Goal: Task Accomplishment & Management: Manage account settings

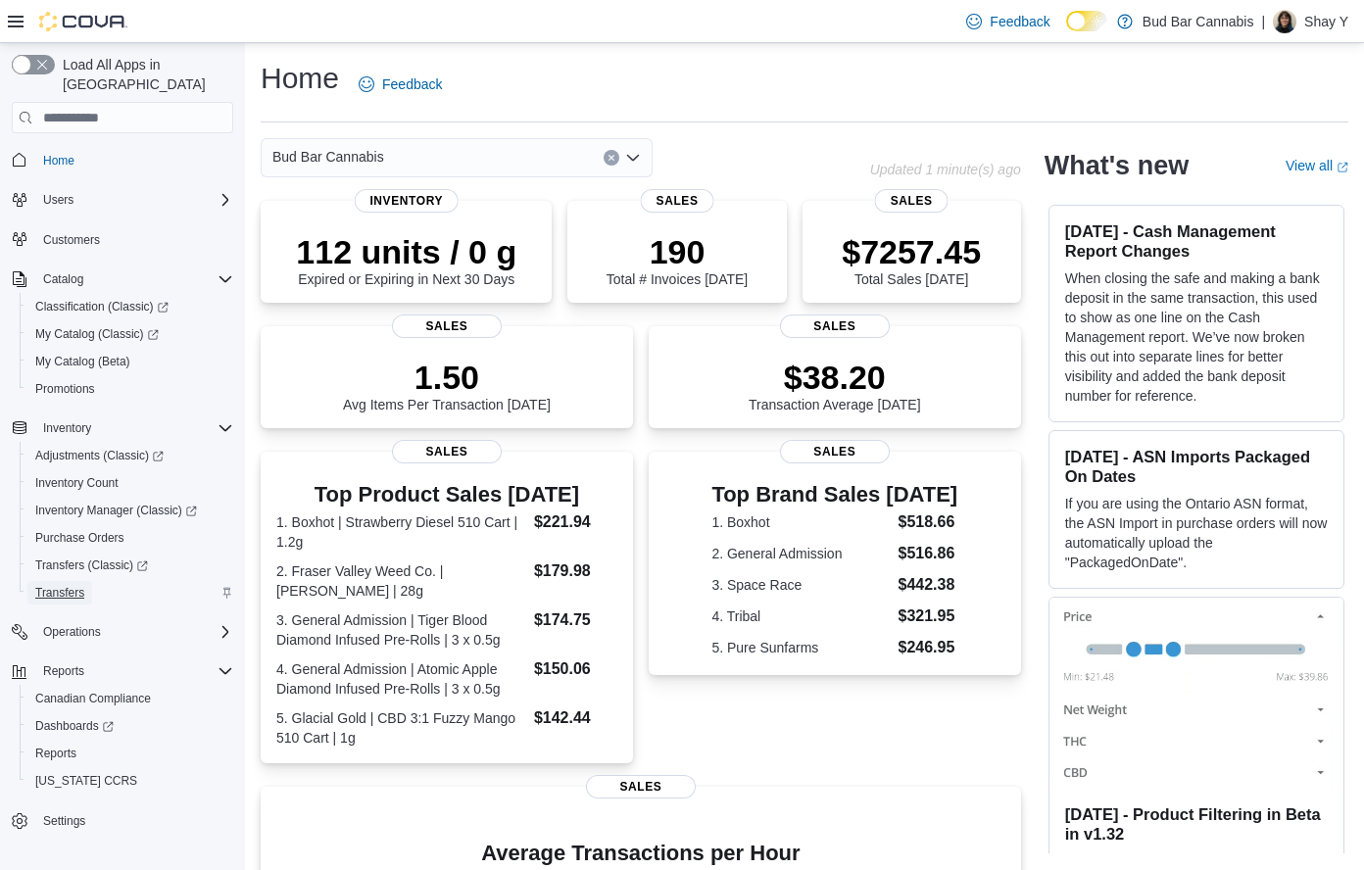
click at [77, 585] on span "Transfers" at bounding box center [59, 593] width 49 height 16
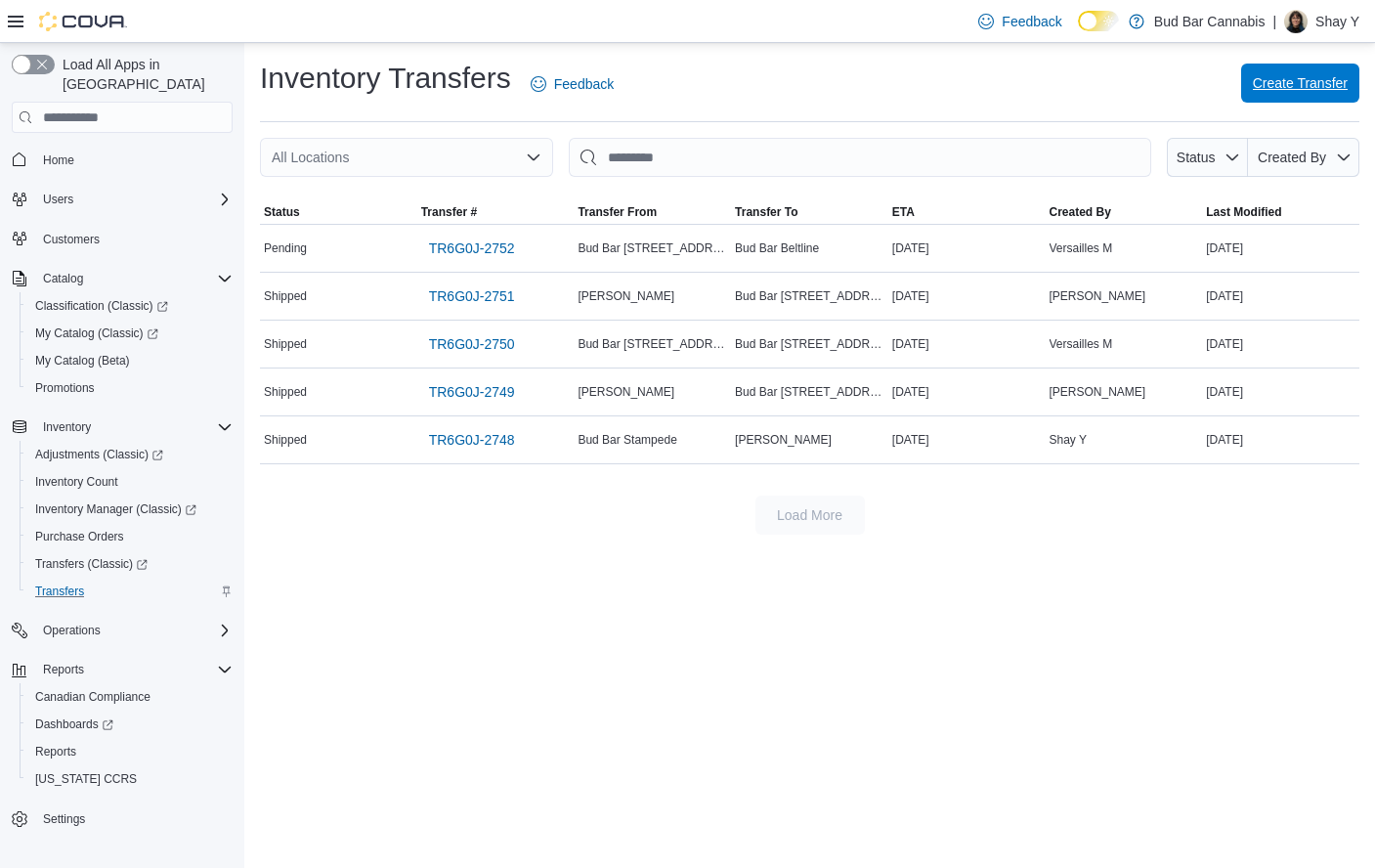
click at [1296, 84] on span "Create Transfer" at bounding box center [1300, 83] width 95 height 20
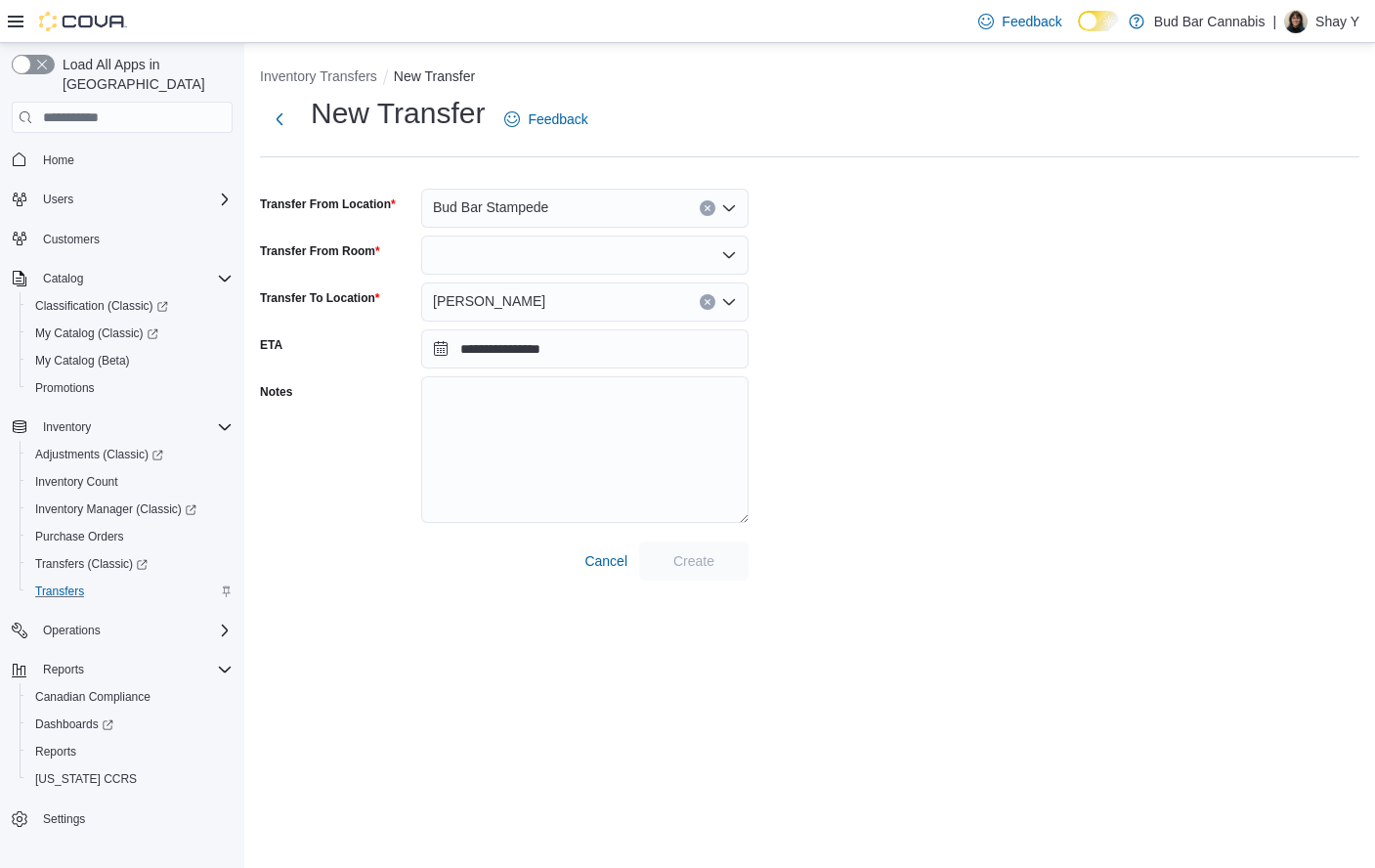
click at [511, 260] on div at bounding box center [585, 254] width 327 height 39
click at [510, 293] on span "Front Room" at bounding box center [596, 288] width 280 height 20
click at [519, 305] on span "Bud Bar Crowfoot" at bounding box center [489, 301] width 113 height 24
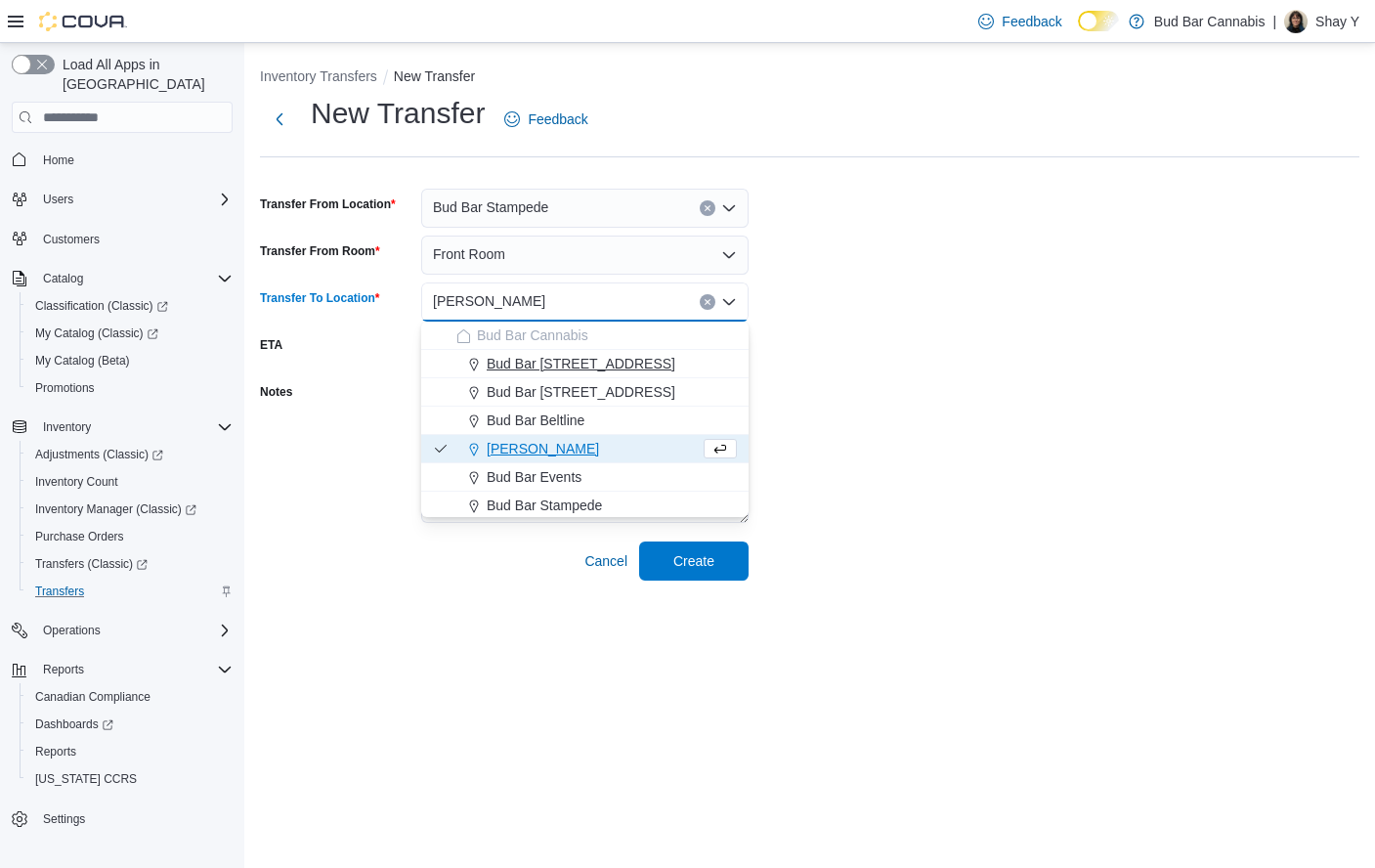
click at [569, 361] on span "Bud Bar 10 ST NW" at bounding box center [581, 364] width 189 height 20
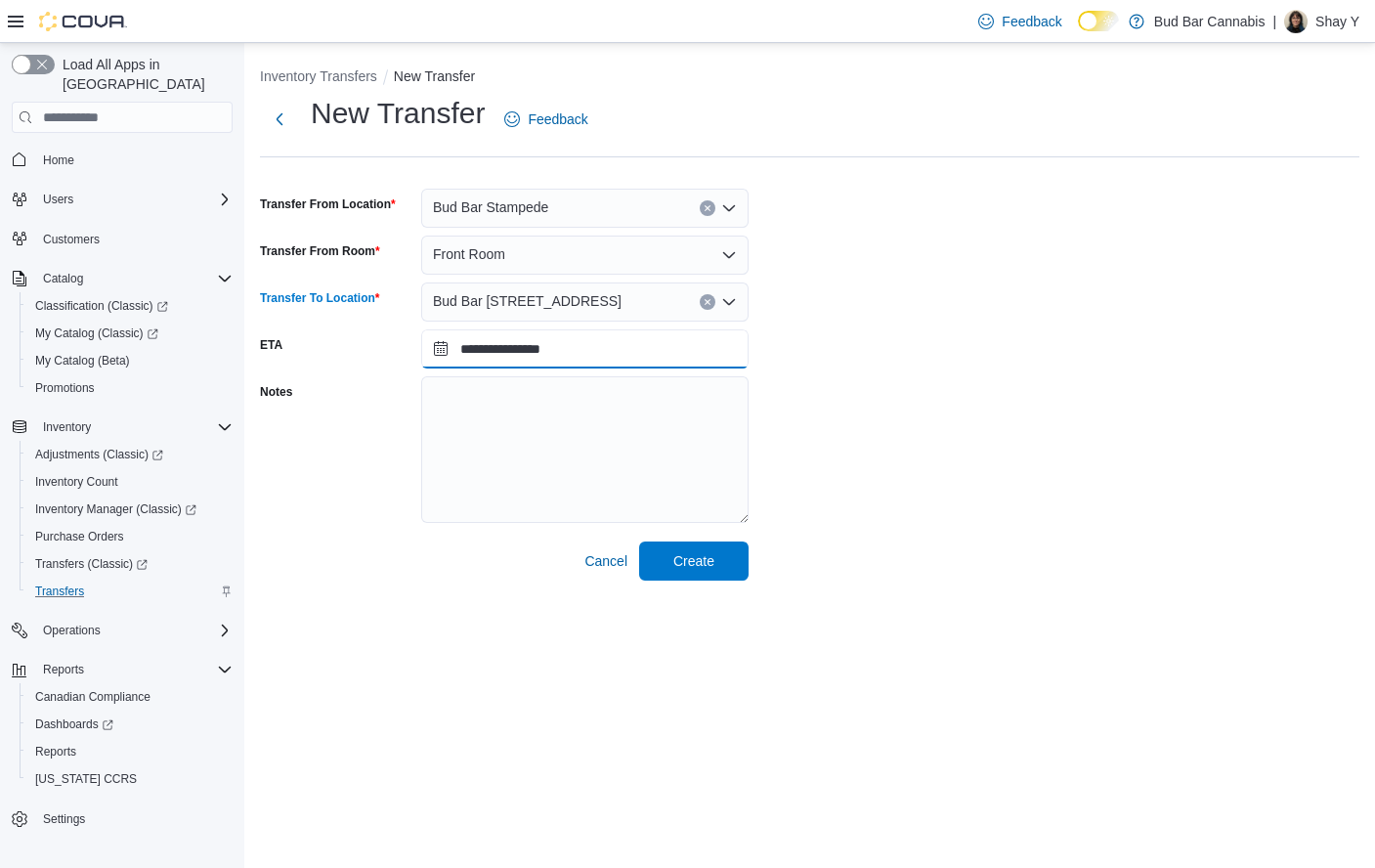
click at [537, 348] on input "**********" at bounding box center [585, 348] width 327 height 39
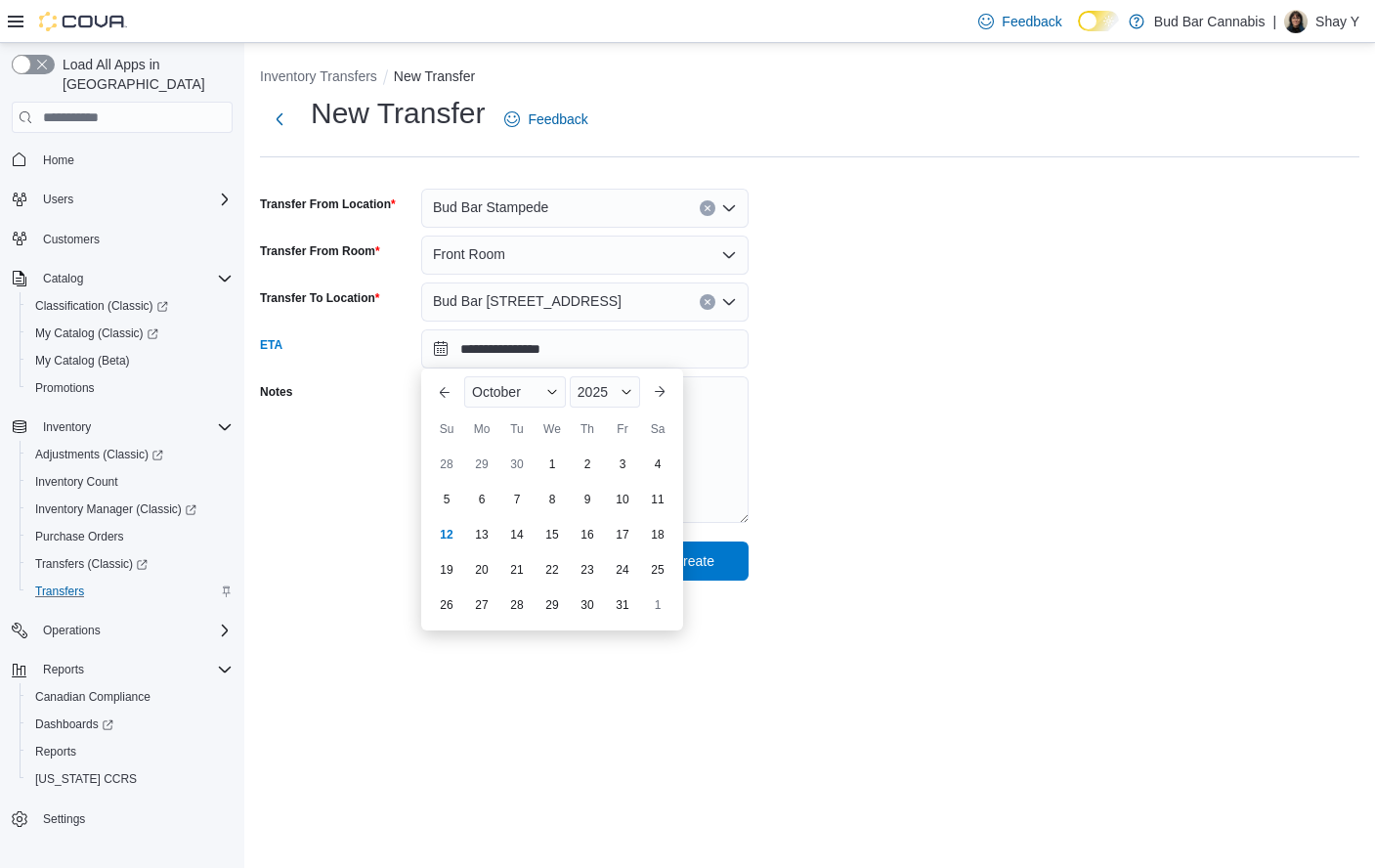
click at [967, 360] on div "**********" at bounding box center [810, 337] width 1100 height 487
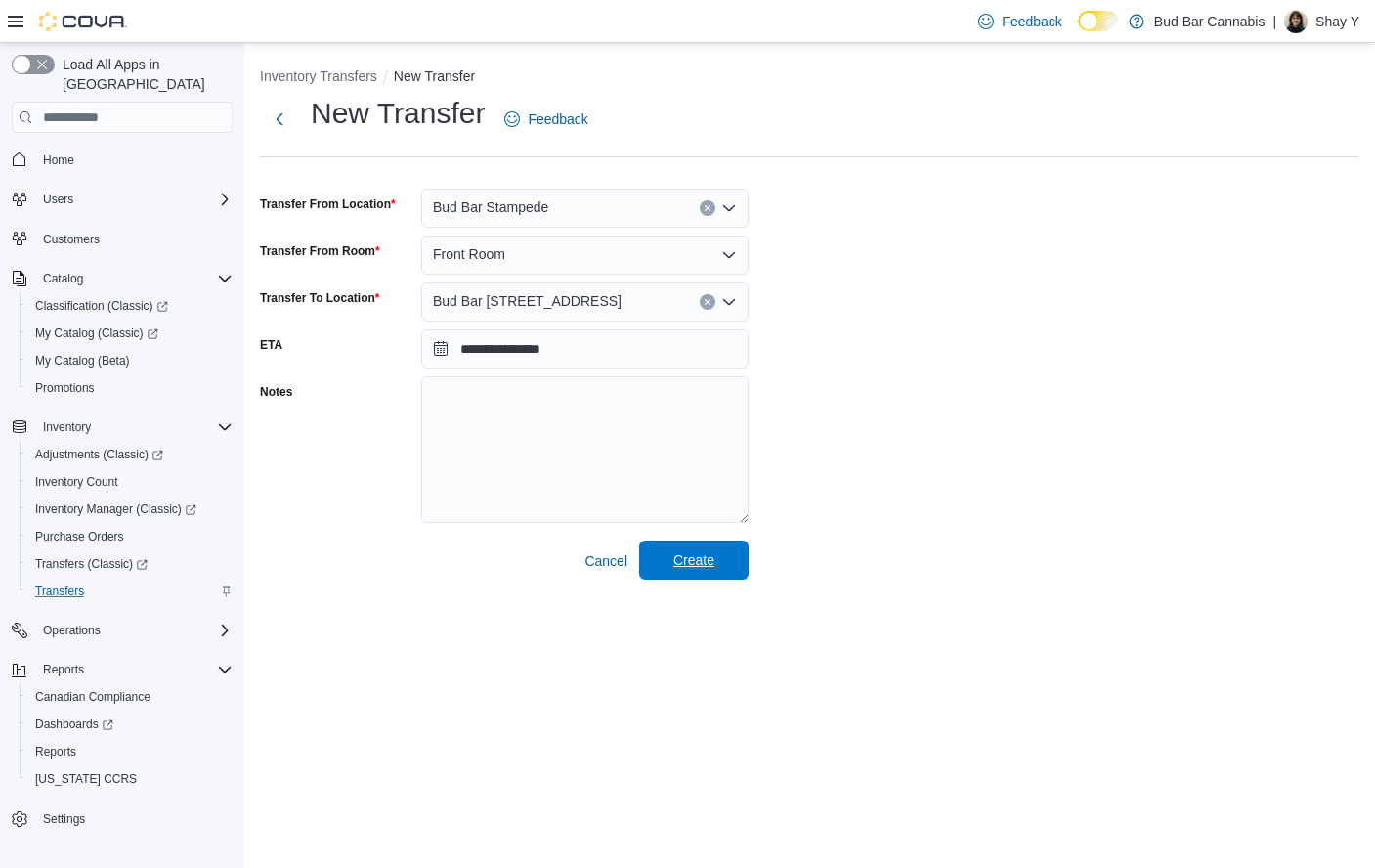
click at [678, 563] on span "Create" at bounding box center [693, 560] width 41 height 20
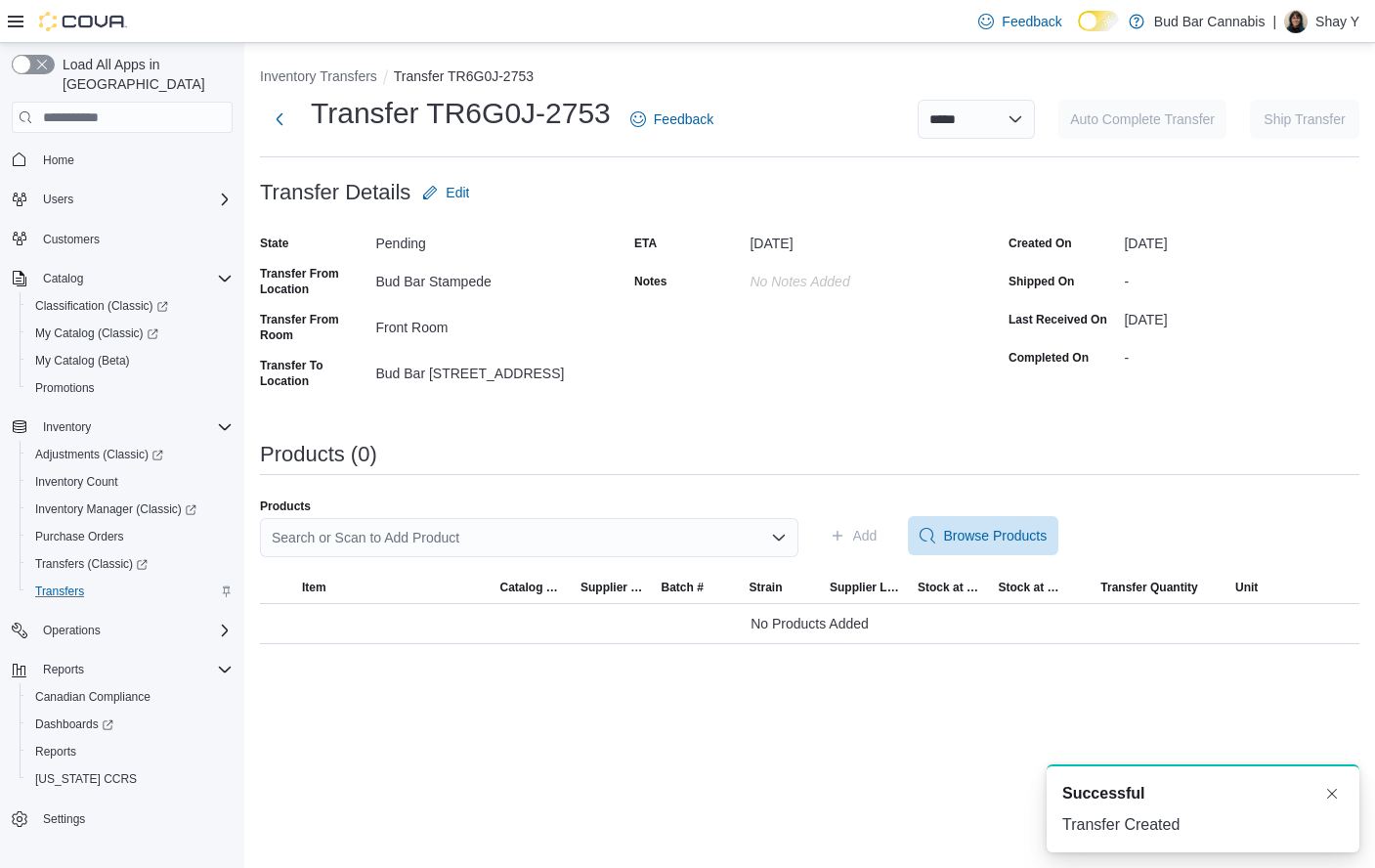
click at [373, 532] on div "Search or Scan to Add Product" at bounding box center [530, 537] width 539 height 39
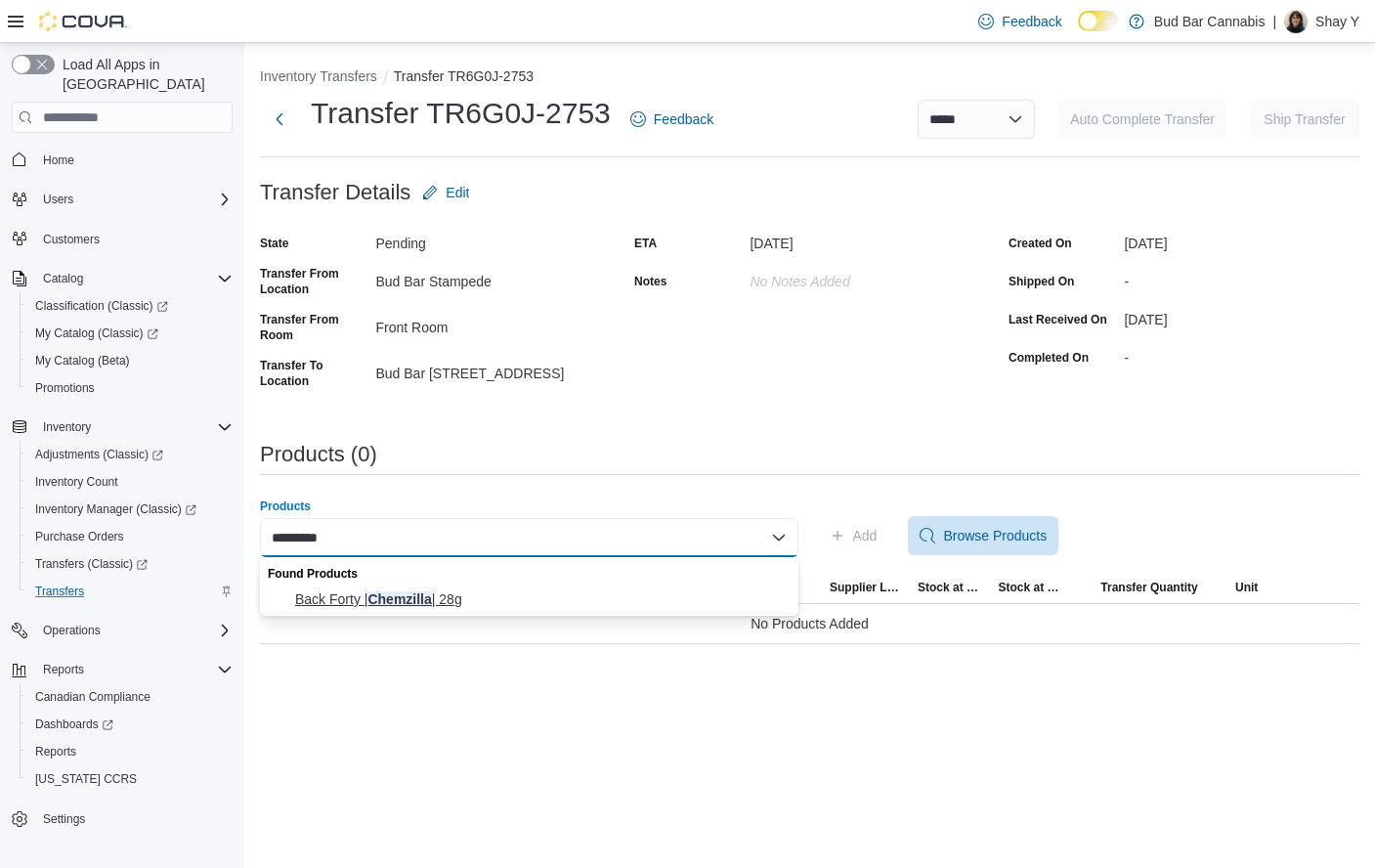
type input "*********"
click at [432, 591] on span "Back Forty | Chemzilla | 28g" at bounding box center [541, 600] width 492 height 20
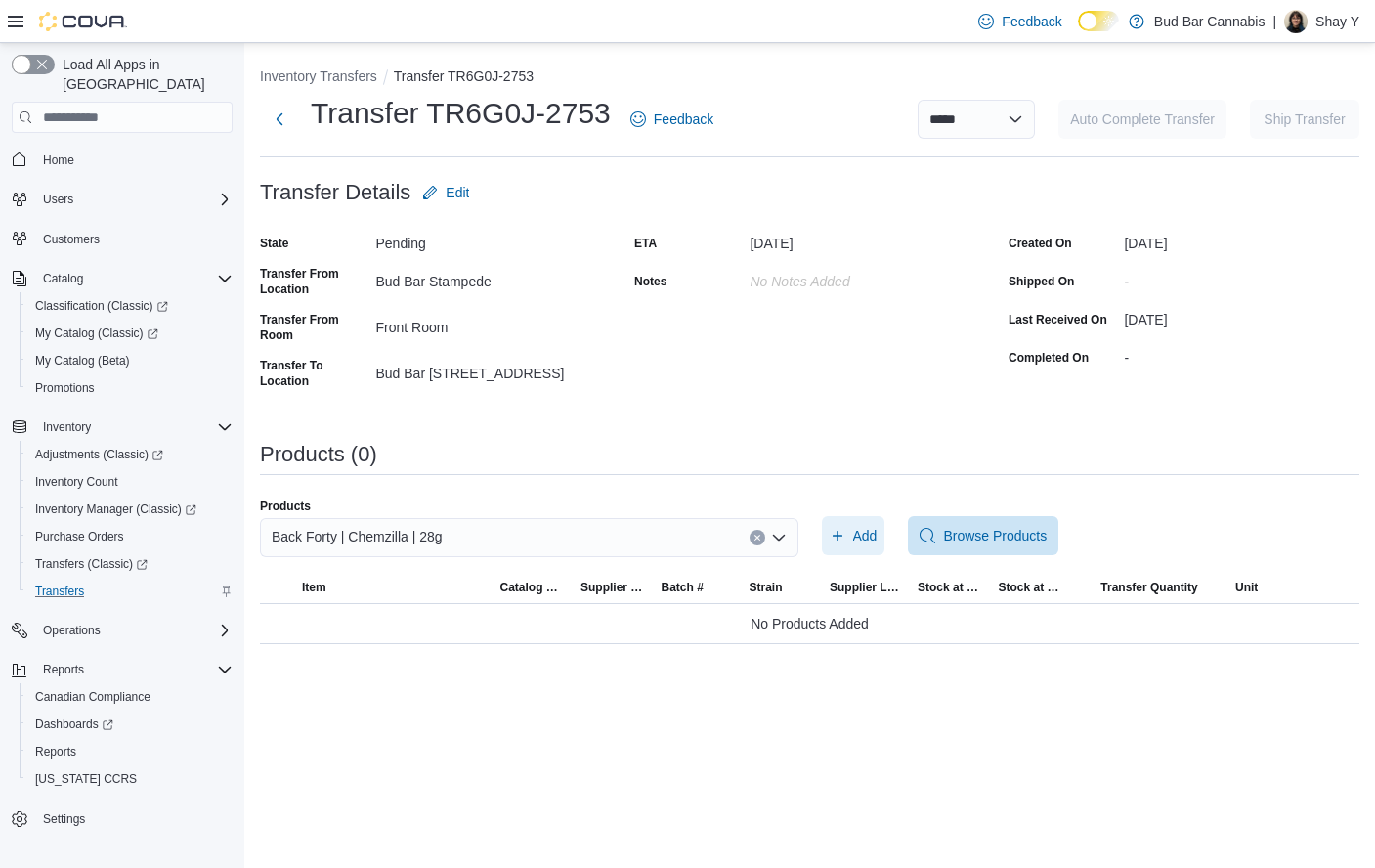
click at [850, 538] on span "Add" at bounding box center [854, 535] width 48 height 39
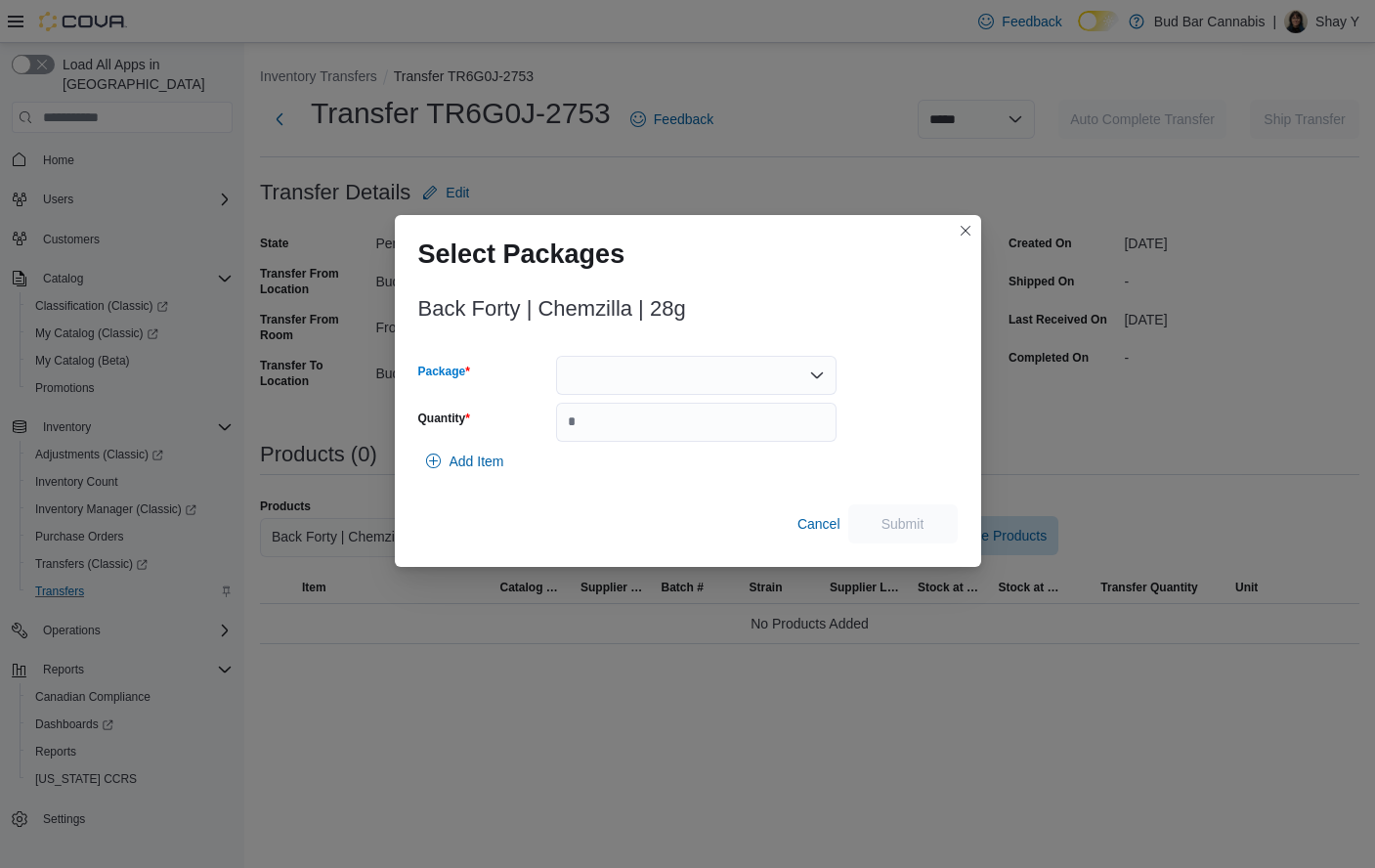
click at [635, 371] on div at bounding box center [695, 375] width 280 height 39
click at [638, 438] on span "10508100-01" at bounding box center [708, 437] width 233 height 20
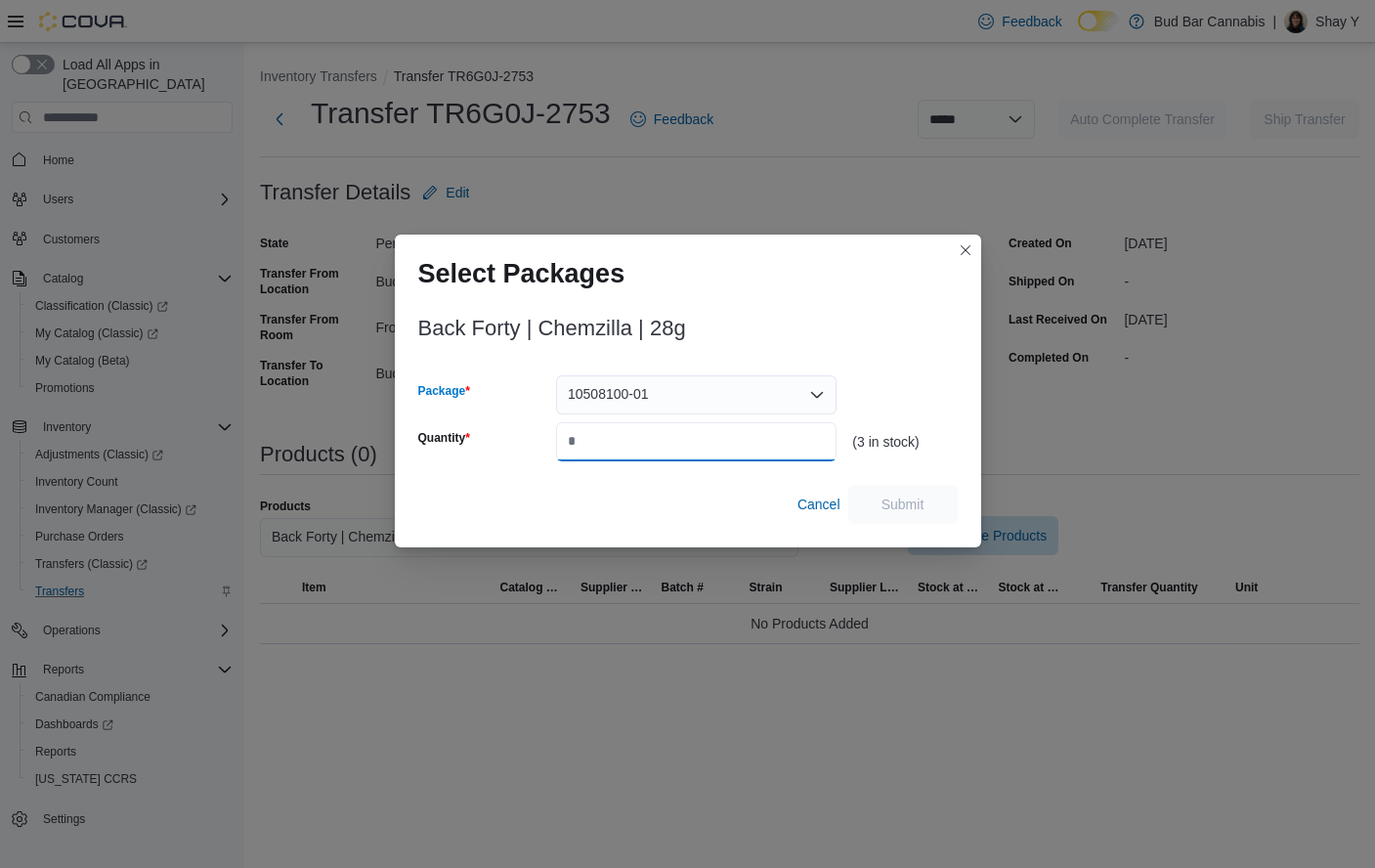
click at [627, 437] on input "Quantity" at bounding box center [695, 441] width 280 height 39
type input "*"
click at [931, 502] on span "Submit" at bounding box center [903, 503] width 86 height 39
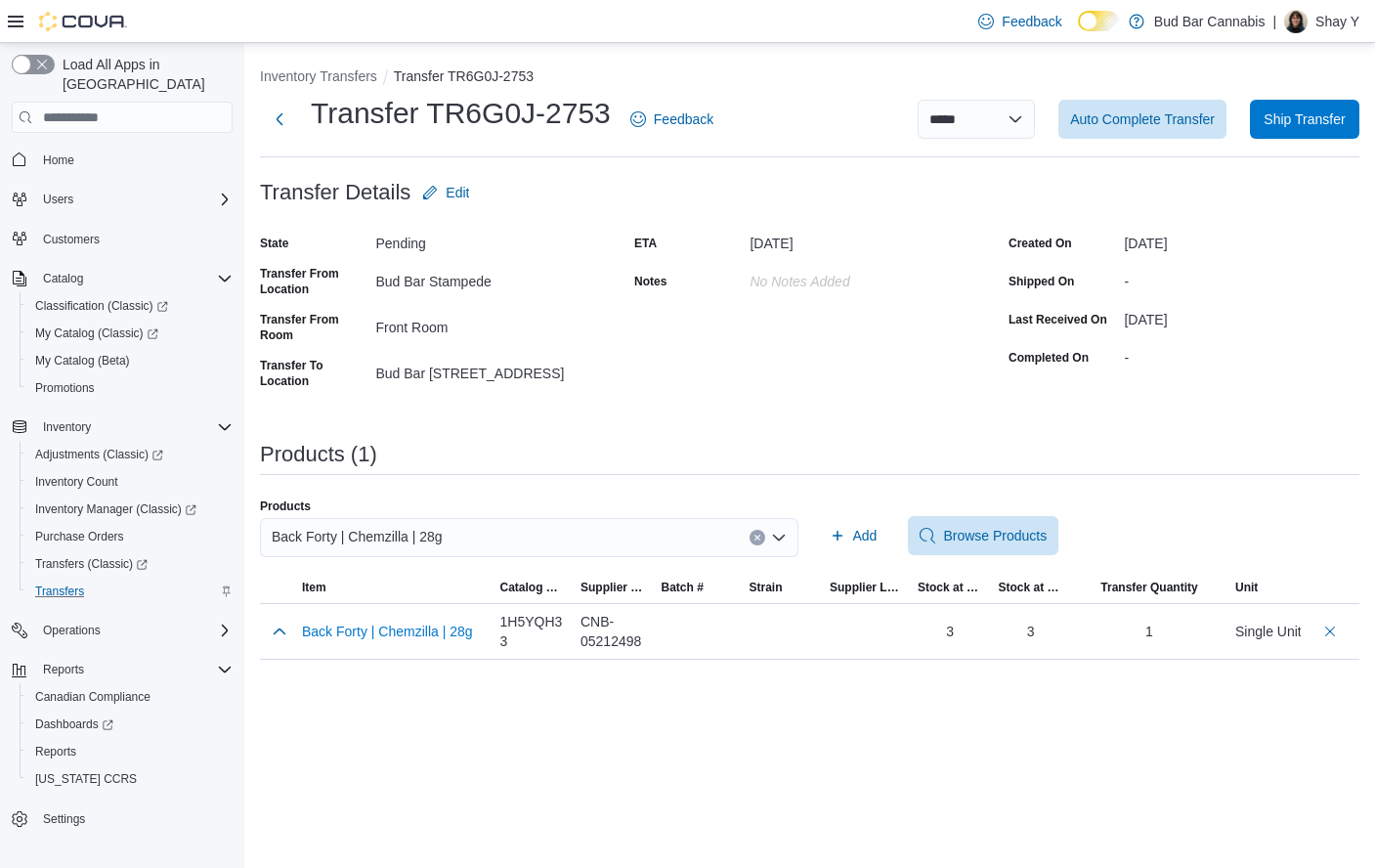
click at [612, 529] on div "Back Forty | Chemzilla | 28g" at bounding box center [530, 537] width 539 height 39
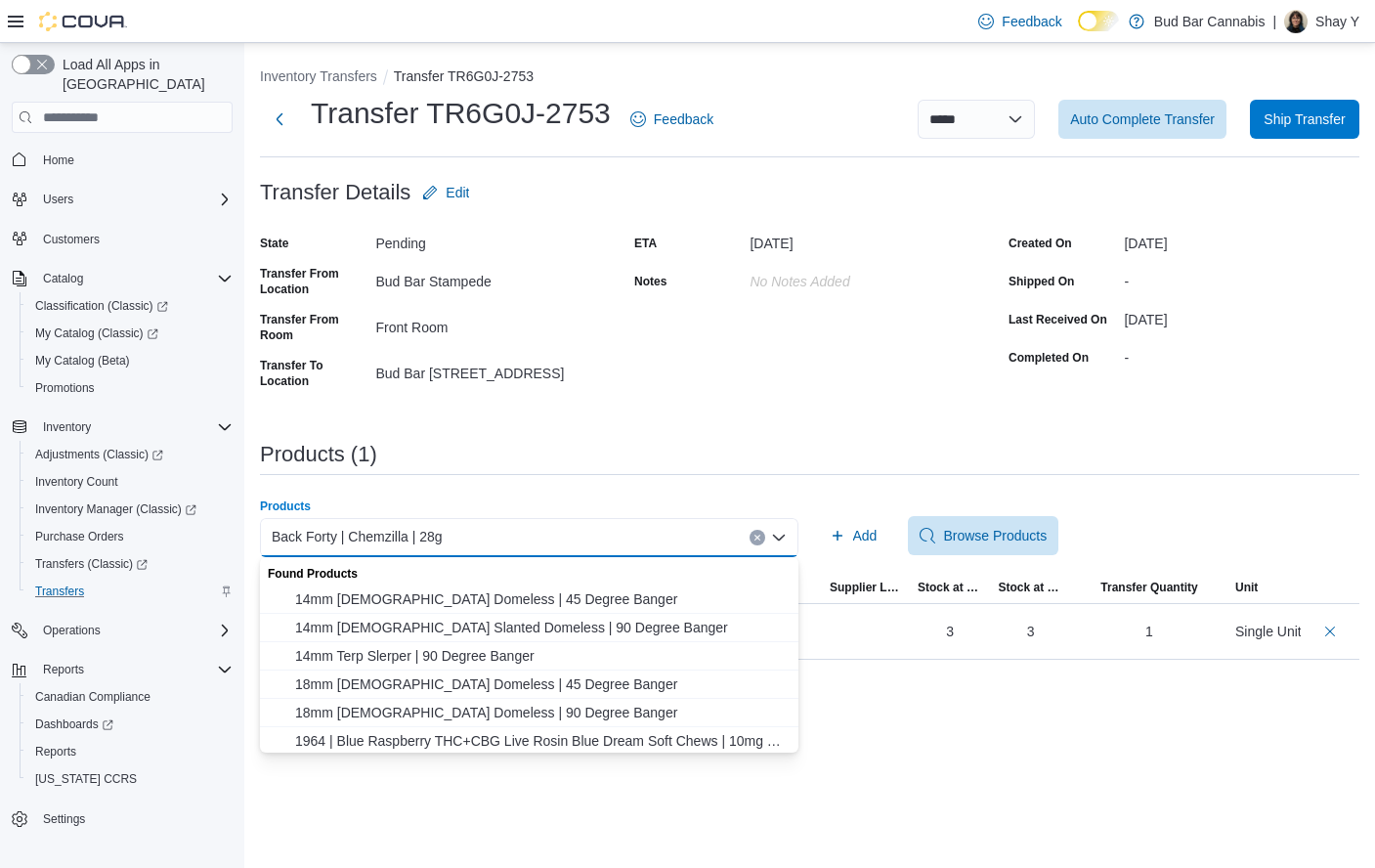
click at [751, 535] on button "Clear input" at bounding box center [757, 538] width 16 height 16
click at [485, 536] on div "Search or Scan to Add Product Combo box. Selected. Combo box input. Search or S…" at bounding box center [530, 537] width 539 height 39
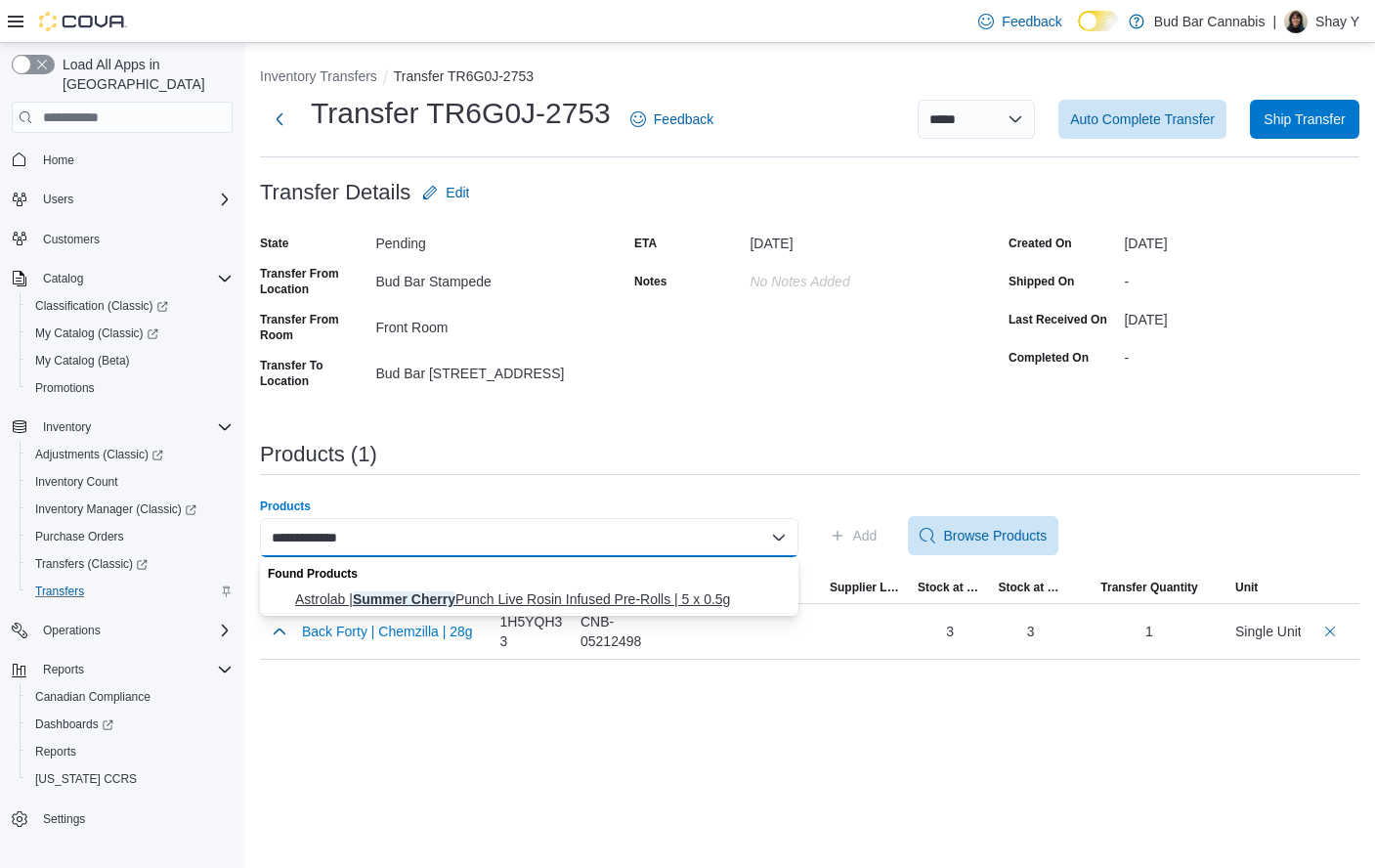
type input "**********"
click at [595, 601] on span "Astrolab | Summer Cherry Punch Live Rosin Infused Pre-Rolls | 5 x 0.5g" at bounding box center [541, 600] width 492 height 20
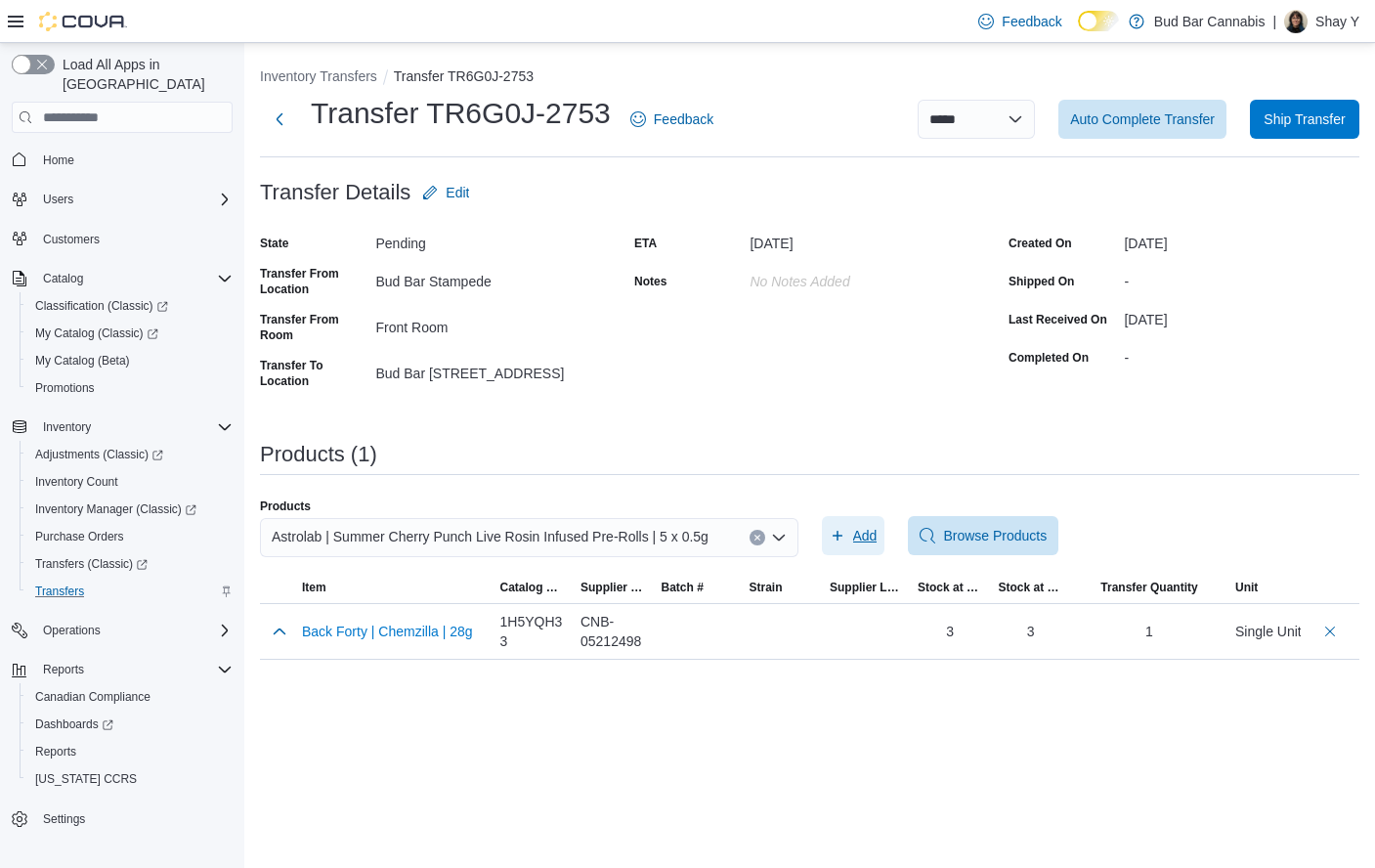
click at [867, 544] on span "Add" at bounding box center [865, 536] width 24 height 20
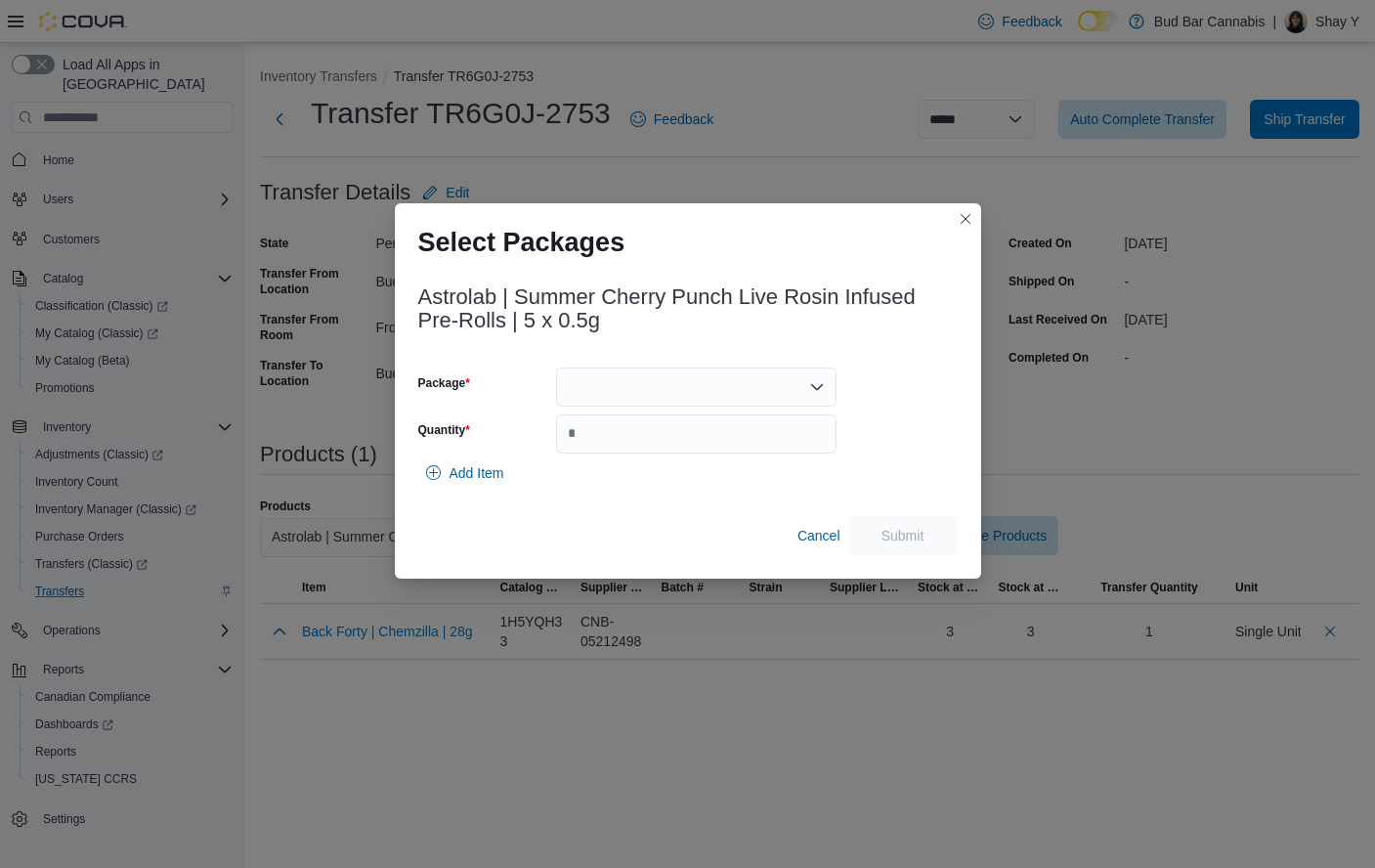
click at [715, 394] on div at bounding box center [695, 386] width 280 height 39
click at [674, 451] on span "W06399262-1" at bounding box center [708, 449] width 233 height 20
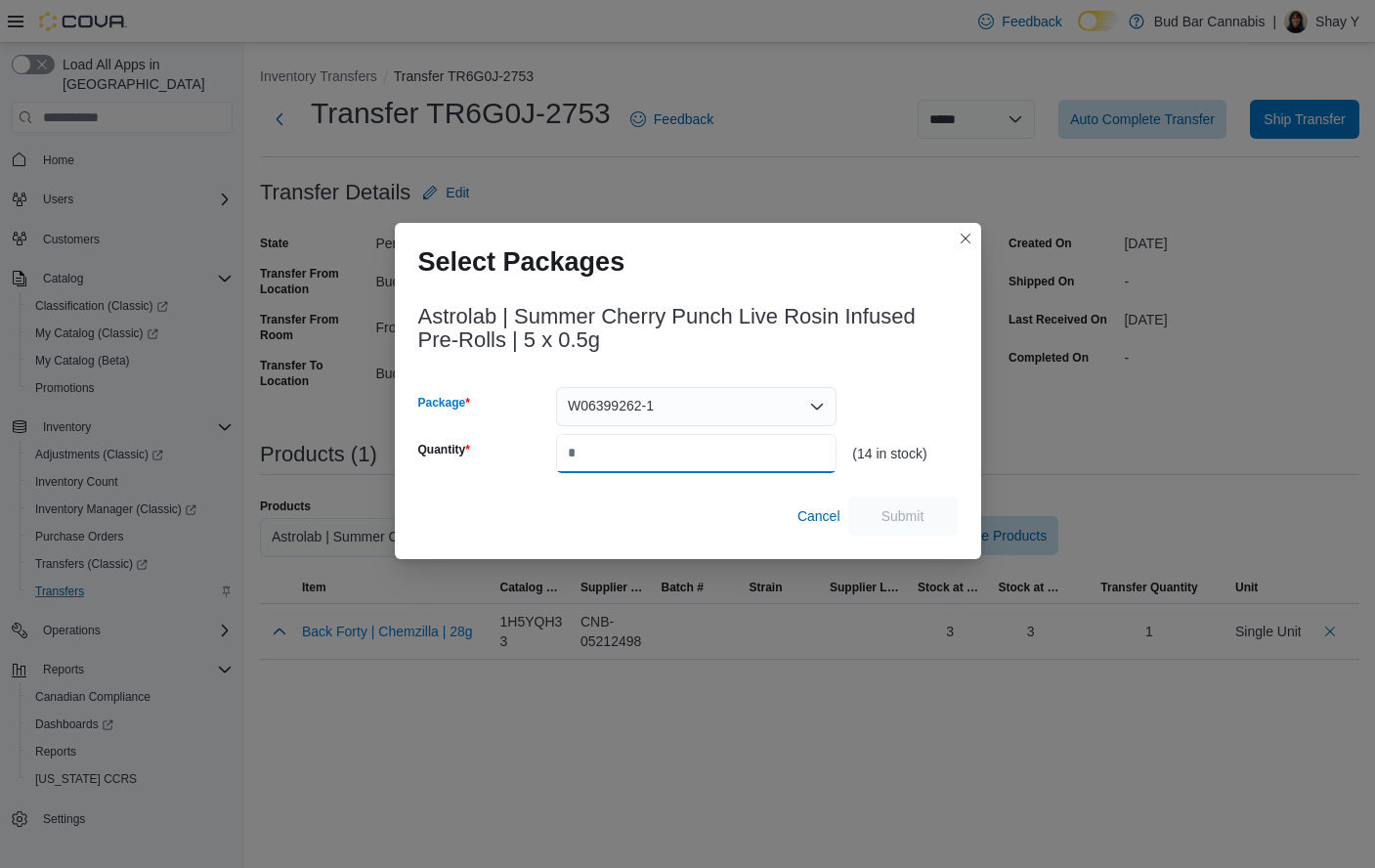
click at [636, 450] on input "Quantity" at bounding box center [695, 453] width 280 height 39
type input "*"
click at [905, 510] on span "Submit" at bounding box center [903, 515] width 43 height 20
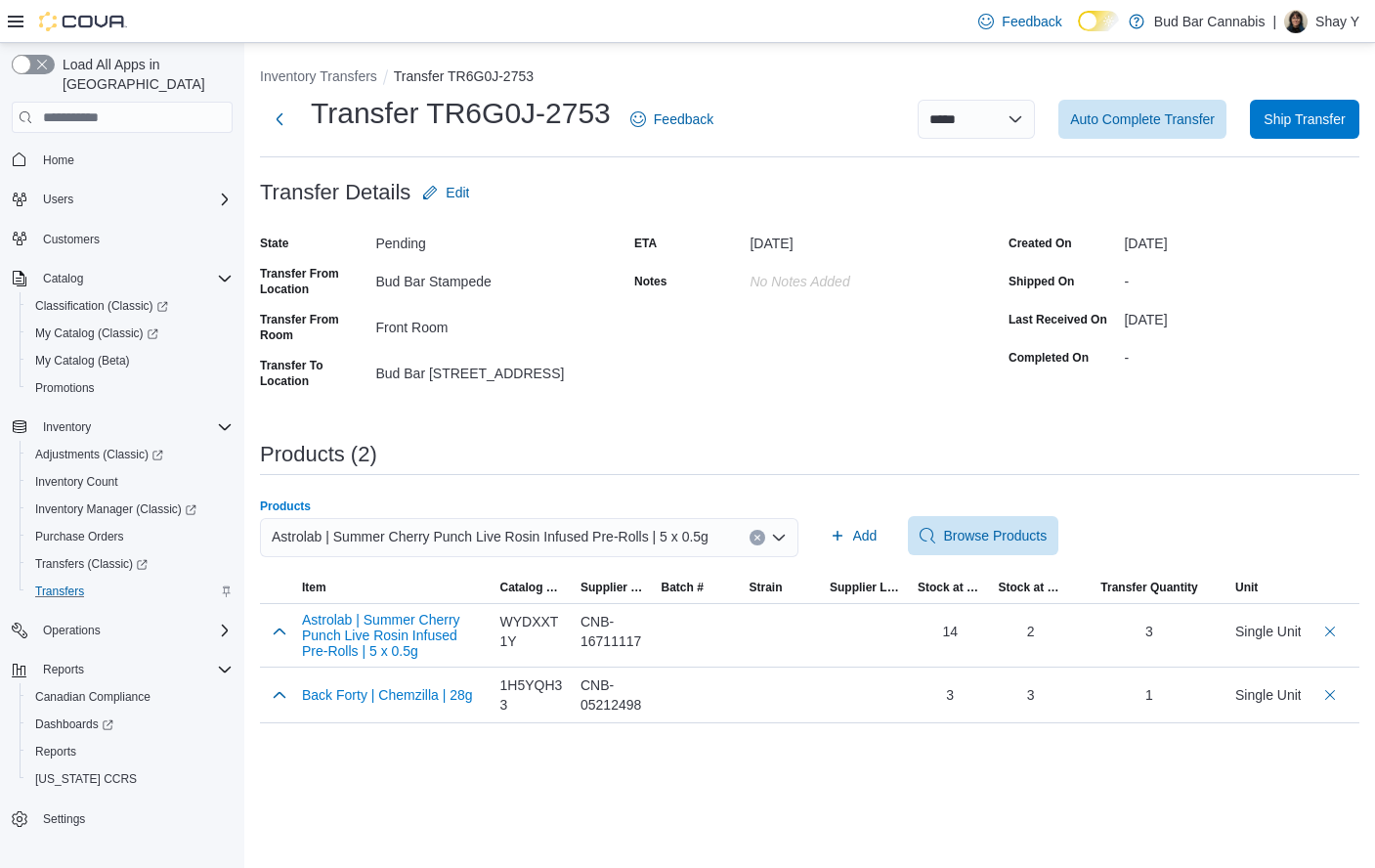
click at [754, 536] on icon "Clear input" at bounding box center [756, 538] width 5 height 5
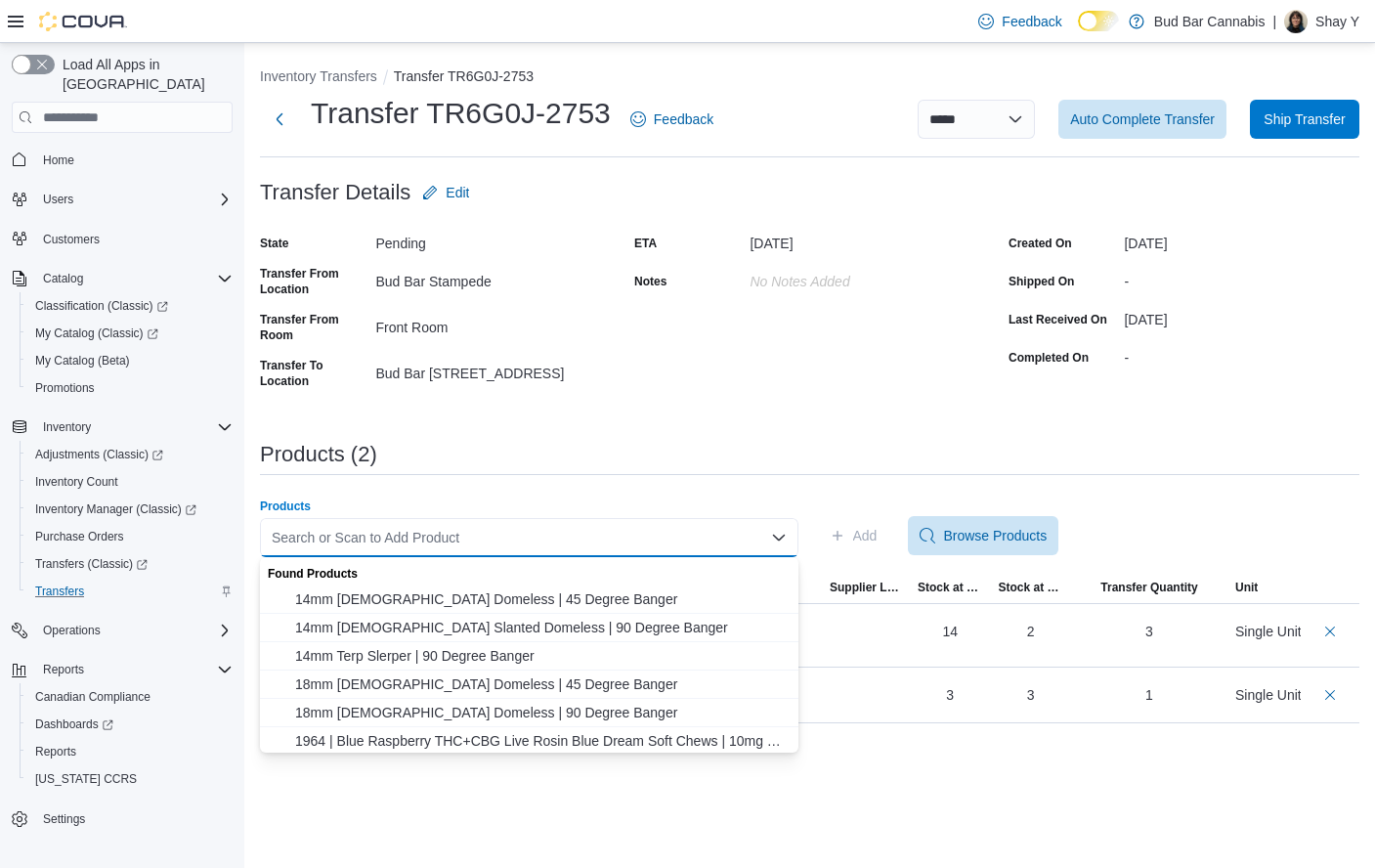
click at [683, 539] on div "Search or Scan to Add Product" at bounding box center [530, 537] width 539 height 39
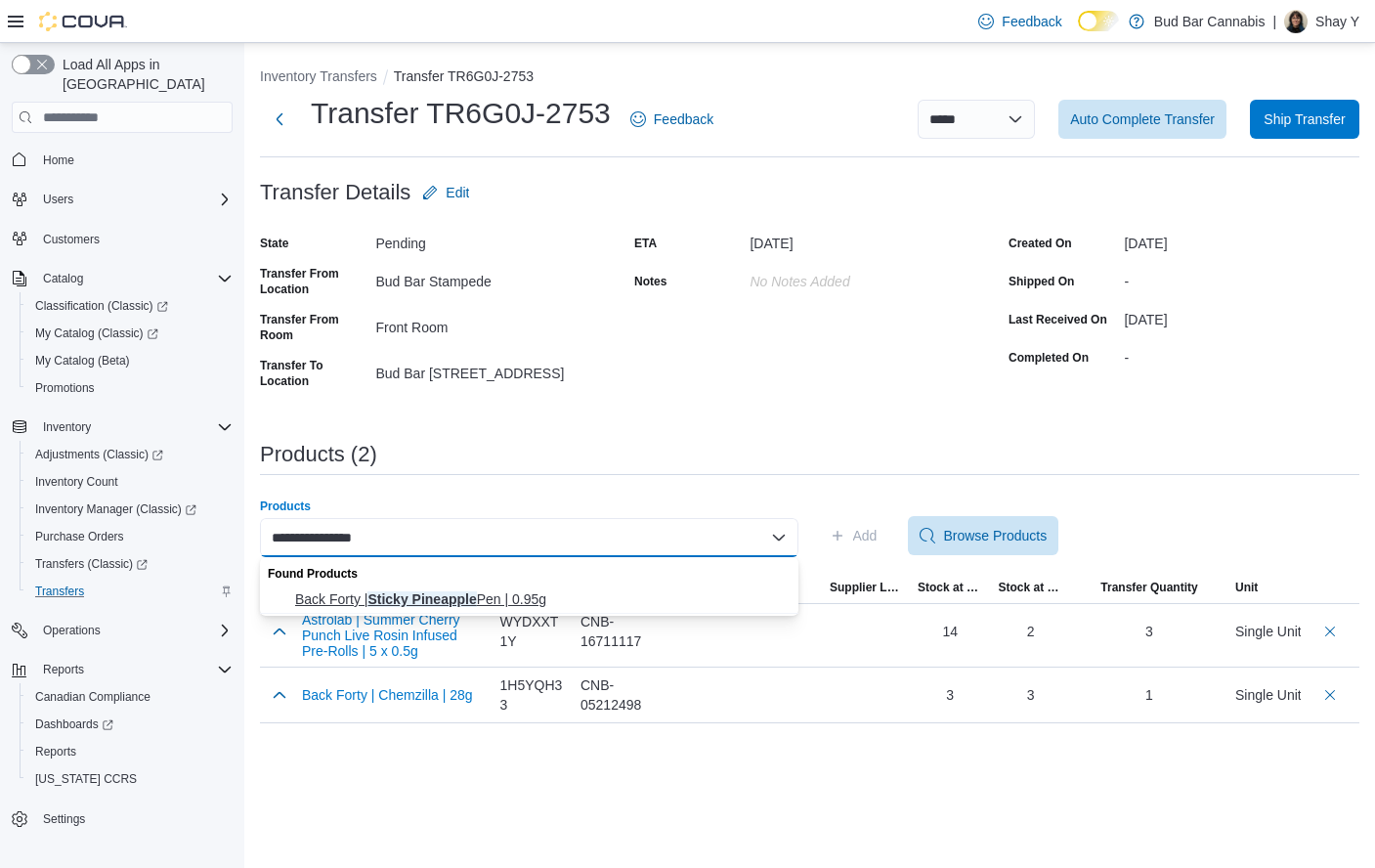
type input "**********"
click at [547, 602] on span "Back Forty | Sticky Pineapple Pen | 0.95g" at bounding box center [541, 600] width 492 height 20
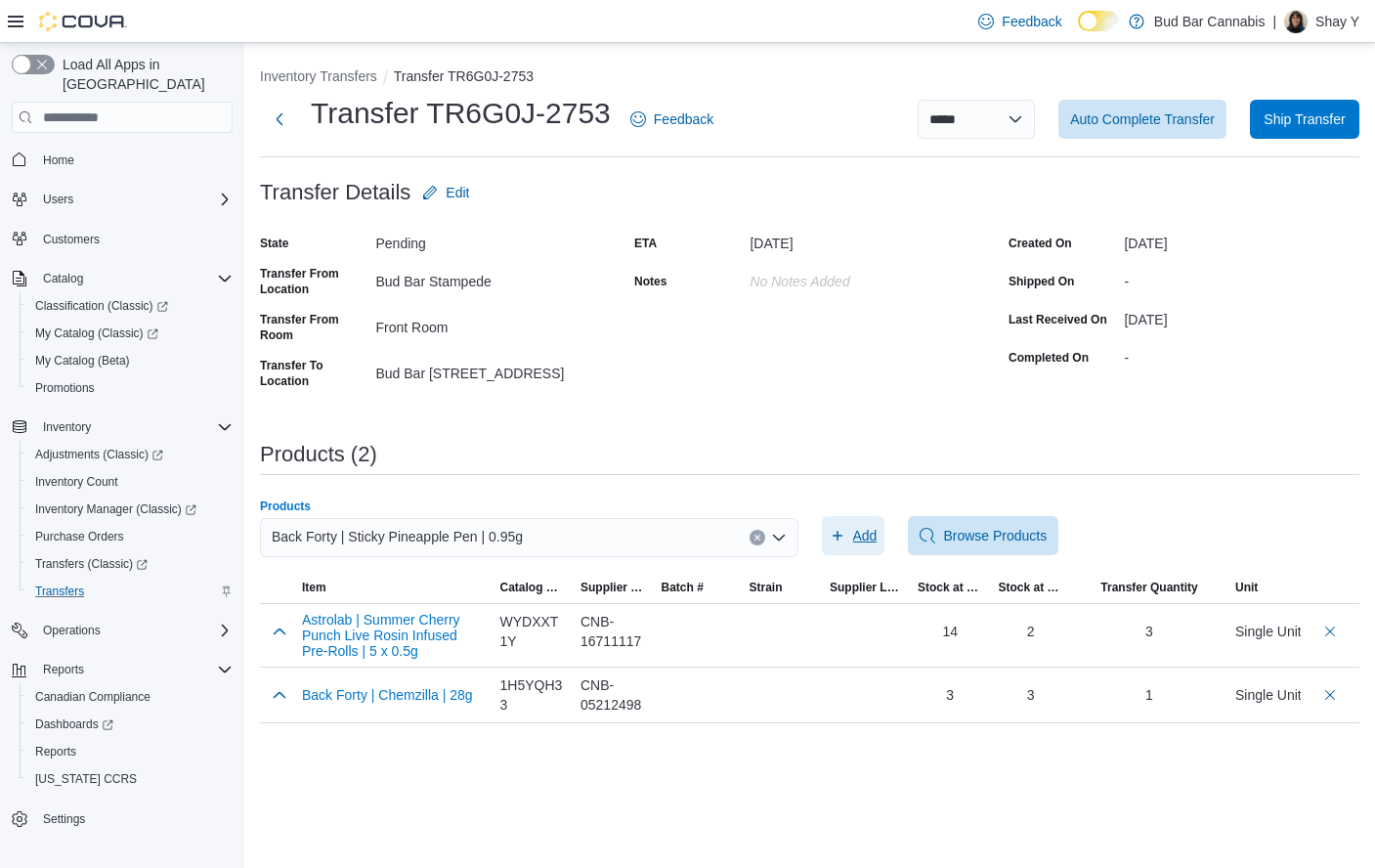
click at [858, 544] on span "Add" at bounding box center [865, 536] width 24 height 20
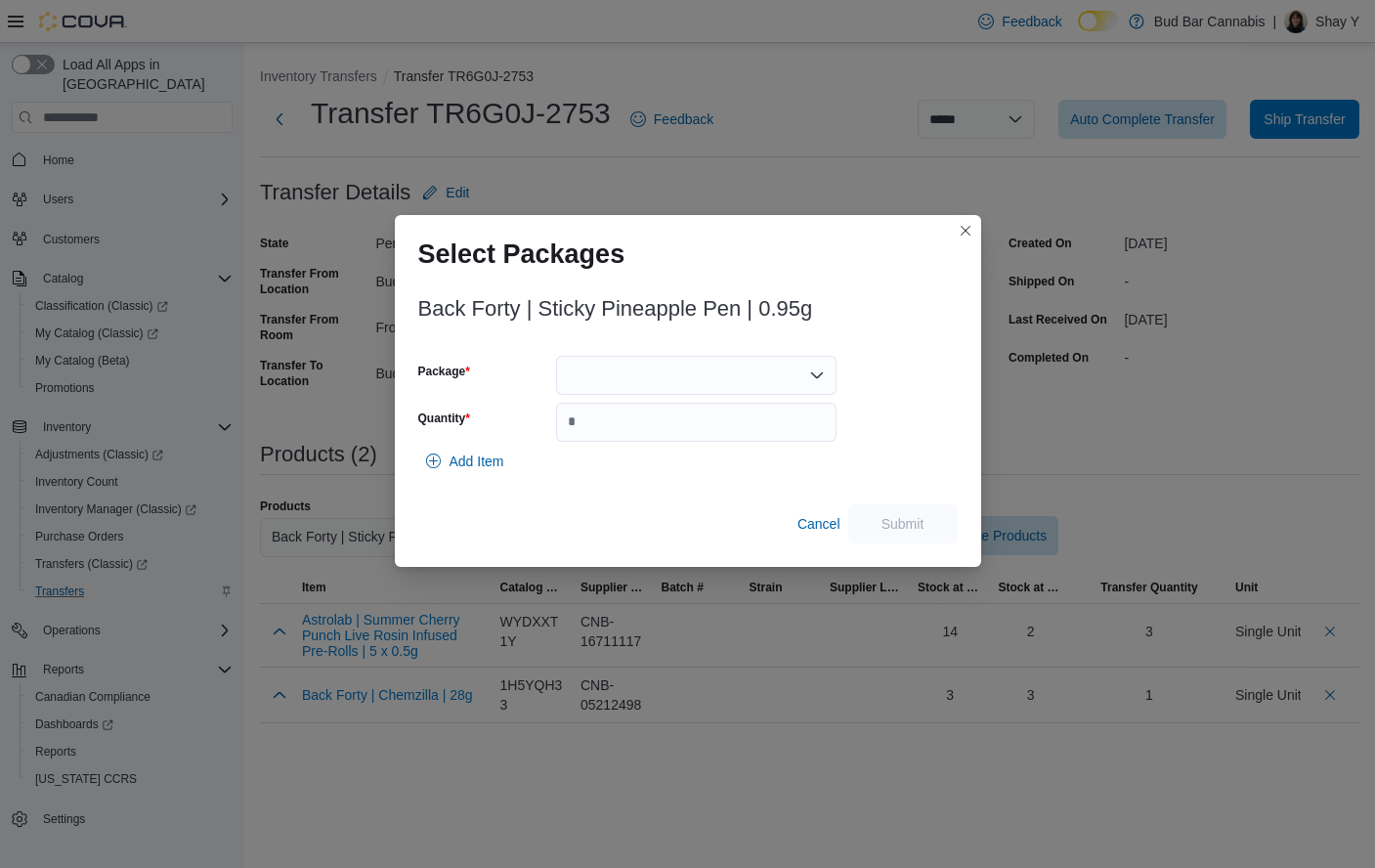
click at [702, 367] on div at bounding box center [695, 375] width 280 height 39
click at [632, 439] on span "2501572" at bounding box center [708, 437] width 233 height 20
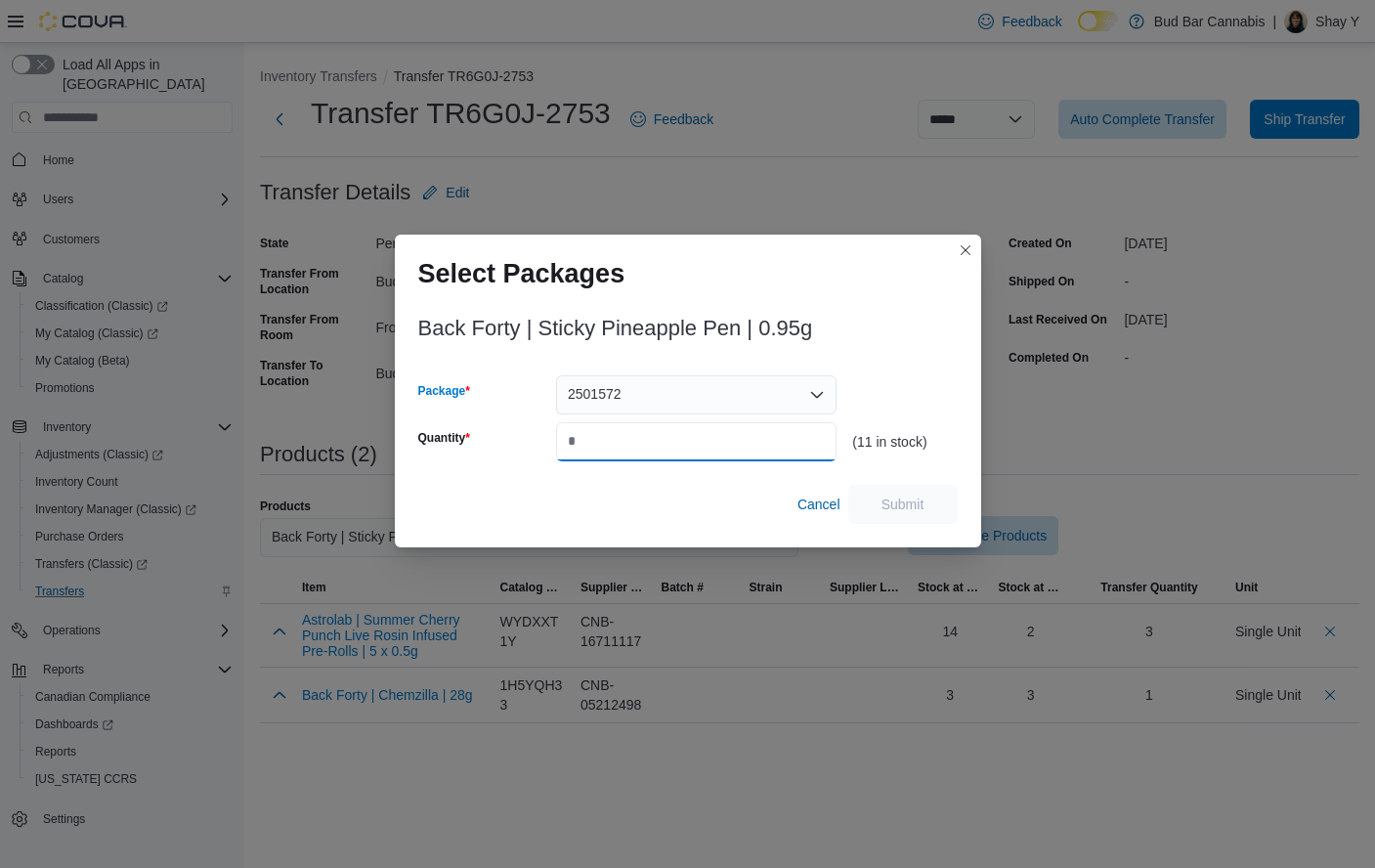
click at [607, 434] on input "Quantity" at bounding box center [695, 441] width 280 height 39
type input "*"
click at [933, 497] on span "Submit" at bounding box center [903, 503] width 86 height 39
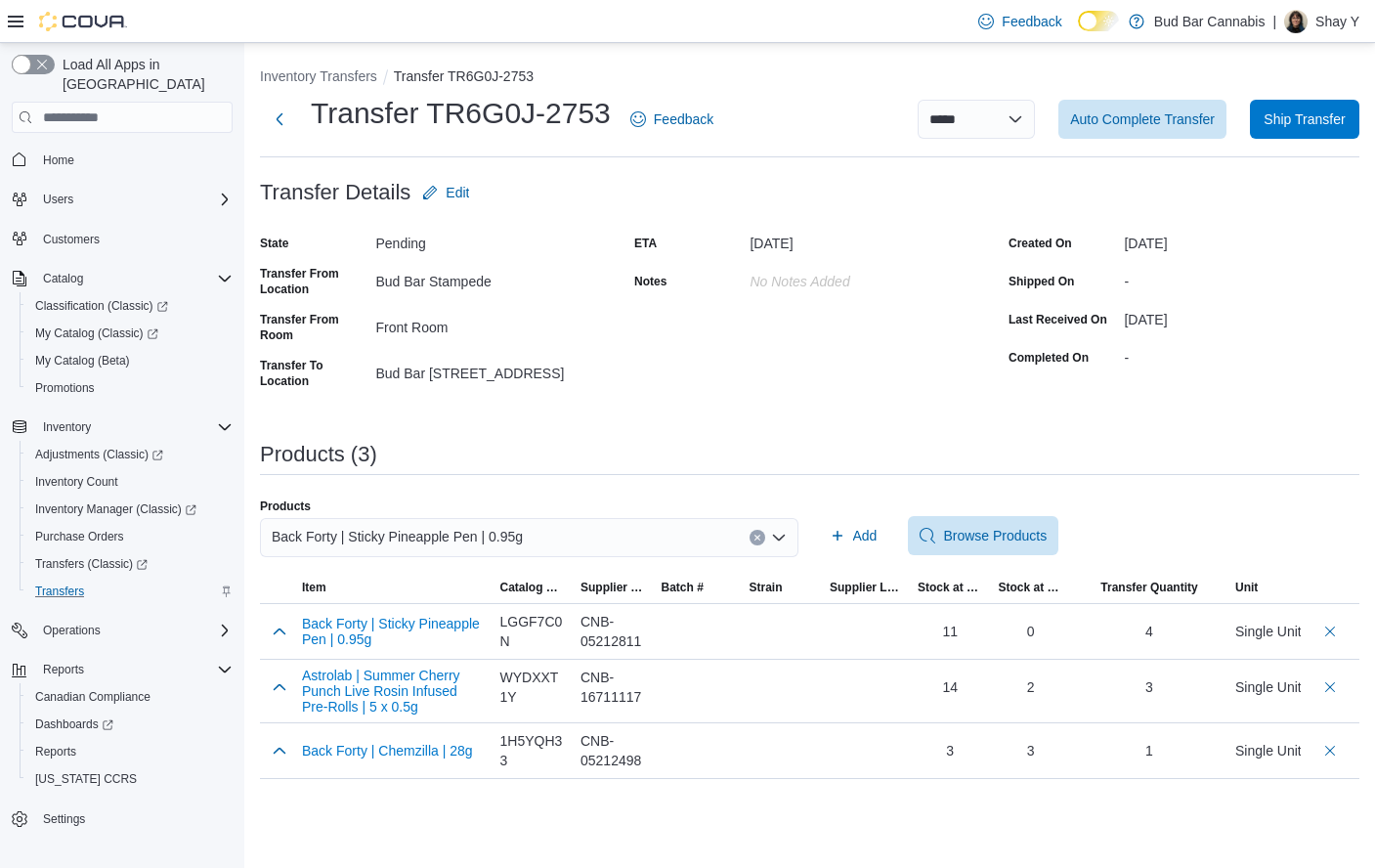
click at [759, 533] on button "Clear input" at bounding box center [757, 538] width 16 height 16
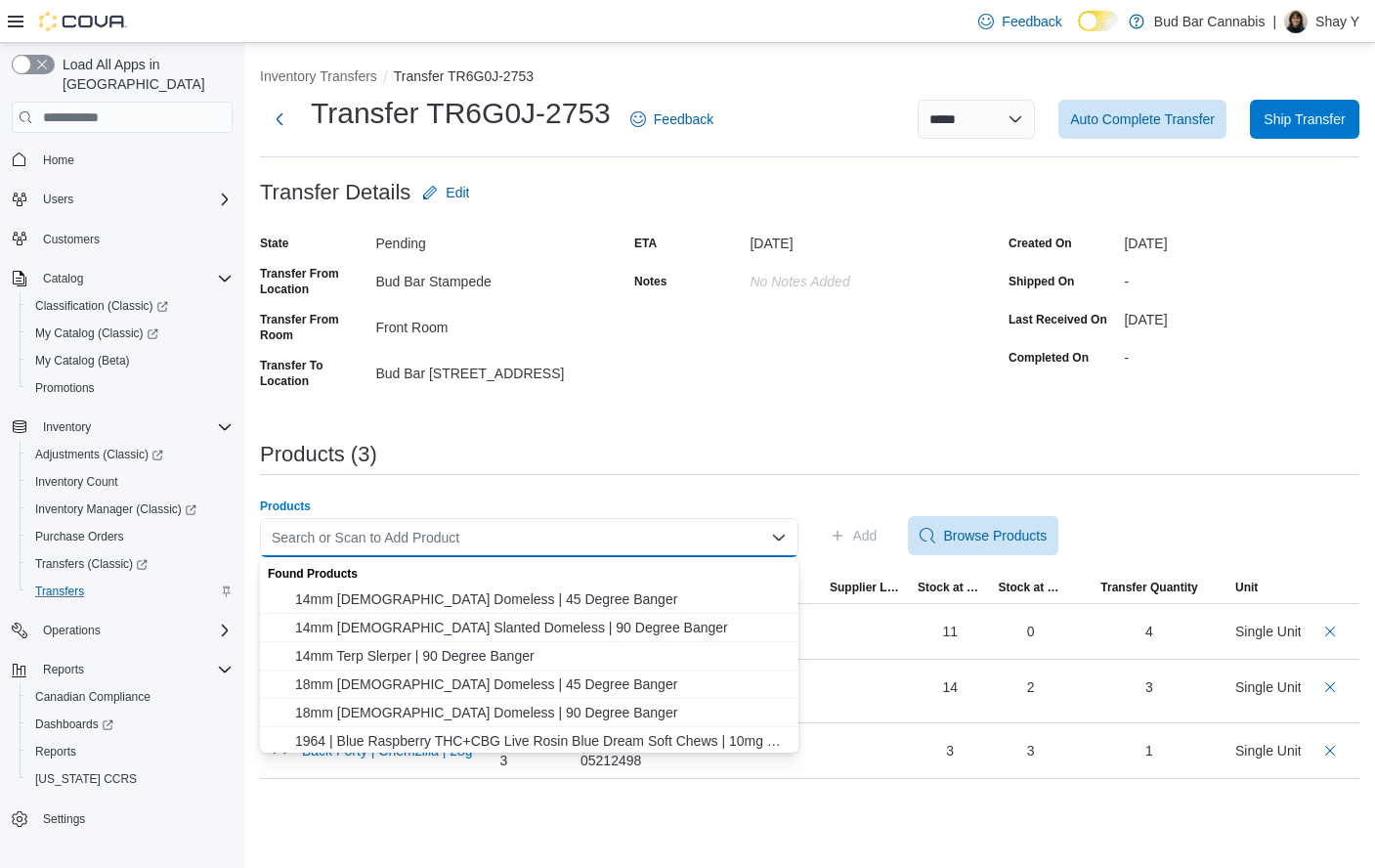
click at [639, 533] on div "Search or Scan to Add Product" at bounding box center [530, 537] width 539 height 39
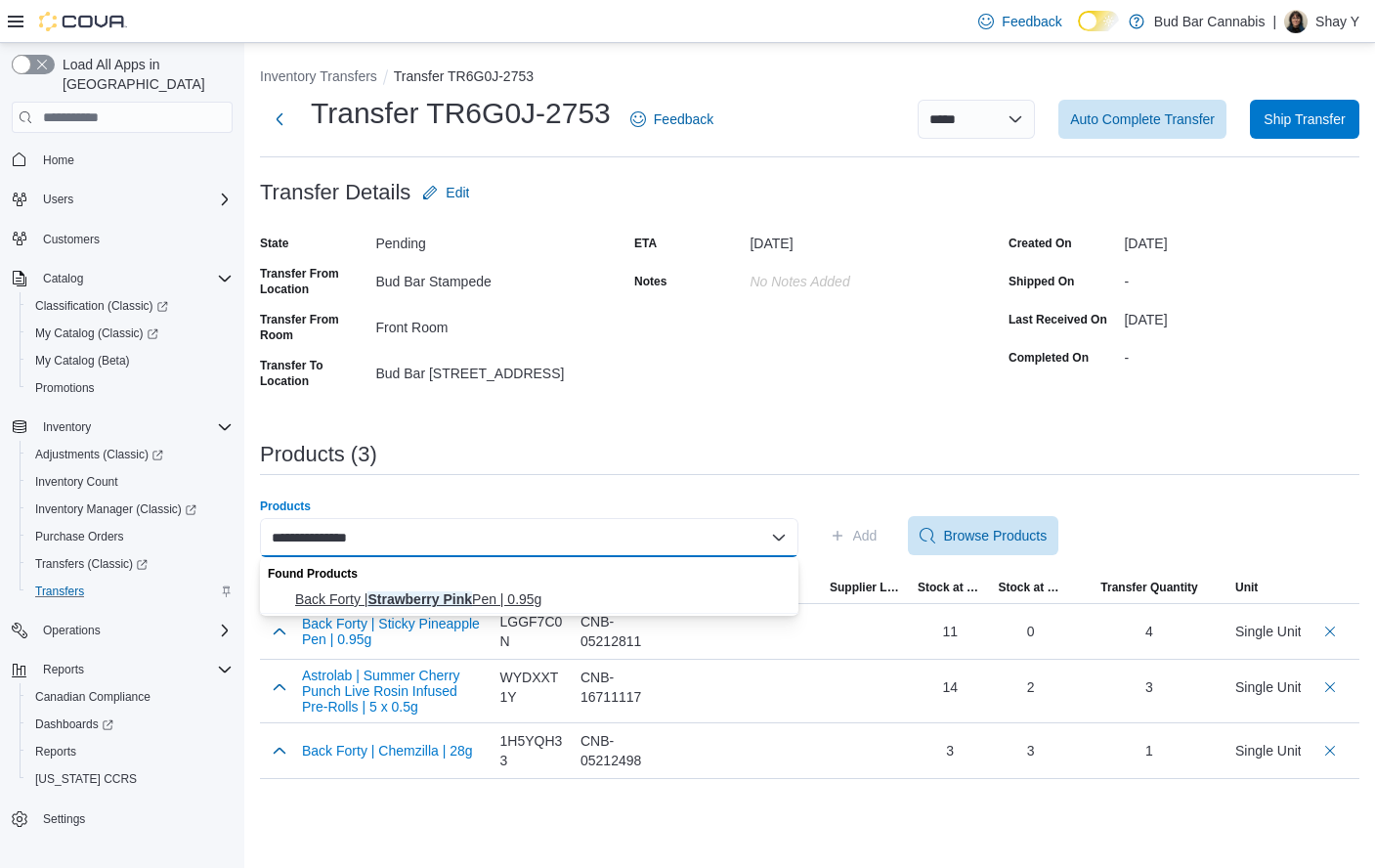
type input "**********"
click at [521, 601] on span "Back Forty | Strawberry Pink Pen | 0.95g" at bounding box center [541, 600] width 492 height 20
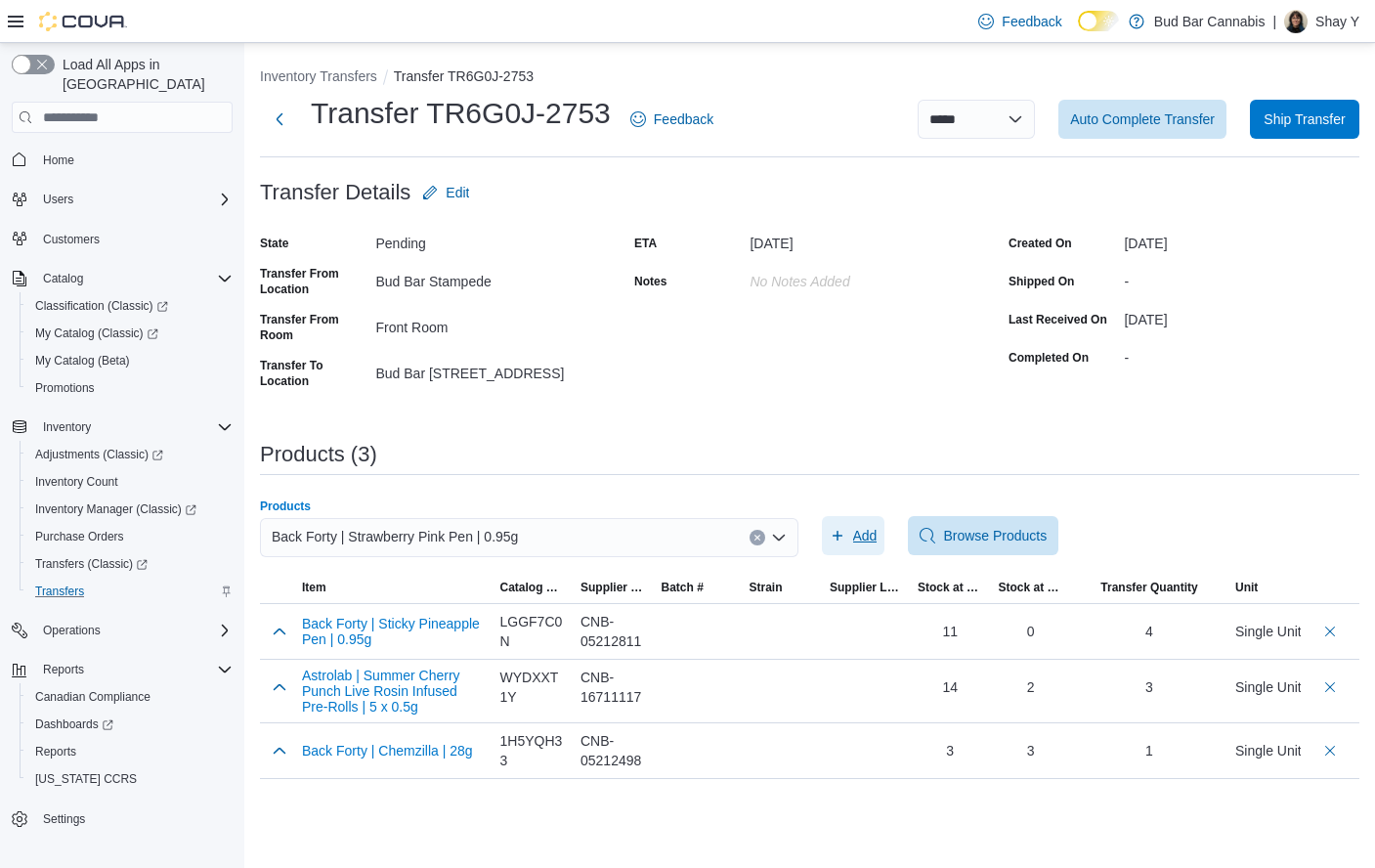
click at [845, 539] on span "Add" at bounding box center [854, 535] width 48 height 39
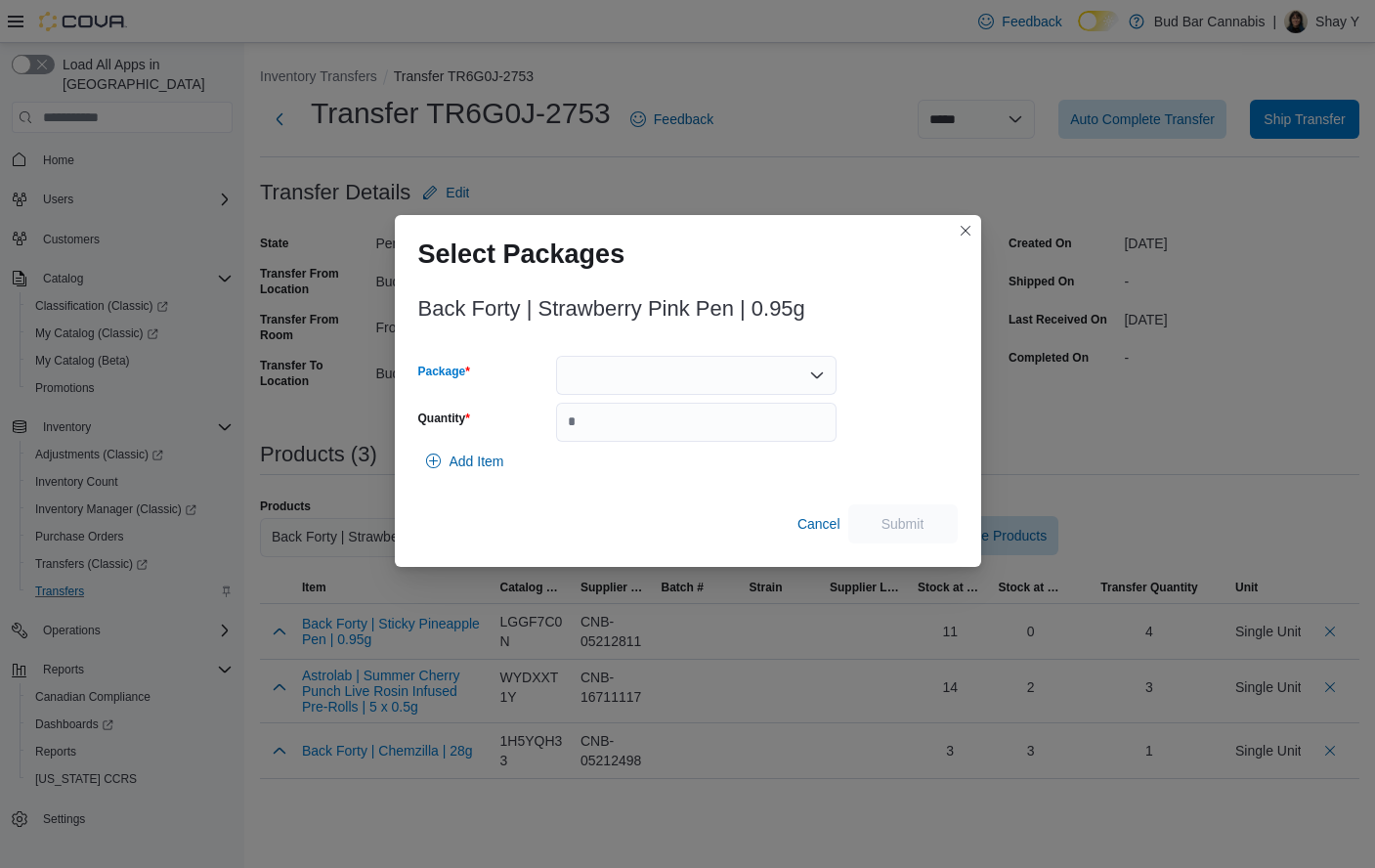
click at [677, 385] on div at bounding box center [695, 375] width 280 height 39
click at [642, 426] on button "2501578" at bounding box center [695, 437] width 280 height 28
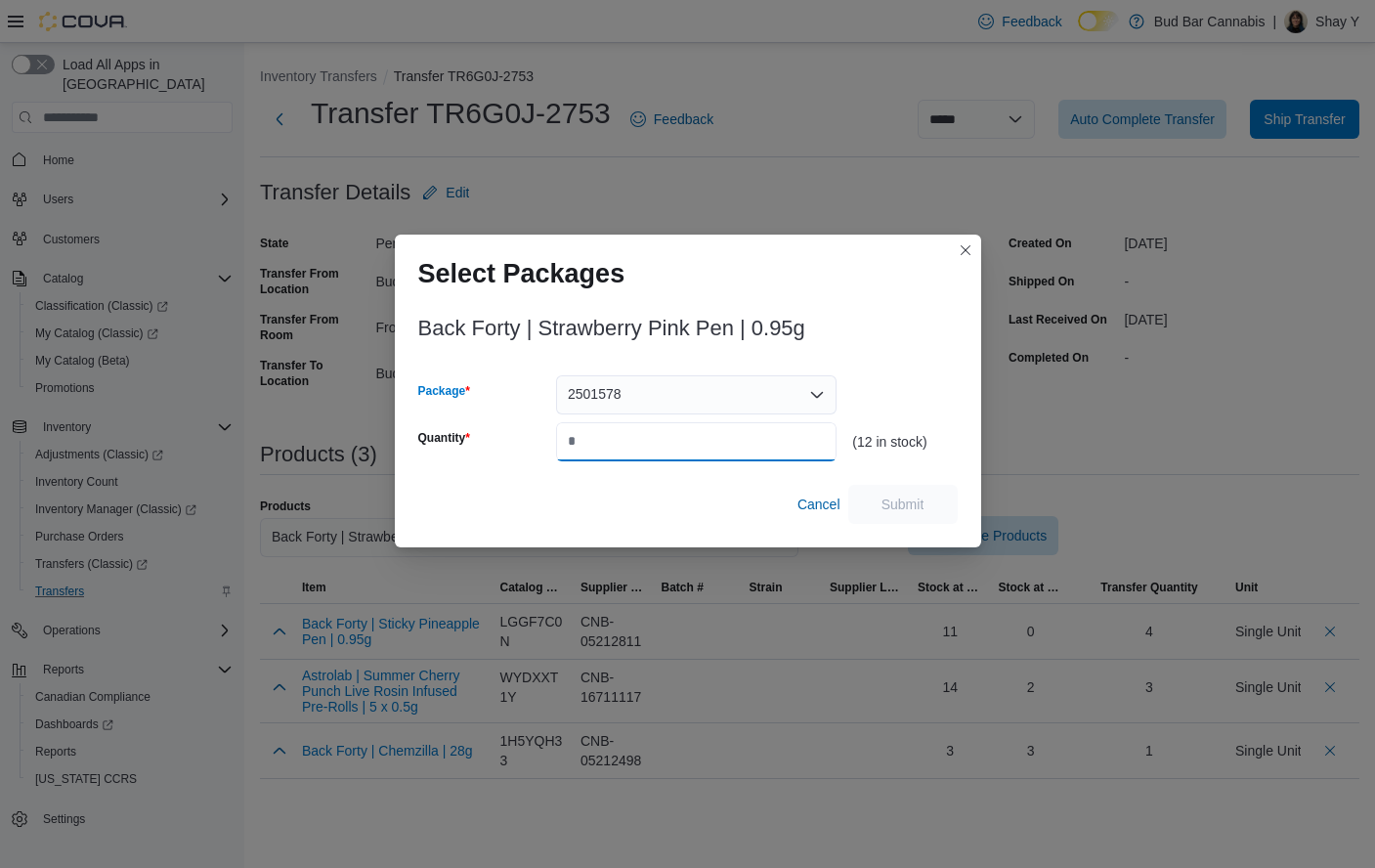
click at [626, 439] on input "Quantity" at bounding box center [695, 441] width 280 height 39
type input "*"
click at [935, 505] on span "Submit" at bounding box center [903, 503] width 86 height 39
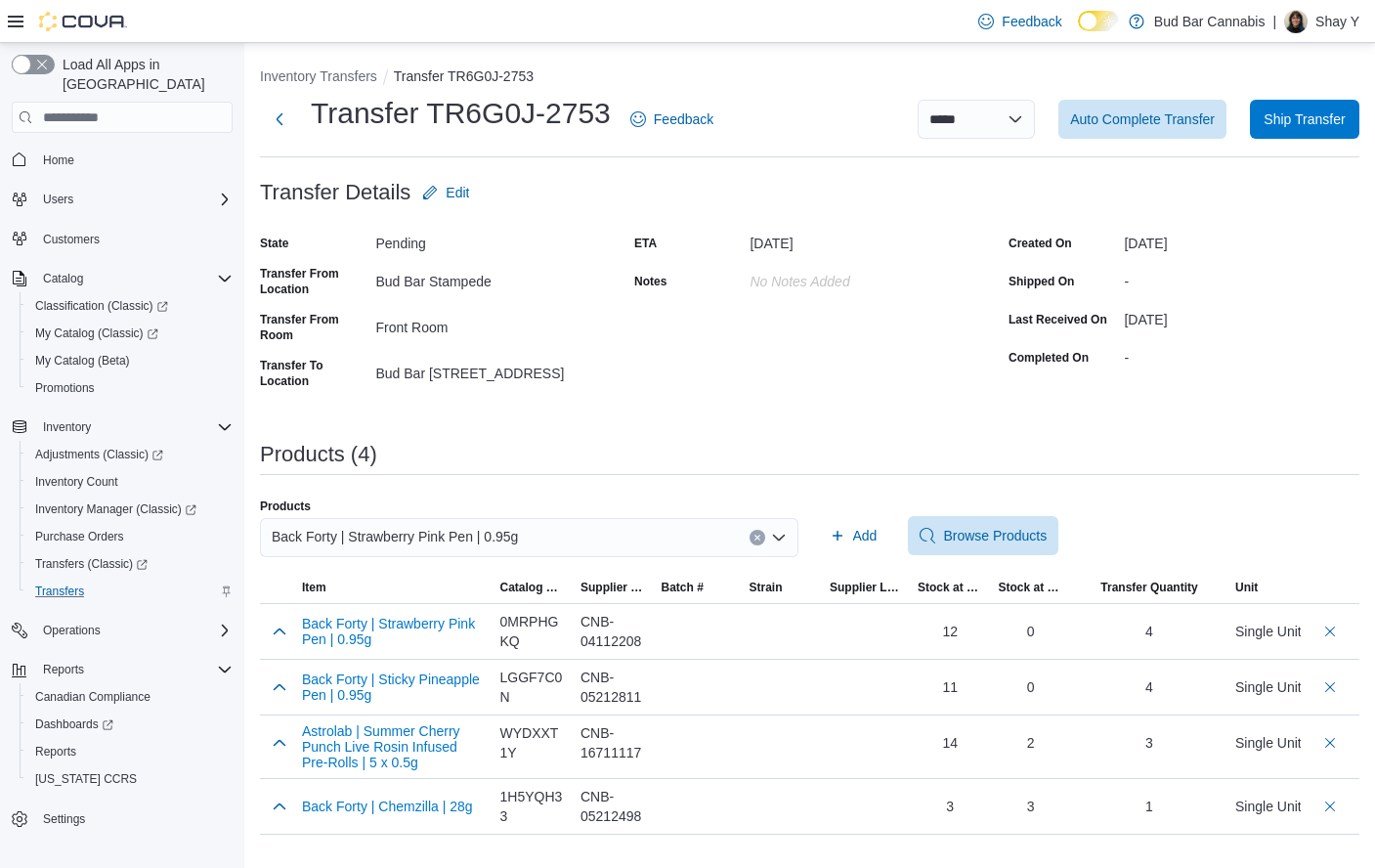
click at [754, 537] on icon "Clear input" at bounding box center [757, 538] width 8 height 8
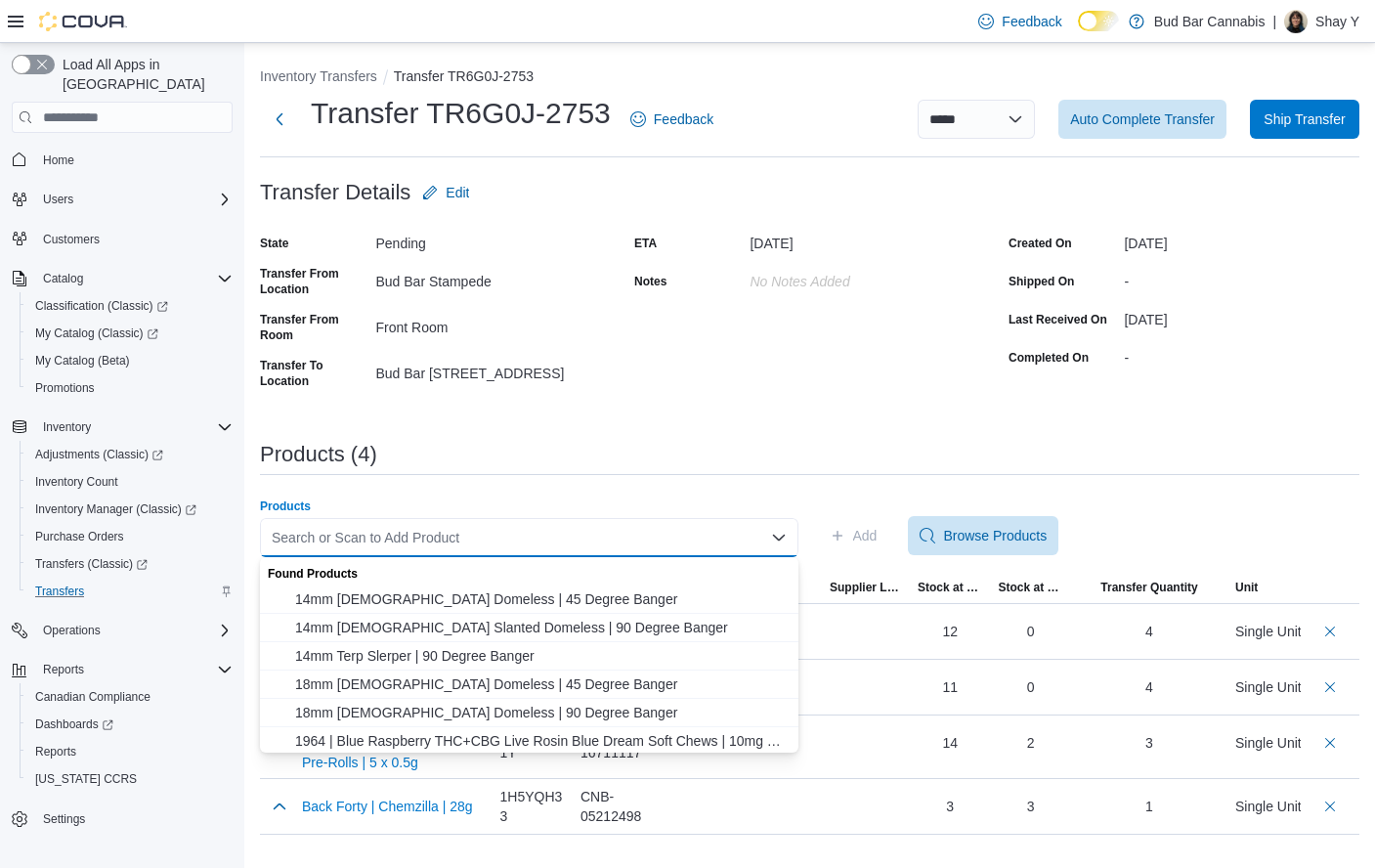
click at [662, 555] on div "Search or Scan to Add Product" at bounding box center [530, 537] width 539 height 39
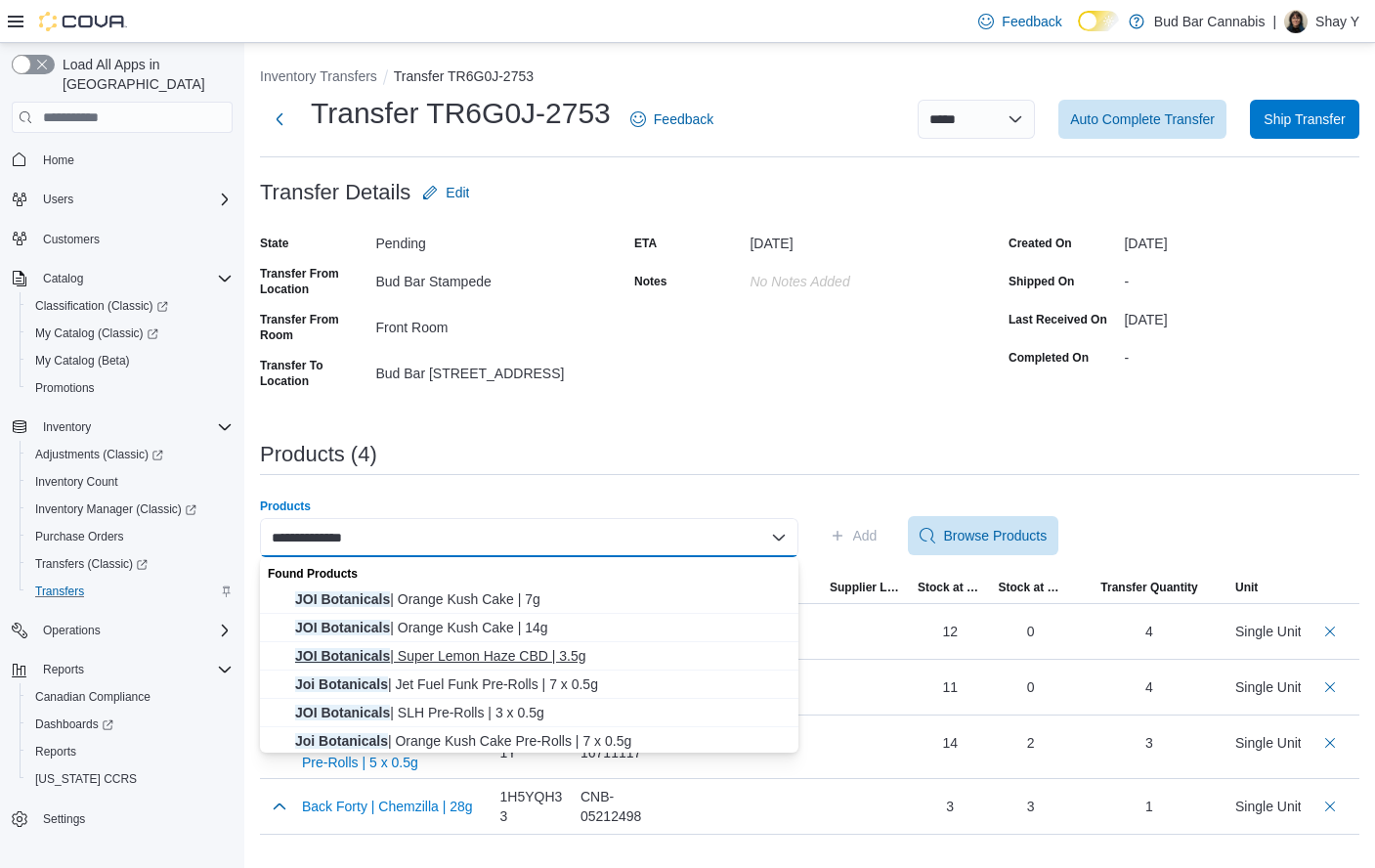
type input "**********"
click at [522, 648] on span "JOI Botanicals | Super Lemon Haze CBD | 3.5g" at bounding box center [541, 655] width 492 height 20
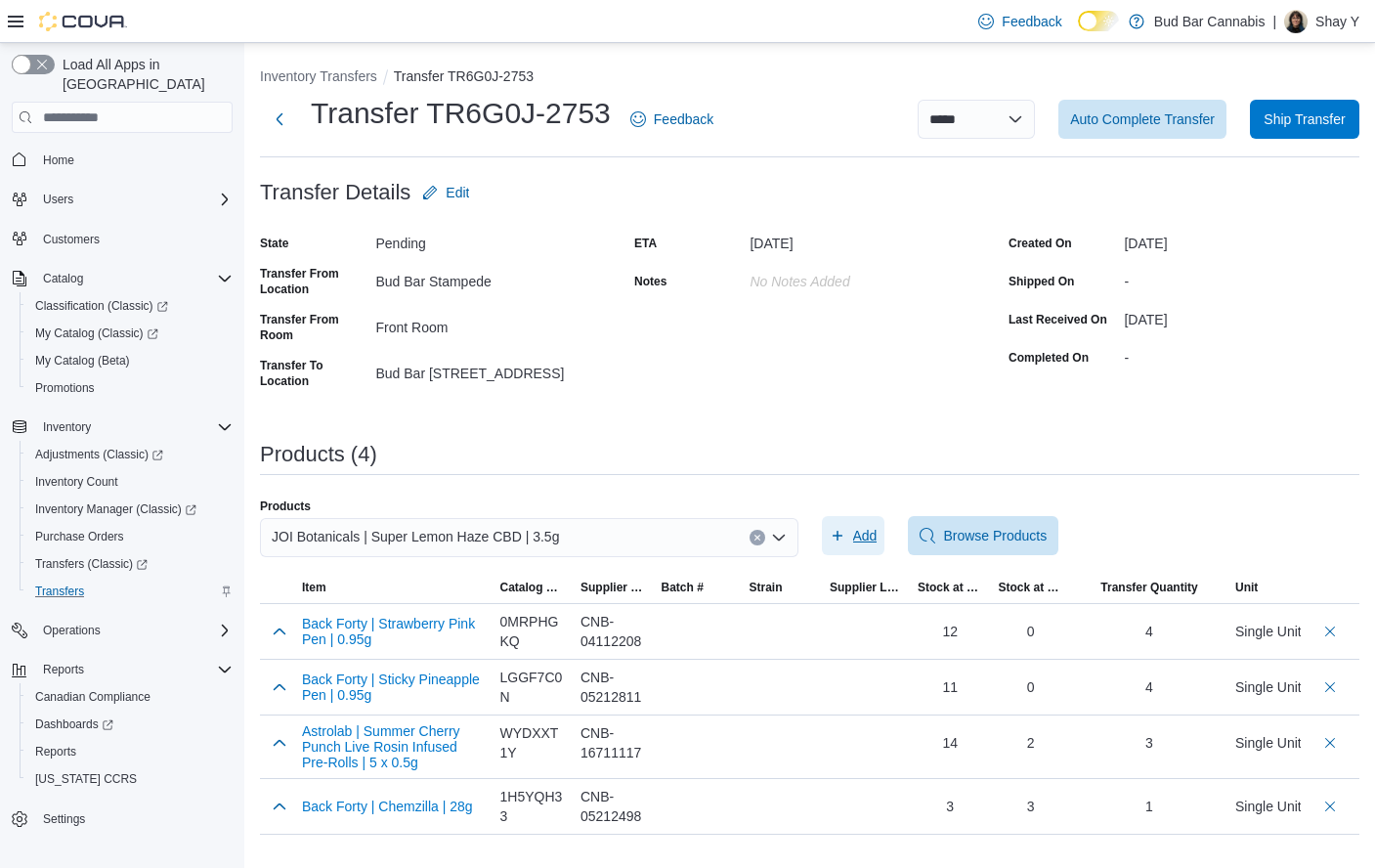
click at [861, 537] on span "Add" at bounding box center [865, 536] width 24 height 20
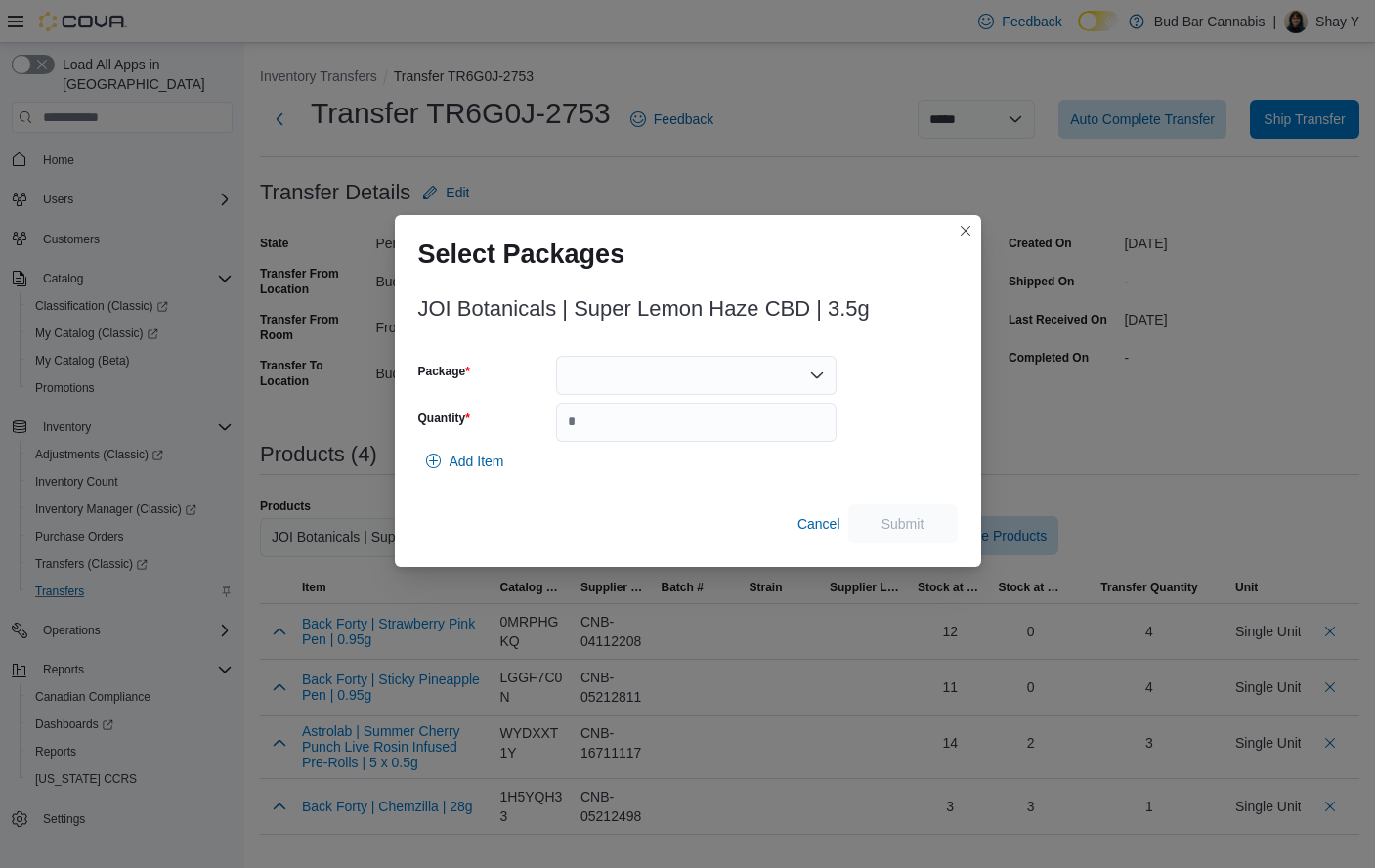
click at [635, 376] on div at bounding box center [695, 375] width 280 height 39
click at [630, 445] on span "SLH090224F" at bounding box center [708, 437] width 233 height 20
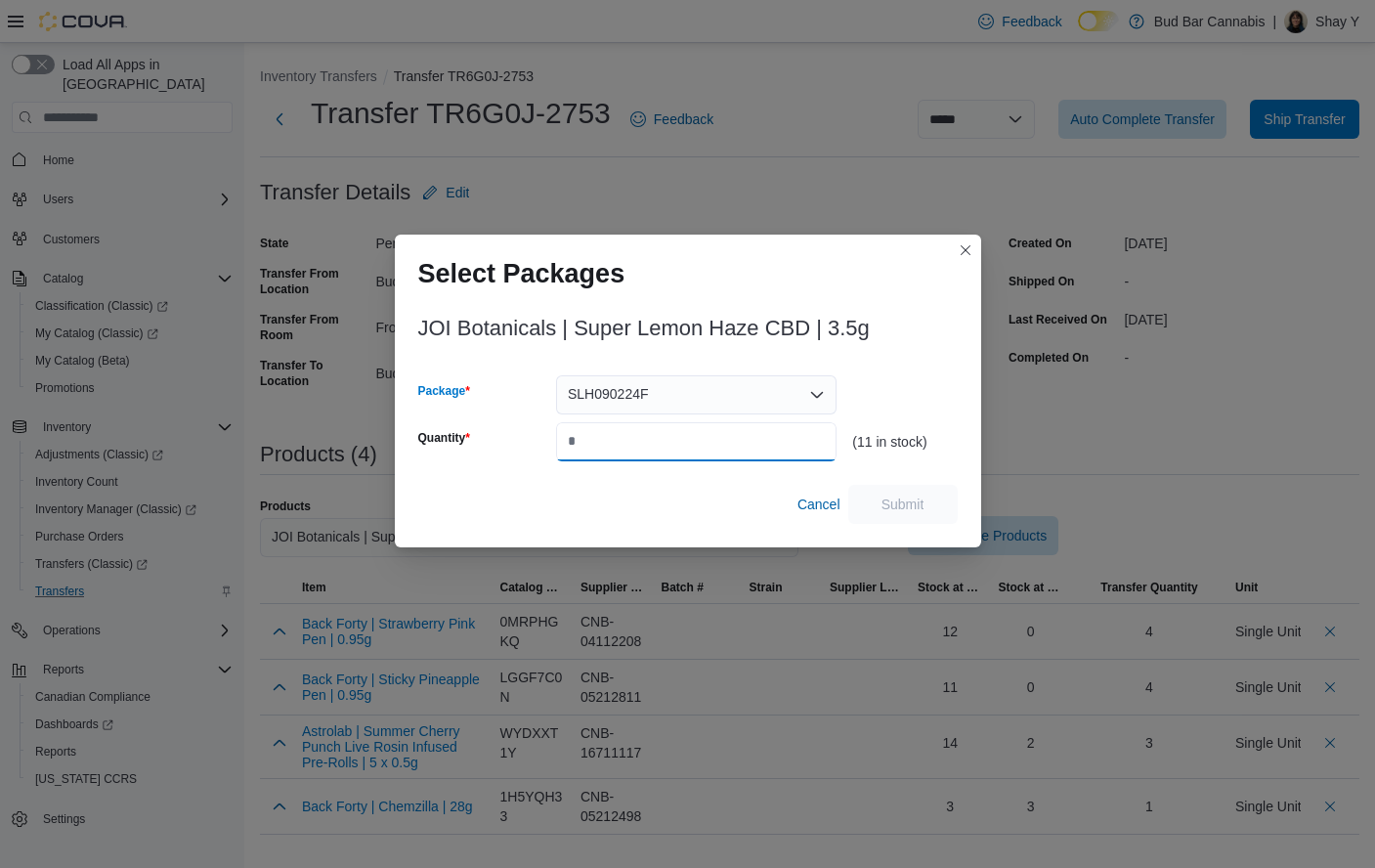
click at [629, 439] on input "Quantity" at bounding box center [695, 441] width 280 height 39
type input "*"
click at [906, 504] on span "Submit" at bounding box center [903, 504] width 43 height 20
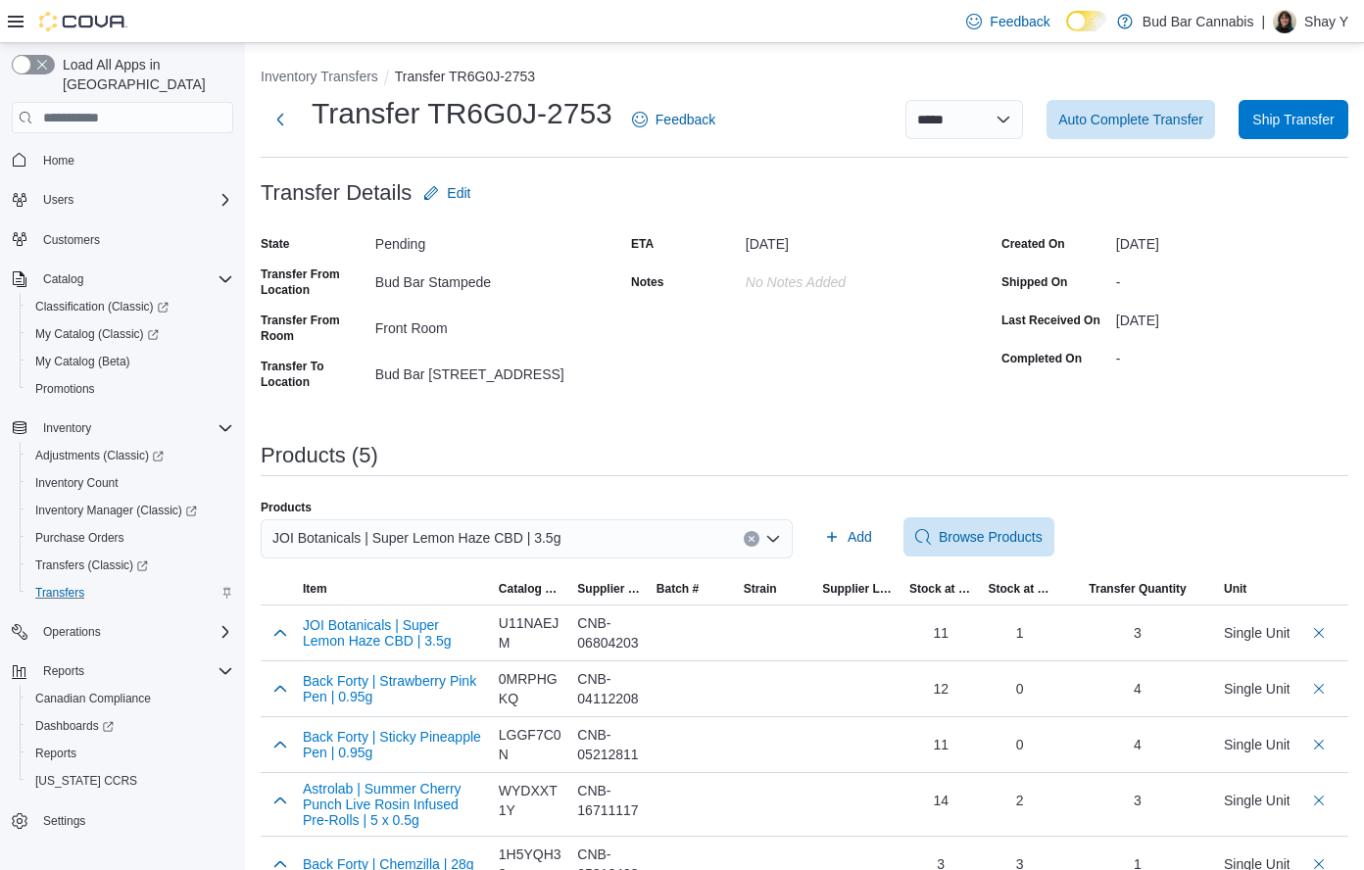
click at [759, 537] on button "Clear input" at bounding box center [751, 539] width 16 height 16
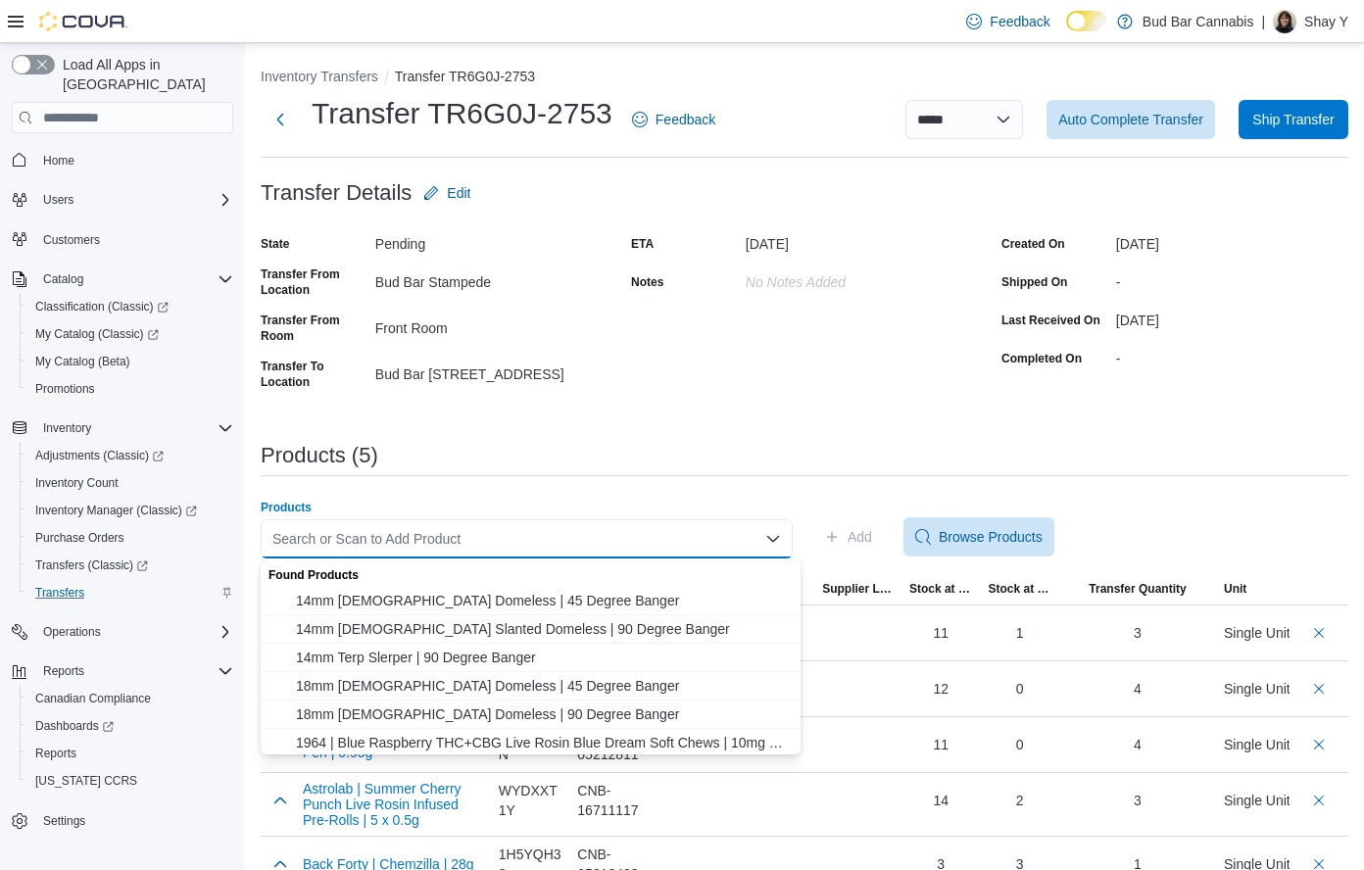
click at [690, 537] on div "Search or Scan to Add Product Combo box. Selected. Combo box input. Search or S…" at bounding box center [527, 538] width 532 height 39
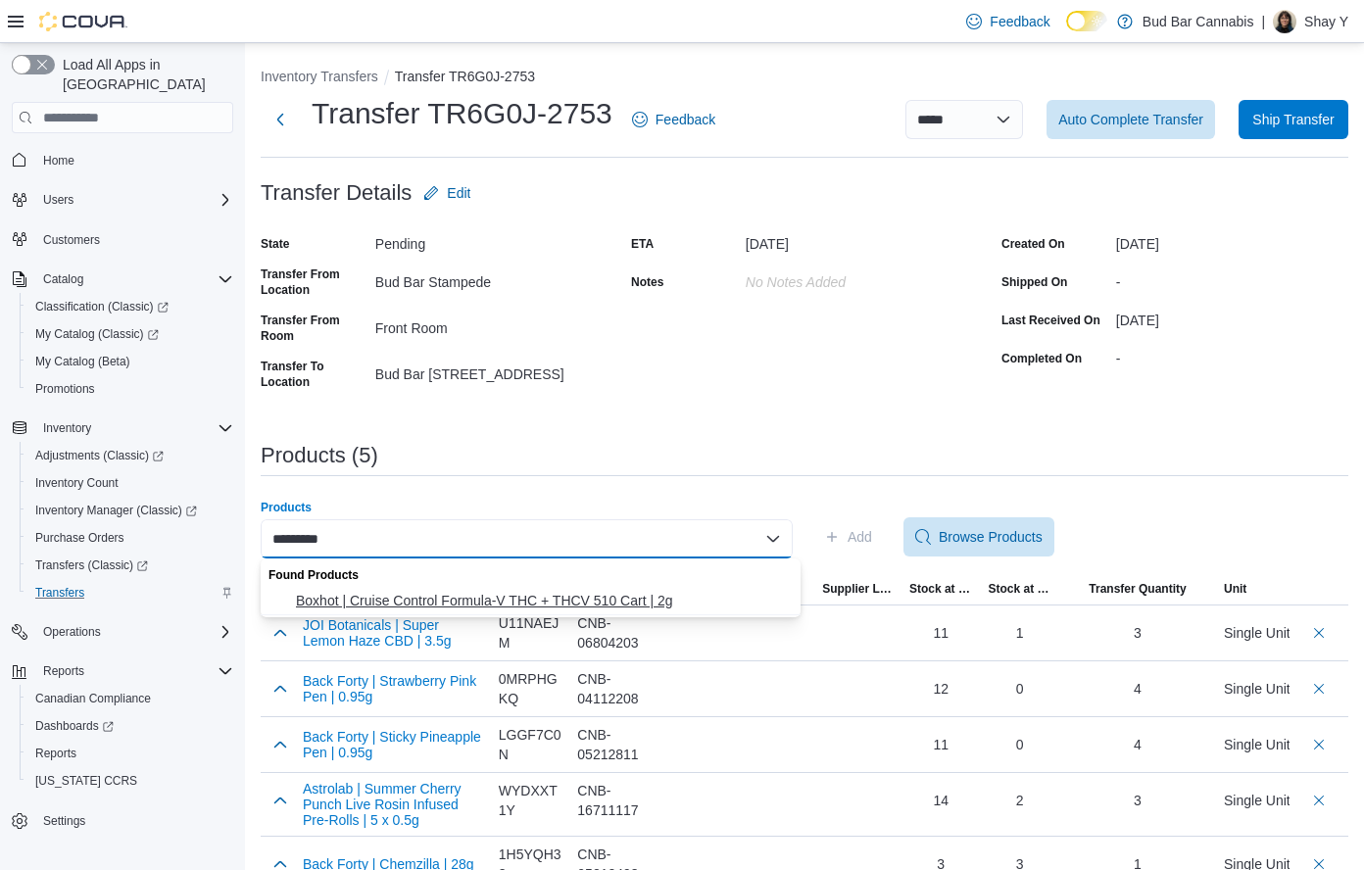
type input "*********"
click at [619, 601] on span "Boxhot | Cruise Control Formula-V THC + THCV 510 Cart | 2g" at bounding box center [542, 601] width 493 height 20
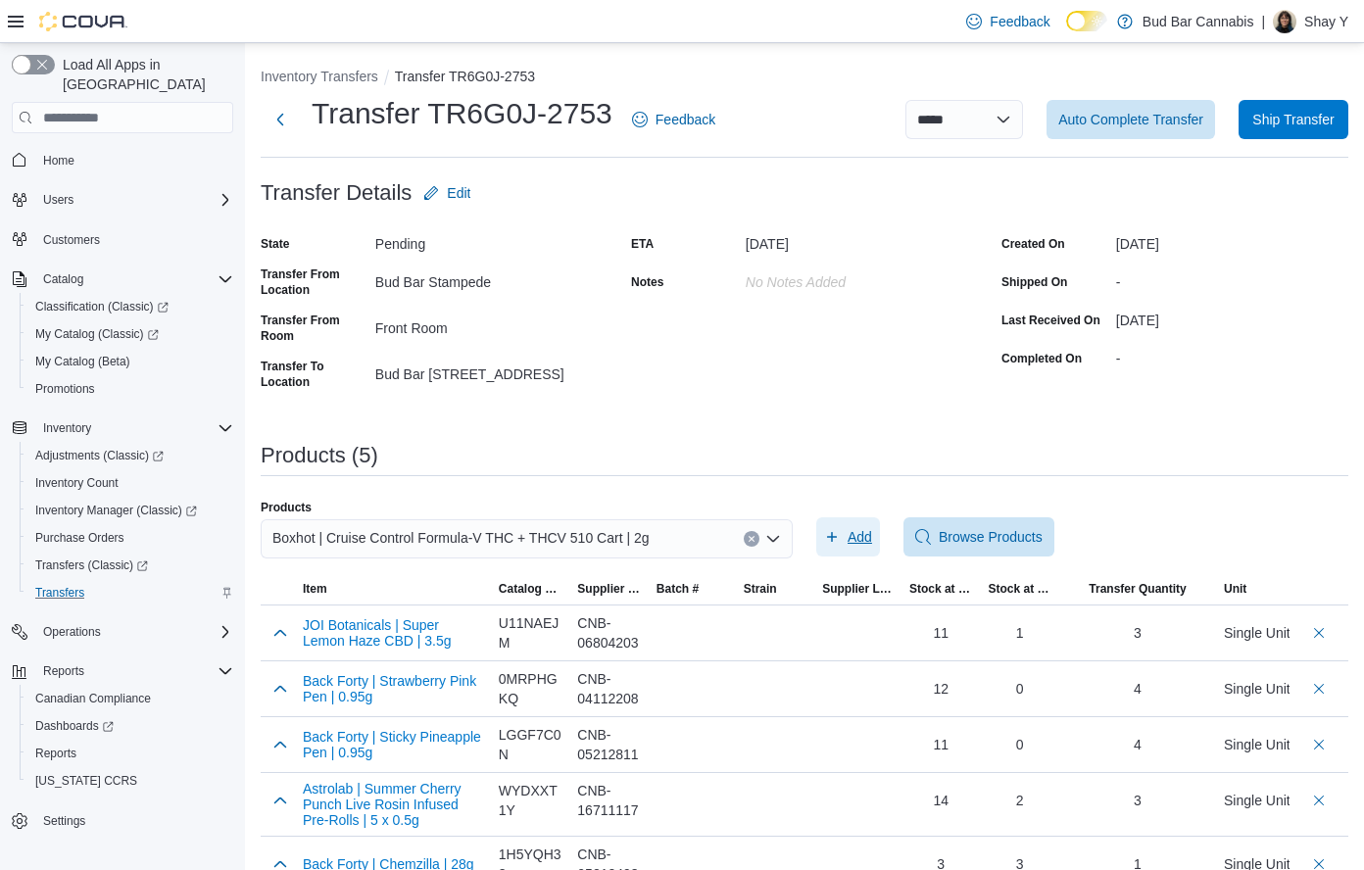
click at [855, 538] on span "Add" at bounding box center [859, 537] width 24 height 20
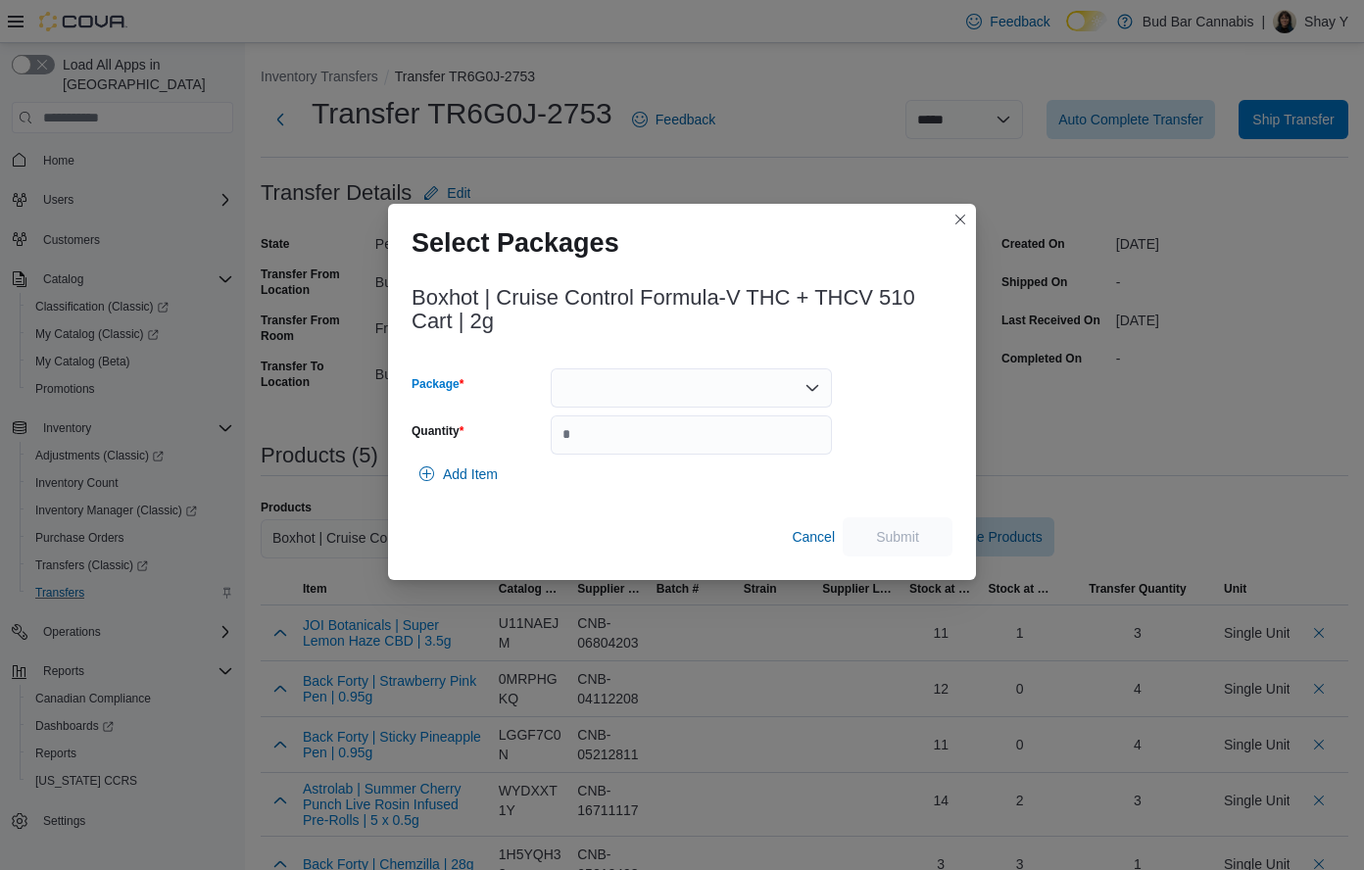
click at [647, 395] on div at bounding box center [691, 387] width 281 height 39
click at [661, 457] on span "ME250013112" at bounding box center [703, 450] width 234 height 20
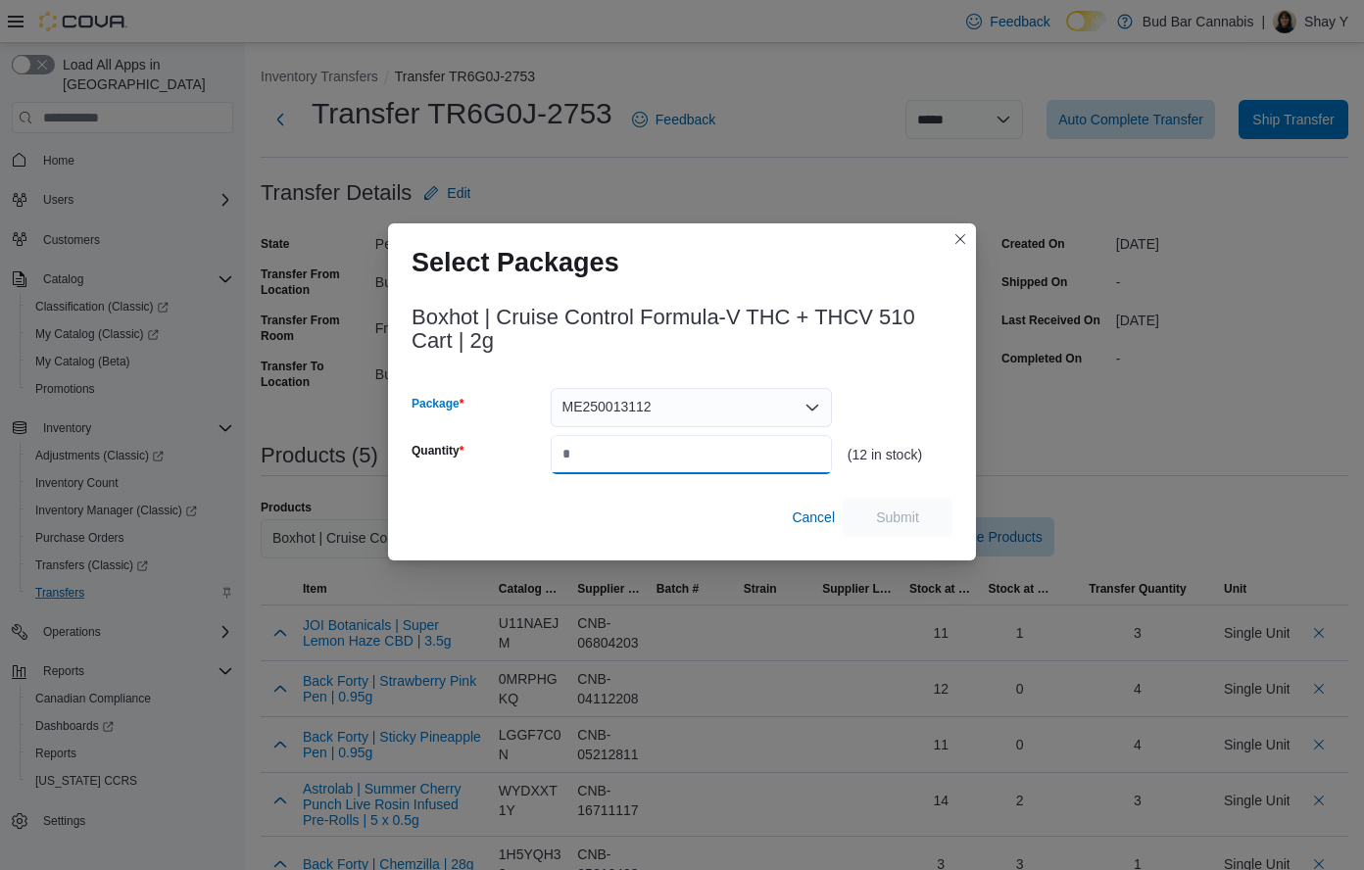
click at [614, 454] on input "Quantity" at bounding box center [691, 454] width 281 height 39
type input "*"
click at [919, 520] on span "Submit" at bounding box center [897, 516] width 86 height 39
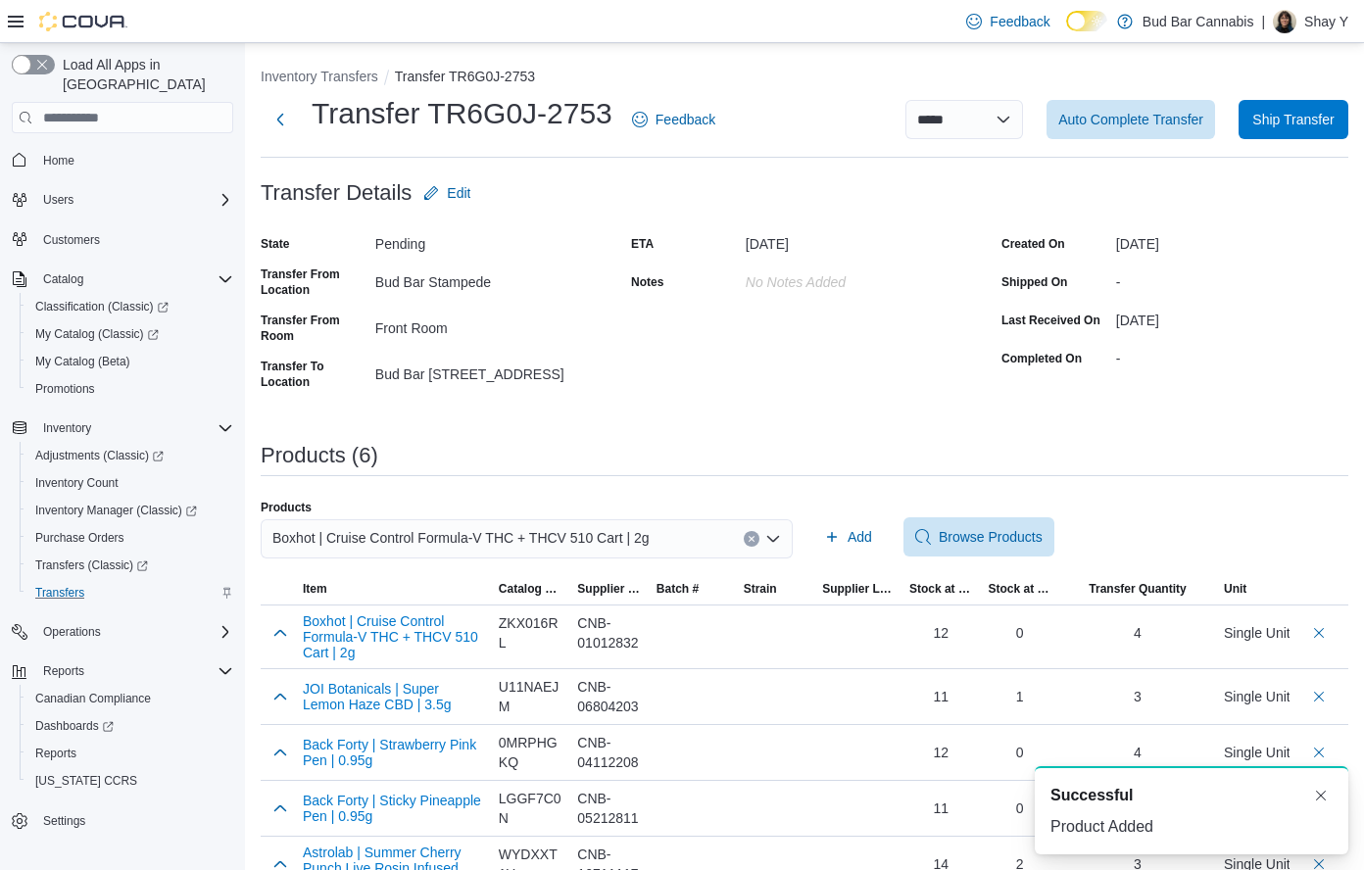
click at [752, 537] on button "Clear input" at bounding box center [751, 539] width 16 height 16
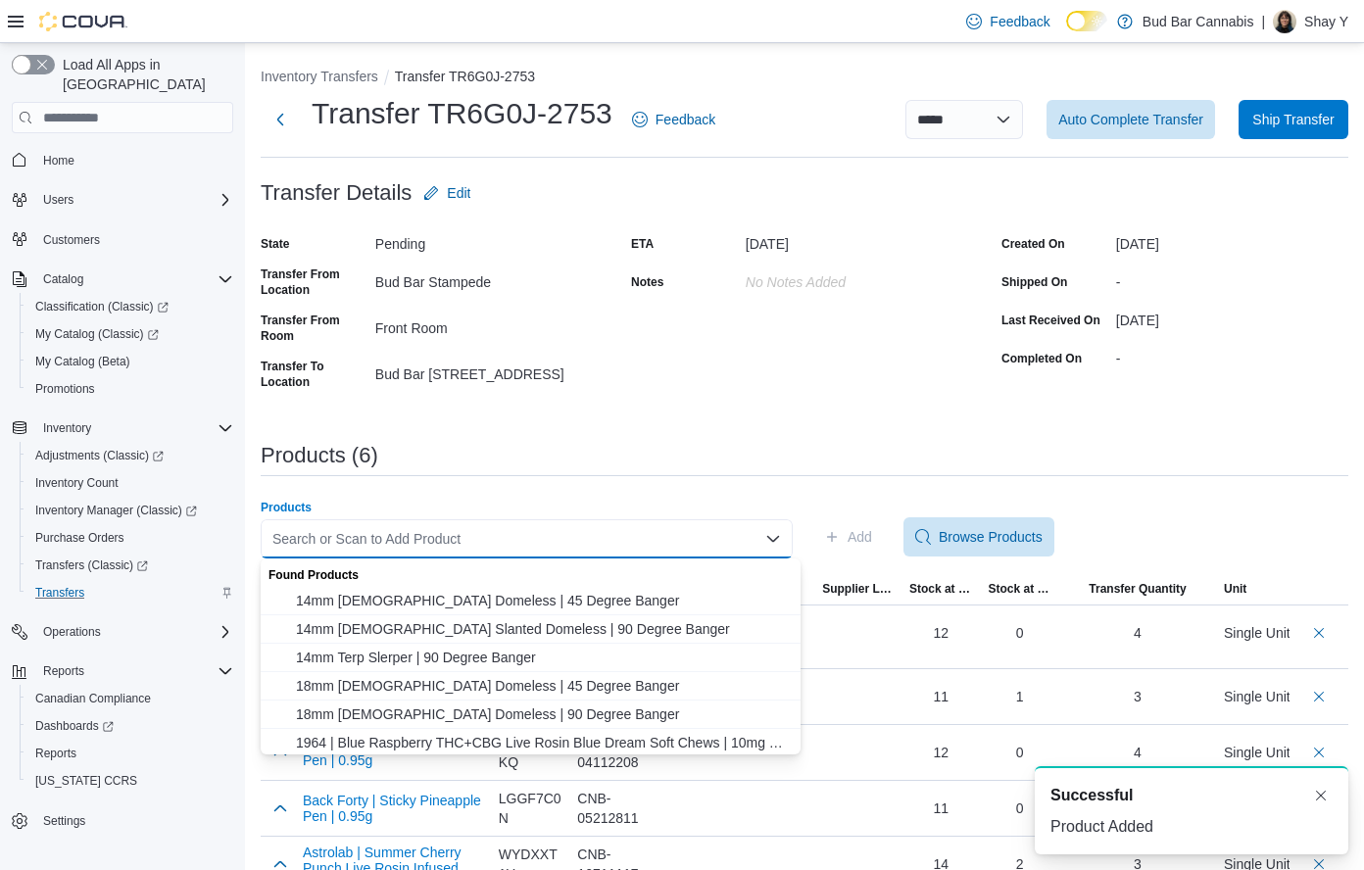
click at [712, 542] on div "Search or Scan to Add Product Combo box. Selected. Combo box input. Search or S…" at bounding box center [527, 538] width 532 height 39
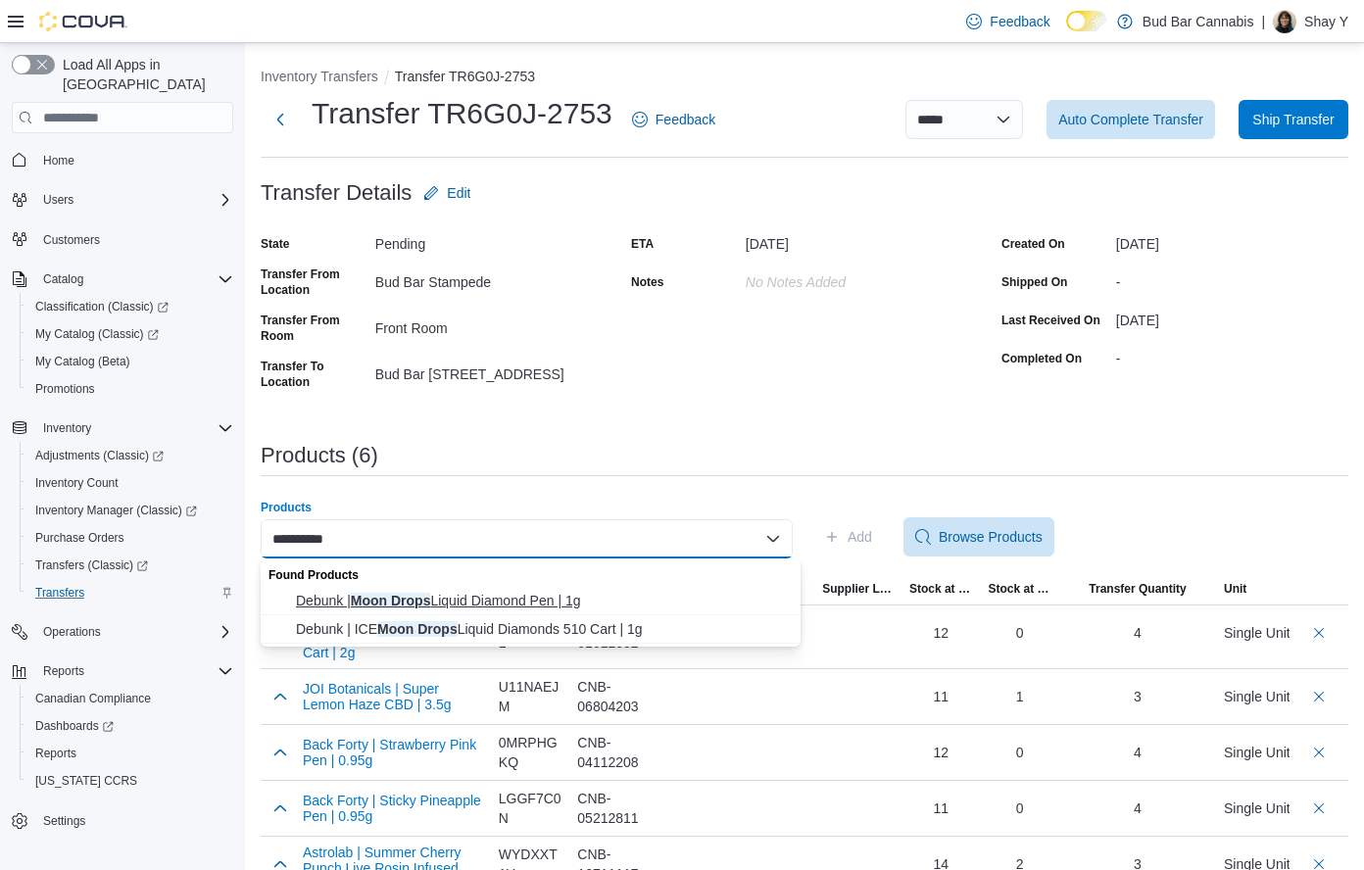
type input "**********"
click at [507, 599] on span "Debunk | Moon Drops Liquid Diamond Pen | 1g" at bounding box center [542, 601] width 493 height 20
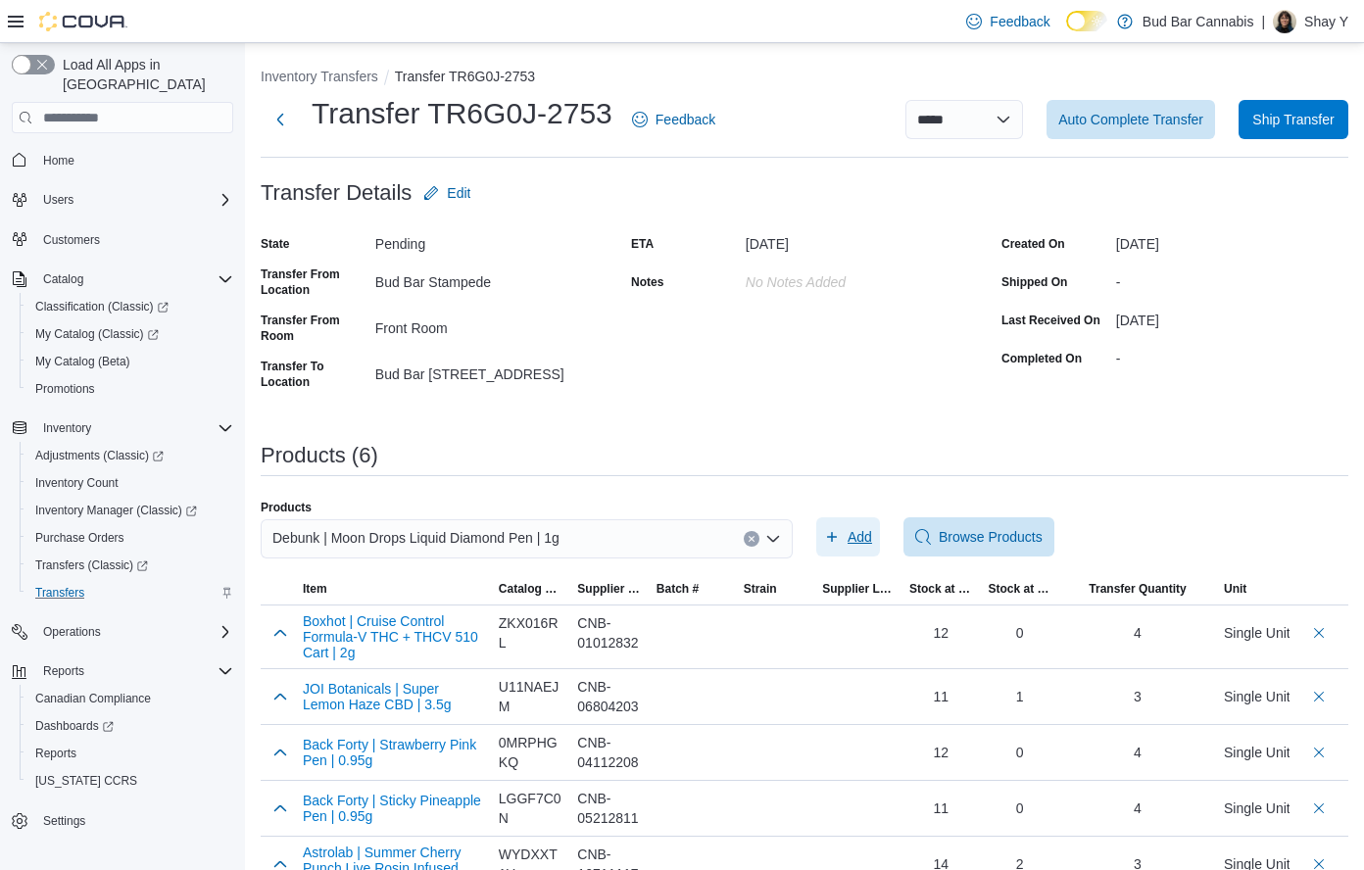
click at [868, 543] on span "Add" at bounding box center [859, 537] width 24 height 20
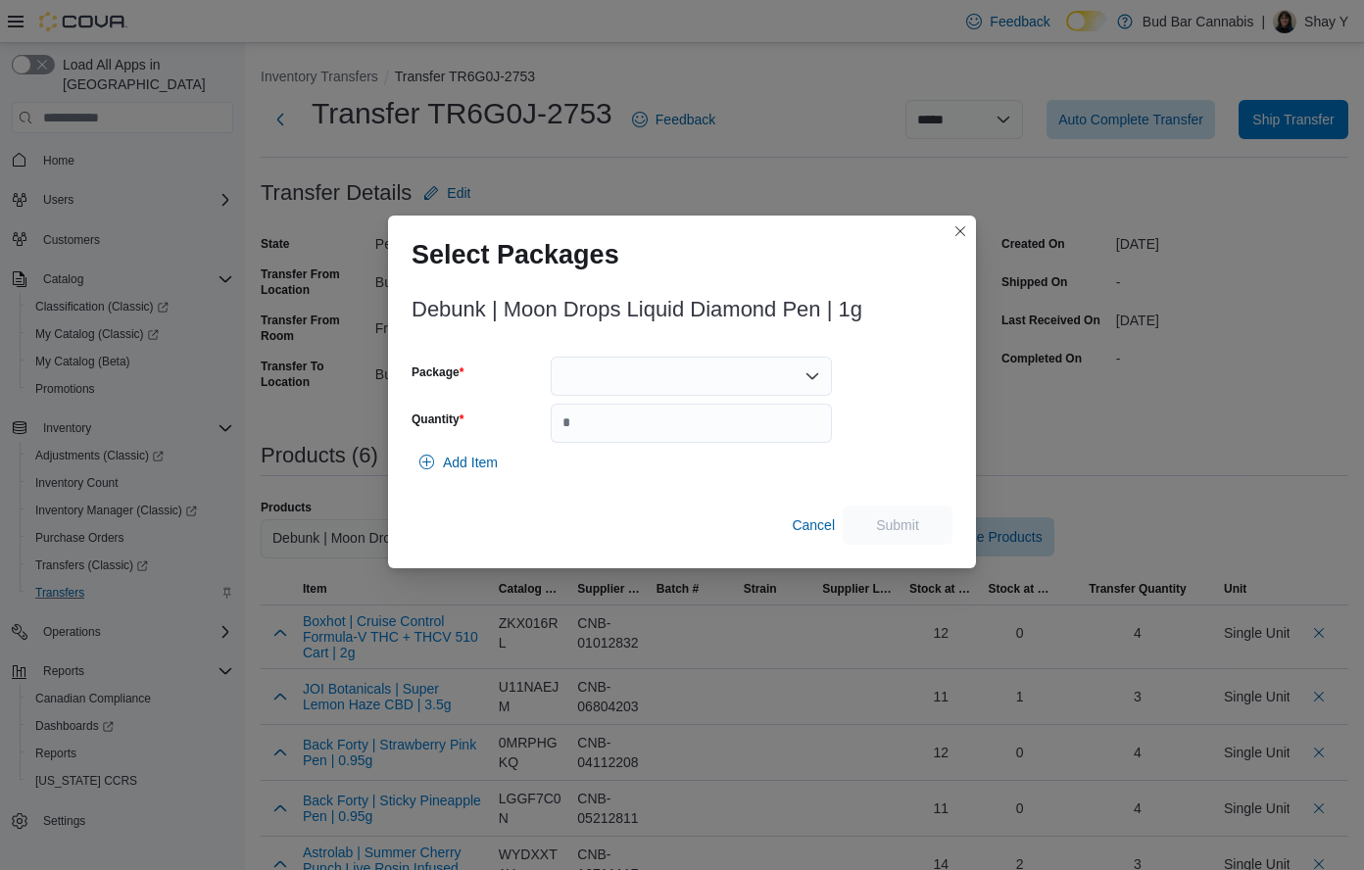
click at [615, 384] on div at bounding box center [691, 376] width 281 height 39
click at [651, 435] on span "ME250011222" at bounding box center [703, 438] width 234 height 20
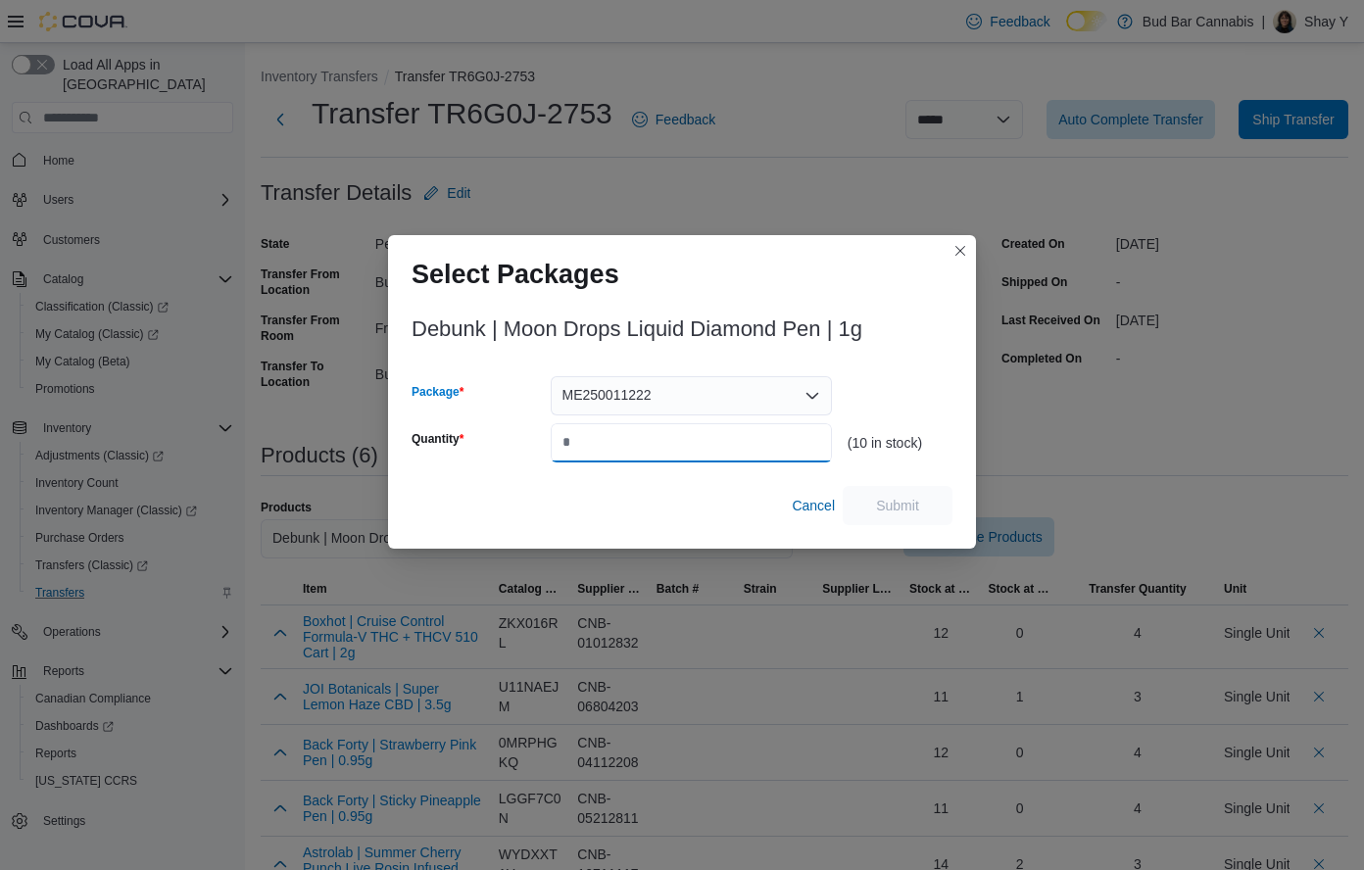
click at [630, 438] on input "Quantity" at bounding box center [691, 442] width 281 height 39
type input "*"
click at [908, 503] on span "Submit" at bounding box center [897, 505] width 43 height 20
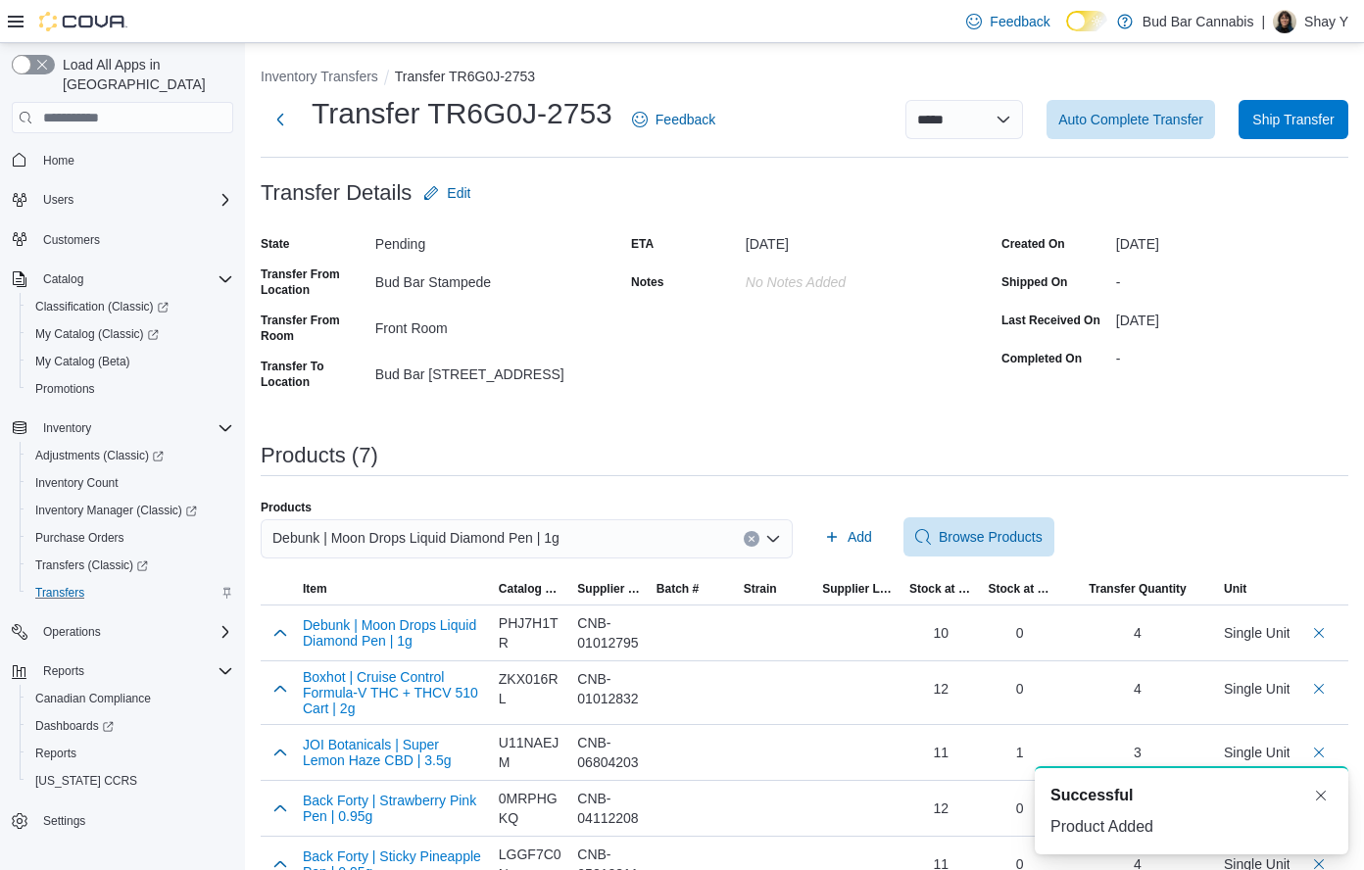
drag, startPoint x: 758, startPoint y: 533, endPoint x: 680, endPoint y: 543, distance: 79.0
click at [753, 533] on button "Clear input" at bounding box center [751, 539] width 16 height 16
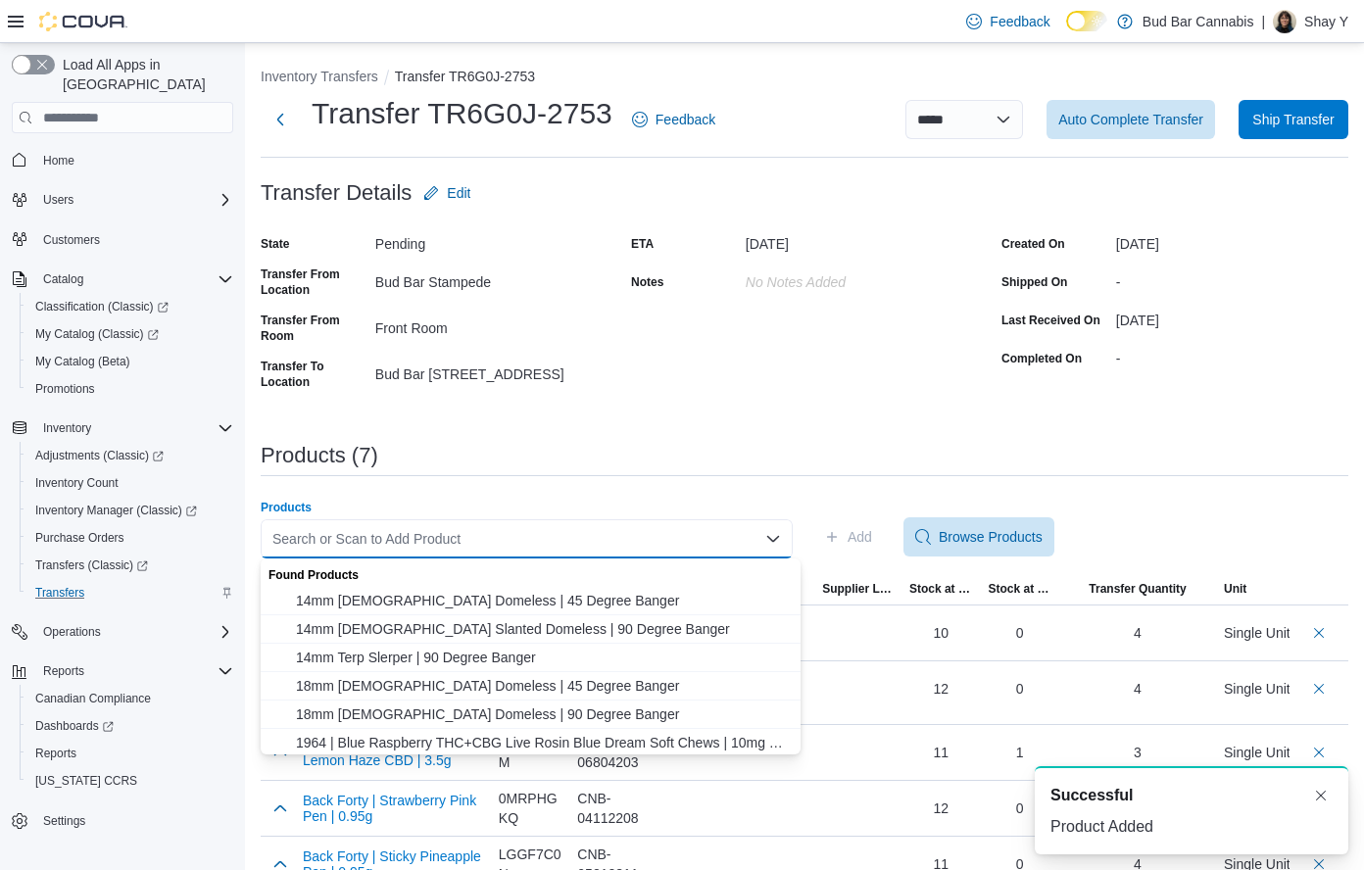
click at [677, 544] on div "Search or Scan to Add Product Combo box. Selected. Combo box input. Search or S…" at bounding box center [527, 538] width 532 height 39
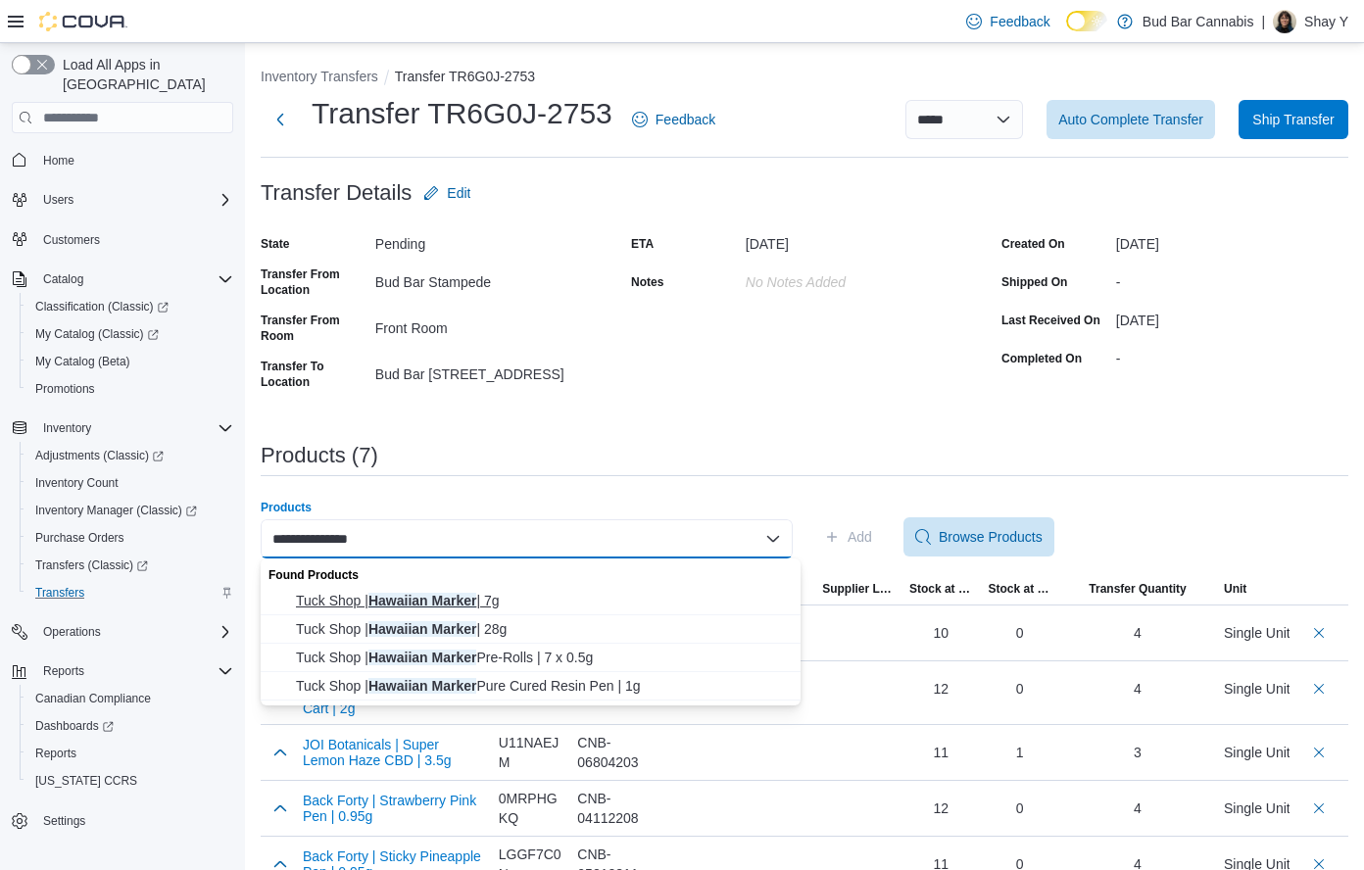
type input "**********"
click at [481, 599] on span "Tuck Shop | Hawaiian Marker | 7g" at bounding box center [542, 601] width 493 height 20
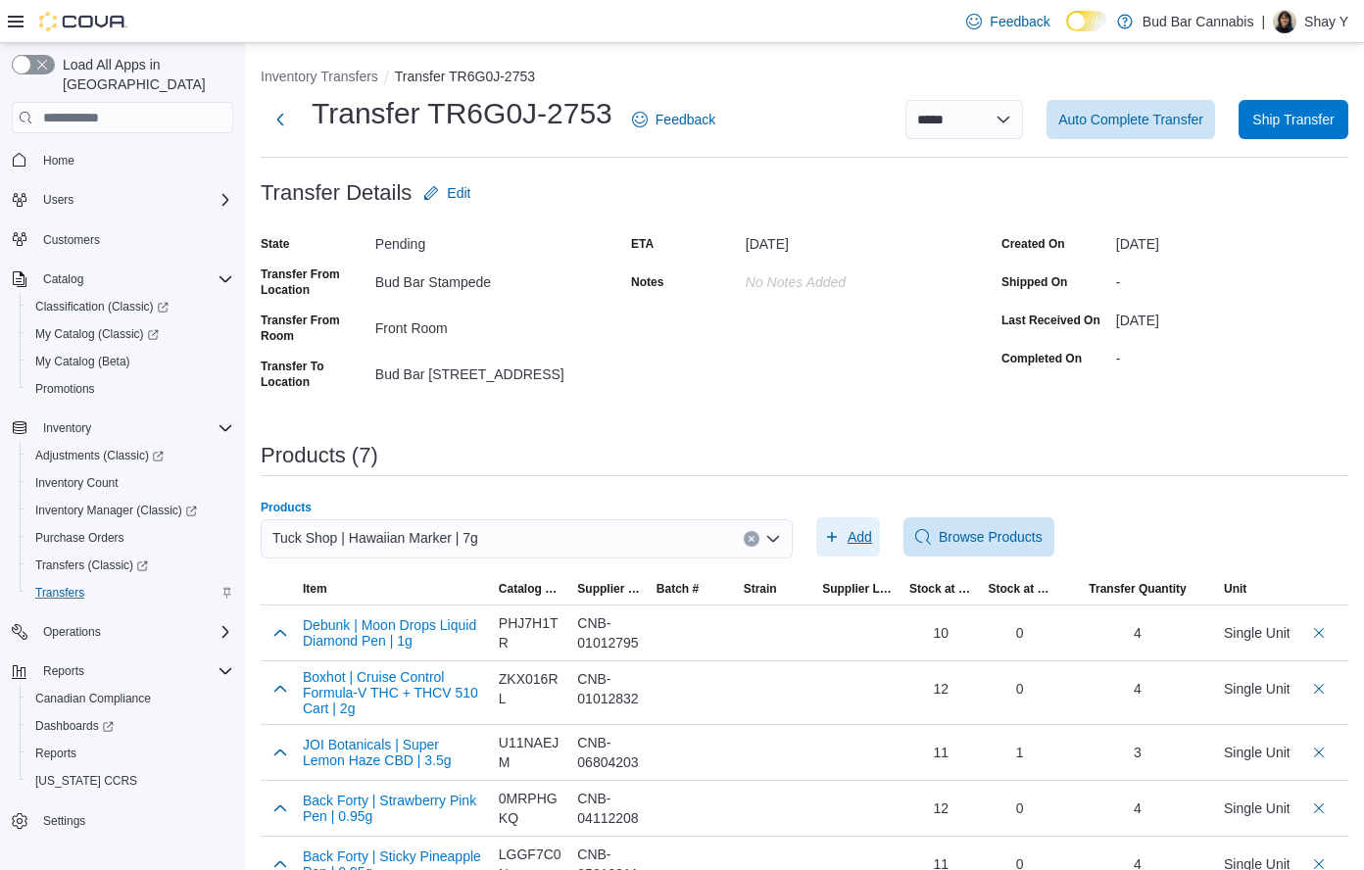
click at [872, 541] on span "Add" at bounding box center [859, 537] width 24 height 20
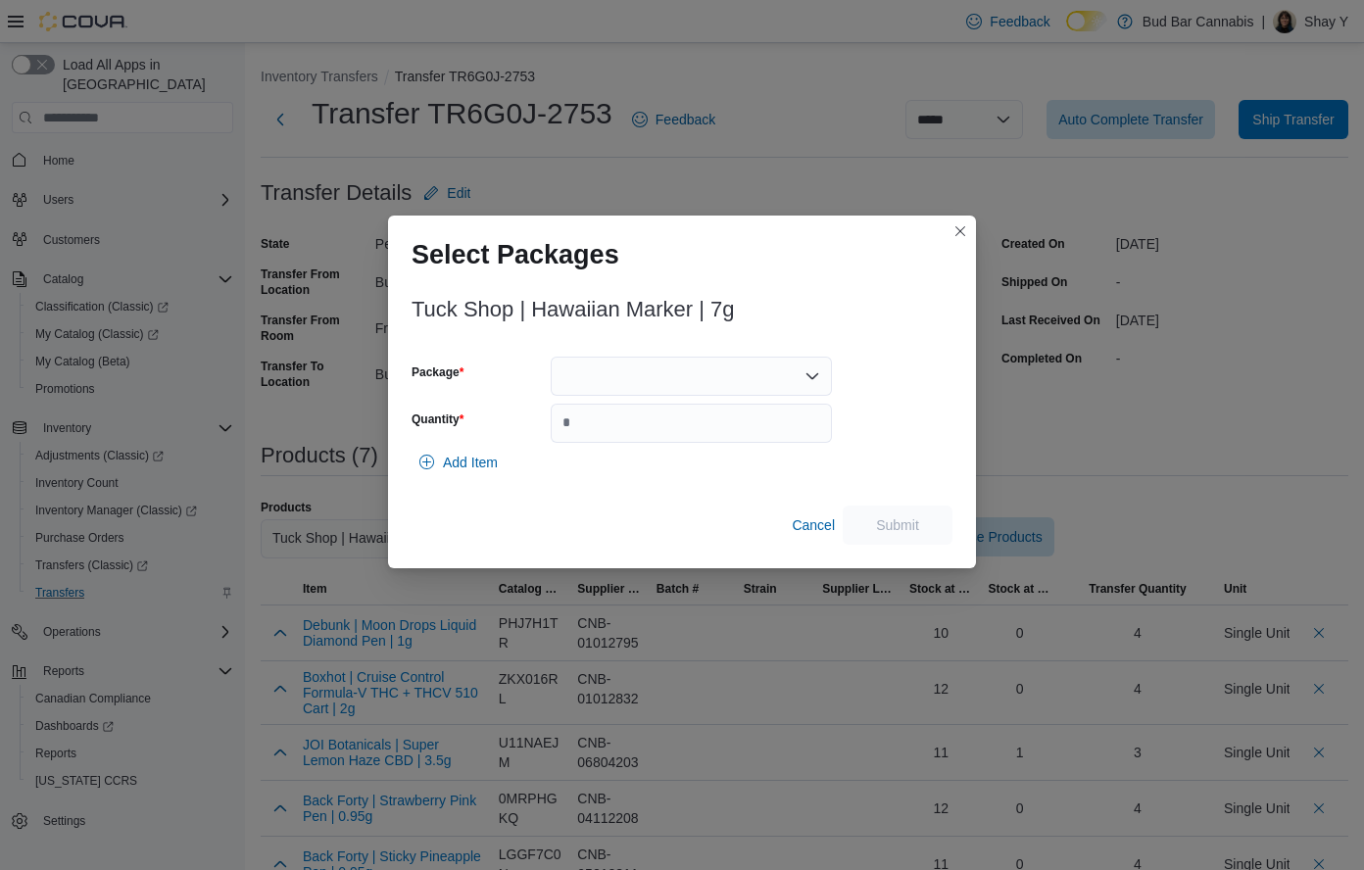
click at [707, 378] on div at bounding box center [691, 376] width 281 height 39
click at [620, 436] on span "HM2B1" at bounding box center [703, 438] width 234 height 20
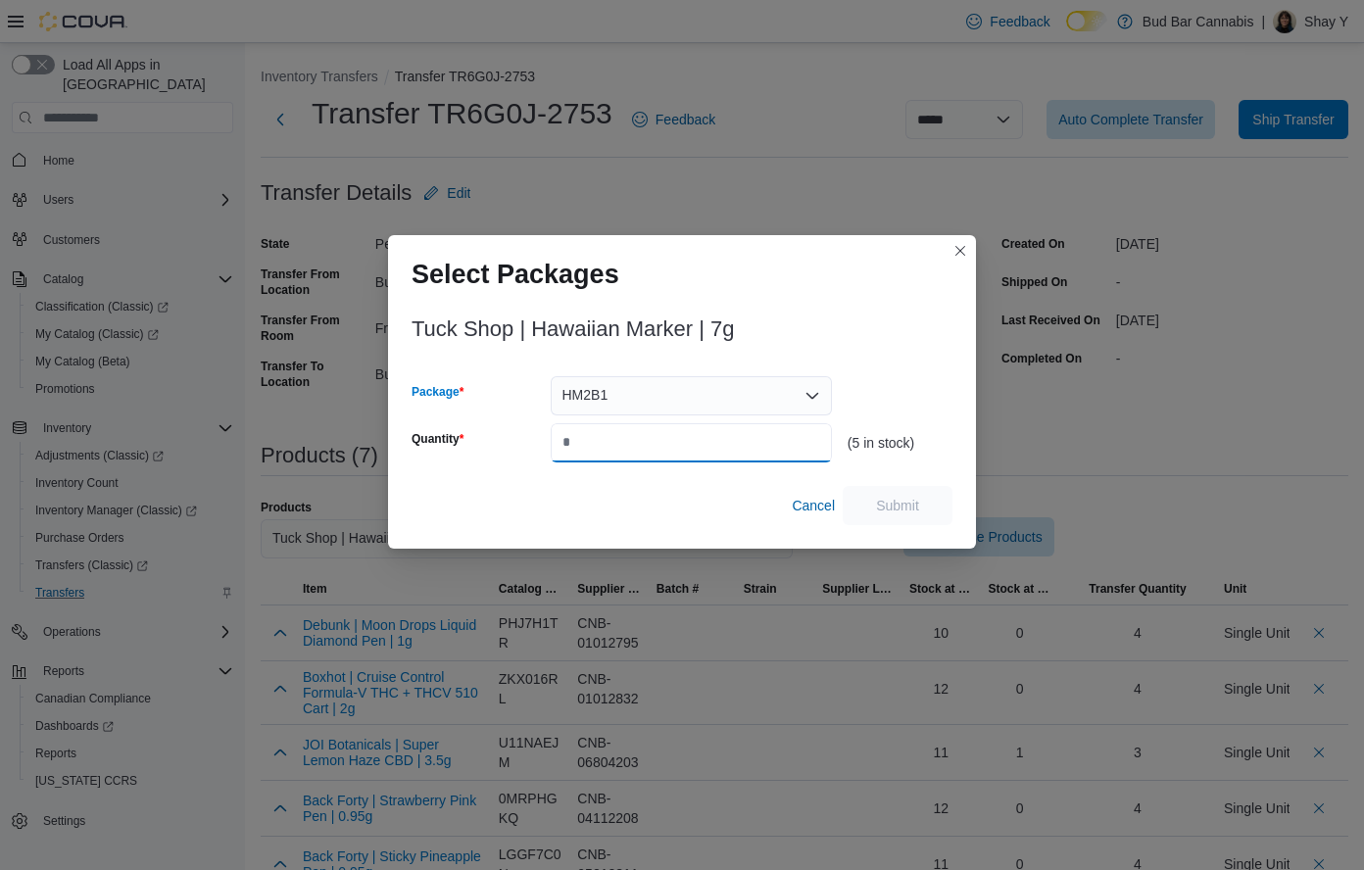
click at [611, 444] on input "Quantity" at bounding box center [691, 442] width 281 height 39
type input "*"
click at [913, 495] on span "Submit" at bounding box center [897, 504] width 86 height 39
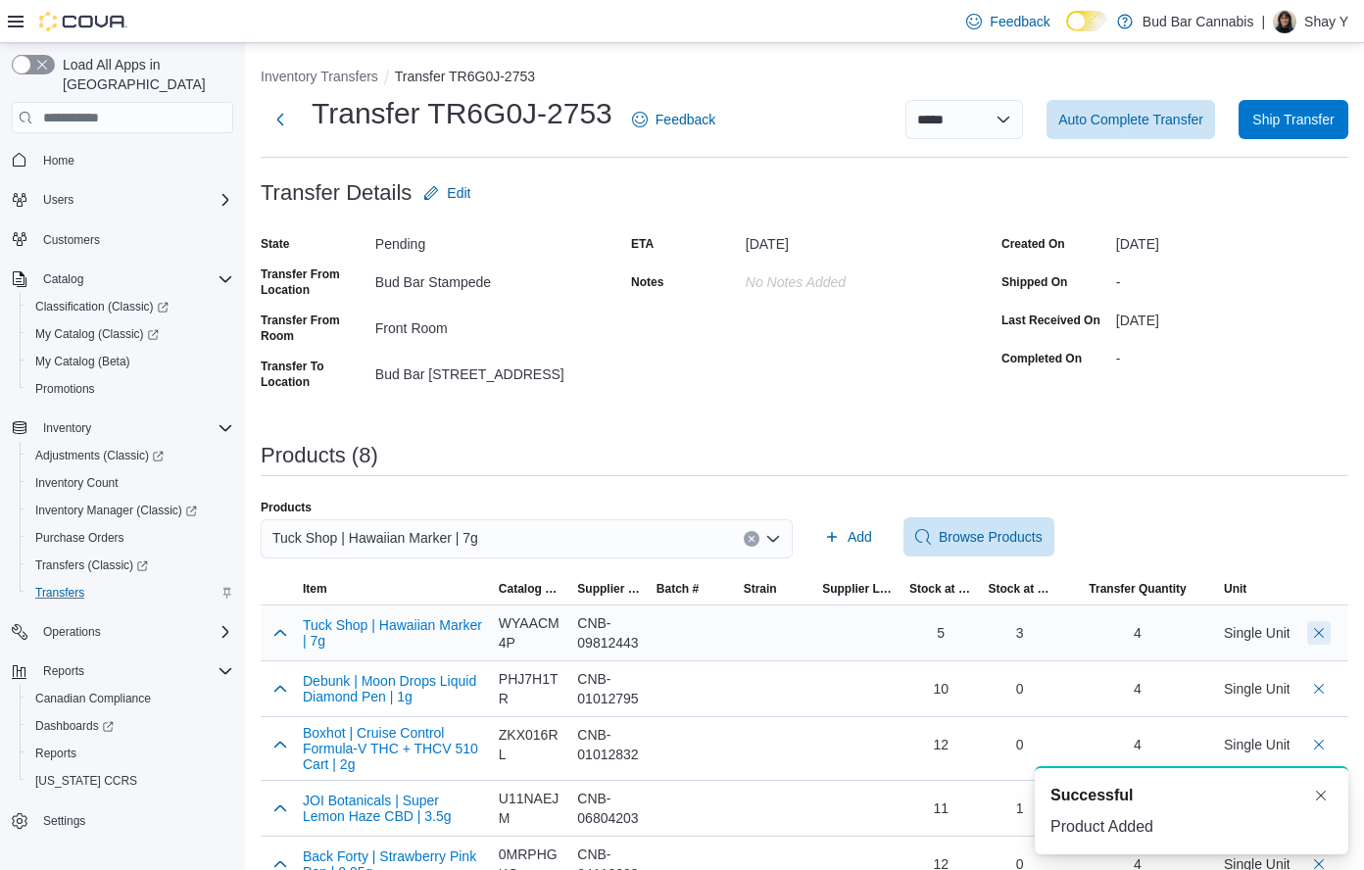
click at [1330, 634] on button "Delete count" at bounding box center [1319, 633] width 24 height 24
click at [523, 541] on div "Tuck Shop | Hawaiian Marker | 7g" at bounding box center [527, 538] width 532 height 39
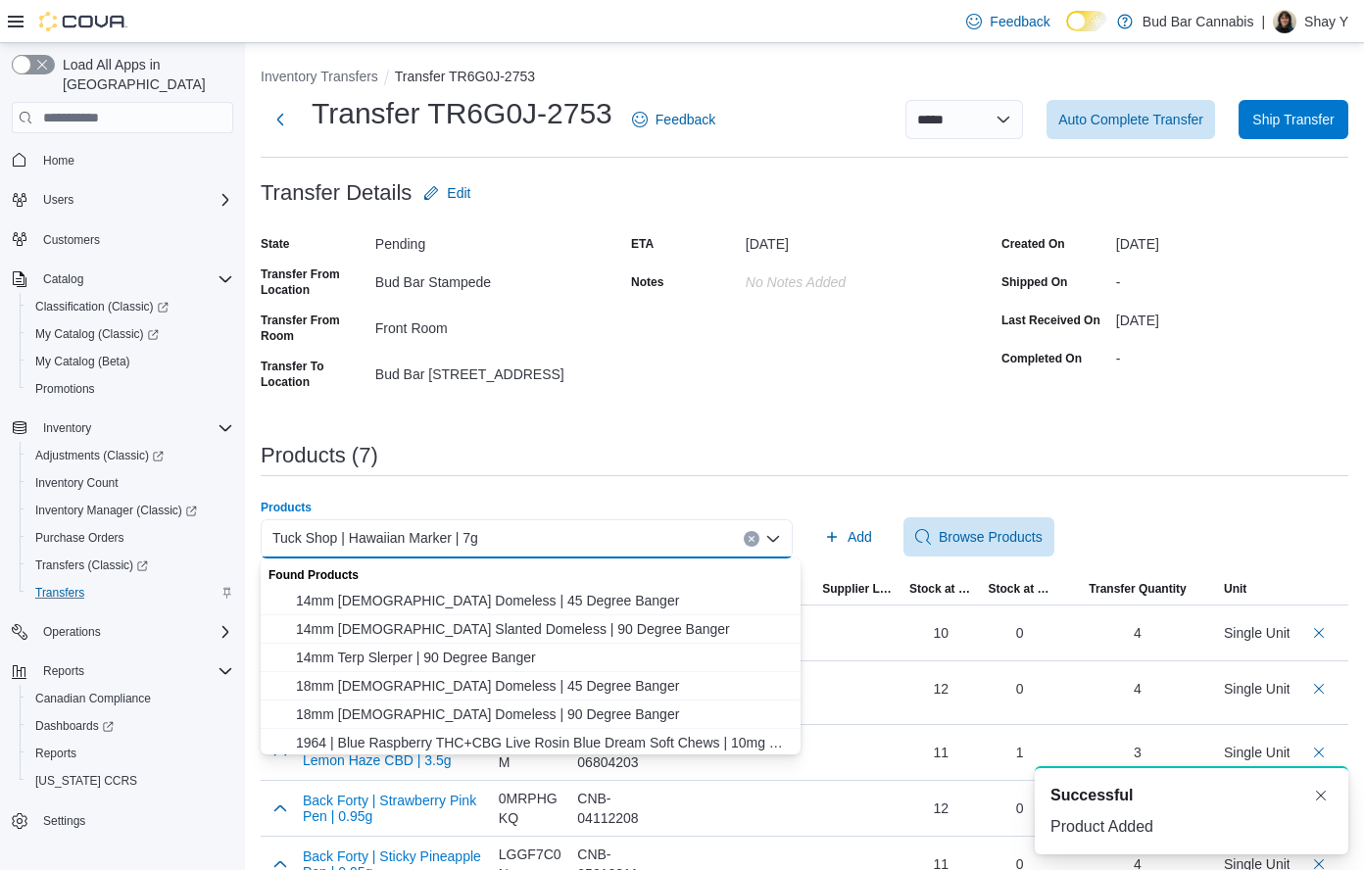
drag, startPoint x: 763, startPoint y: 534, endPoint x: 723, endPoint y: 537, distance: 40.3
click at [745, 535] on div "Tuck Shop | Hawaiian Marker | 7g Combo box. Selected. Tuck Shop | Hawaiian Mark…" at bounding box center [527, 538] width 532 height 39
click at [633, 547] on div "Tuck Shop | Hawaiian Marker | 7g" at bounding box center [527, 538] width 532 height 39
click at [759, 534] on button "Clear input" at bounding box center [751, 539] width 16 height 16
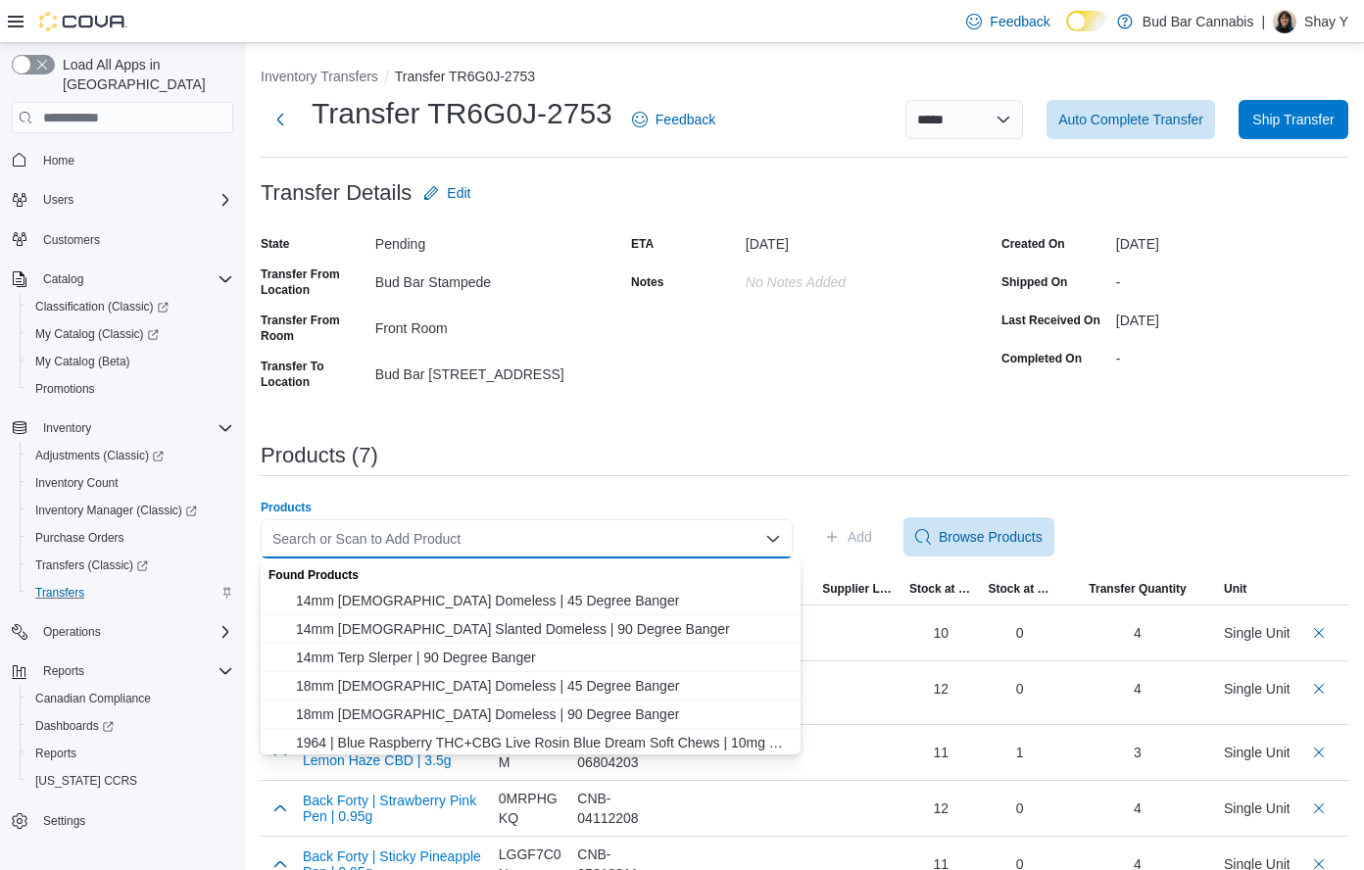
drag, startPoint x: 606, startPoint y: 535, endPoint x: 578, endPoint y: 532, distance: 28.6
click at [602, 535] on div "Search or Scan to Add Product Combo box. Selected. Combo box input. Search or S…" at bounding box center [527, 538] width 532 height 39
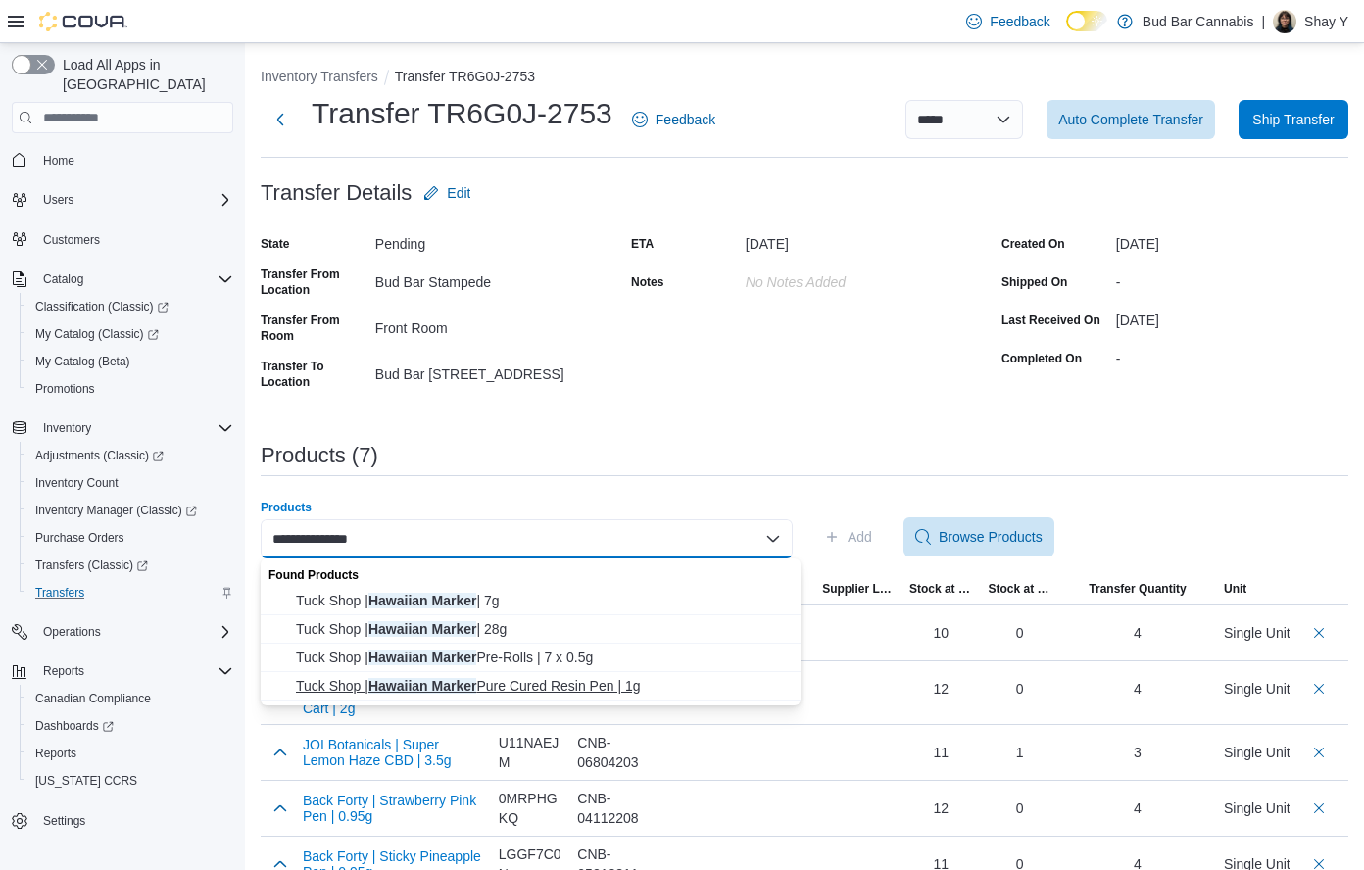
type input "**********"
click at [530, 681] on span "Tuck Shop | Hawaiian Marker Pure Cured Resin Pen | 1g" at bounding box center [542, 686] width 493 height 20
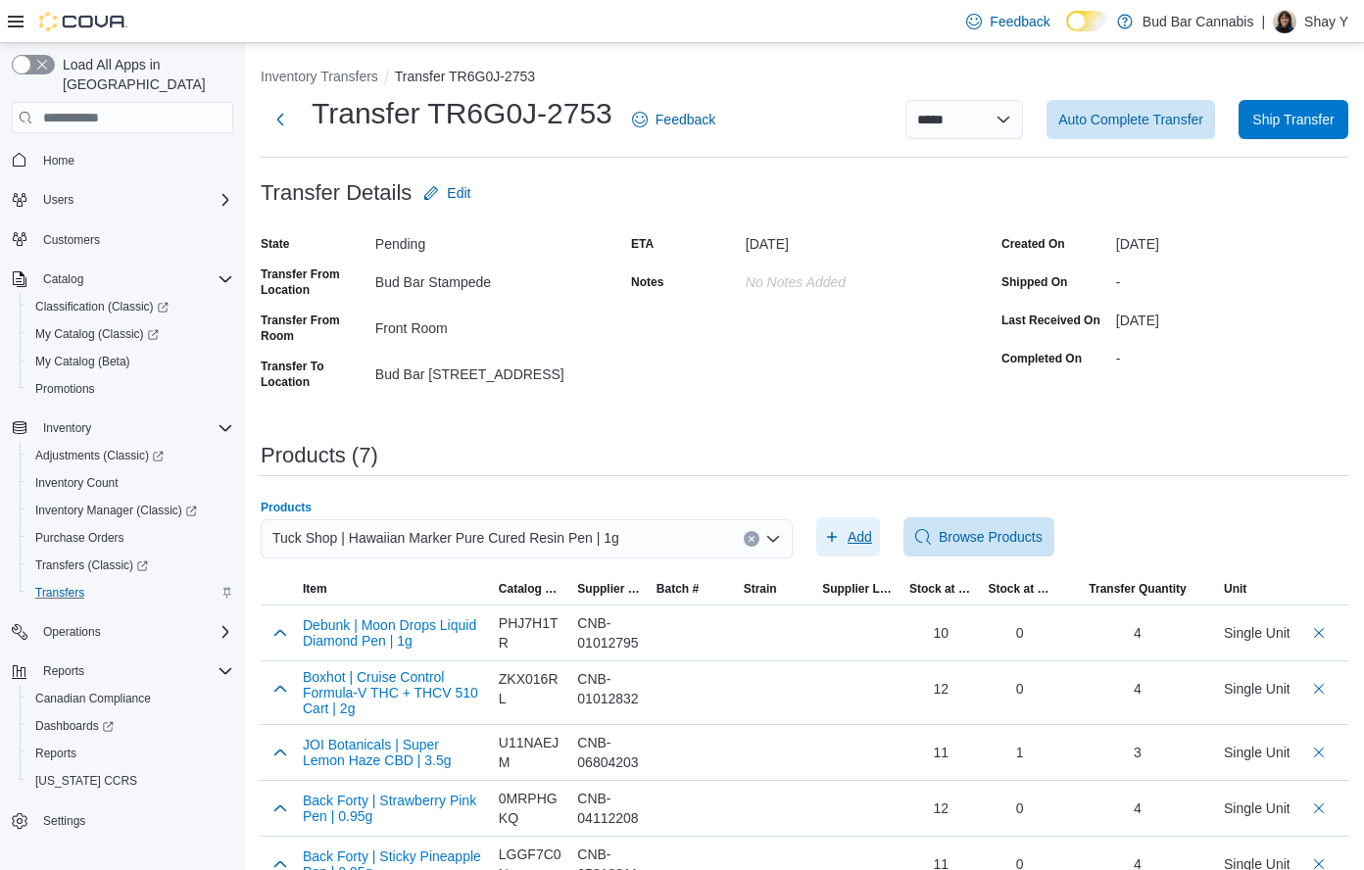
click at [862, 526] on span "Add" at bounding box center [848, 536] width 48 height 39
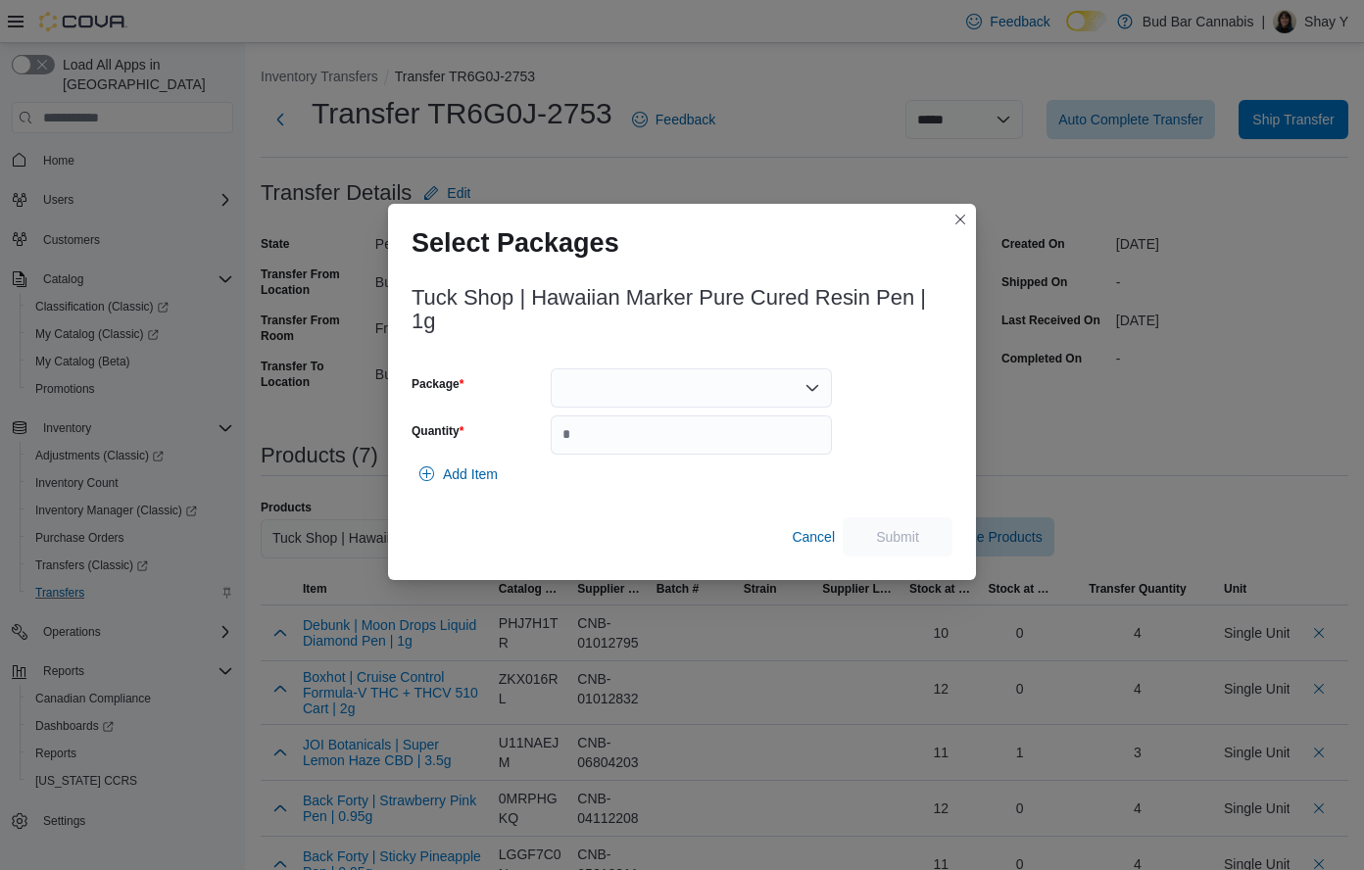
click at [720, 386] on div at bounding box center [691, 387] width 281 height 39
click at [611, 458] on span "VAP36K1" at bounding box center [703, 450] width 234 height 20
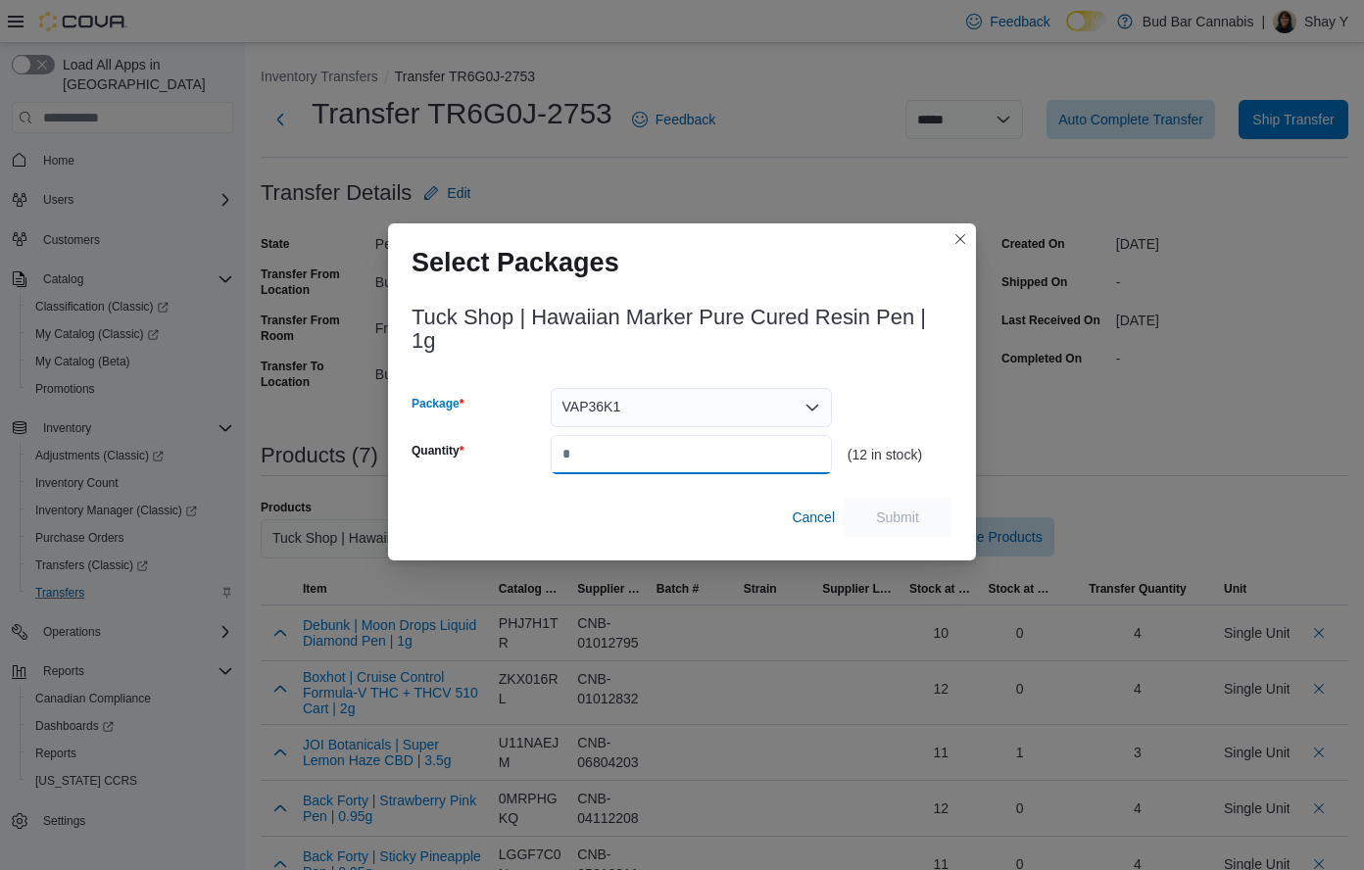
click at [606, 455] on input "Quantity" at bounding box center [691, 454] width 281 height 39
type input "*"
click at [907, 511] on span "Submit" at bounding box center [897, 516] width 43 height 20
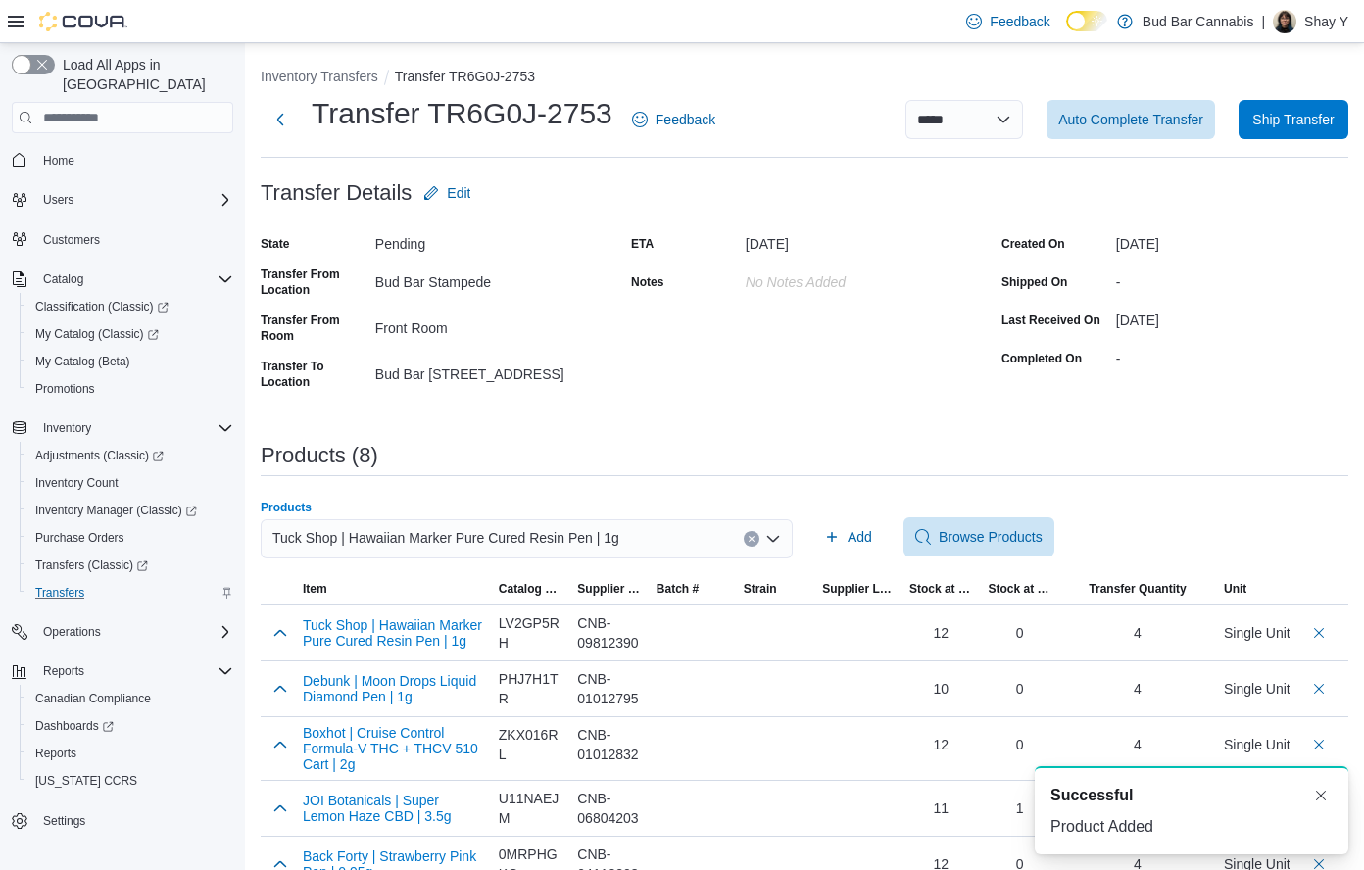
click at [753, 541] on icon "Clear input" at bounding box center [750, 539] width 5 height 5
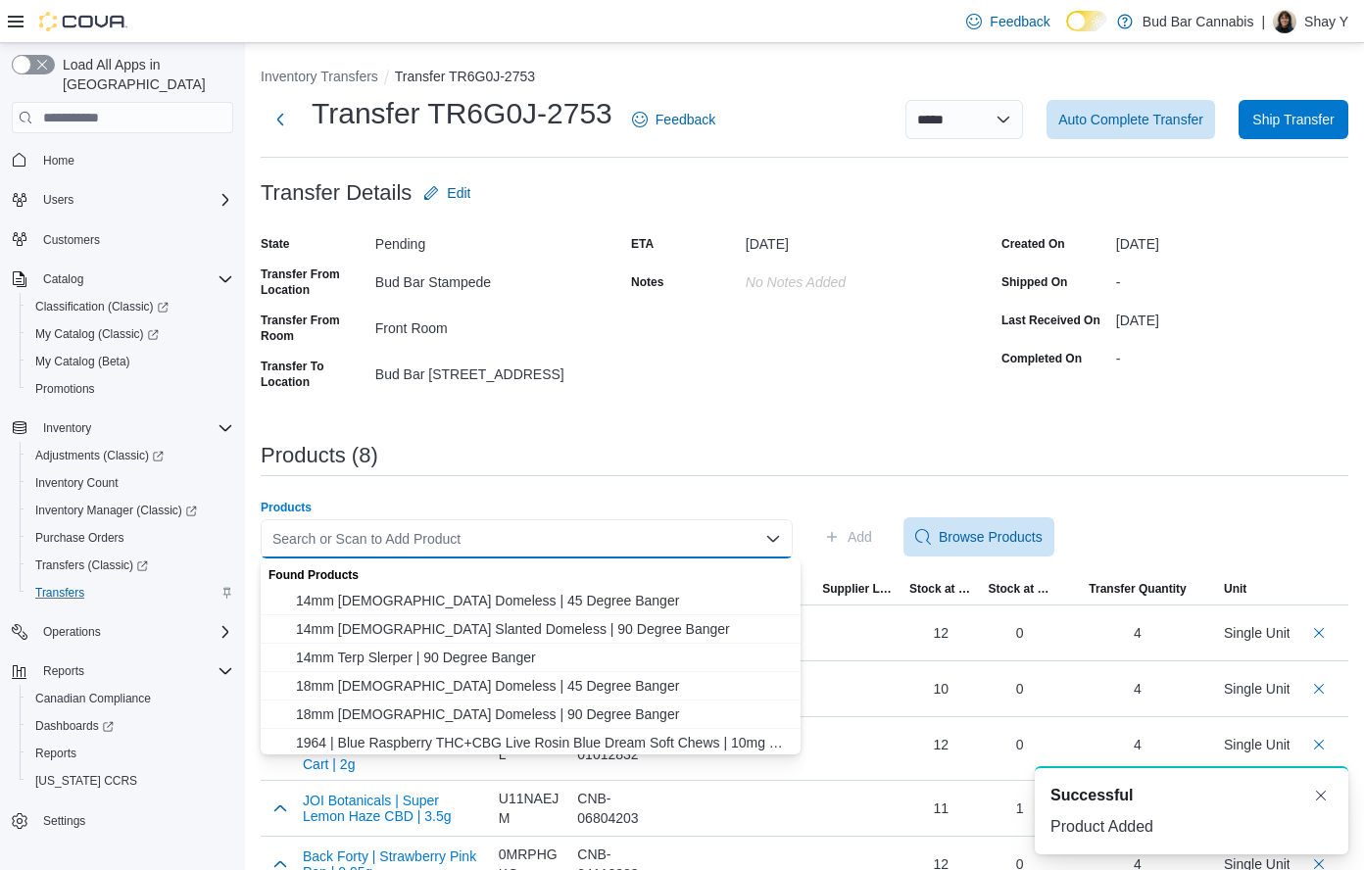
click at [594, 553] on div "Search or Scan to Add Product Combo box. Selected. Combo box input. Search or S…" at bounding box center [527, 538] width 532 height 39
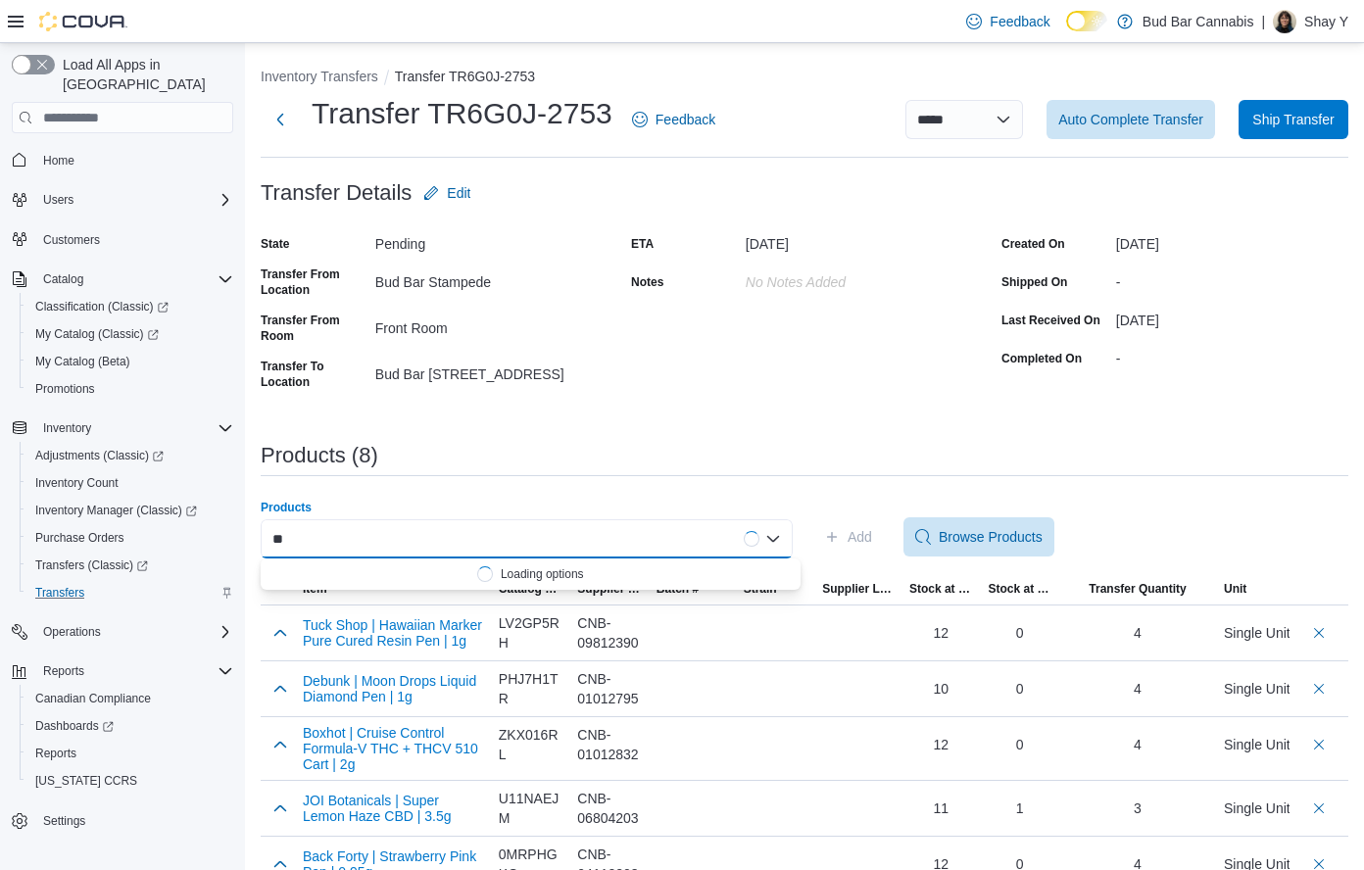
type input "*"
click at [411, 535] on div "***** Combo box. Selected. qwest. Selected. Combo box input. Search or Scan to …" at bounding box center [527, 538] width 532 height 39
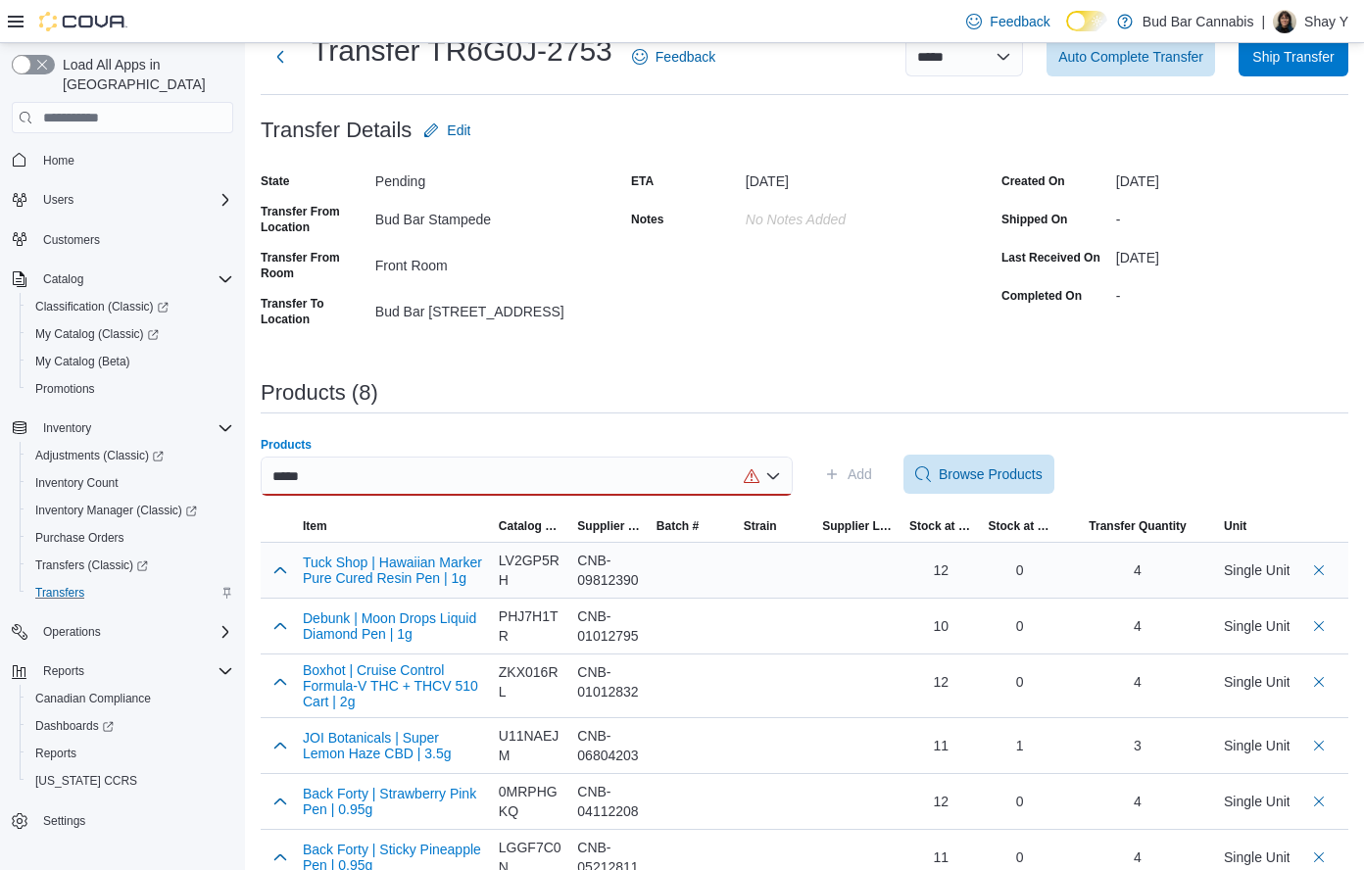
scroll to position [98, 0]
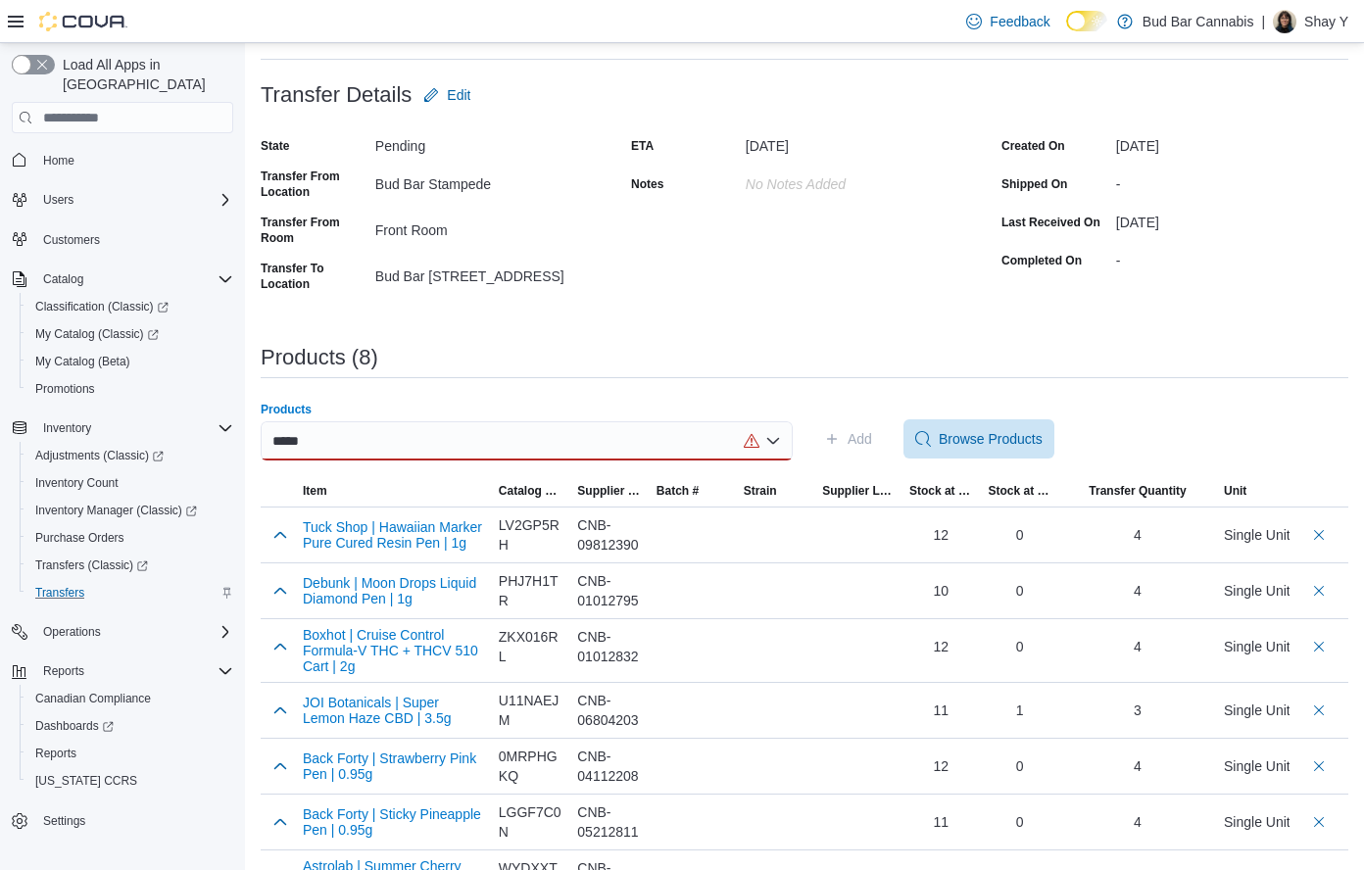
click at [375, 434] on div "***** Combo box. Selected. qwest. Selected. Combo box input. Search or Scan to …" at bounding box center [527, 440] width 532 height 39
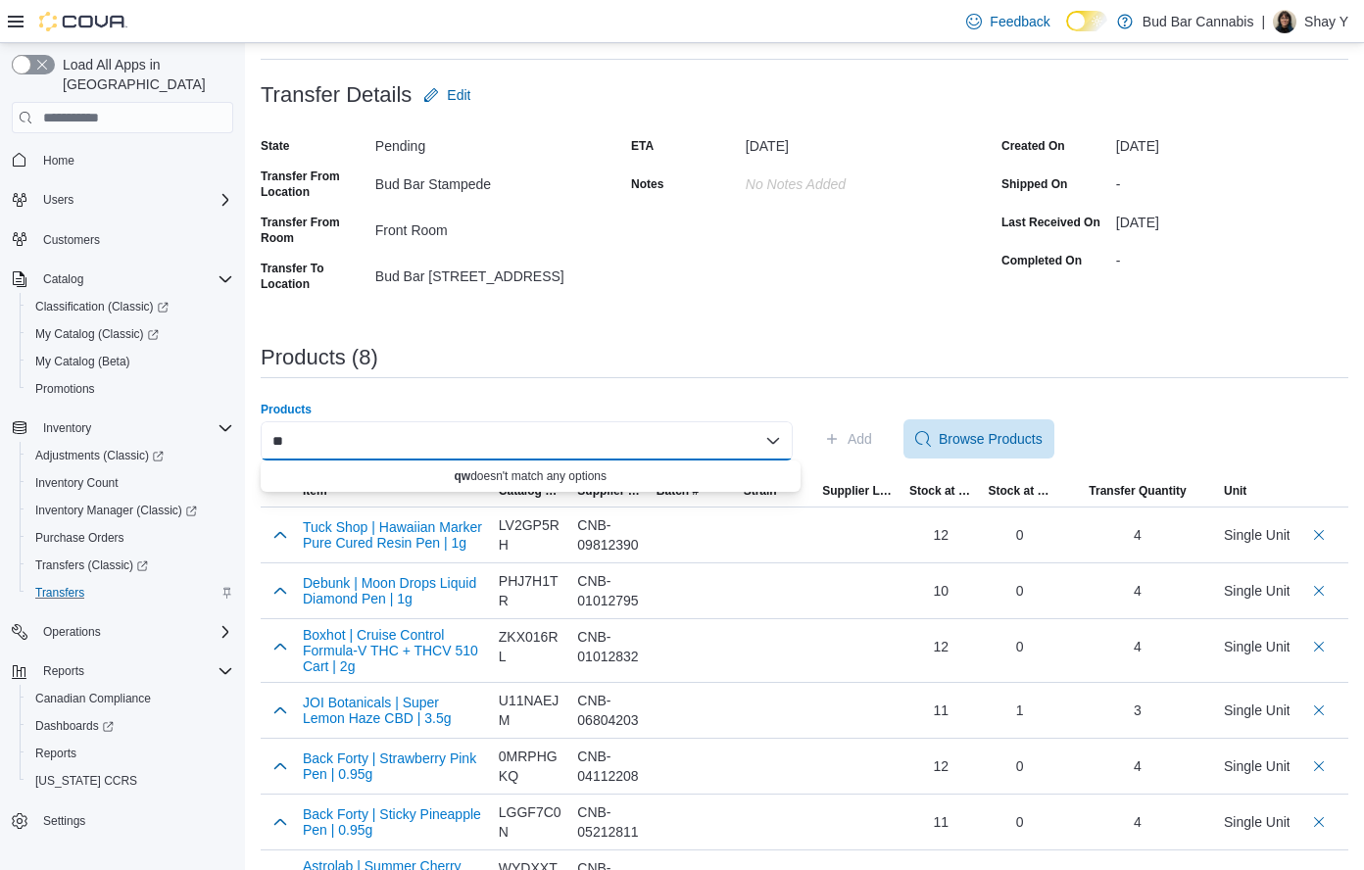
type input "*"
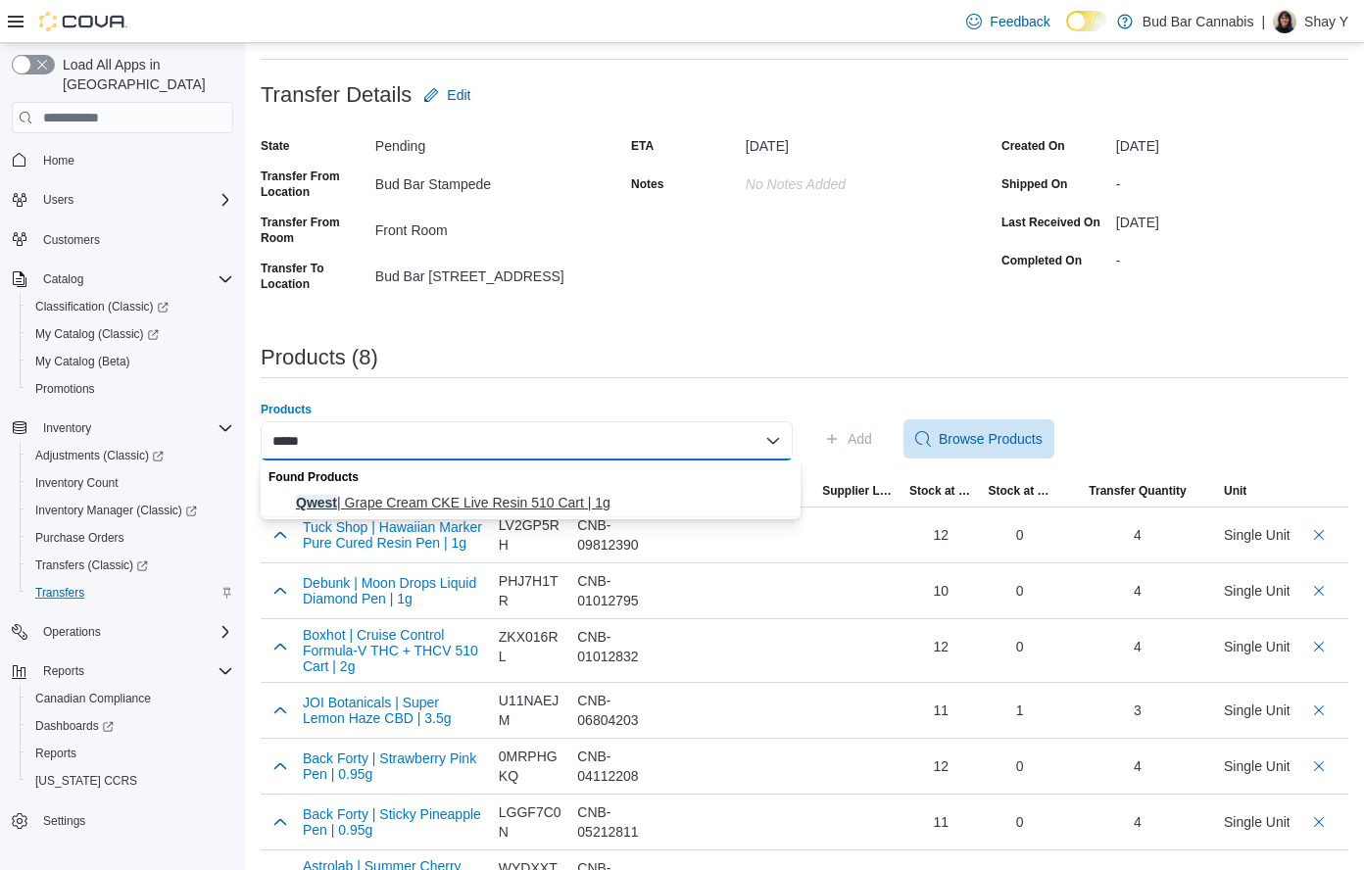
type input "*****"
click at [470, 500] on span "Qwest | Grape Cream CKE Live Resin 510 Cart | 1g" at bounding box center [542, 503] width 493 height 20
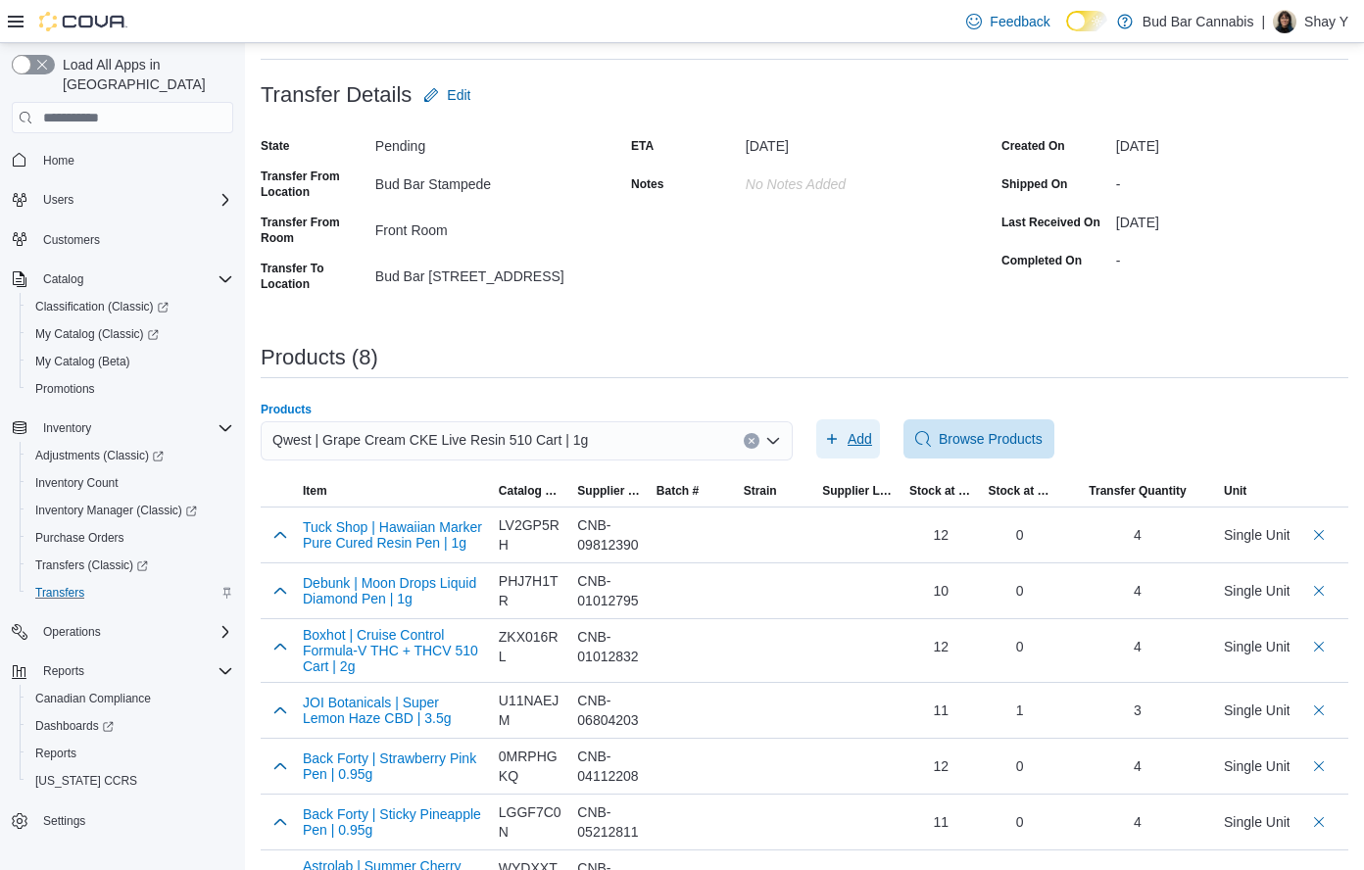
click at [872, 448] on span "Add" at bounding box center [859, 439] width 24 height 20
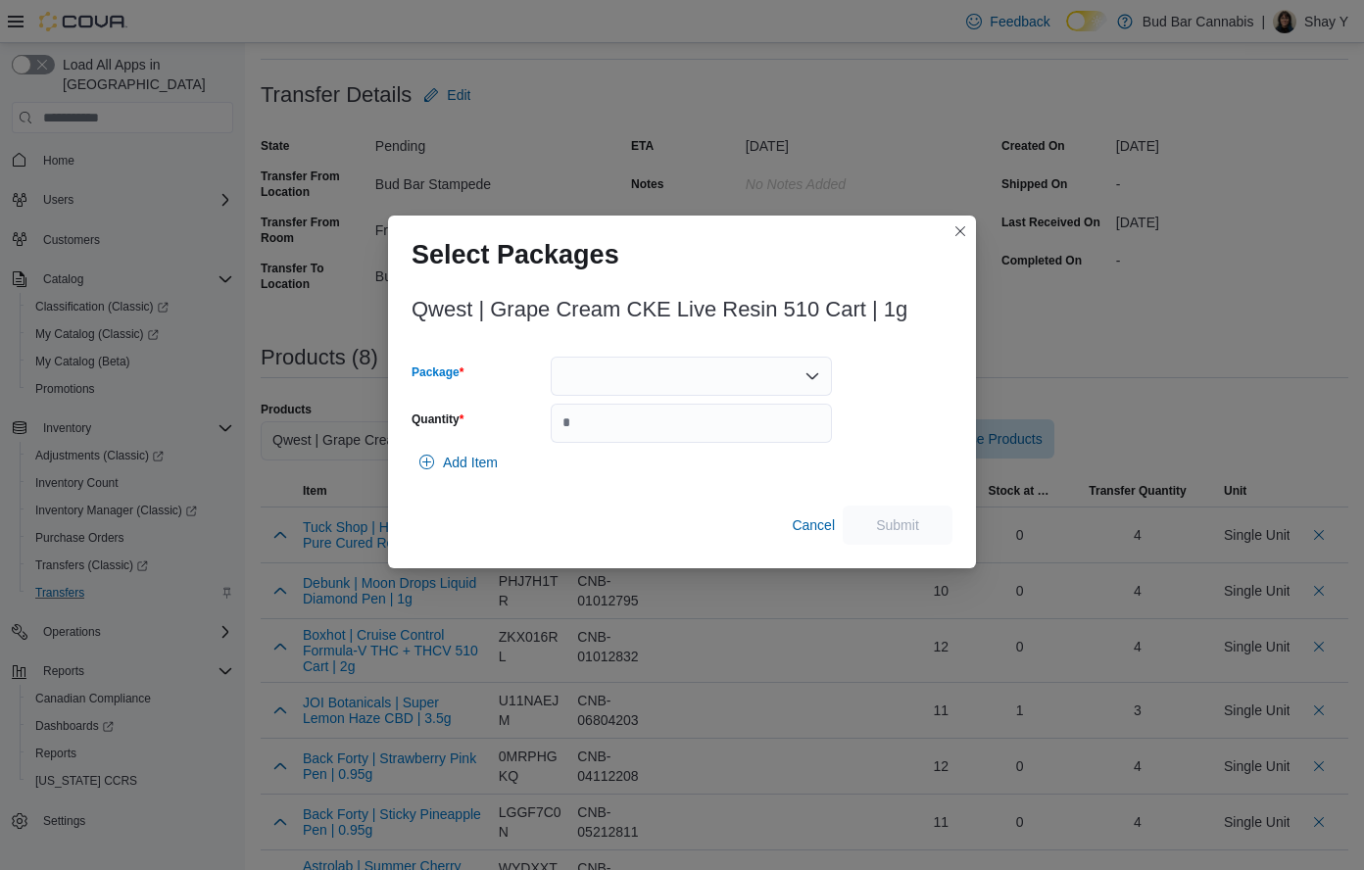
click at [640, 366] on div at bounding box center [691, 376] width 281 height 39
click at [633, 430] on span "25090001155" at bounding box center [703, 438] width 234 height 20
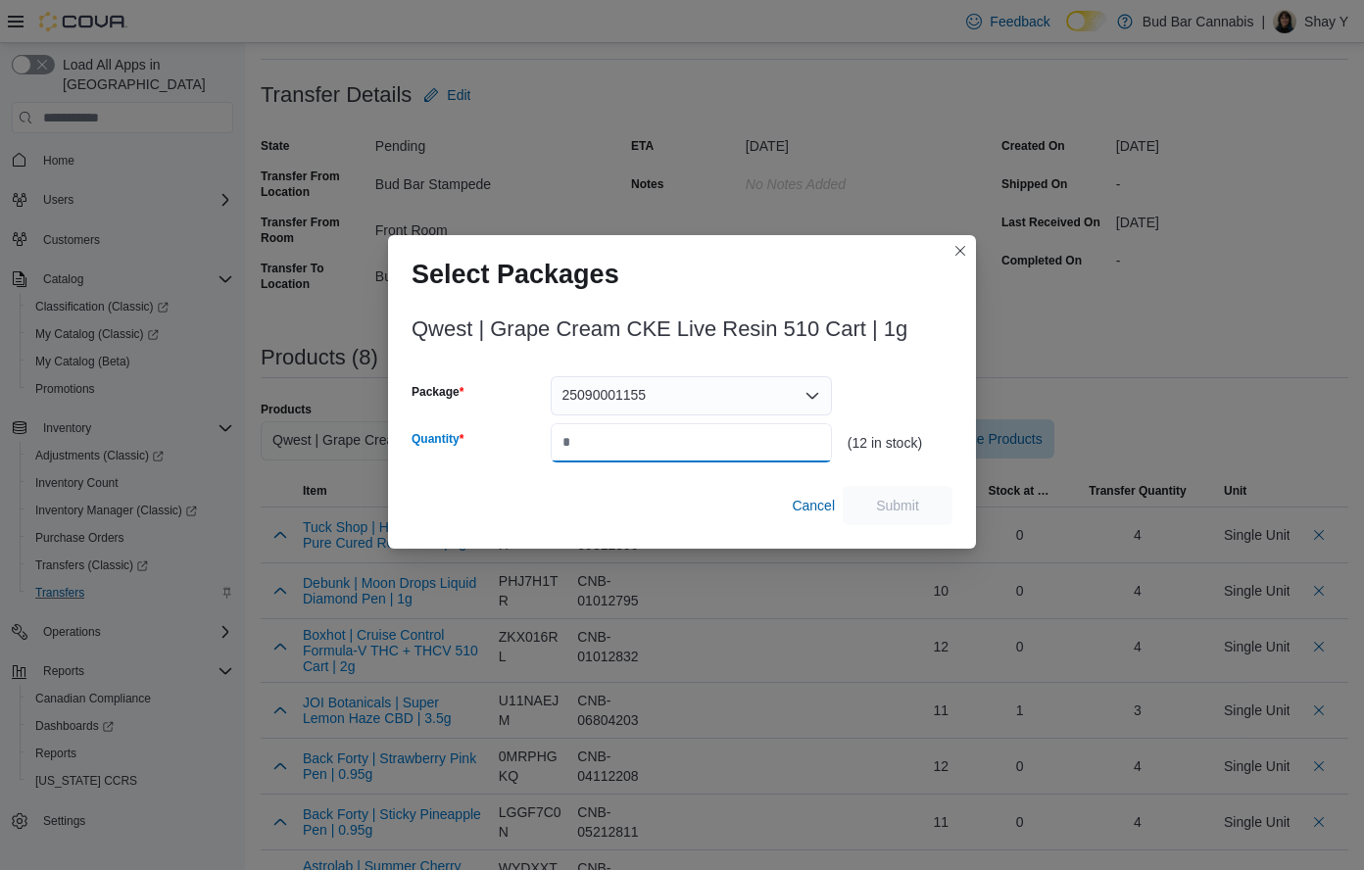
click at [597, 440] on input "Quantity" at bounding box center [691, 442] width 281 height 39
type input "*"
click at [903, 503] on span "Submit" at bounding box center [897, 505] width 43 height 20
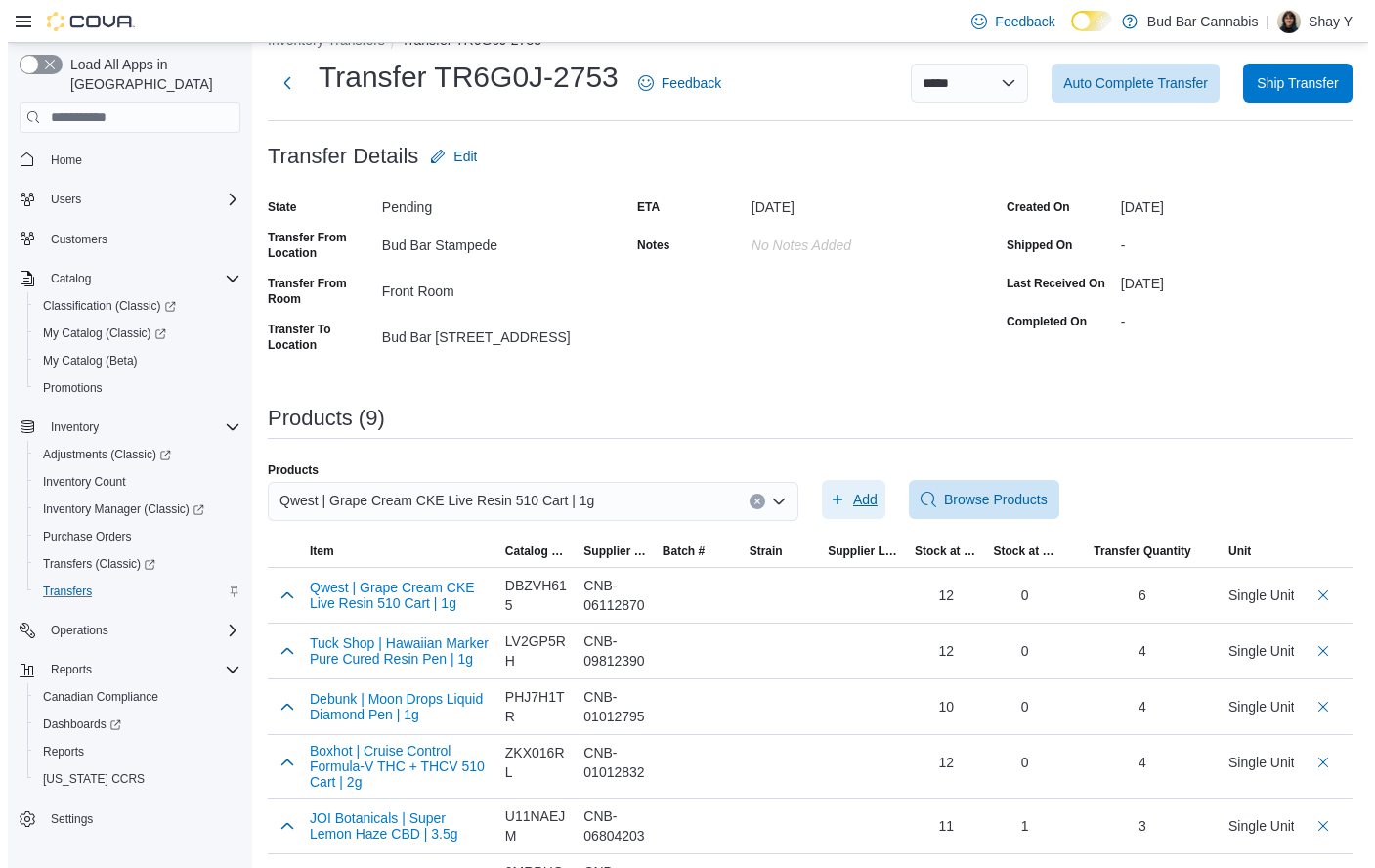
scroll to position [0, 0]
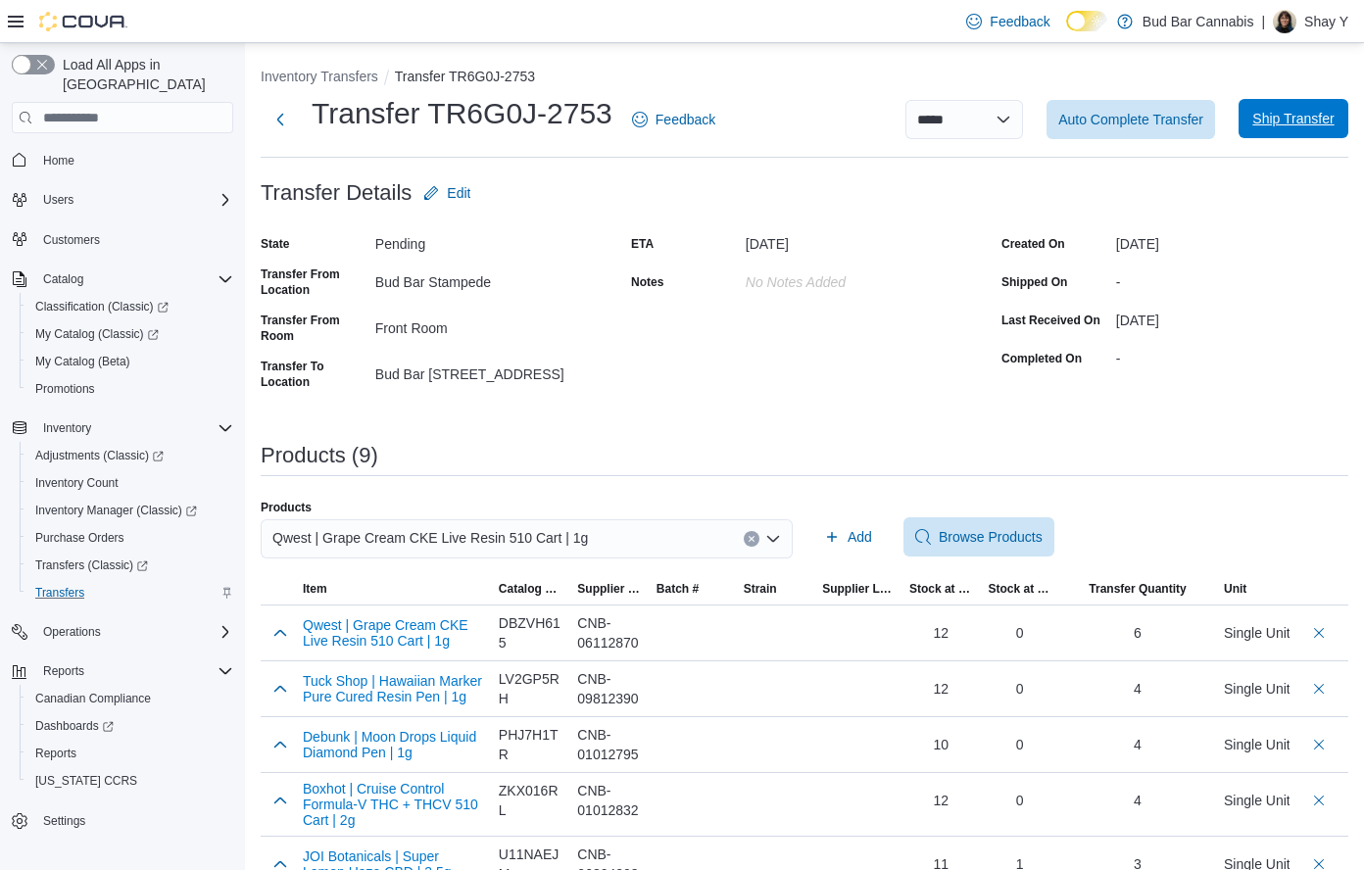
click at [1298, 111] on span "Ship Transfer" at bounding box center [1292, 119] width 81 height 20
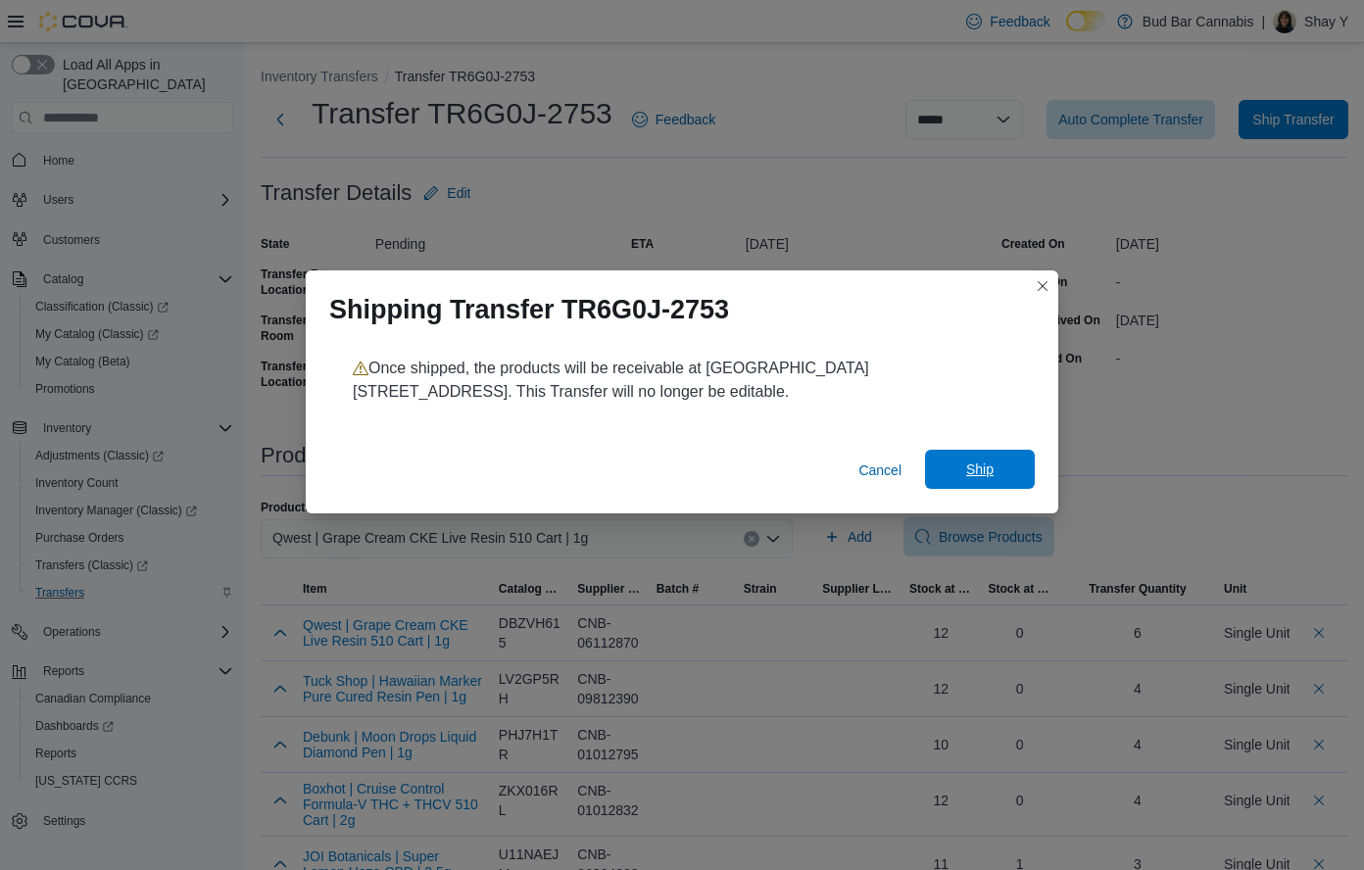
click at [980, 474] on span "Ship" at bounding box center [979, 469] width 27 height 20
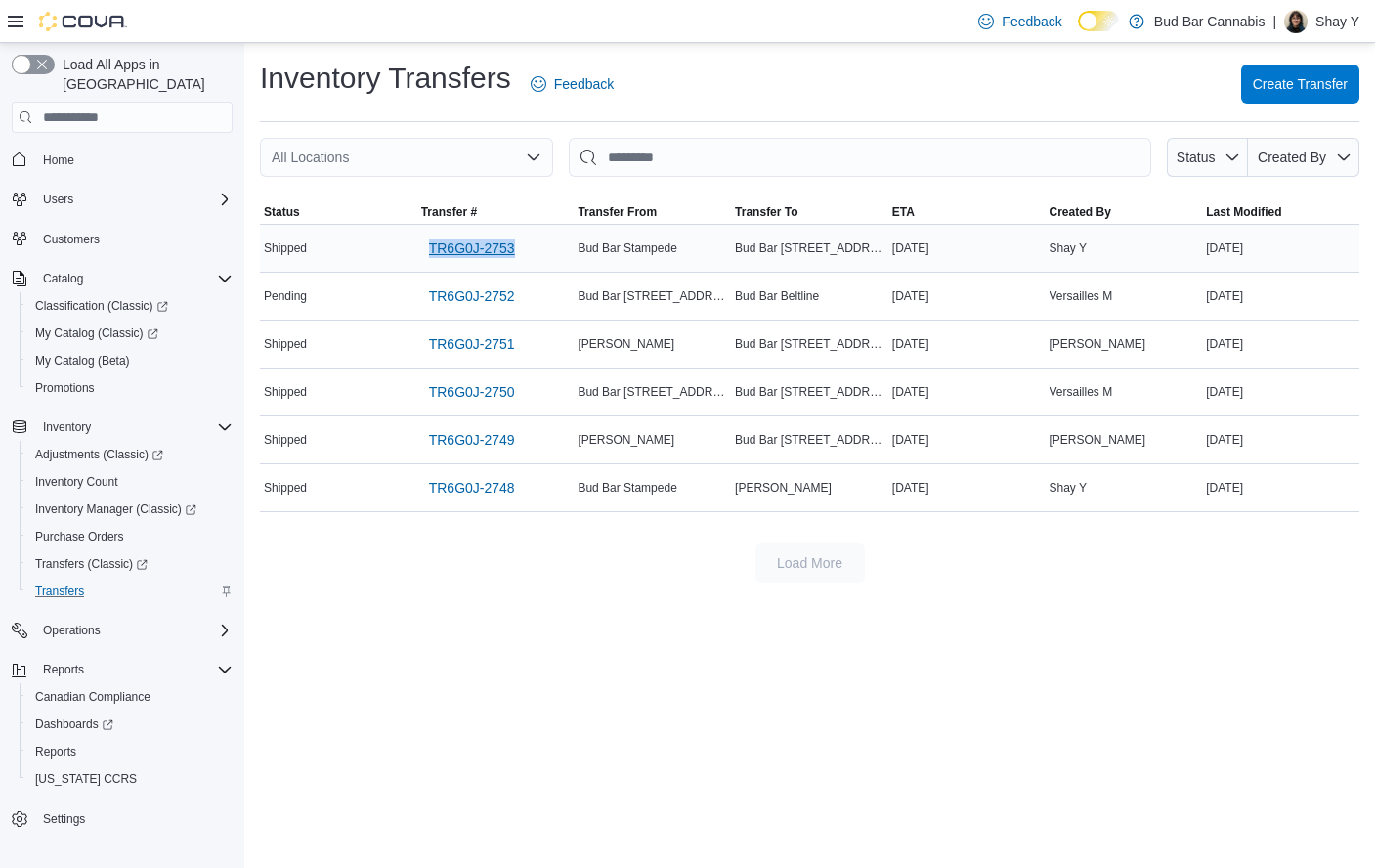
drag, startPoint x: 520, startPoint y: 249, endPoint x: 428, endPoint y: 247, distance: 92.0
click at [428, 247] on div "TR6G0J-2753" at bounding box center [496, 247] width 158 height 47
copy span "TR6G0J-2753"
click at [473, 248] on span "TR6G0J-2753" at bounding box center [472, 248] width 86 height 20
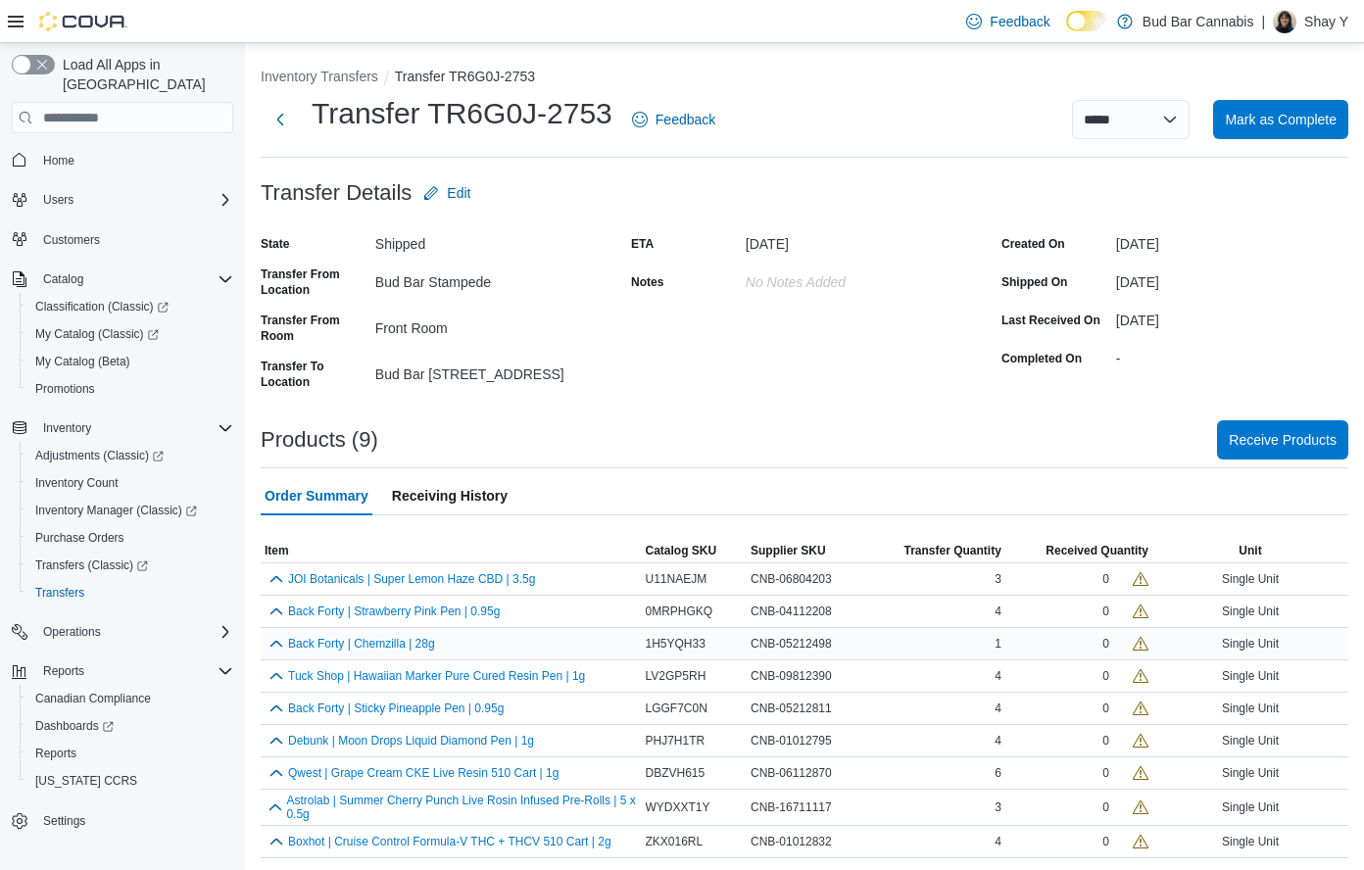
scroll to position [4, 0]
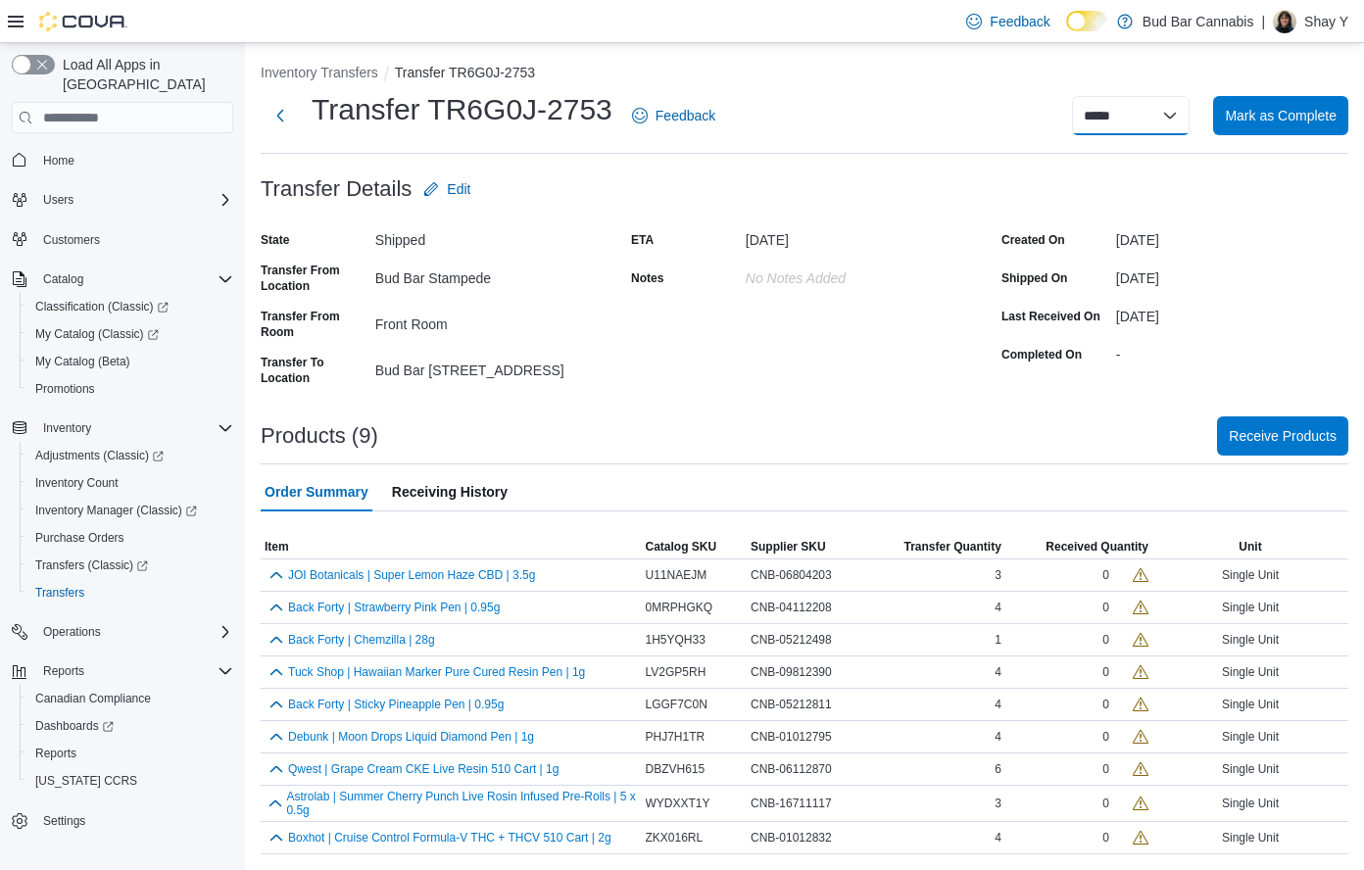
click at [1168, 114] on select "**********" at bounding box center [1131, 115] width 118 height 39
select select "**********"
click at [1086, 96] on select "**********" at bounding box center [1131, 115] width 118 height 39
select select
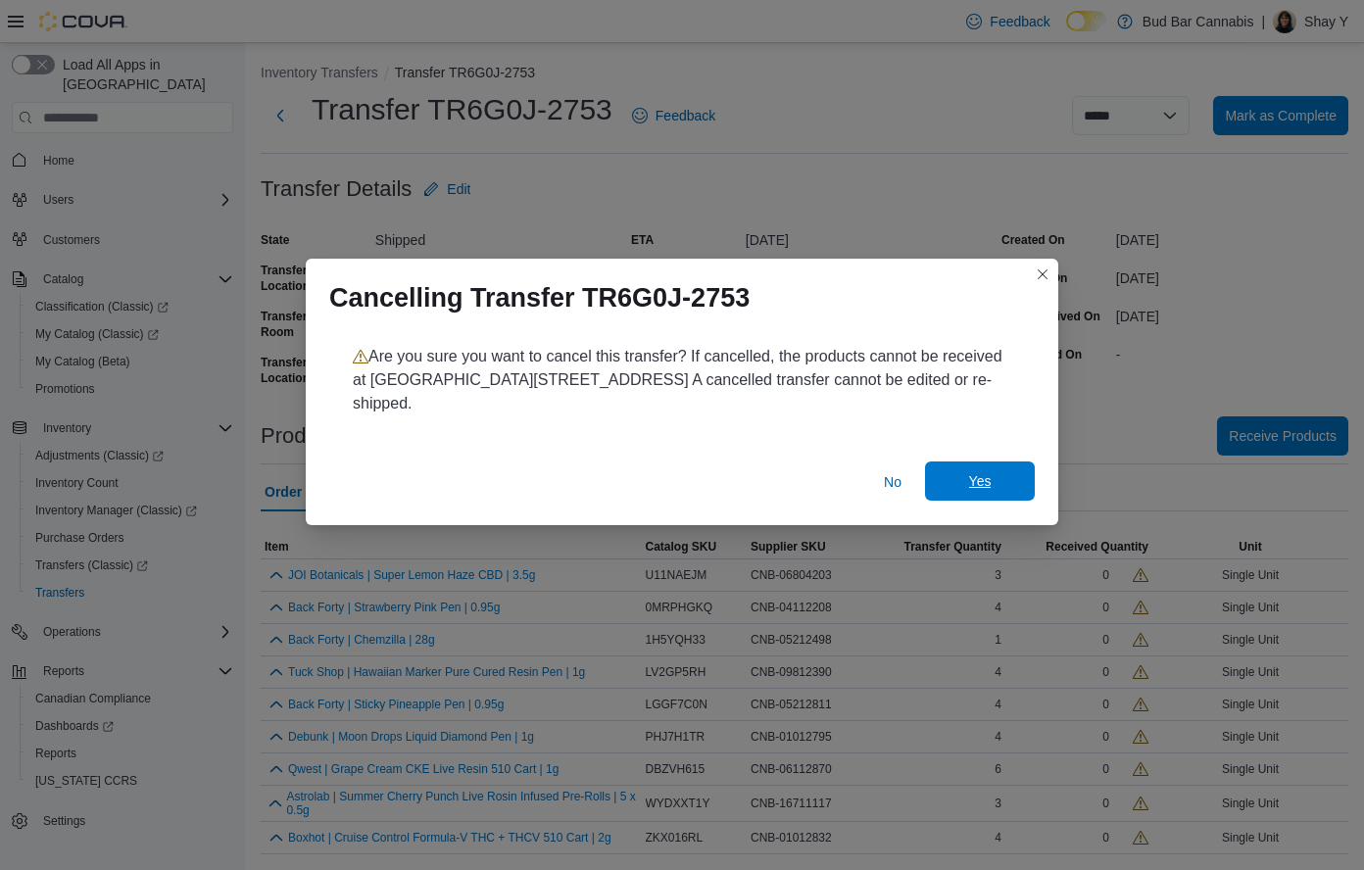
click at [979, 471] on span "Yes" at bounding box center [980, 481] width 23 height 20
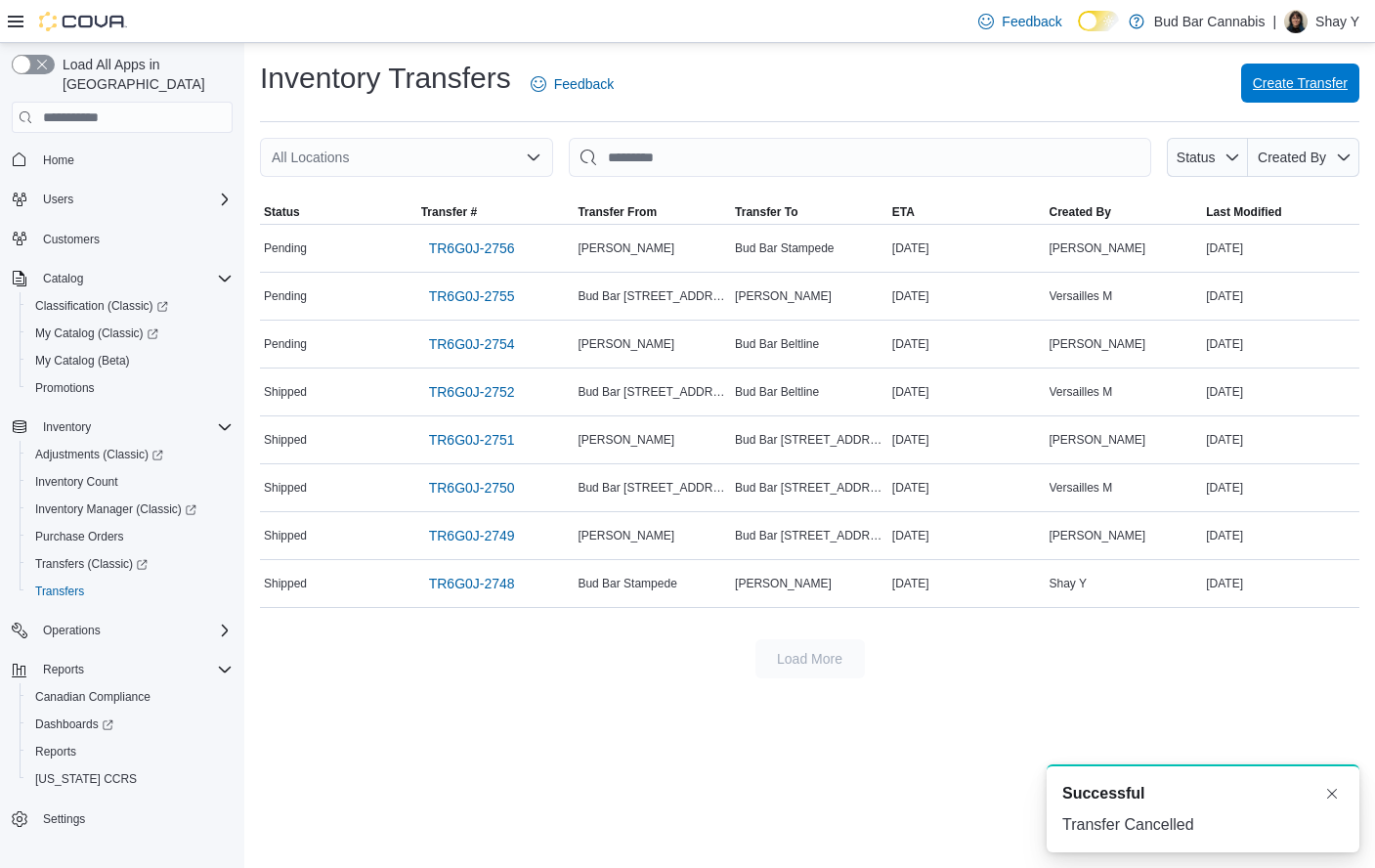
click at [1282, 84] on span "Create Transfer" at bounding box center [1300, 83] width 95 height 20
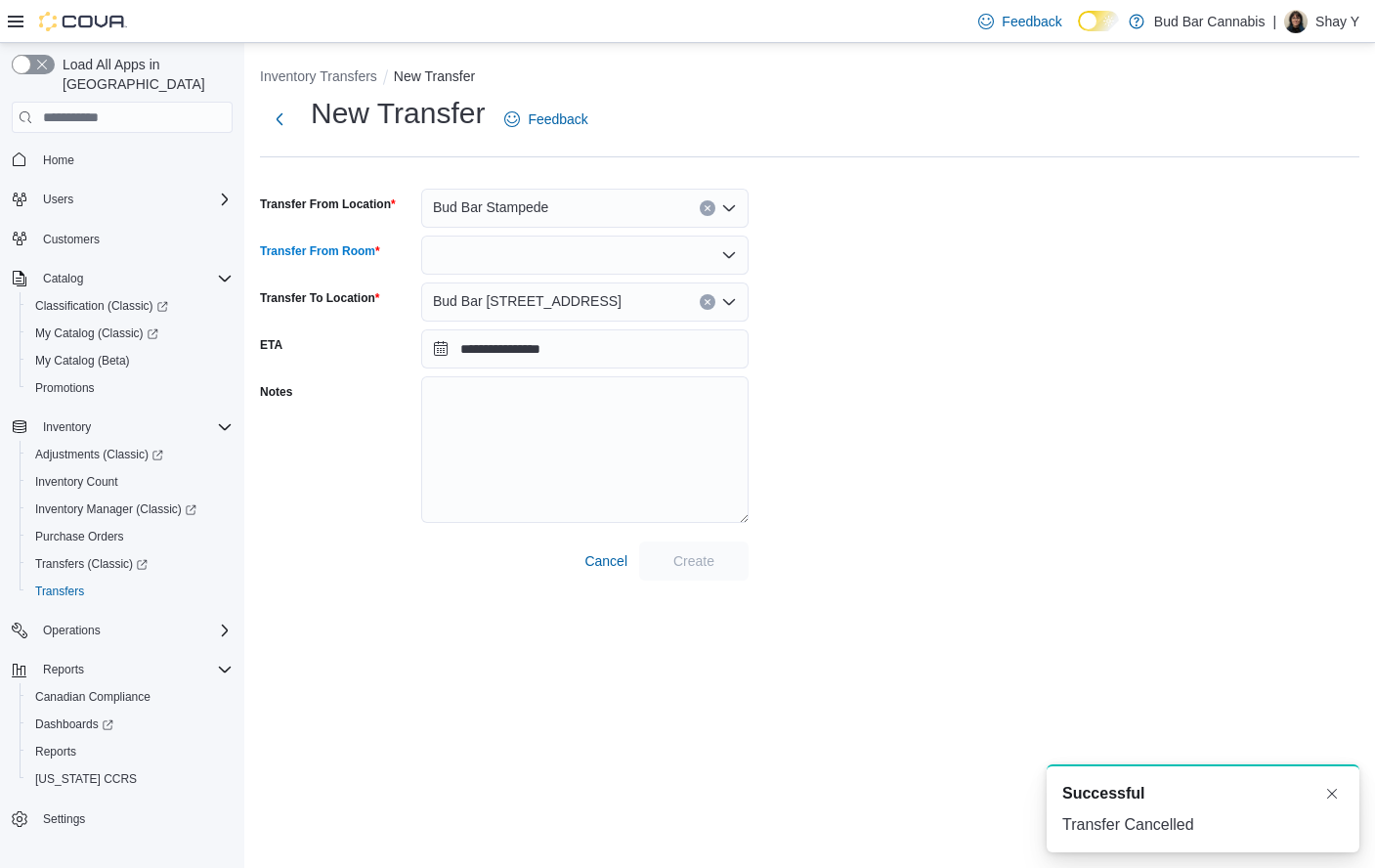
click at [545, 255] on div at bounding box center [585, 254] width 327 height 39
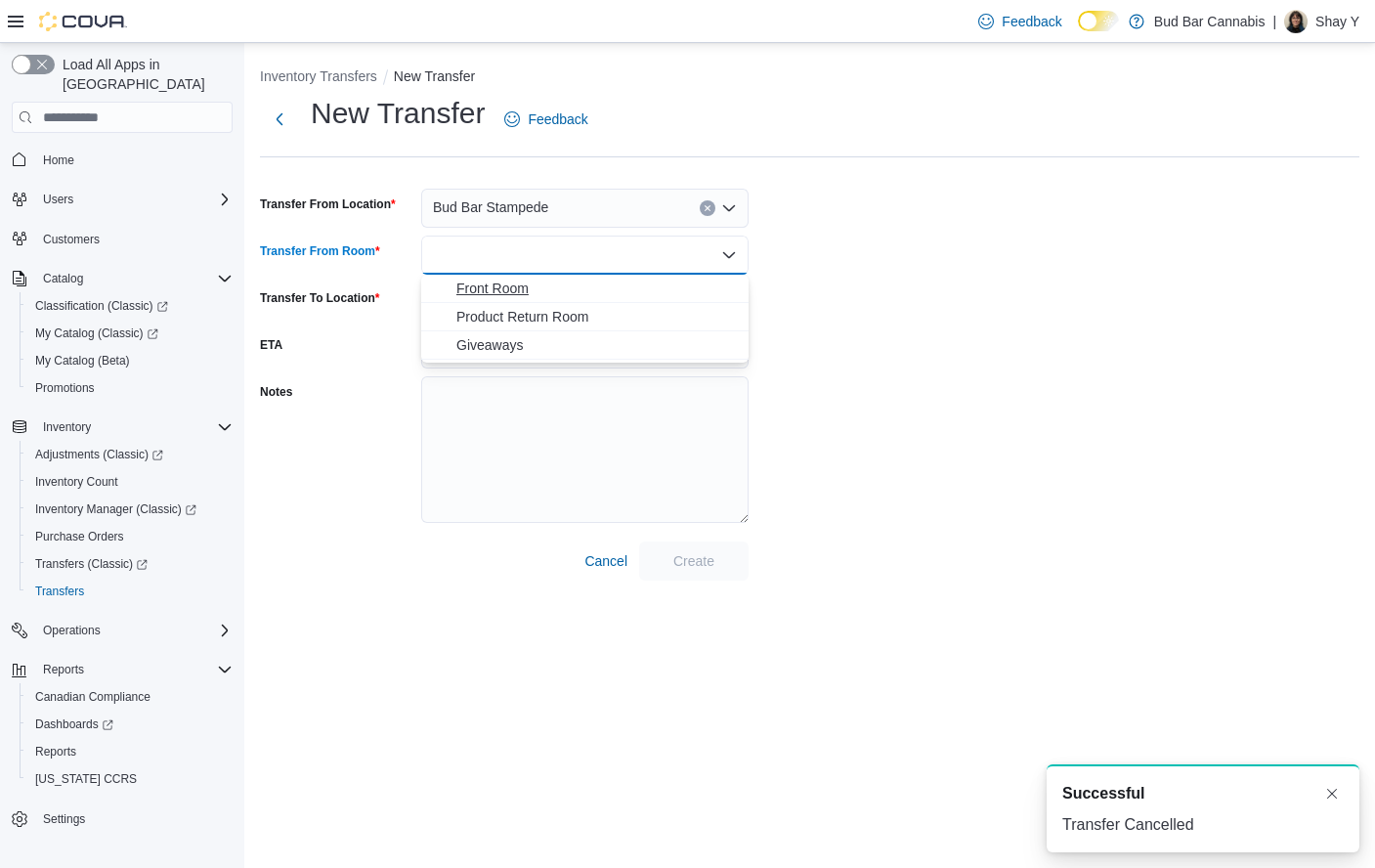
click at [518, 285] on span "Front Room" at bounding box center [596, 288] width 280 height 20
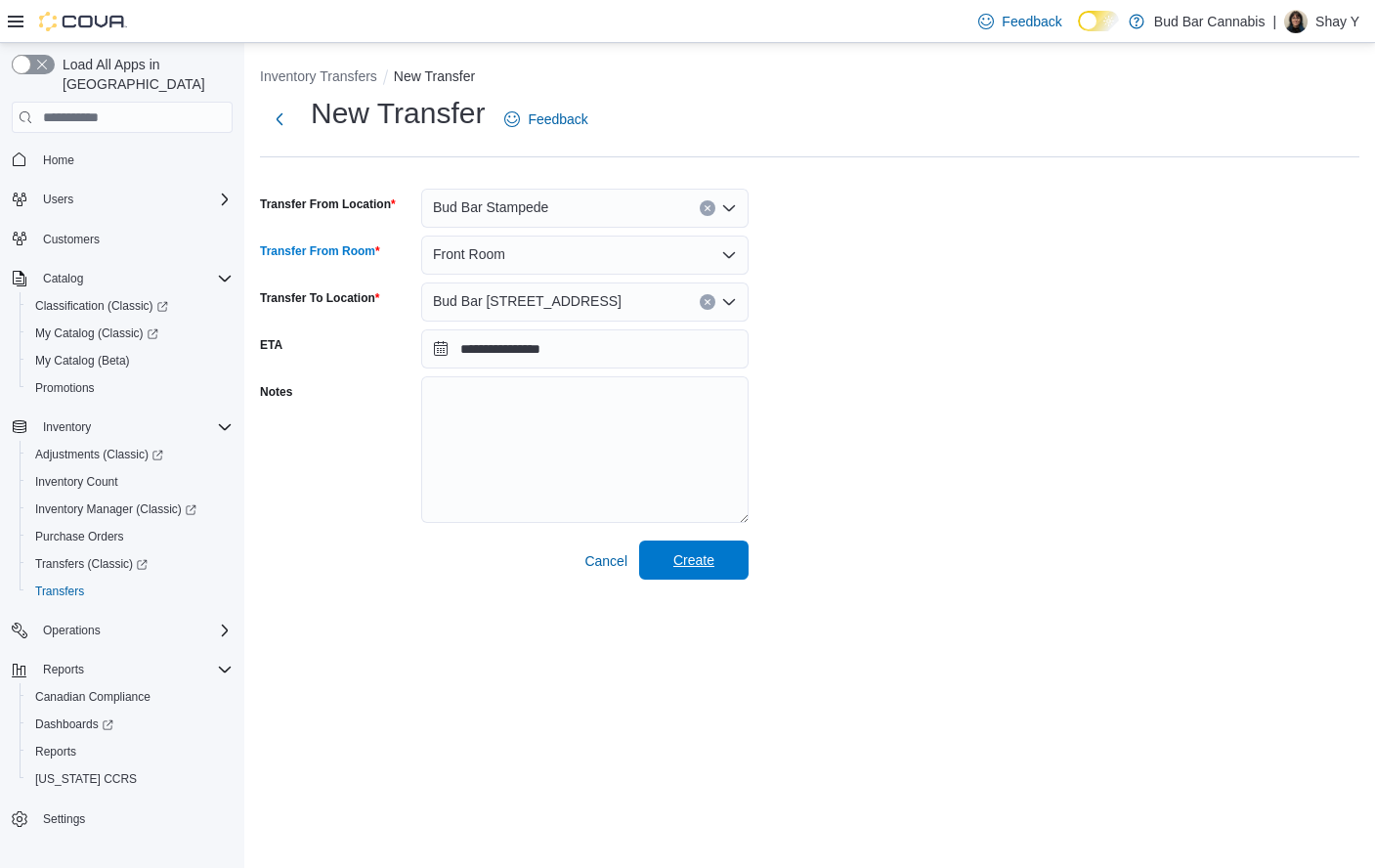
click at [707, 576] on span "Create" at bounding box center [693, 560] width 86 height 39
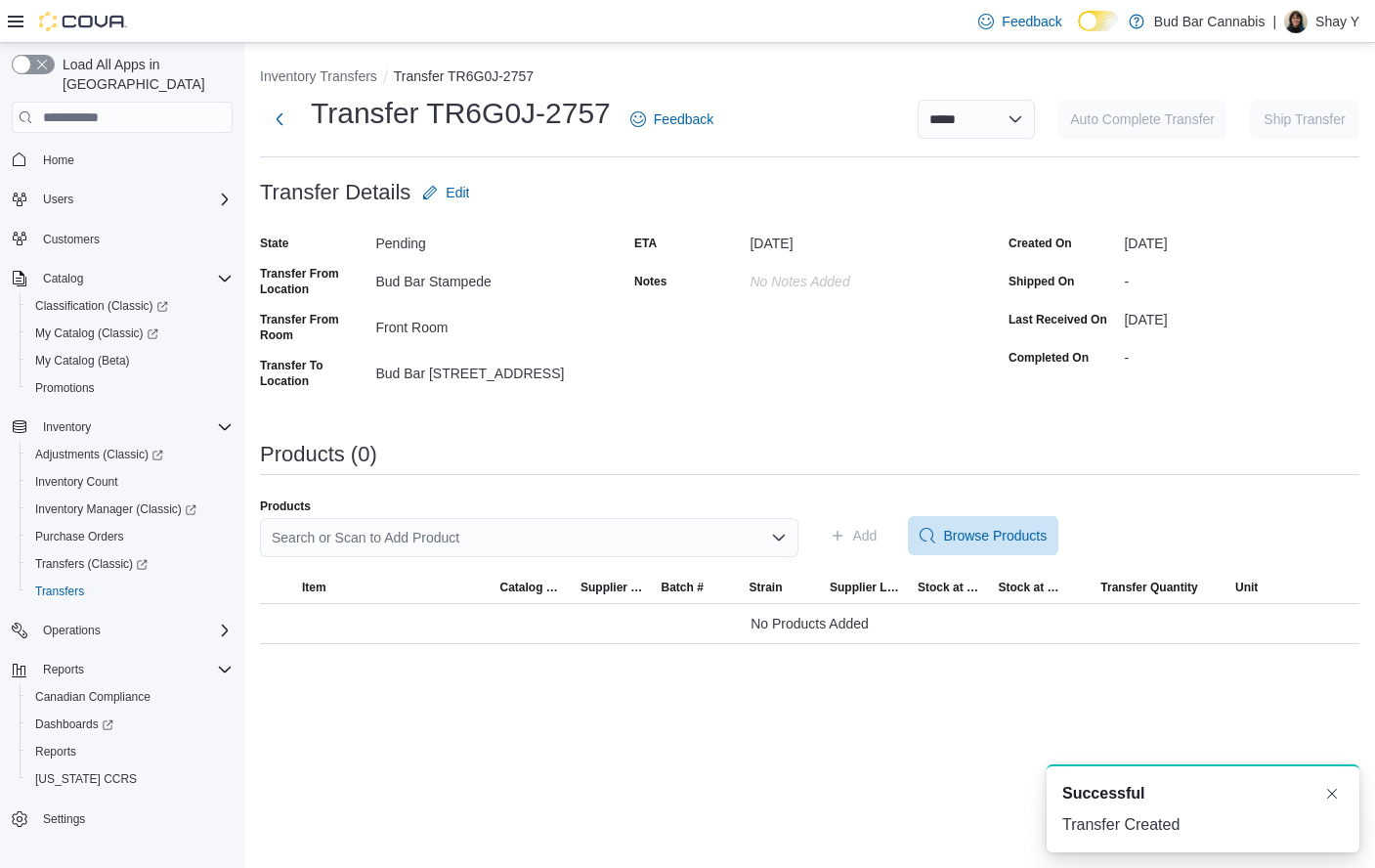
click at [469, 539] on div "Search or Scan to Add Product" at bounding box center [530, 537] width 539 height 39
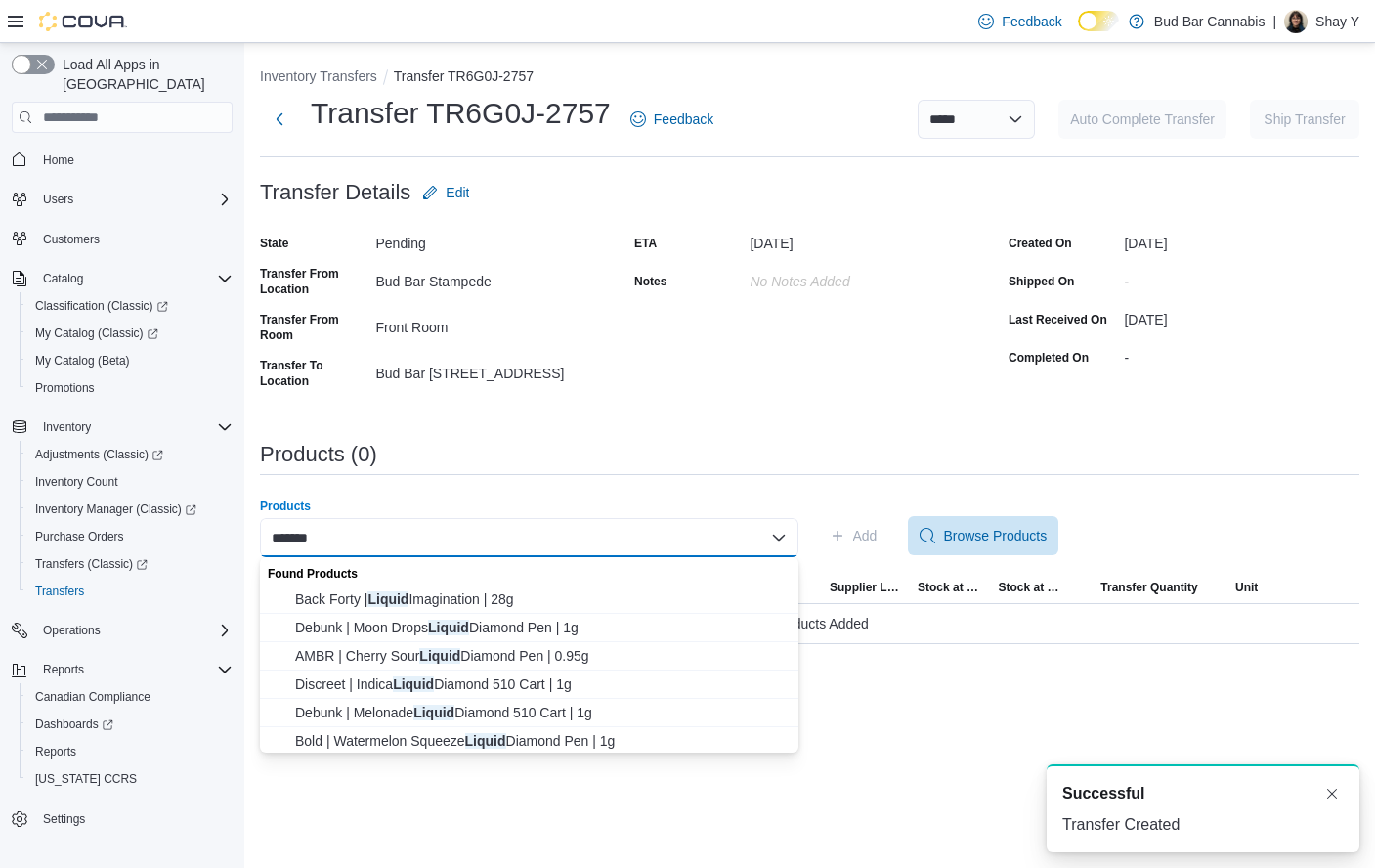
type input "******"
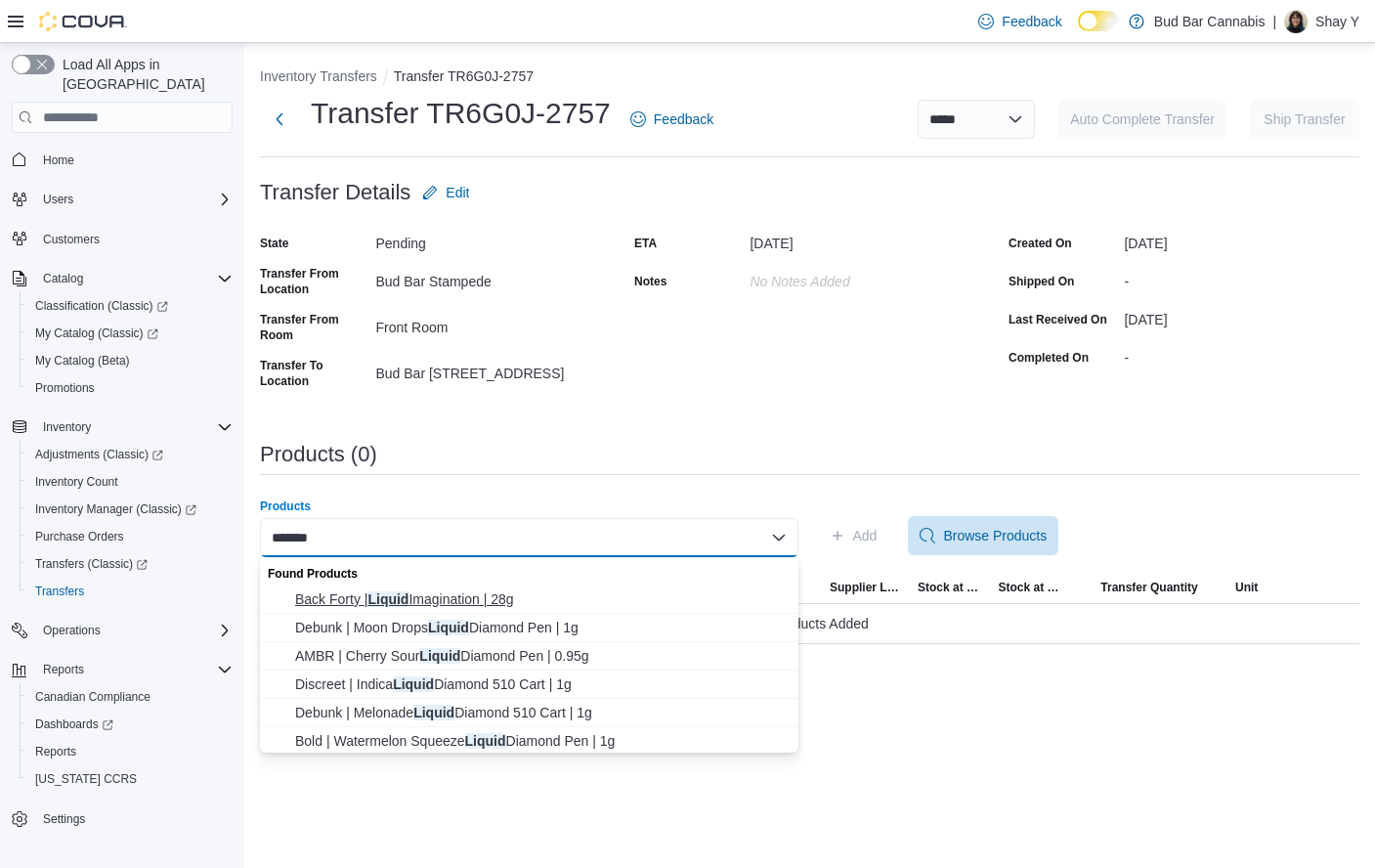
click at [414, 601] on span "Back Forty | Liquid Imagination | 28g" at bounding box center [541, 600] width 492 height 20
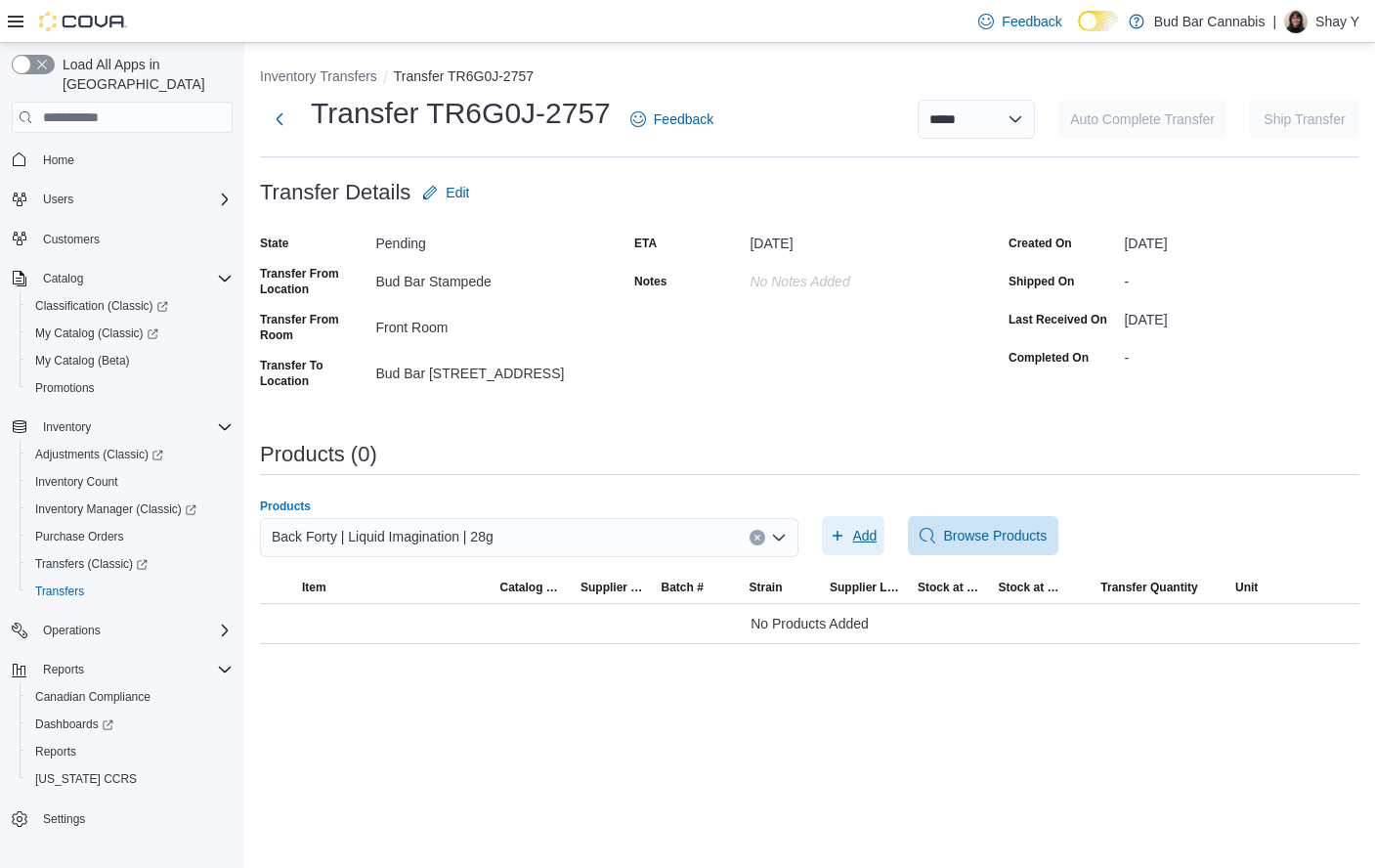
click at [868, 533] on span "Add" at bounding box center [865, 536] width 24 height 20
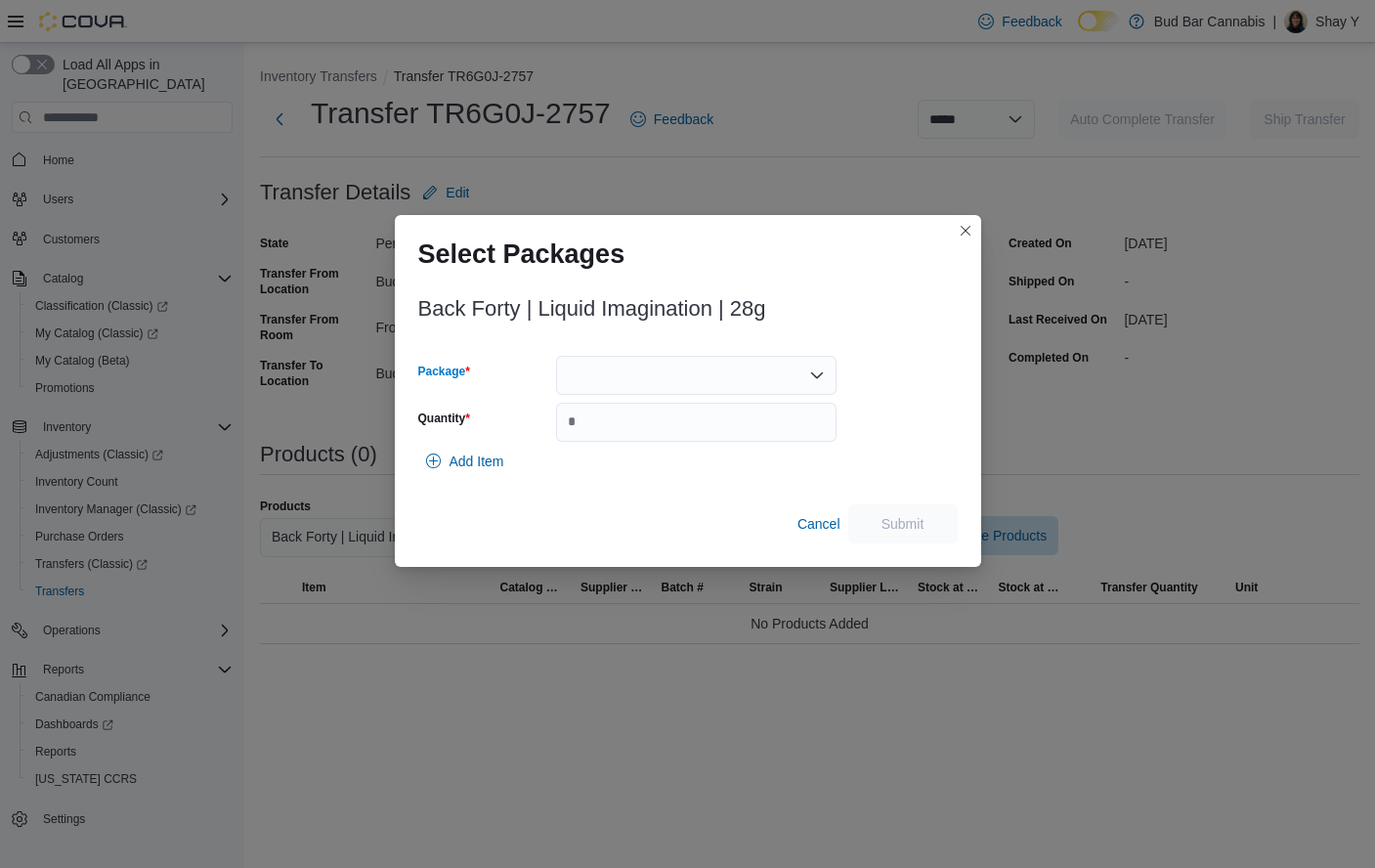
click at [639, 364] on div at bounding box center [695, 375] width 280 height 39
click at [632, 437] on span "10601421-01" at bounding box center [708, 437] width 233 height 20
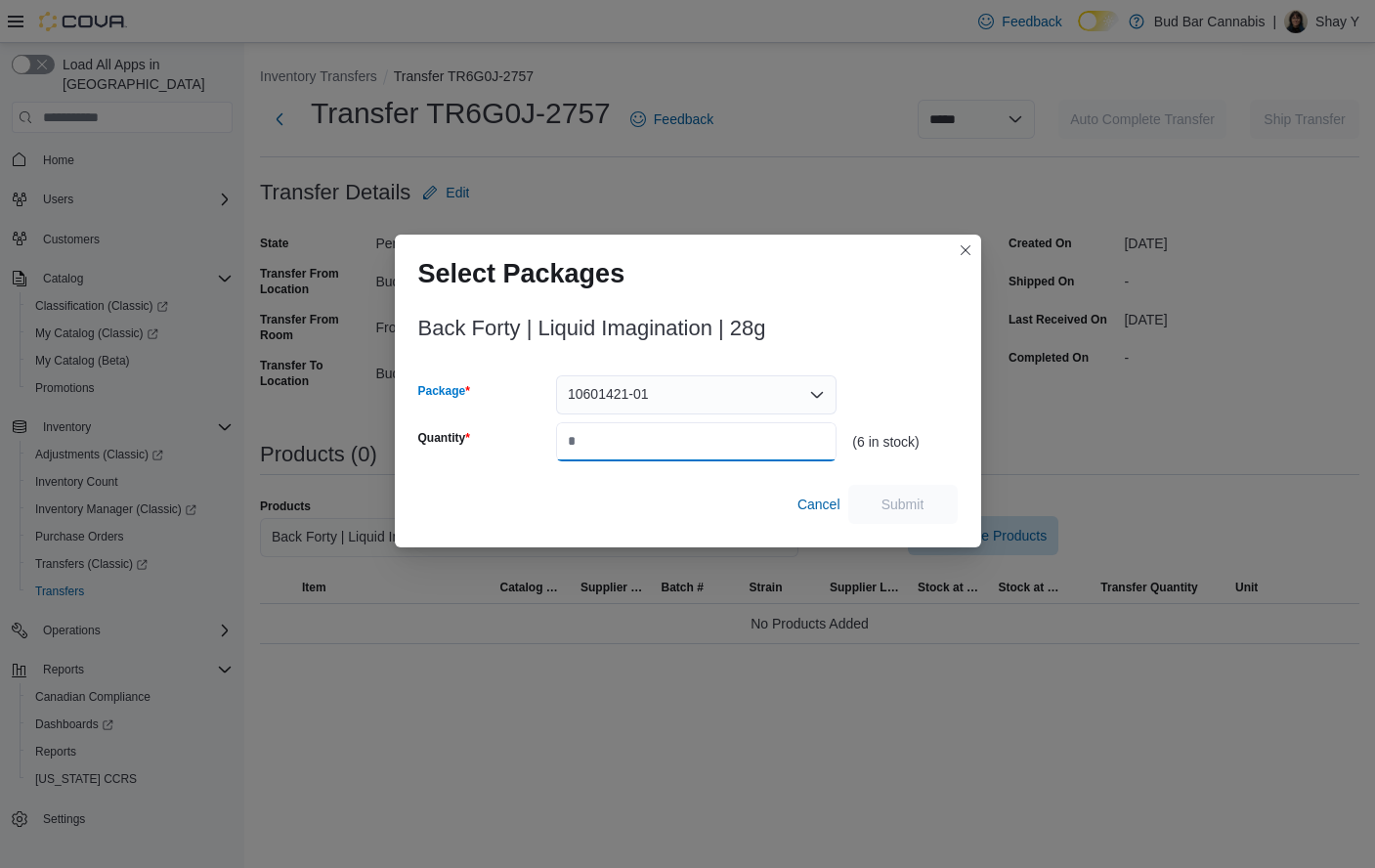
click at [609, 442] on input "Quantity" at bounding box center [695, 441] width 280 height 39
type input "*"
click at [917, 518] on span "Submit" at bounding box center [903, 503] width 86 height 39
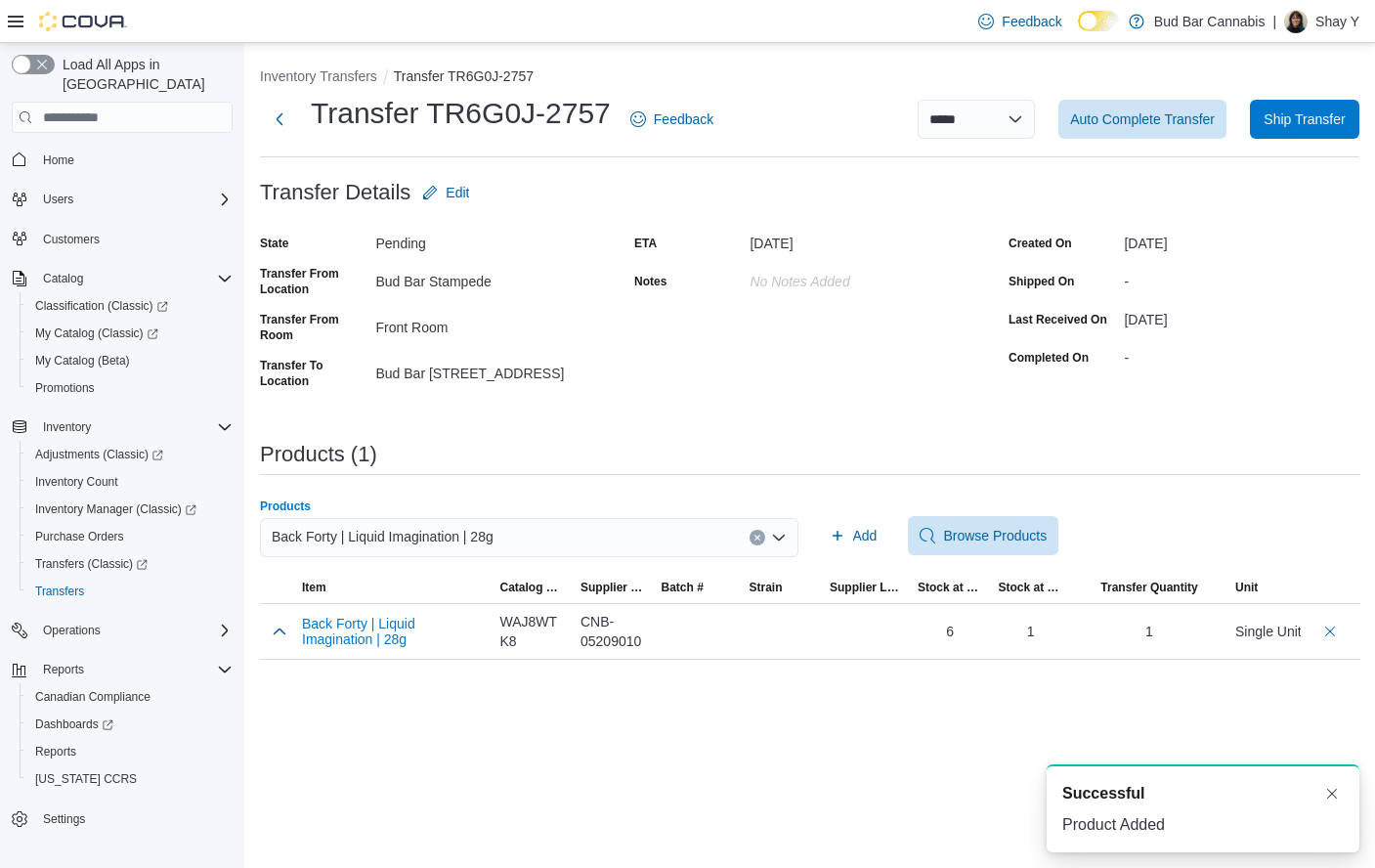
click at [749, 539] on button "Clear input" at bounding box center [757, 538] width 16 height 16
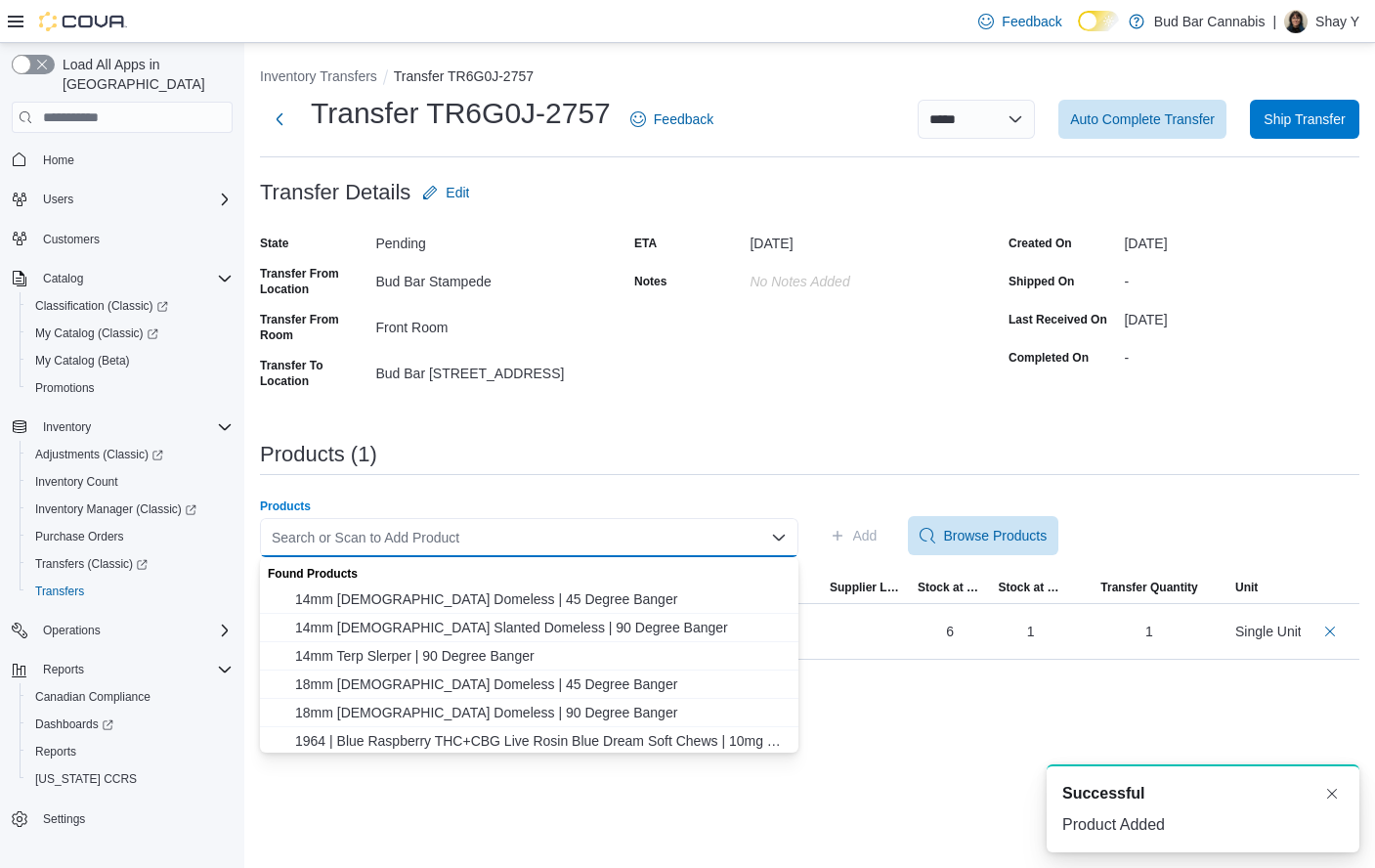
click at [671, 541] on div "Search or Scan to Add Product" at bounding box center [530, 537] width 539 height 39
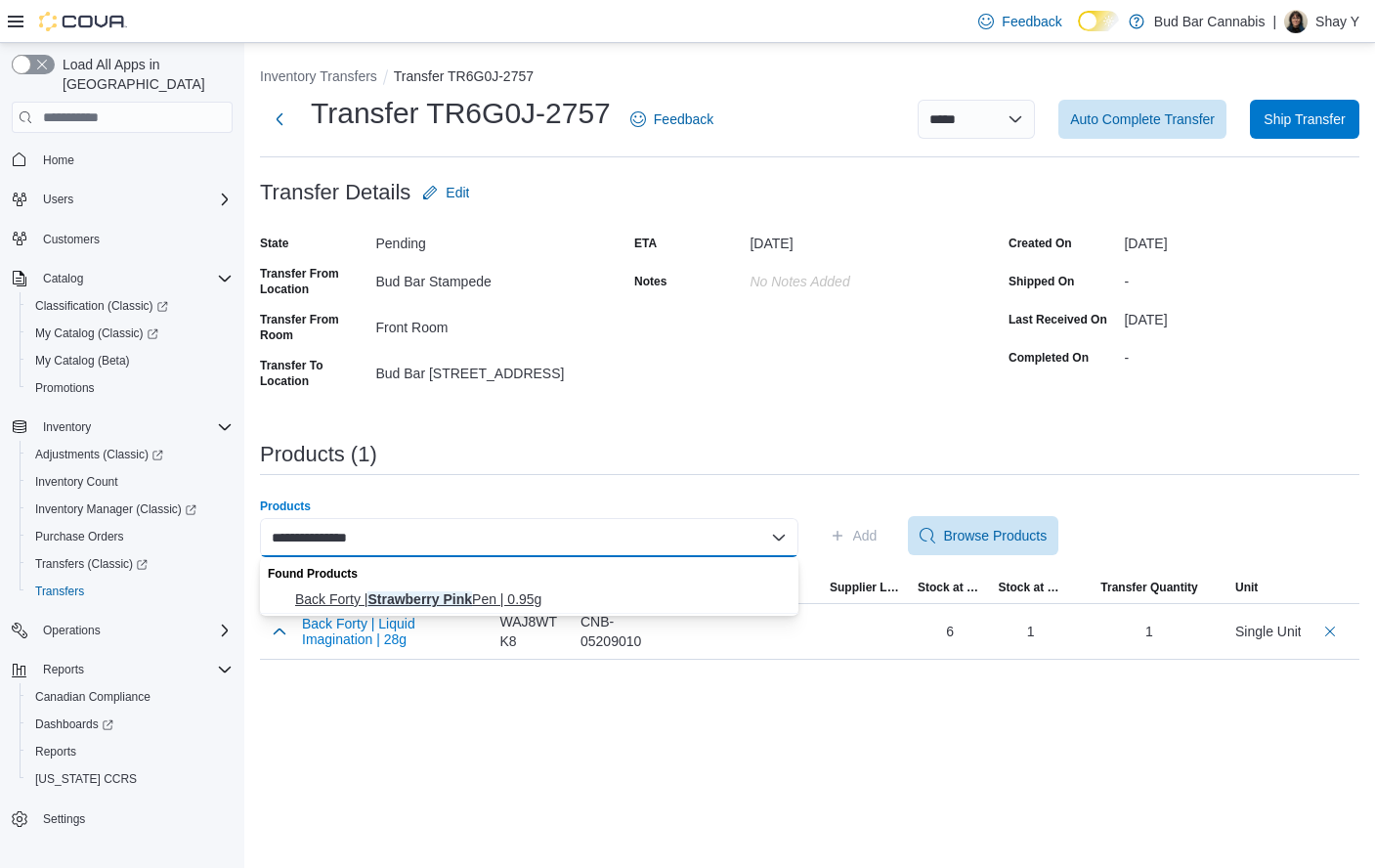
type input "**********"
click at [549, 606] on span "Back Forty | Strawberry Pink Pen | 0.95g" at bounding box center [541, 600] width 492 height 20
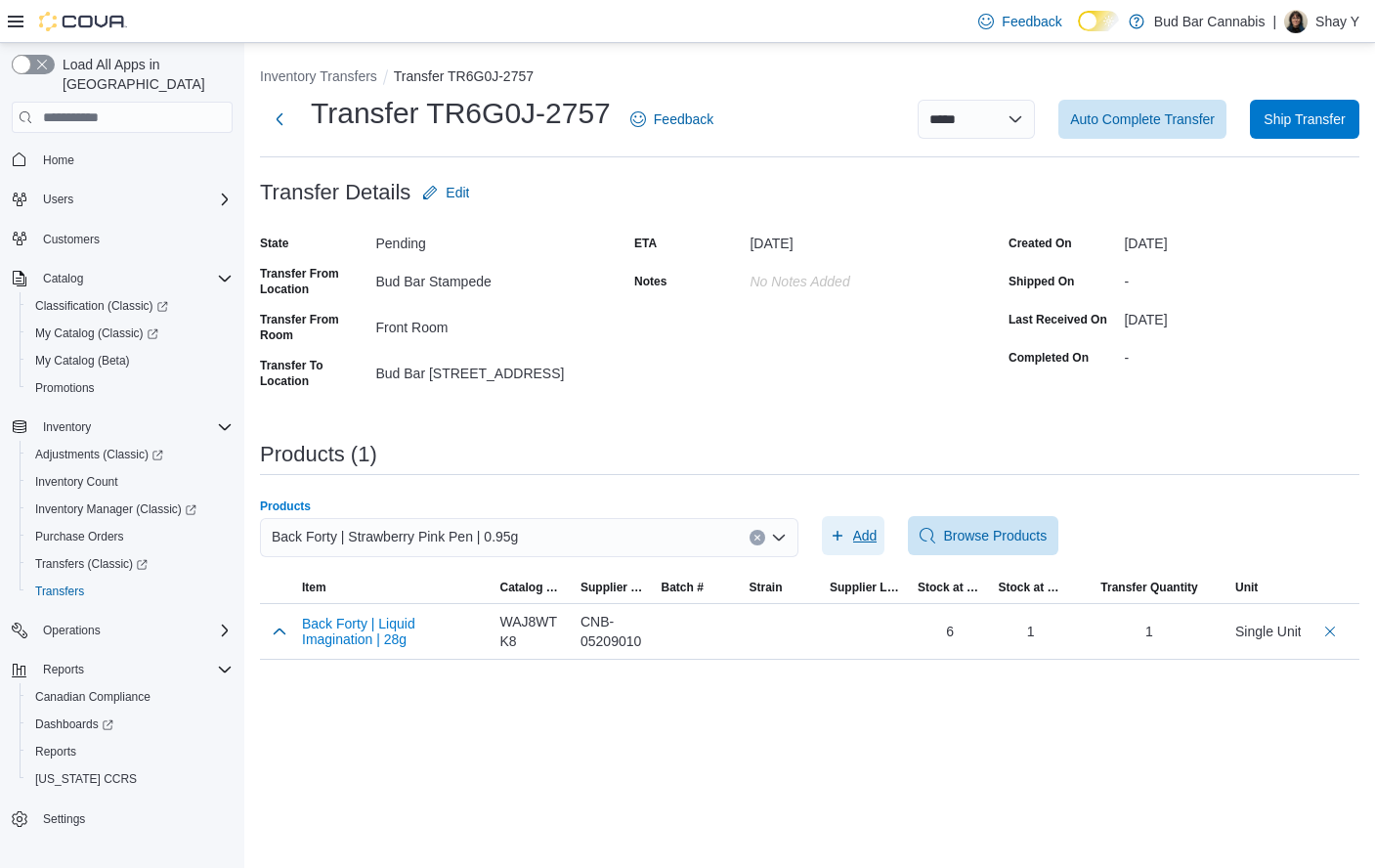
click at [863, 539] on span "Add" at bounding box center [865, 536] width 24 height 20
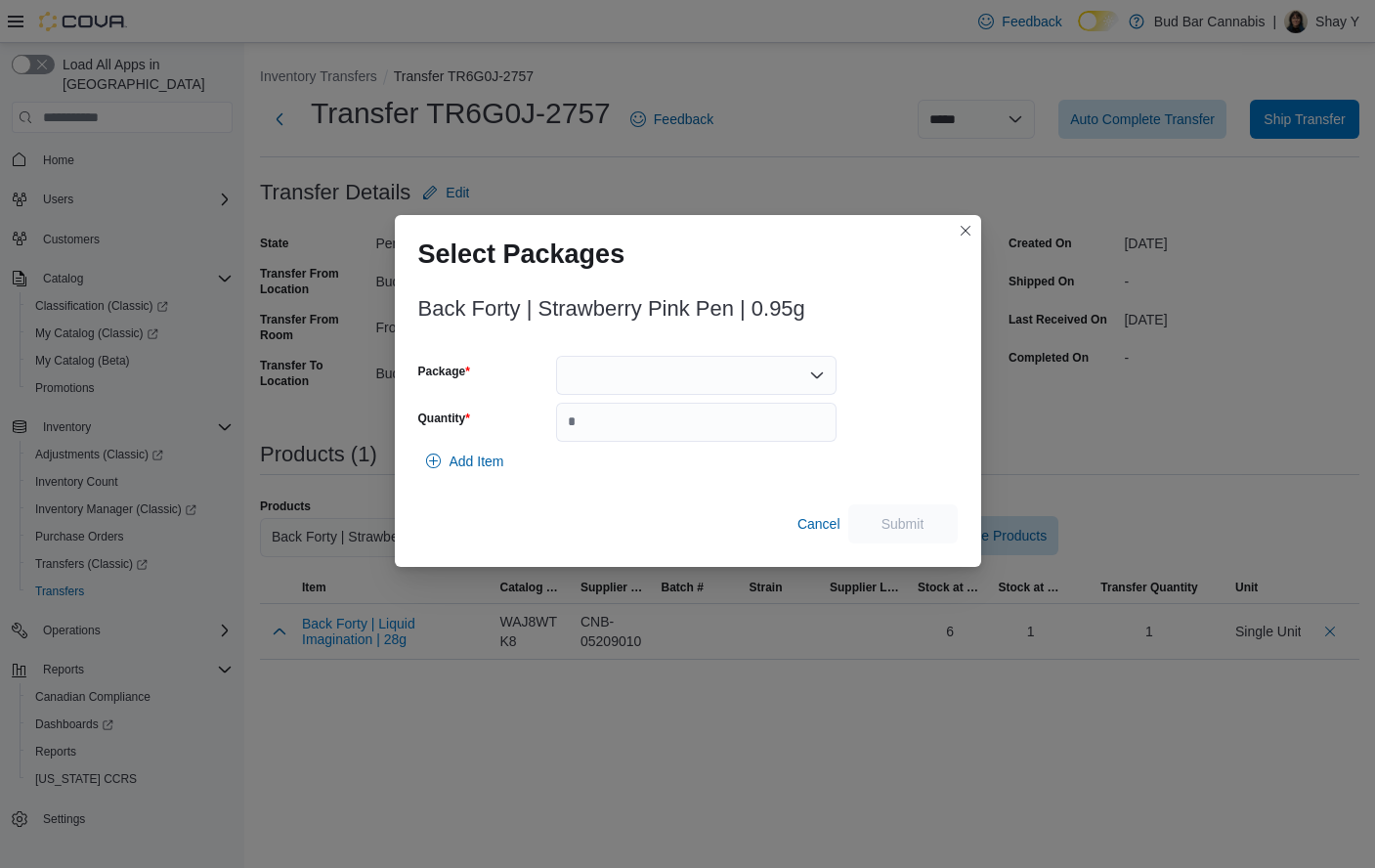
click at [642, 360] on div at bounding box center [695, 375] width 280 height 39
click at [632, 446] on span "2501578" at bounding box center [708, 437] width 233 height 20
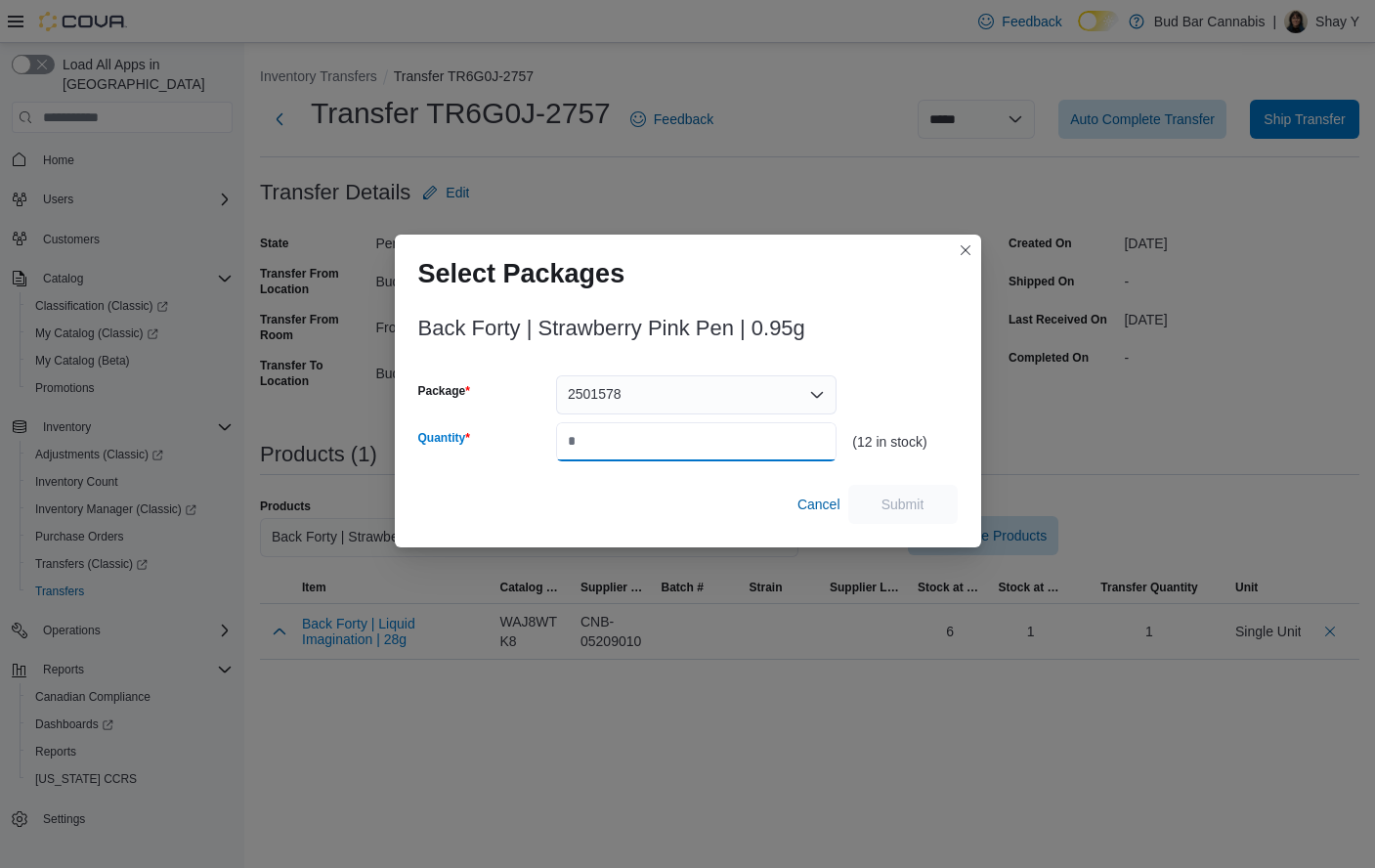
click at [617, 432] on input "Quantity" at bounding box center [695, 441] width 280 height 39
type input "*"
click at [897, 500] on span "Submit" at bounding box center [903, 504] width 43 height 20
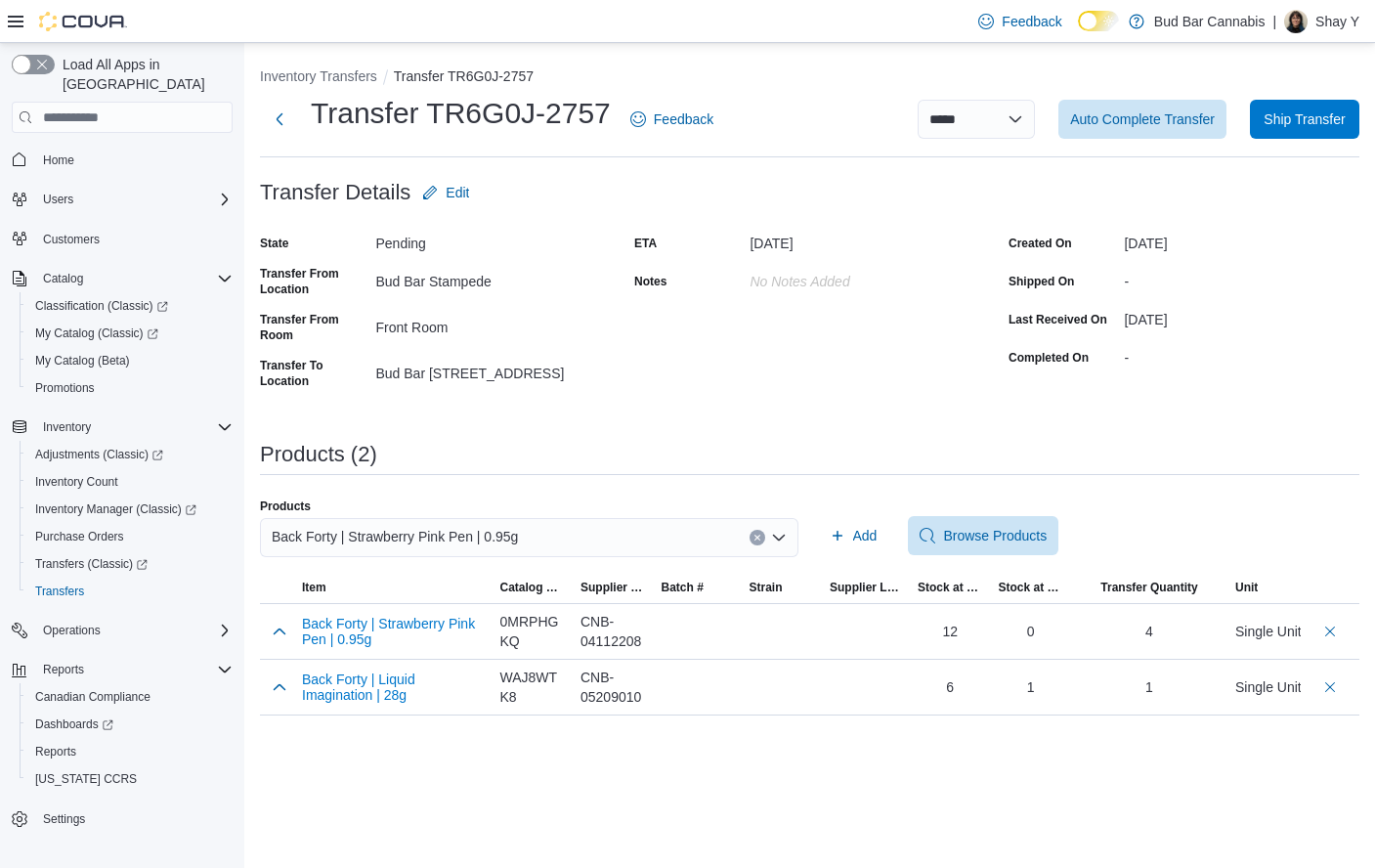
click at [754, 533] on button "Clear input" at bounding box center [757, 538] width 16 height 16
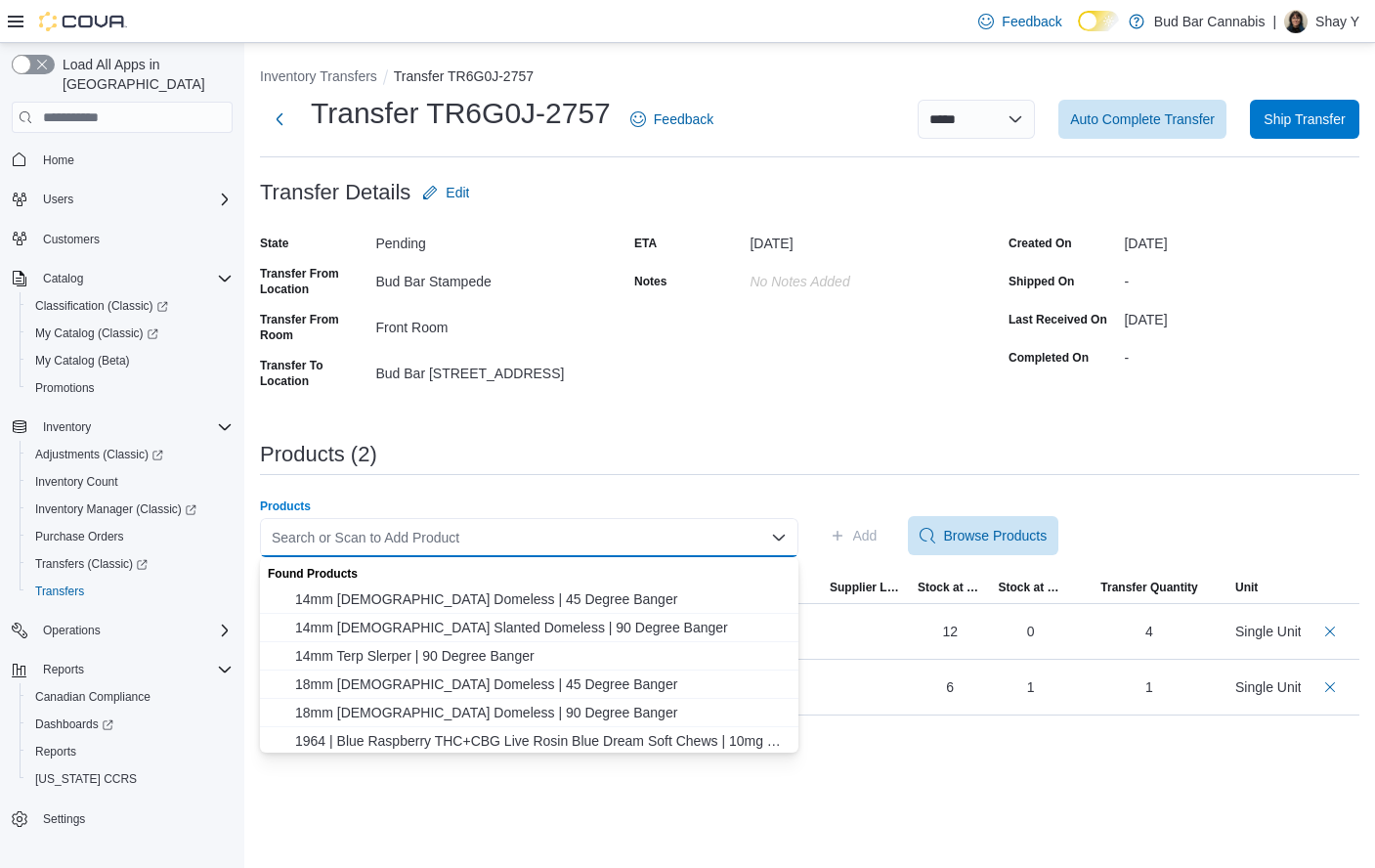
click at [709, 526] on div "Search or Scan to Add Product Combo box. Selected. Combo box input. Search or S…" at bounding box center [530, 537] width 539 height 39
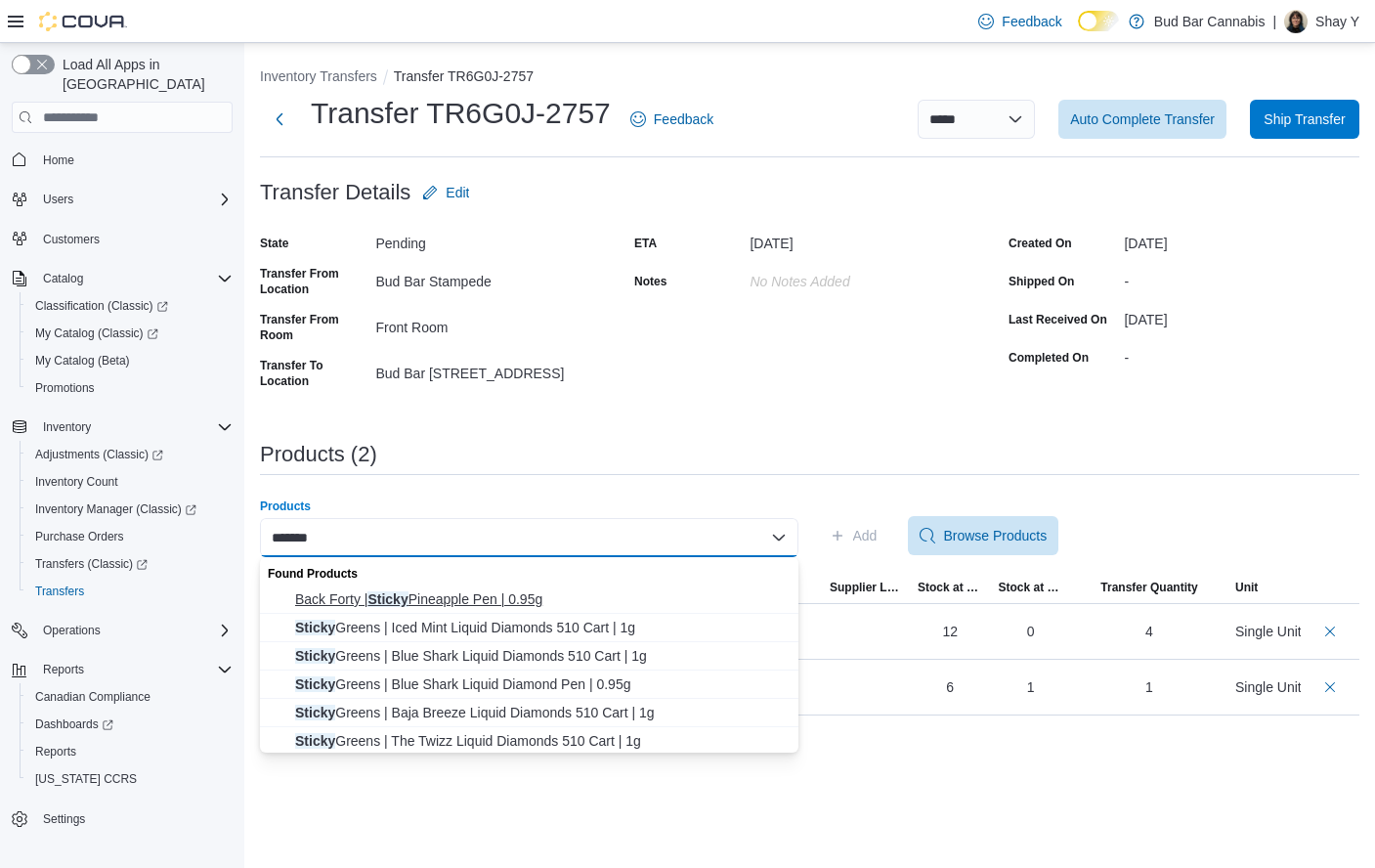
type input "******"
click at [551, 601] on span "Back Forty | Sticky Pineapple Pen | 0.95g" at bounding box center [541, 600] width 492 height 20
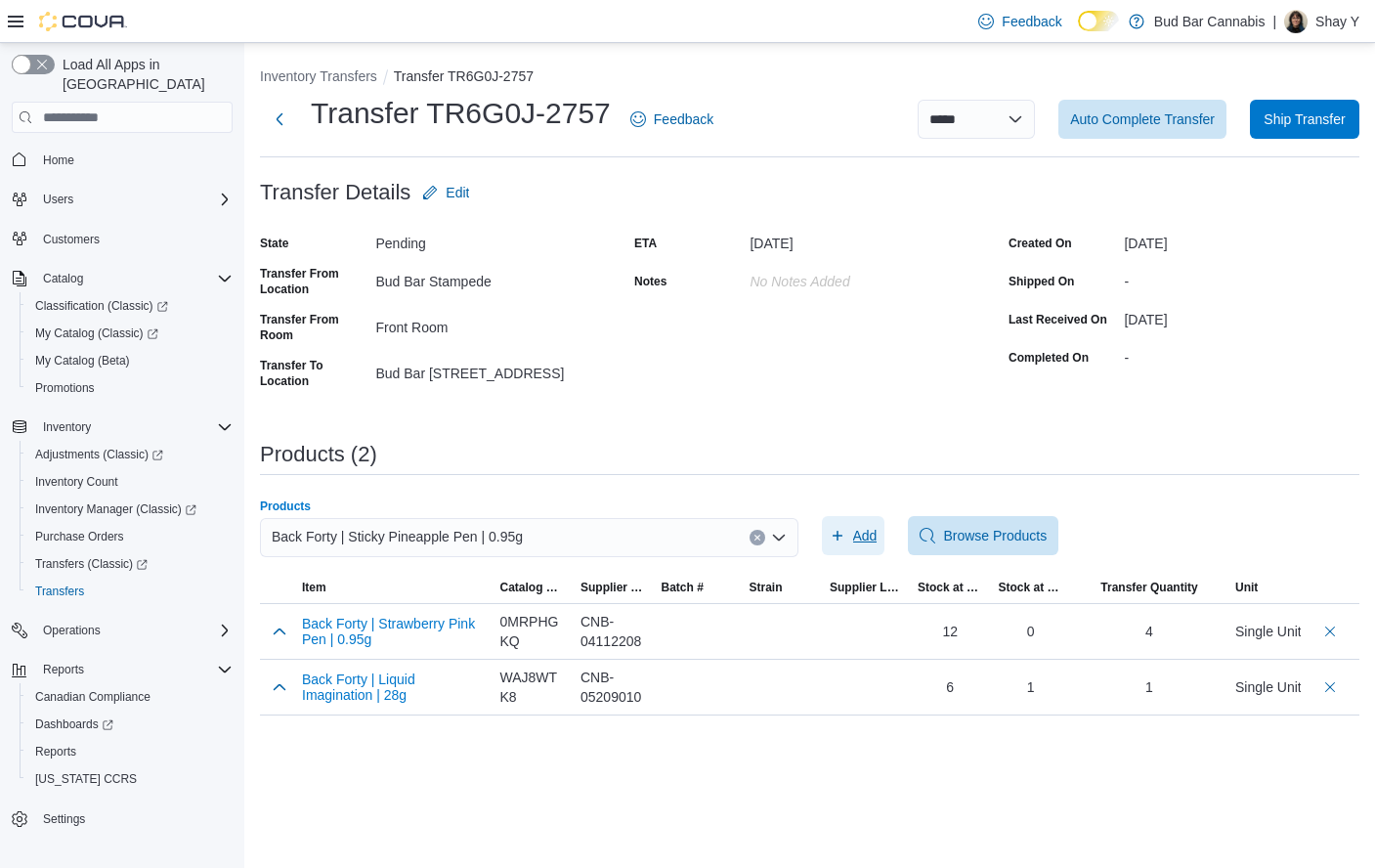
click at [842, 540] on icon "button" at bounding box center [838, 536] width 16 height 16
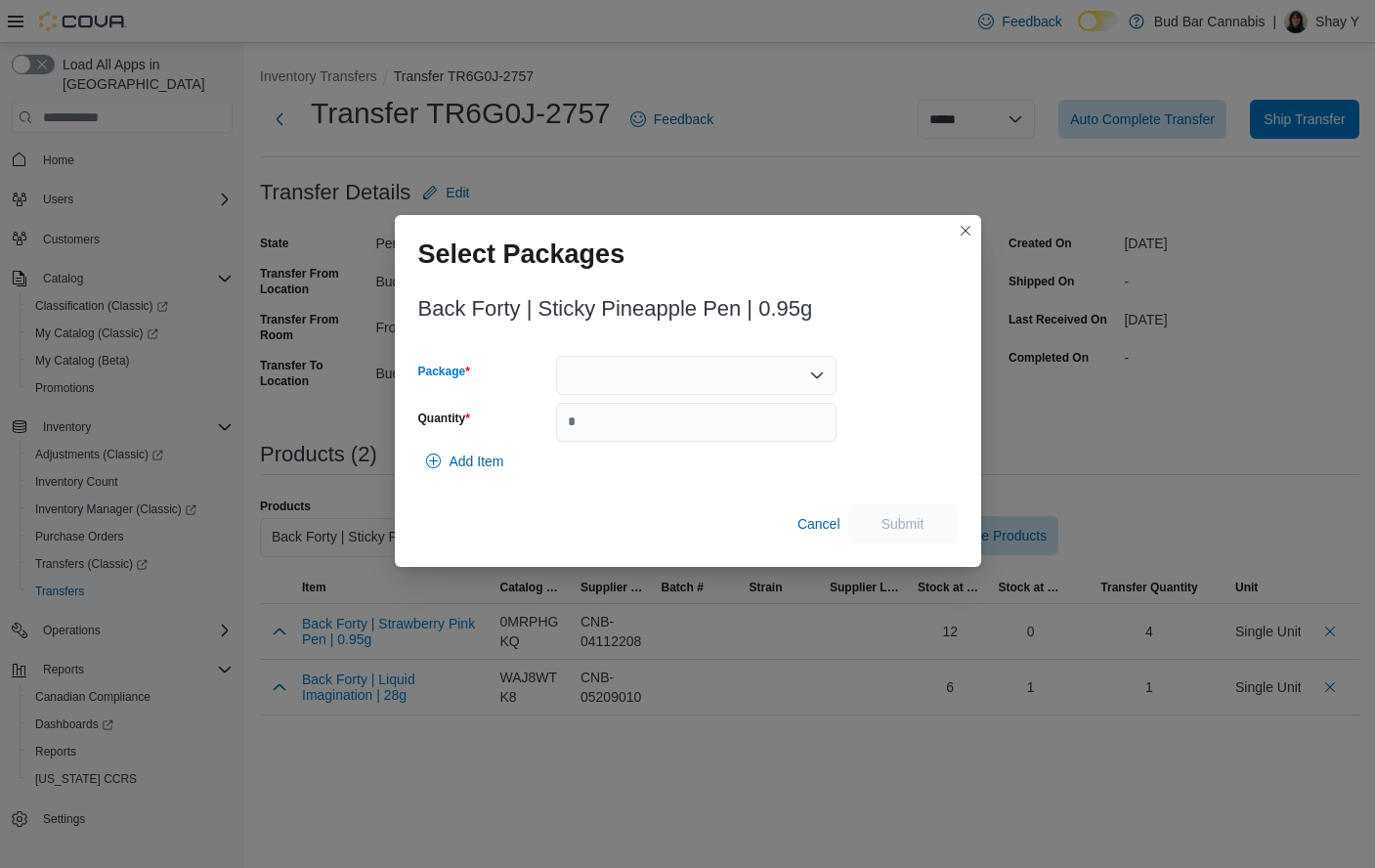
click at [647, 359] on div at bounding box center [695, 375] width 280 height 39
click at [626, 438] on span "2501572" at bounding box center [708, 437] width 233 height 20
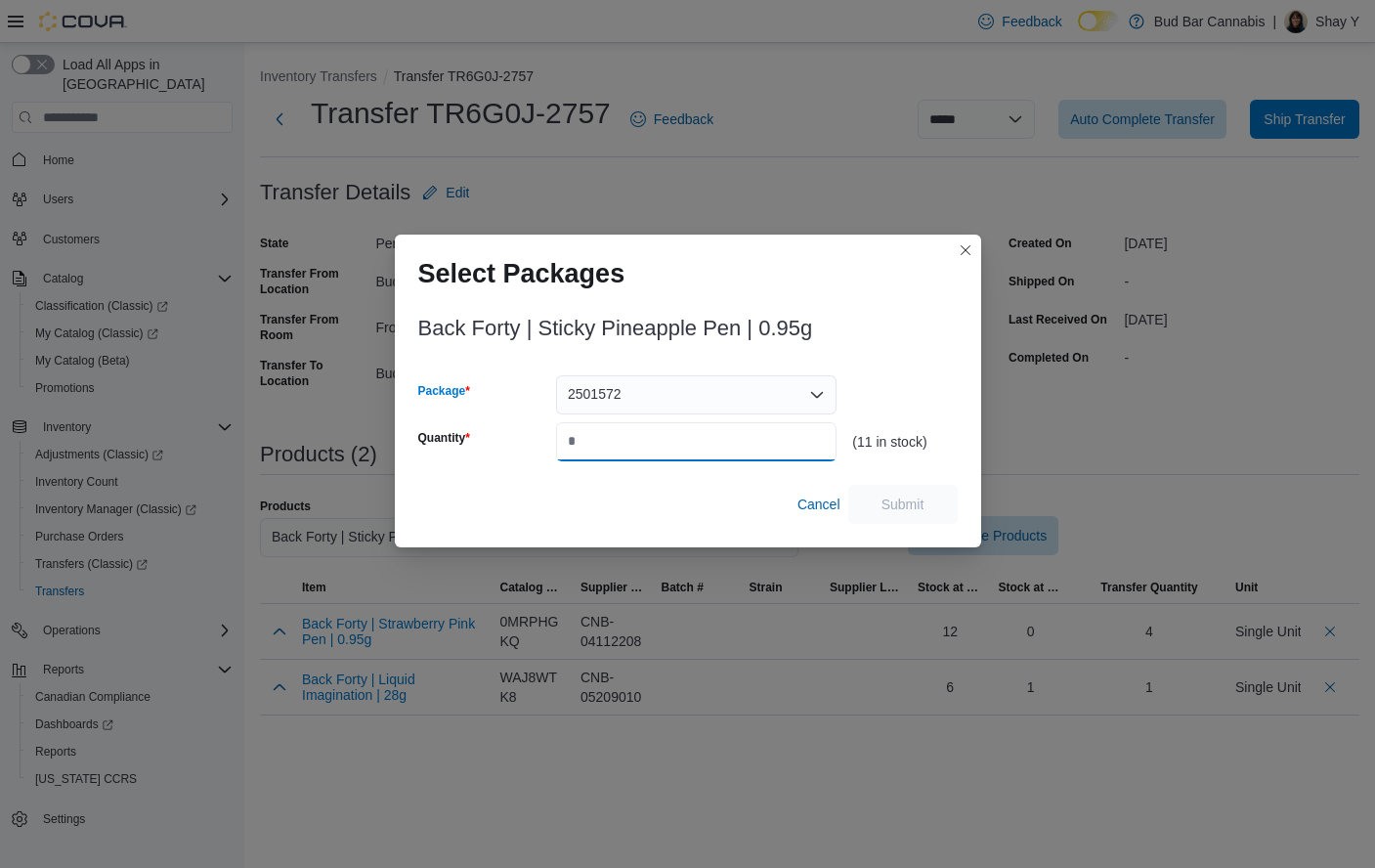
click at [745, 448] on input "Quantity" at bounding box center [695, 441] width 280 height 39
type input "*"
click at [902, 510] on span "Submit" at bounding box center [903, 504] width 43 height 20
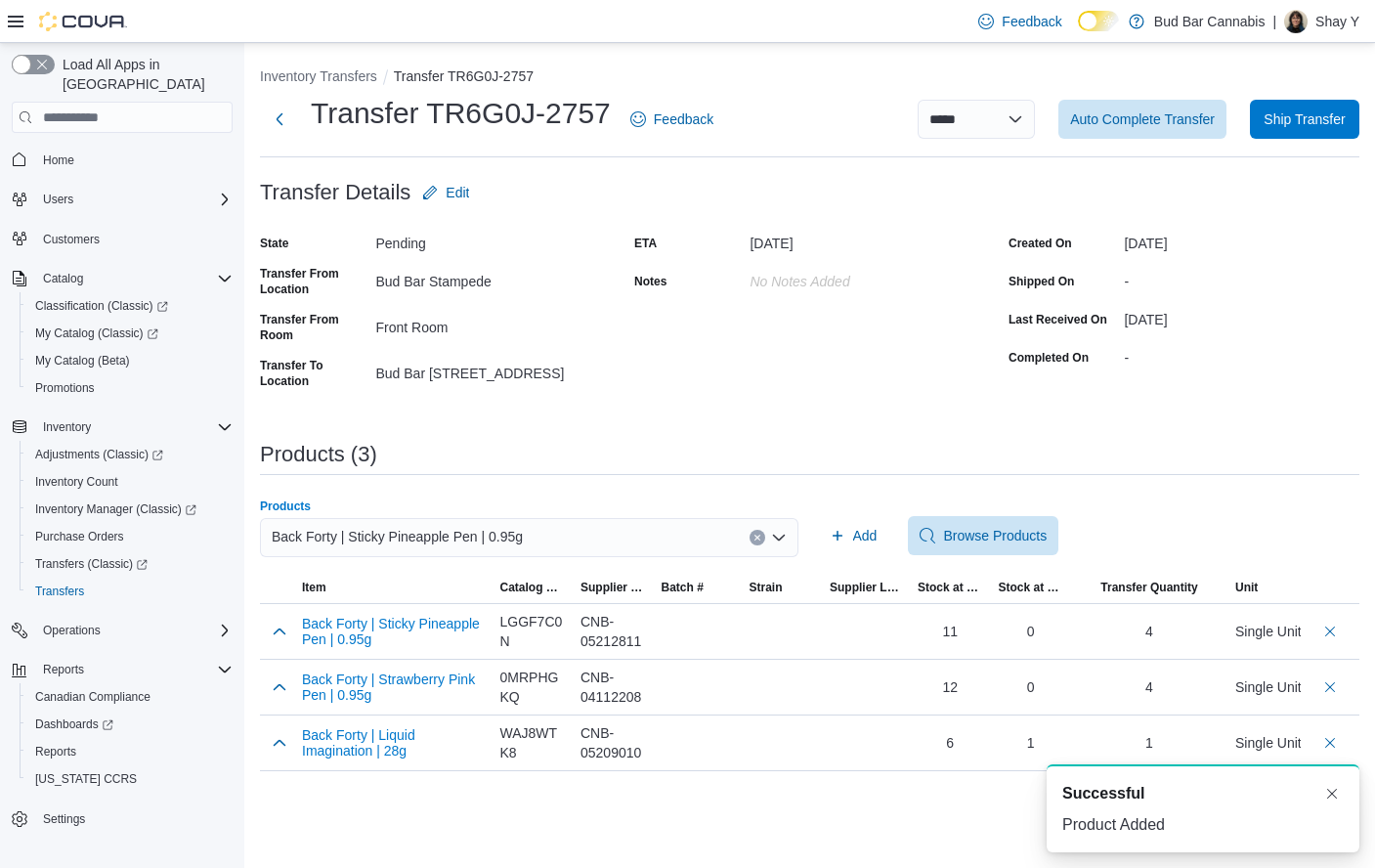
click at [766, 533] on div "Back Forty | Sticky Pineapple Pen | 0.95g" at bounding box center [530, 537] width 539 height 39
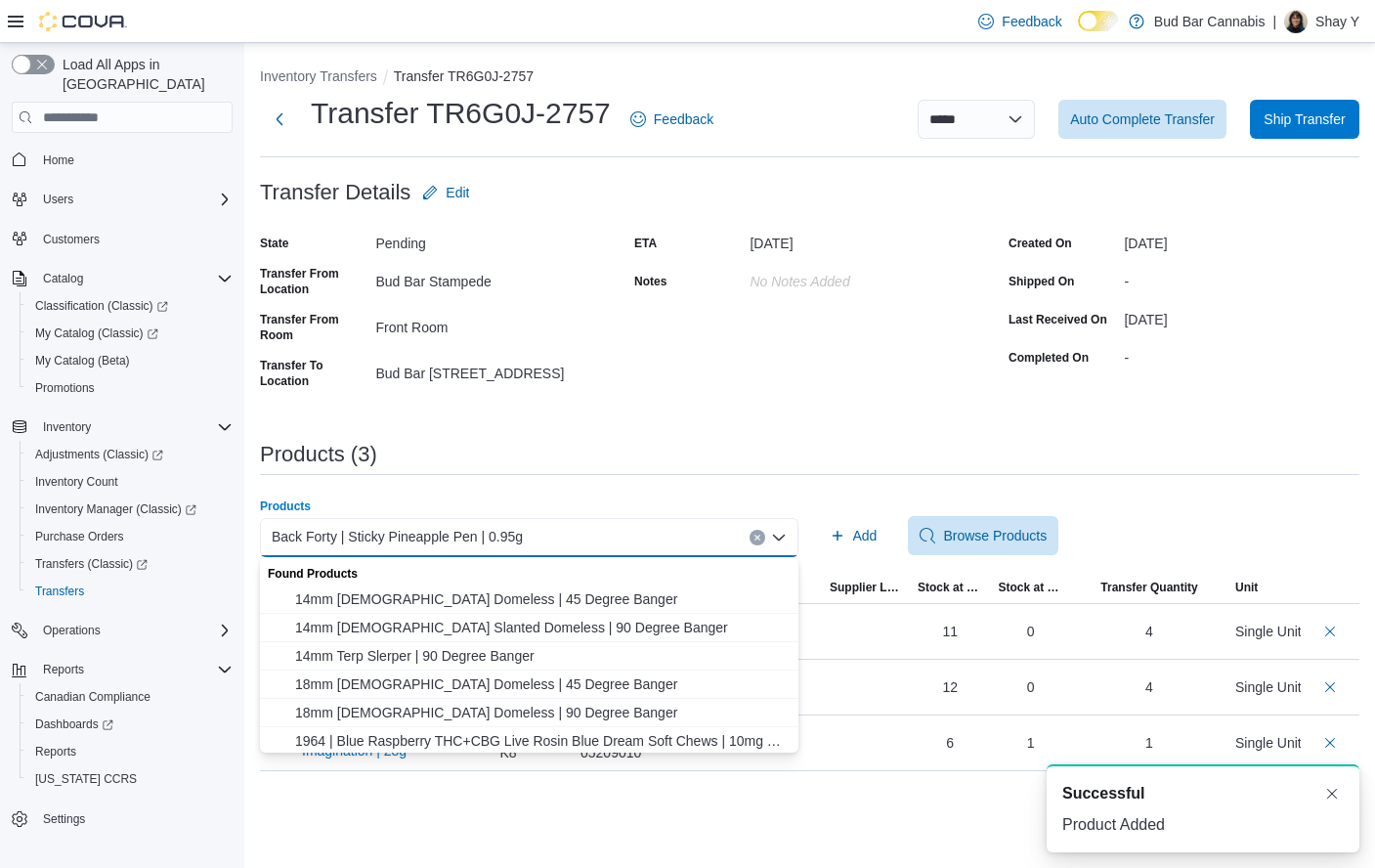
click at [756, 533] on button "Clear input" at bounding box center [757, 538] width 16 height 16
click at [658, 537] on div "Search or Scan to Add Product" at bounding box center [530, 537] width 539 height 39
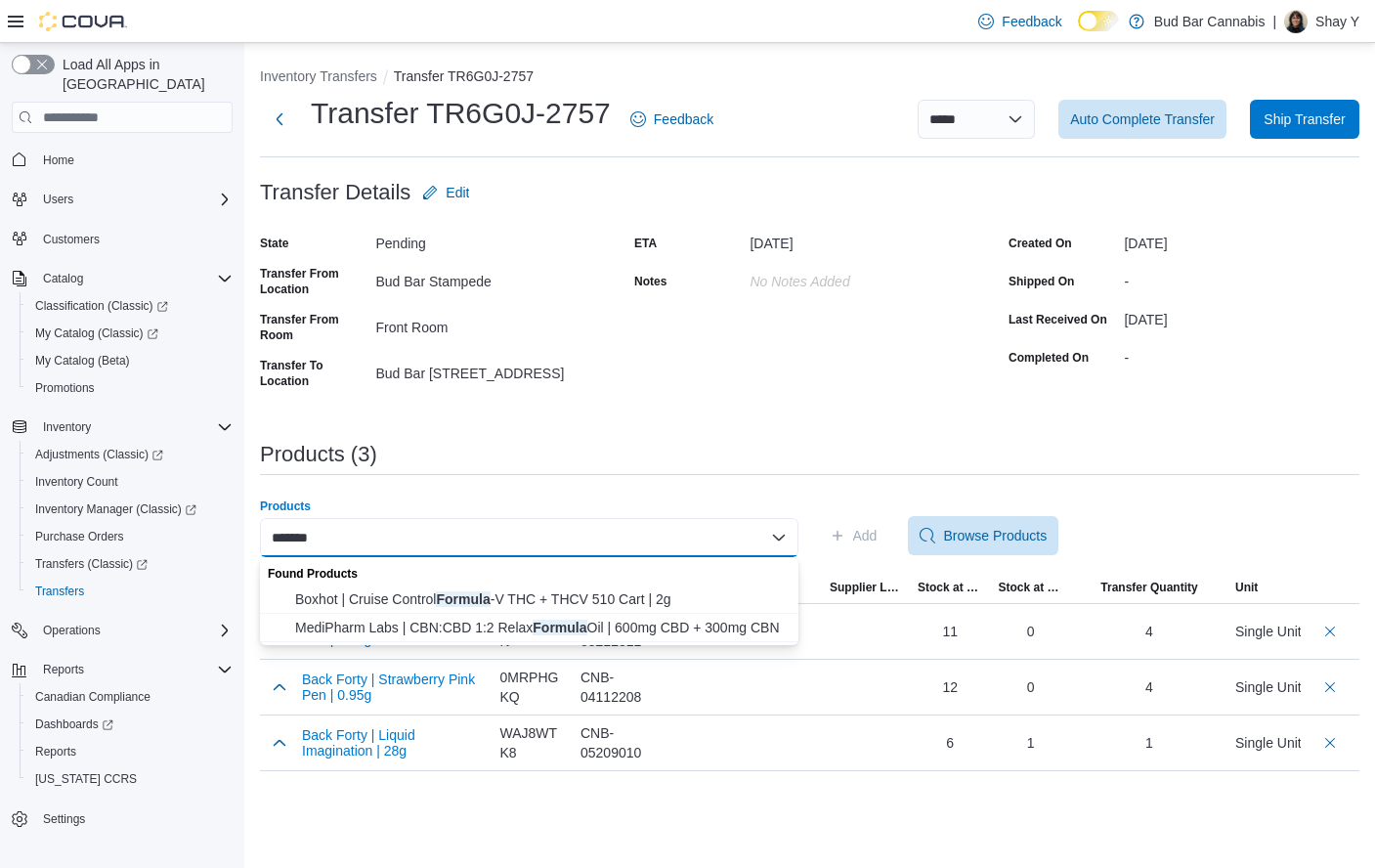
type input "*******"
drag, startPoint x: 667, startPoint y: 556, endPoint x: 542, endPoint y: 589, distance: 129.3
click at [542, 589] on button "Boxhot | Cruise Control Formula -V THC + THCV 510 Cart | 2g" at bounding box center [530, 600] width 539 height 28
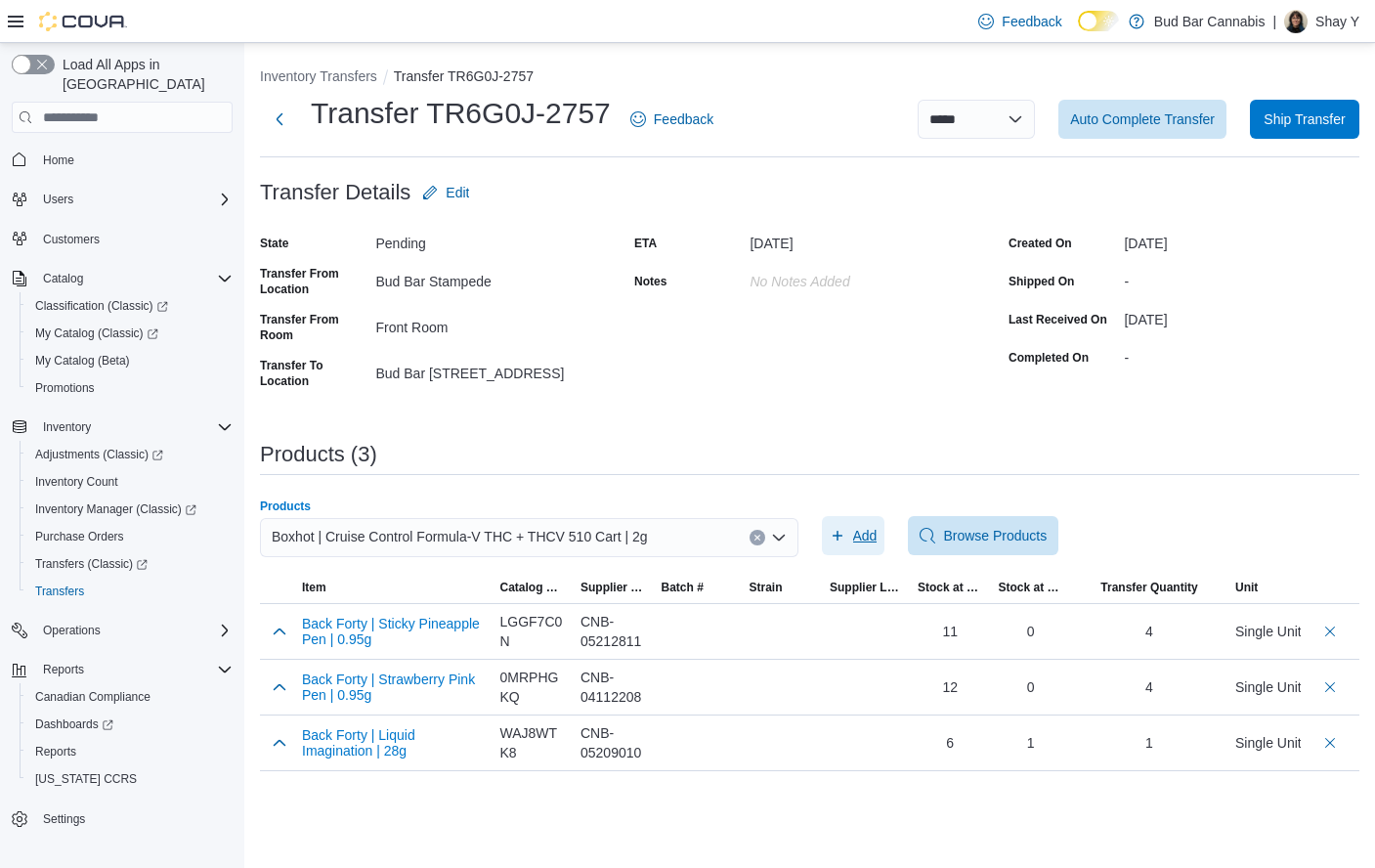
click at [858, 544] on span "Add" at bounding box center [865, 536] width 24 height 20
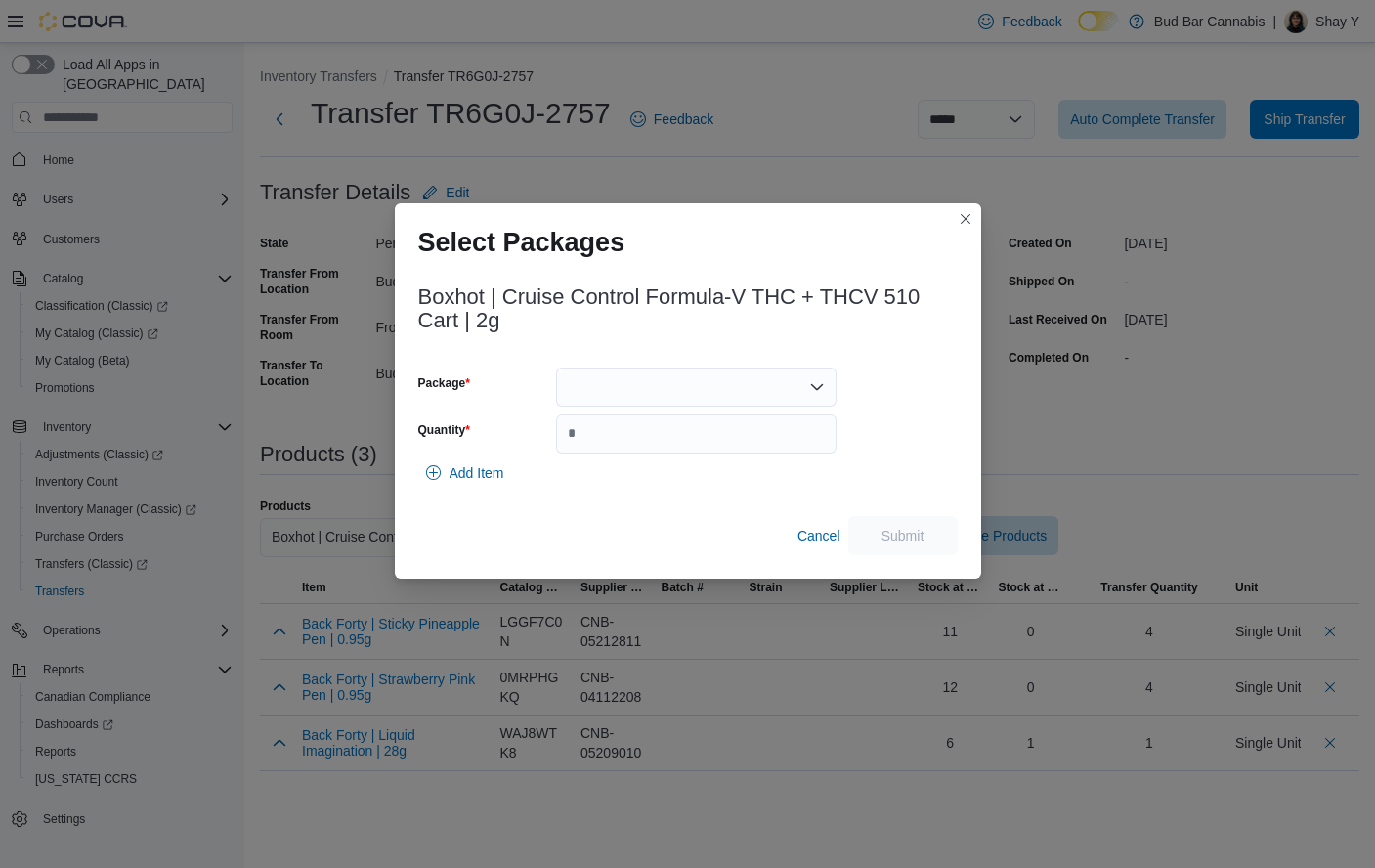
click at [623, 392] on div at bounding box center [695, 386] width 280 height 39
click at [644, 452] on span "ME250013112" at bounding box center [708, 449] width 233 height 20
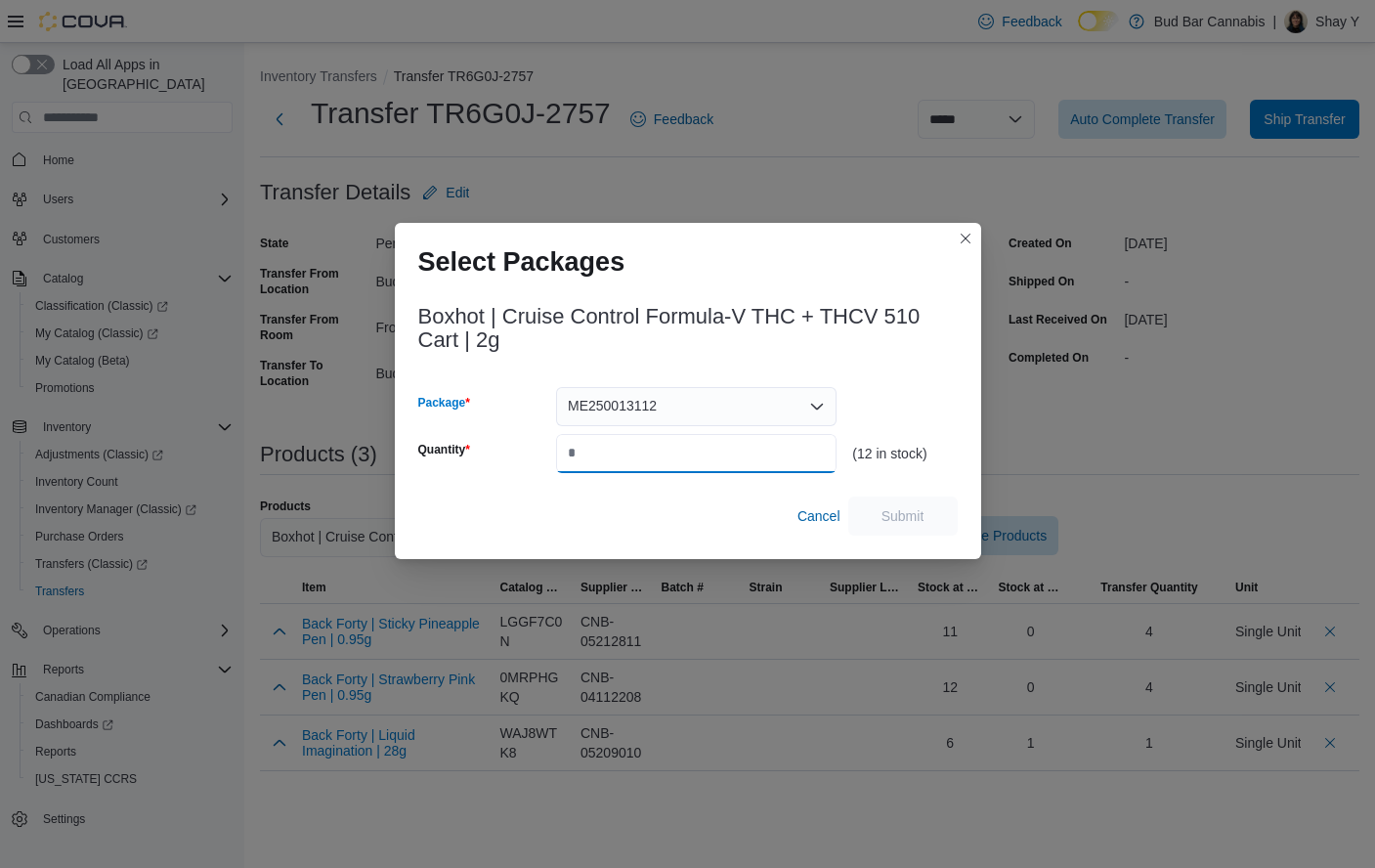
click at [615, 446] on input "Quantity" at bounding box center [695, 453] width 280 height 39
type input "*"
click at [907, 517] on span "Submit" at bounding box center [903, 515] width 43 height 20
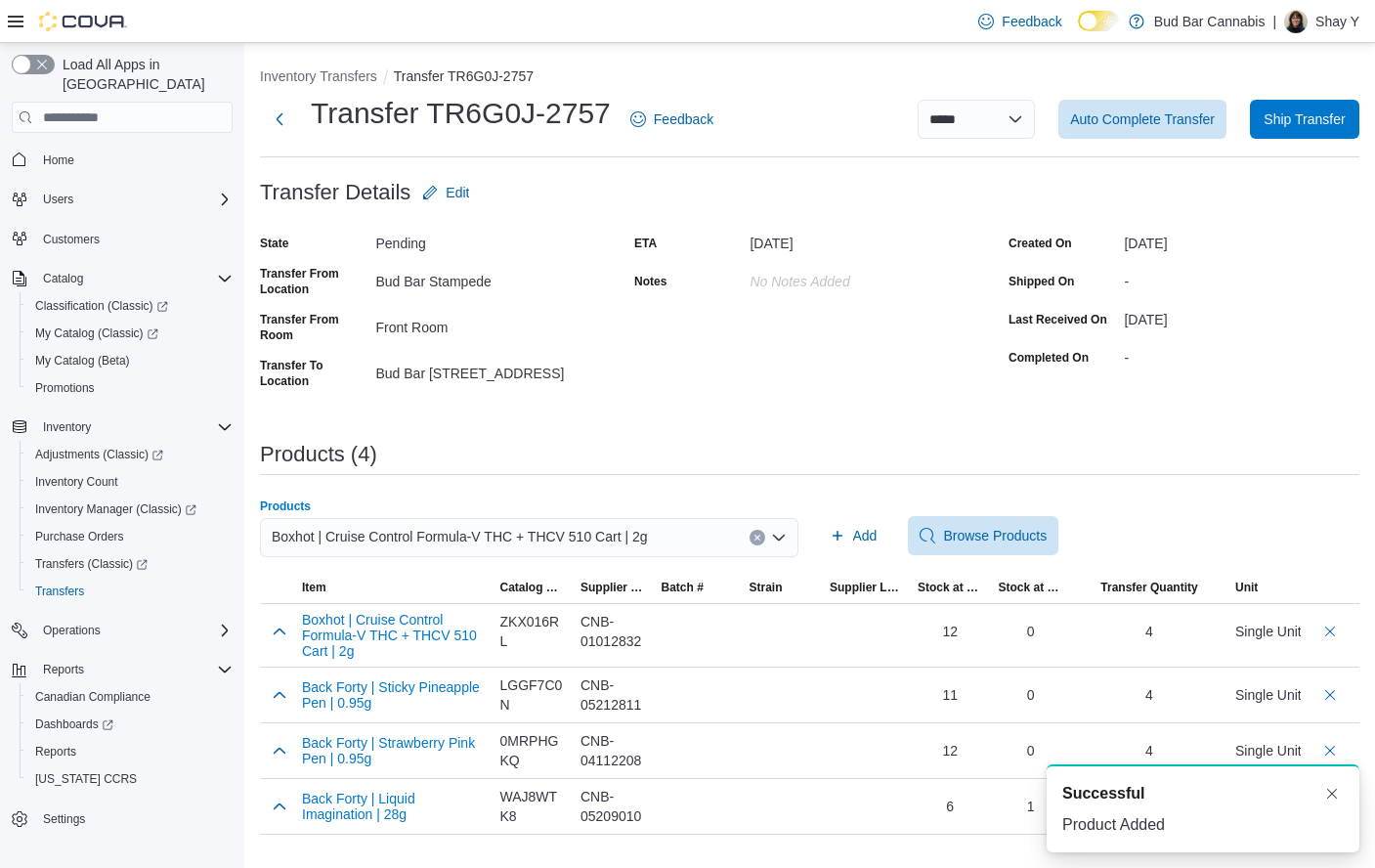
click at [750, 537] on button "Clear input" at bounding box center [757, 538] width 16 height 16
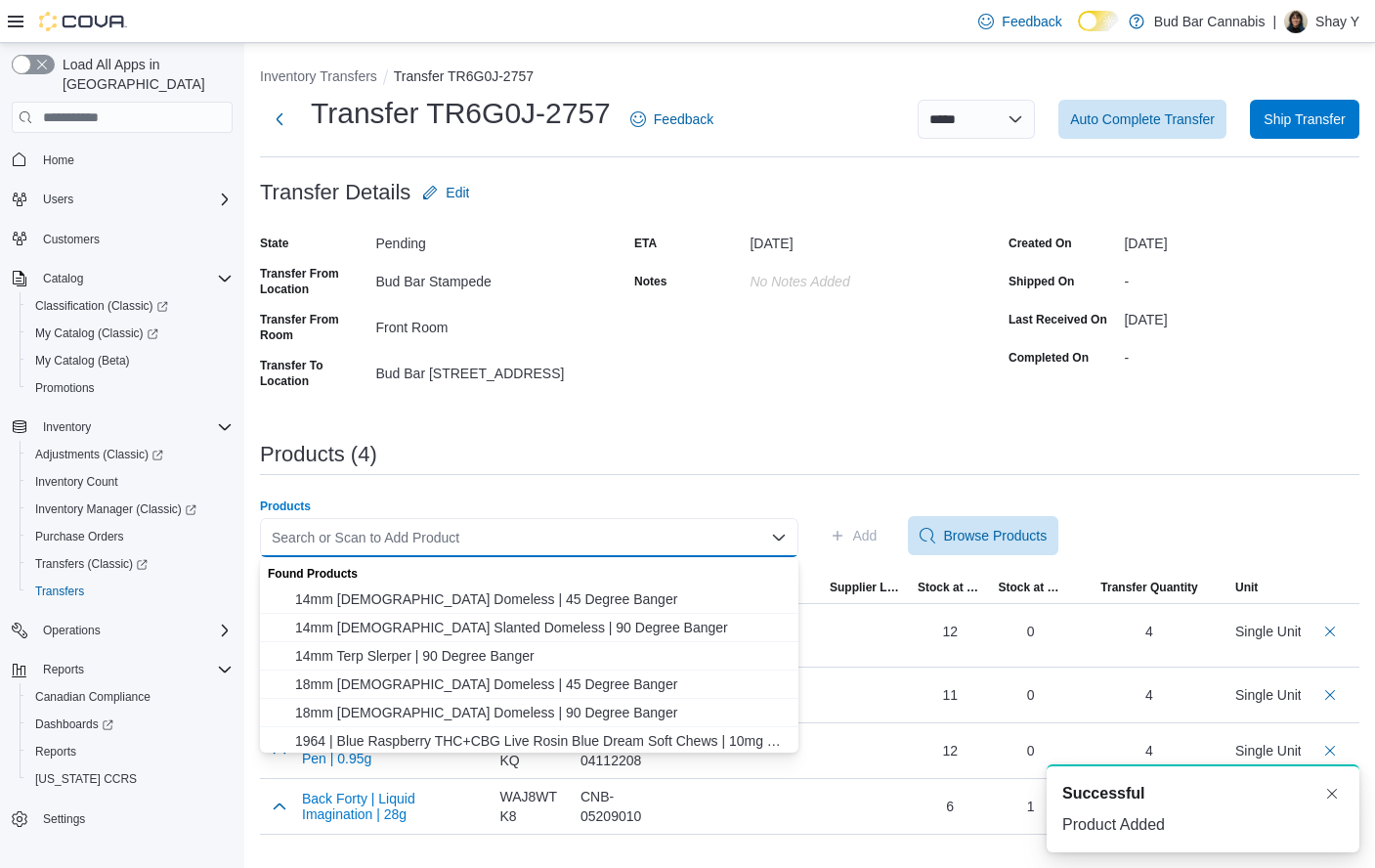
click at [655, 536] on div "Search or Scan to Add Product Combo box. Selected. Combo box input. Search or S…" at bounding box center [530, 537] width 539 height 39
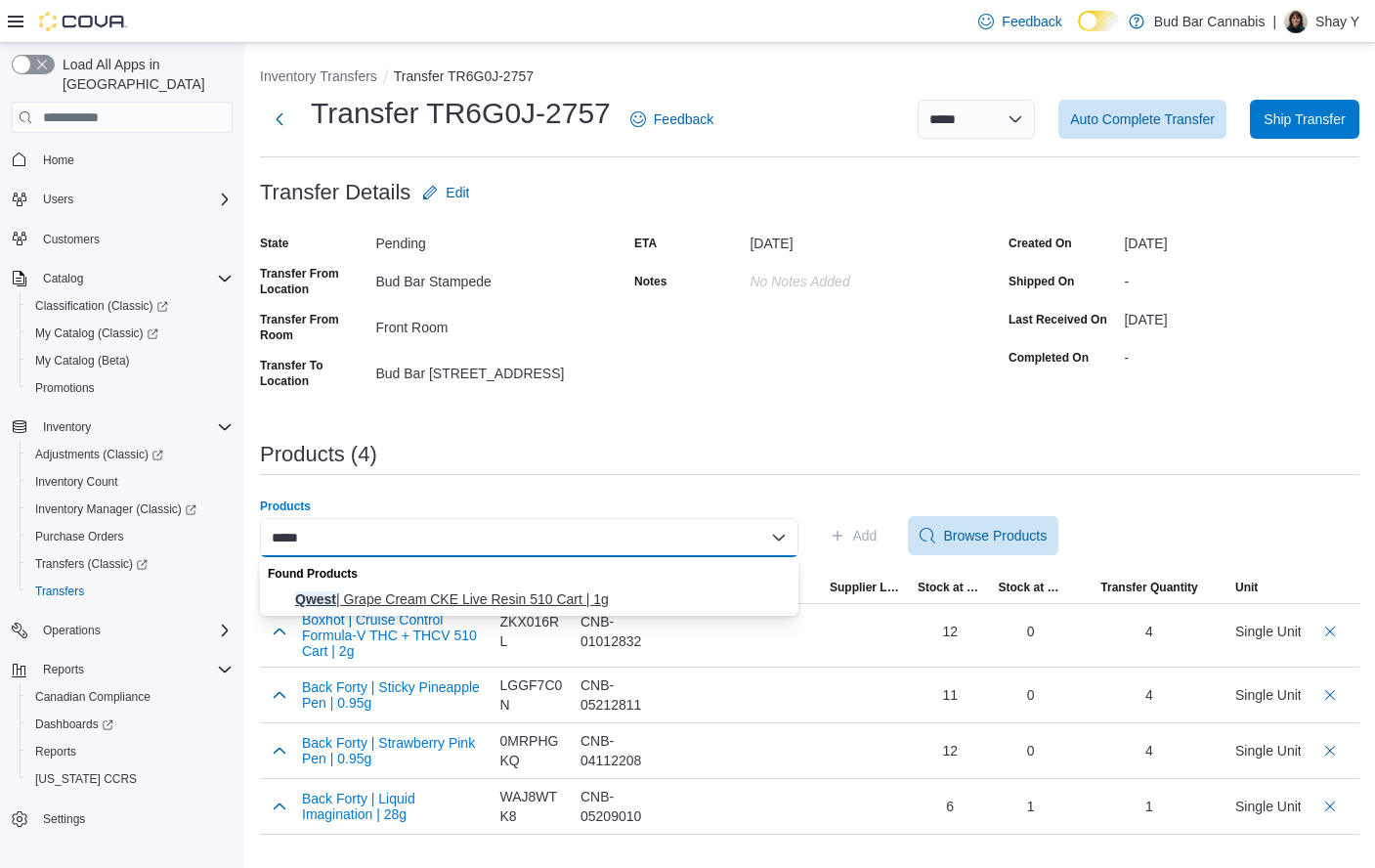
type input "*****"
click at [589, 595] on span "Qwest | Grape Cream CKE Live Resin 510 Cart | 1g" at bounding box center [541, 600] width 492 height 20
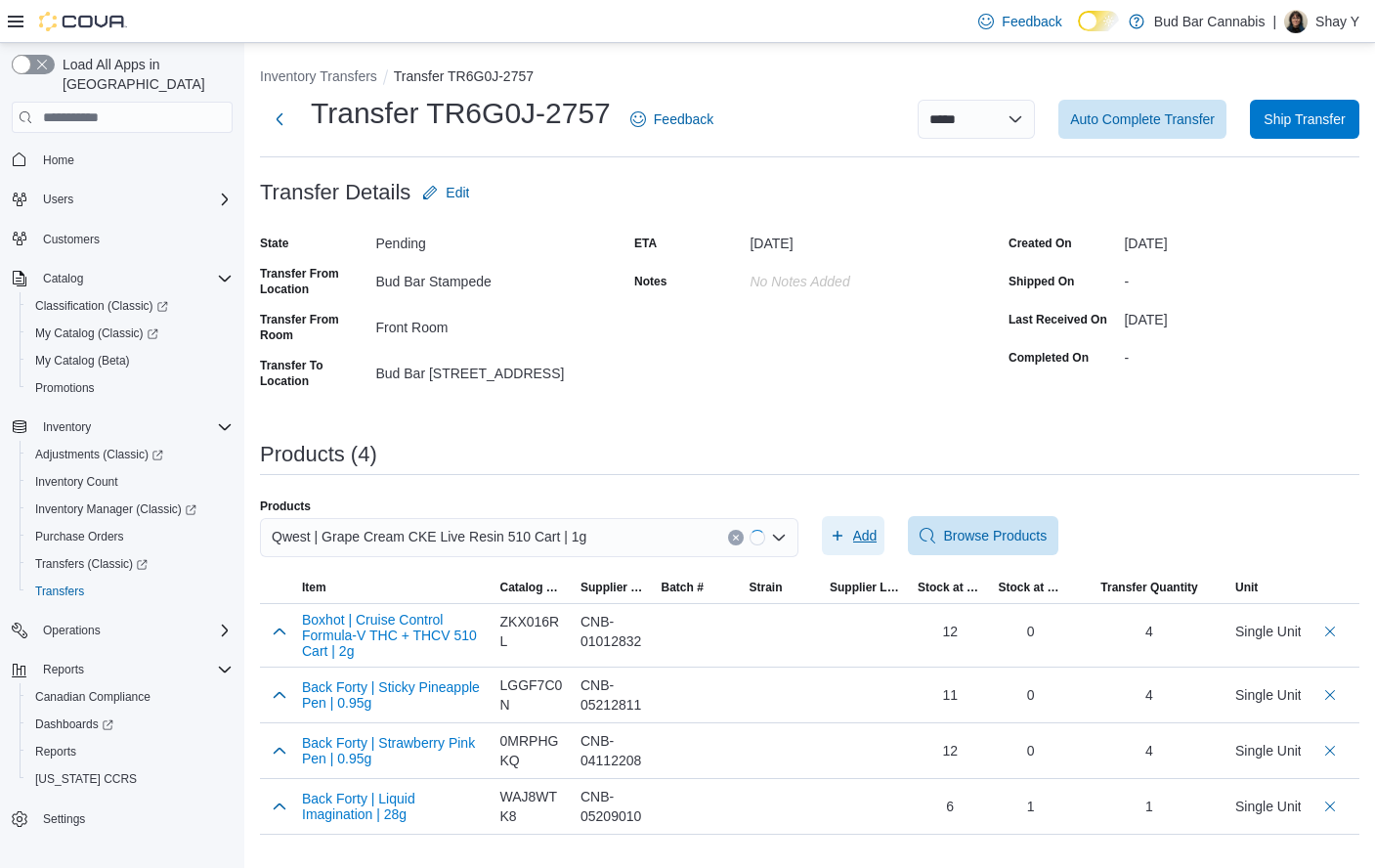
click at [845, 533] on span "Add" at bounding box center [854, 535] width 48 height 39
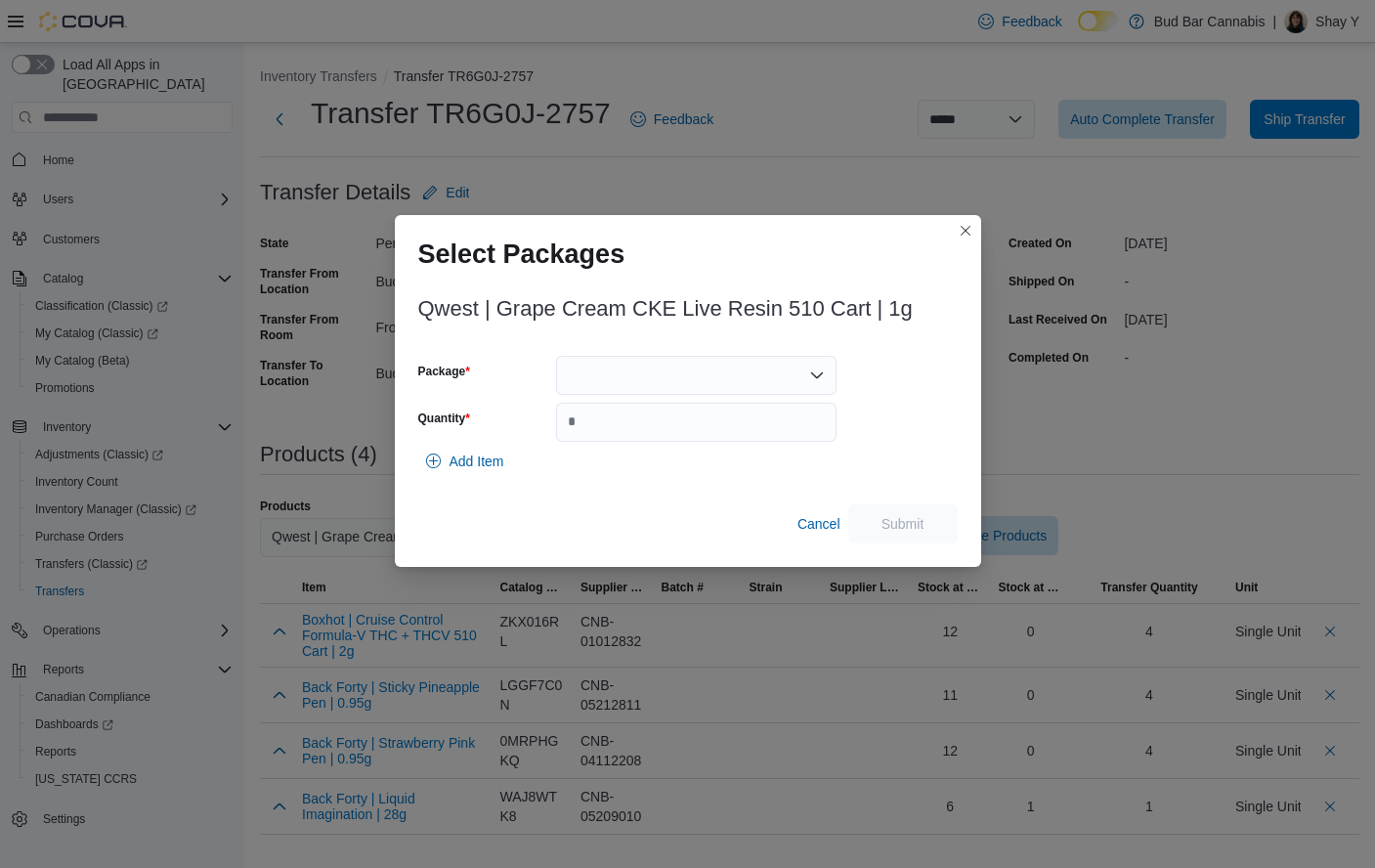
click at [603, 380] on div at bounding box center [695, 375] width 280 height 39
click at [646, 443] on span "25090001155" at bounding box center [708, 437] width 233 height 20
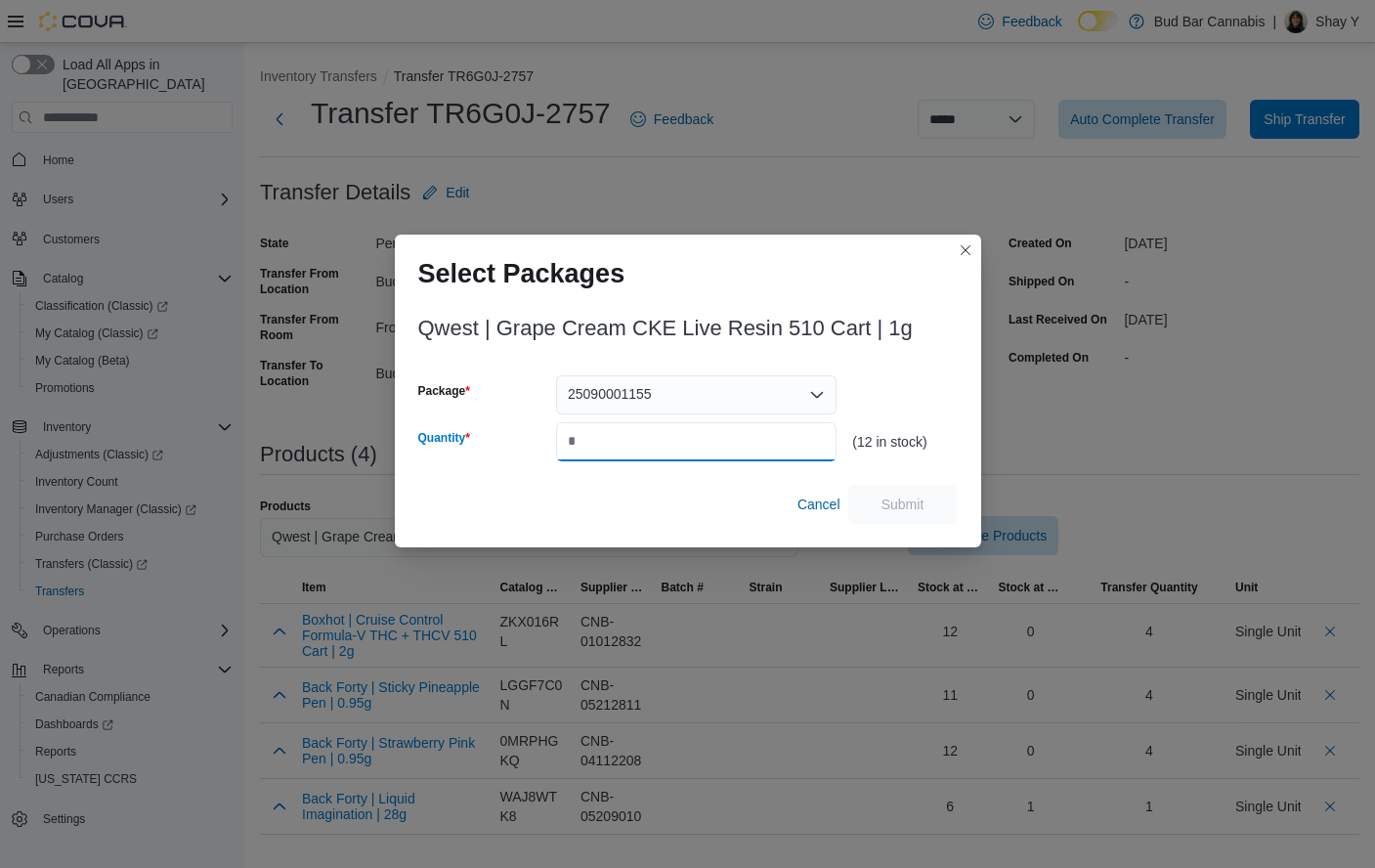
click at [635, 436] on input "Quantity" at bounding box center [695, 441] width 280 height 39
type input "*"
click at [885, 493] on span "Submit" at bounding box center [903, 503] width 86 height 39
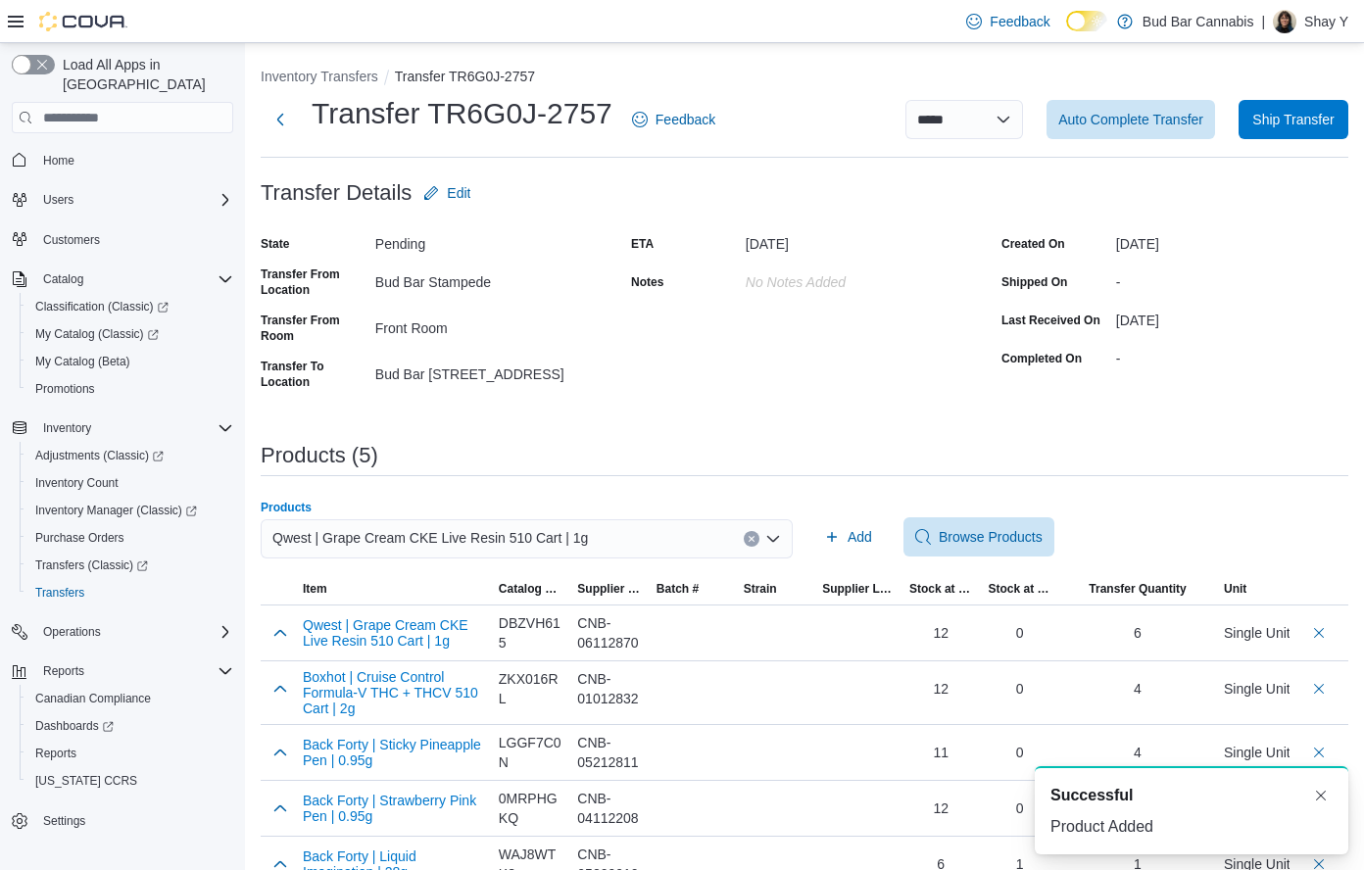
drag, startPoint x: 756, startPoint y: 540, endPoint x: 706, endPoint y: 541, distance: 50.0
click at [751, 540] on button "Clear input" at bounding box center [751, 539] width 16 height 16
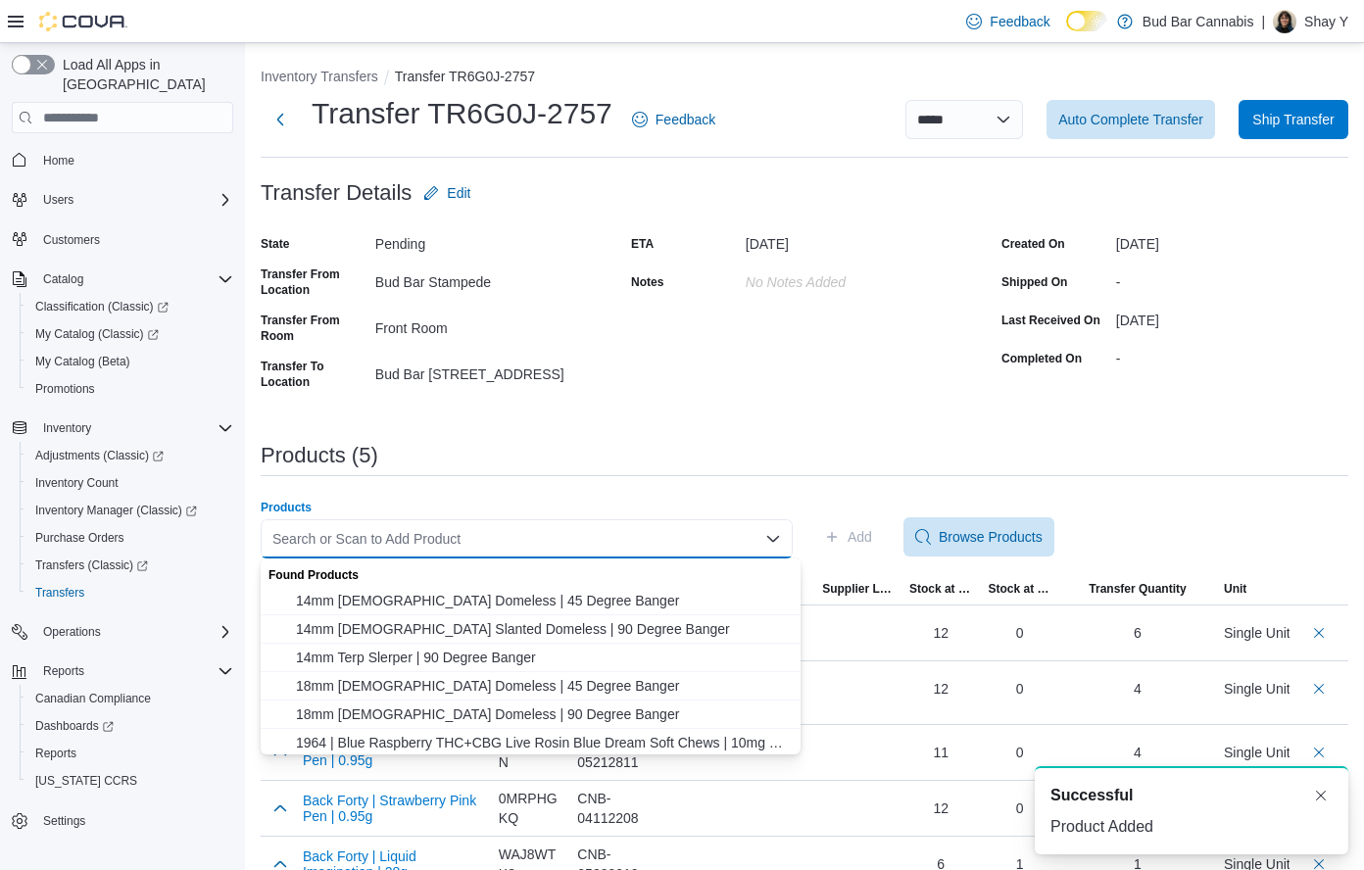
drag, startPoint x: 698, startPoint y: 541, endPoint x: 695, endPoint y: 531, distance: 10.2
click at [698, 538] on div "Search or Scan to Add Product" at bounding box center [527, 538] width 532 height 39
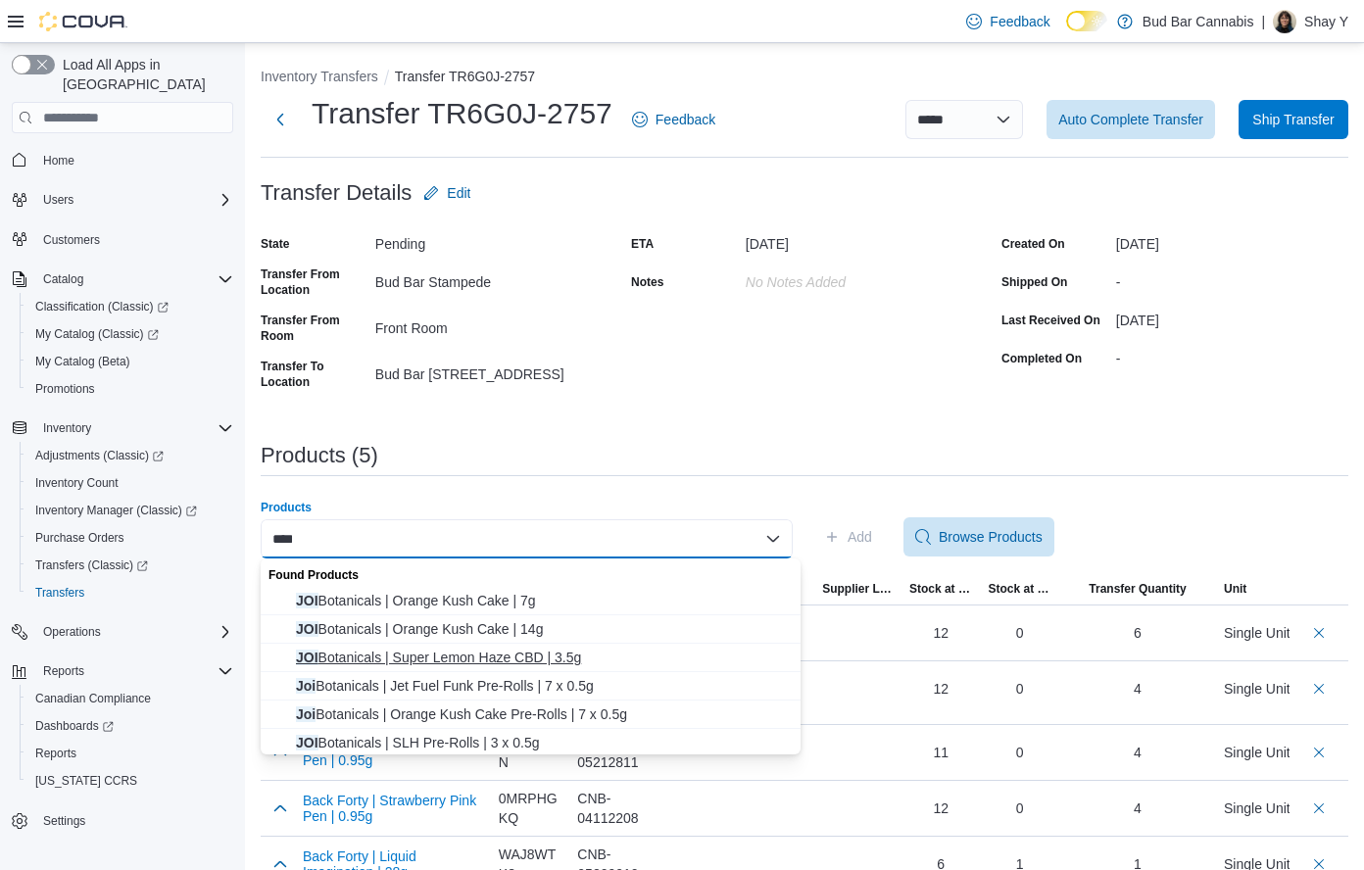
type input "***"
click at [541, 665] on span "JOI Botanicals | Super Lemon Haze CBD | 3.5g" at bounding box center [542, 657] width 493 height 20
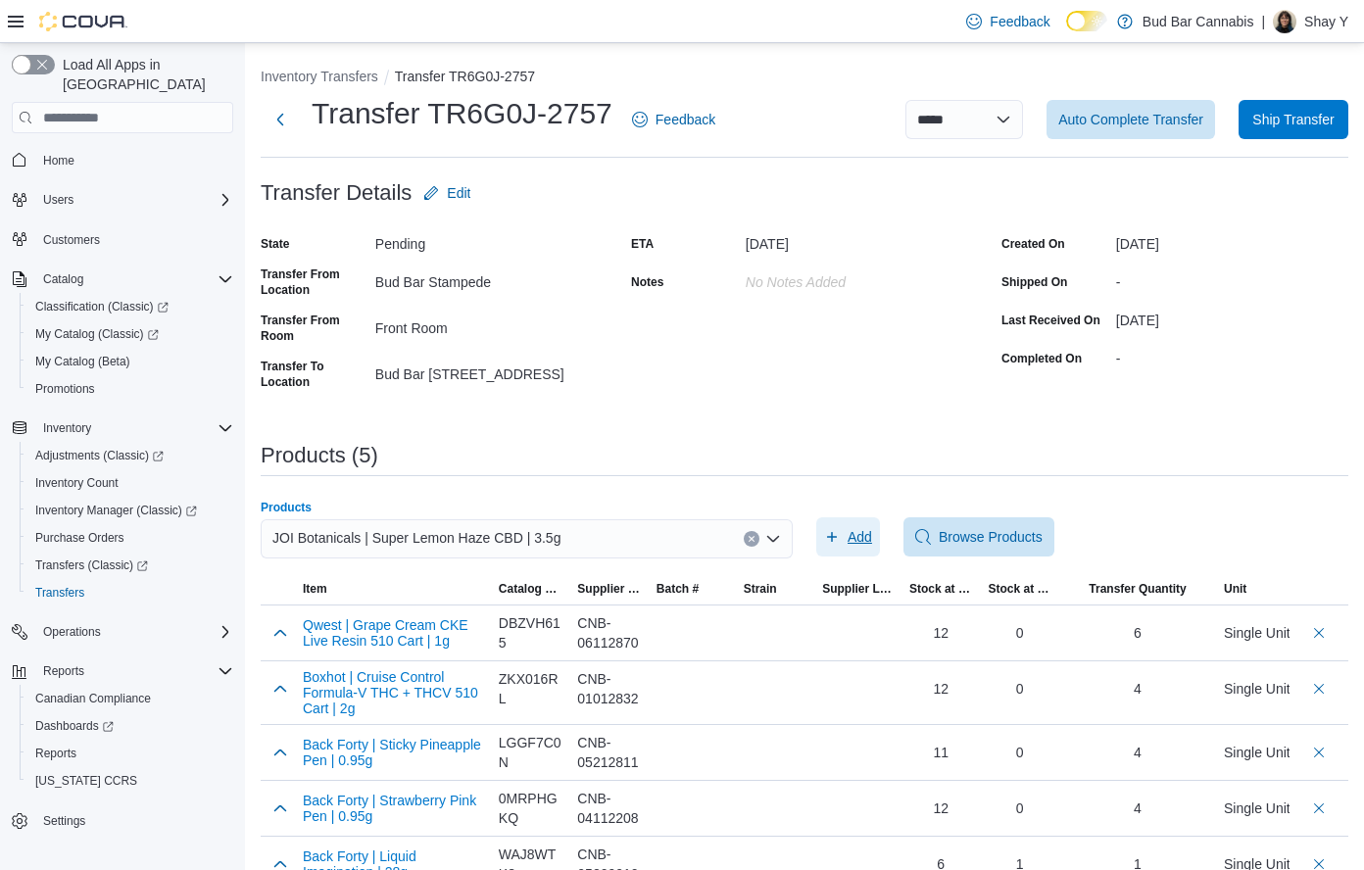
click at [847, 538] on span "Add" at bounding box center [848, 536] width 48 height 39
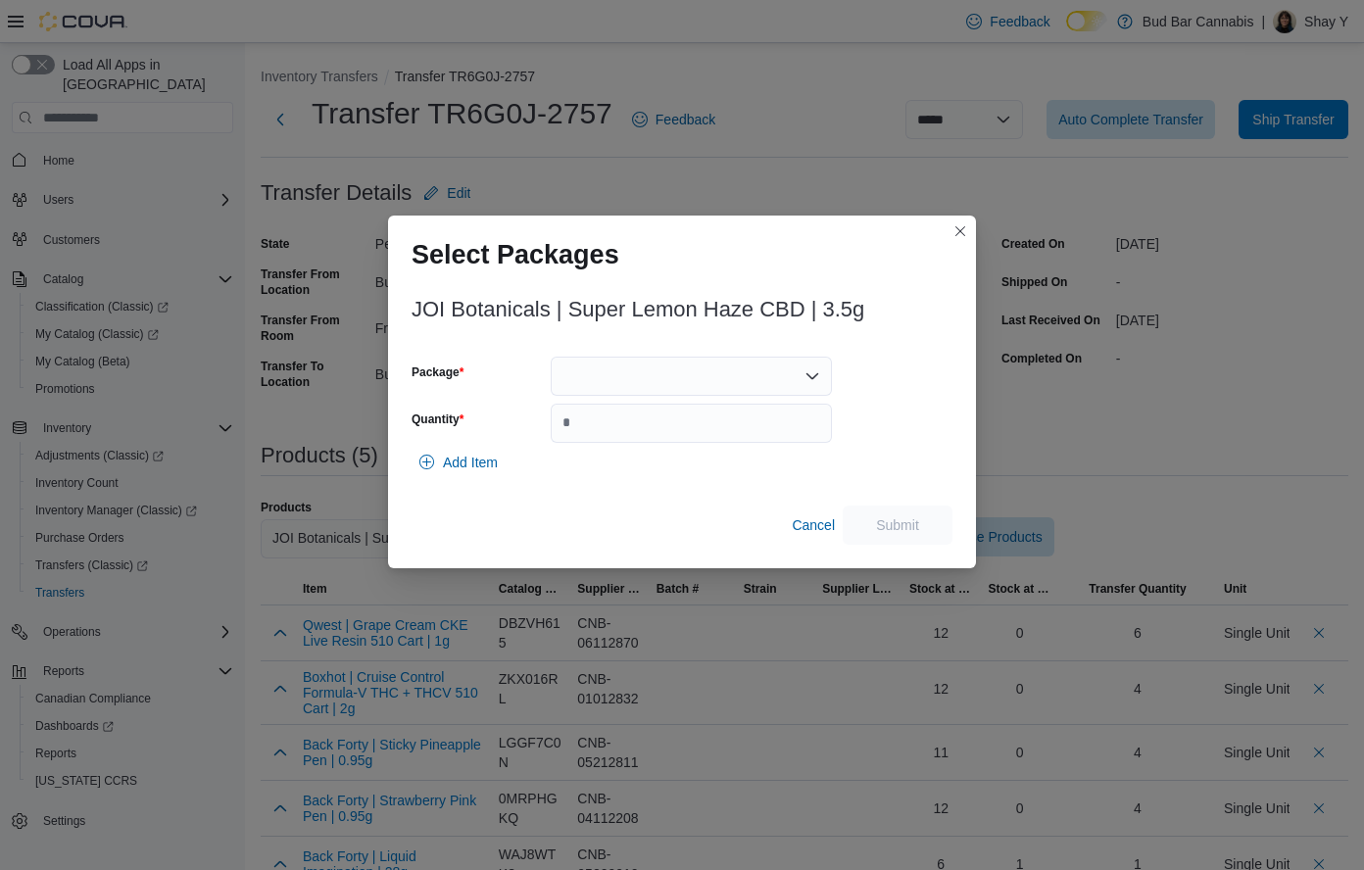
click at [649, 389] on div at bounding box center [691, 376] width 281 height 39
click at [675, 432] on span "SLH090224F" at bounding box center [703, 438] width 234 height 20
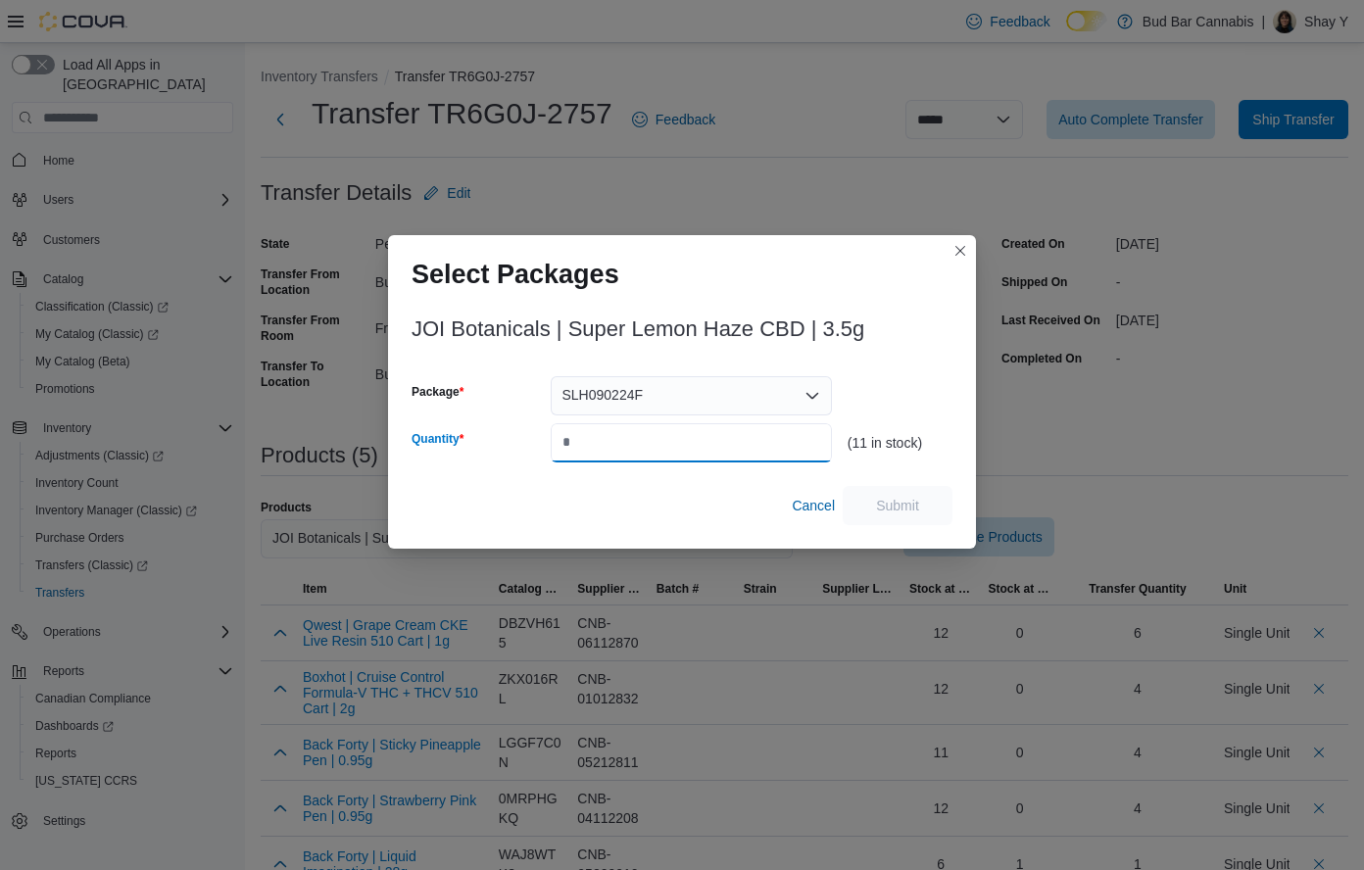
click at [620, 438] on input "Quantity" at bounding box center [691, 442] width 281 height 39
type input "*"
click at [890, 515] on span "Submit" at bounding box center [897, 504] width 86 height 39
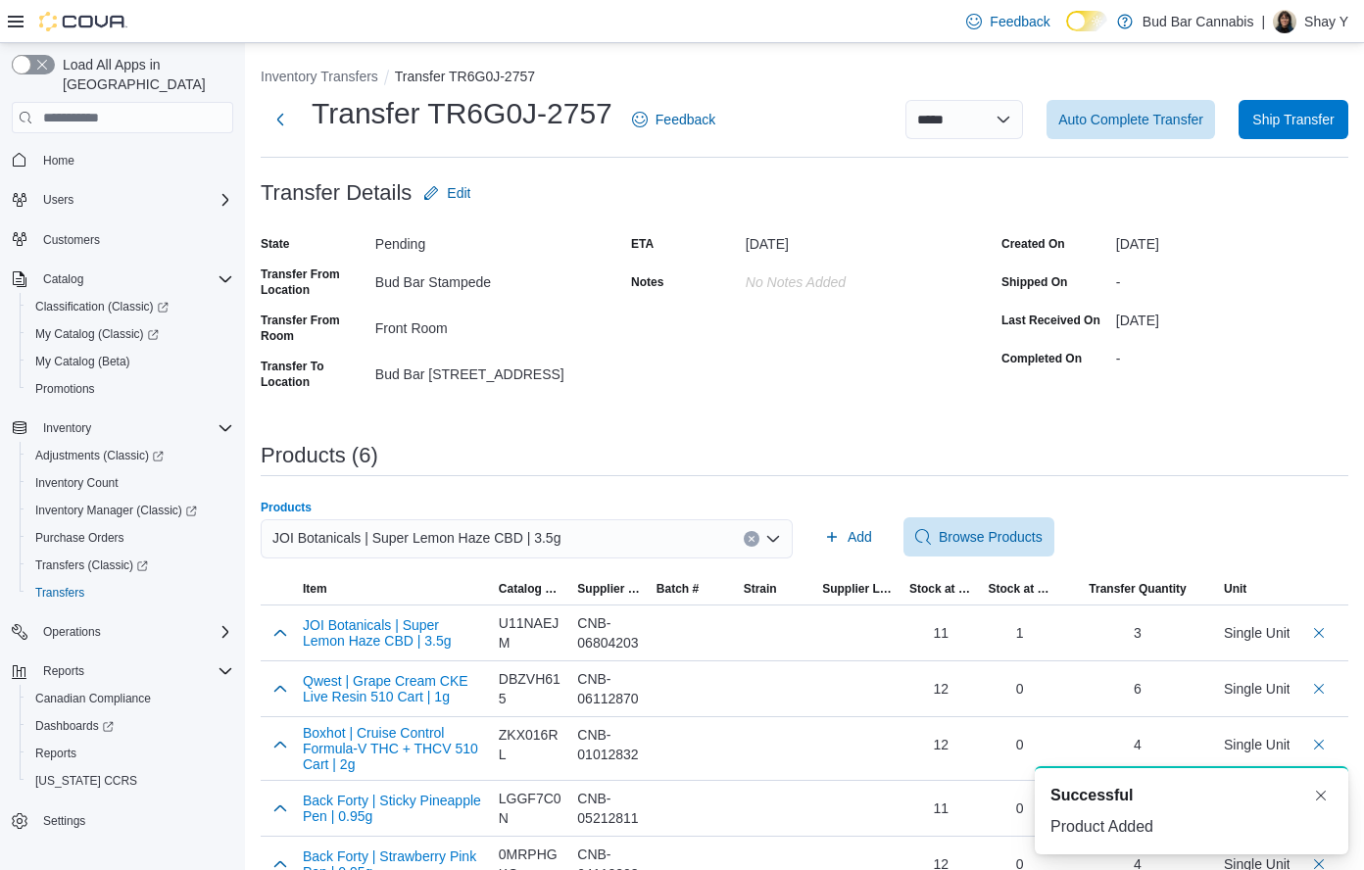
drag, startPoint x: 758, startPoint y: 532, endPoint x: 615, endPoint y: 533, distance: 143.0
click at [756, 532] on button "Clear input" at bounding box center [751, 539] width 16 height 16
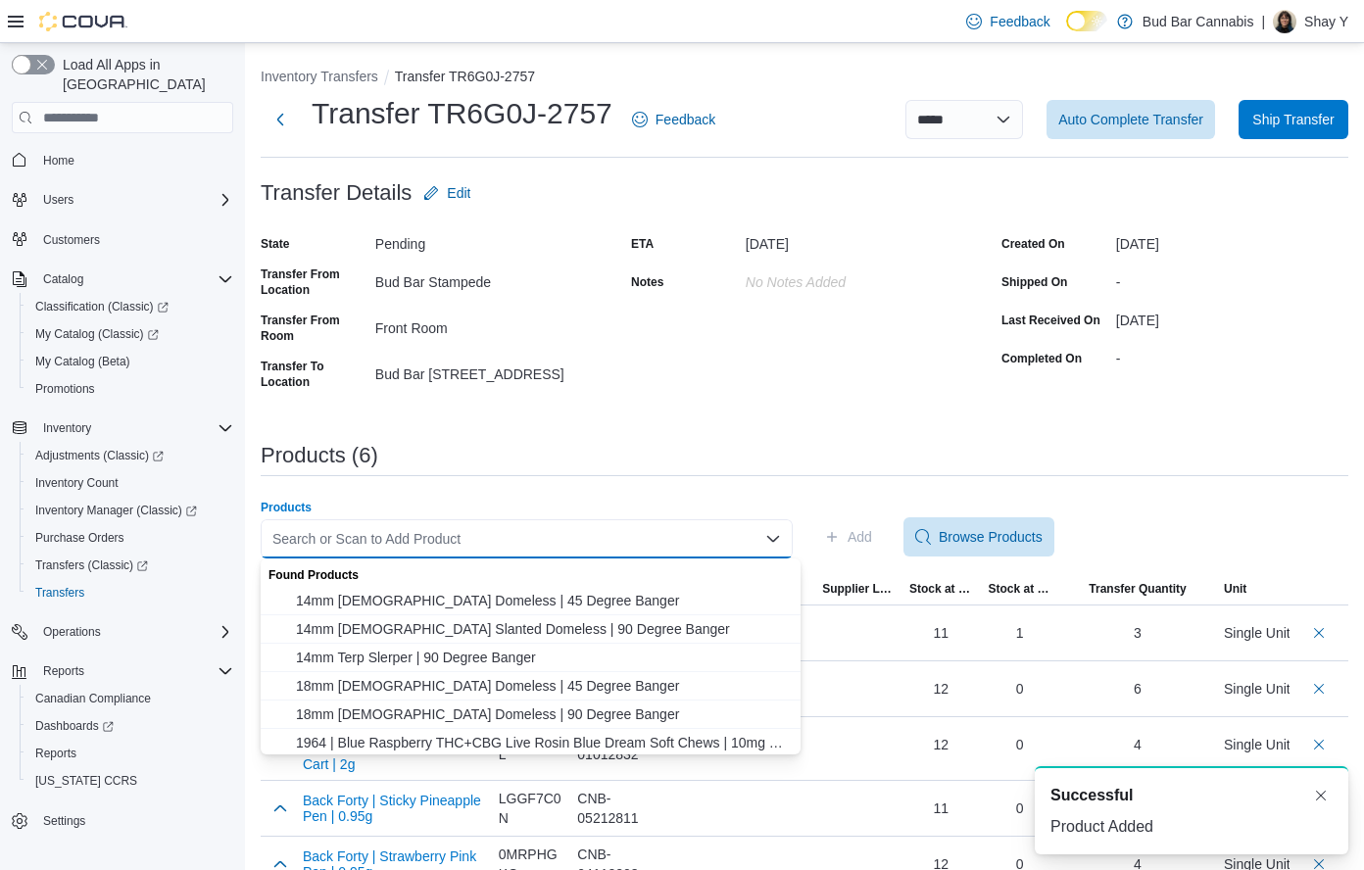
click at [597, 534] on div "Search or Scan to Add Product" at bounding box center [527, 538] width 532 height 39
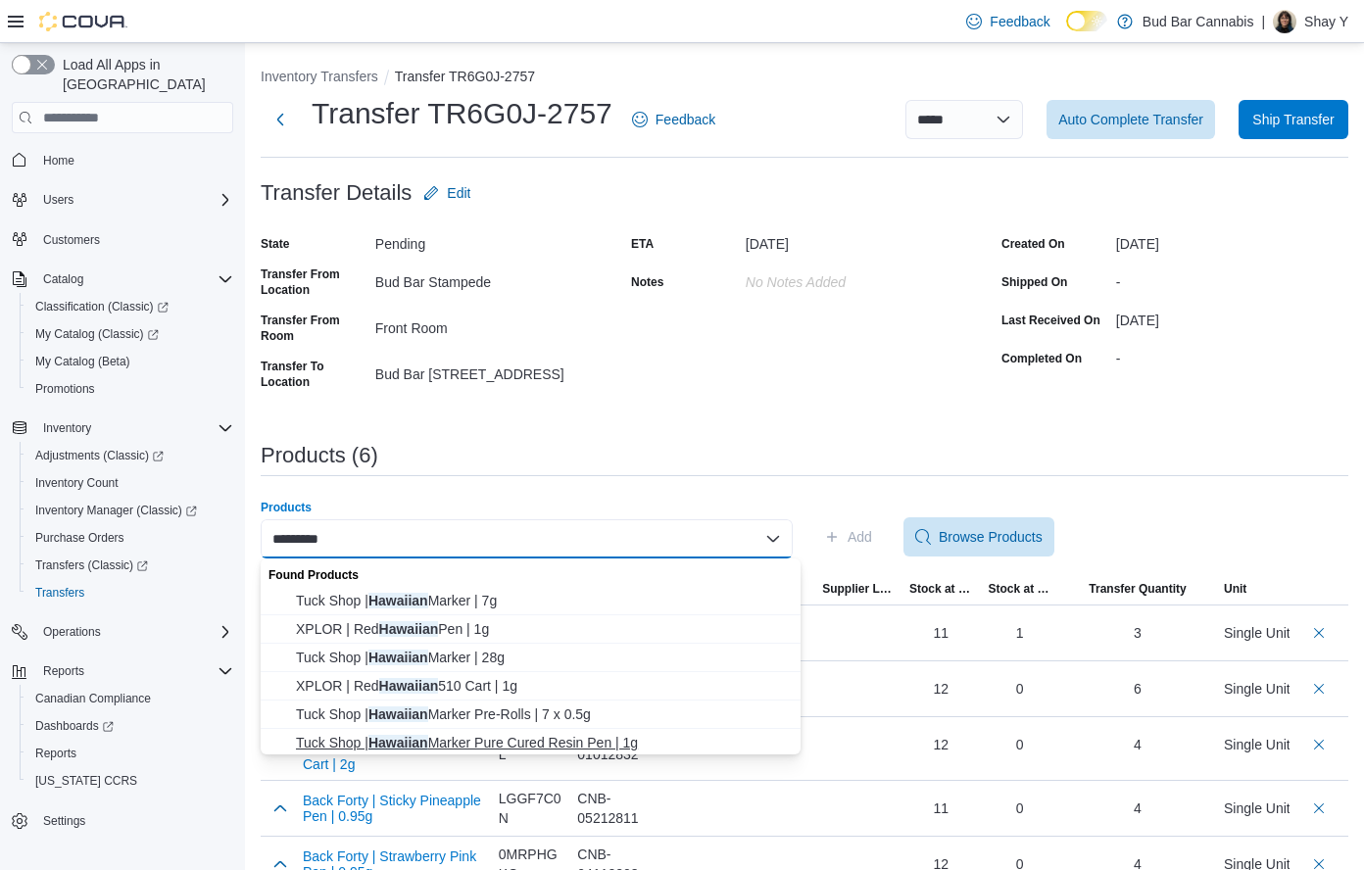
type input "********"
click at [471, 743] on span "Tuck Shop | Hawaiian Marker Pure Cured Resin Pen | 1g" at bounding box center [542, 743] width 493 height 20
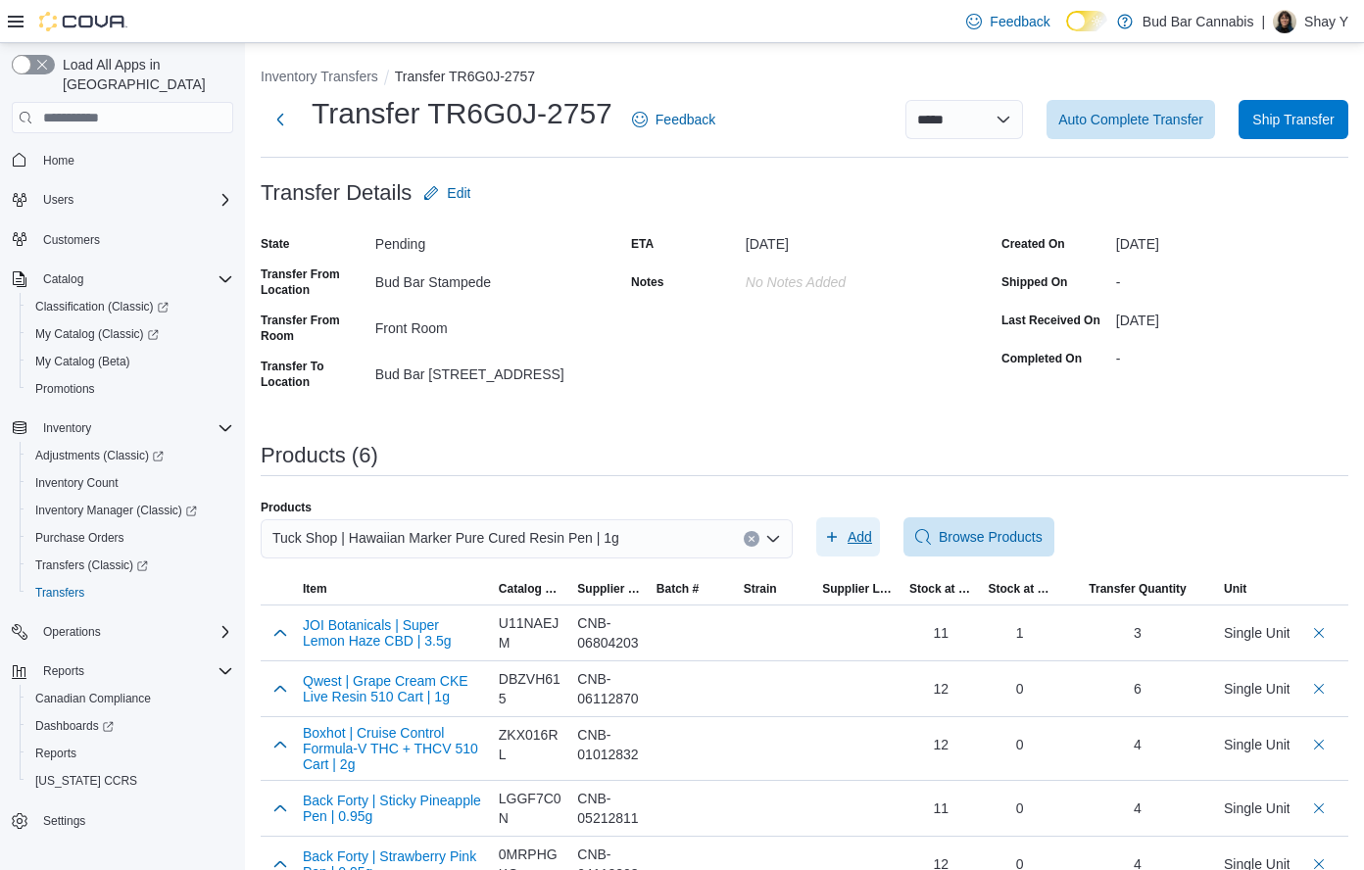
click at [837, 534] on icon "button" at bounding box center [832, 537] width 10 height 10
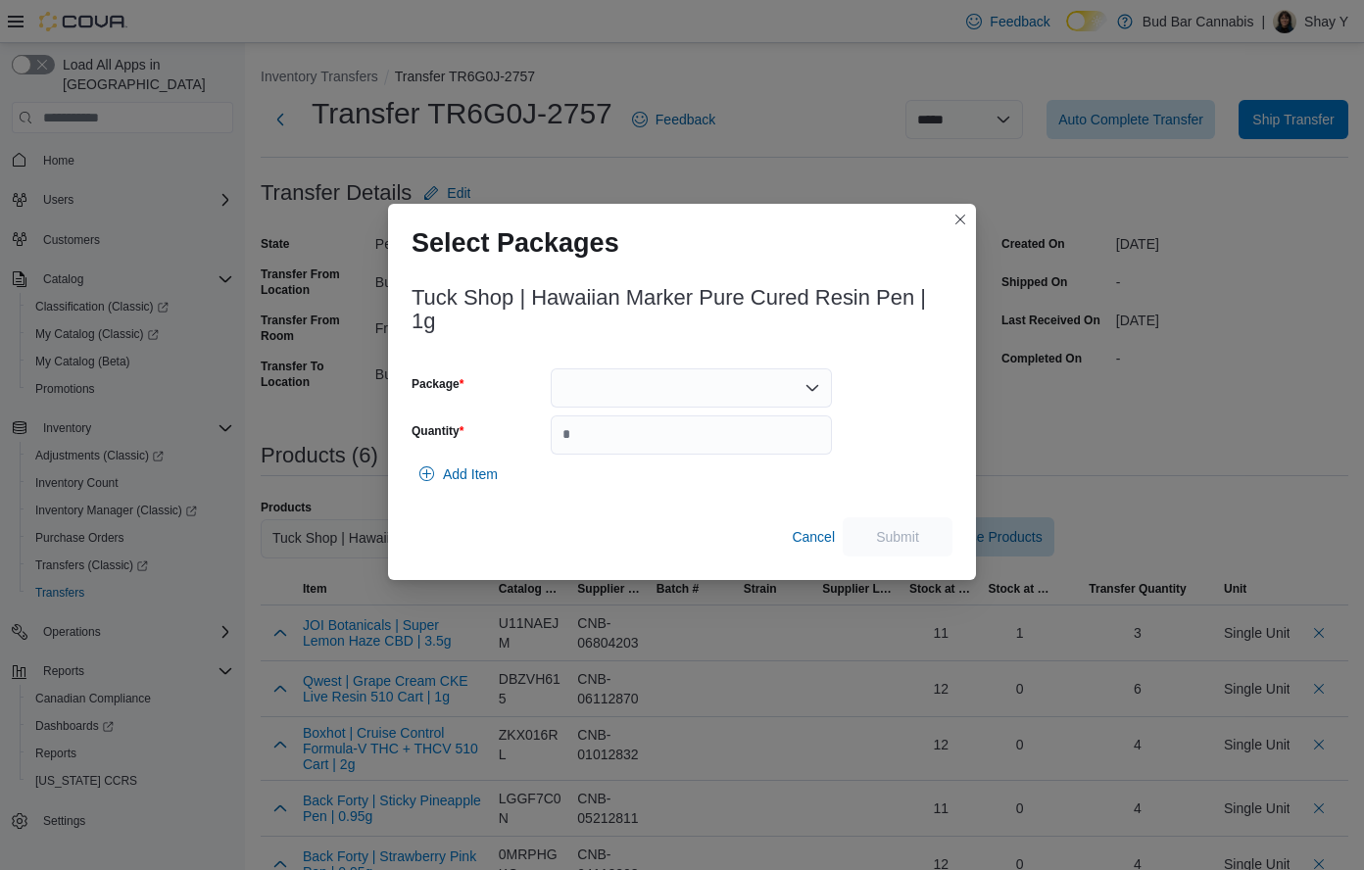
click at [658, 383] on div at bounding box center [691, 387] width 281 height 39
click at [613, 446] on span "VAP36K1" at bounding box center [703, 450] width 234 height 20
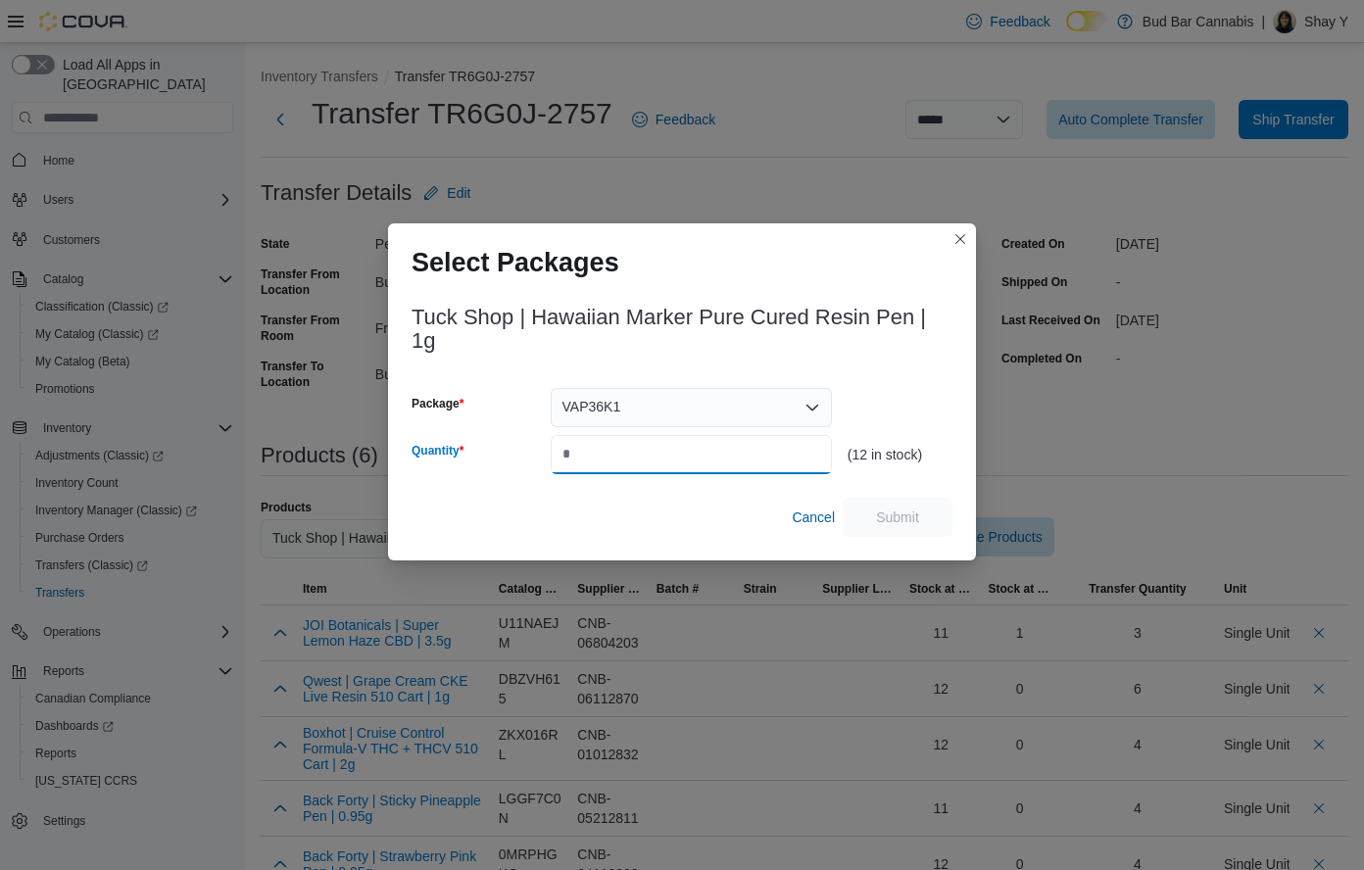
click at [593, 446] on input "Quantity" at bounding box center [691, 454] width 281 height 39
type input "*"
click at [878, 511] on span "Submit" at bounding box center [897, 516] width 43 height 20
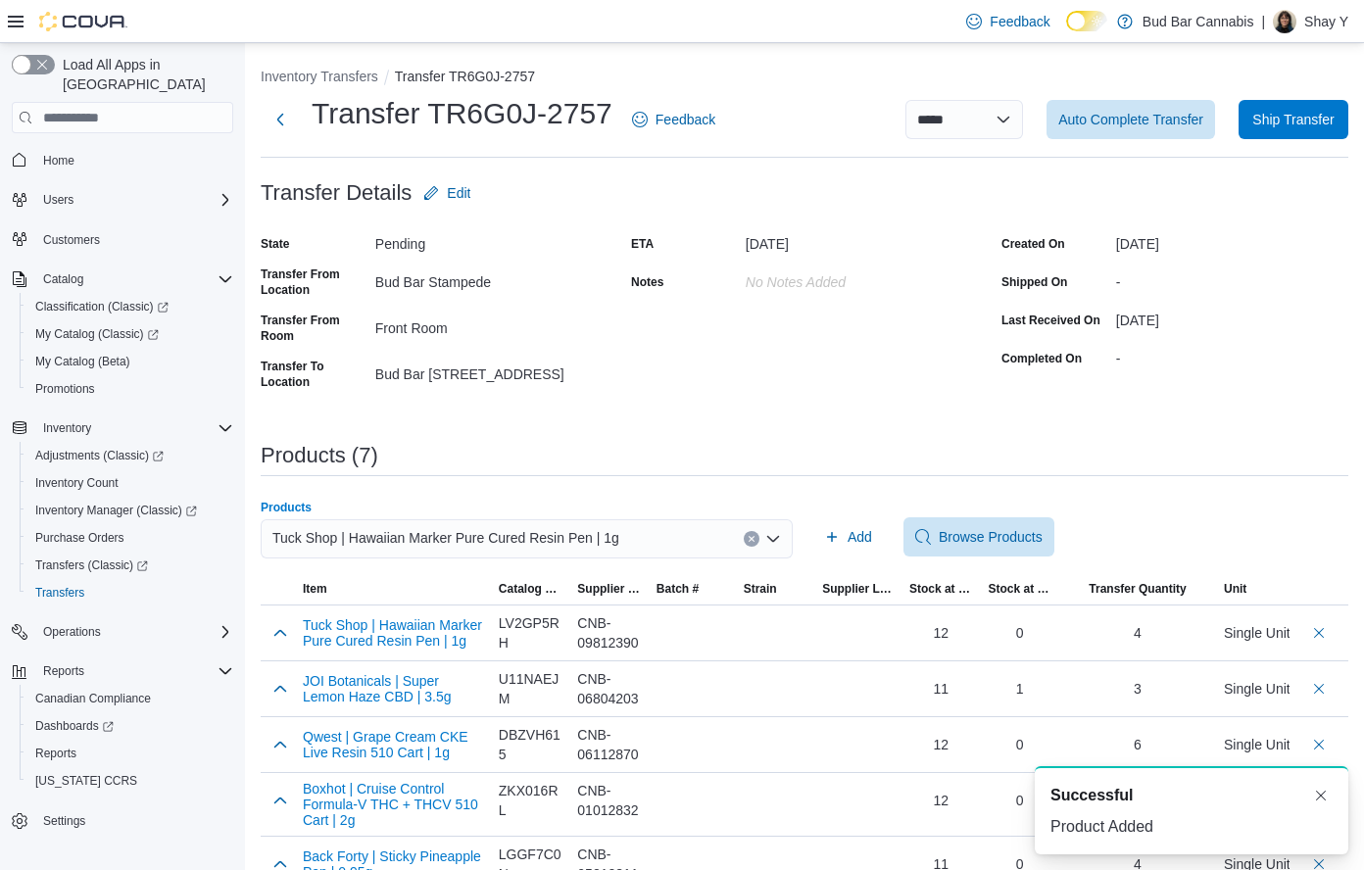
click at [753, 540] on icon "Clear input" at bounding box center [750, 539] width 5 height 5
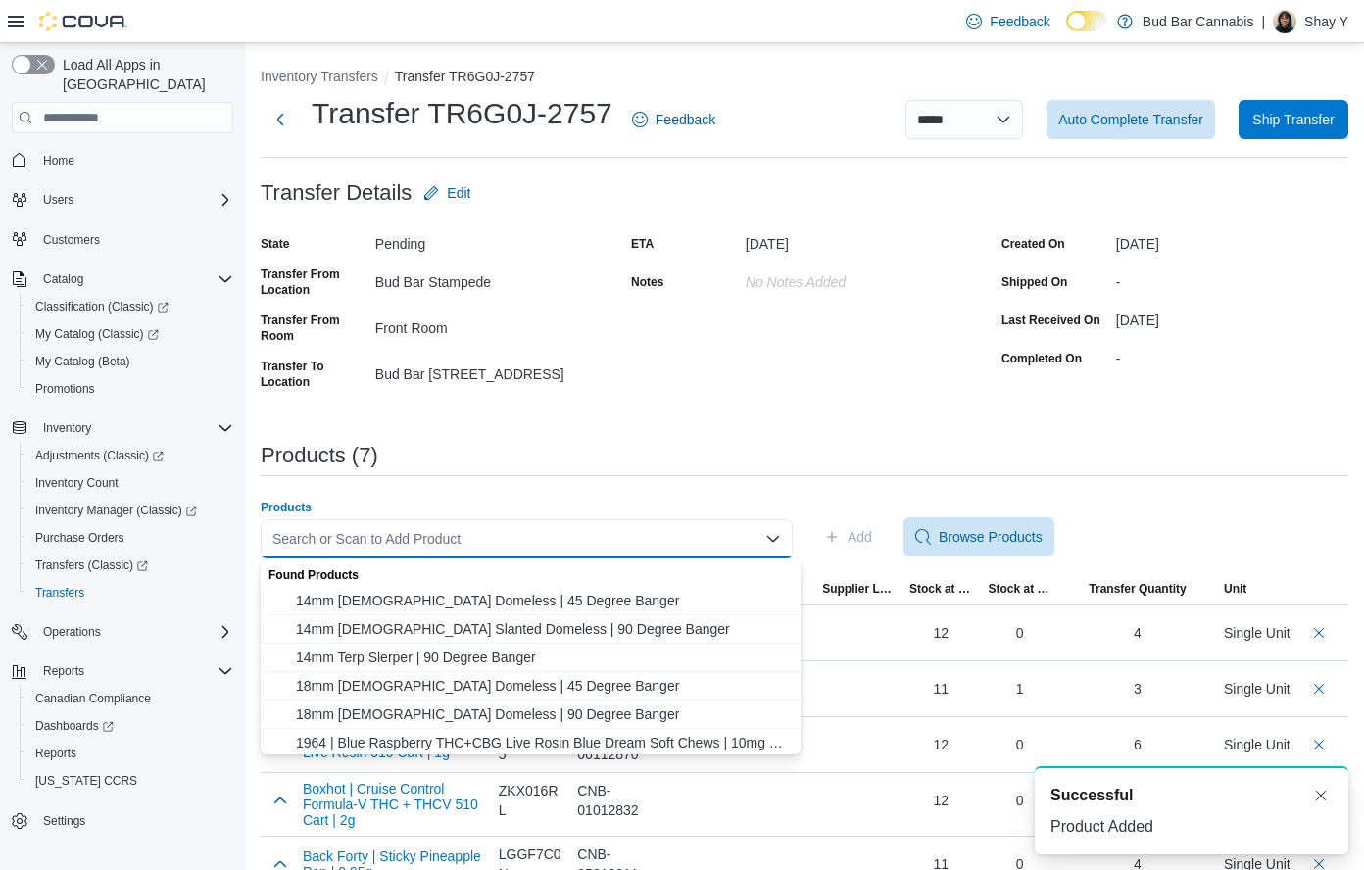
click at [674, 540] on div "Search or Scan to Add Product" at bounding box center [527, 538] width 532 height 39
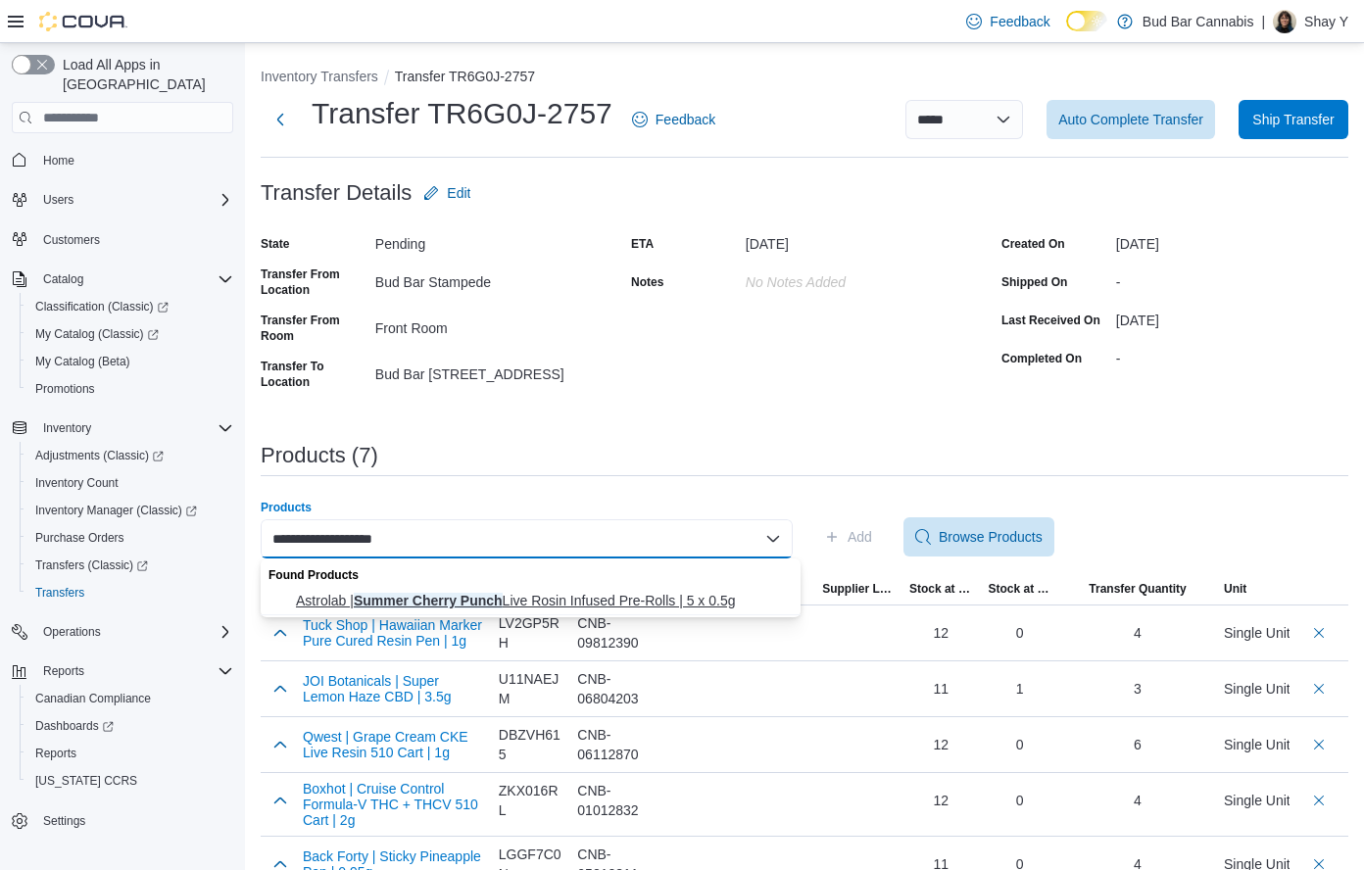
type input "**********"
click at [682, 602] on span "Astrolab | Summer Cherry Punch Live Rosin Infused Pre-Rolls | 5 x 0.5g" at bounding box center [542, 601] width 493 height 20
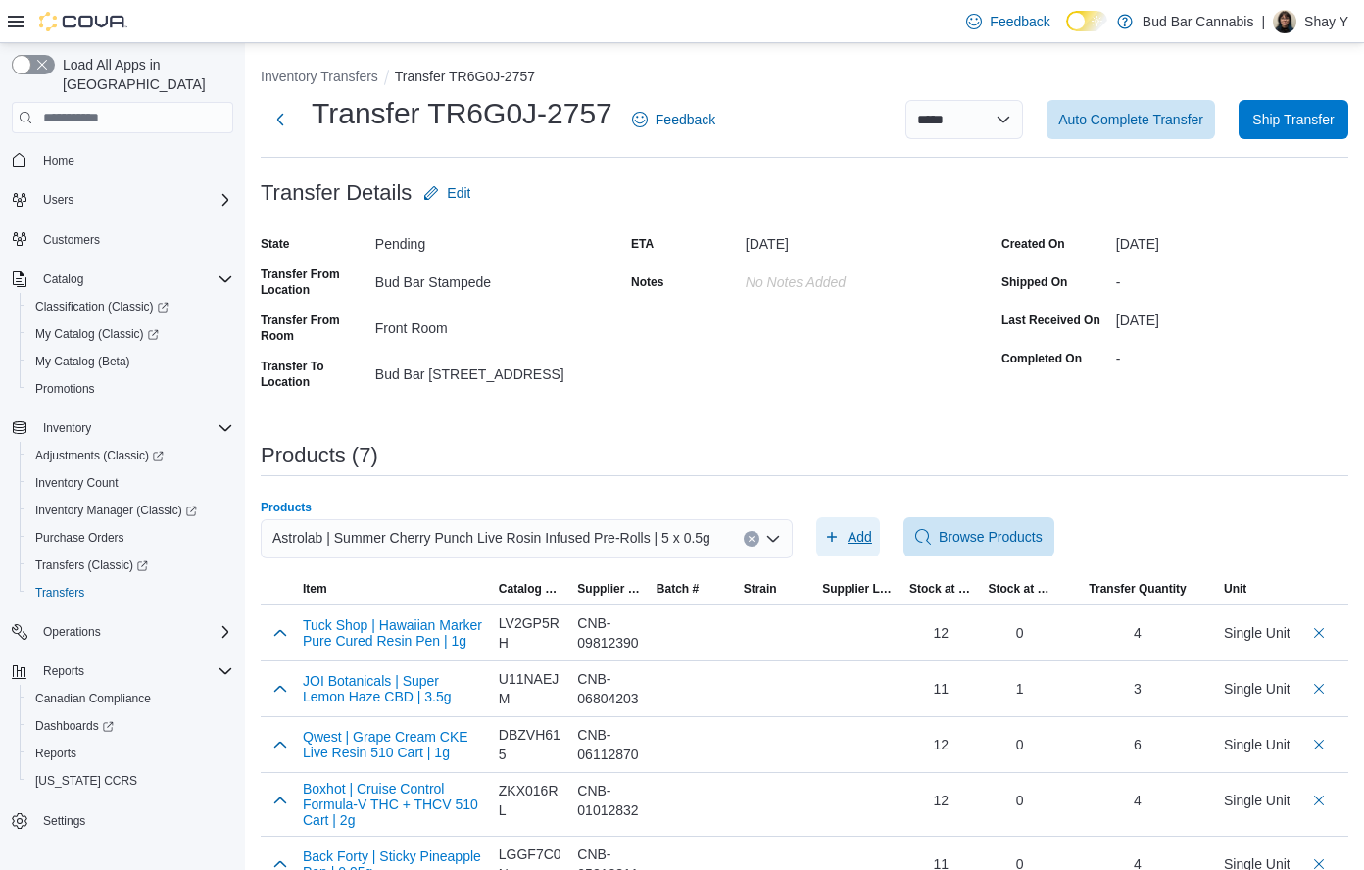
click at [872, 543] on span "Add" at bounding box center [859, 537] width 24 height 20
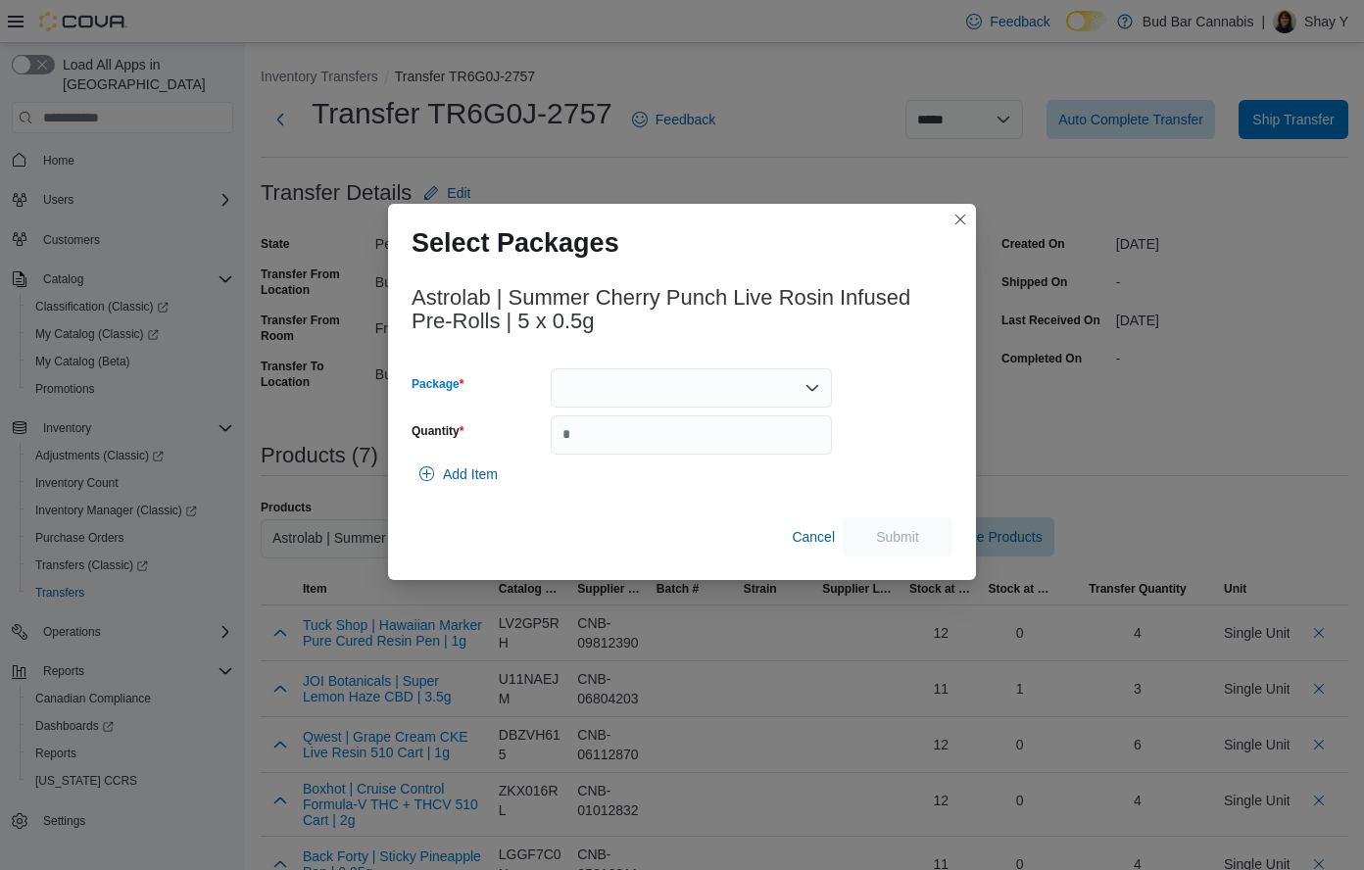
click at [650, 402] on div at bounding box center [691, 387] width 281 height 39
click at [648, 452] on span "W06399262-1" at bounding box center [703, 450] width 234 height 20
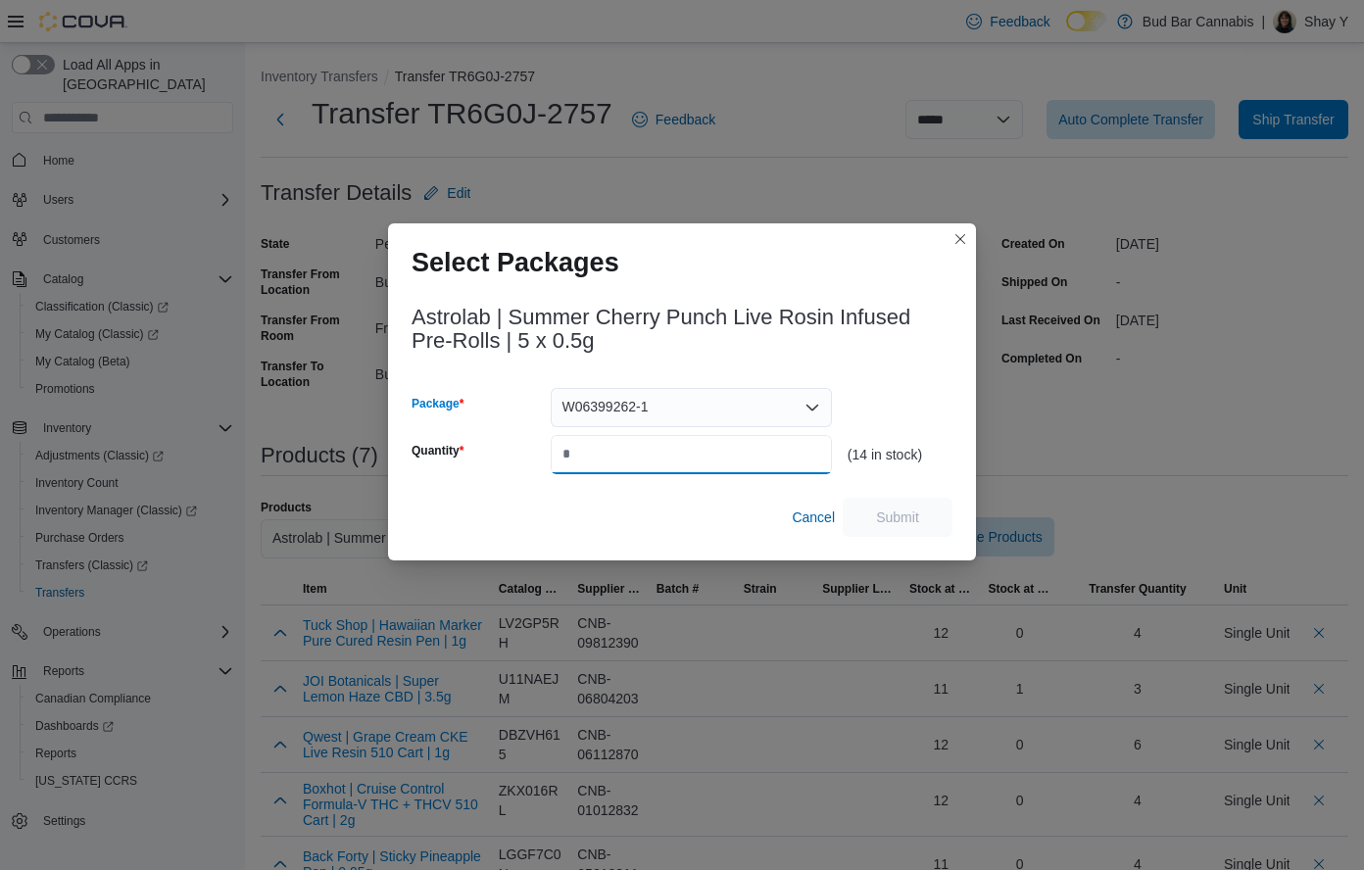
click at [613, 455] on input "Quantity" at bounding box center [691, 454] width 281 height 39
type input "*"
click at [893, 523] on span "Submit" at bounding box center [897, 516] width 43 height 20
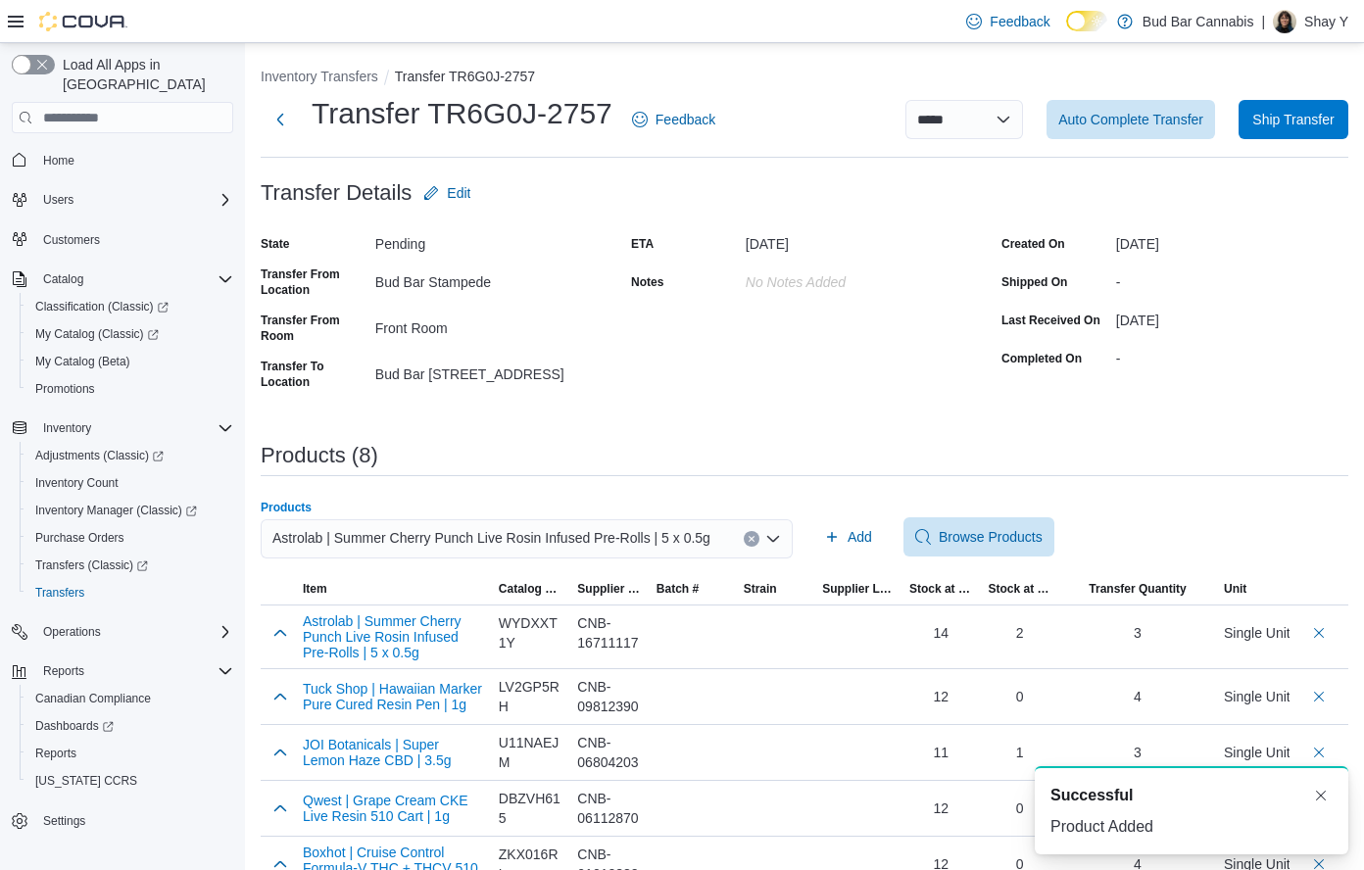
click at [755, 536] on icon "Clear input" at bounding box center [751, 539] width 8 height 8
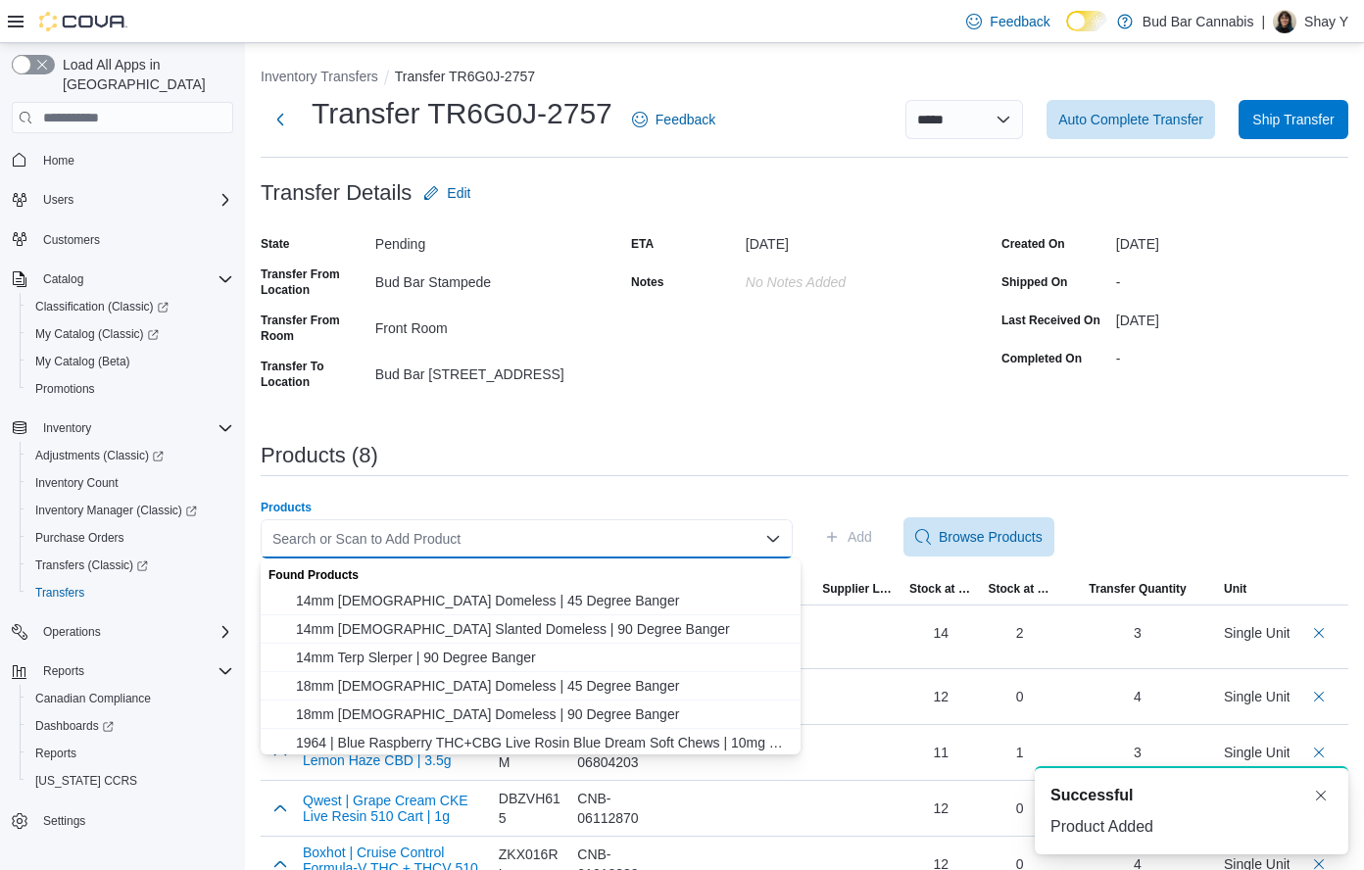
click at [693, 536] on div "Search or Scan to Add Product" at bounding box center [527, 538] width 532 height 39
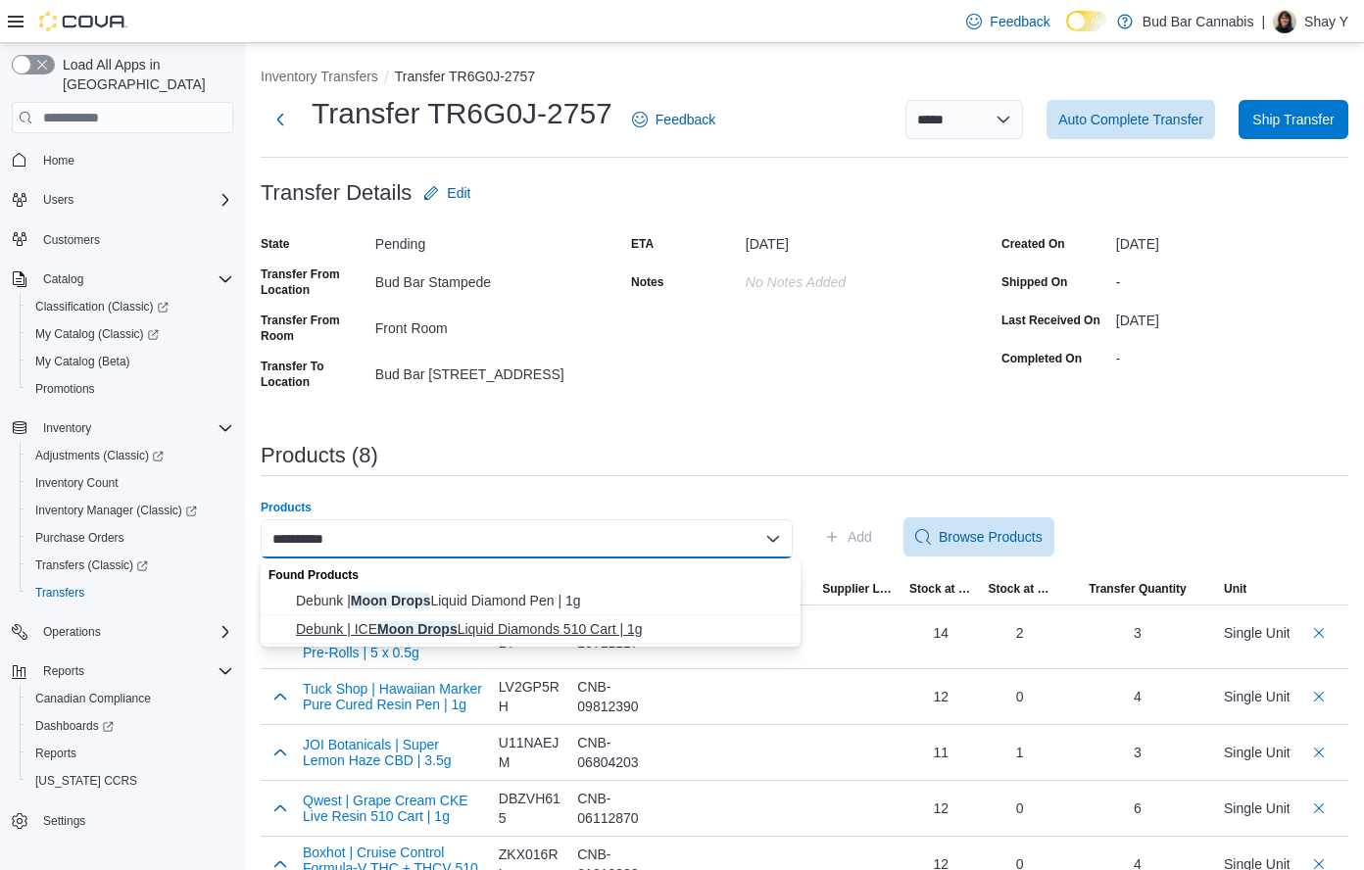
type input "**********"
click at [565, 622] on span "Debunk | ICE Moon Drops Liquid Diamonds 510 Cart | 1g" at bounding box center [542, 629] width 493 height 20
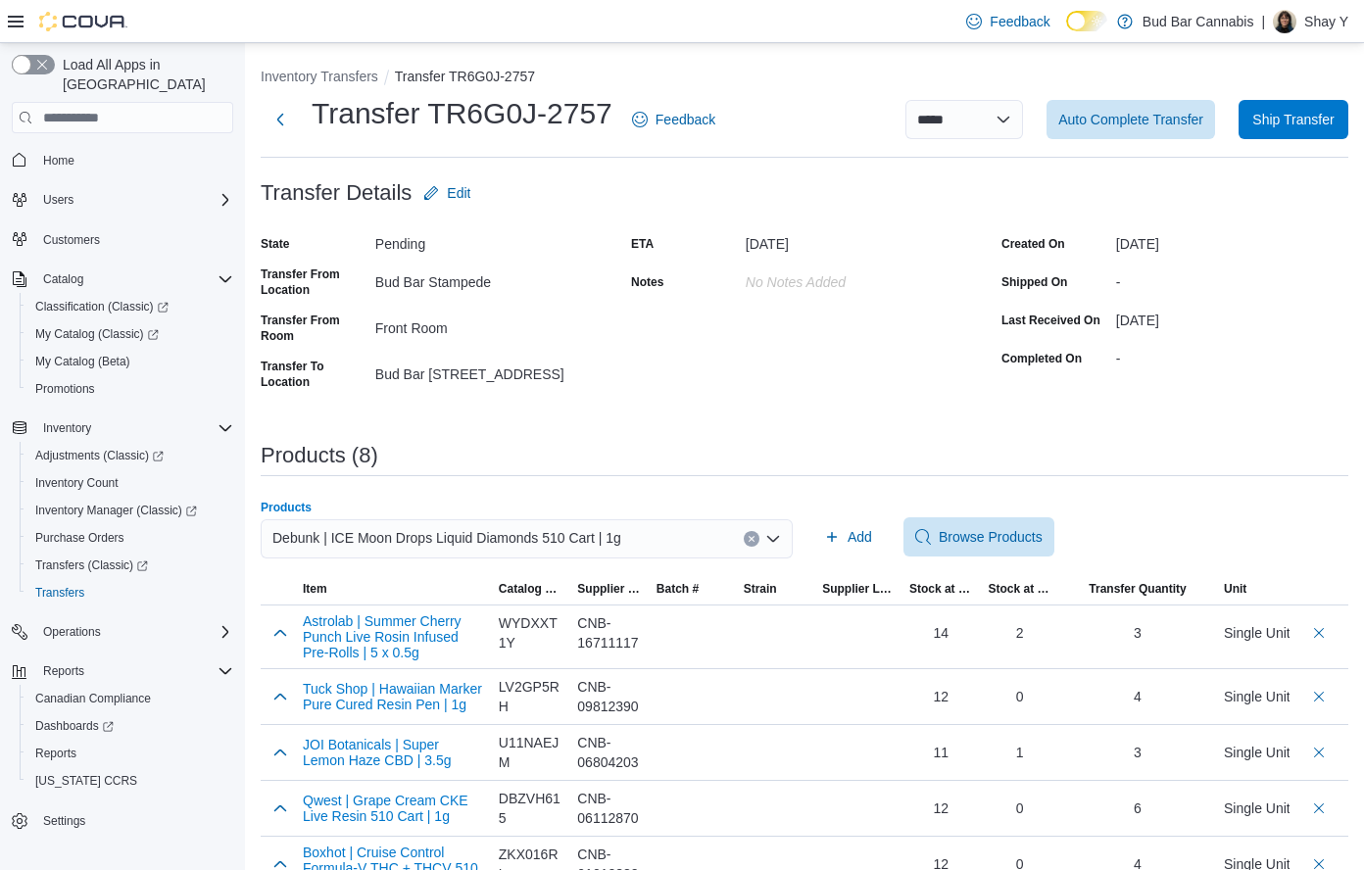
drag, startPoint x: 760, startPoint y: 537, endPoint x: 641, endPoint y: 551, distance: 120.3
click at [751, 537] on button "Clear input" at bounding box center [751, 539] width 16 height 16
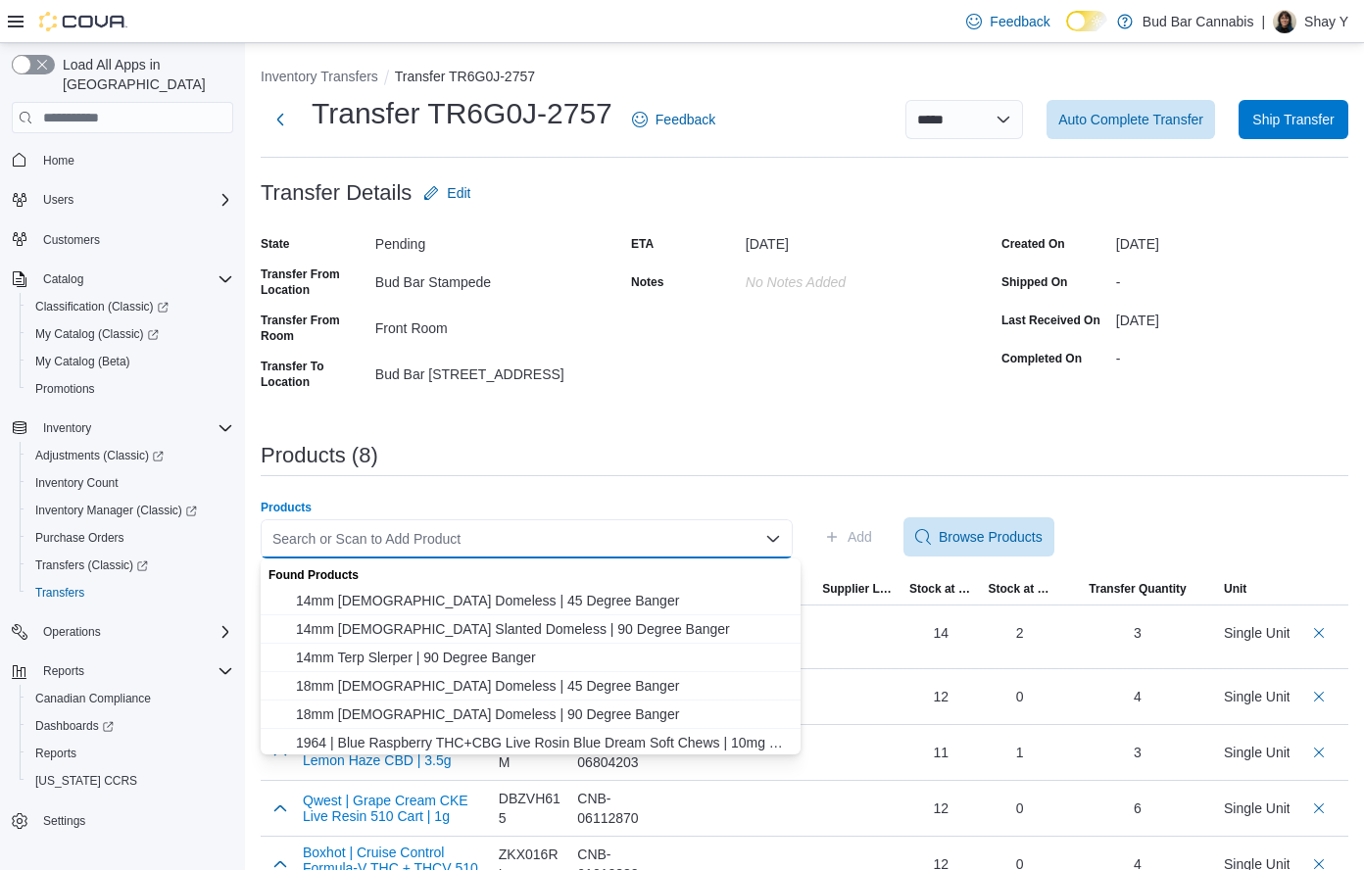
click at [641, 551] on div "Search or Scan to Add Product Combo box. Selected. Combo box input. Search or S…" at bounding box center [527, 538] width 532 height 39
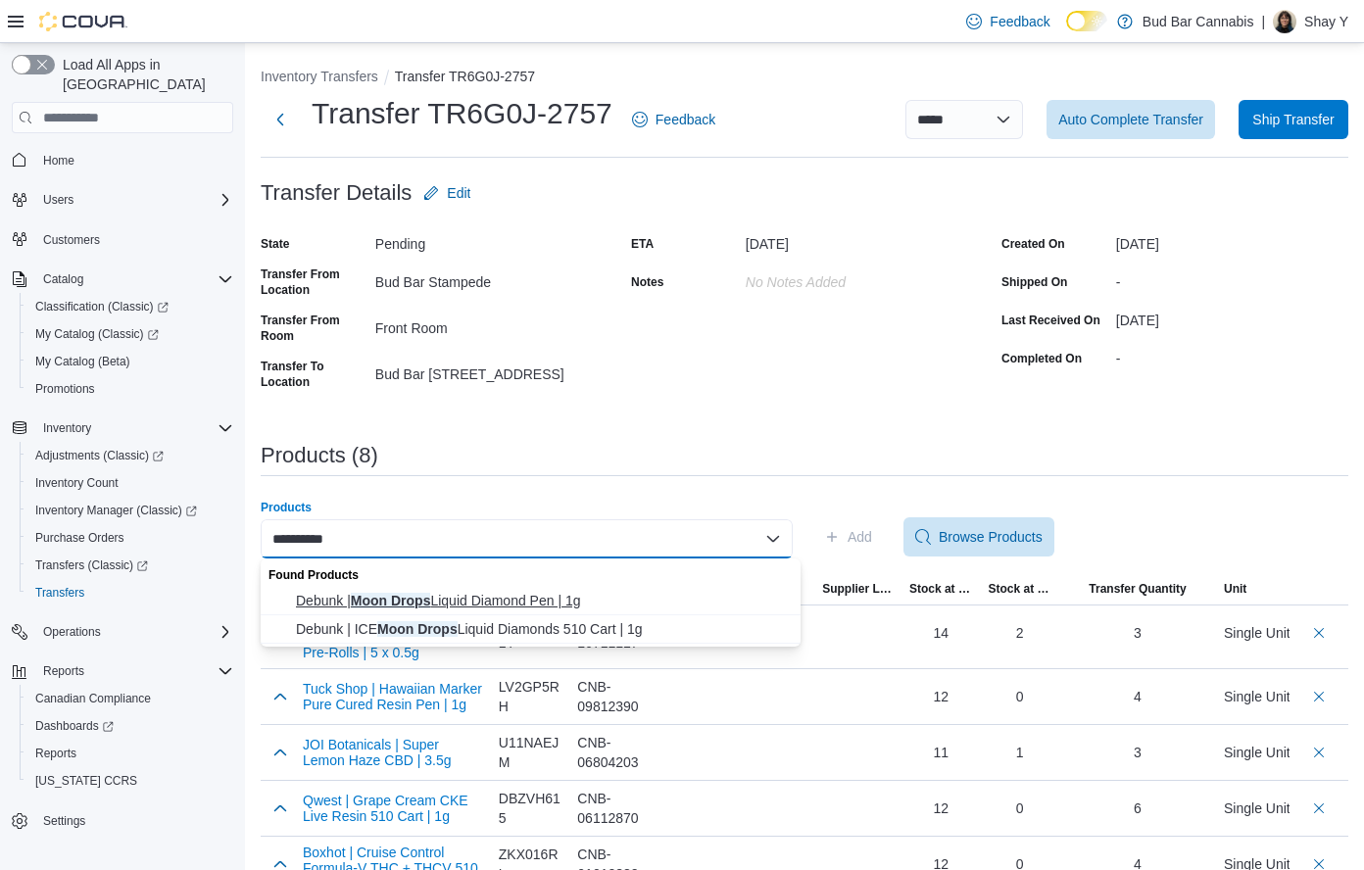
type input "**********"
click at [545, 593] on span "Debunk | Moon Drops Liquid Diamond Pen | 1g" at bounding box center [542, 601] width 493 height 20
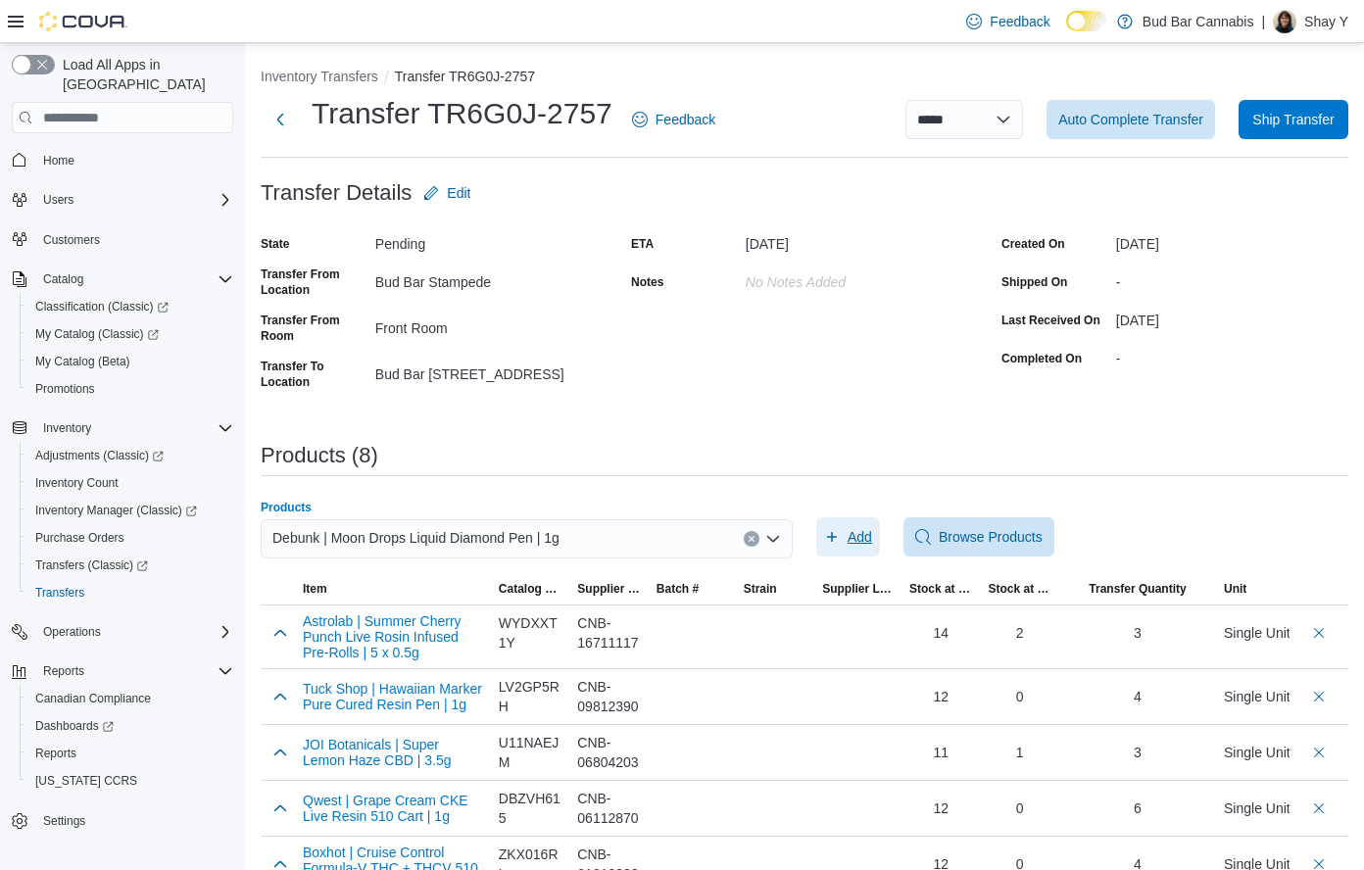
click at [855, 534] on span "Add" at bounding box center [859, 537] width 24 height 20
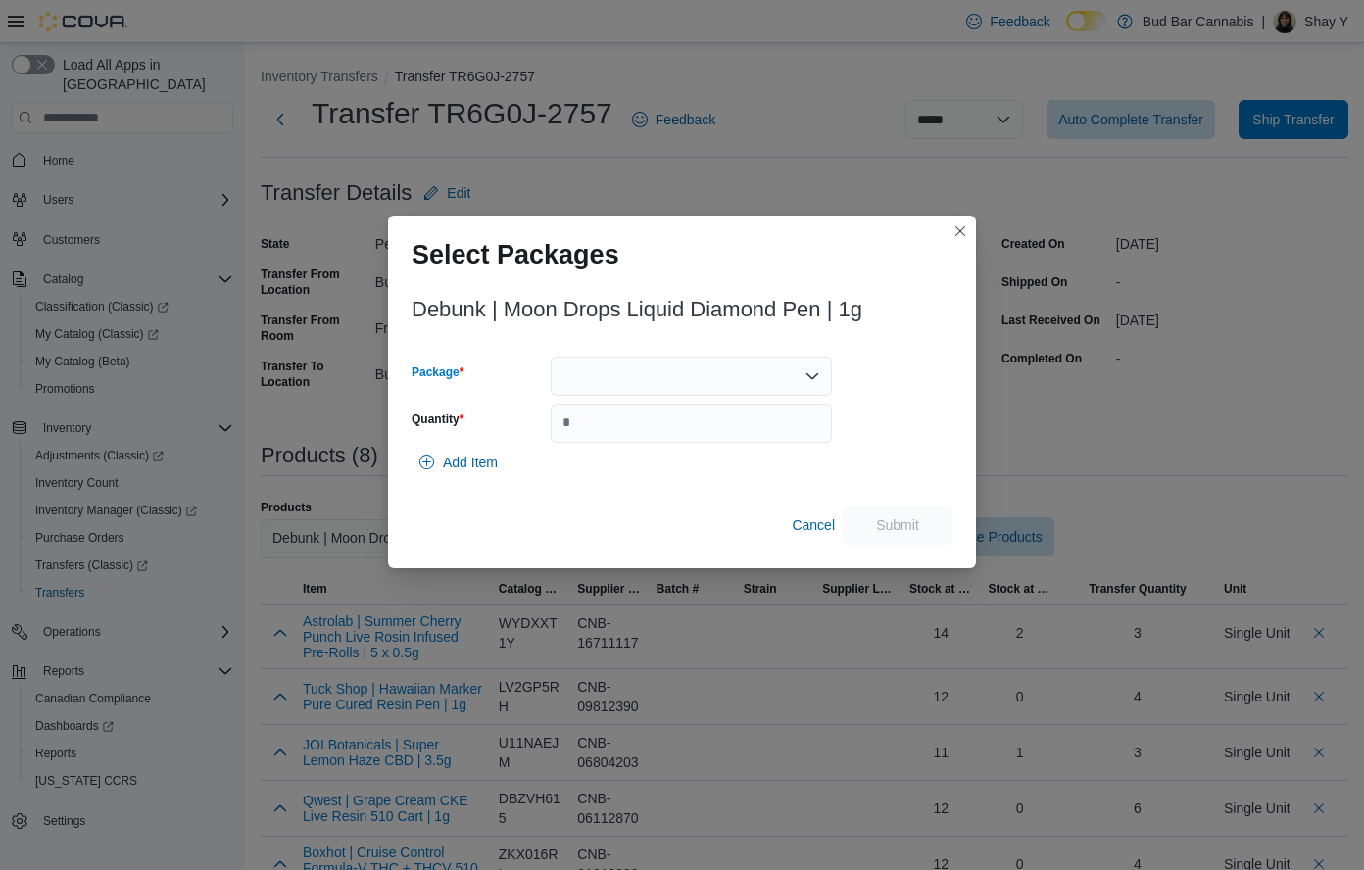
click at [706, 369] on div at bounding box center [691, 376] width 281 height 39
click at [668, 435] on span "ME250011222" at bounding box center [703, 438] width 234 height 20
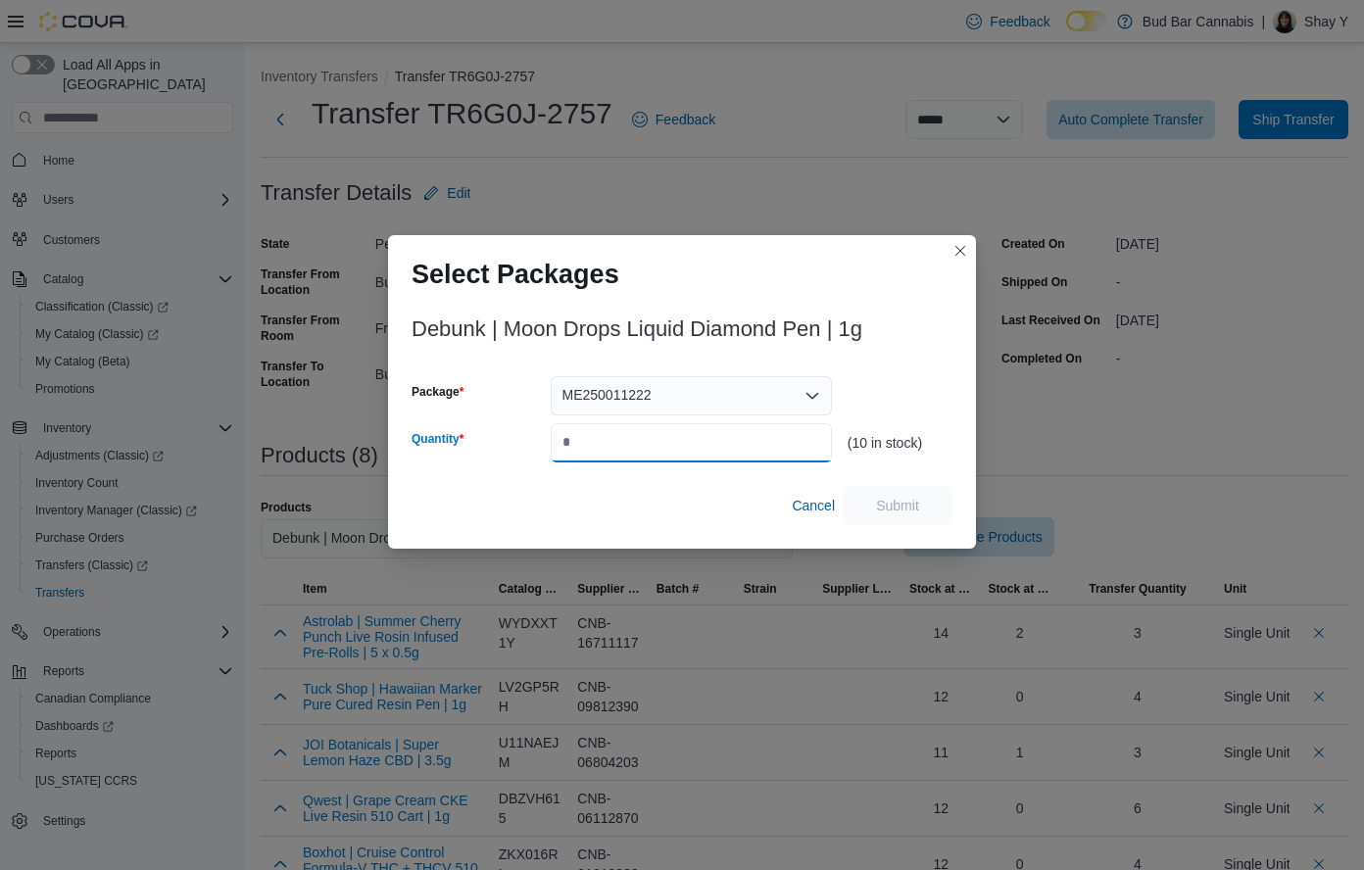
click at [622, 455] on input "Quantity" at bounding box center [691, 442] width 281 height 39
type input "*"
click at [874, 502] on span "Submit" at bounding box center [897, 504] width 86 height 39
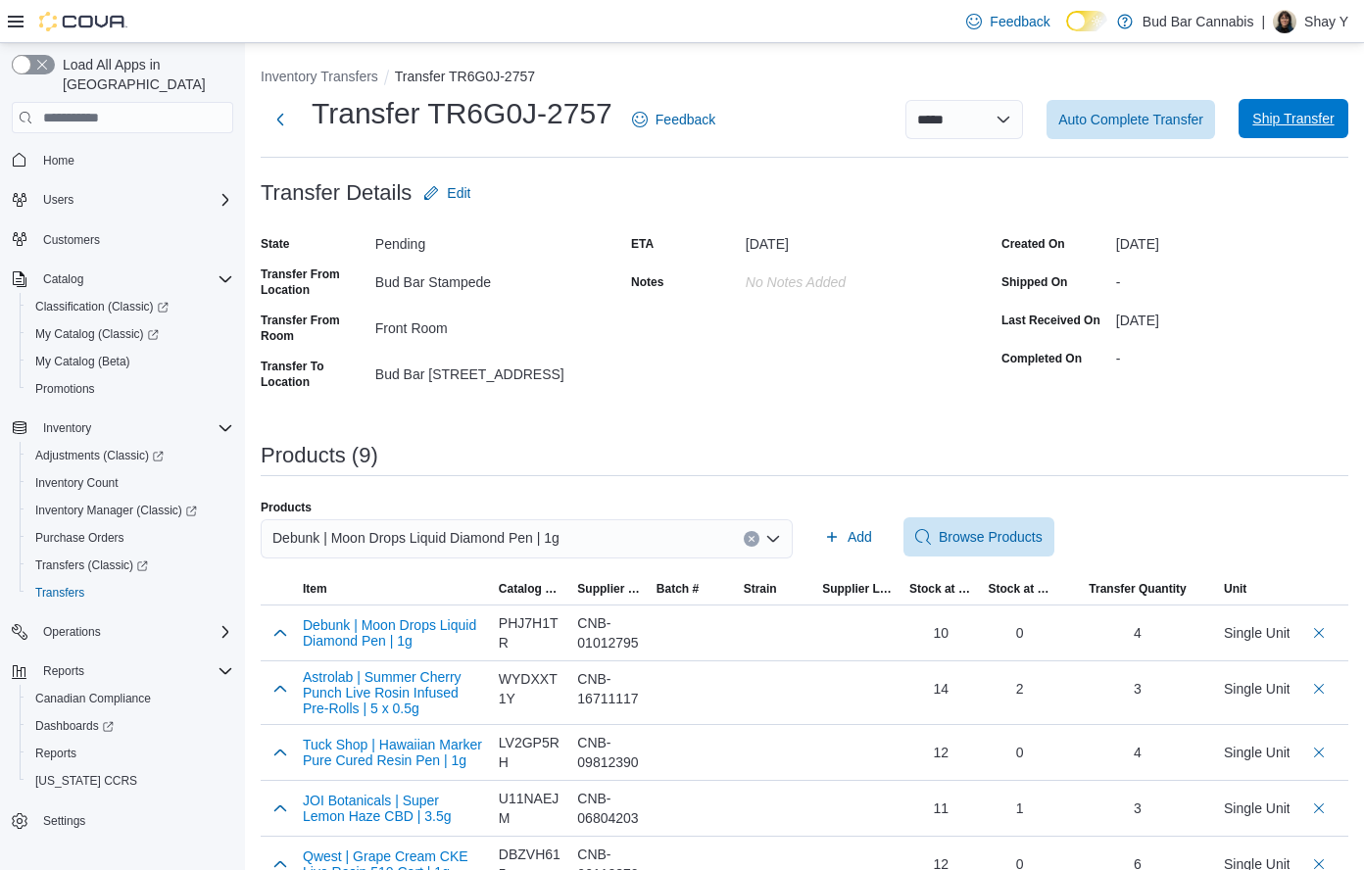
click at [1283, 120] on span "Ship Transfer" at bounding box center [1292, 119] width 81 height 20
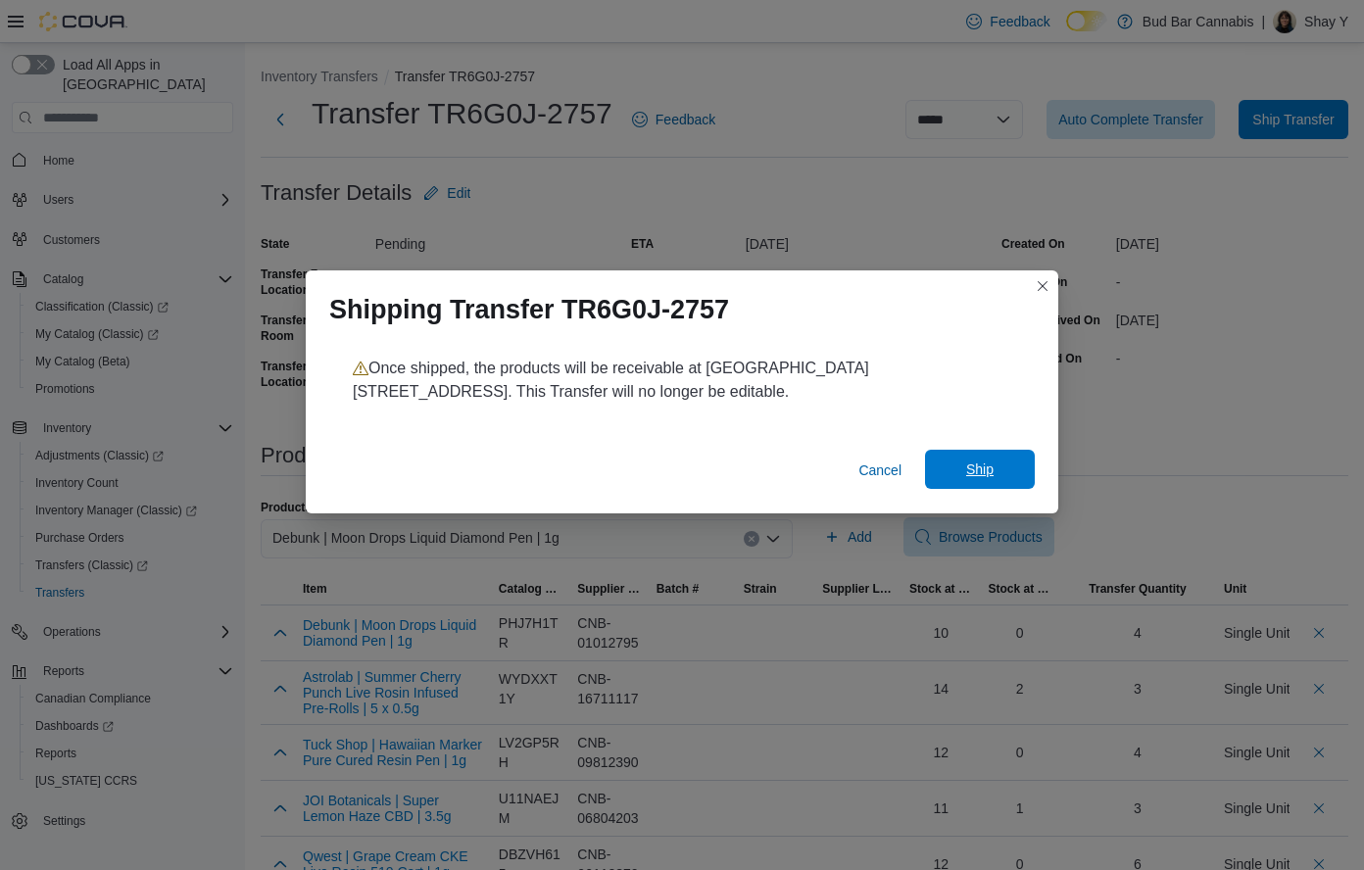
click at [987, 470] on span "Ship" at bounding box center [979, 469] width 27 height 20
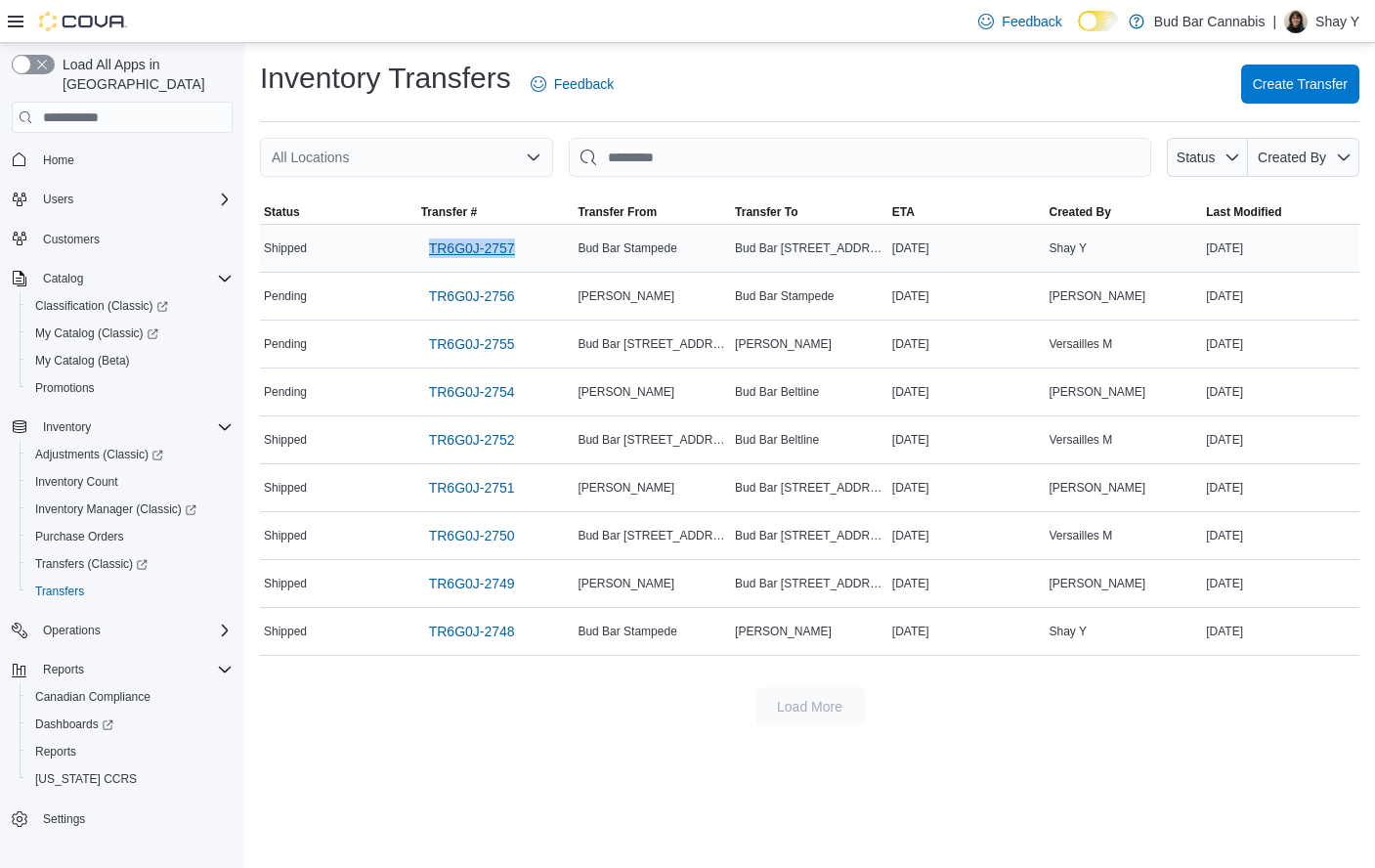
drag, startPoint x: 543, startPoint y: 252, endPoint x: 425, endPoint y: 252, distance: 118.0
click at [425, 252] on div "TR6G0J-2757" at bounding box center [496, 247] width 158 height 47
copy span "TR6G0J-2757"
click at [1290, 89] on span "Create Transfer" at bounding box center [1300, 83] width 95 height 20
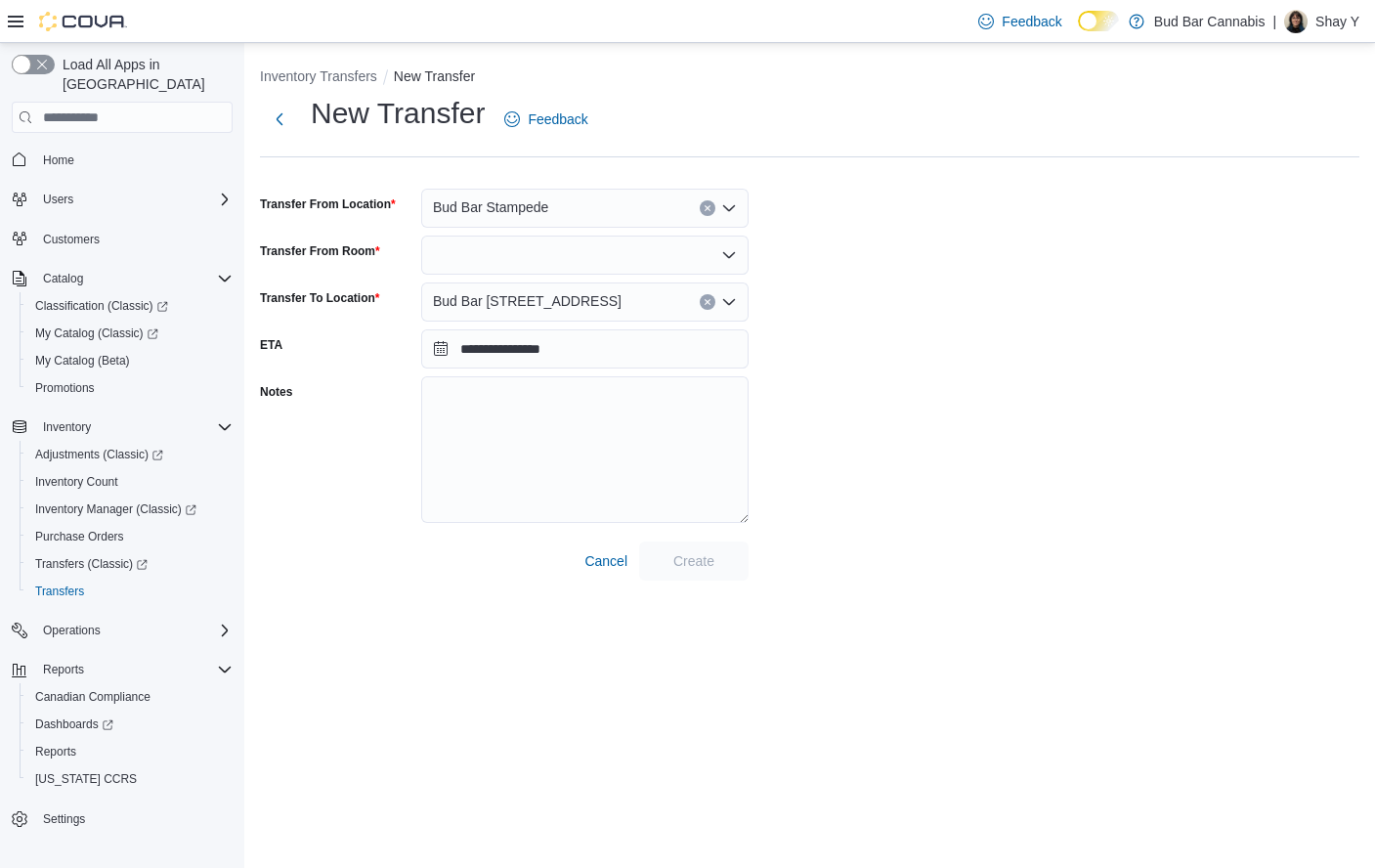
click at [529, 297] on span "Bud Bar 10 ST NW" at bounding box center [527, 301] width 189 height 24
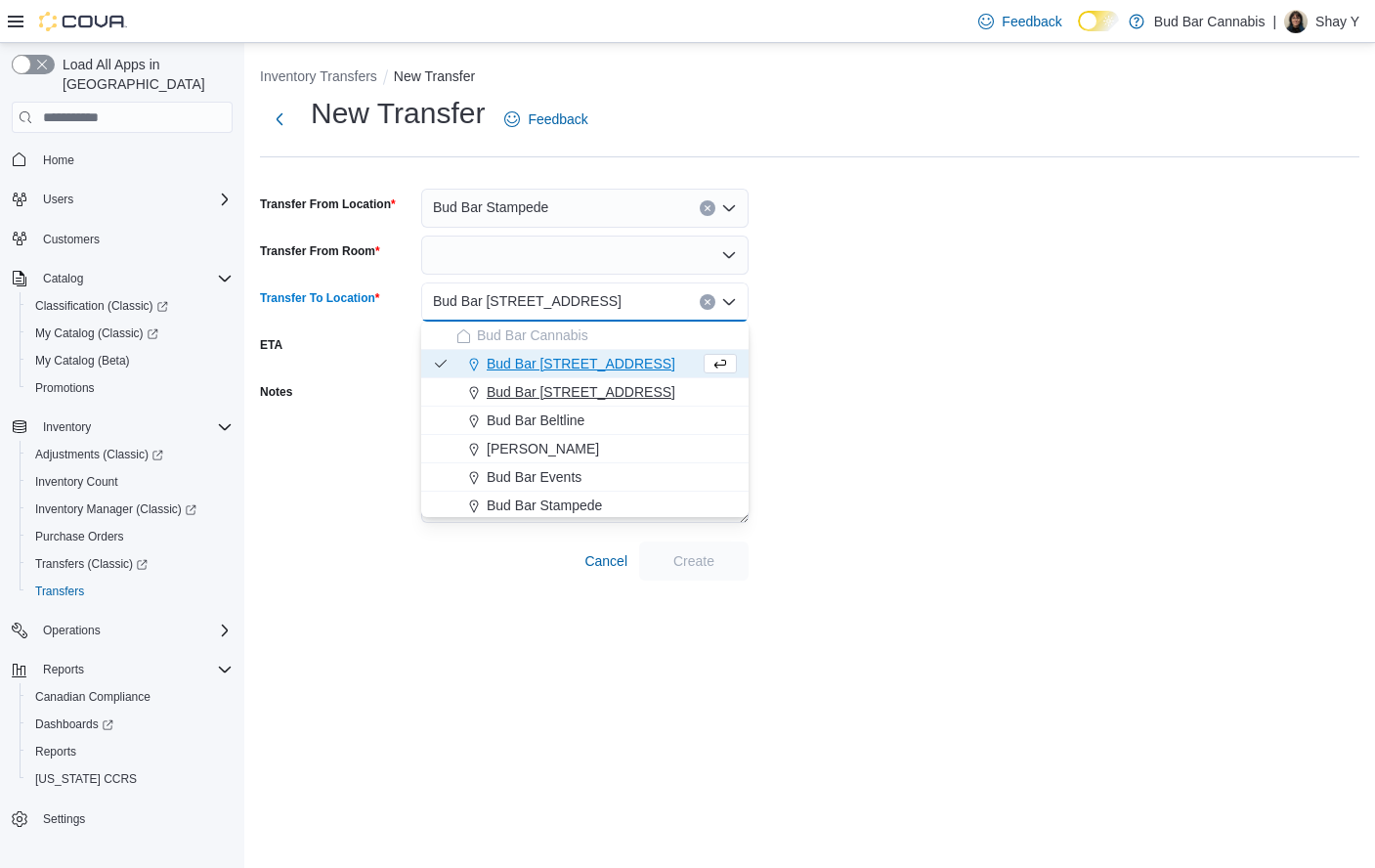
click at [588, 384] on span "Bud Bar 14 ST NW" at bounding box center [581, 392] width 189 height 20
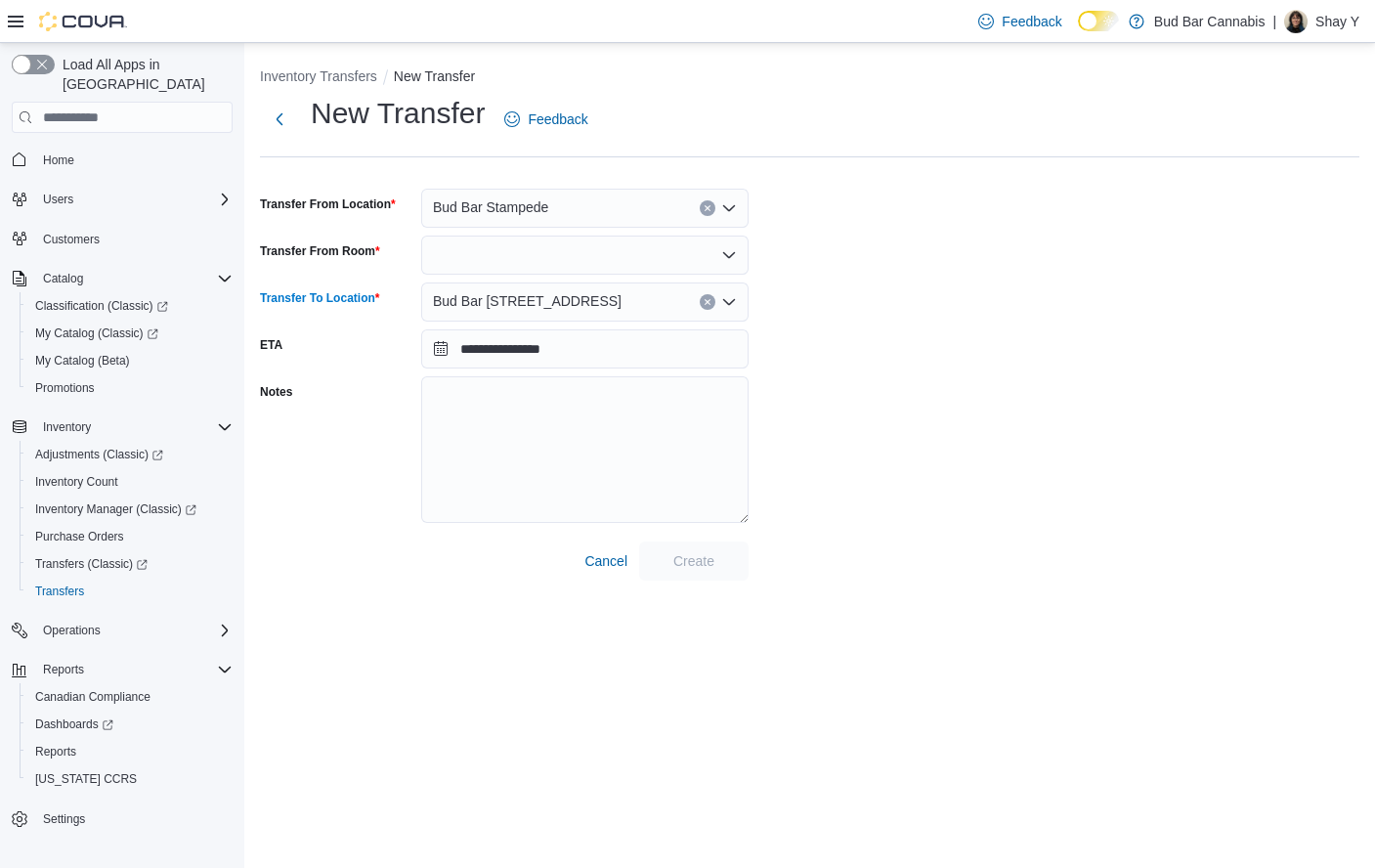
click at [489, 250] on div at bounding box center [585, 254] width 327 height 39
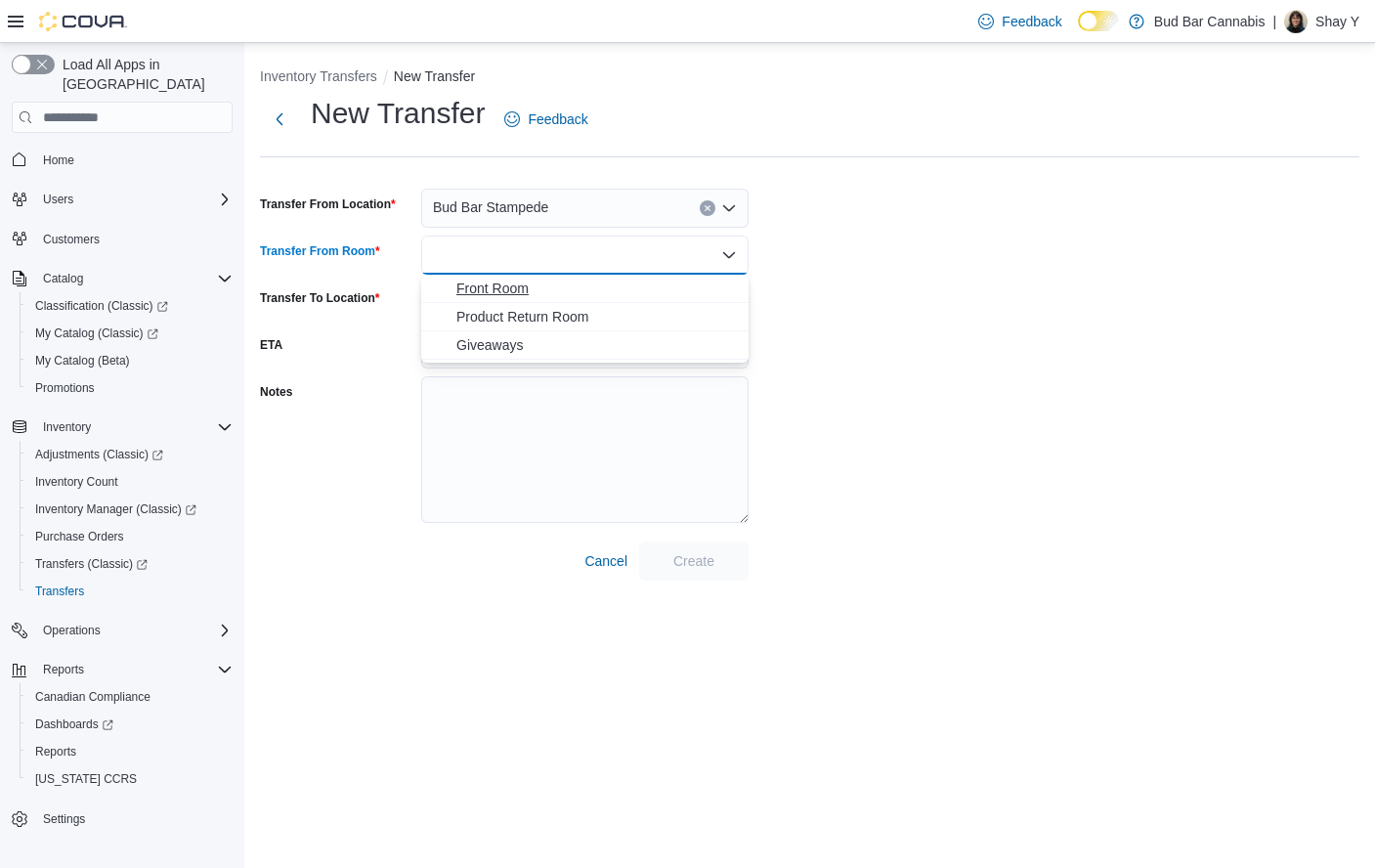
click at [492, 285] on span "Front Room" at bounding box center [596, 288] width 280 height 20
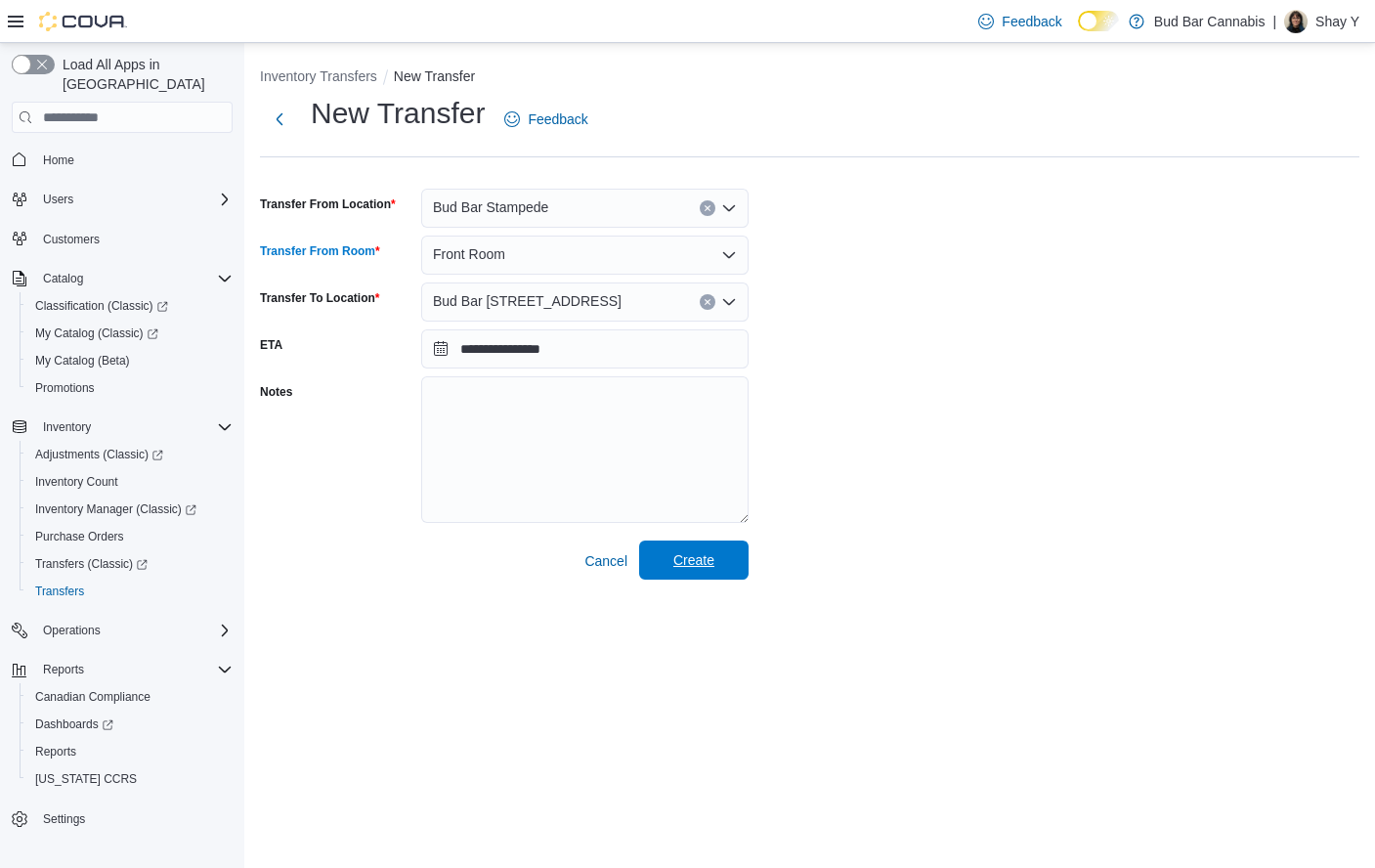
click at [691, 553] on span "Create" at bounding box center [693, 560] width 41 height 20
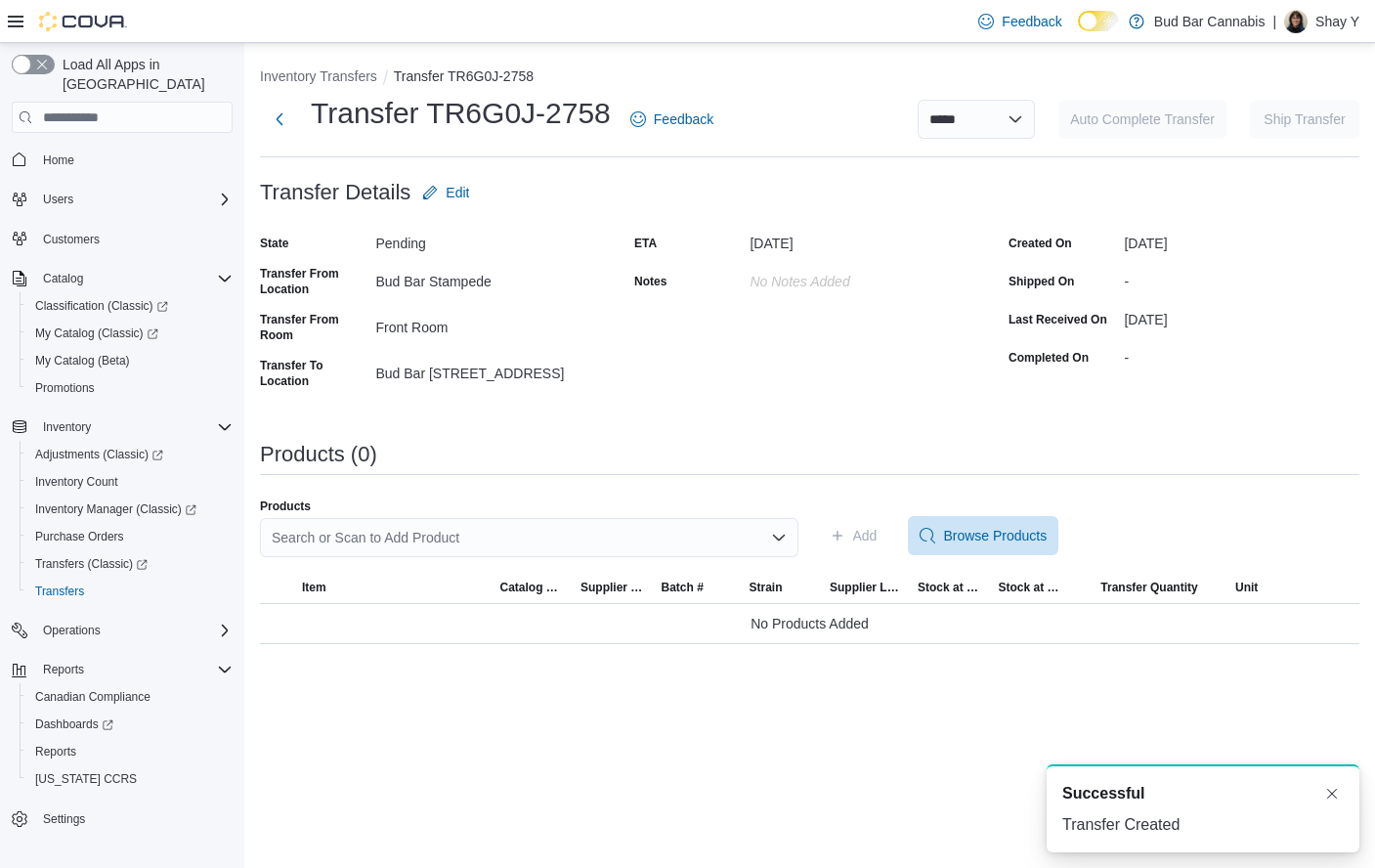
click at [446, 535] on div "Search or Scan to Add Product" at bounding box center [530, 537] width 539 height 39
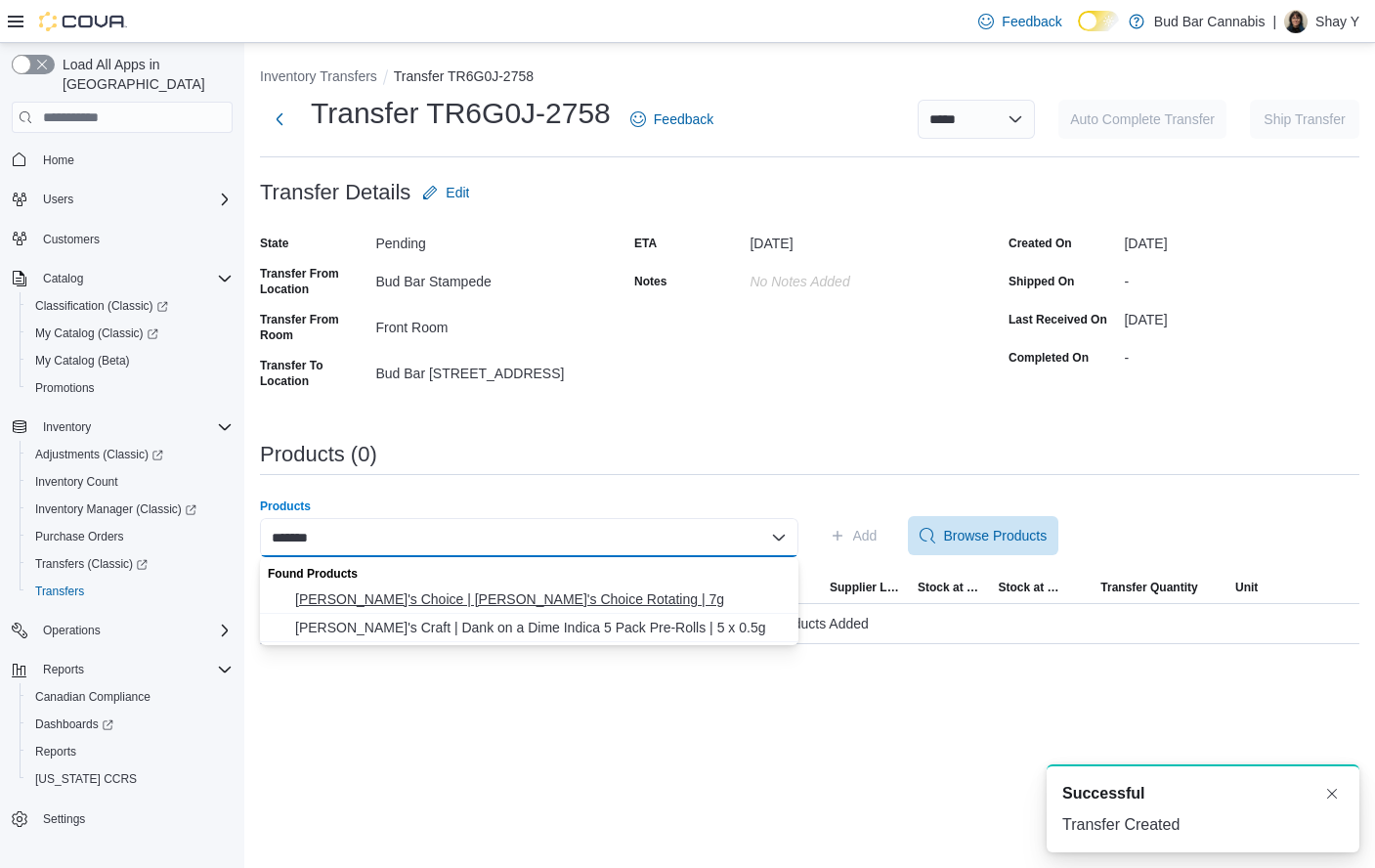
type input "******"
click at [520, 597] on span "Tommy's Choice | Tommy's Choice Rotating | 7g" at bounding box center [541, 600] width 492 height 20
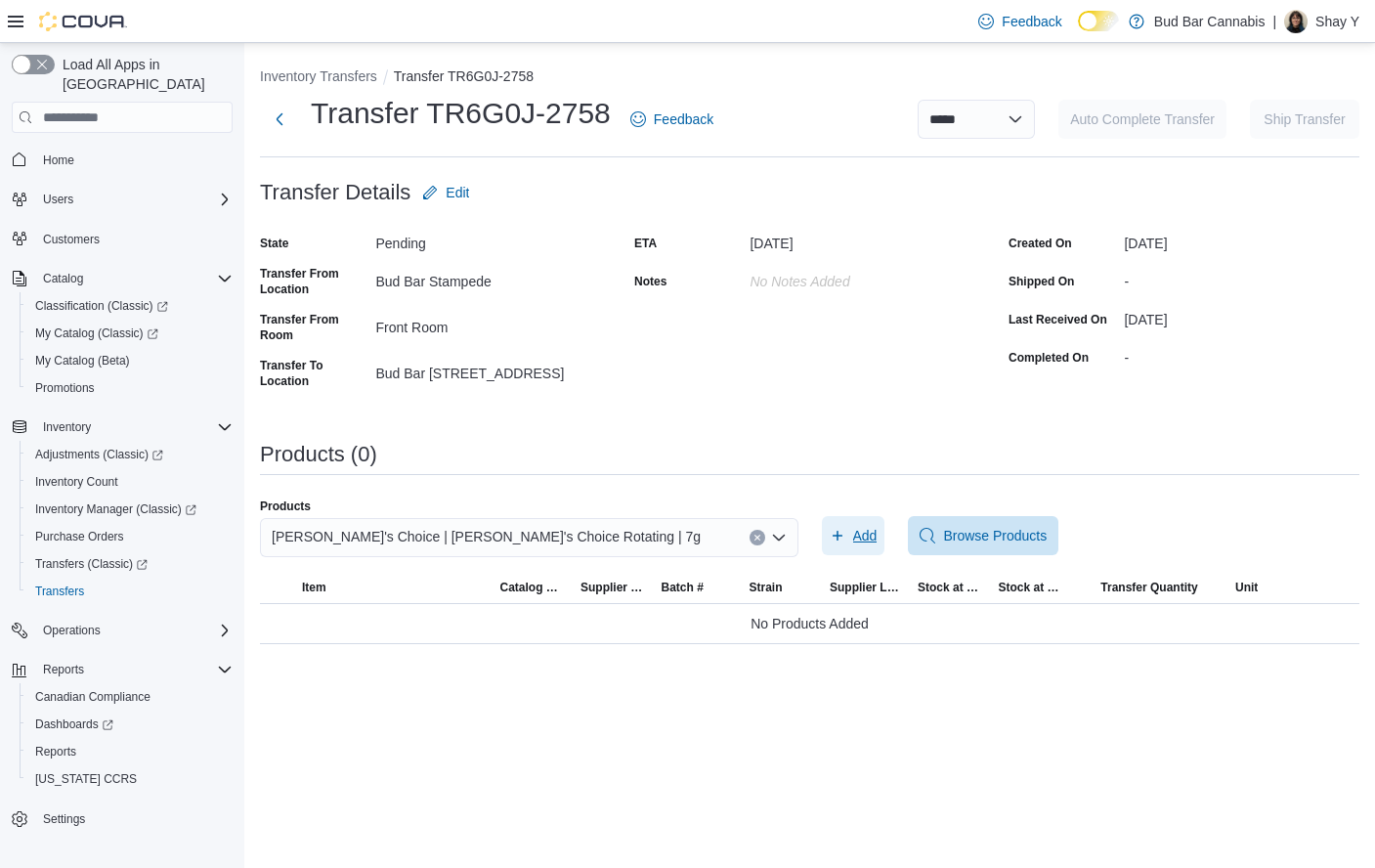
click at [861, 531] on span "Add" at bounding box center [865, 536] width 24 height 20
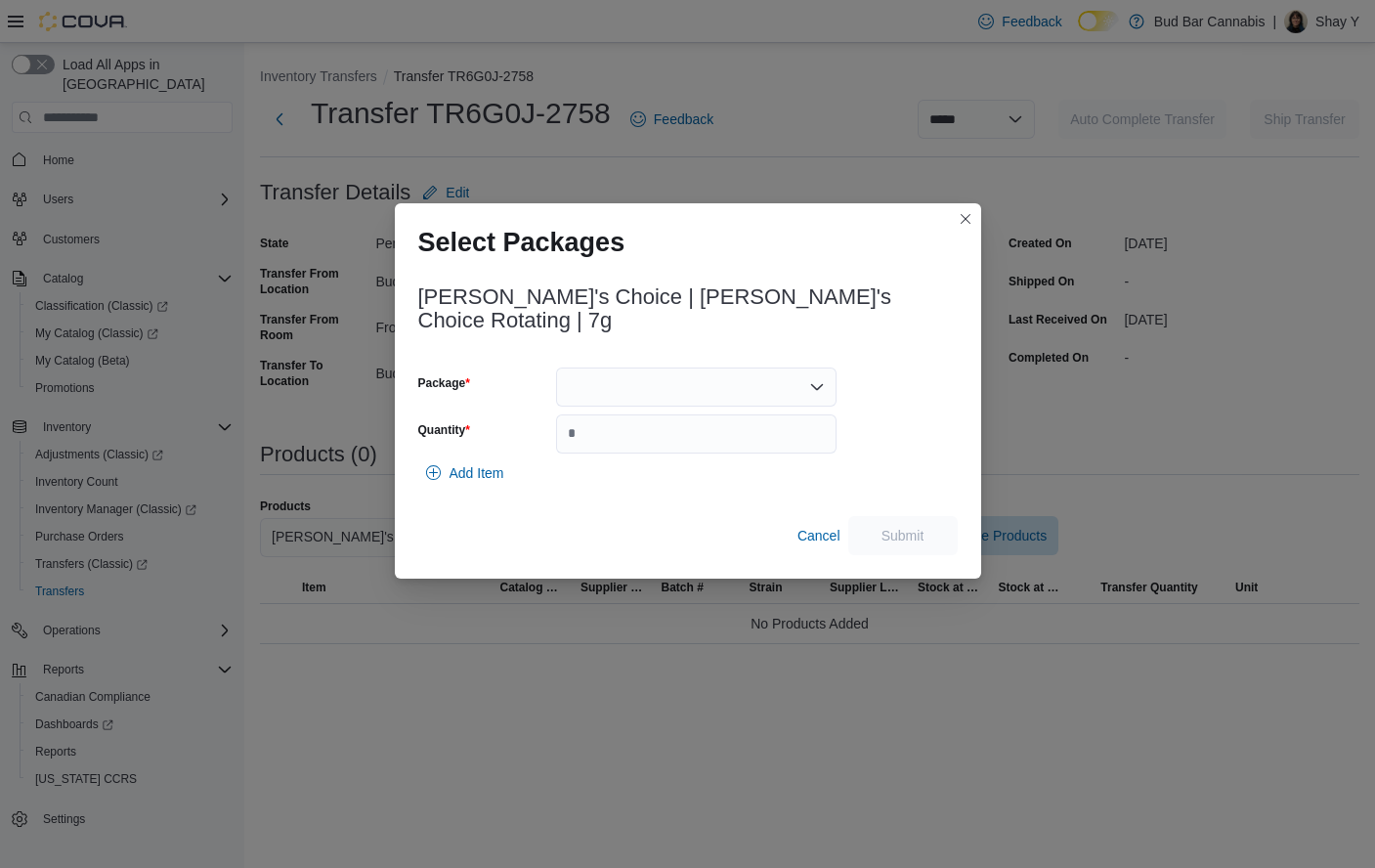
click at [584, 374] on div at bounding box center [695, 386] width 280 height 39
click at [607, 428] on span "T250058" at bounding box center [708, 437] width 233 height 20
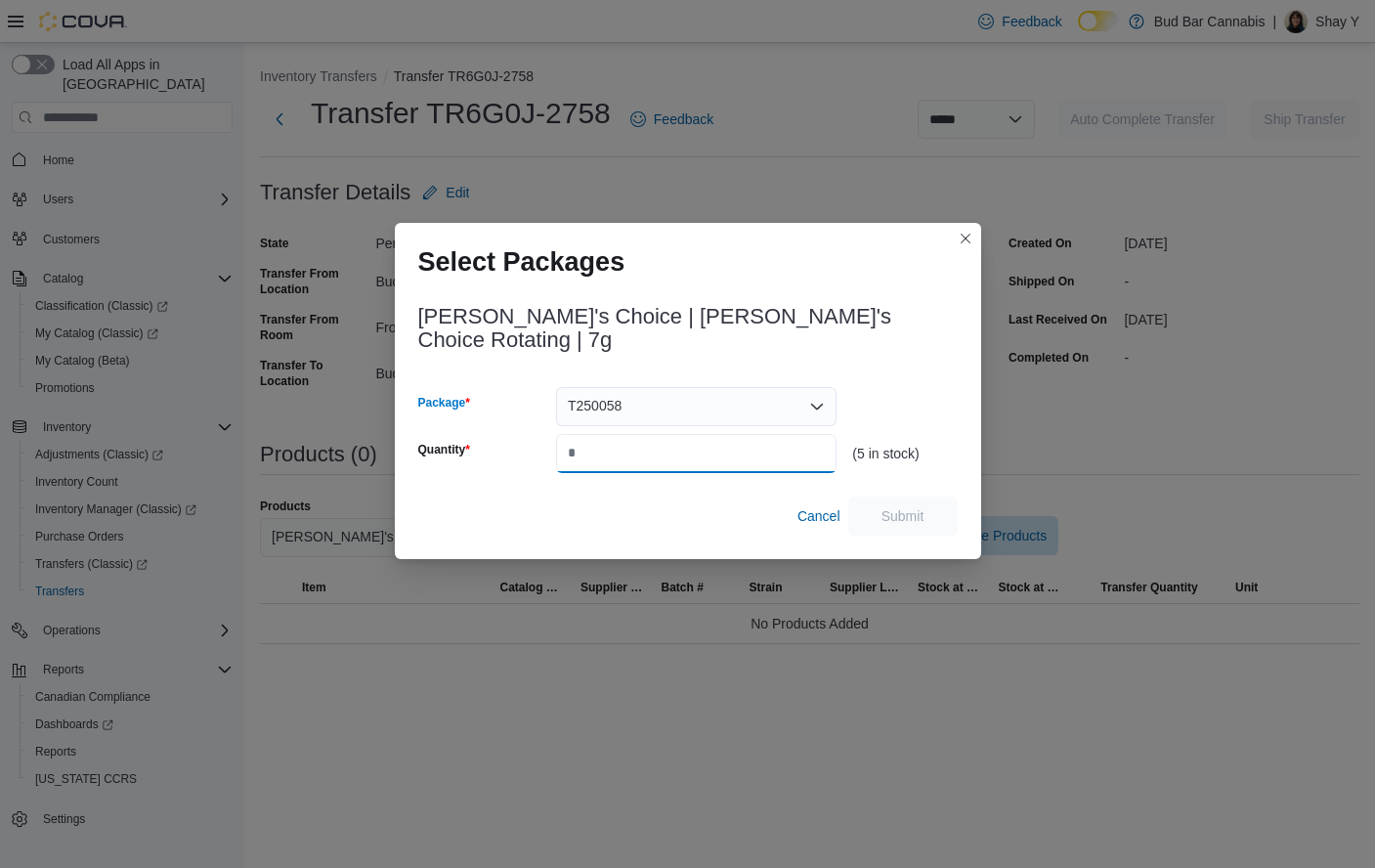
click at [619, 451] on input "Quantity" at bounding box center [695, 453] width 280 height 39
type input "*"
click at [916, 508] on span "Submit" at bounding box center [903, 515] width 43 height 20
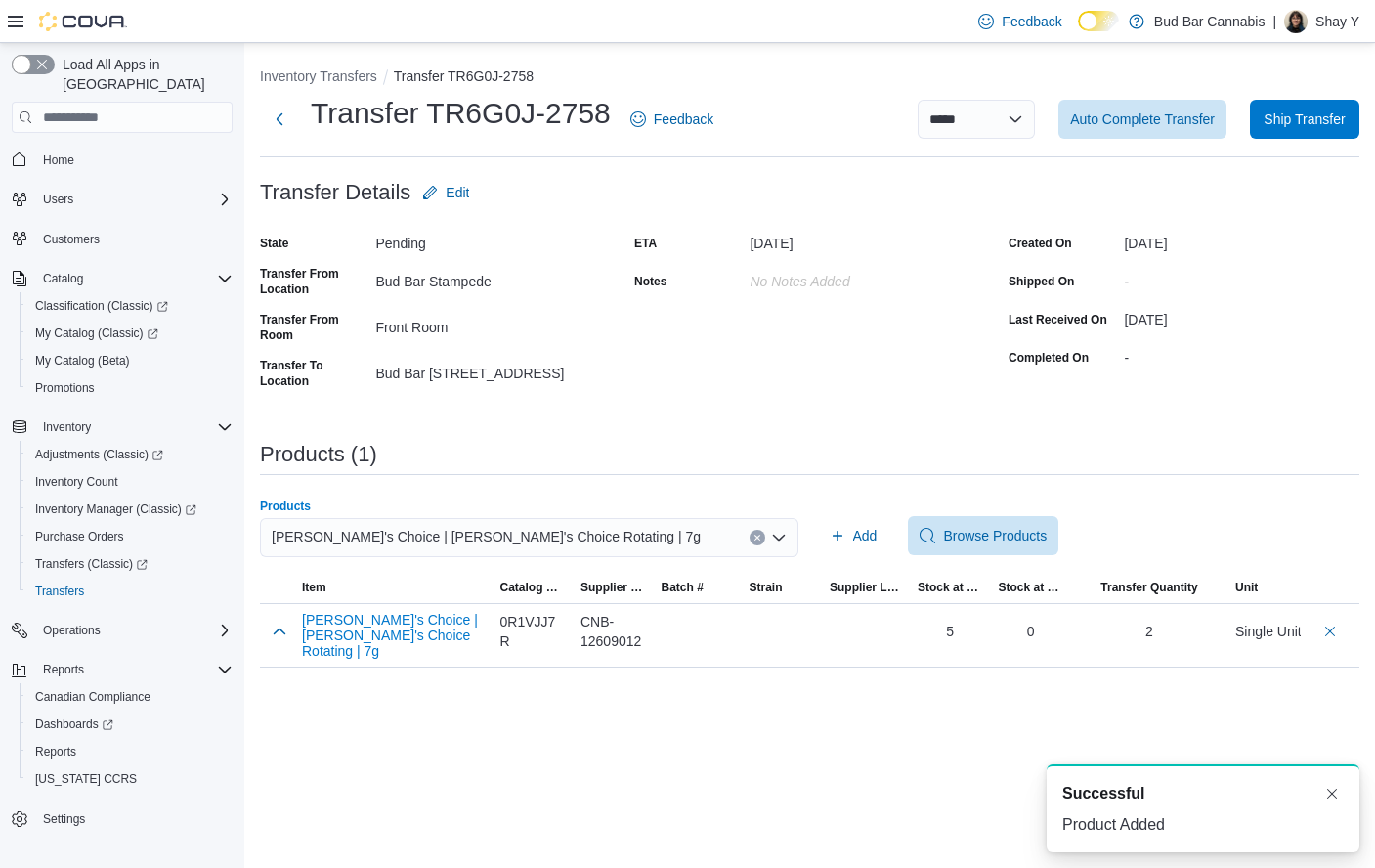
drag, startPoint x: 751, startPoint y: 534, endPoint x: 663, endPoint y: 537, distance: 88.1
click at [750, 534] on button "Clear input" at bounding box center [757, 538] width 16 height 16
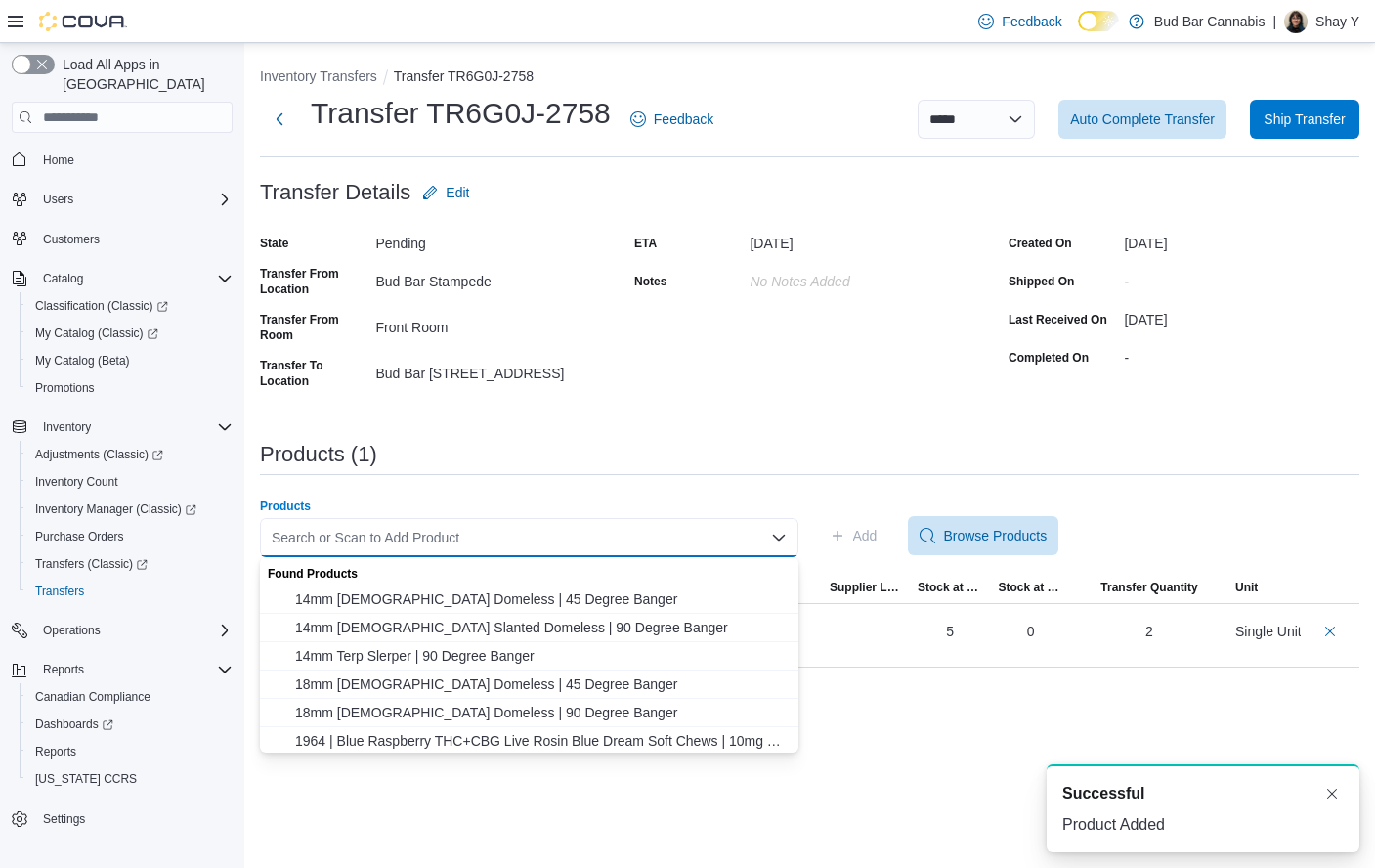
click at [651, 539] on div "Search or Scan to Add Product Combo box. Selected. Combo box input. Search or S…" at bounding box center [530, 537] width 539 height 39
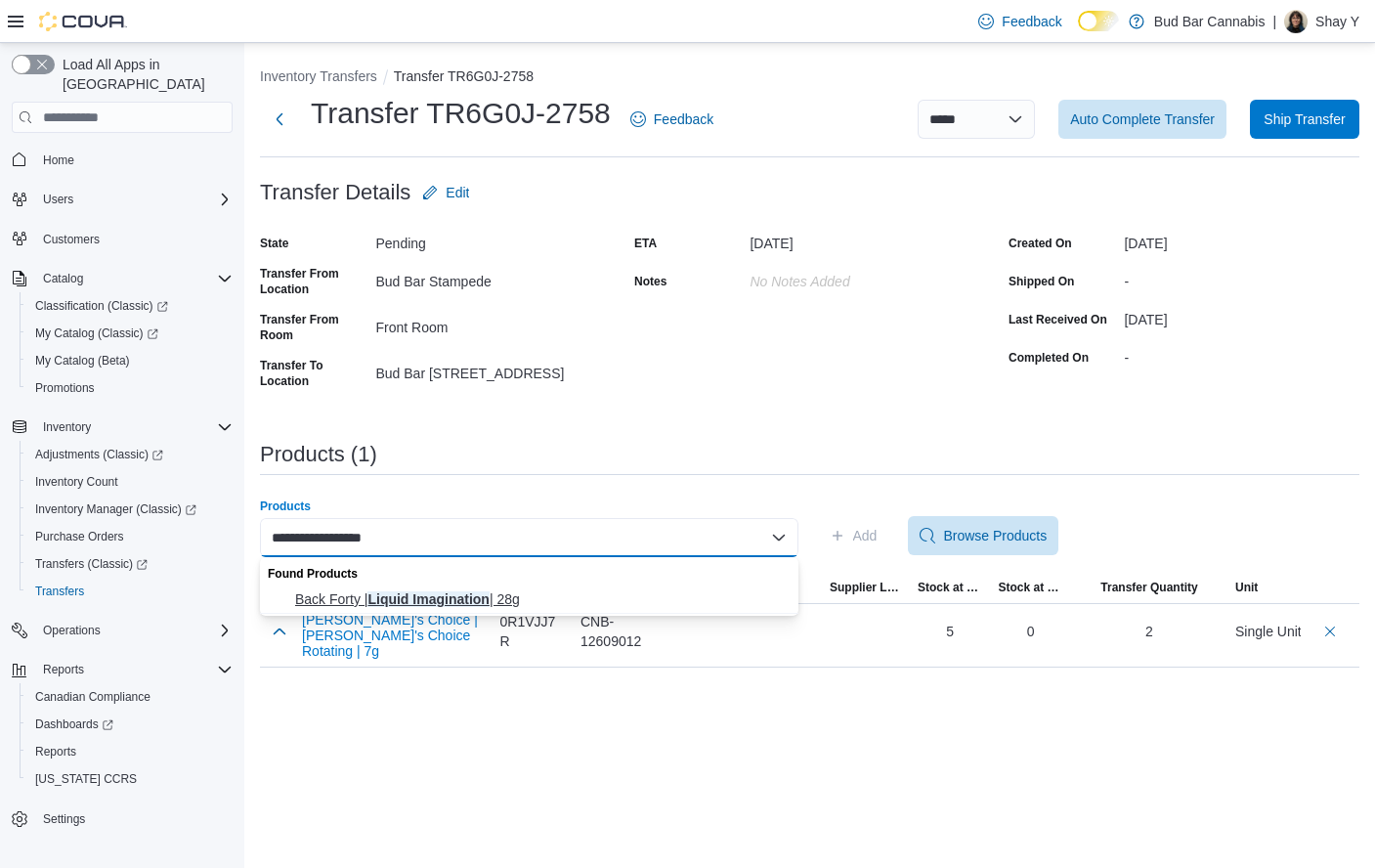
type input "**********"
click at [497, 599] on span "Back Forty | Liquid Imagination | 28g" at bounding box center [541, 600] width 492 height 20
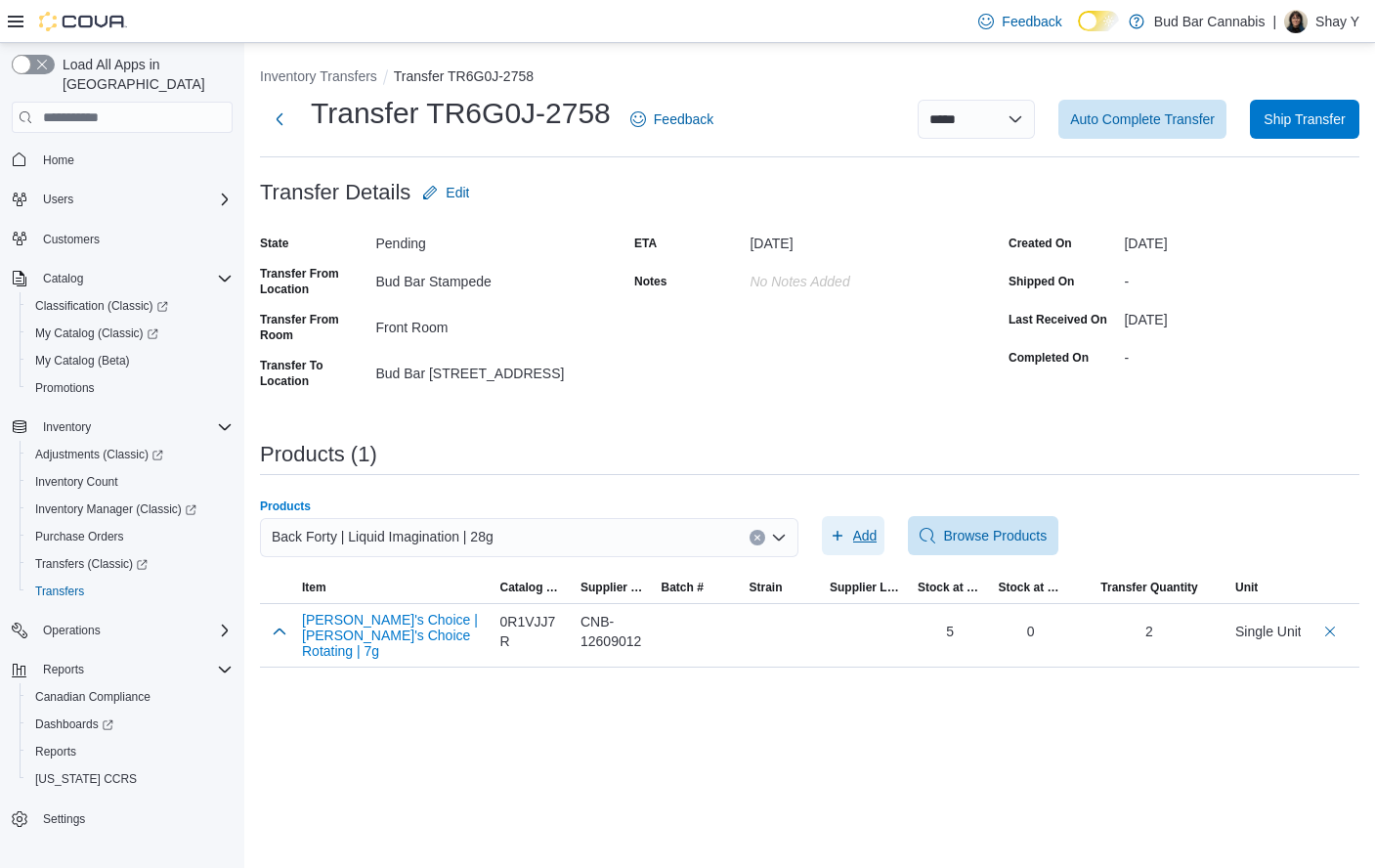
click at [858, 540] on span "Add" at bounding box center [865, 536] width 24 height 20
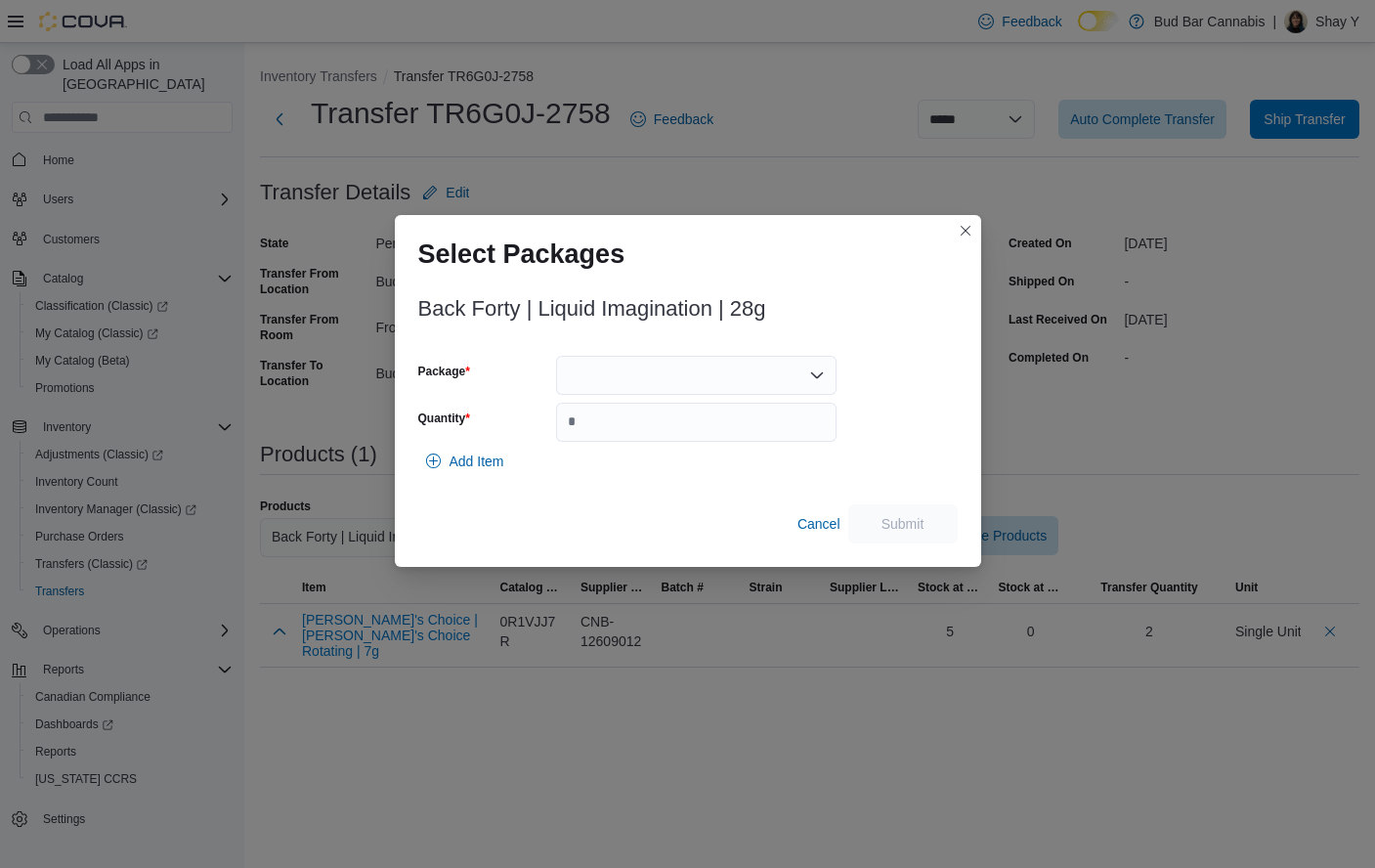
click at [654, 364] on div at bounding box center [695, 375] width 280 height 39
click at [647, 432] on span "10601421-01" at bounding box center [708, 437] width 233 height 20
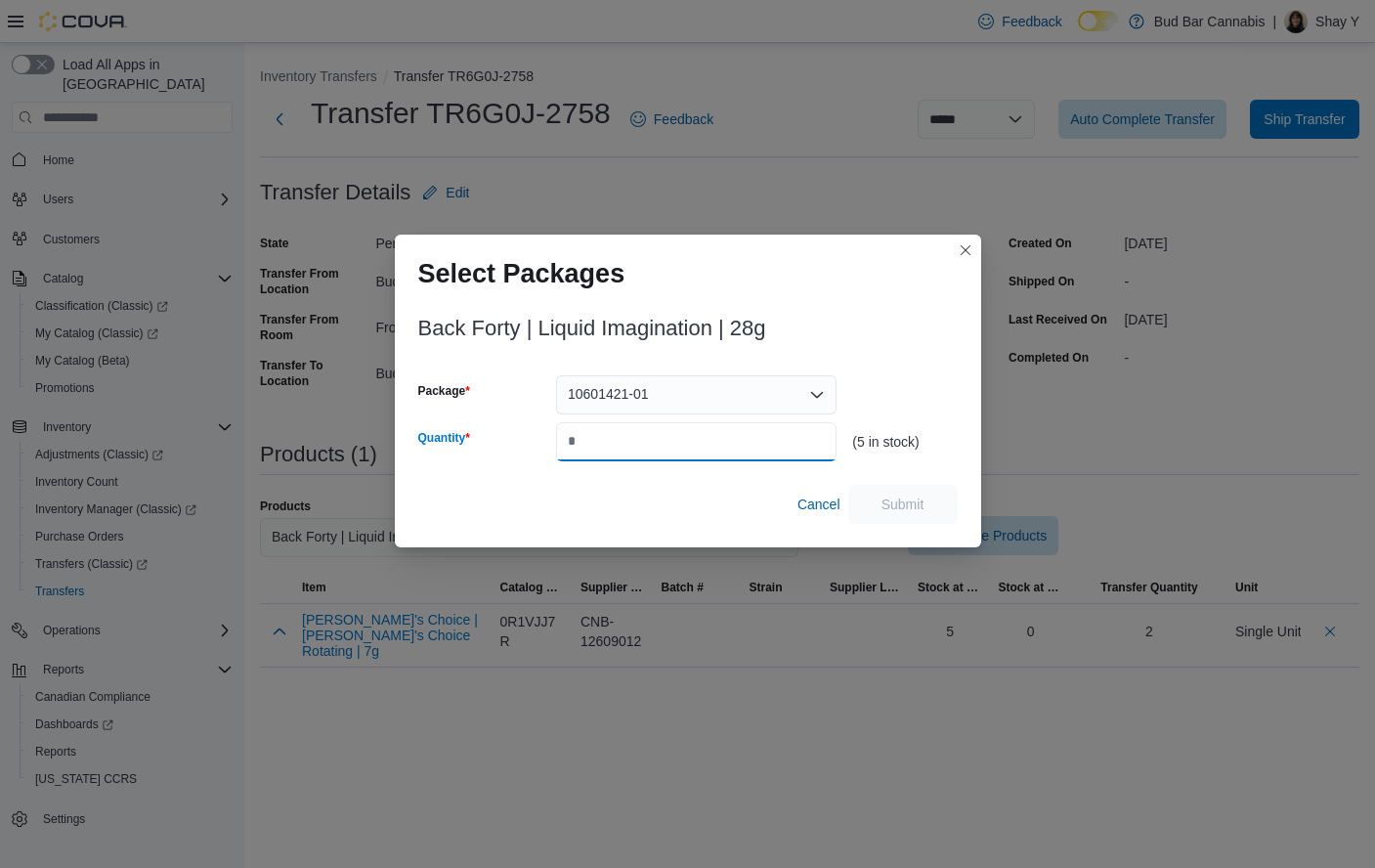
click at [619, 442] on input "Quantity" at bounding box center [695, 441] width 280 height 39
type input "*"
click at [920, 506] on span "Submit" at bounding box center [903, 504] width 43 height 20
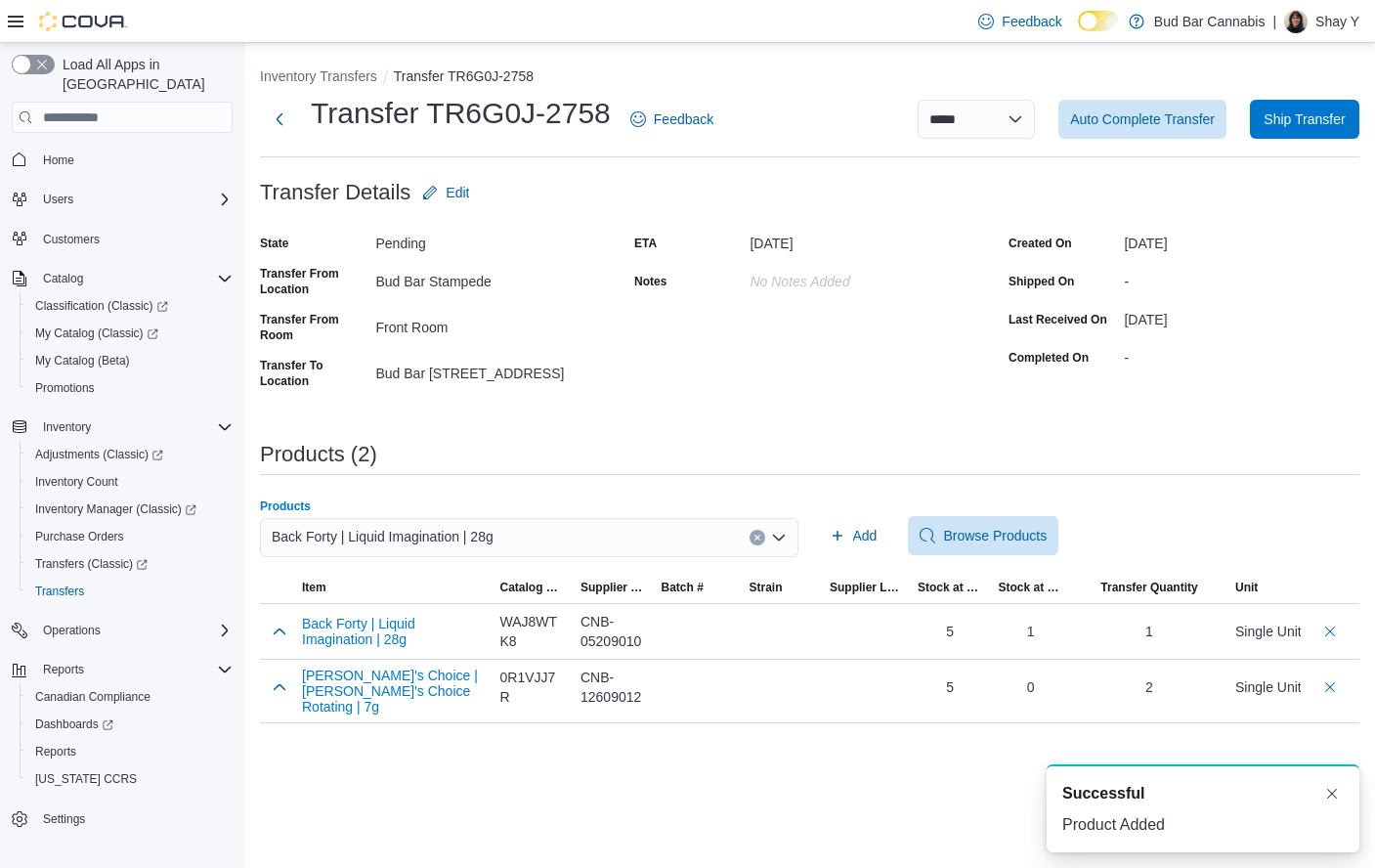
click at [751, 537] on button "Clear input" at bounding box center [757, 538] width 16 height 16
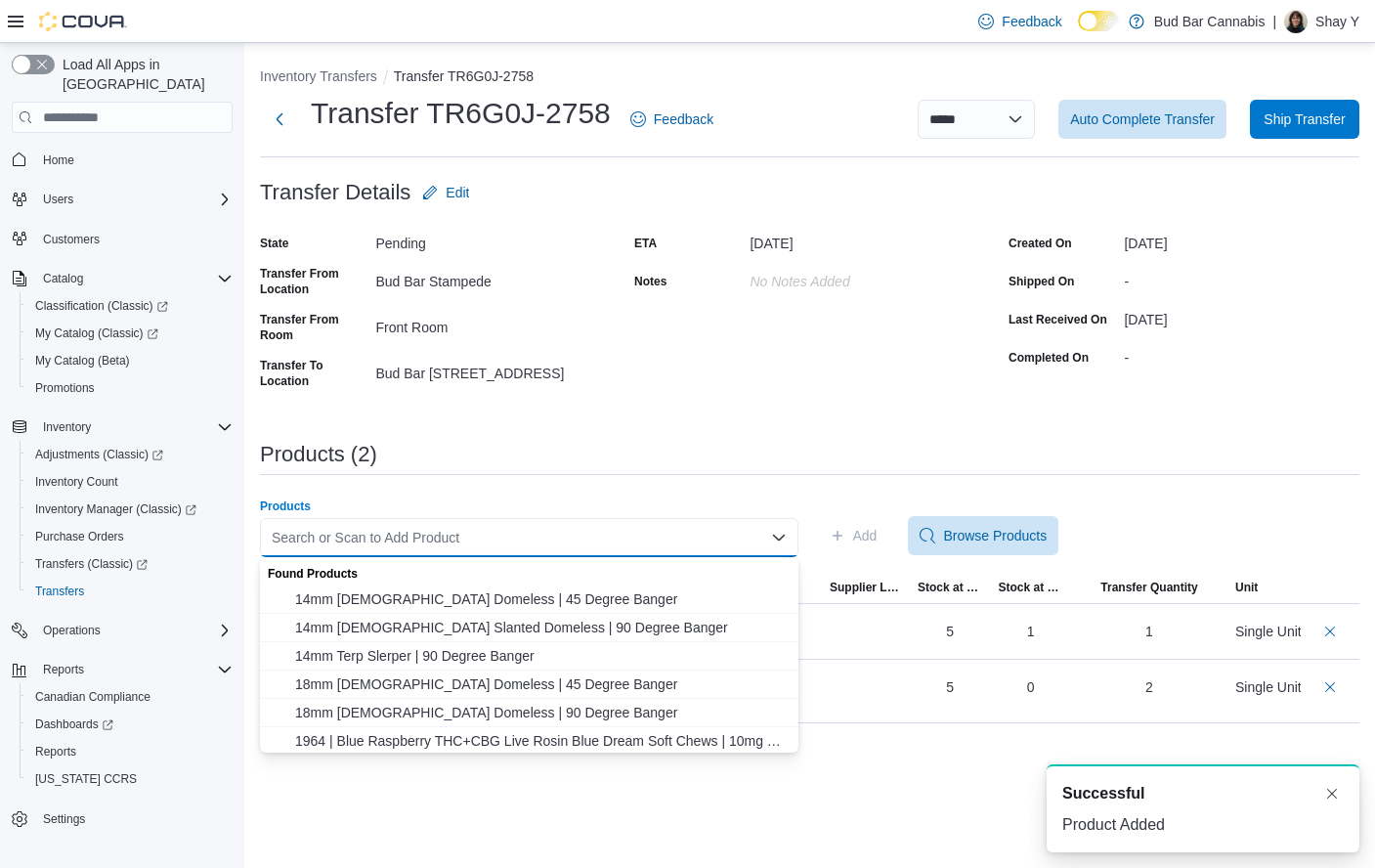
click at [568, 533] on div "Search or Scan to Add Product" at bounding box center [530, 537] width 539 height 39
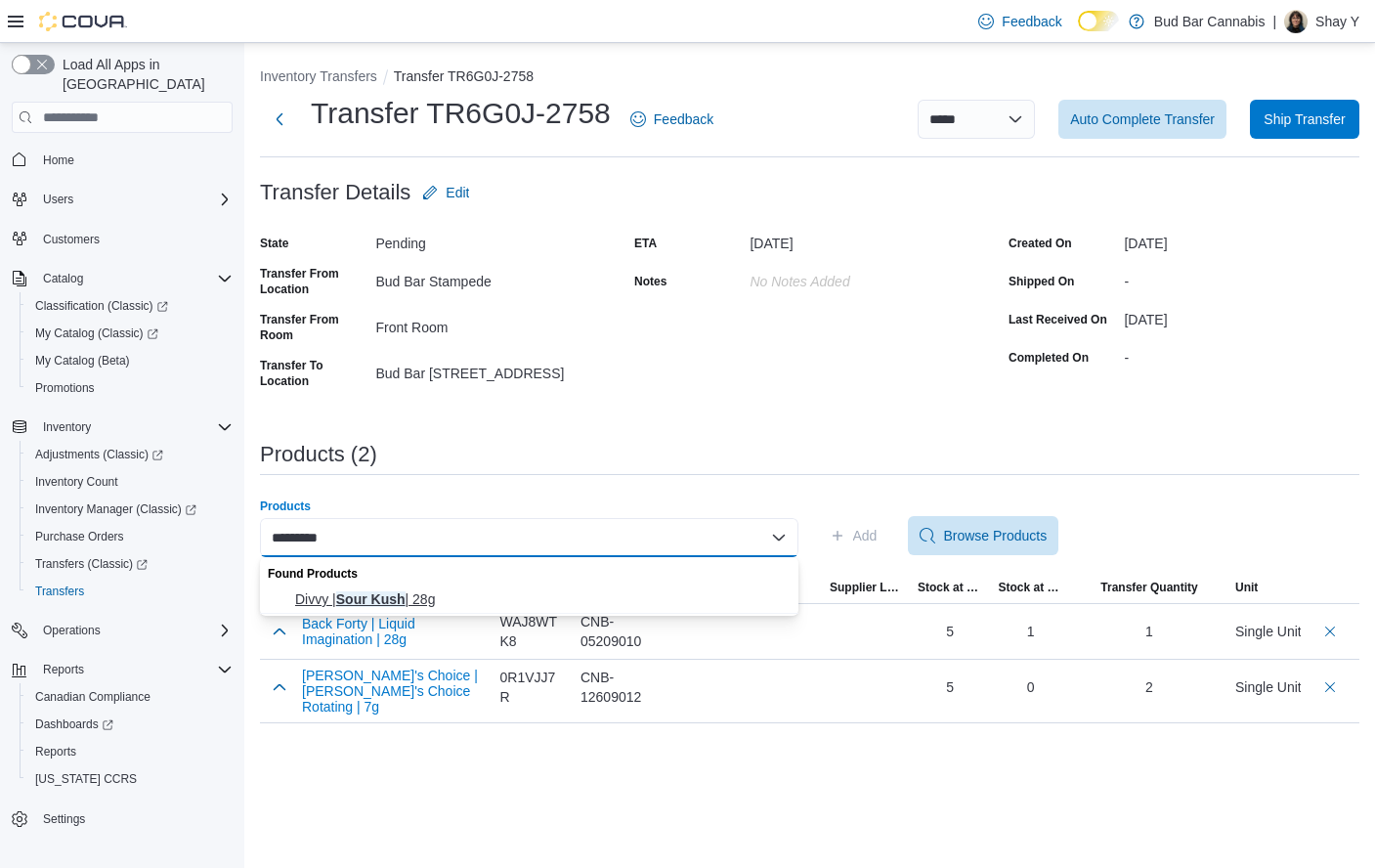
type input "*********"
click at [425, 604] on span "Divvy | Sour Kush | 28g" at bounding box center [541, 600] width 492 height 20
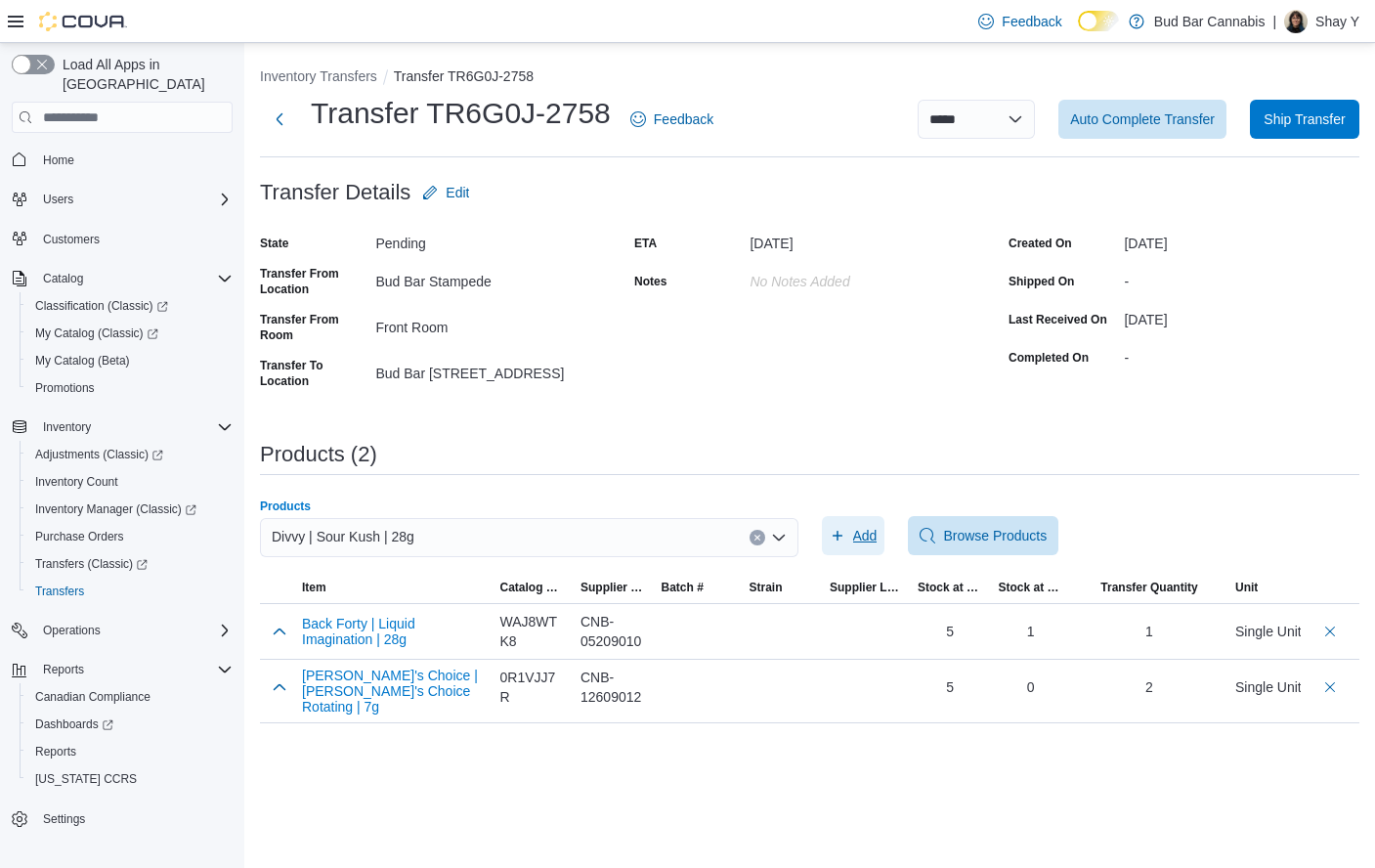
click at [855, 538] on span "Add" at bounding box center [865, 536] width 24 height 20
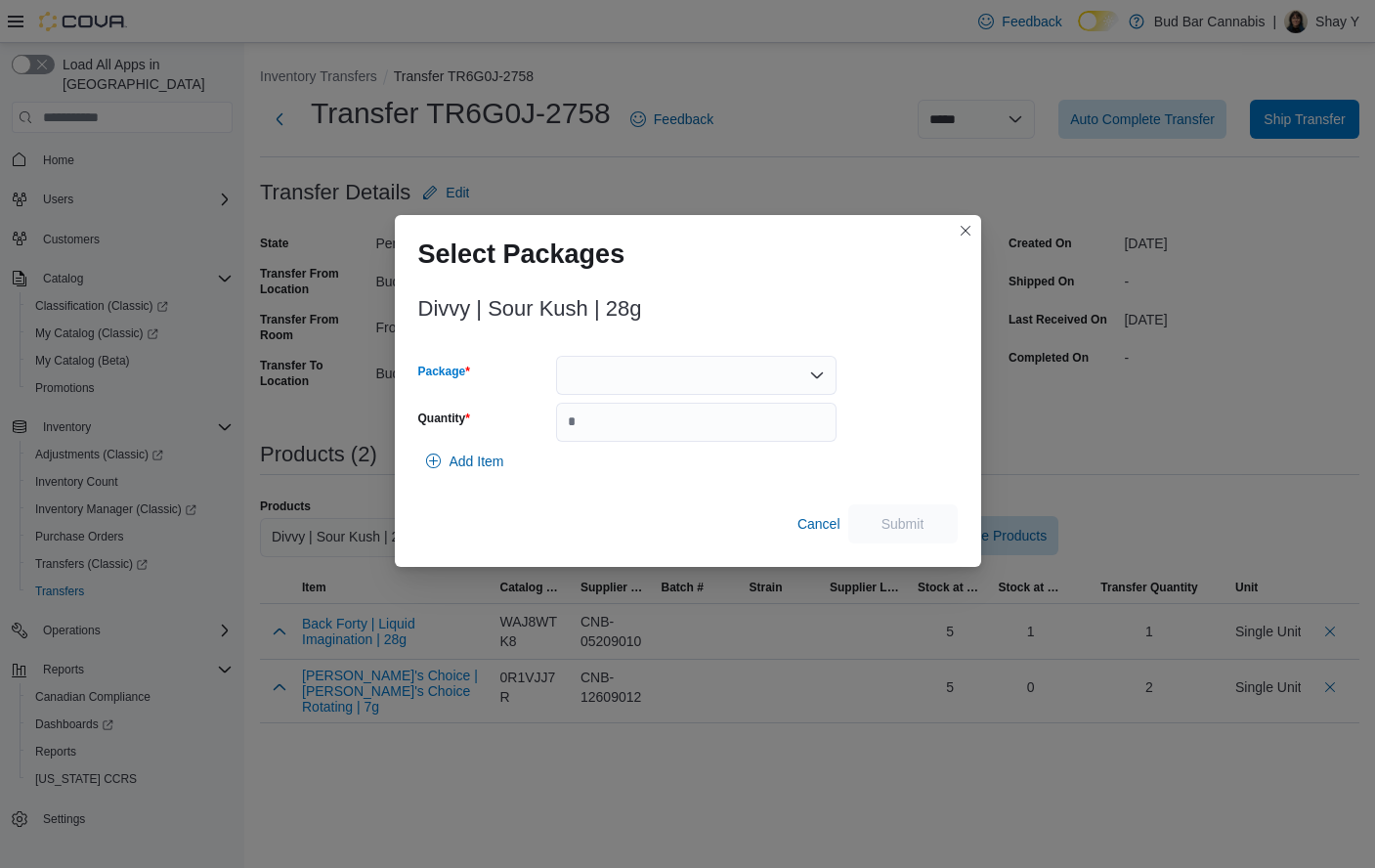
click at [608, 368] on div at bounding box center [695, 375] width 280 height 39
click at [618, 438] on span "11286" at bounding box center [708, 437] width 233 height 20
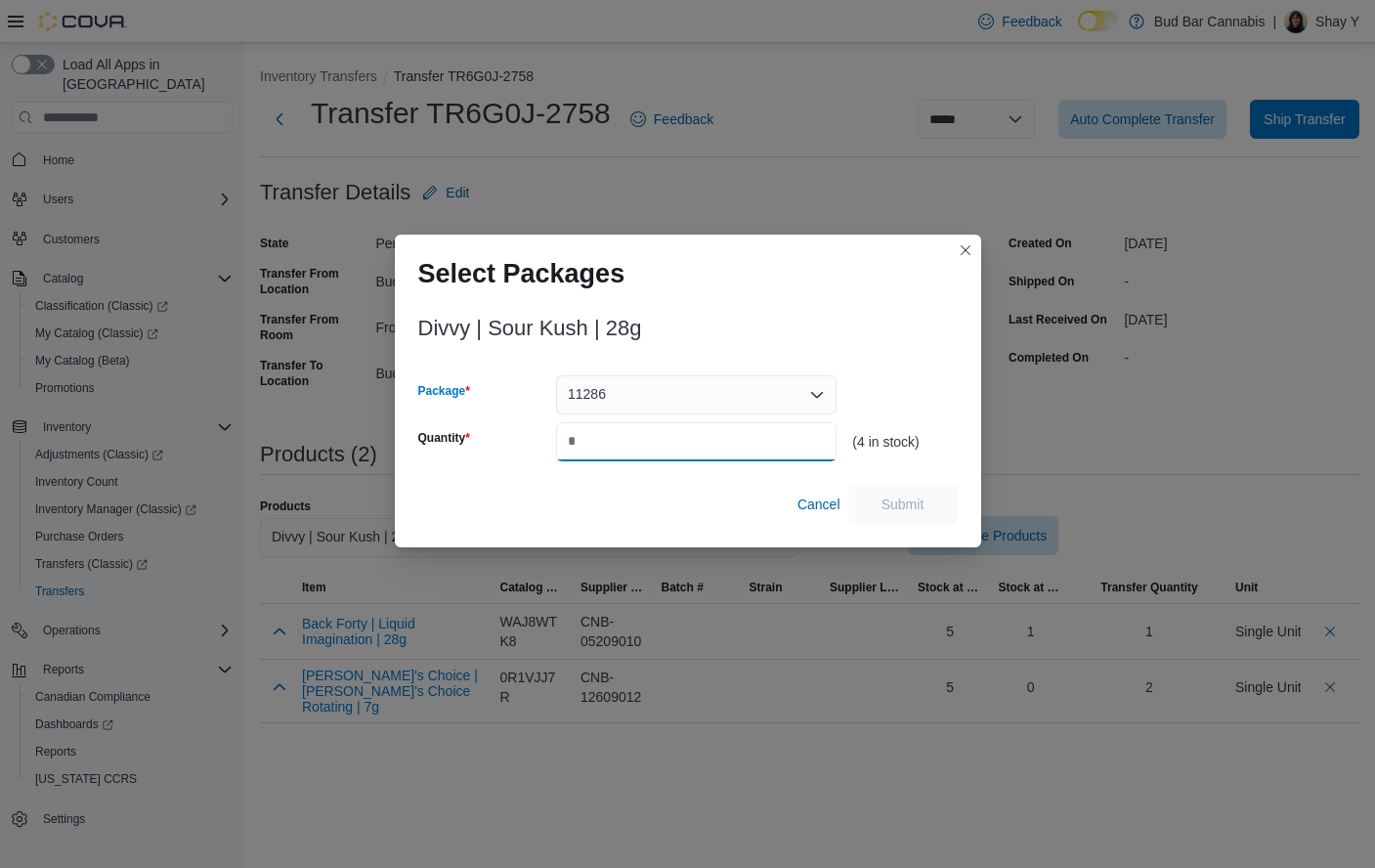
click at [617, 449] on input "Quantity" at bounding box center [695, 441] width 280 height 39
type input "*"
click at [917, 501] on span "Submit" at bounding box center [903, 504] width 43 height 20
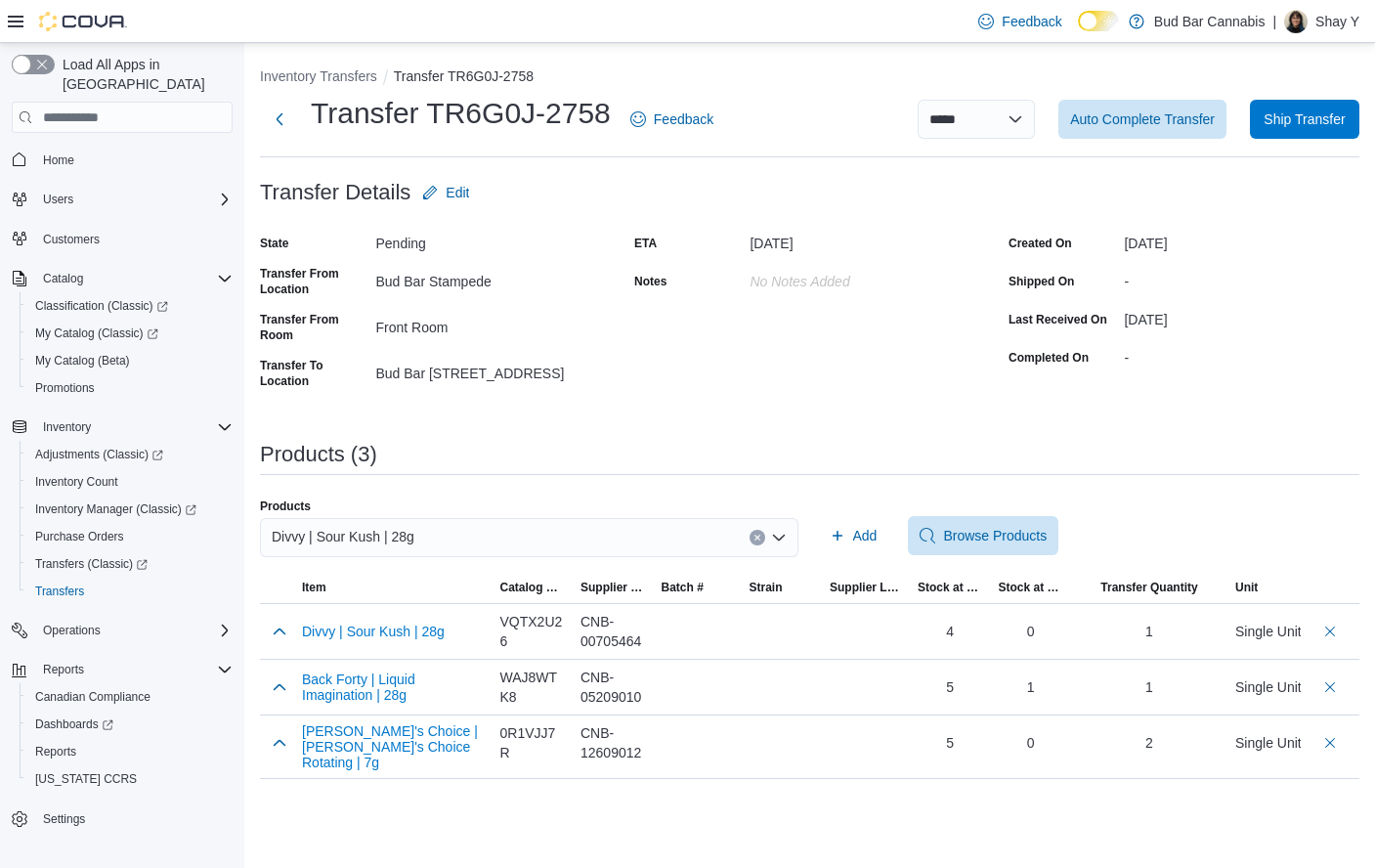
click at [762, 534] on button "Clear input" at bounding box center [757, 538] width 16 height 16
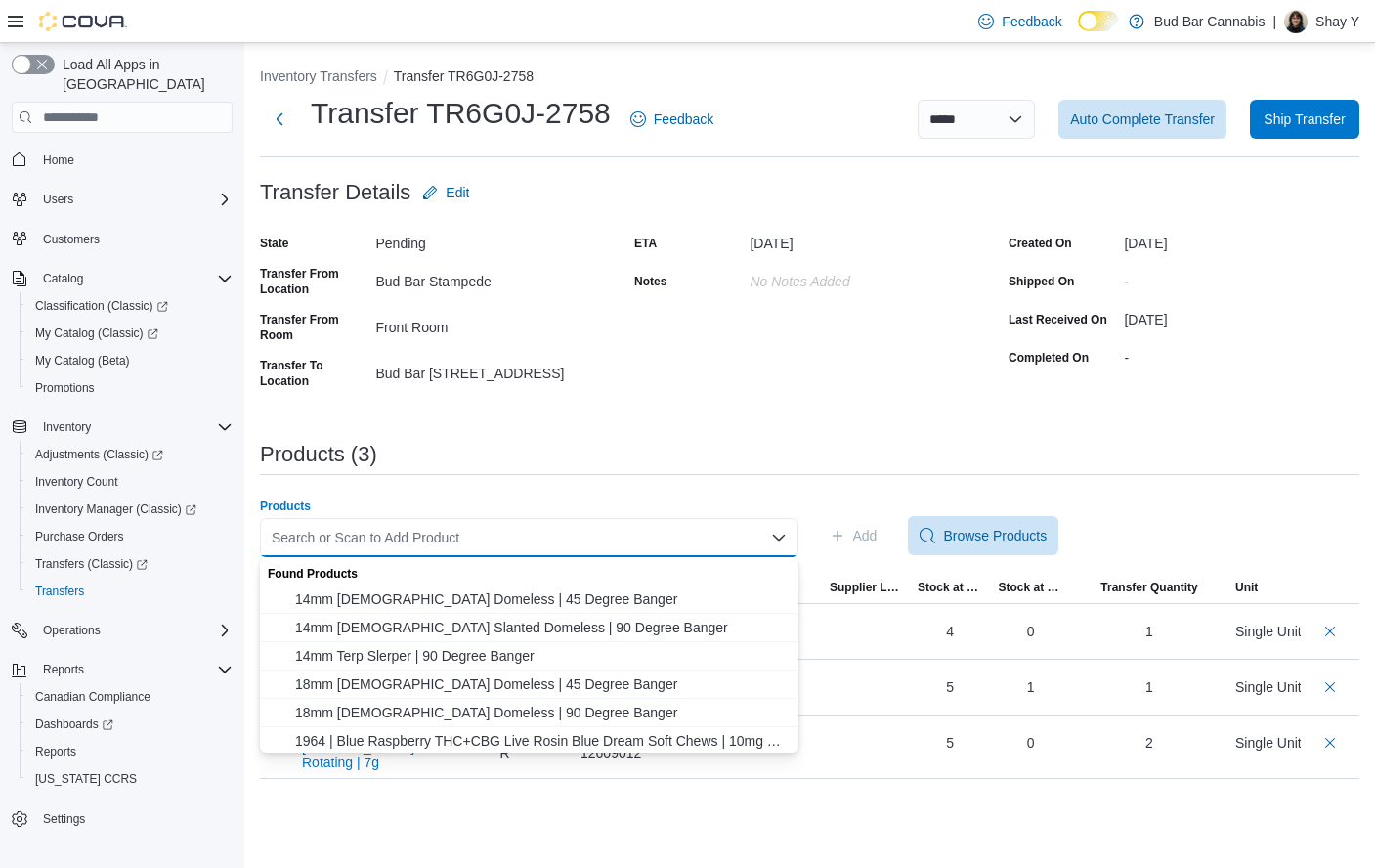
click at [712, 538] on div "Search or Scan to Add Product" at bounding box center [530, 537] width 539 height 39
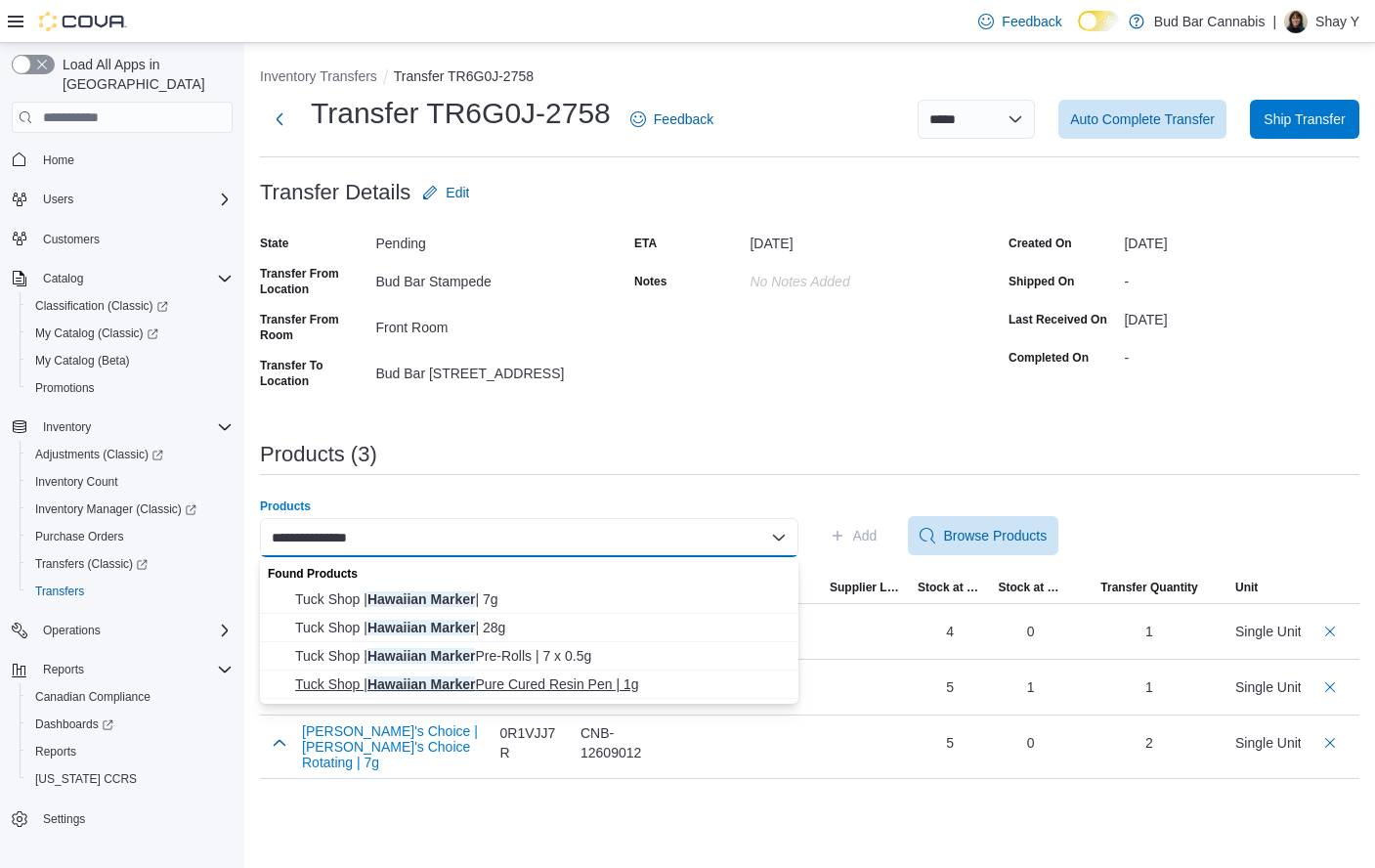
type input "**********"
click at [558, 691] on span "Tuck Shop | Hawaiian Marker Pure Cured Resin Pen | 1g" at bounding box center [541, 684] width 492 height 20
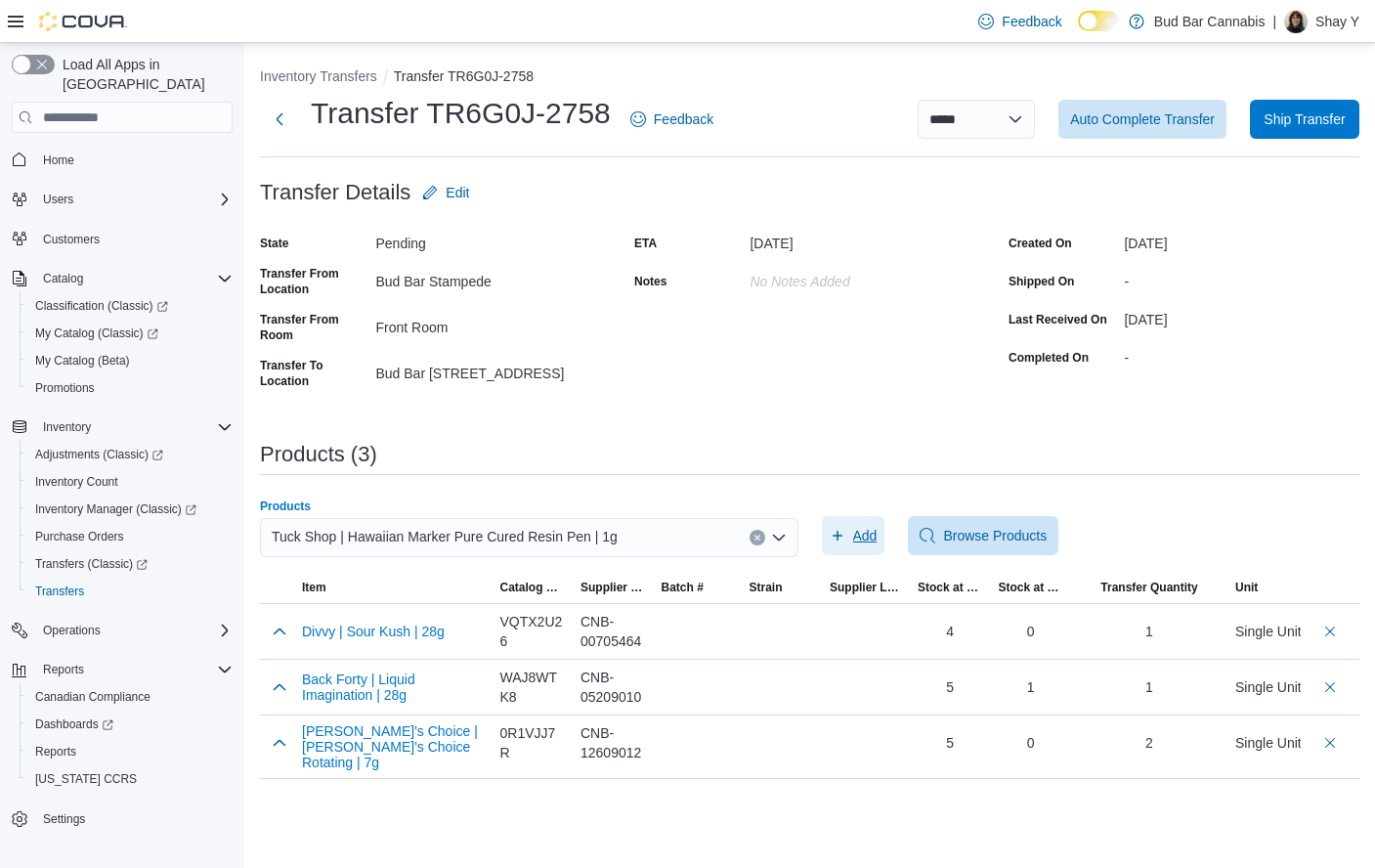
click at [856, 530] on span "Add" at bounding box center [865, 536] width 24 height 20
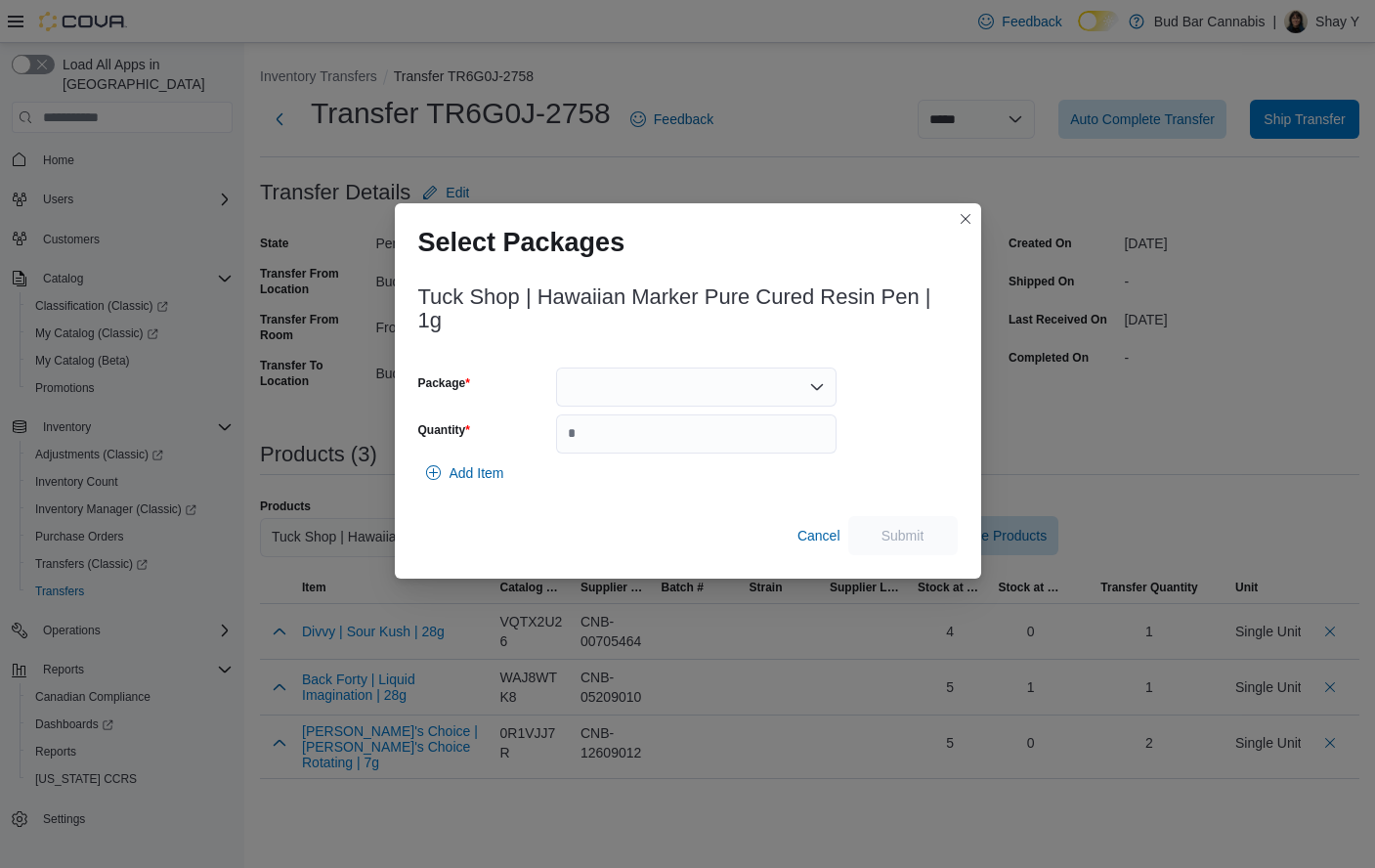
click at [686, 368] on div at bounding box center [695, 386] width 280 height 39
click at [630, 449] on span "VAP36K1" at bounding box center [708, 449] width 233 height 20
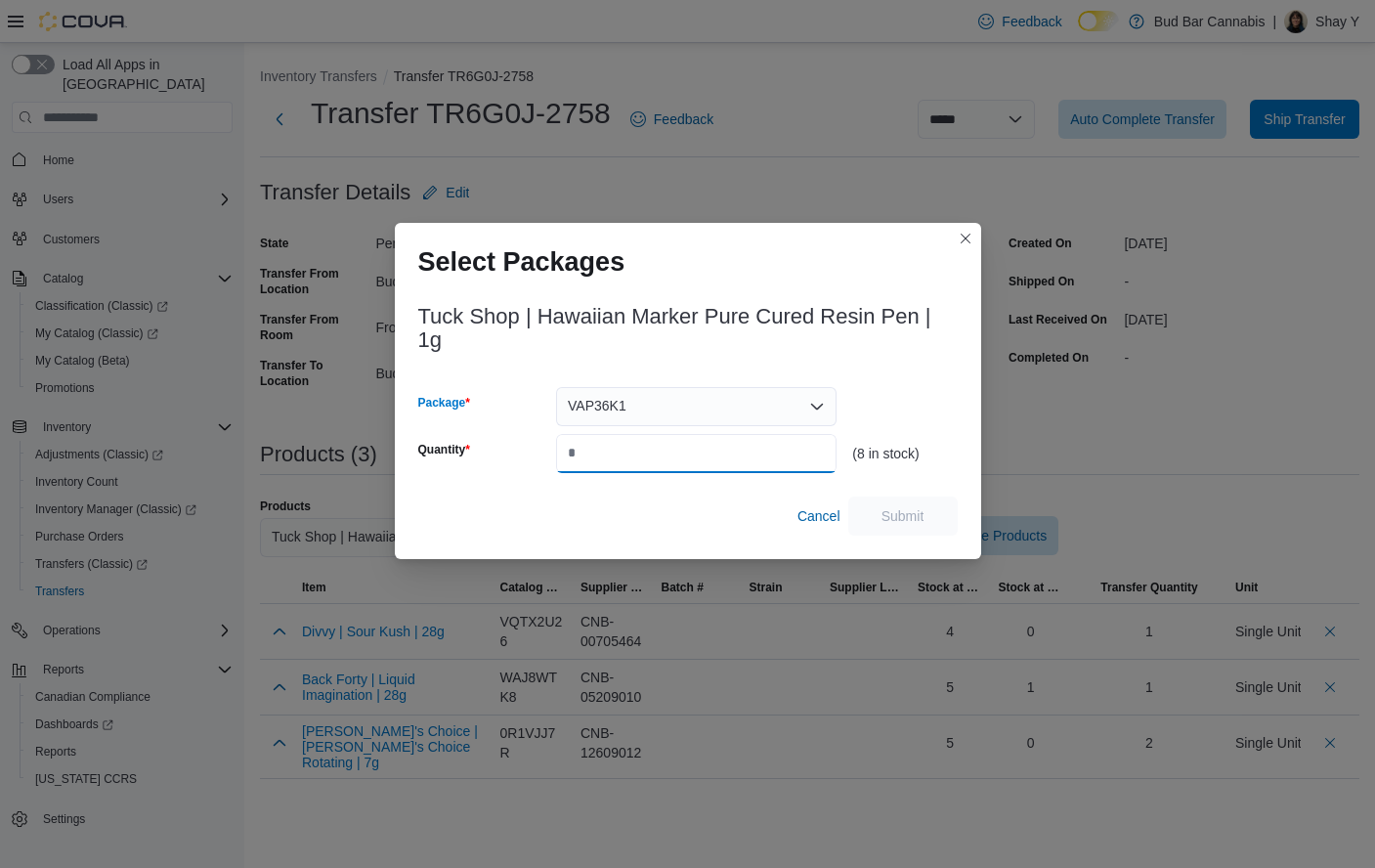
click at [621, 461] on input "Quantity" at bounding box center [695, 453] width 280 height 39
type input "*"
click at [896, 516] on span "Submit" at bounding box center [903, 515] width 43 height 20
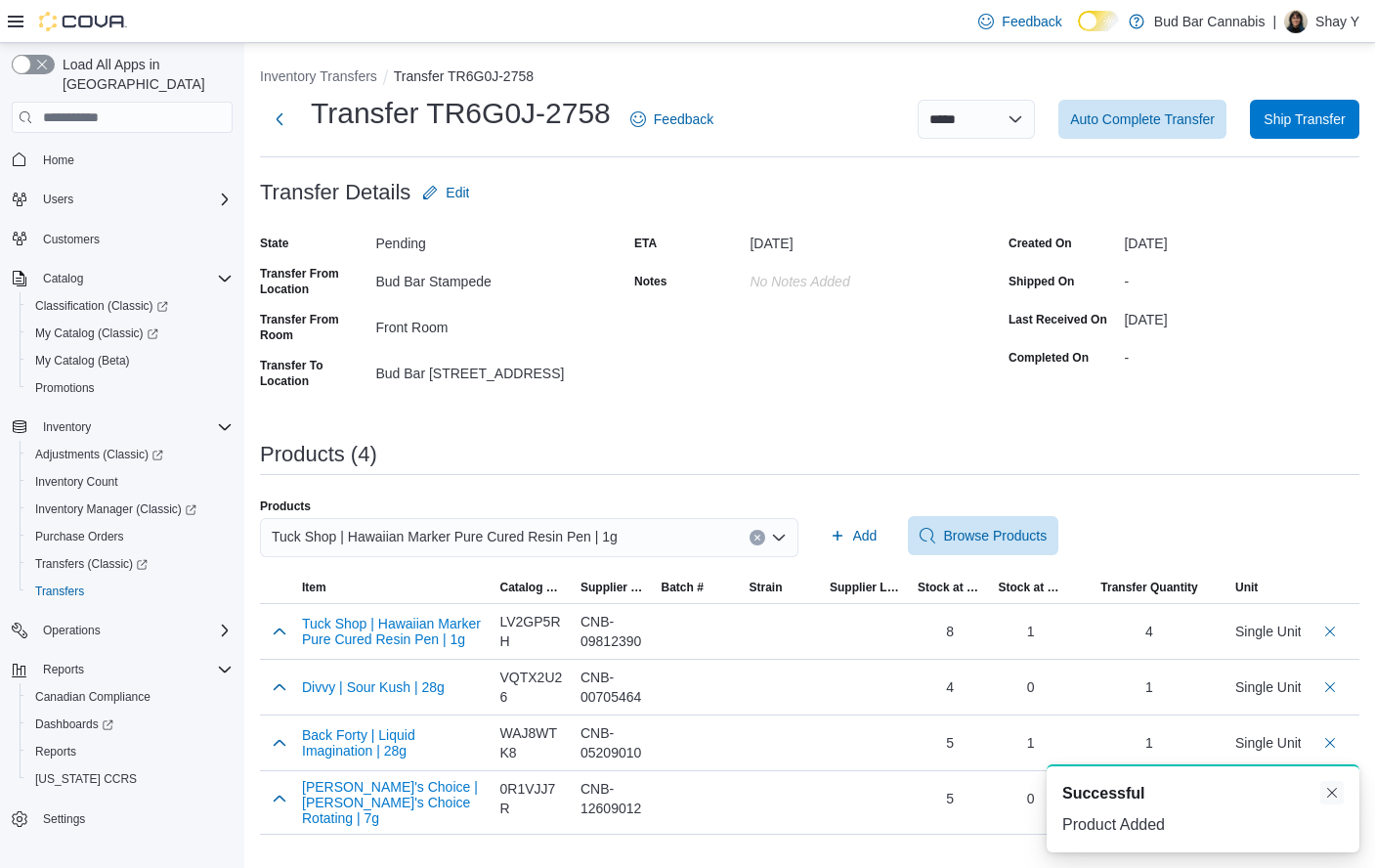
click at [1336, 795] on button "Dismiss toast" at bounding box center [1332, 793] width 24 height 24
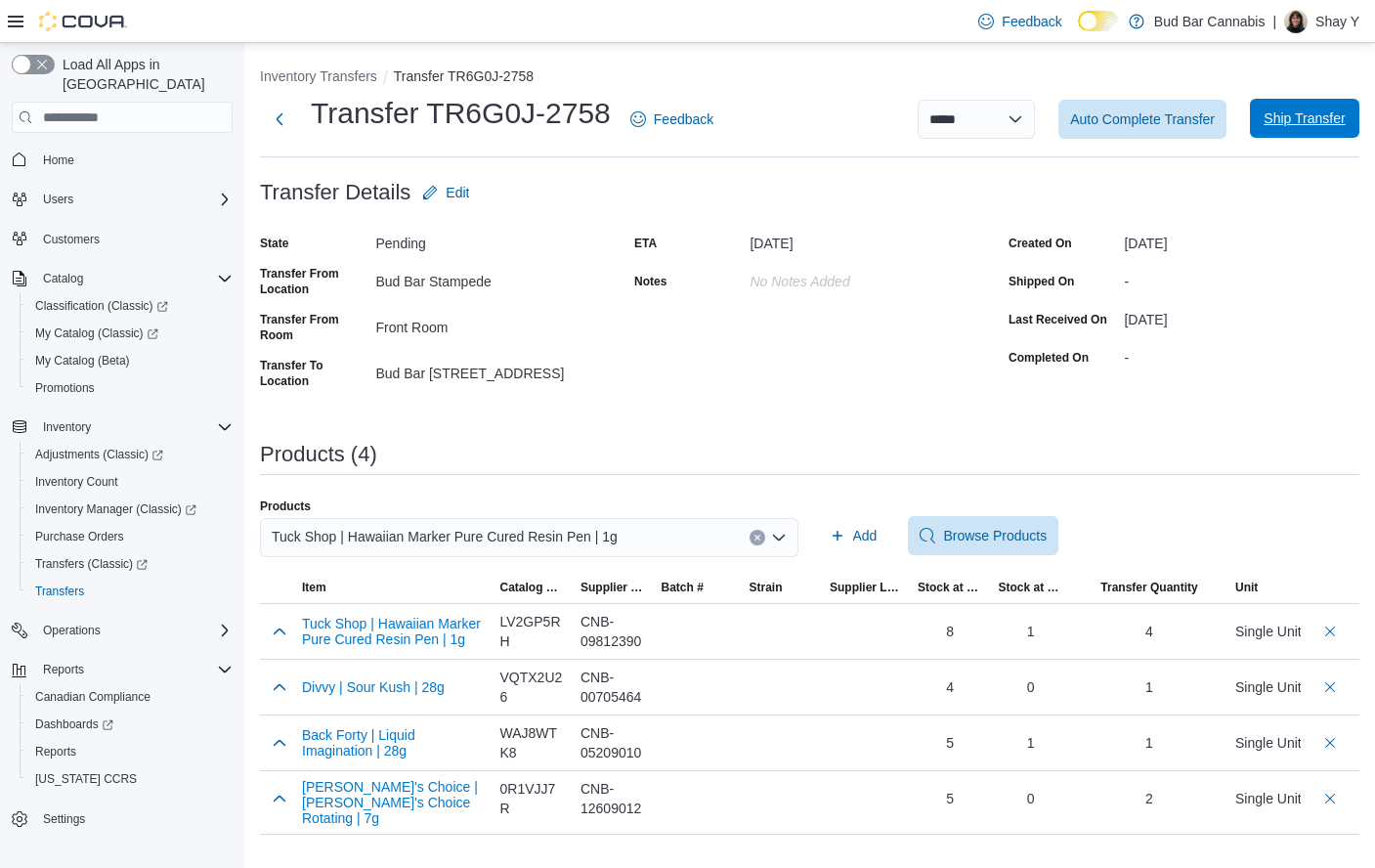
click at [1306, 118] on span "Ship Transfer" at bounding box center [1304, 119] width 81 height 20
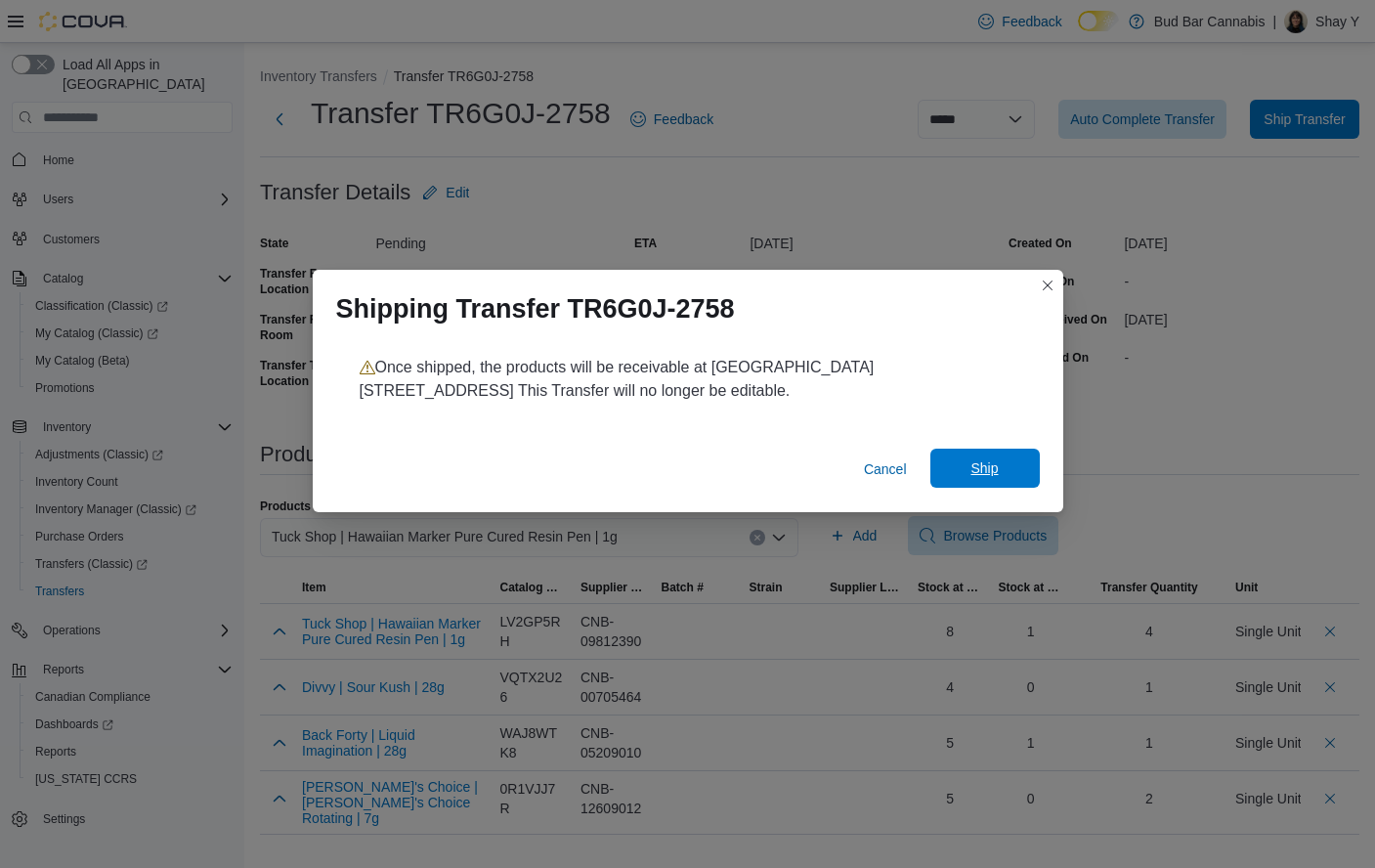
click at [1004, 463] on span "Ship" at bounding box center [985, 468] width 86 height 39
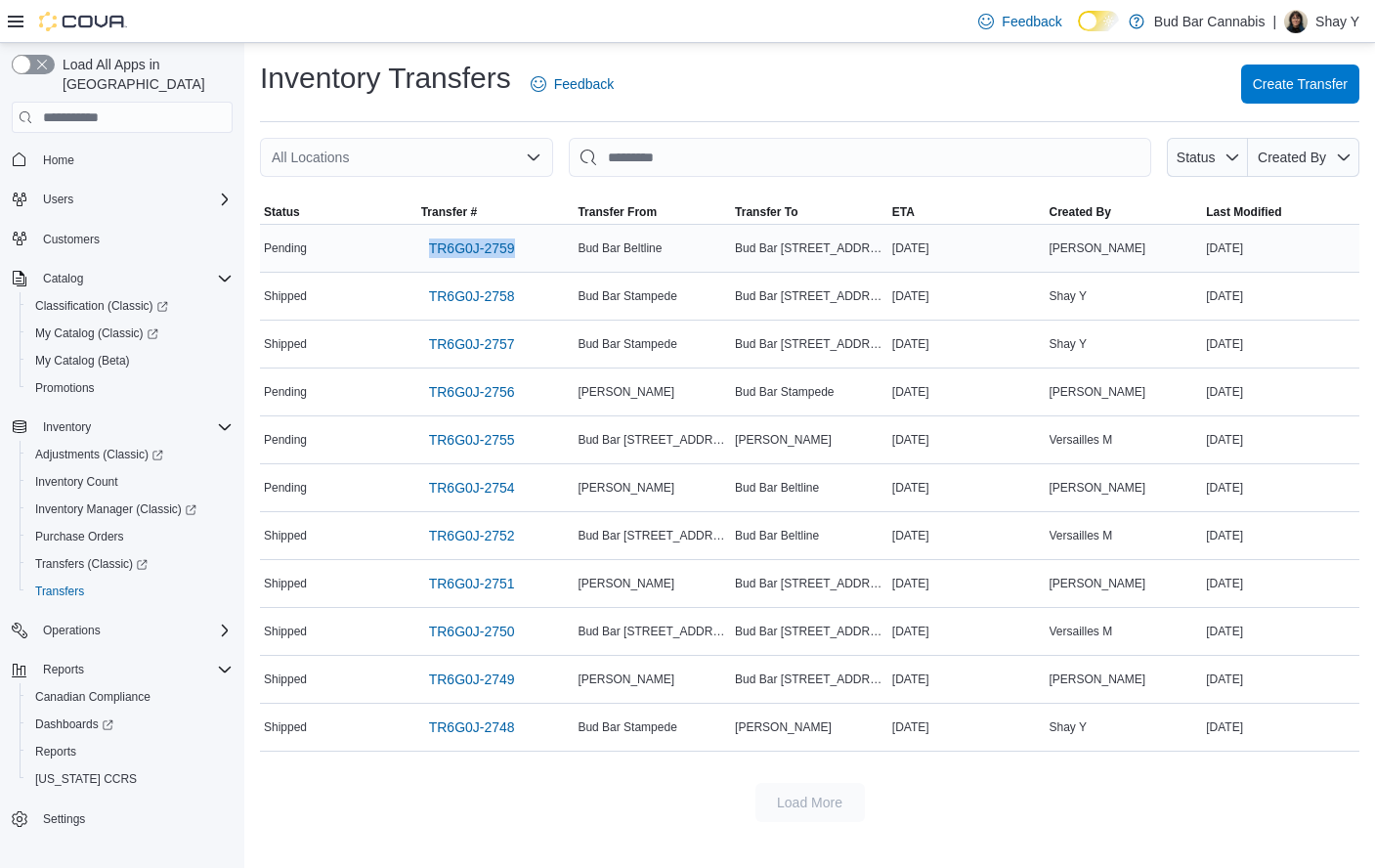
drag, startPoint x: 540, startPoint y: 252, endPoint x: 407, endPoint y: 261, distance: 133.3
click at [407, 261] on tr "Status Pending Transfer # TR6G0J-2759 Transfer From Bud Bar Beltline Transfer T…" at bounding box center [810, 248] width 1100 height 48
drag, startPoint x: 542, startPoint y: 299, endPoint x: 425, endPoint y: 295, distance: 117.1
click at [425, 295] on div "TR6G0J-2758" at bounding box center [496, 295] width 158 height 47
copy span "TR6G0J-2758"
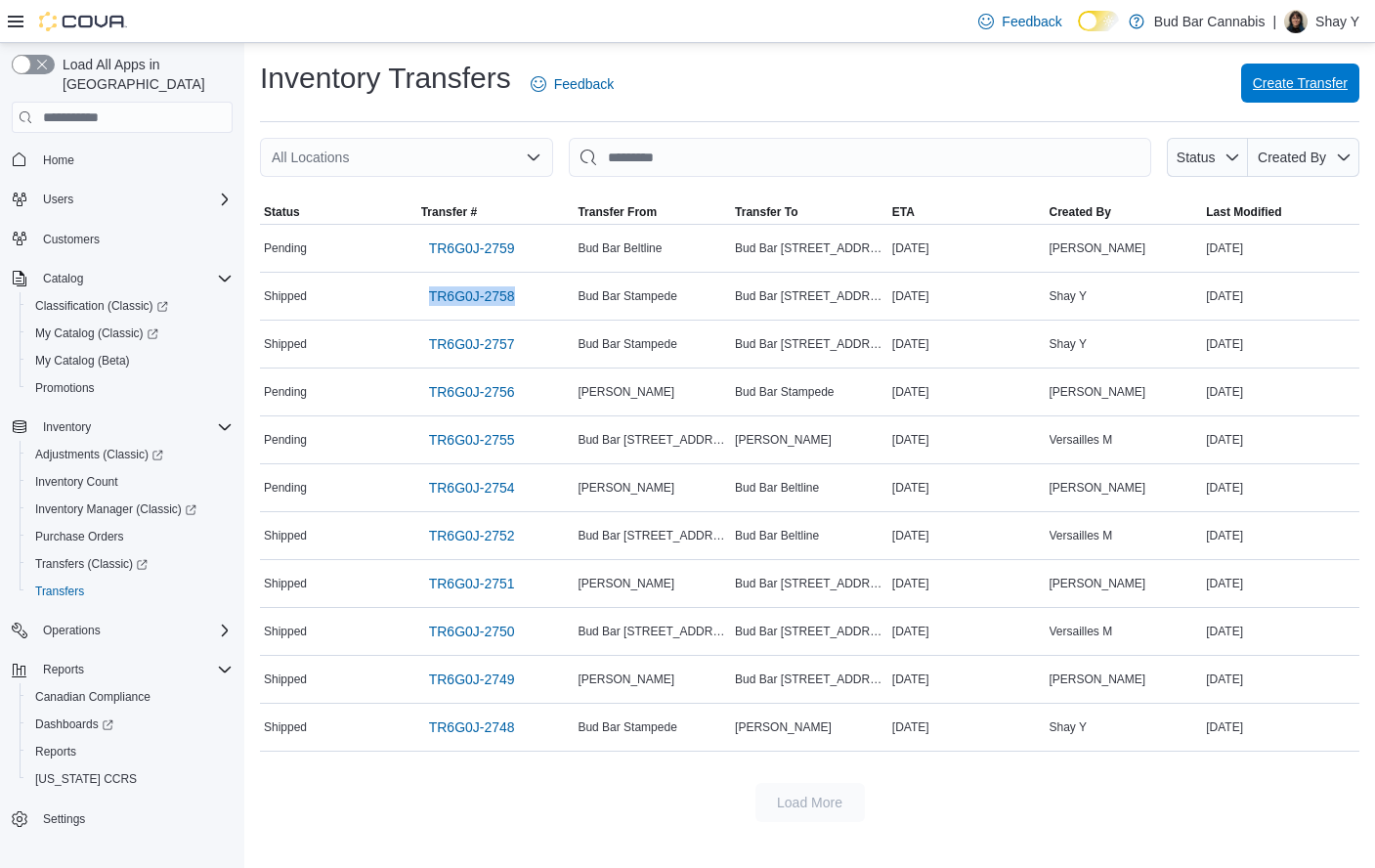
click at [1295, 79] on span "Create Transfer" at bounding box center [1300, 83] width 95 height 20
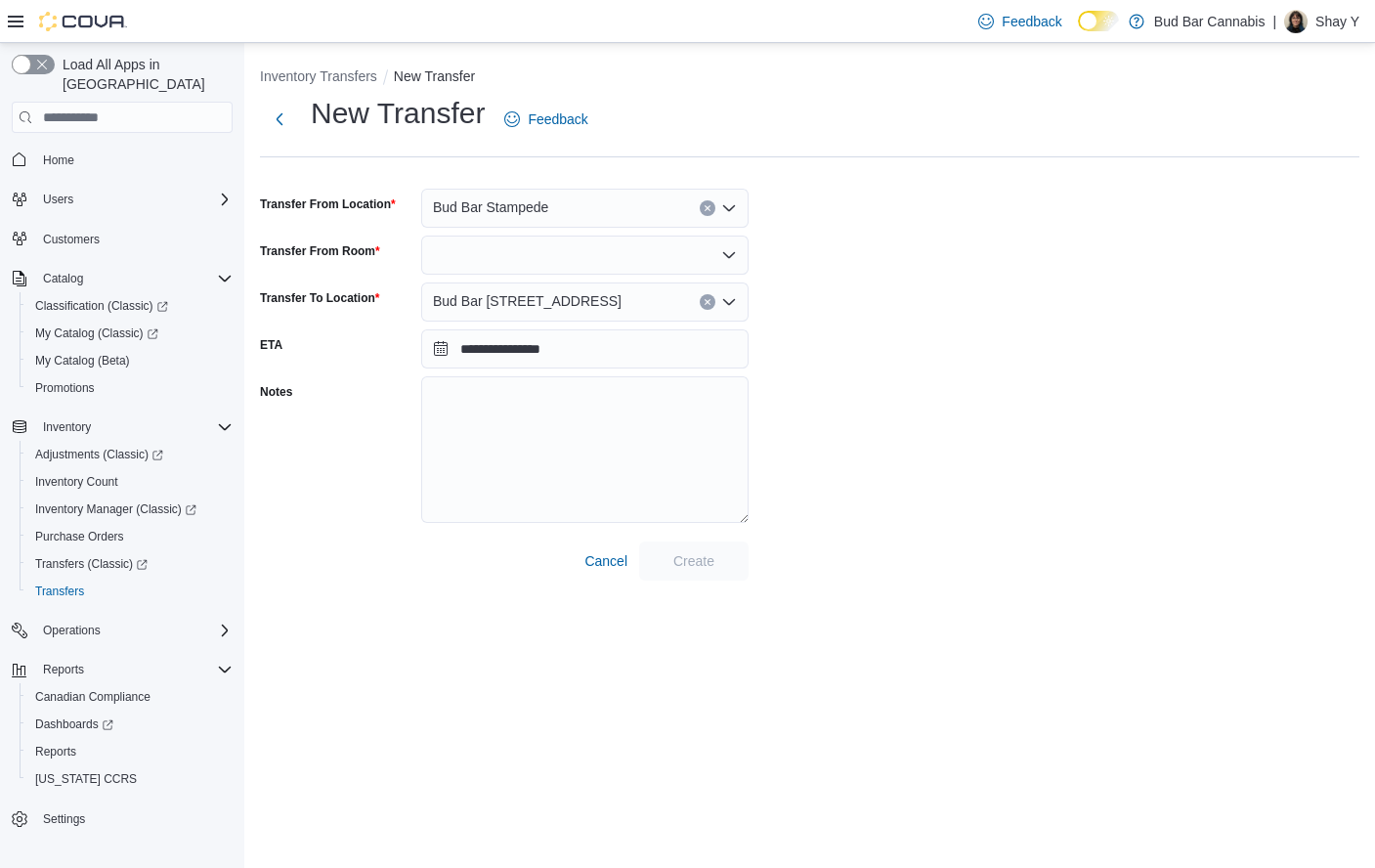
click at [543, 302] on span "Bud Bar 14 ST NW" at bounding box center [527, 301] width 189 height 24
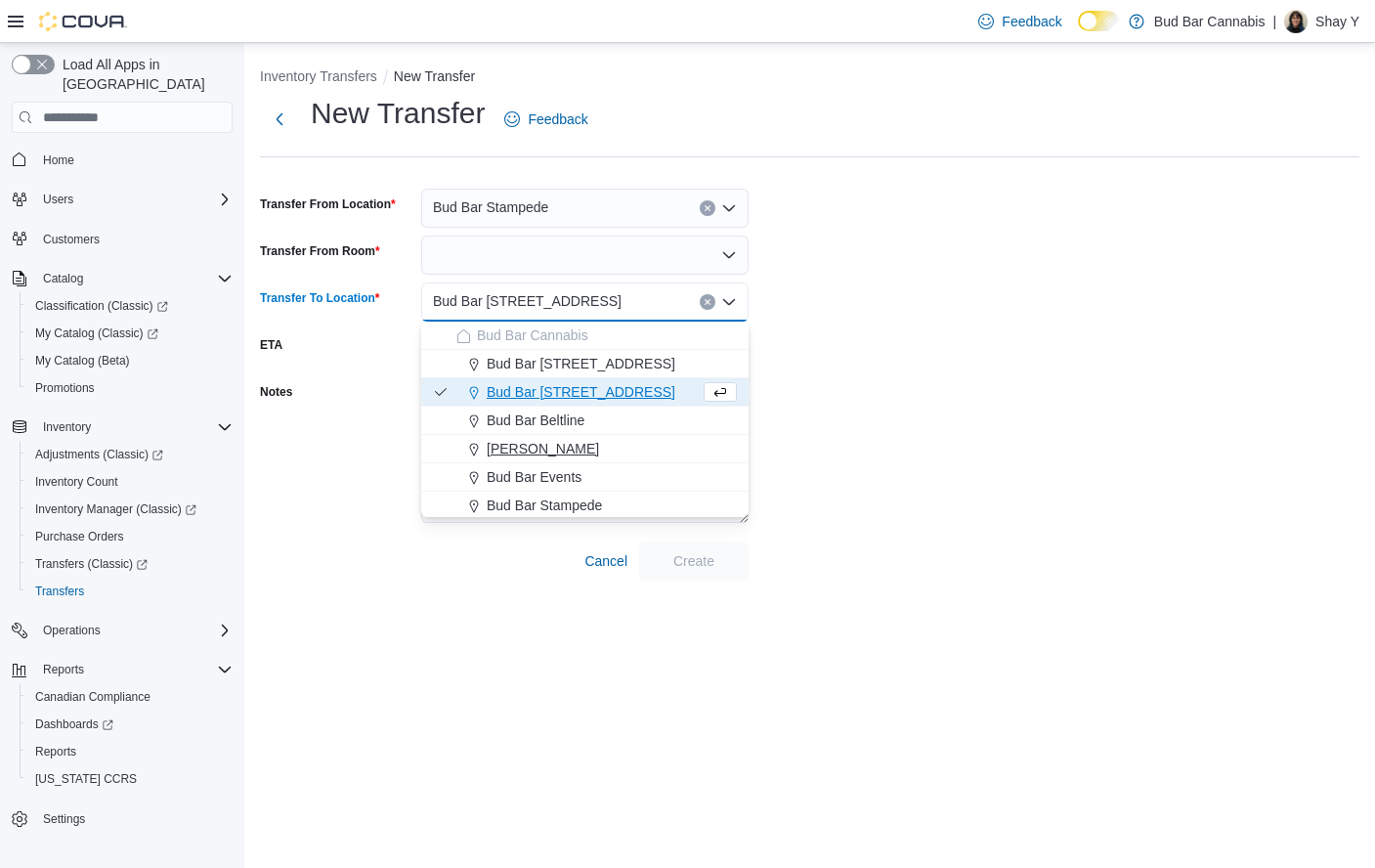
click at [587, 442] on span "Bud Bar Crowfoot" at bounding box center [543, 449] width 113 height 20
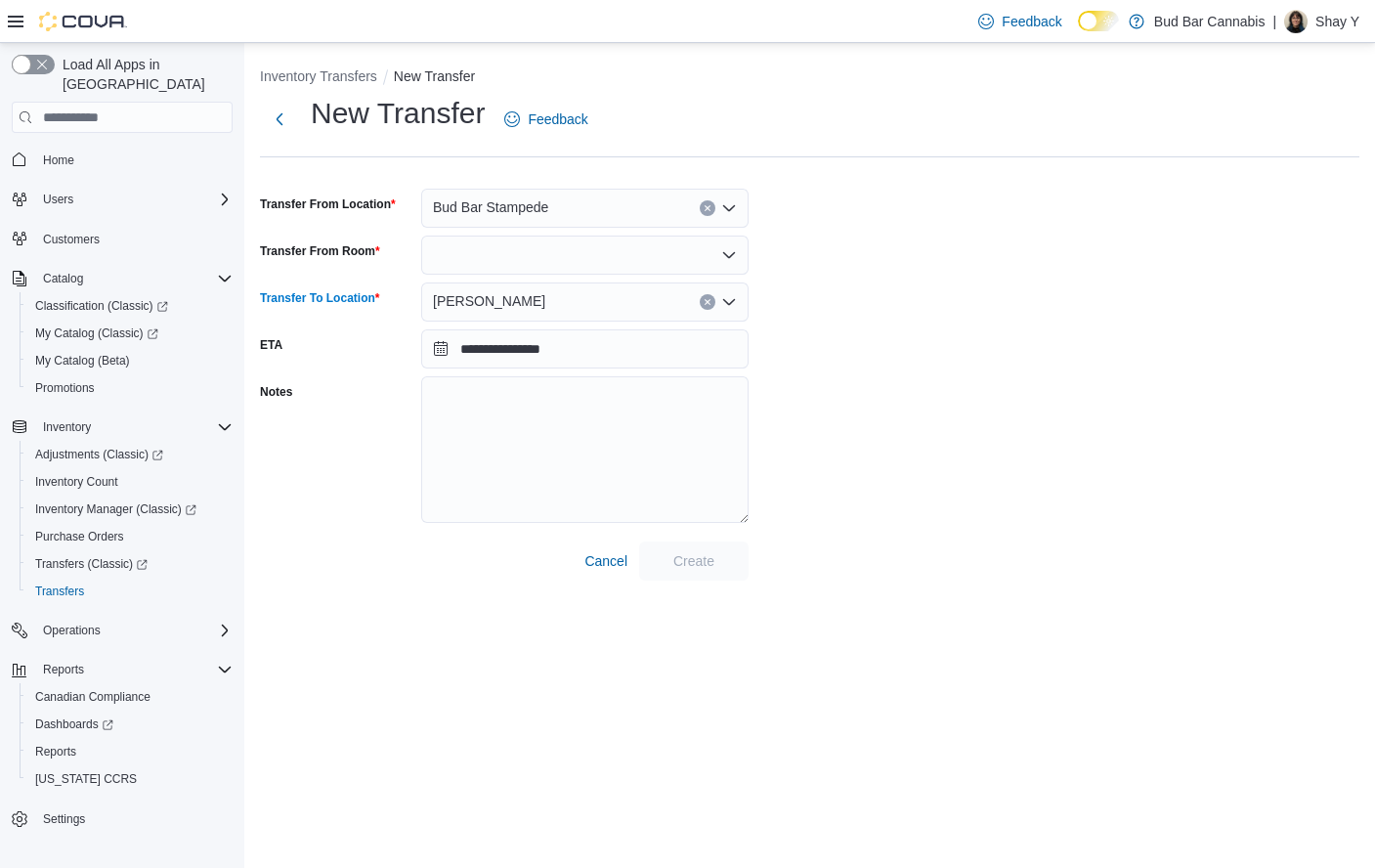
click at [666, 308] on div "Bud Bar Crowfoot Combo box. Selected. Bud Bar Crowfoot. Press Backspace to dele…" at bounding box center [585, 301] width 327 height 39
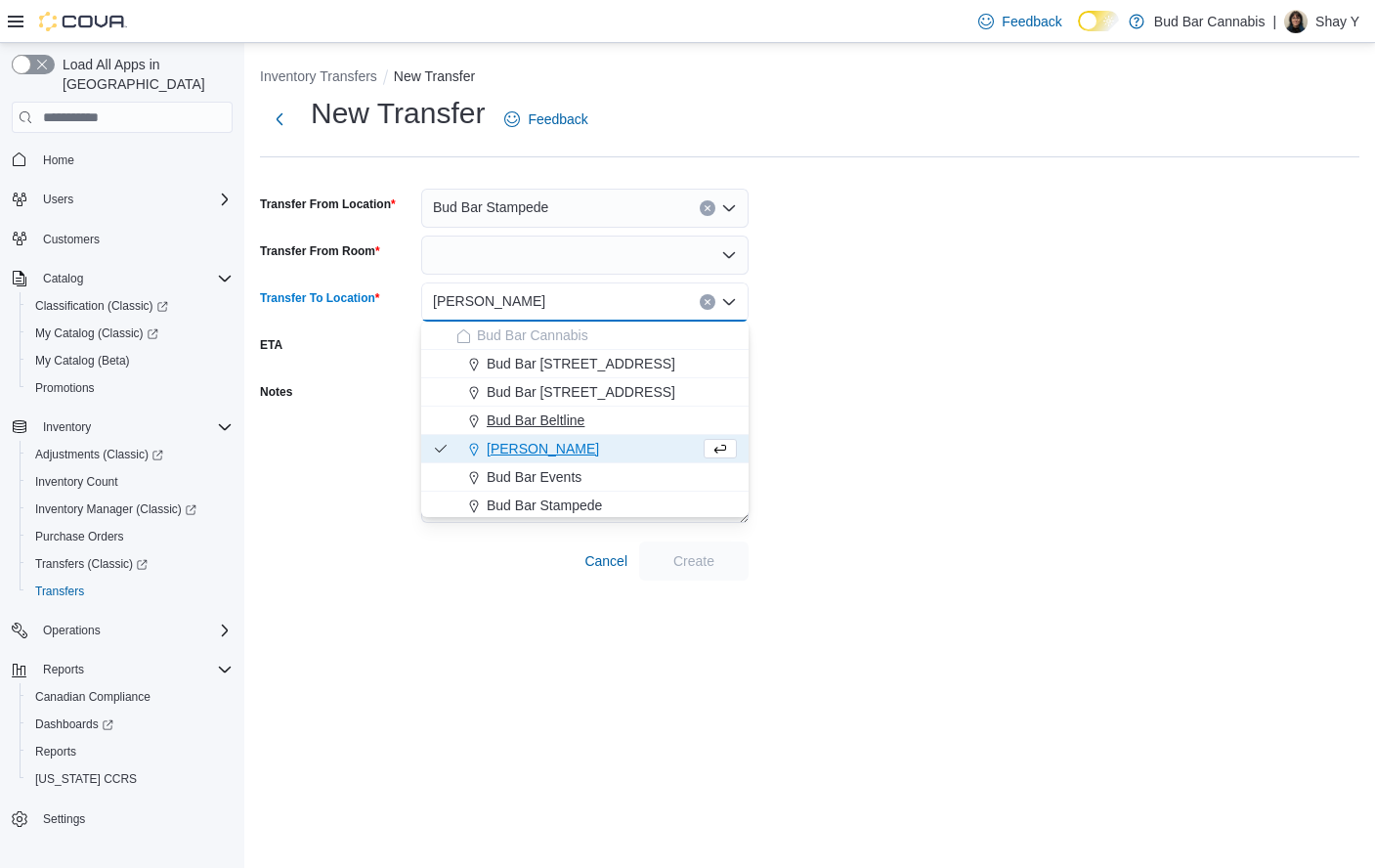
click at [578, 412] on span "Bud Bar Beltline" at bounding box center [536, 420] width 98 height 20
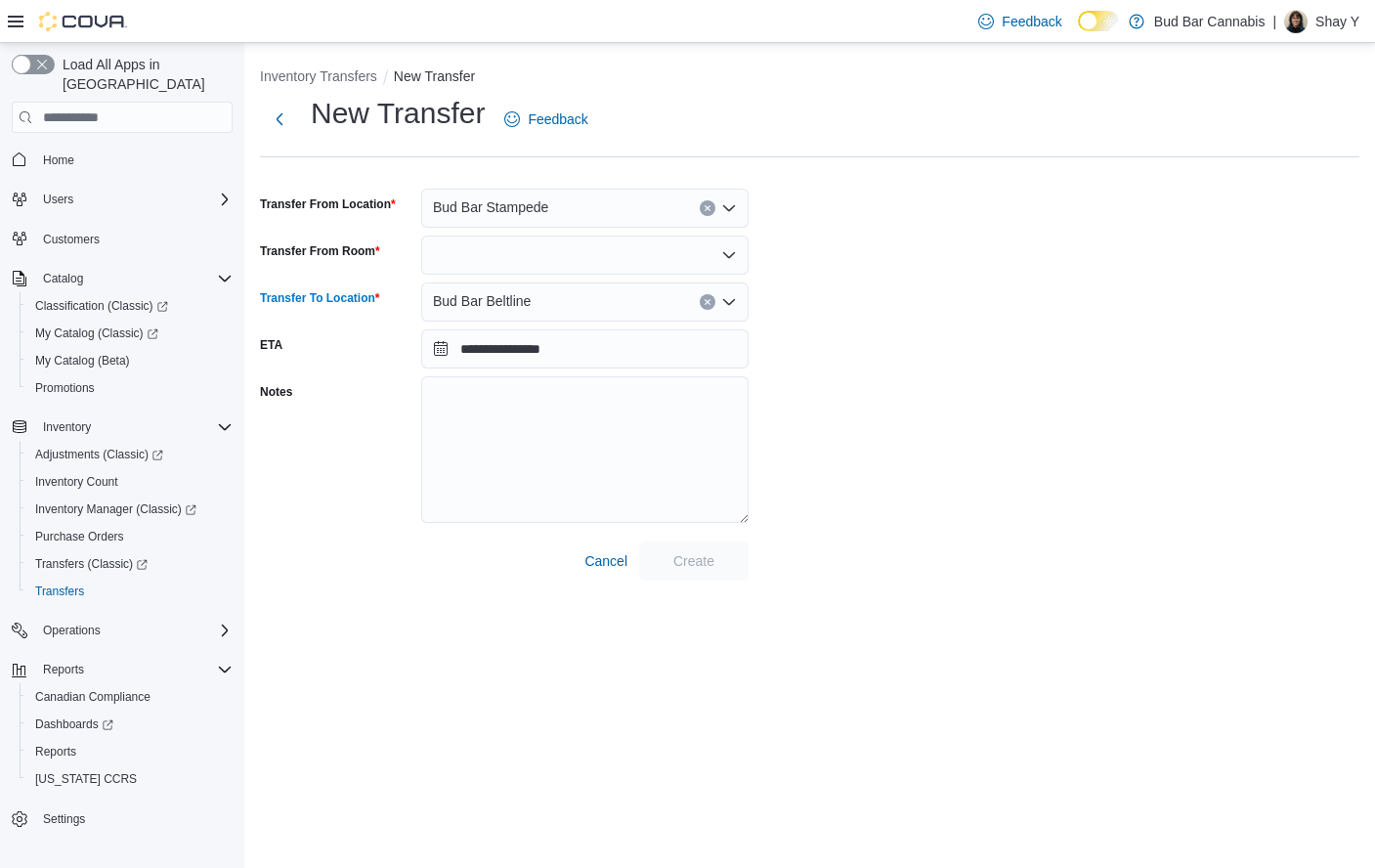
click at [549, 242] on div at bounding box center [585, 254] width 327 height 39
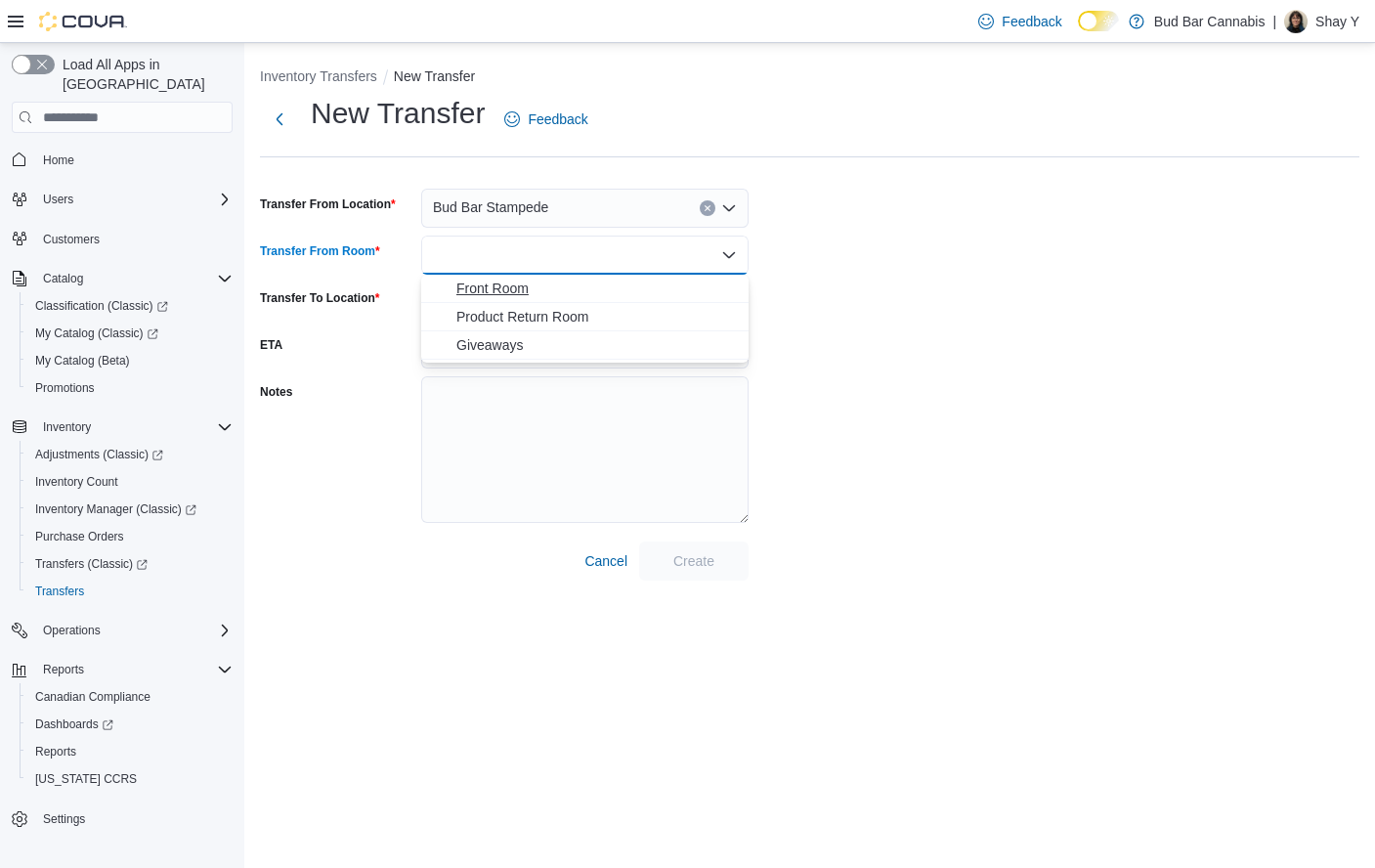
click at [550, 288] on span "Front Room" at bounding box center [596, 288] width 280 height 20
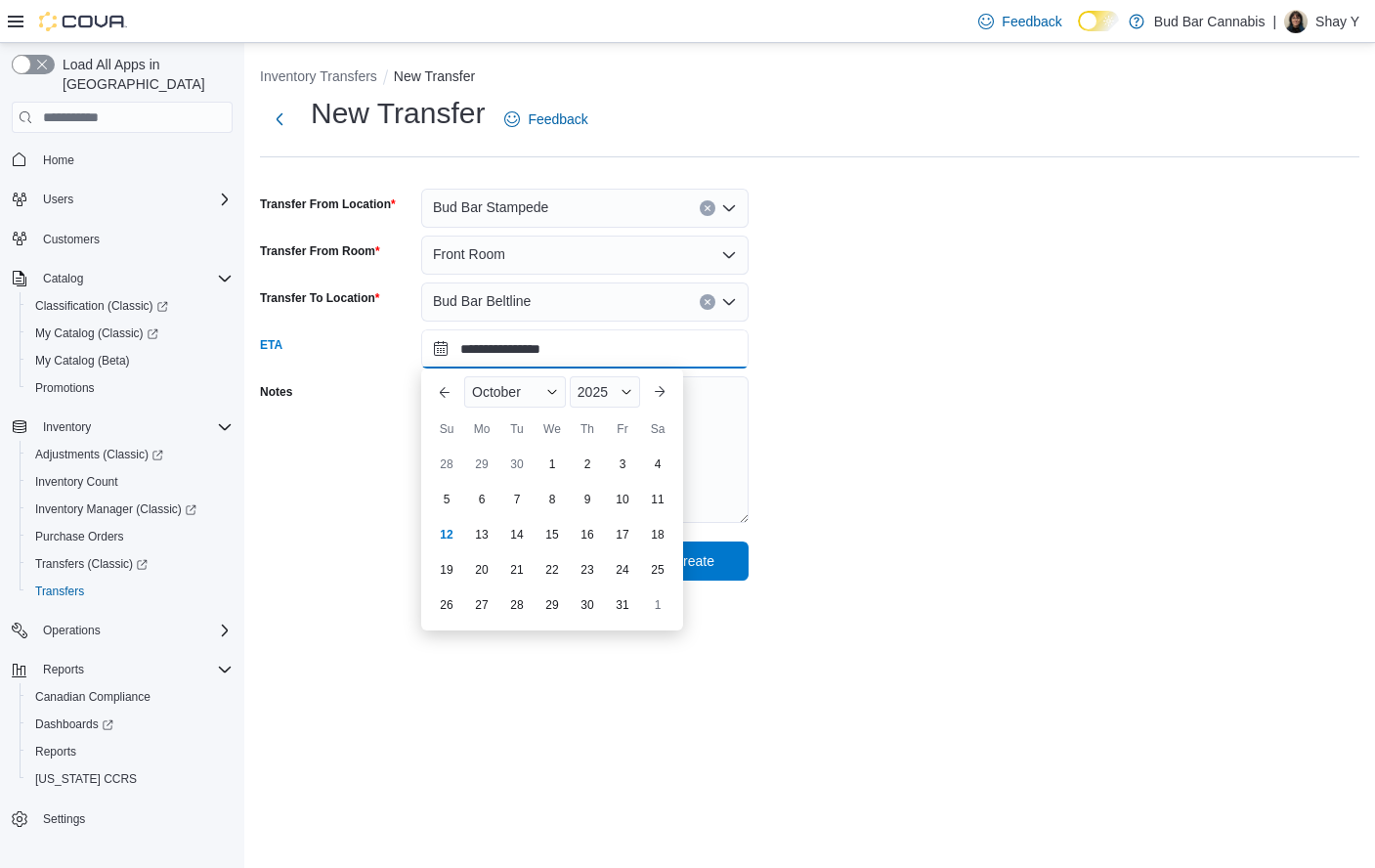
click at [492, 351] on input "**********" at bounding box center [585, 348] width 327 height 39
click at [872, 367] on div "**********" at bounding box center [810, 337] width 1100 height 487
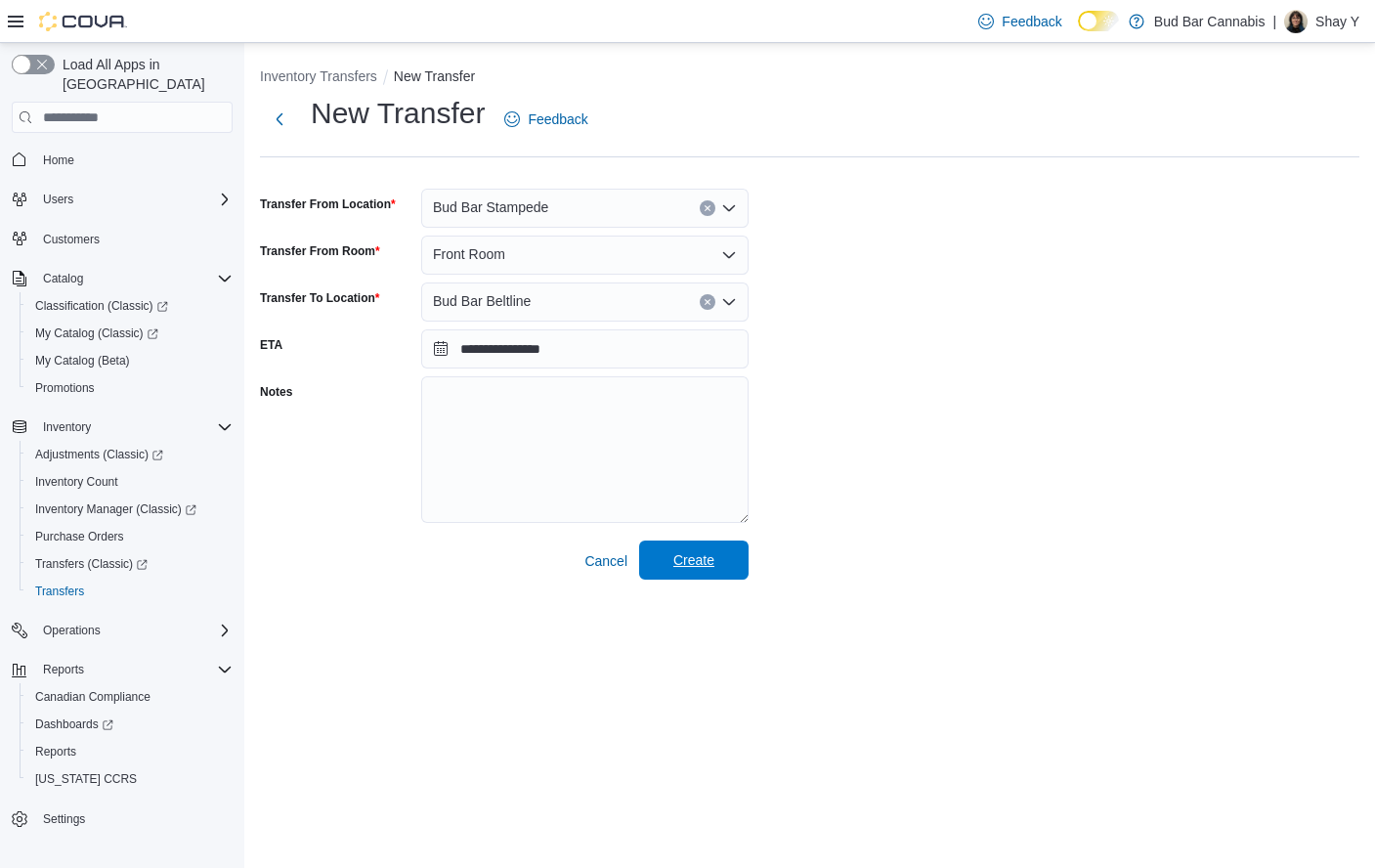
click at [711, 556] on span "Create" at bounding box center [693, 560] width 41 height 20
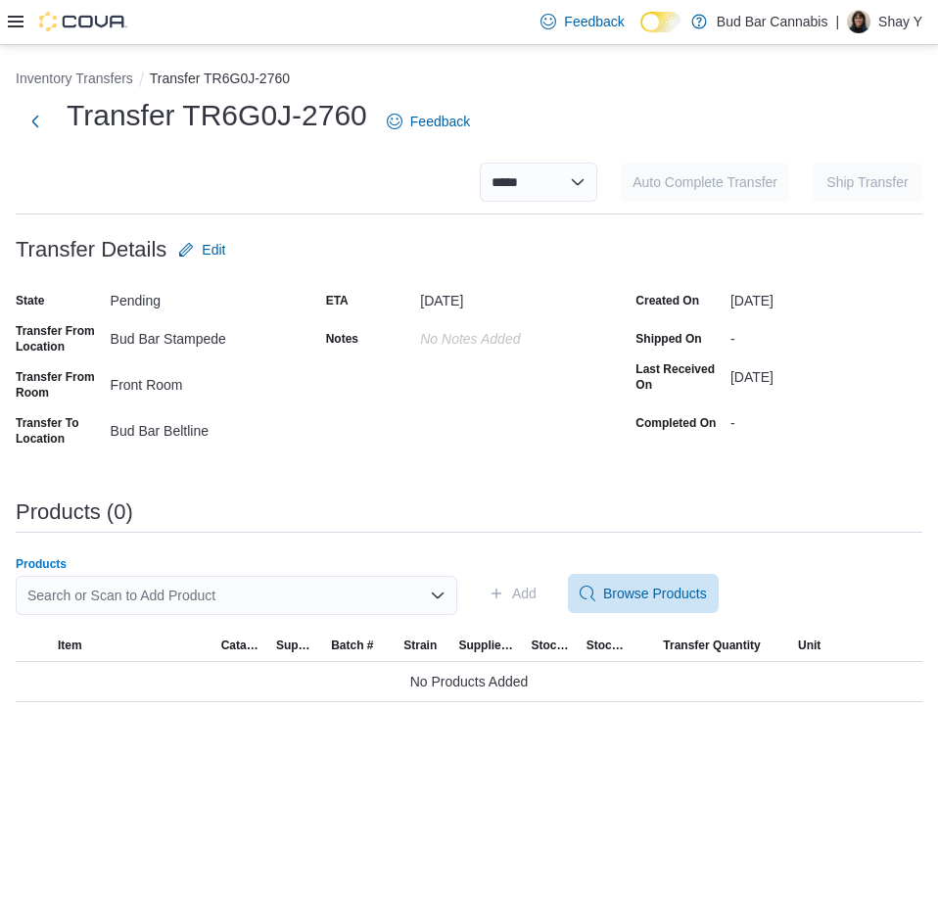
click at [116, 598] on div "Search or Scan to Add Product" at bounding box center [237, 595] width 442 height 39
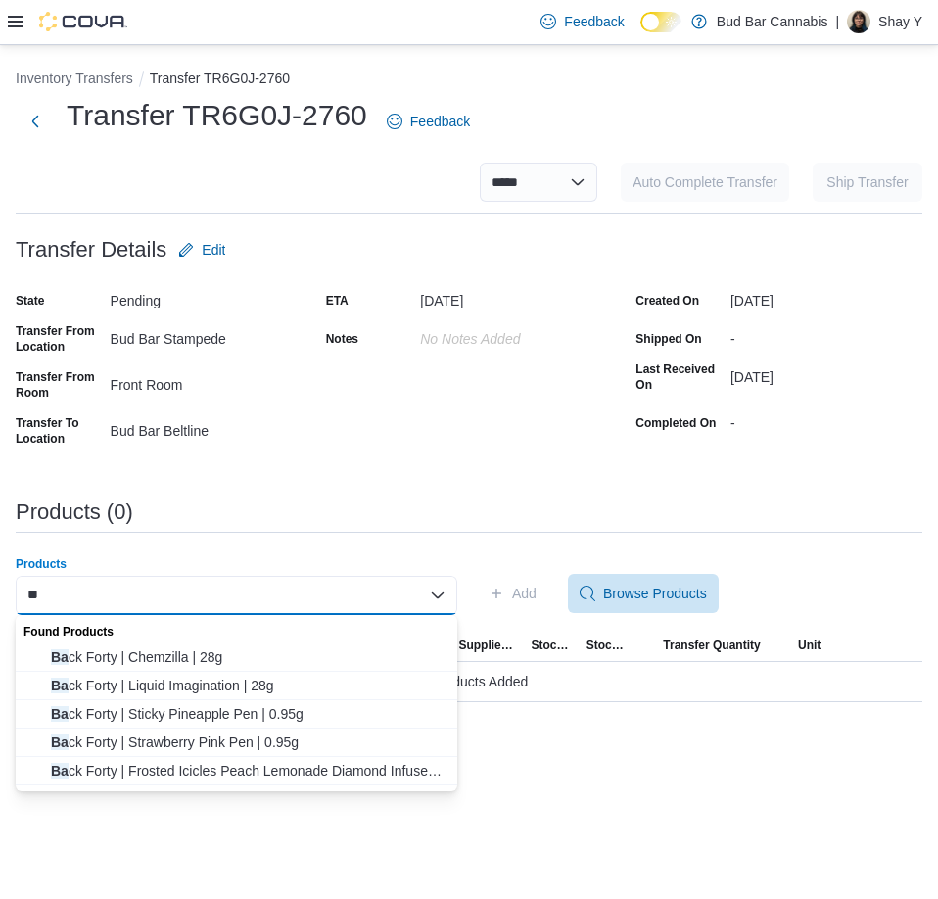
type input "*"
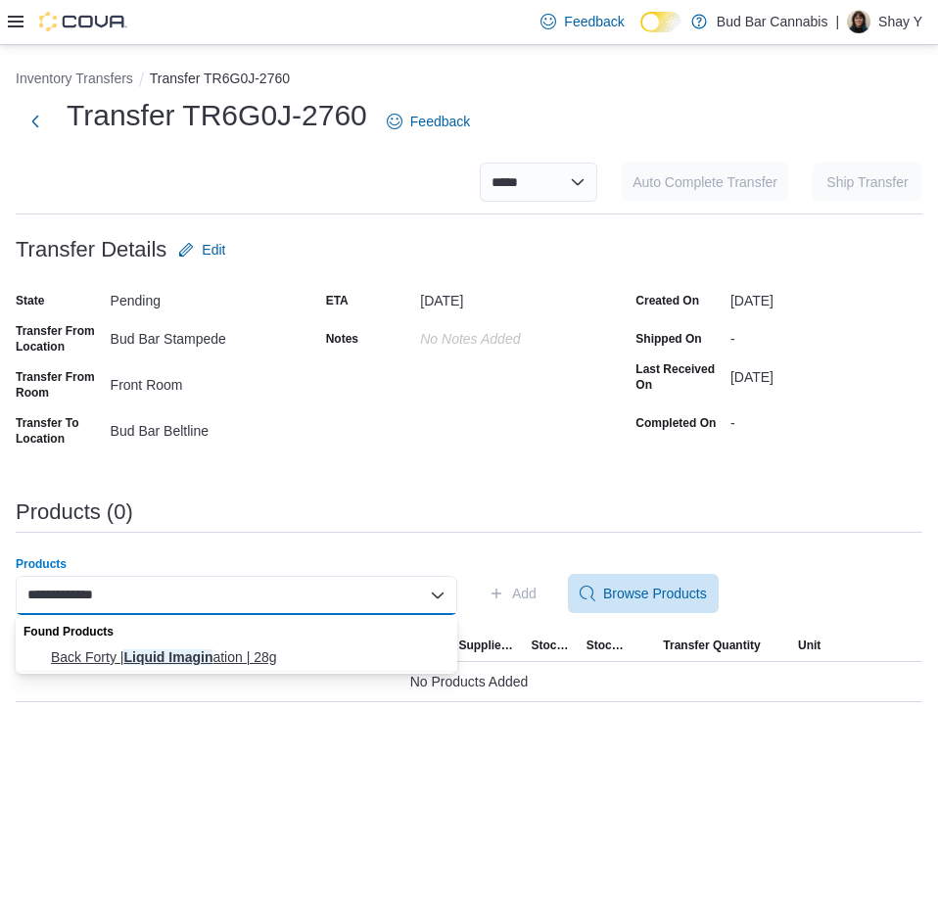
type input "**********"
click at [178, 658] on span "Back Forty | Liquid Imagin ation | 28g" at bounding box center [248, 657] width 395 height 20
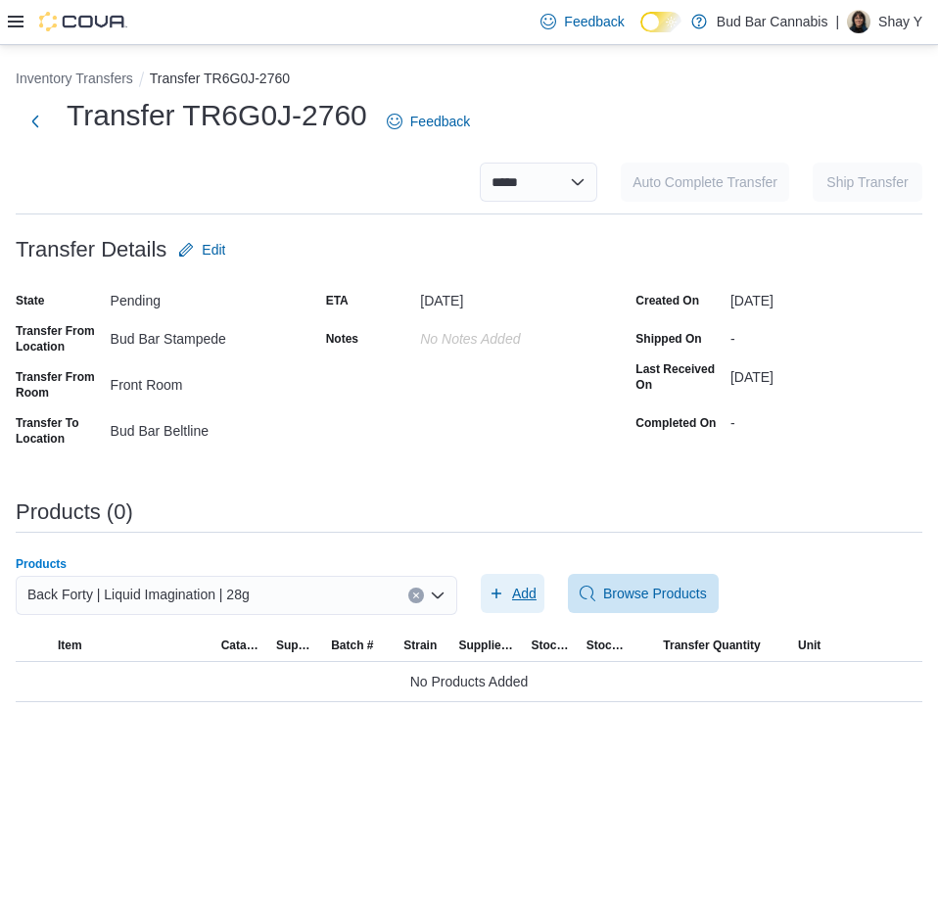
click at [516, 594] on span "Add" at bounding box center [524, 594] width 24 height 20
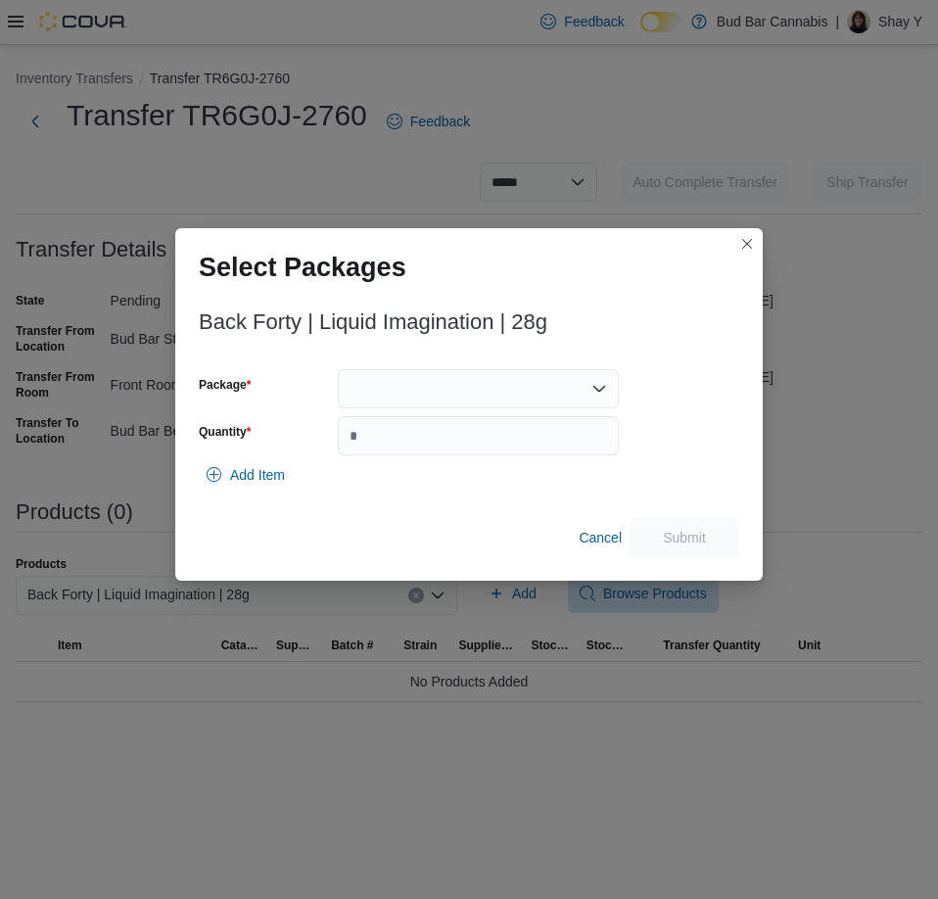
click at [394, 389] on div at bounding box center [478, 388] width 281 height 39
click at [404, 450] on span "10601421-01" at bounding box center [490, 451] width 234 height 20
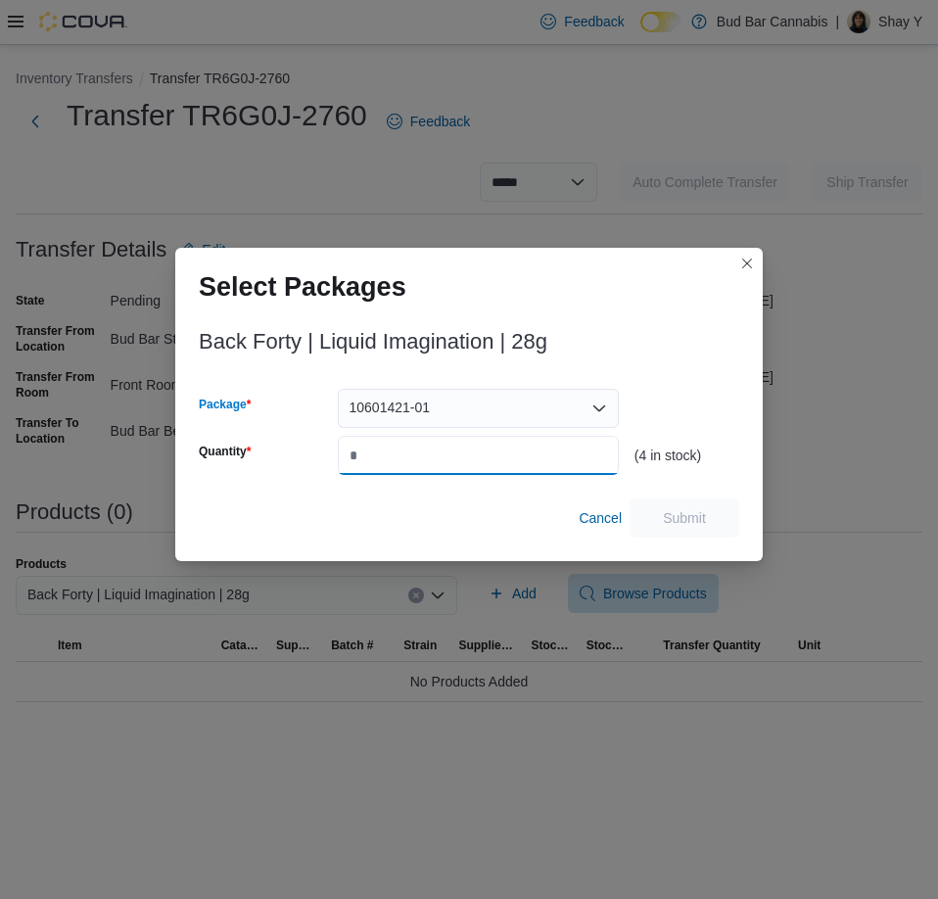
click at [419, 454] on input "Quantity" at bounding box center [478, 455] width 281 height 39
type input "*"
click at [693, 515] on span "Submit" at bounding box center [684, 517] width 43 height 20
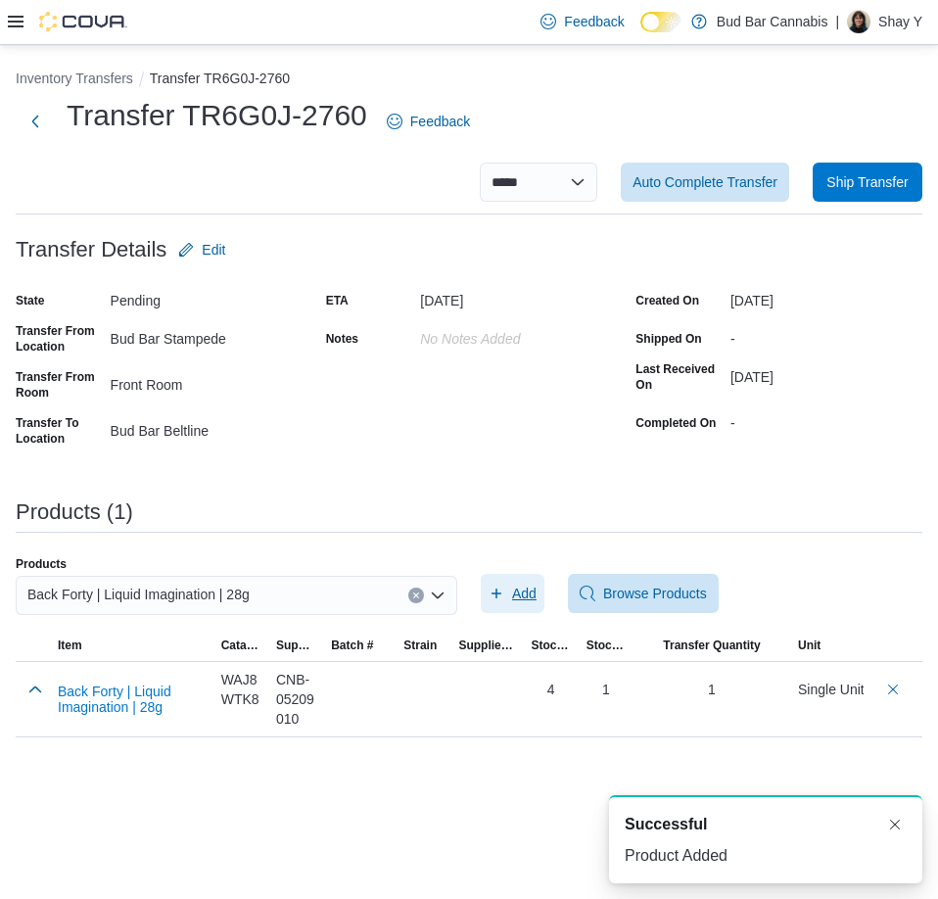
click at [512, 598] on span "Add" at bounding box center [513, 593] width 48 height 39
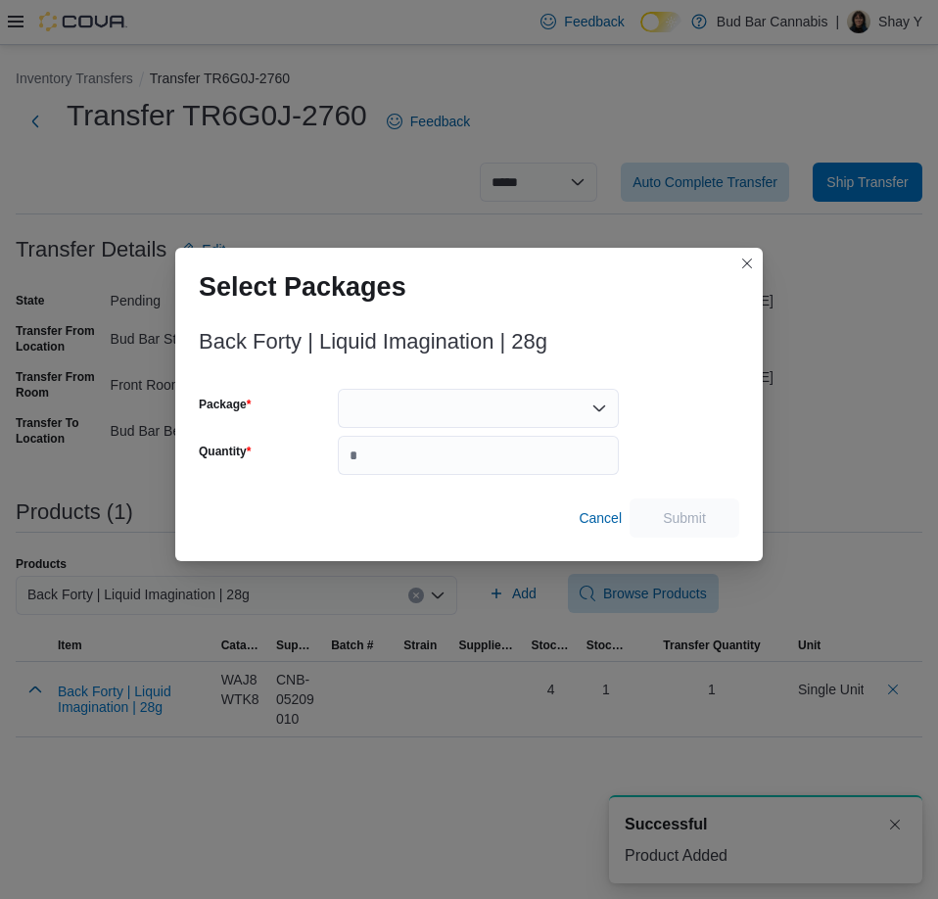
click at [380, 634] on div "Select Packages Back Forty | Liquid Imagination | 28g Package Quantity Cancel S…" at bounding box center [469, 449] width 938 height 899
drag, startPoint x: 272, startPoint y: 610, endPoint x: 408, endPoint y: 566, distance: 143.1
click at [295, 600] on div "Select Packages Back Forty | Liquid Imagination | 28g Package Quantity Cancel S…" at bounding box center [469, 449] width 938 height 899
click at [595, 519] on span "Cancel" at bounding box center [600, 518] width 43 height 20
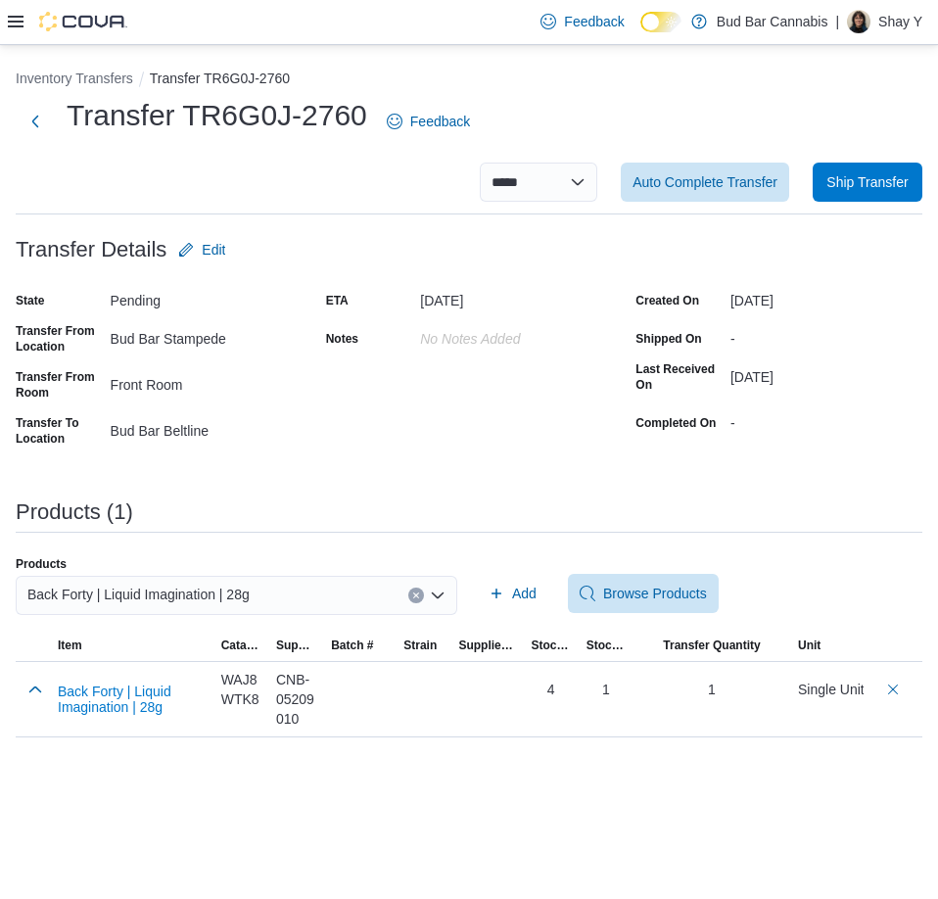
click at [412, 595] on button "Clear input" at bounding box center [416, 596] width 16 height 16
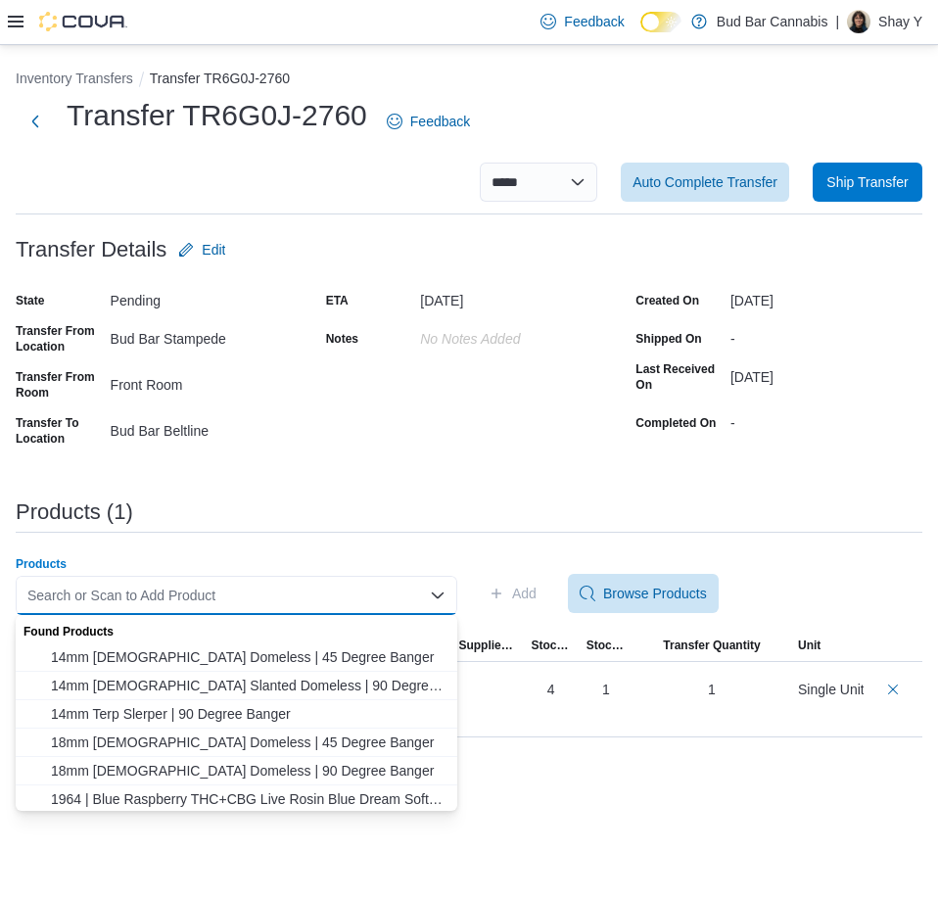
click at [205, 598] on div "Search or Scan to Add Product Combo box. Selected. Combo box input. Search or S…" at bounding box center [237, 595] width 442 height 39
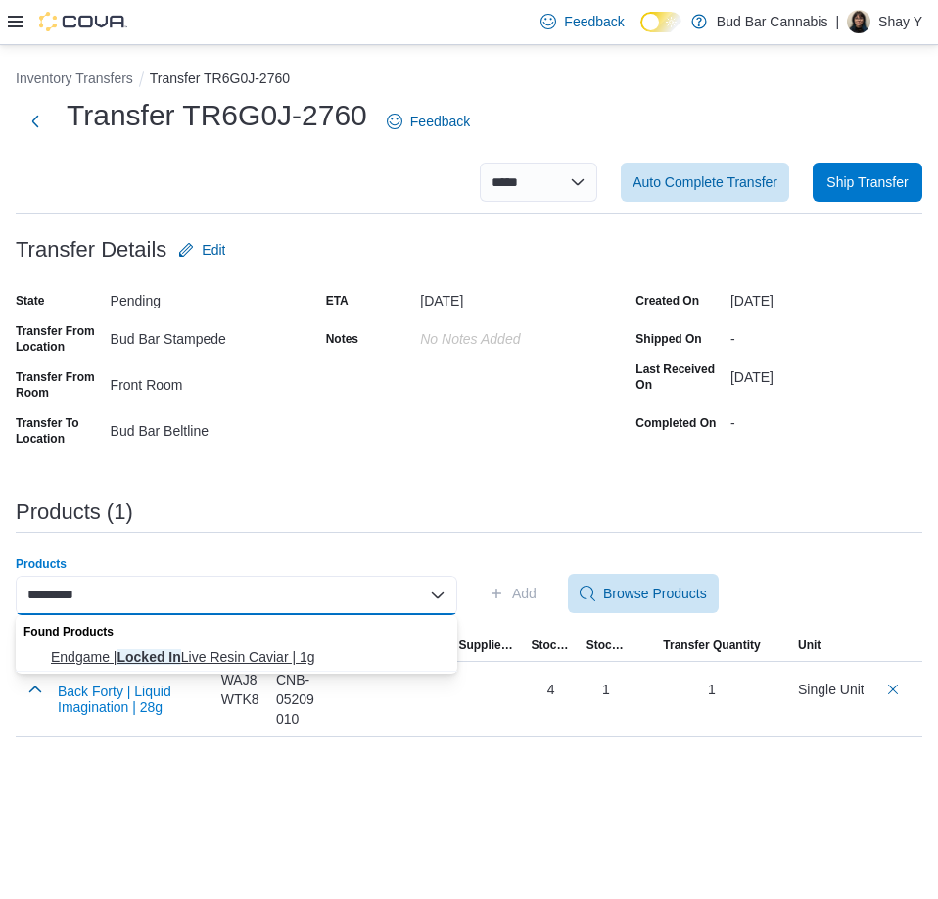
type input "*********"
click at [227, 646] on button "Endgame | Locked In Live Resin Caviar | 1g" at bounding box center [237, 658] width 442 height 28
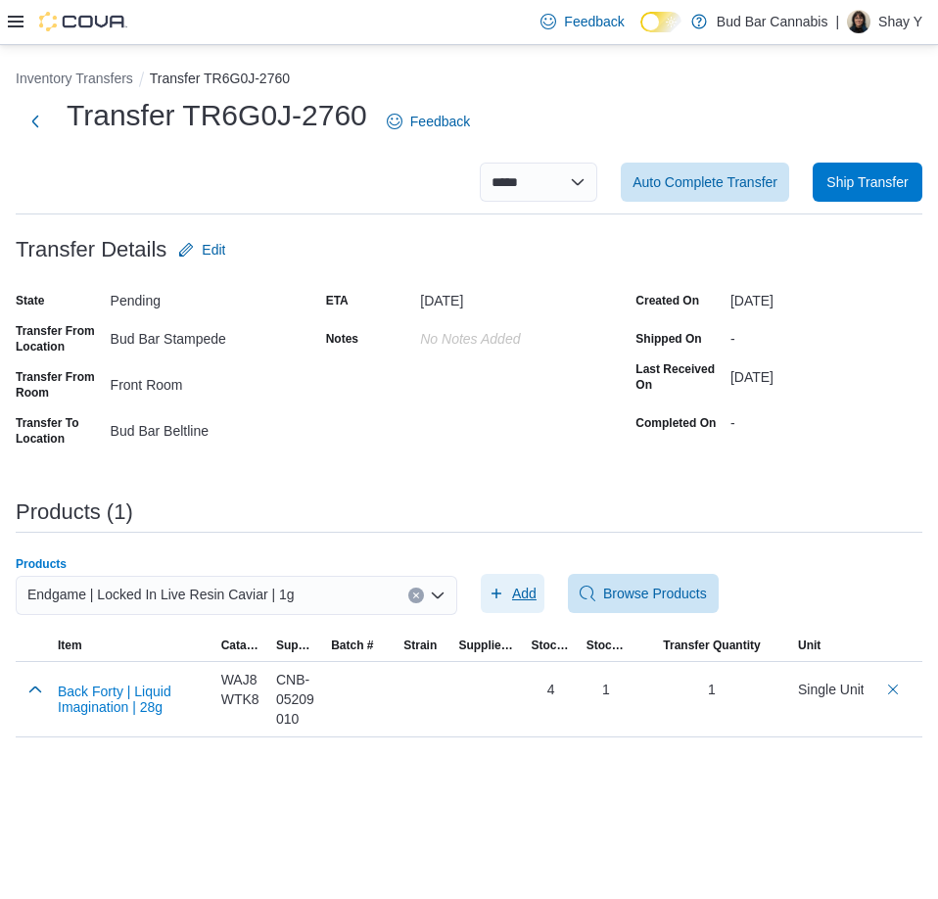
click at [506, 589] on span "Add" at bounding box center [513, 593] width 48 height 39
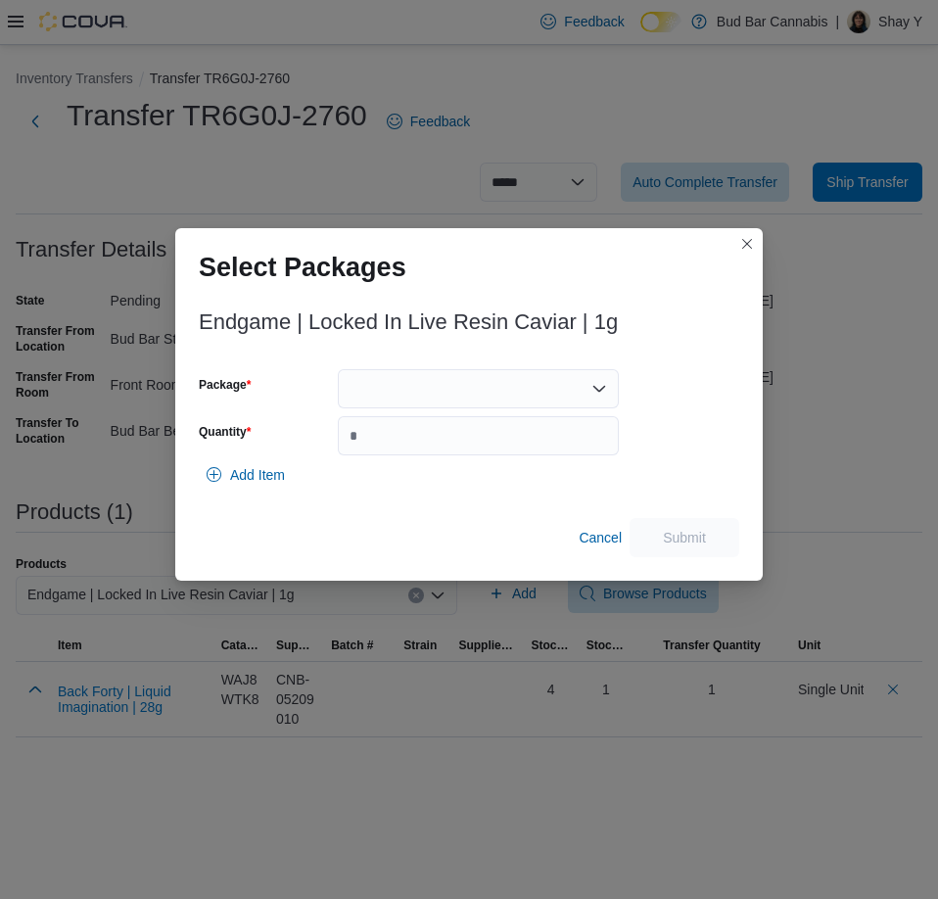
click at [387, 403] on div at bounding box center [478, 388] width 281 height 39
drag, startPoint x: 395, startPoint y: 456, endPoint x: 390, endPoint y: 446, distance: 11.8
click at [395, 455] on button "P250722LR01" at bounding box center [478, 451] width 281 height 28
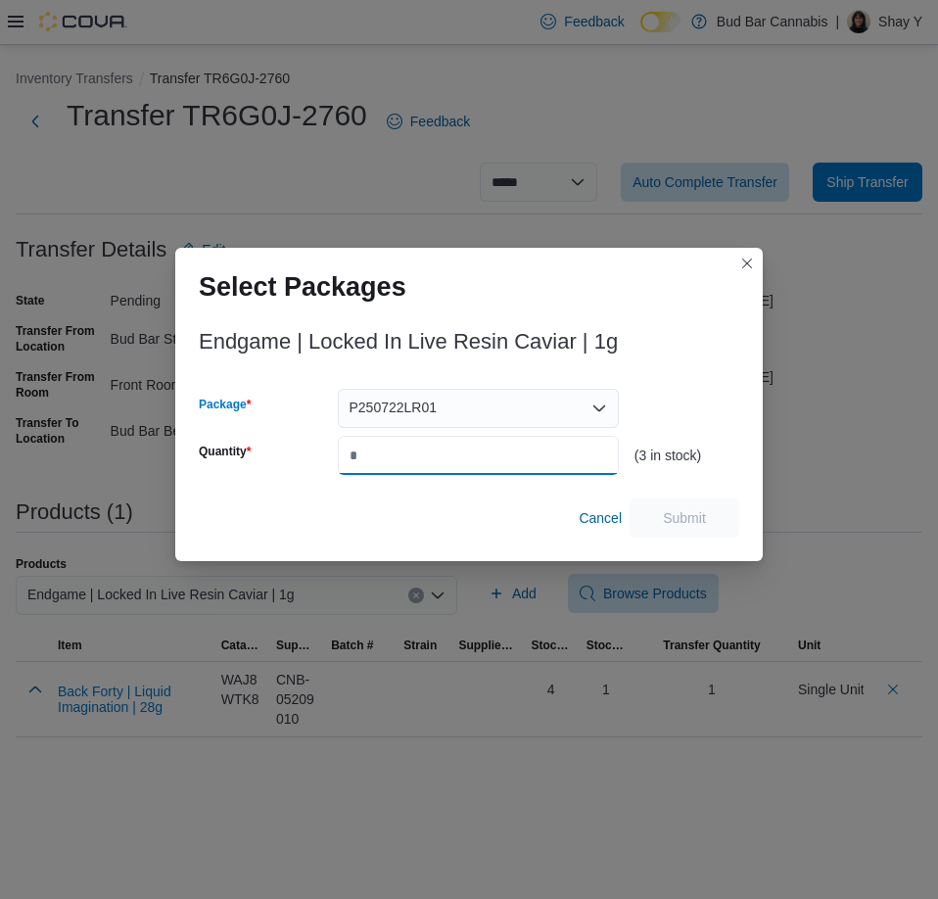
click at [353, 447] on input "Quantity" at bounding box center [478, 455] width 281 height 39
type input "*"
click at [673, 512] on span "Submit" at bounding box center [684, 517] width 43 height 20
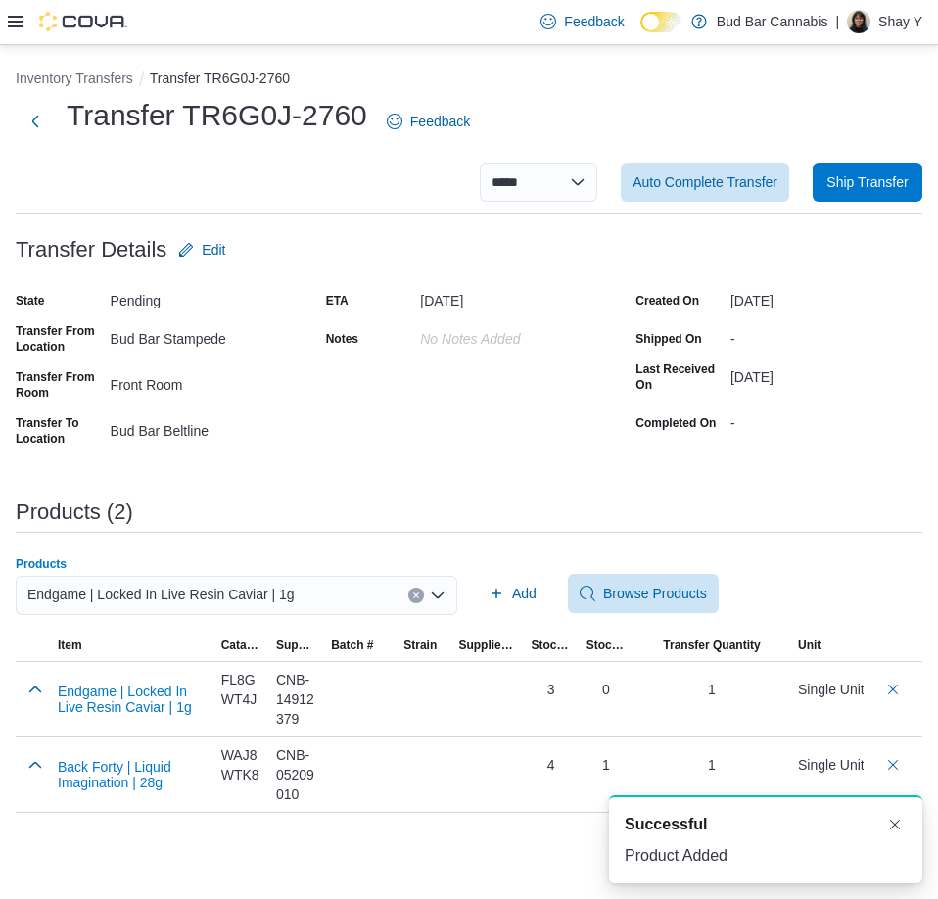
click at [424, 600] on div "Endgame | Locked In Live Resin Caviar | 1g" at bounding box center [237, 595] width 442 height 39
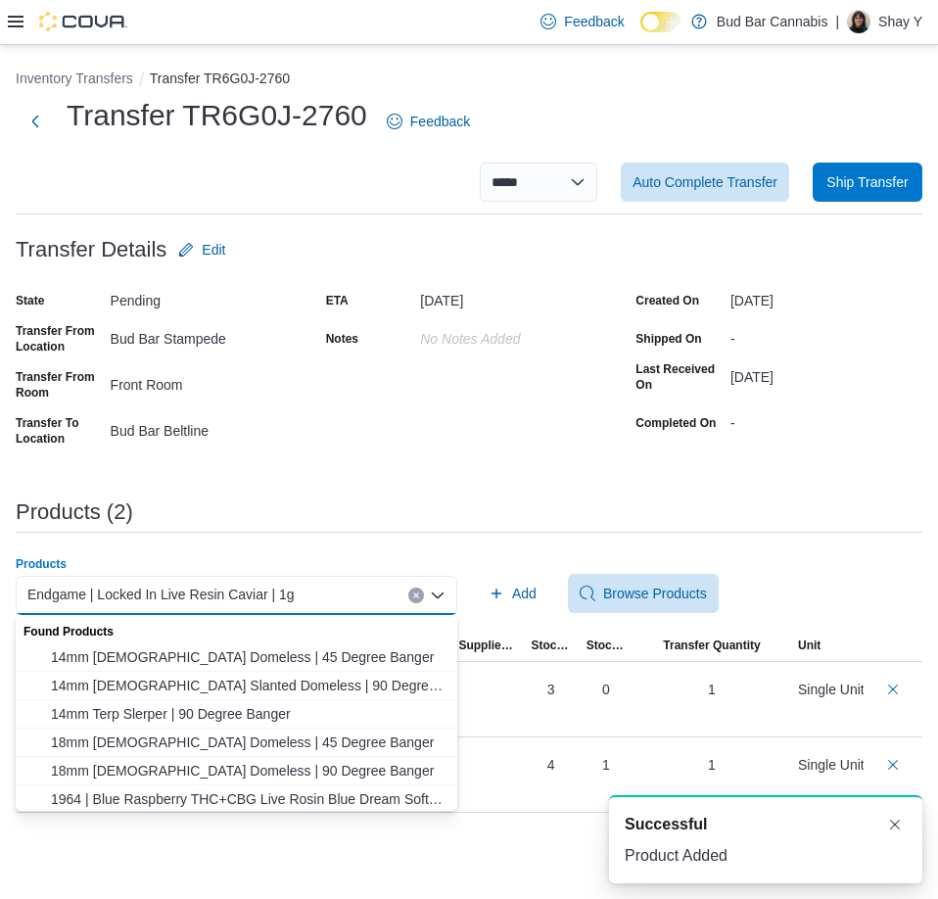
click at [416, 600] on button "Clear input" at bounding box center [416, 596] width 16 height 16
click at [266, 601] on div "Search or Scan to Add Product" at bounding box center [237, 595] width 442 height 39
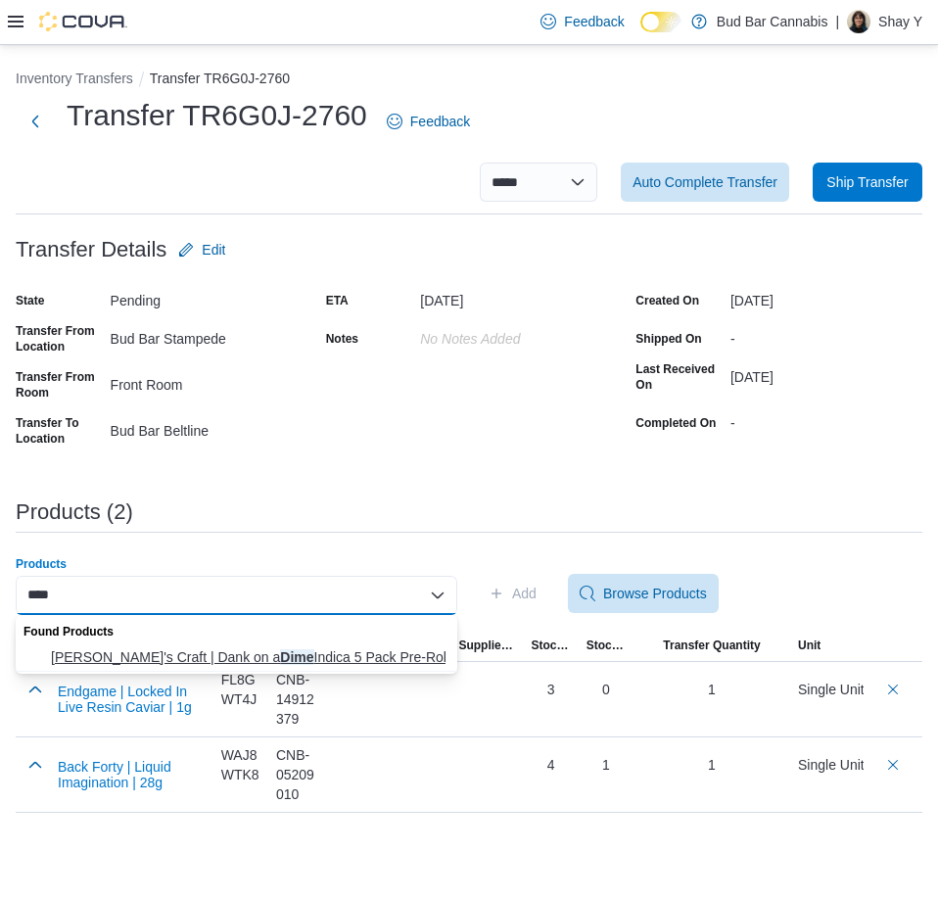
type input "****"
click at [212, 652] on span "Tommy's Craft | Dank on a Dime Indica 5 Pack Pre-Rolls | 5 x … Tommy's Craft | …" at bounding box center [248, 657] width 395 height 20
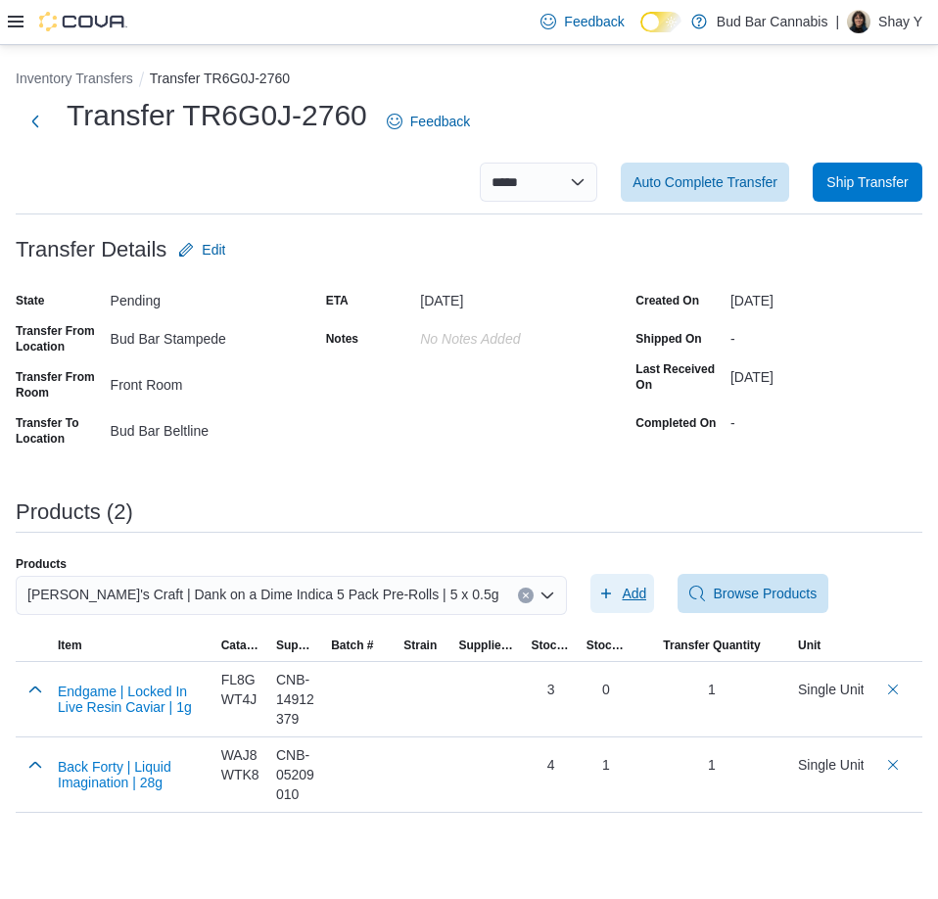
click at [622, 596] on span "Add" at bounding box center [634, 594] width 24 height 20
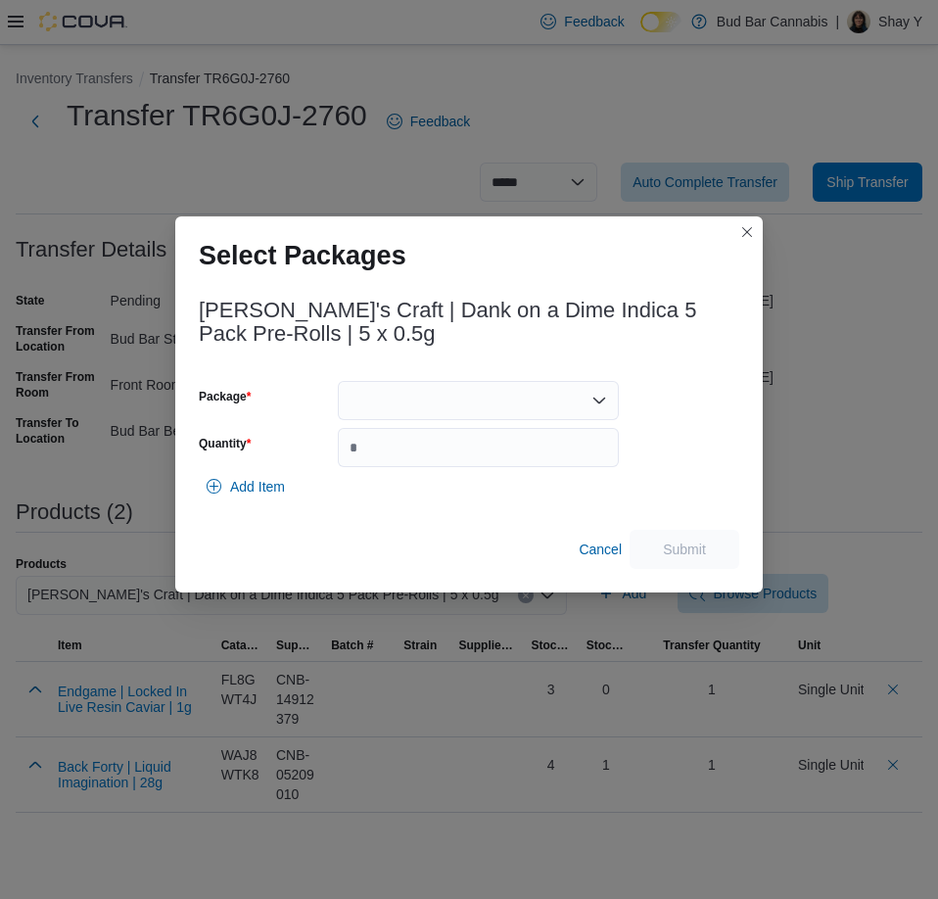
click at [407, 405] on div at bounding box center [478, 400] width 281 height 39
click at [395, 466] on span "24194" at bounding box center [490, 463] width 234 height 20
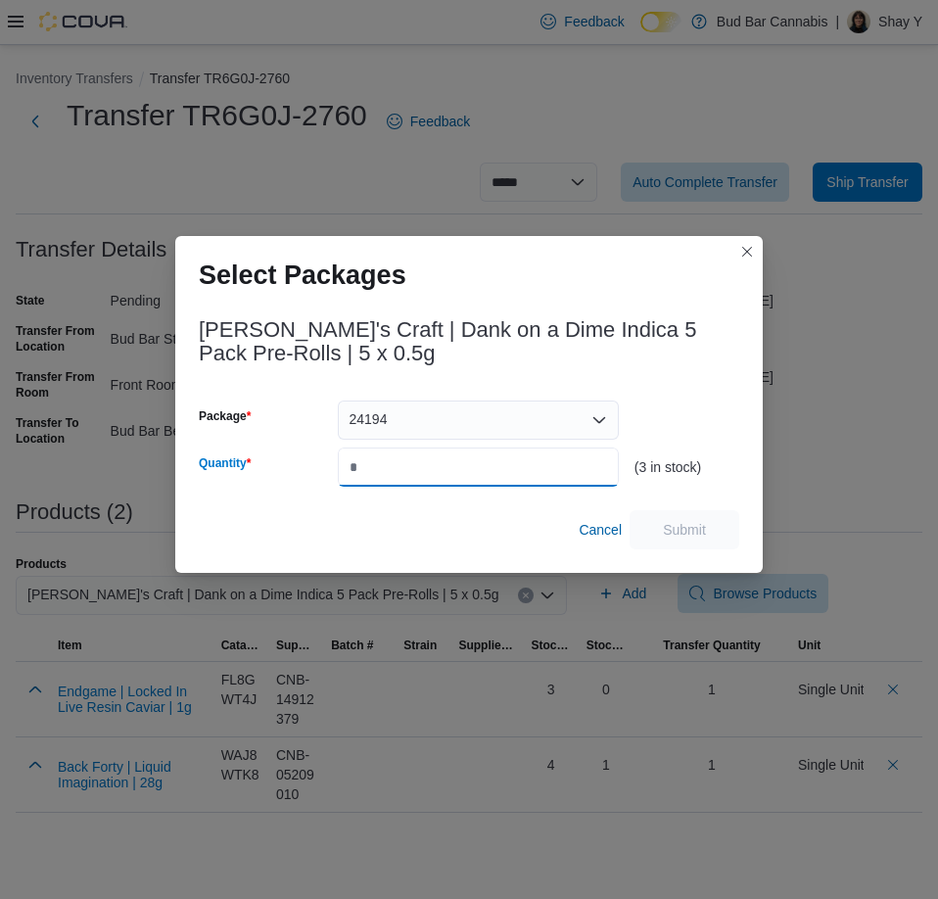
click at [391, 469] on input "Quantity" at bounding box center [478, 467] width 281 height 39
type input "*"
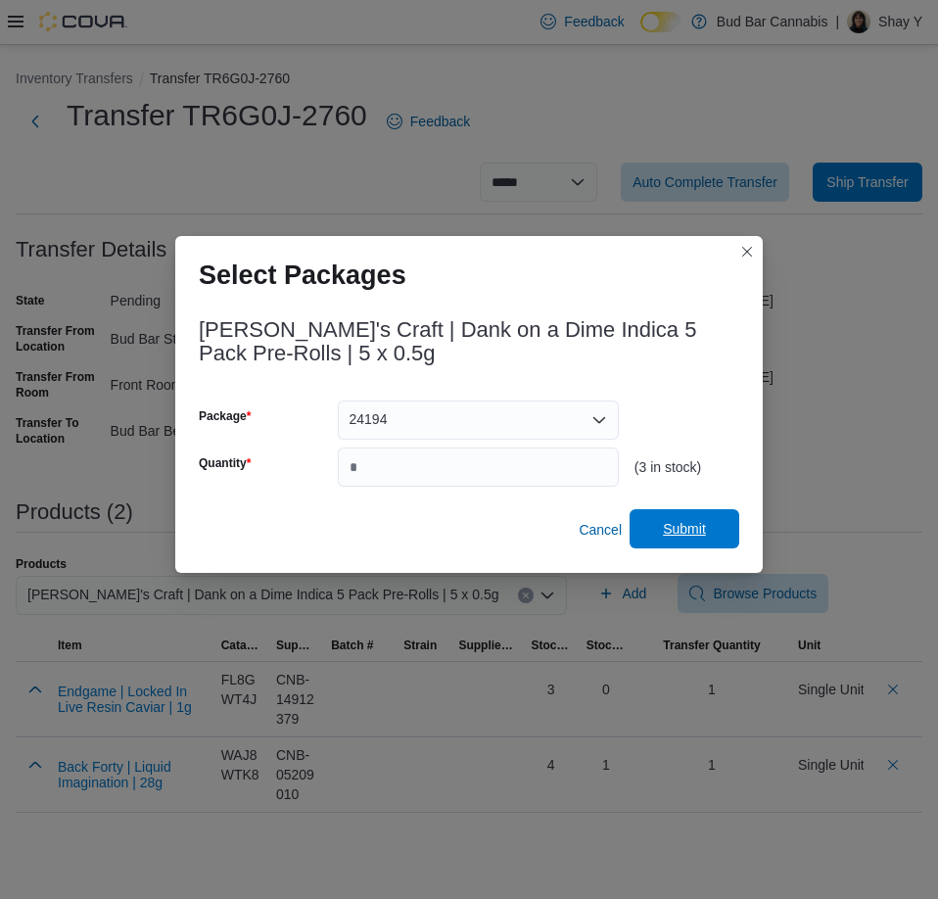
click at [714, 539] on span "Submit" at bounding box center [685, 528] width 86 height 39
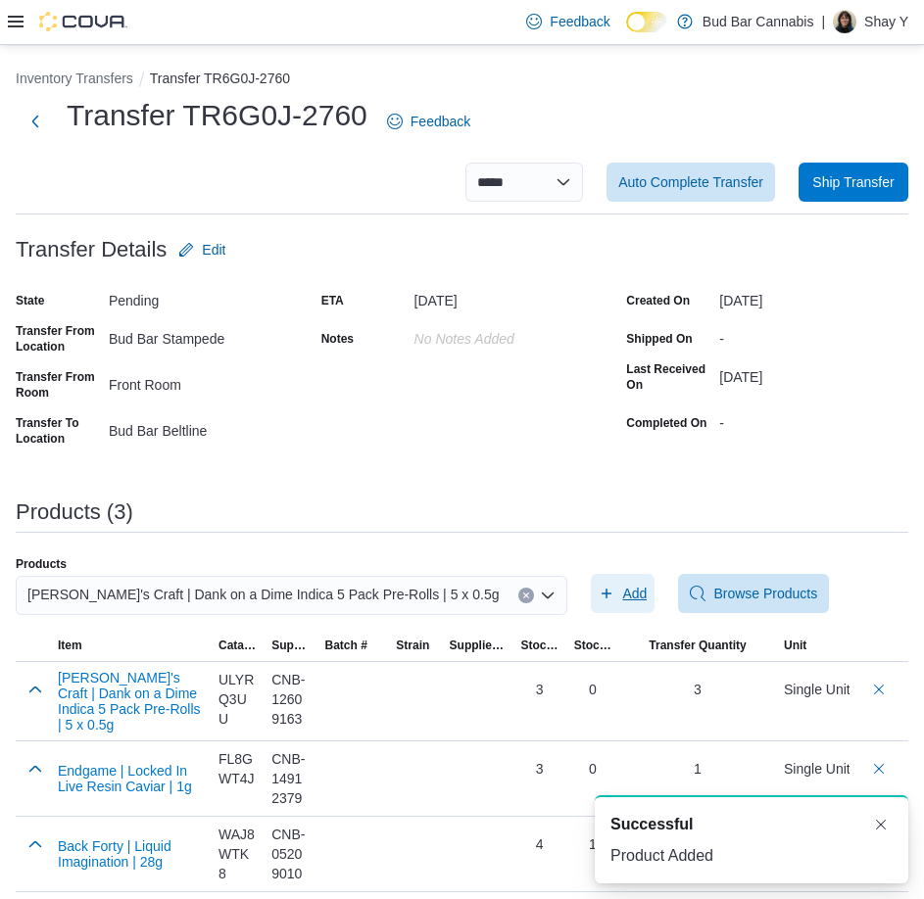
scroll to position [9, 0]
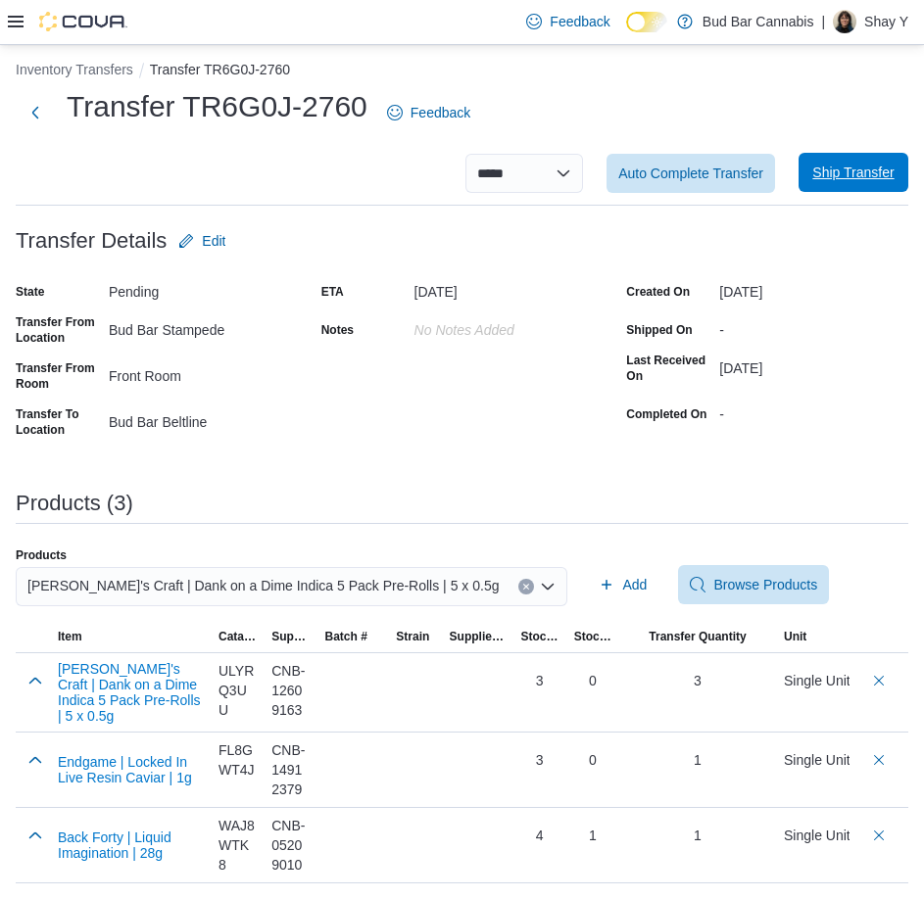
click at [867, 168] on span "Ship Transfer" at bounding box center [852, 173] width 81 height 20
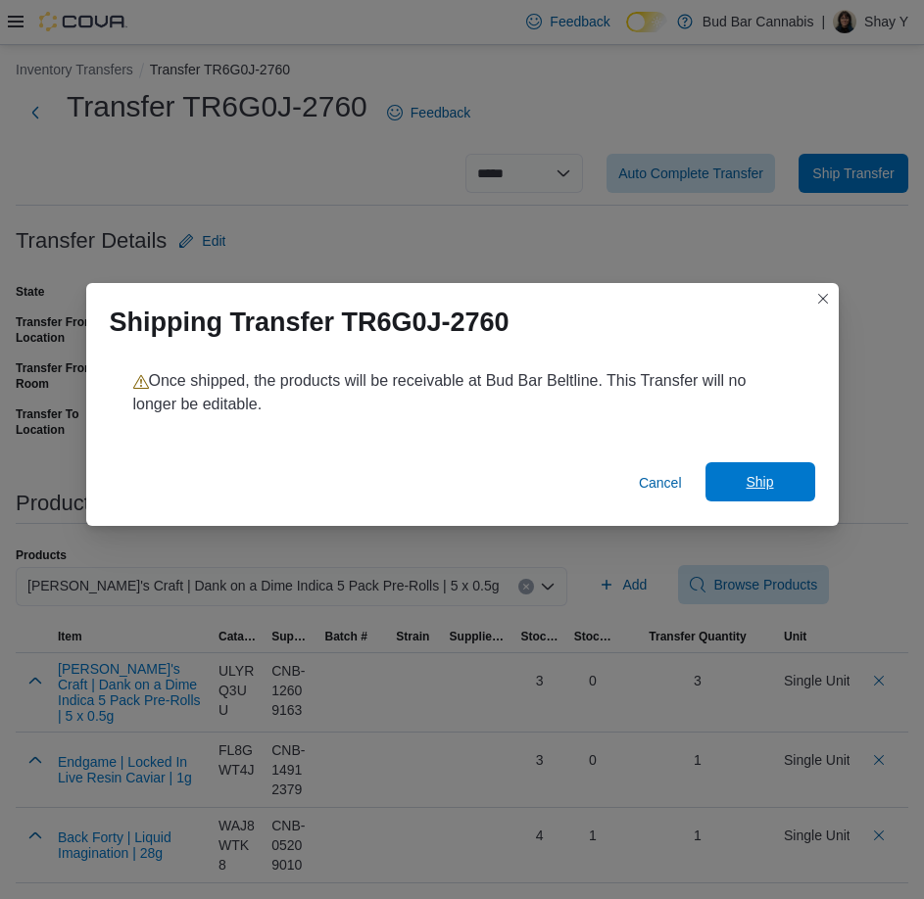
click at [762, 474] on span "Ship" at bounding box center [758, 482] width 27 height 20
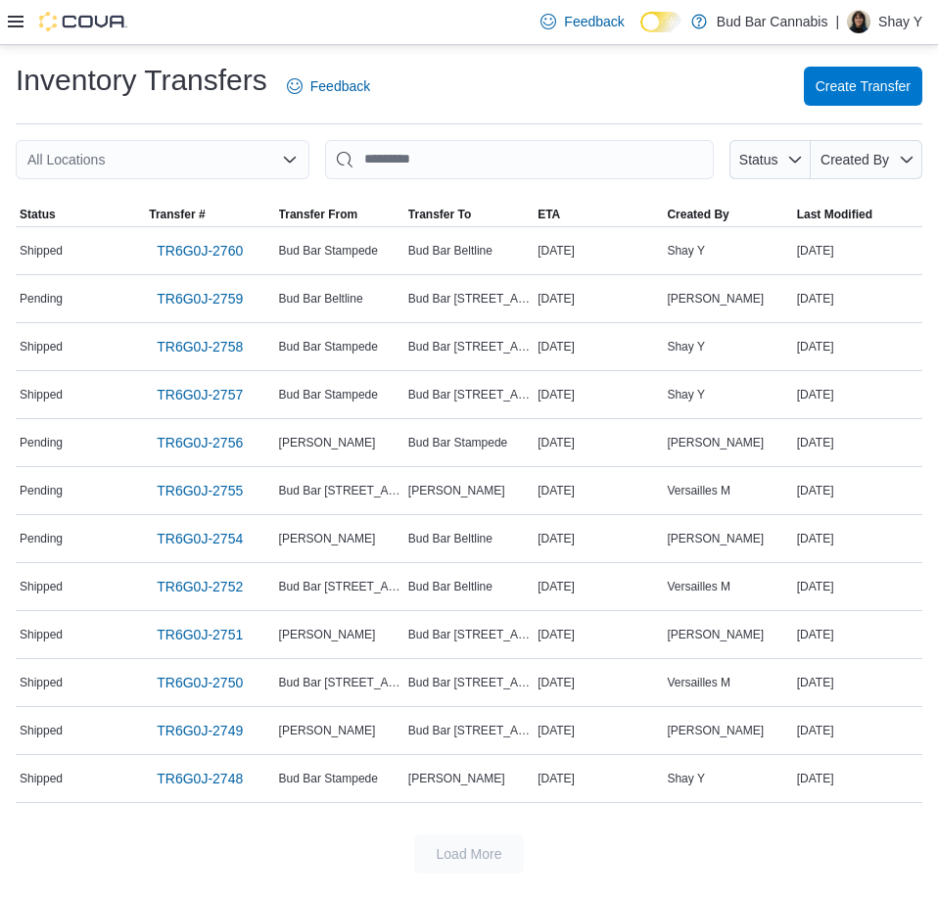
drag, startPoint x: 253, startPoint y: 242, endPoint x: 195, endPoint y: 194, distance: 75.1
click at [195, 194] on div at bounding box center [469, 191] width 907 height 24
click at [237, 179] on div at bounding box center [469, 191] width 907 height 24
drag, startPoint x: 249, startPoint y: 241, endPoint x: 141, endPoint y: 248, distance: 108.0
drag, startPoint x: 141, startPoint y: 248, endPoint x: 238, endPoint y: 199, distance: 108.6
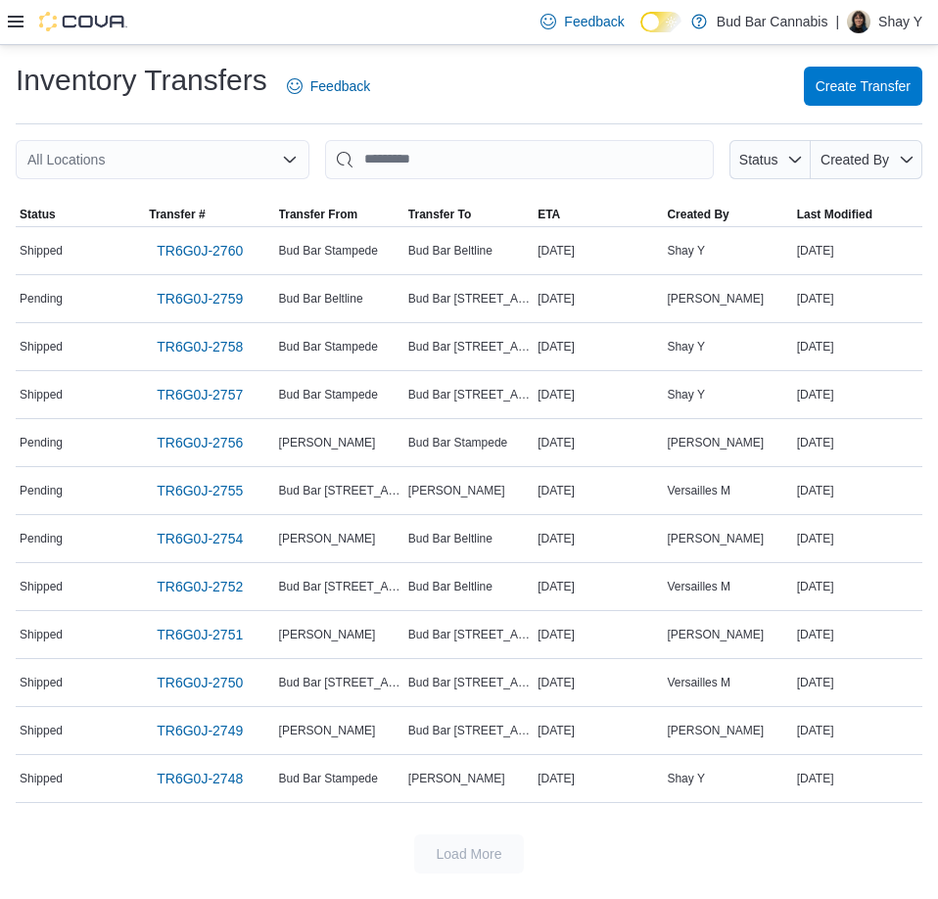
click at [244, 199] on div at bounding box center [469, 191] width 907 height 24
click at [237, 190] on div at bounding box center [469, 191] width 907 height 24
drag, startPoint x: 91, startPoint y: 244, endPoint x: 249, endPoint y: 245, distance: 157.7
click at [249, 245] on tr "Status Shipped Transfer # TR6G0J-2760 Transfer From Bud Bar Stampede Transfer T…" at bounding box center [469, 250] width 907 height 48
copy tr "Transfer # TR6G0J-2760"
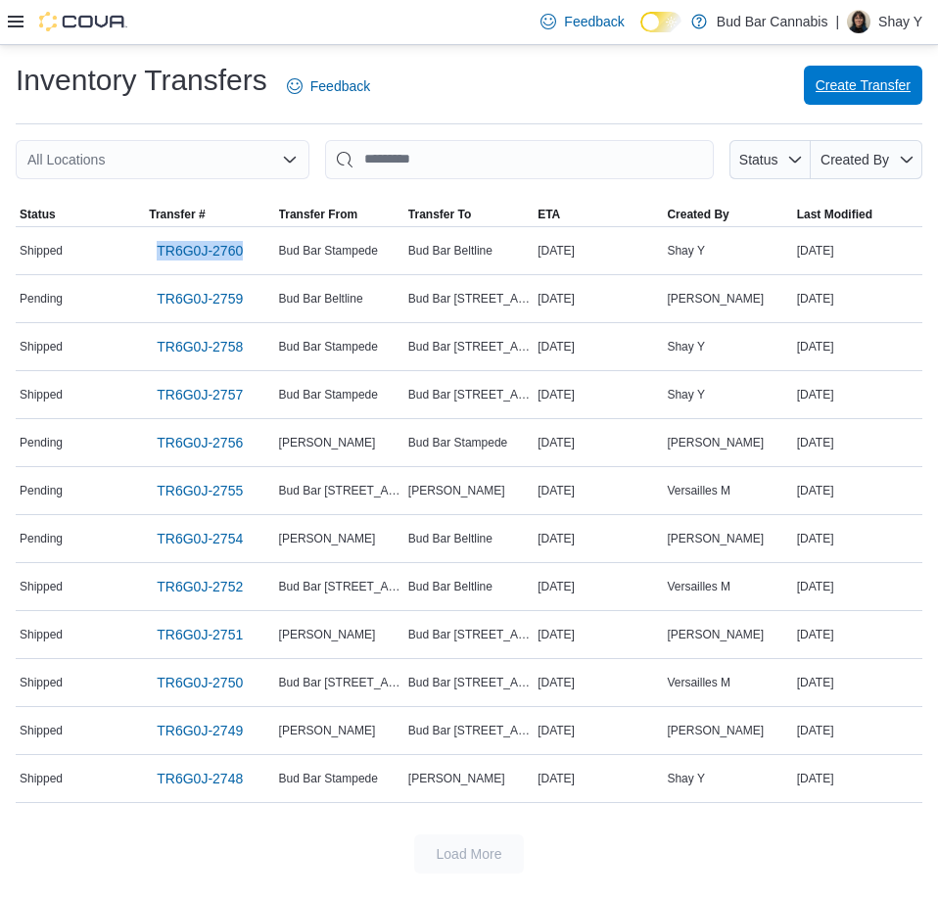
click at [833, 73] on span "Create Transfer" at bounding box center [863, 85] width 95 height 39
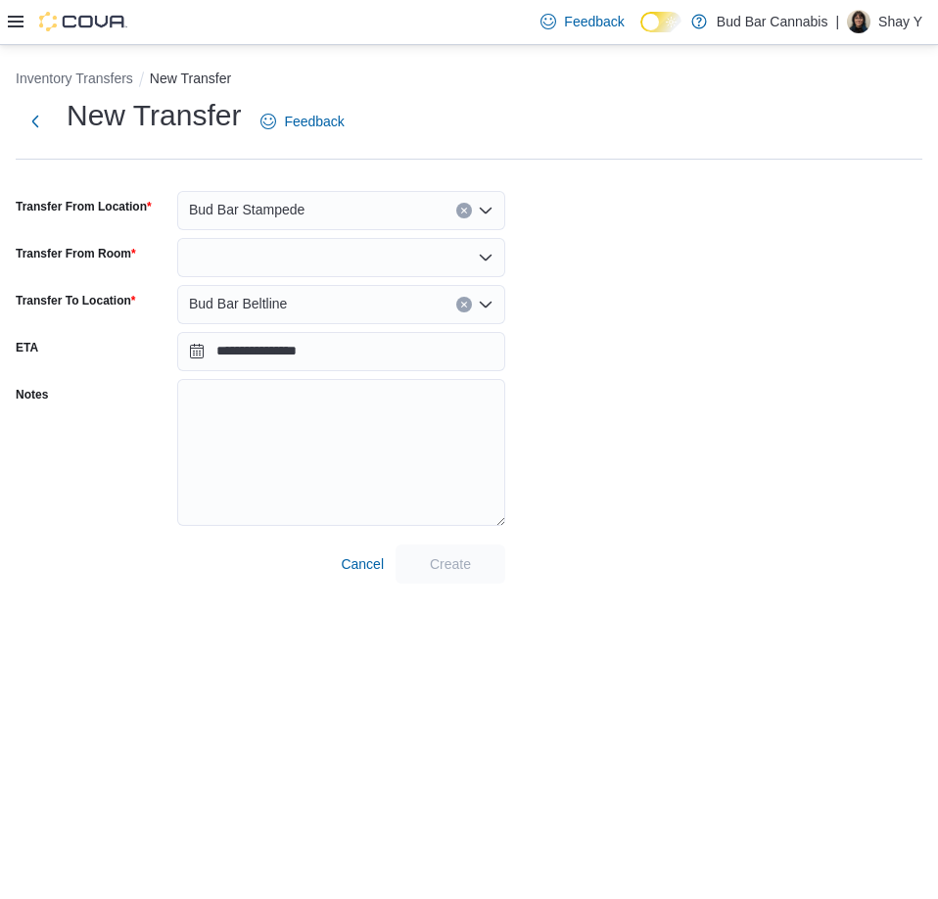
click at [299, 302] on div "Bud Bar Beltline" at bounding box center [341, 304] width 328 height 39
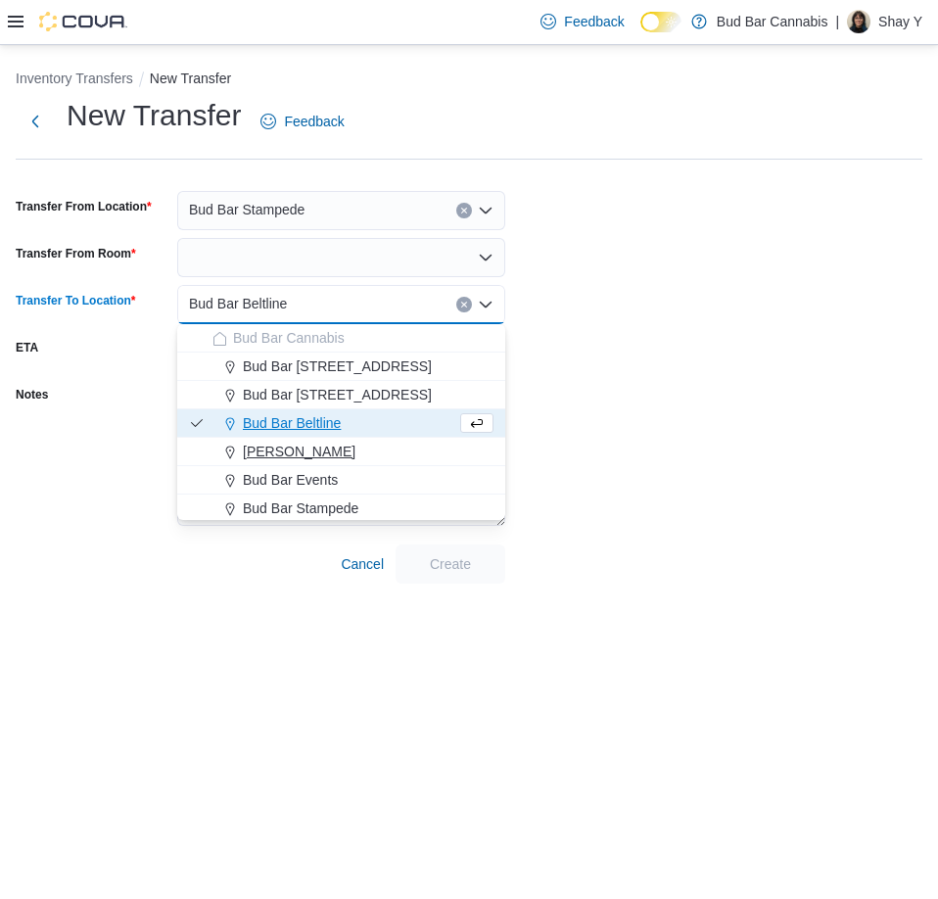
click at [282, 450] on span "Bud Bar Crowfoot" at bounding box center [299, 452] width 113 height 20
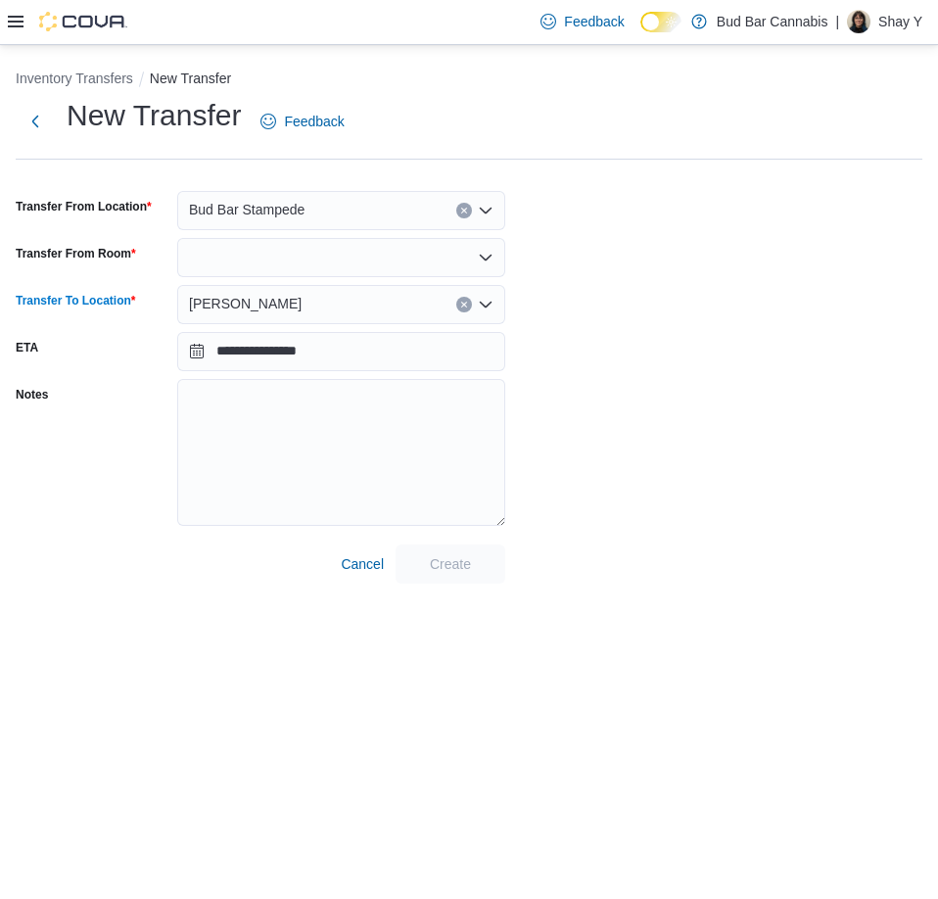
click at [220, 244] on div at bounding box center [341, 257] width 328 height 39
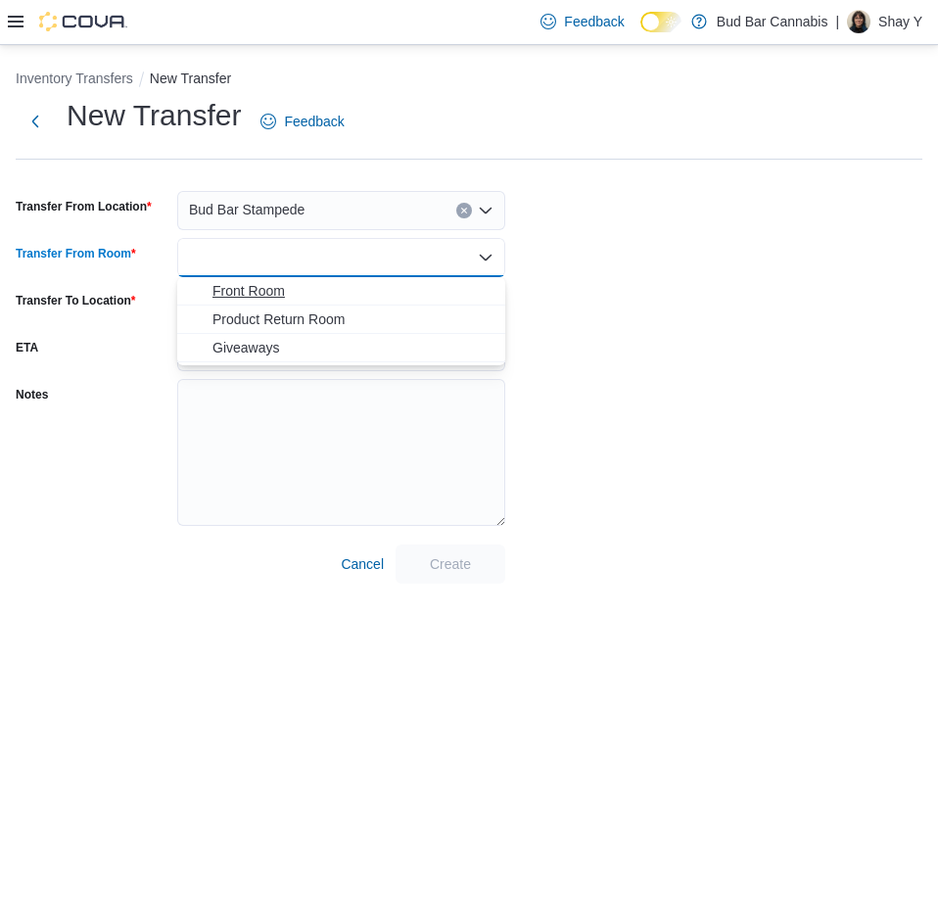
click at [229, 290] on span "Front Room" at bounding box center [353, 291] width 281 height 20
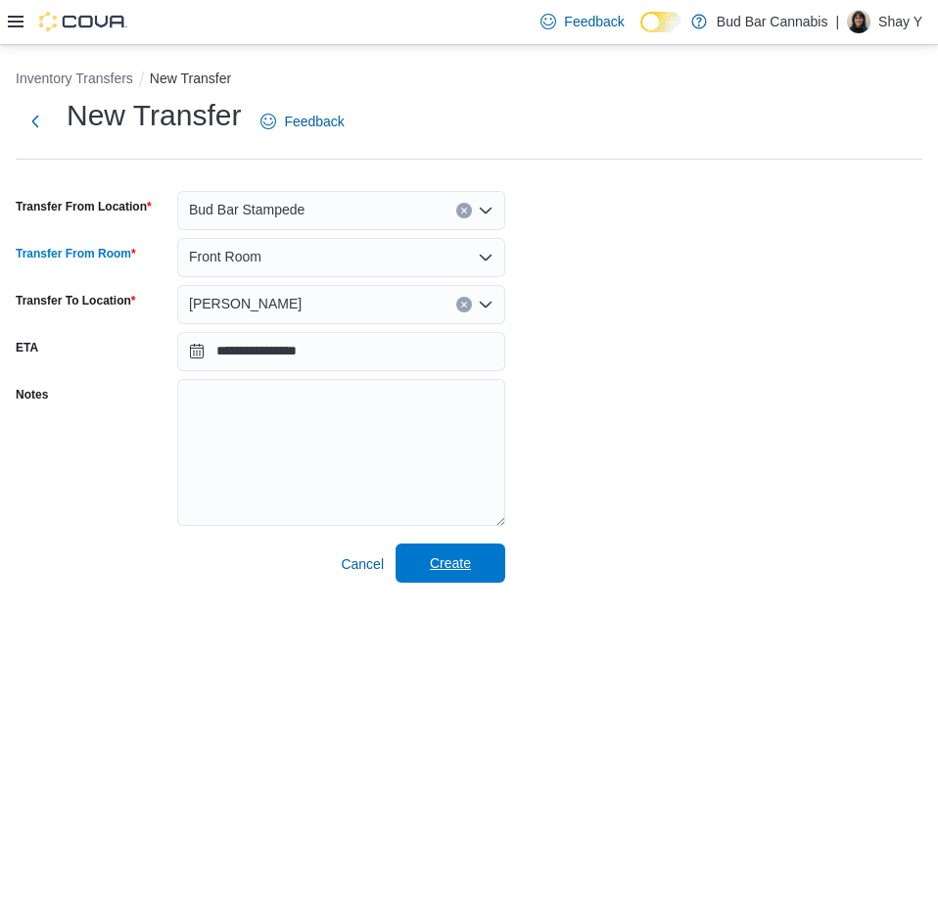
click at [458, 555] on span "Create" at bounding box center [450, 563] width 41 height 20
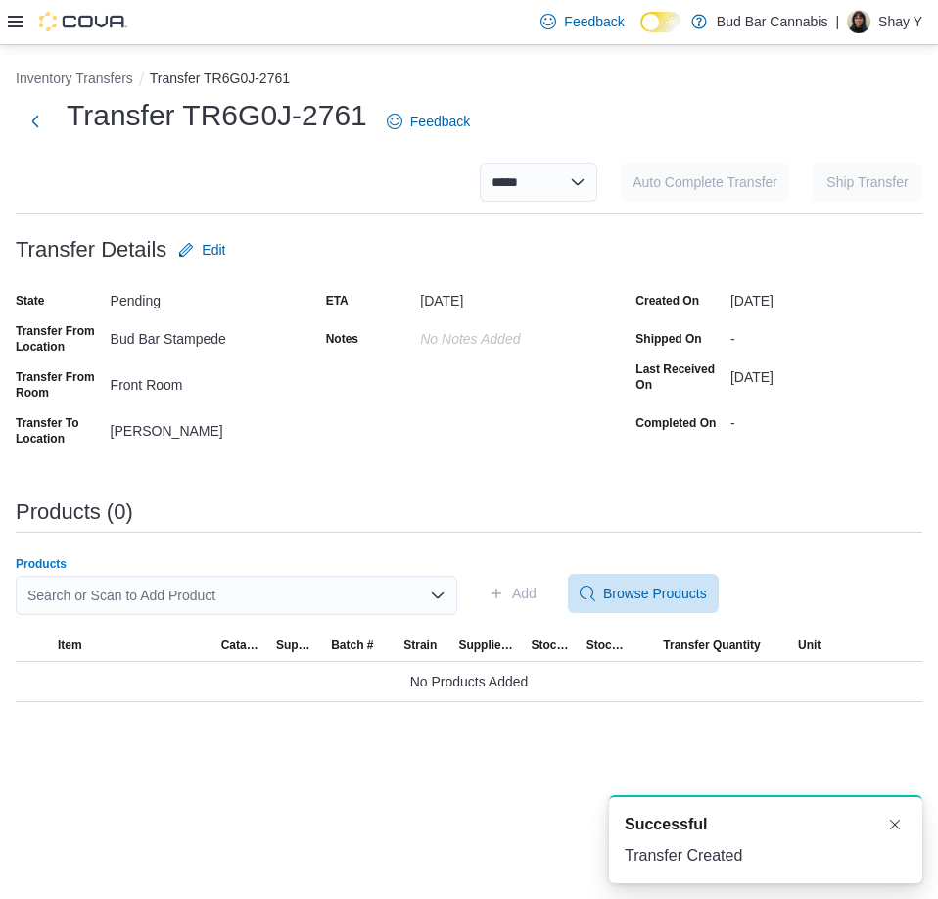
click at [135, 602] on div "Search or Scan to Add Product" at bounding box center [237, 595] width 442 height 39
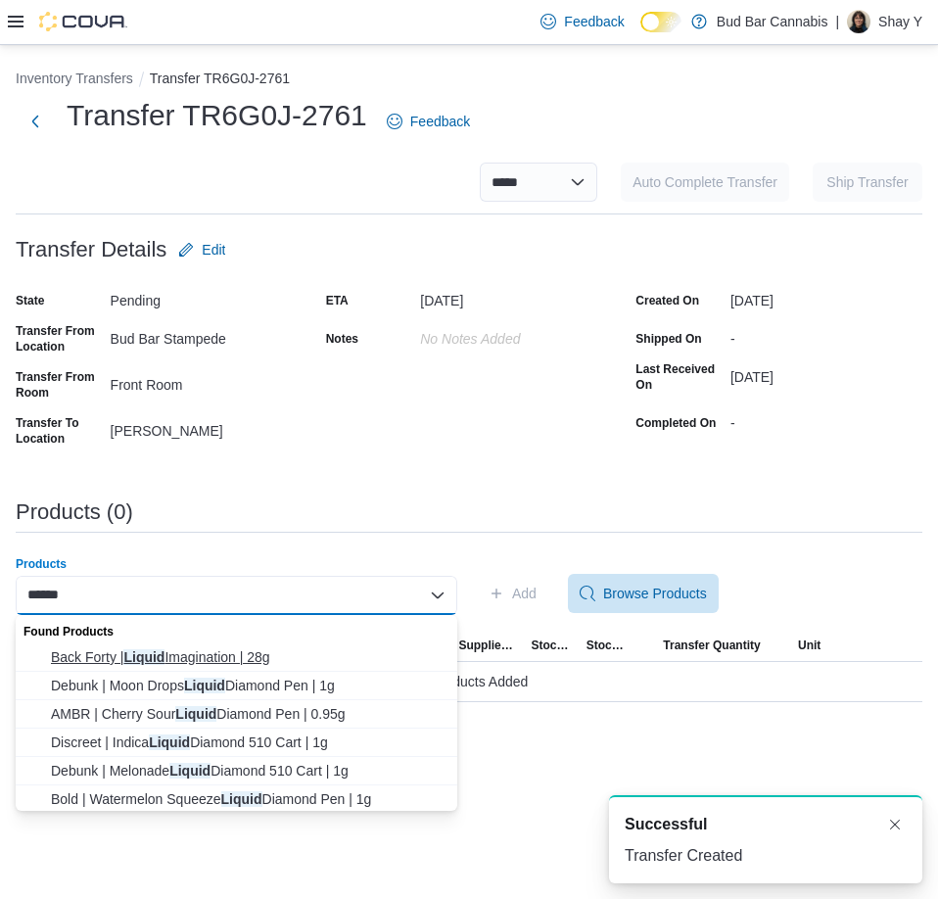
type input "******"
click at [245, 653] on span "Back Forty | Liquid Imagination | 28g" at bounding box center [248, 657] width 395 height 20
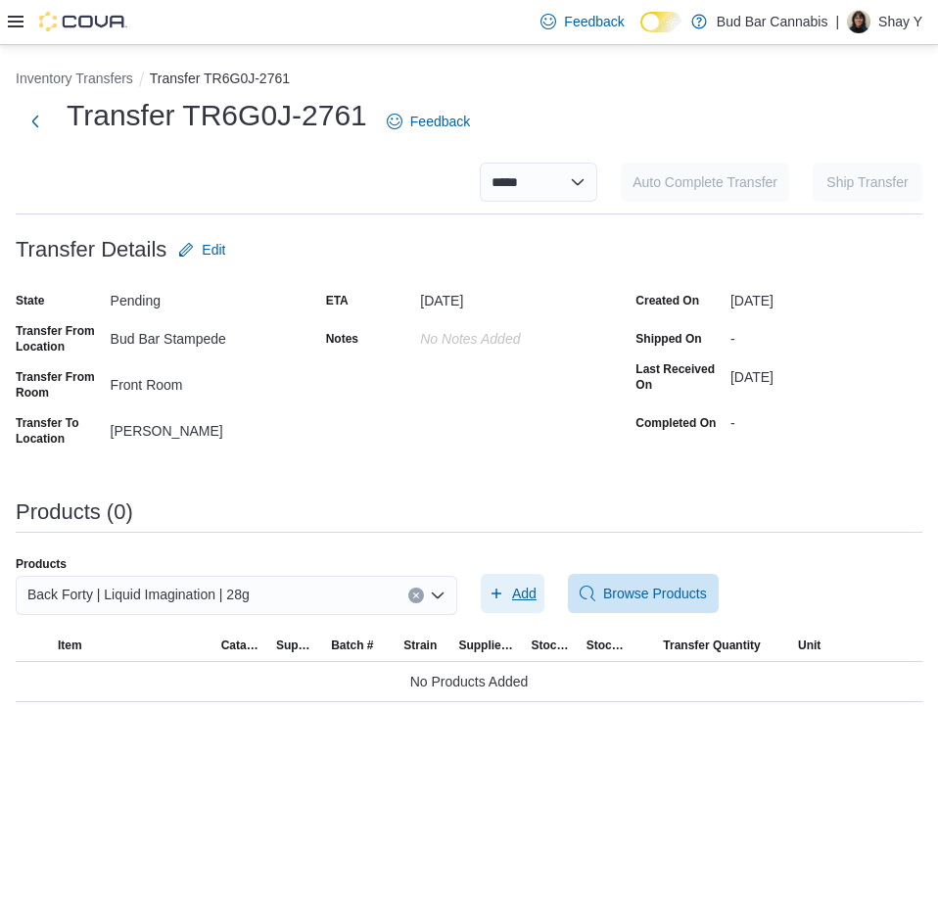
click at [505, 595] on span "Add" at bounding box center [513, 593] width 48 height 39
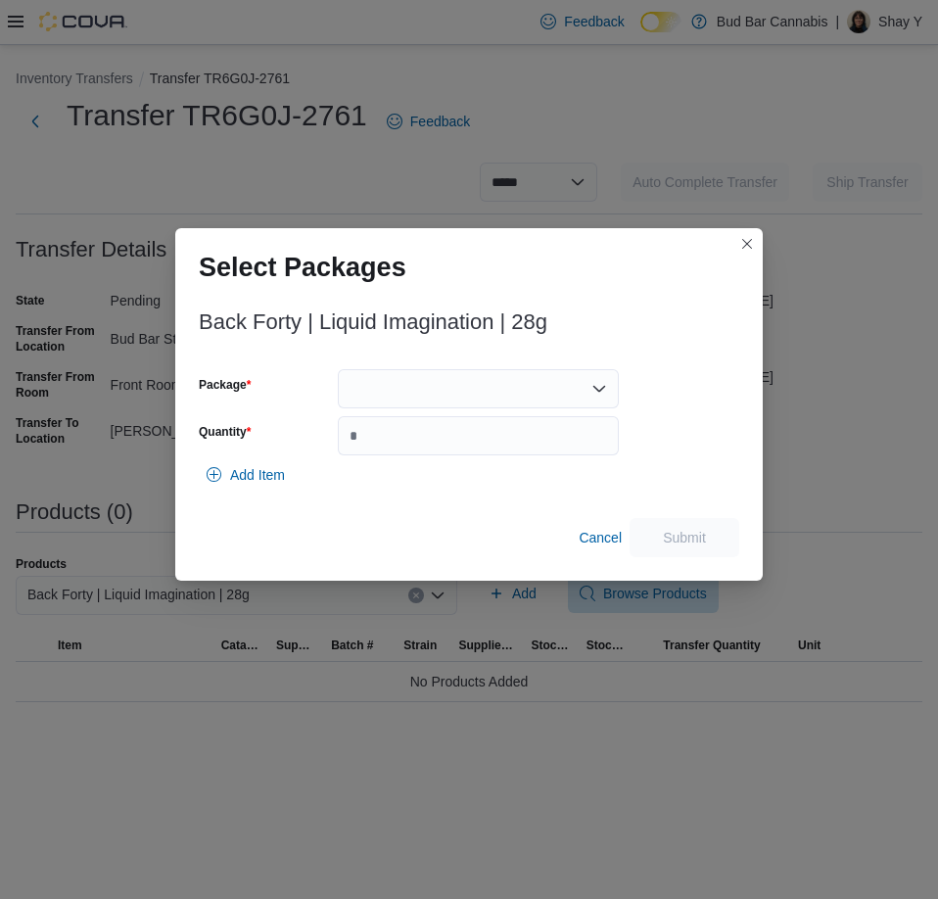
click at [422, 390] on div at bounding box center [478, 388] width 281 height 39
click at [419, 450] on span "10601421-01" at bounding box center [490, 451] width 234 height 20
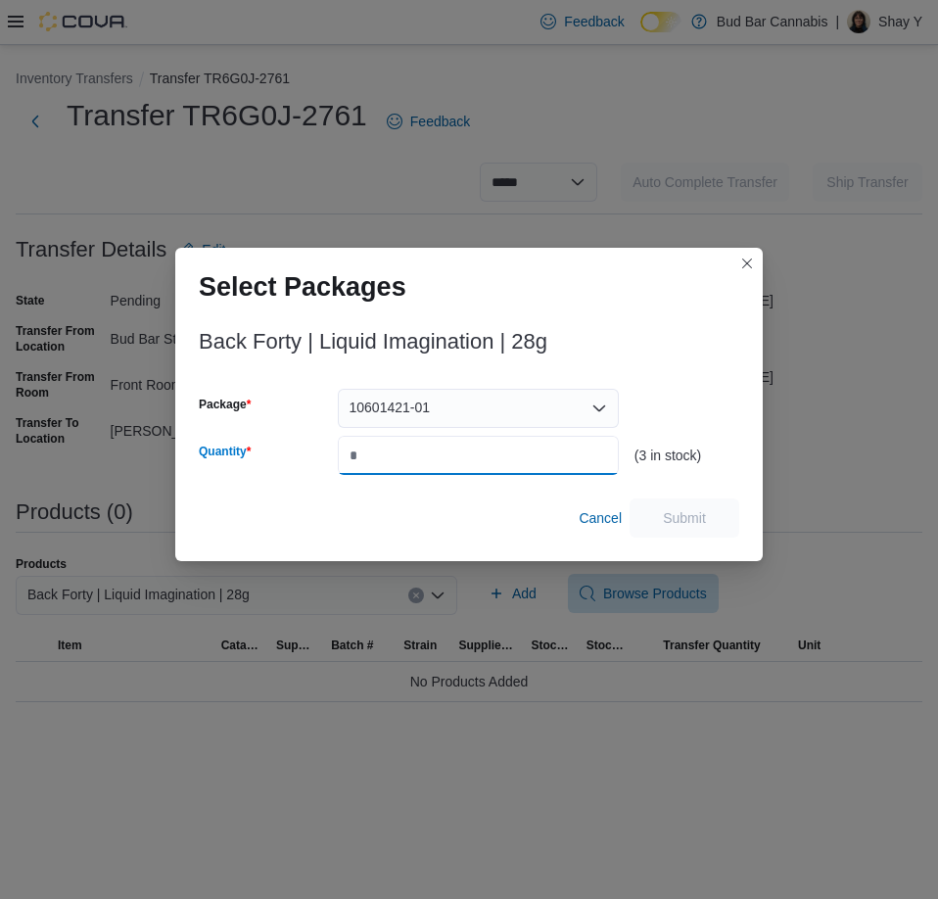
click at [392, 456] on input "Quantity" at bounding box center [478, 455] width 281 height 39
type input "*"
click at [693, 516] on span "Submit" at bounding box center [684, 517] width 43 height 20
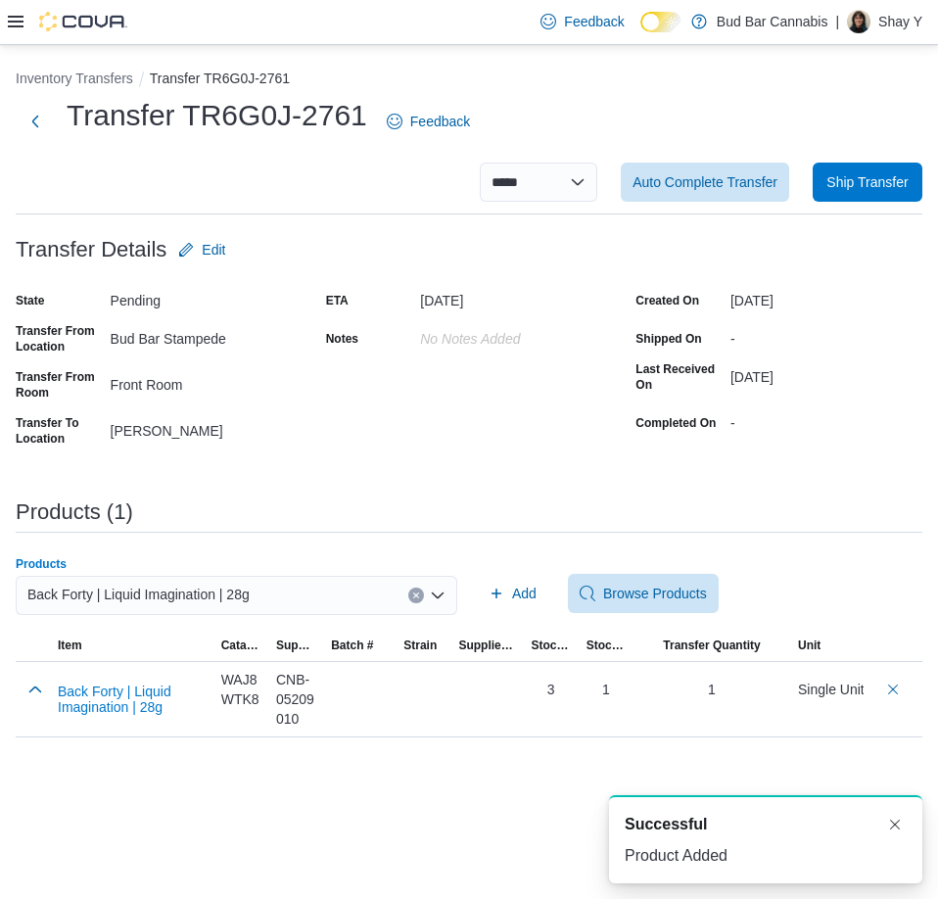
click at [416, 593] on icon "Clear input" at bounding box center [416, 596] width 8 height 8
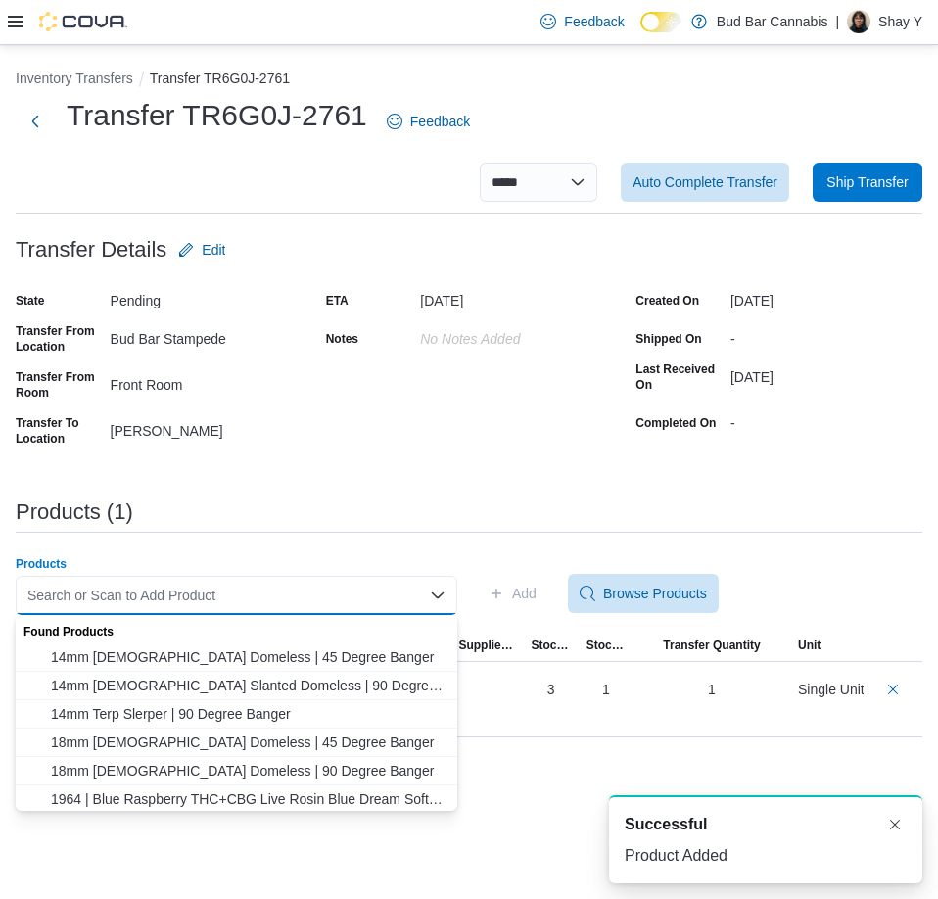
click at [303, 601] on div "Search or Scan to Add Product Combo box. Selected. Combo box input. Search or S…" at bounding box center [237, 595] width 442 height 39
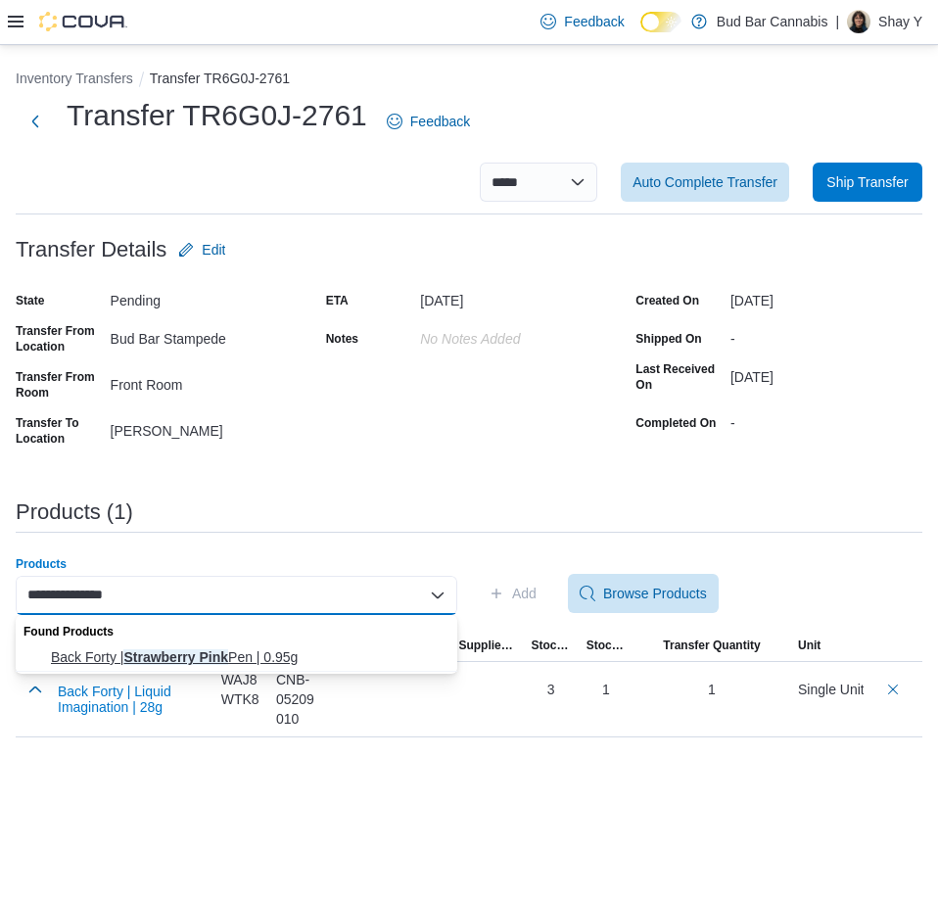
type input "**********"
click at [270, 653] on span "Back Forty | Strawberry Pink Pen | 0.95g" at bounding box center [248, 657] width 395 height 20
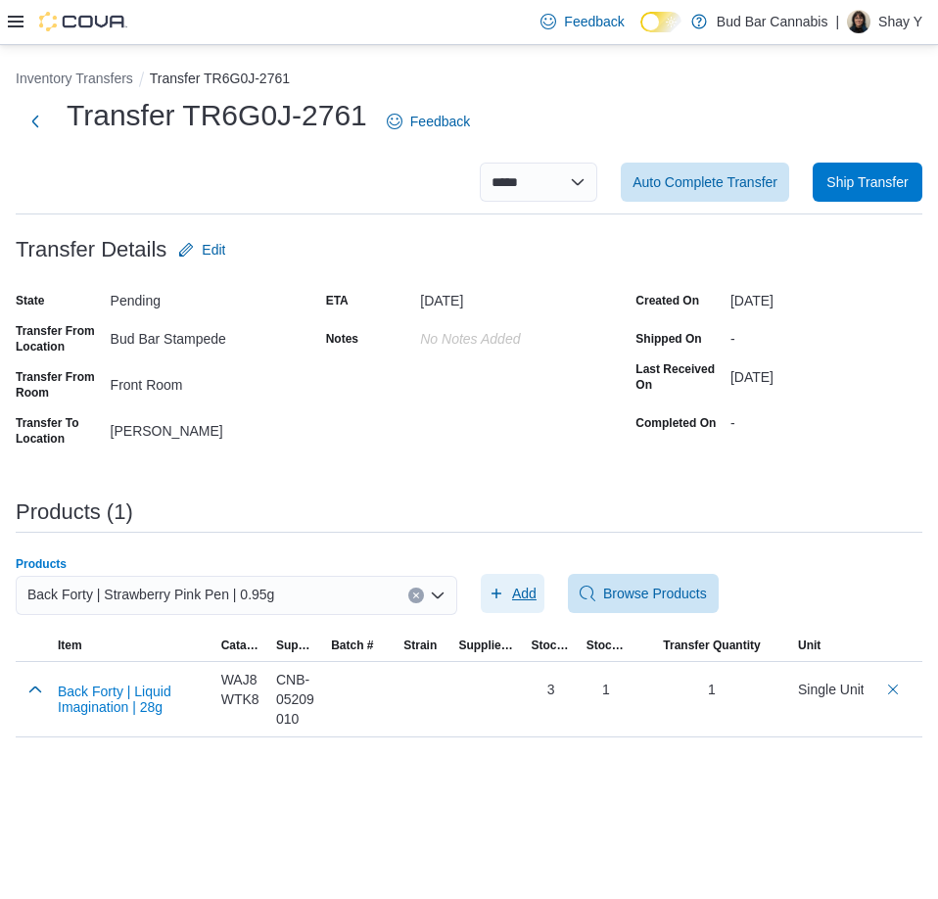
click at [508, 601] on span "Add" at bounding box center [513, 593] width 48 height 39
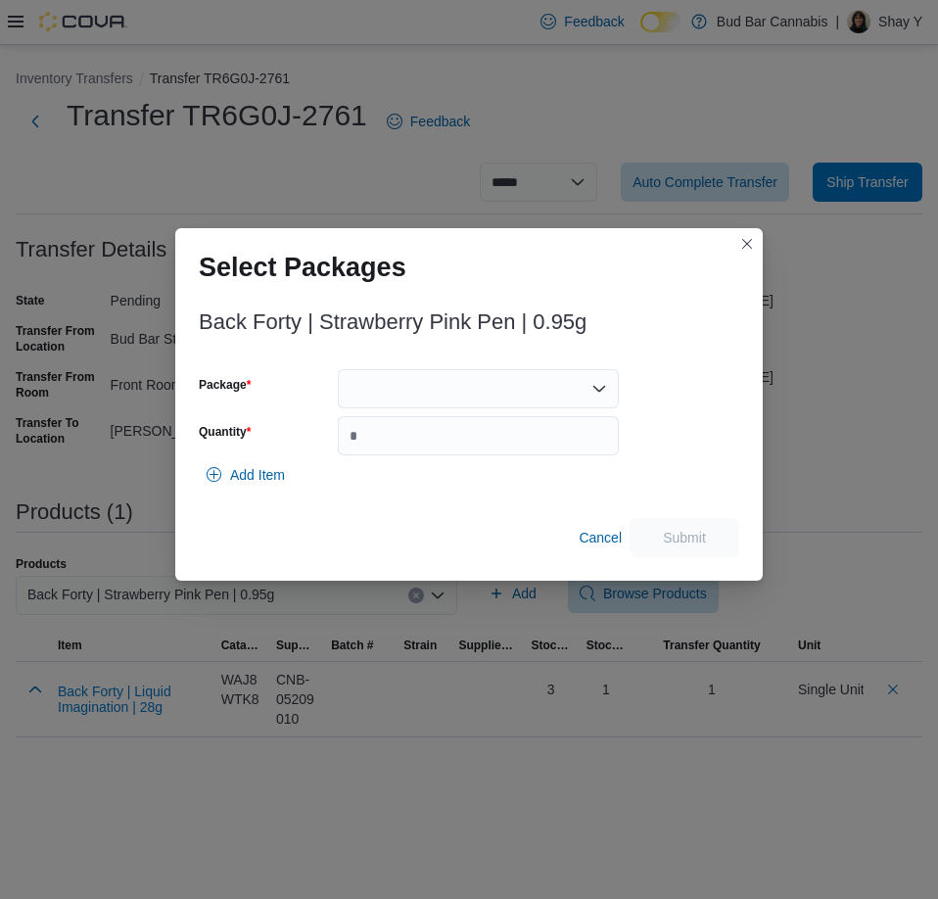
click at [384, 390] on div at bounding box center [478, 388] width 281 height 39
click at [391, 455] on span "2501578" at bounding box center [490, 451] width 234 height 20
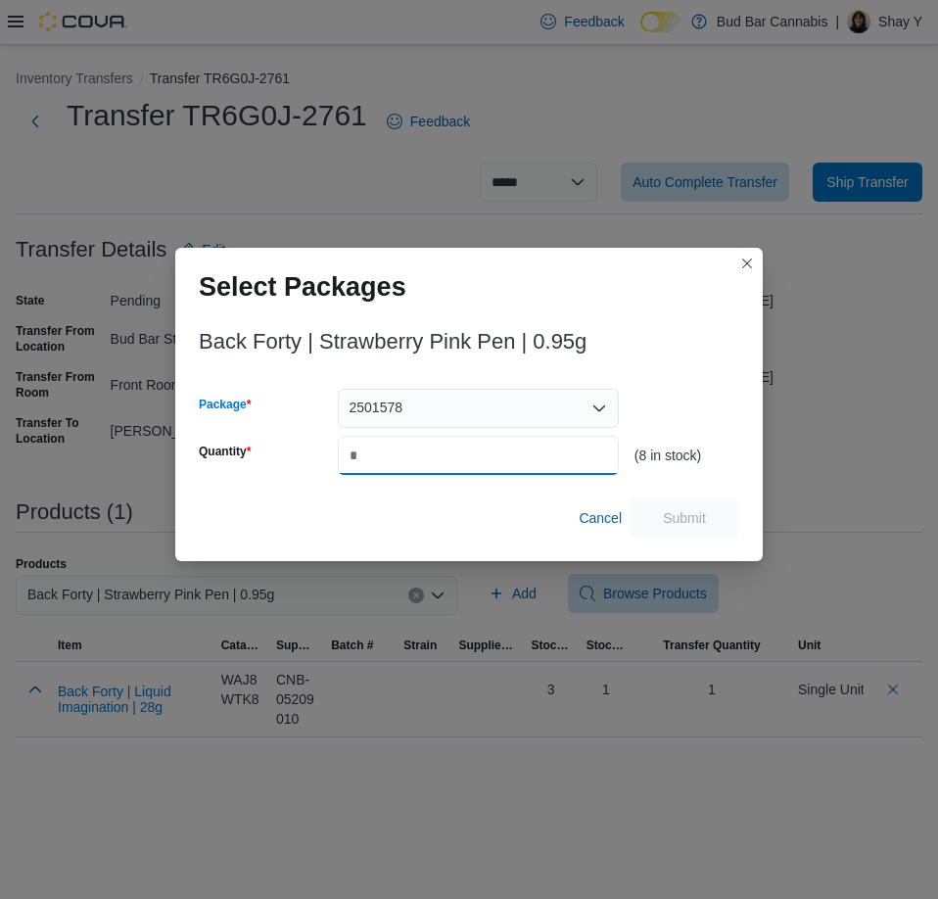
click at [380, 450] on input "Quantity" at bounding box center [478, 455] width 281 height 39
type input "*"
click at [693, 509] on span "Submit" at bounding box center [684, 517] width 43 height 20
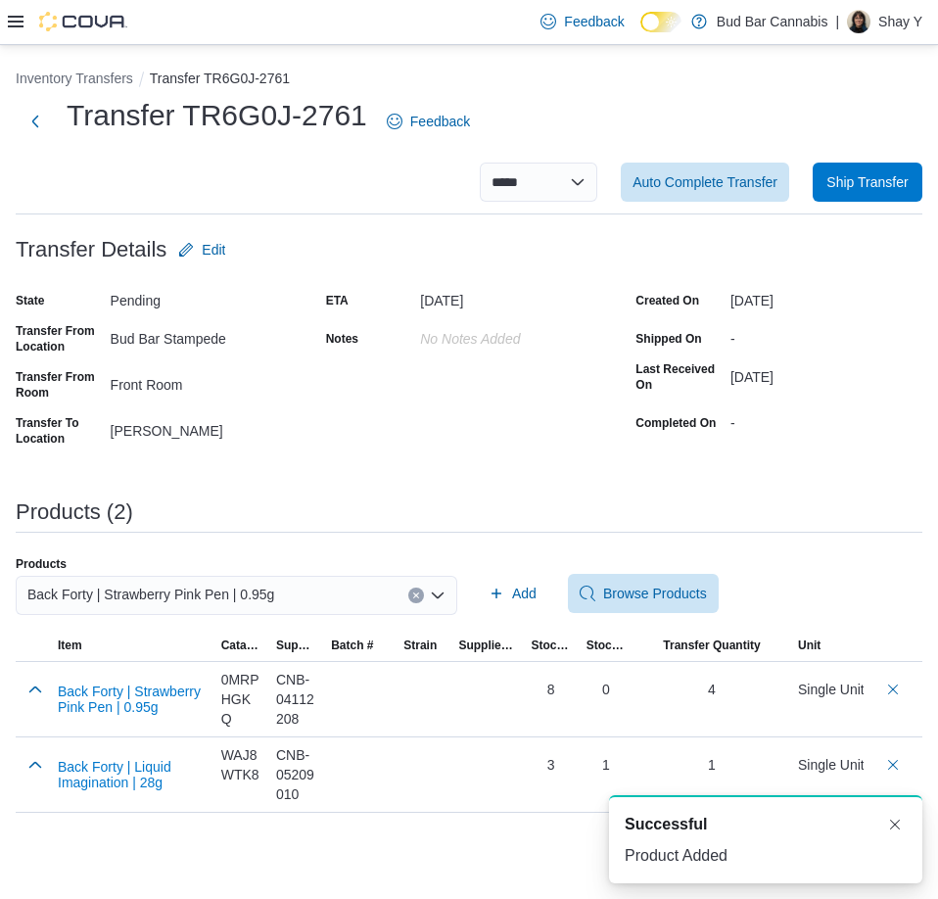
click at [413, 592] on icon "Clear input" at bounding box center [416, 596] width 8 height 8
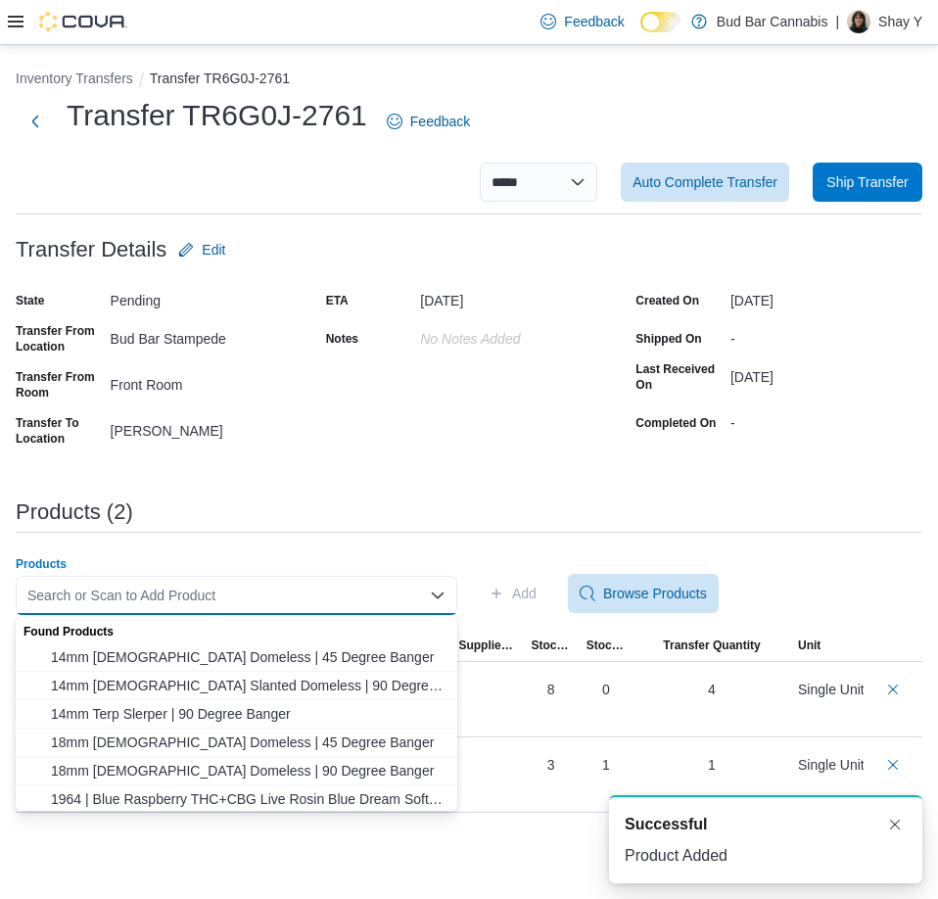
click at [246, 591] on div "Search or Scan to Add Product Combo box. Selected. Combo box input. Search or S…" at bounding box center [237, 595] width 442 height 39
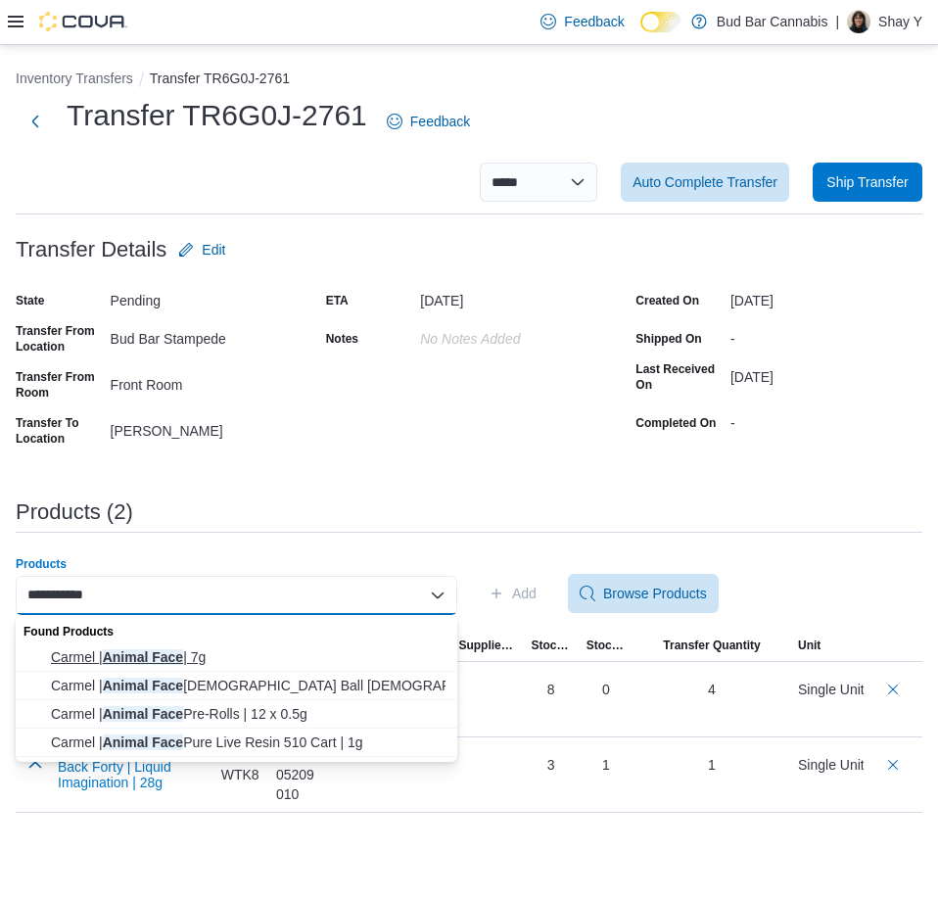
type input "**********"
click at [153, 650] on span "Carmel | Animal Face | 7g" at bounding box center [248, 657] width 395 height 20
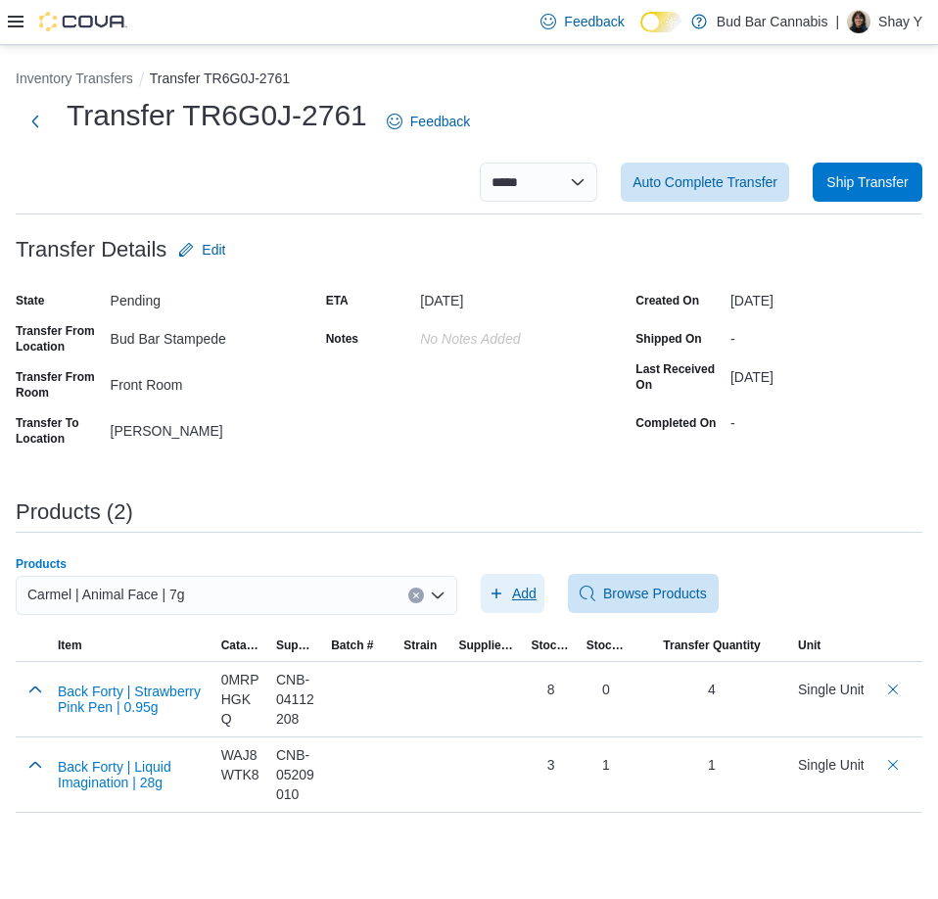
click at [526, 592] on span "Add" at bounding box center [524, 594] width 24 height 20
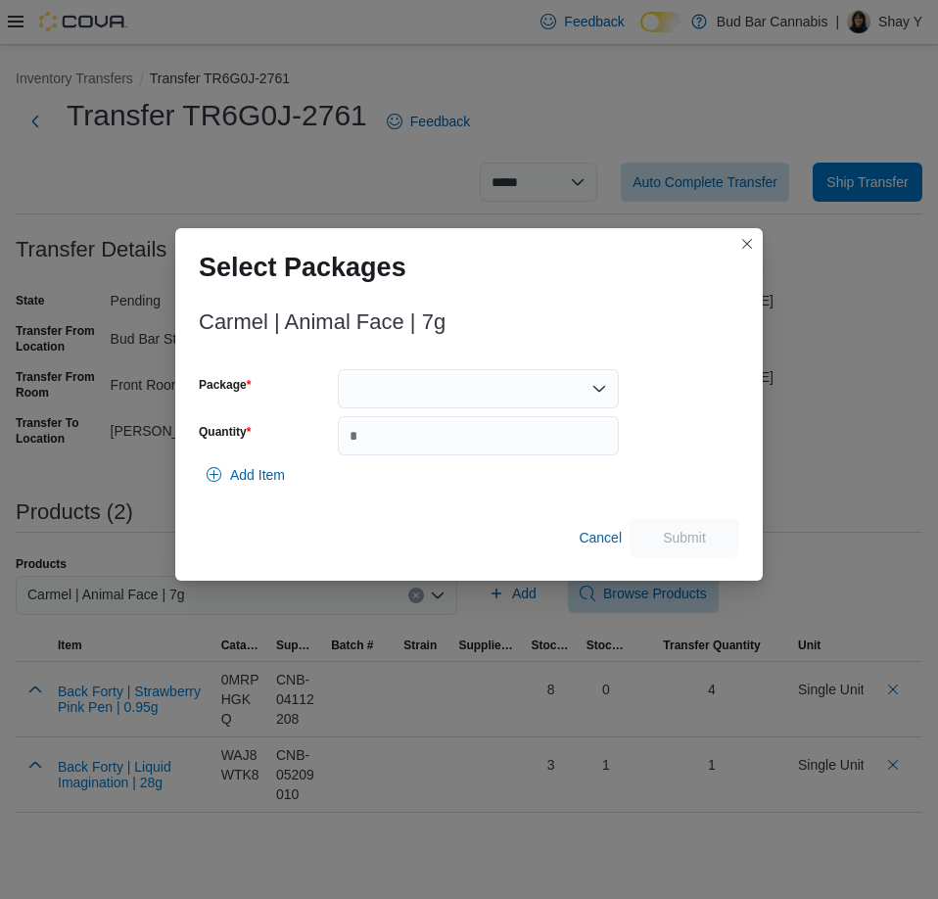
click at [372, 381] on div at bounding box center [478, 388] width 281 height 39
click at [382, 440] on button "AF173B1" at bounding box center [478, 451] width 281 height 28
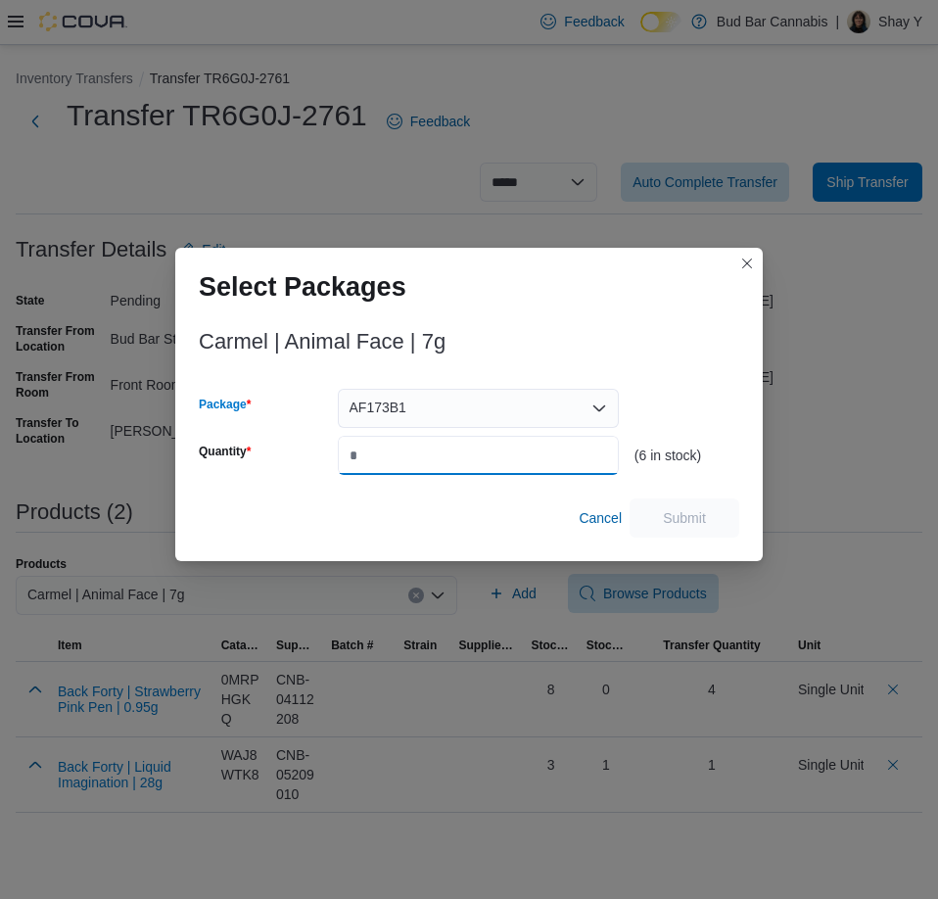
click at [380, 462] on input "Quantity" at bounding box center [478, 455] width 281 height 39
type input "*"
click at [681, 525] on span "Submit" at bounding box center [684, 517] width 43 height 20
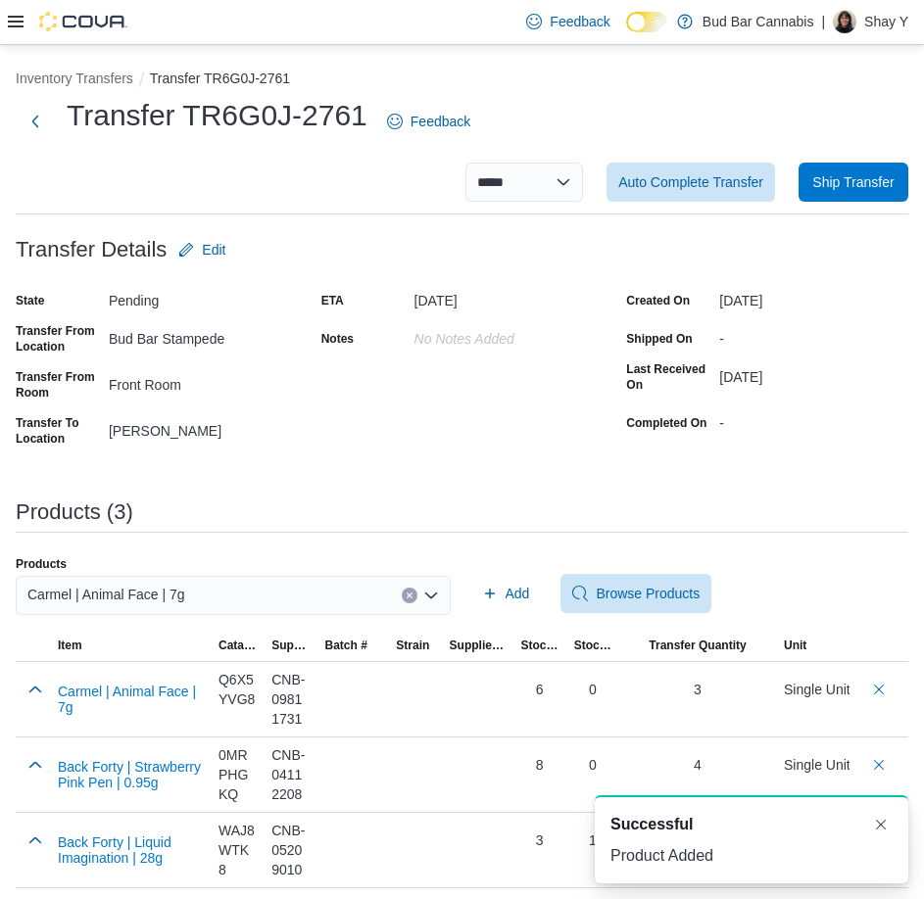
click at [413, 596] on icon "Clear input" at bounding box center [410, 596] width 8 height 8
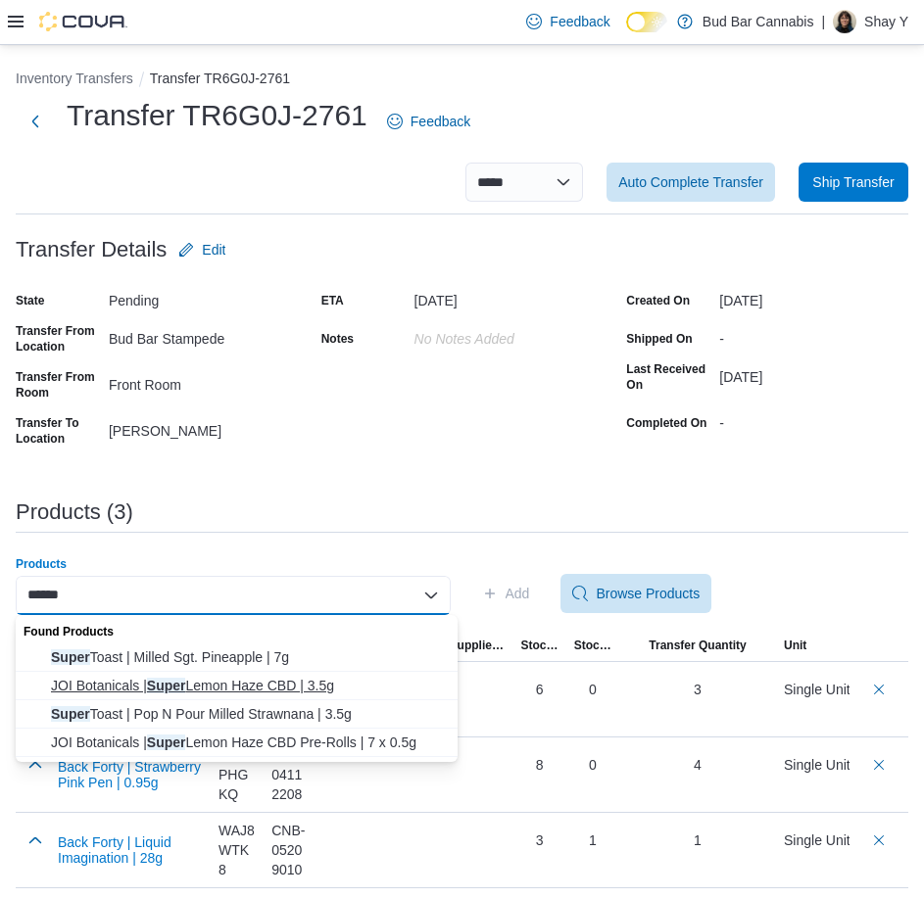
type input "*****"
click at [212, 685] on span "JOI Botanicals | Super Lemon Haze CBD | 3.5g" at bounding box center [248, 686] width 395 height 20
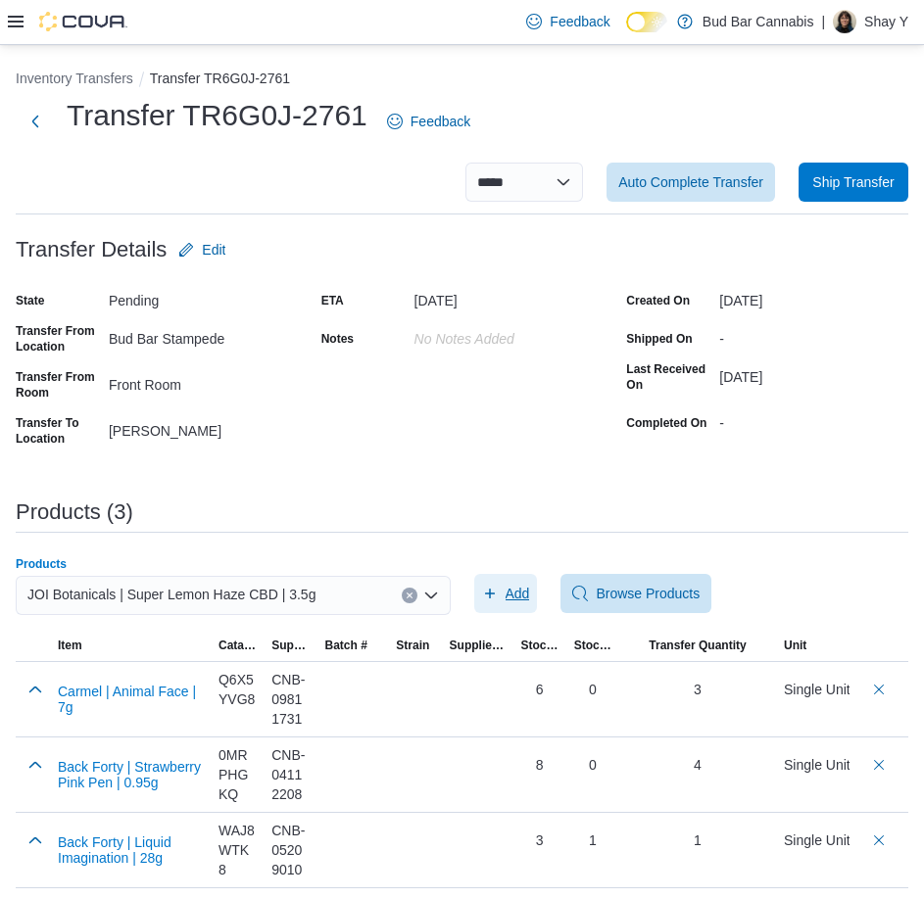
click at [524, 605] on span "Add" at bounding box center [506, 593] width 48 height 39
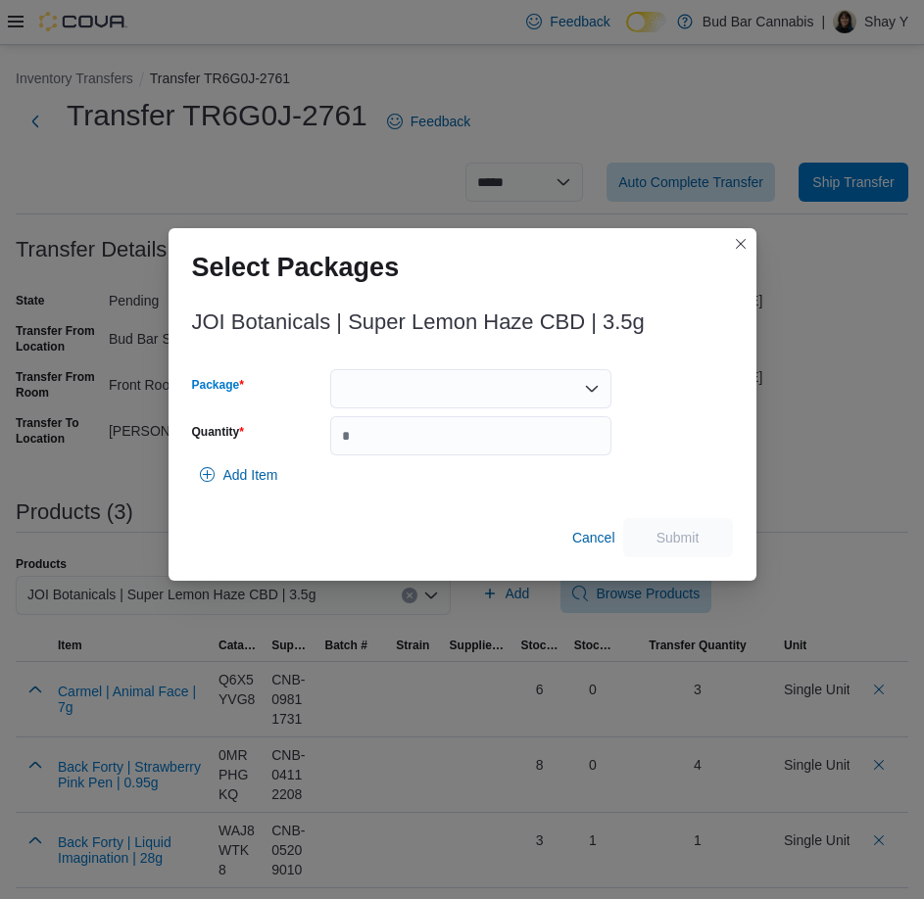
click at [369, 384] on div at bounding box center [470, 388] width 281 height 39
click at [364, 461] on button "SLH090224F" at bounding box center [470, 451] width 281 height 28
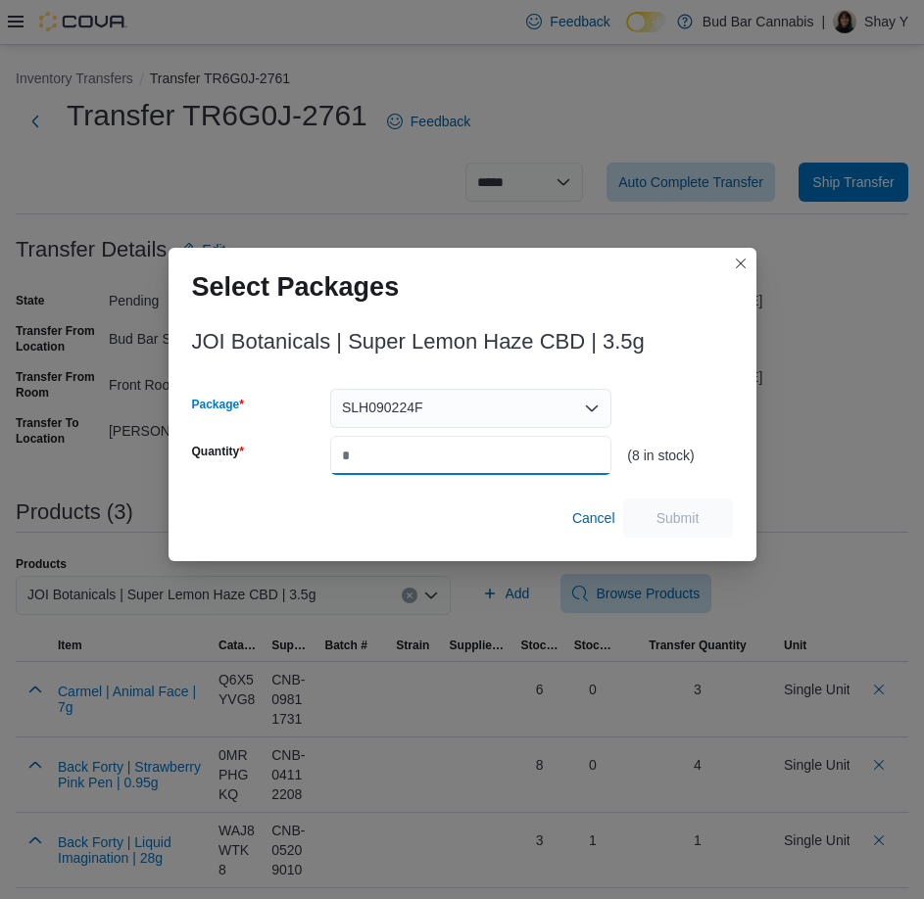
click at [367, 453] on input "Quantity" at bounding box center [470, 455] width 281 height 39
type input "*"
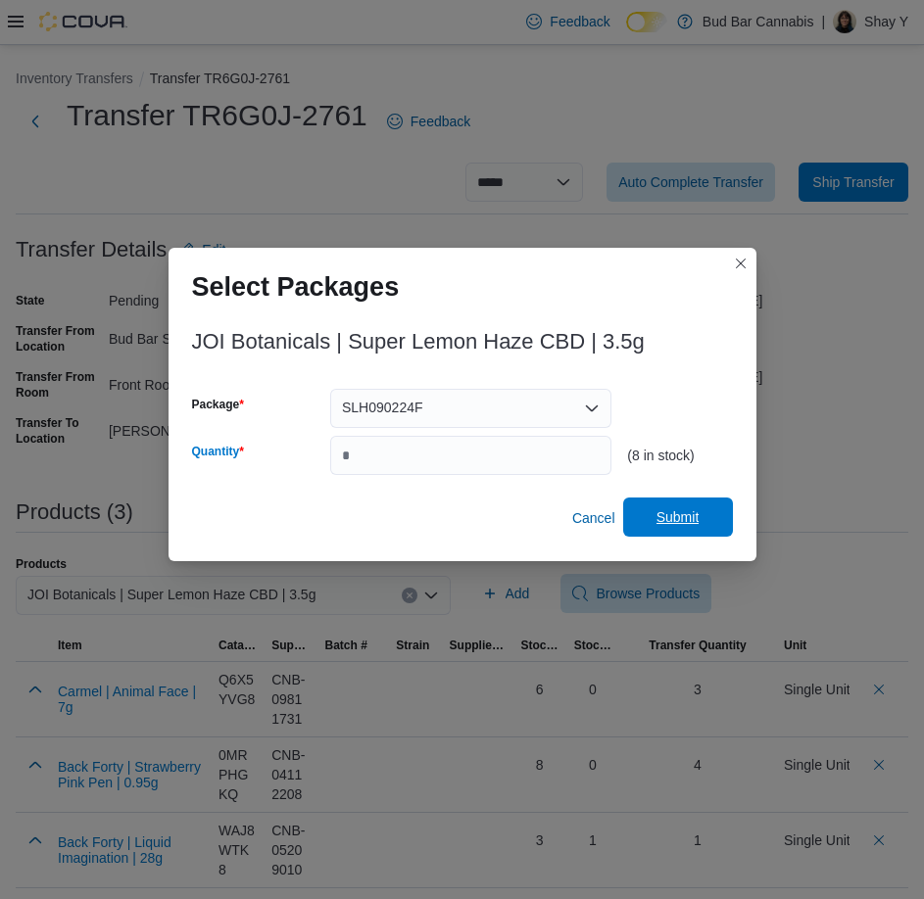
click at [700, 519] on span "Submit" at bounding box center [678, 517] width 86 height 39
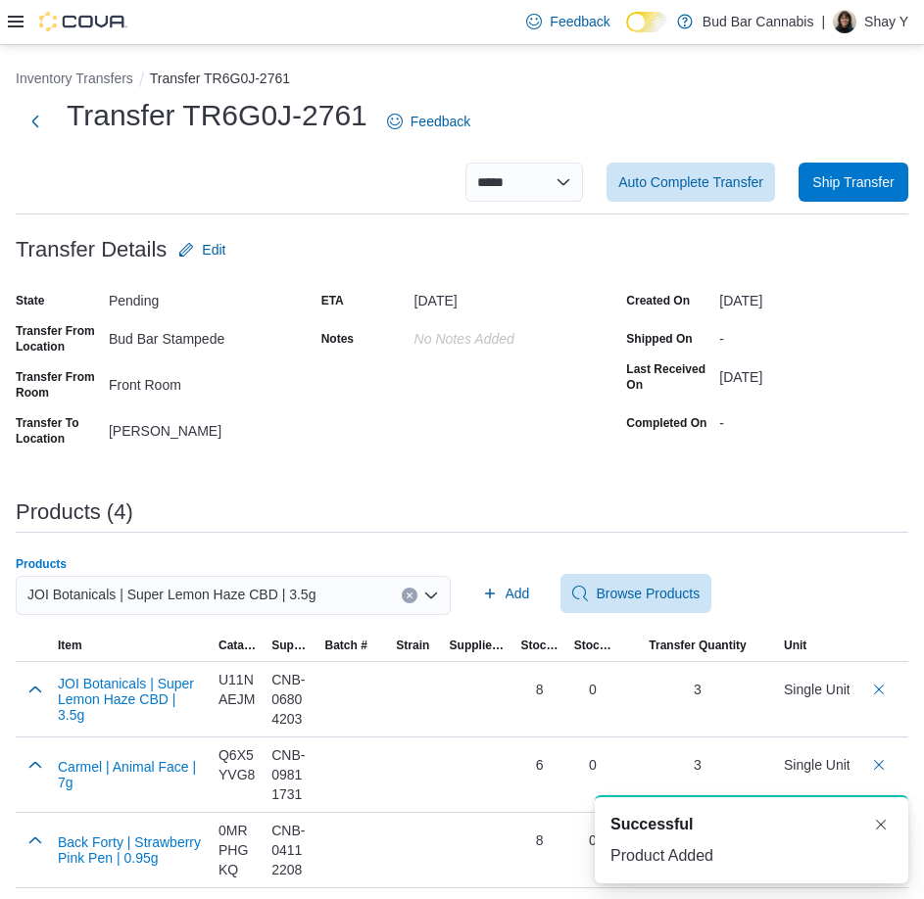
click at [413, 594] on icon "Clear input" at bounding box center [410, 596] width 8 height 8
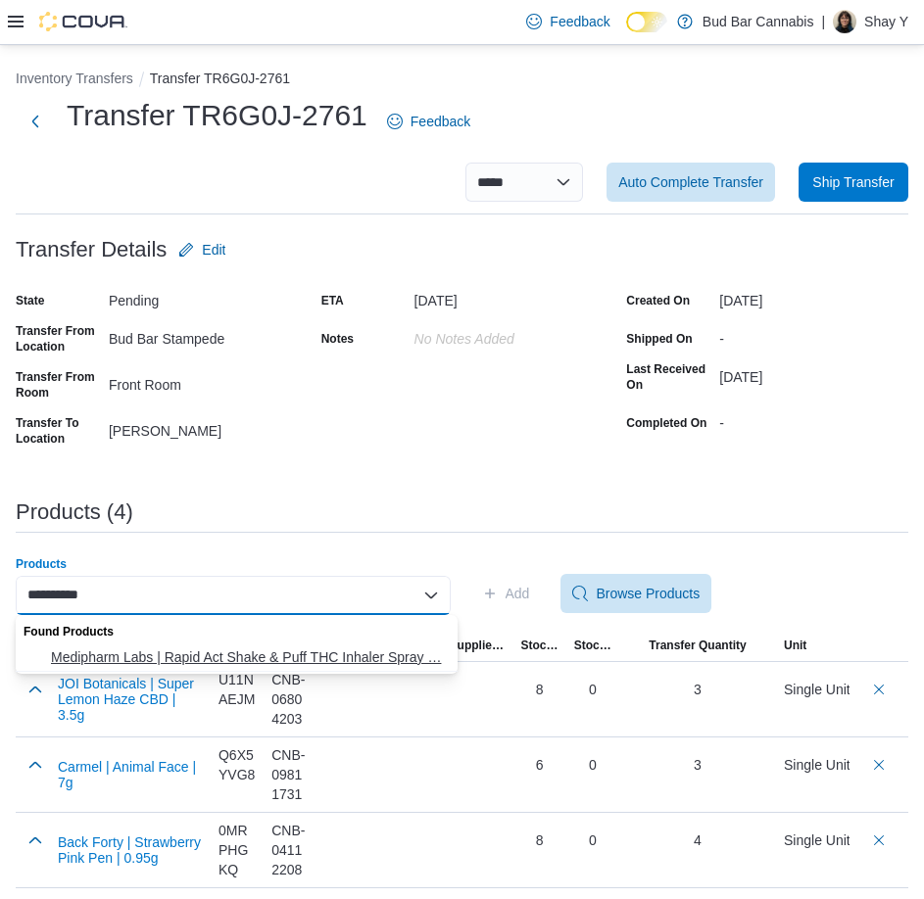
type input "**********"
click at [174, 650] on span "Medipharm Labs | Rapid Act Shake & Puff THC Inhaler Spray … Medipharm Labs | Ra…" at bounding box center [248, 657] width 395 height 20
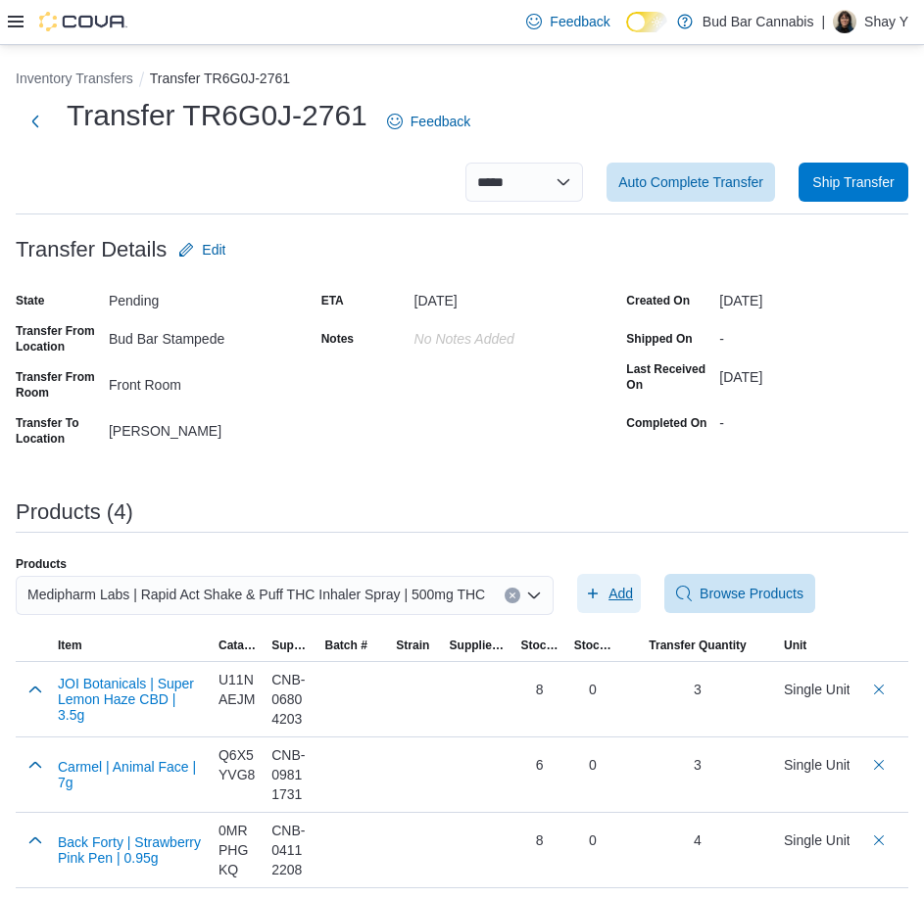
click at [617, 588] on span "Add" at bounding box center [620, 594] width 24 height 20
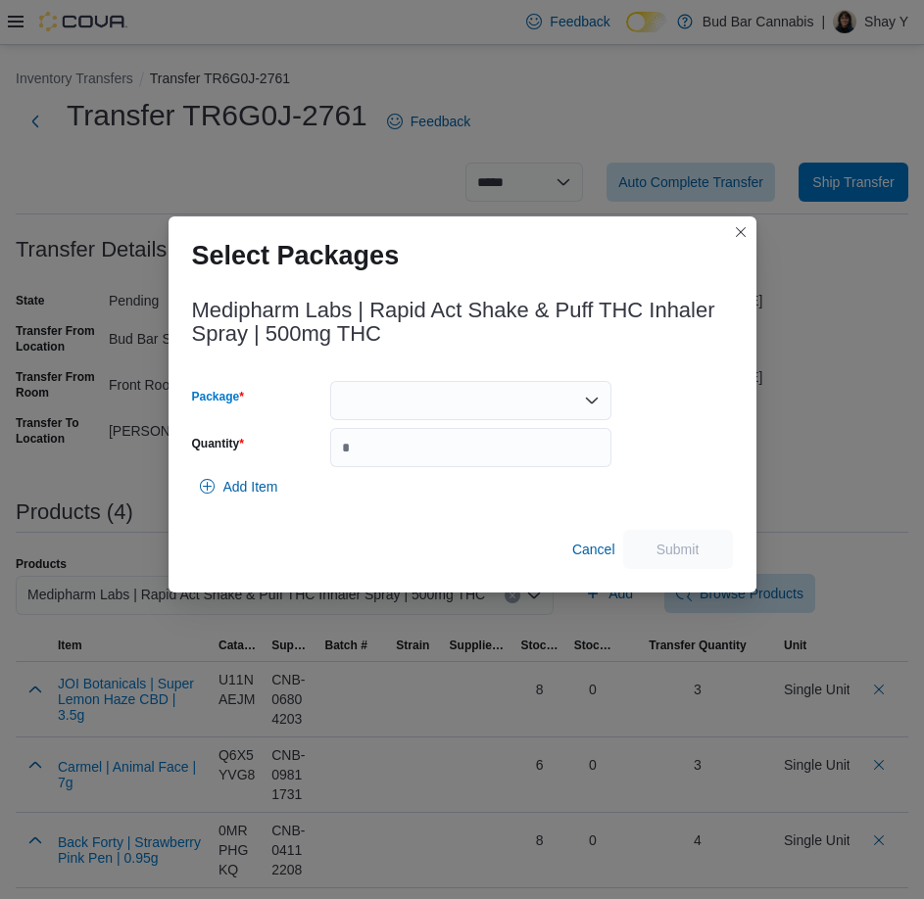
click at [378, 416] on div at bounding box center [470, 400] width 281 height 39
click at [380, 468] on span "25ACU-O1F1" at bounding box center [482, 463] width 234 height 20
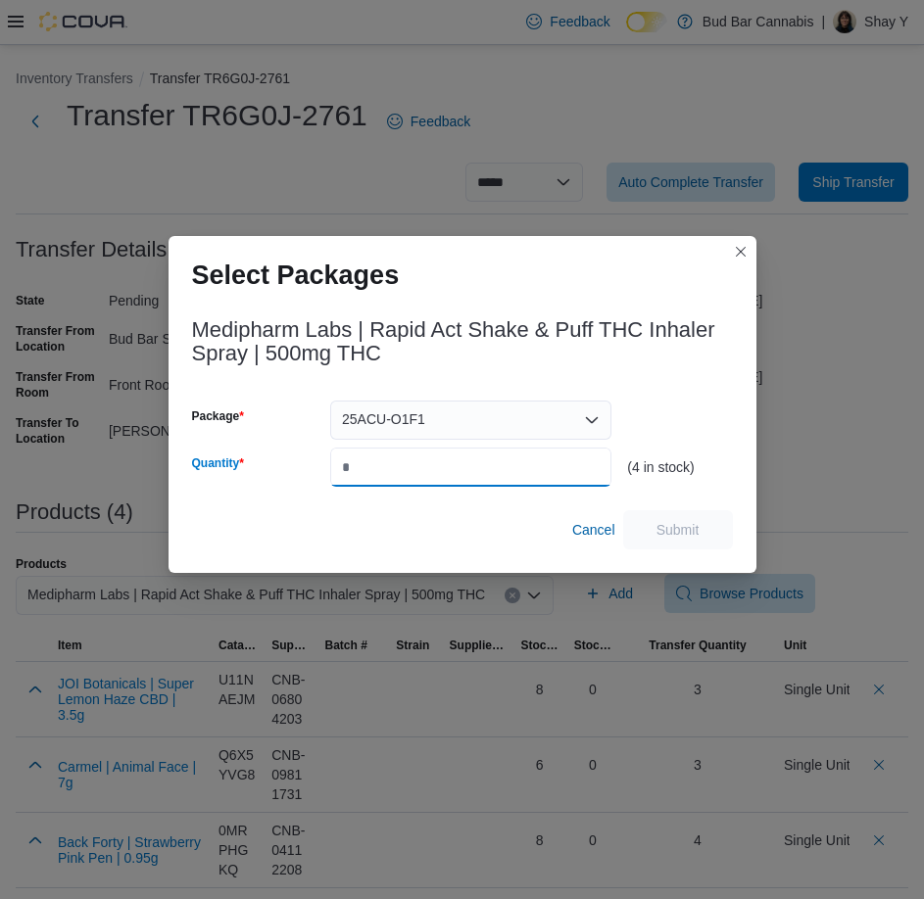
click at [373, 471] on input "Quantity" at bounding box center [470, 467] width 281 height 39
type input "*"
click at [663, 524] on span "Submit" at bounding box center [677, 529] width 43 height 20
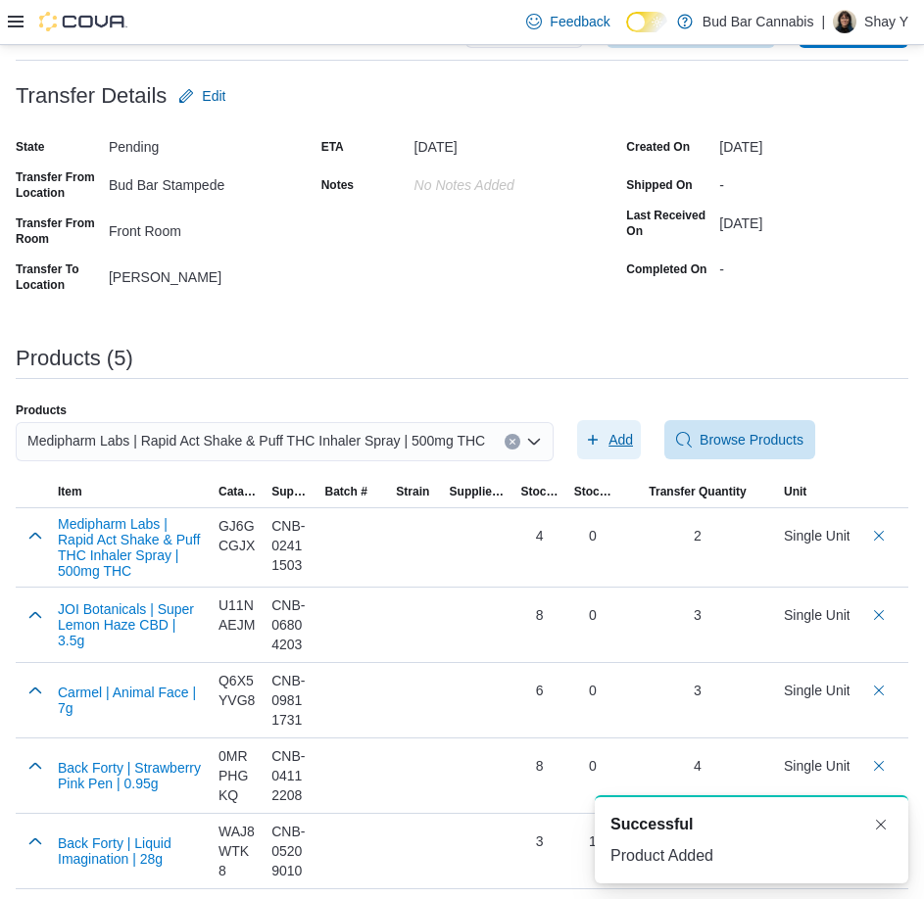
scroll to position [160, 0]
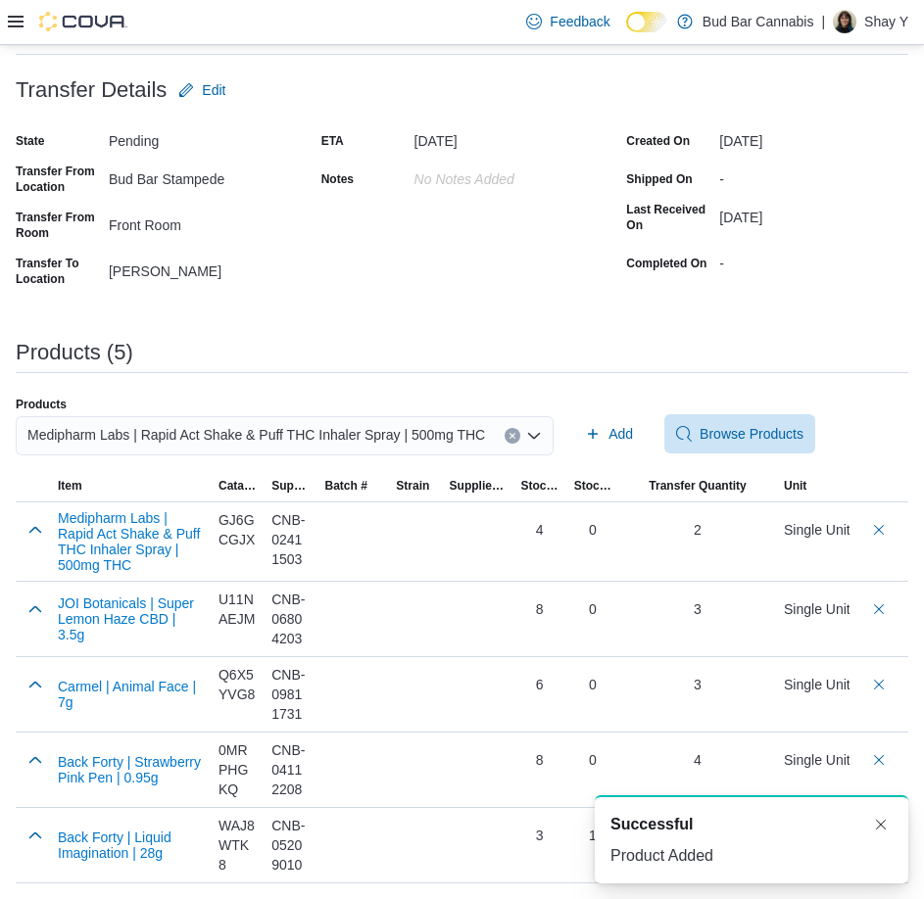
click at [504, 438] on button "Clear input" at bounding box center [512, 436] width 16 height 16
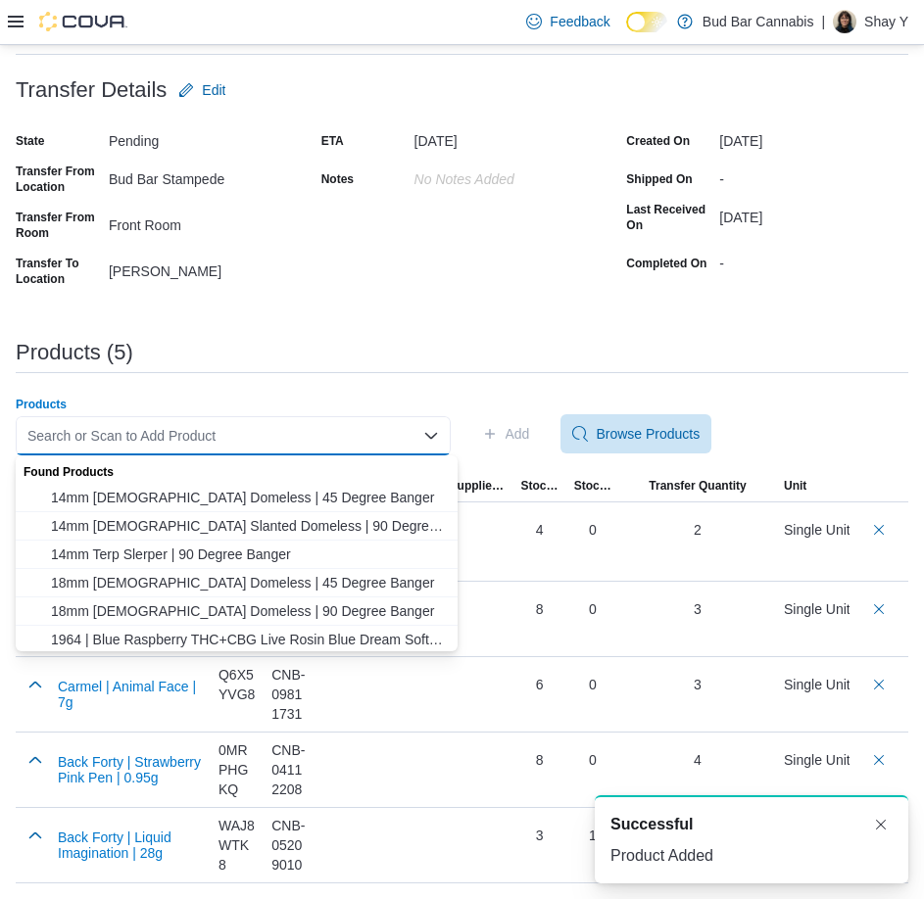
click at [328, 427] on div "Search or Scan to Add Product Combo box. Selected. Combo box input. Search or S…" at bounding box center [233, 435] width 435 height 39
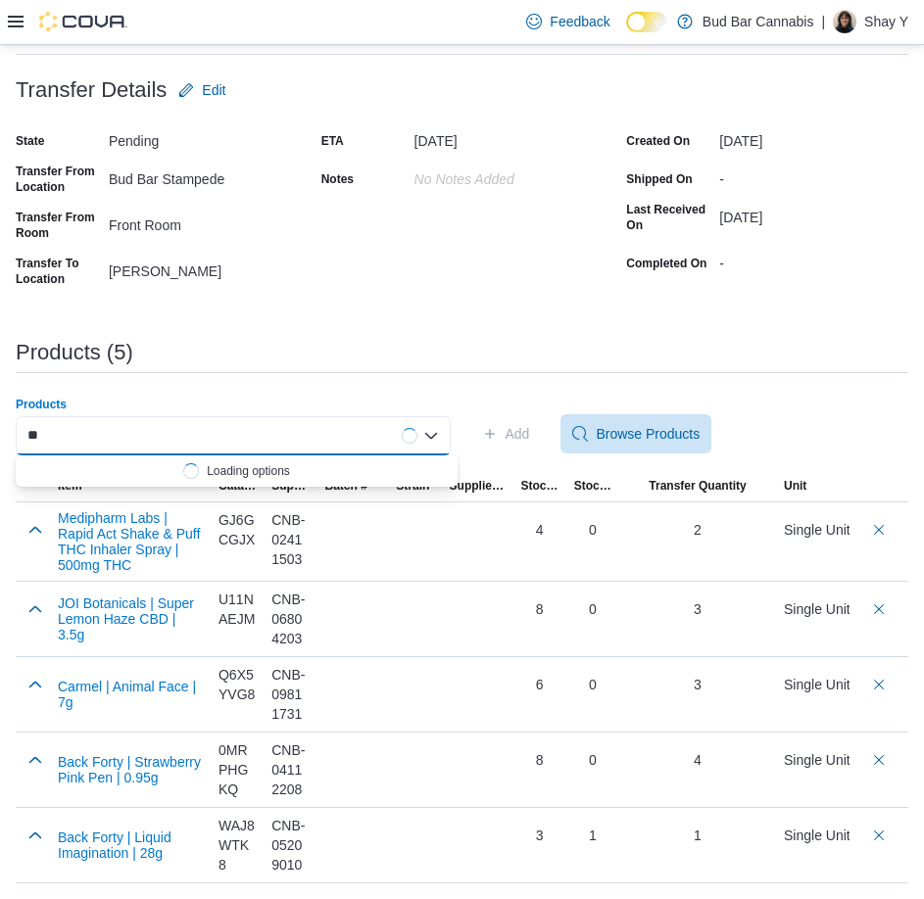
type input "*"
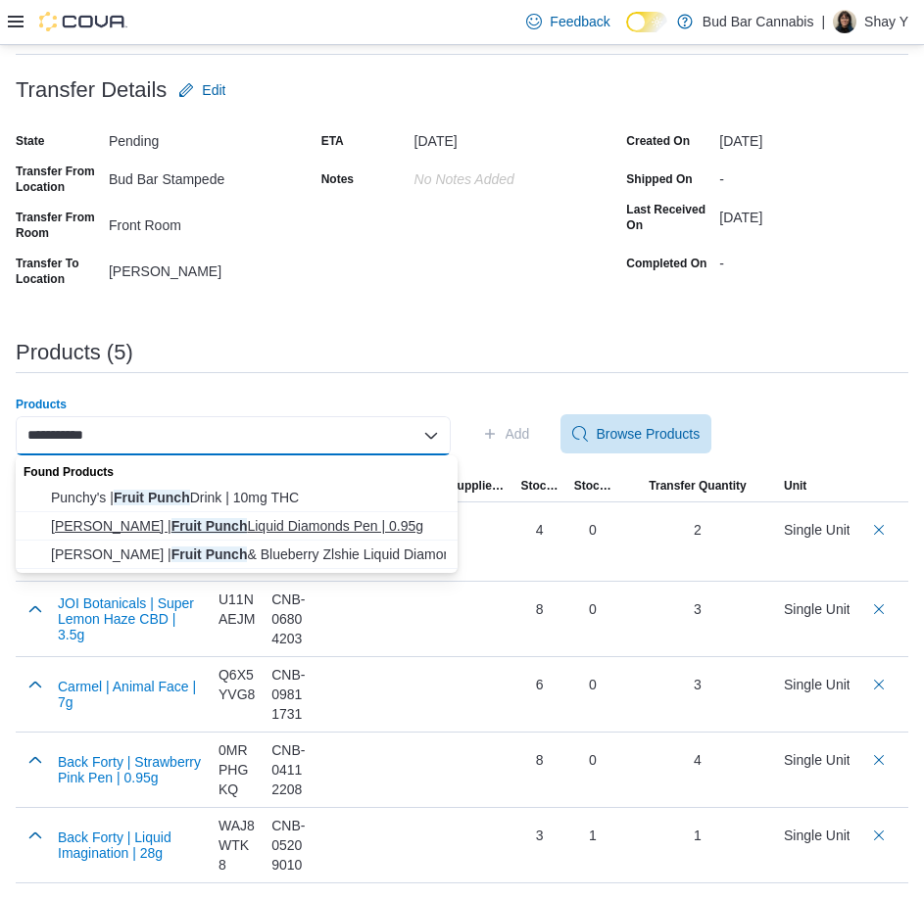
type input "**********"
click at [129, 531] on span "Papa's Herb | Fruit Punch Liquid Diamonds Pen | 0.95g" at bounding box center [248, 526] width 395 height 20
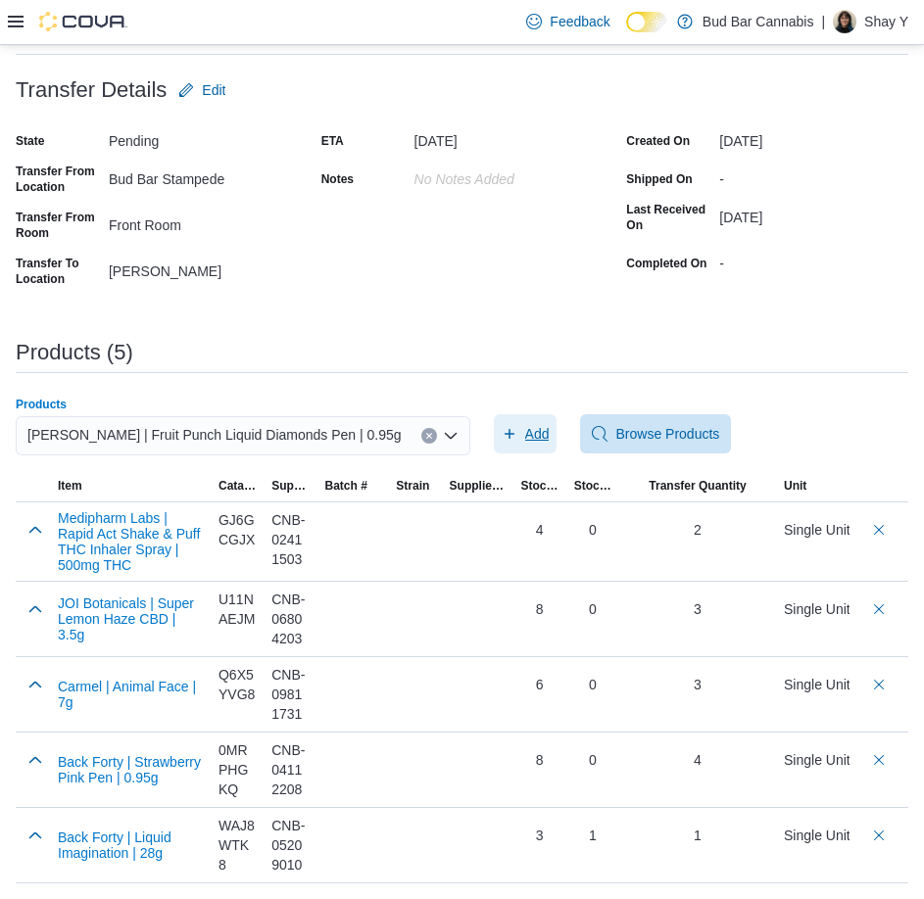
click at [504, 434] on icon "button" at bounding box center [509, 434] width 10 height 10
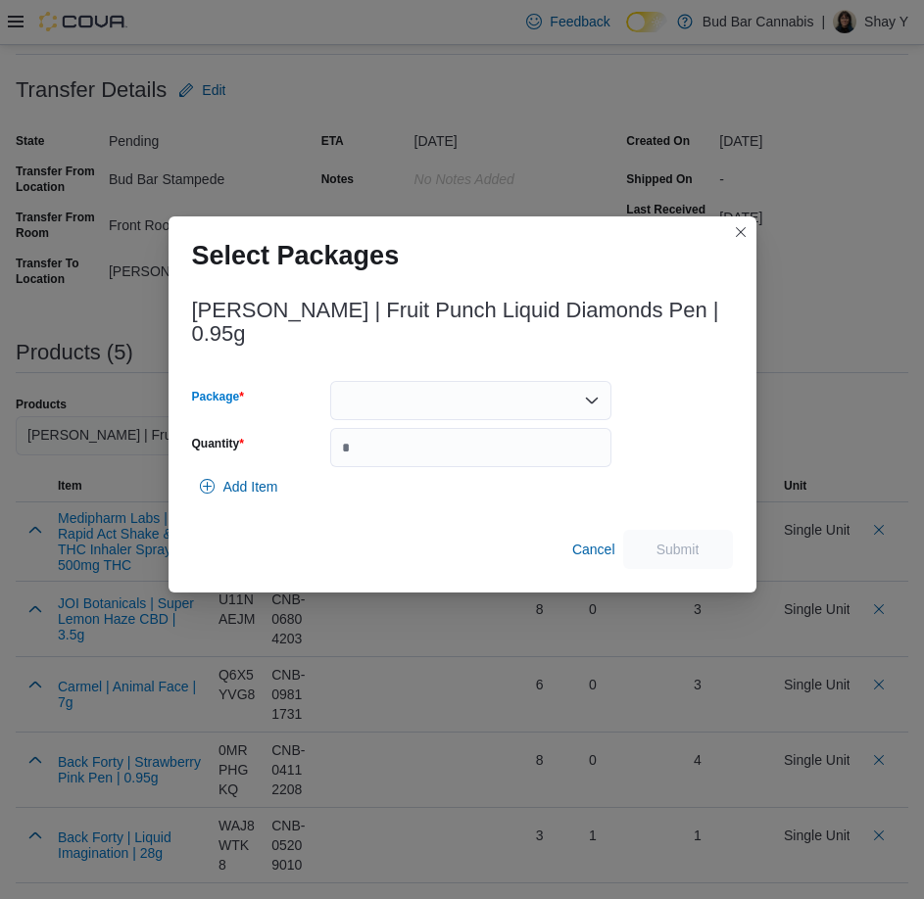
click at [402, 391] on div at bounding box center [470, 400] width 281 height 39
click at [401, 459] on span "25232FD01" at bounding box center [482, 451] width 234 height 20
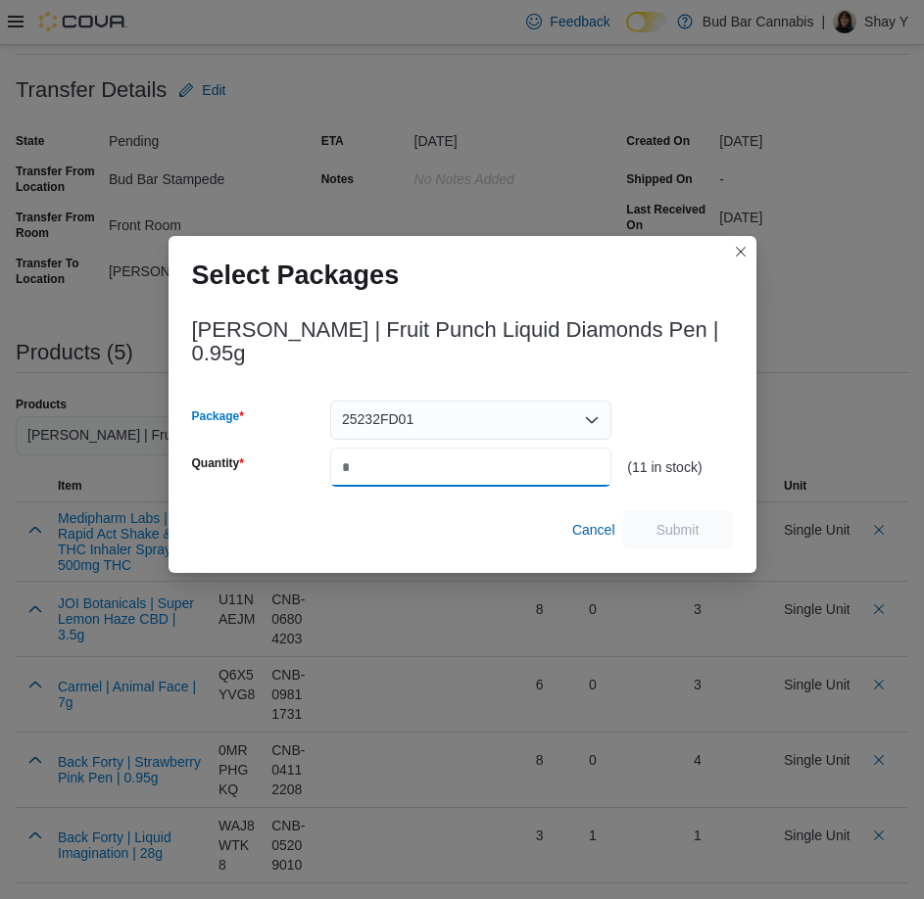
click at [371, 450] on input "Quantity" at bounding box center [470, 467] width 281 height 39
type input "*"
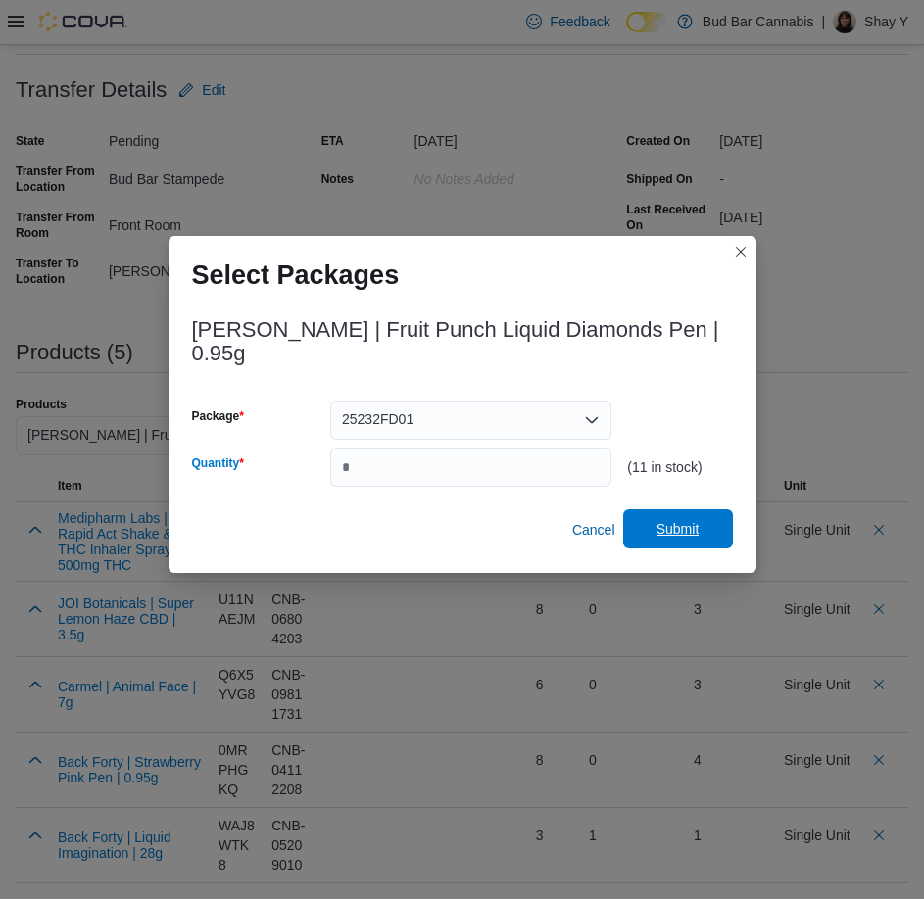
click at [695, 520] on span "Submit" at bounding box center [677, 529] width 43 height 20
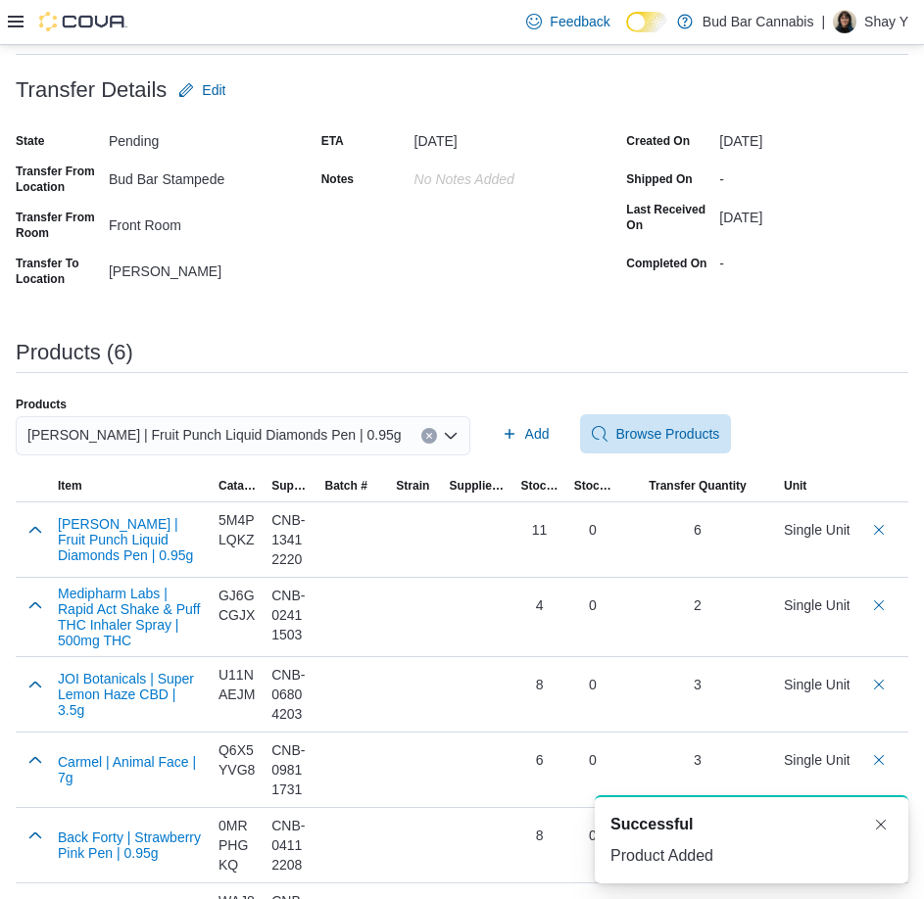
click at [425, 437] on icon "Clear input" at bounding box center [429, 436] width 8 height 8
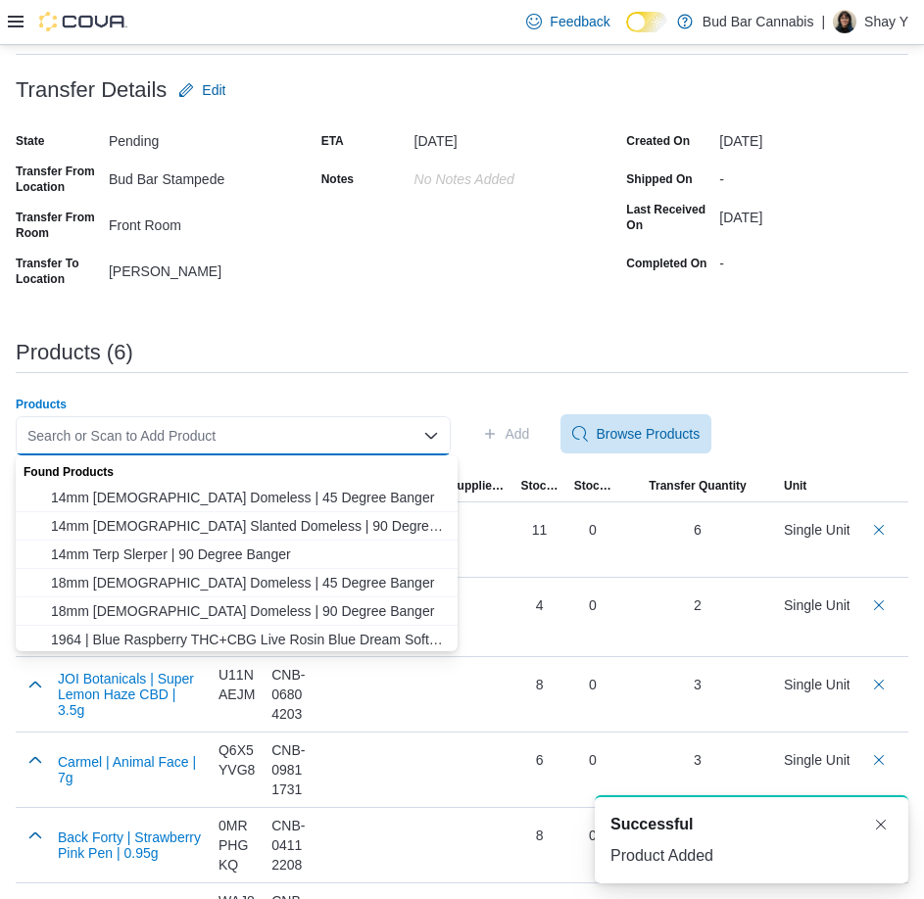
click at [265, 436] on div "Search or Scan to Add Product Combo box. Selected. Combo box input. Search or S…" at bounding box center [233, 435] width 435 height 39
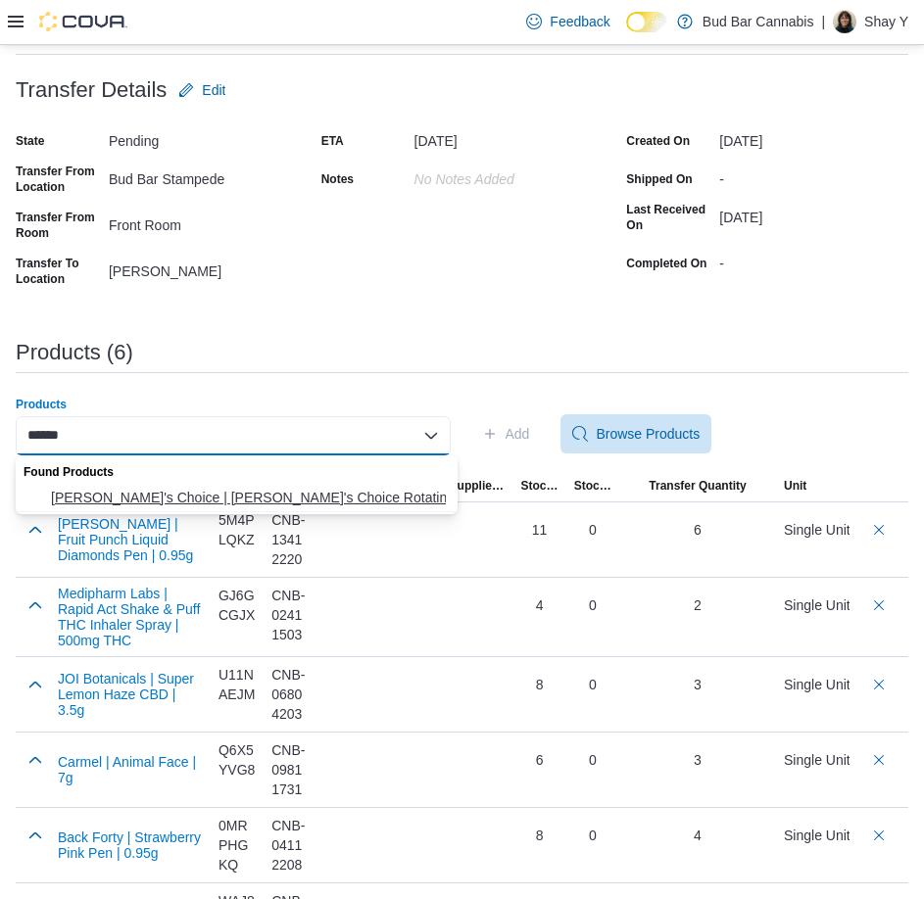
type input "******"
click at [212, 496] on span "Tommy's Choice | Tommy's Choice Rotating | 7g" at bounding box center [248, 498] width 395 height 20
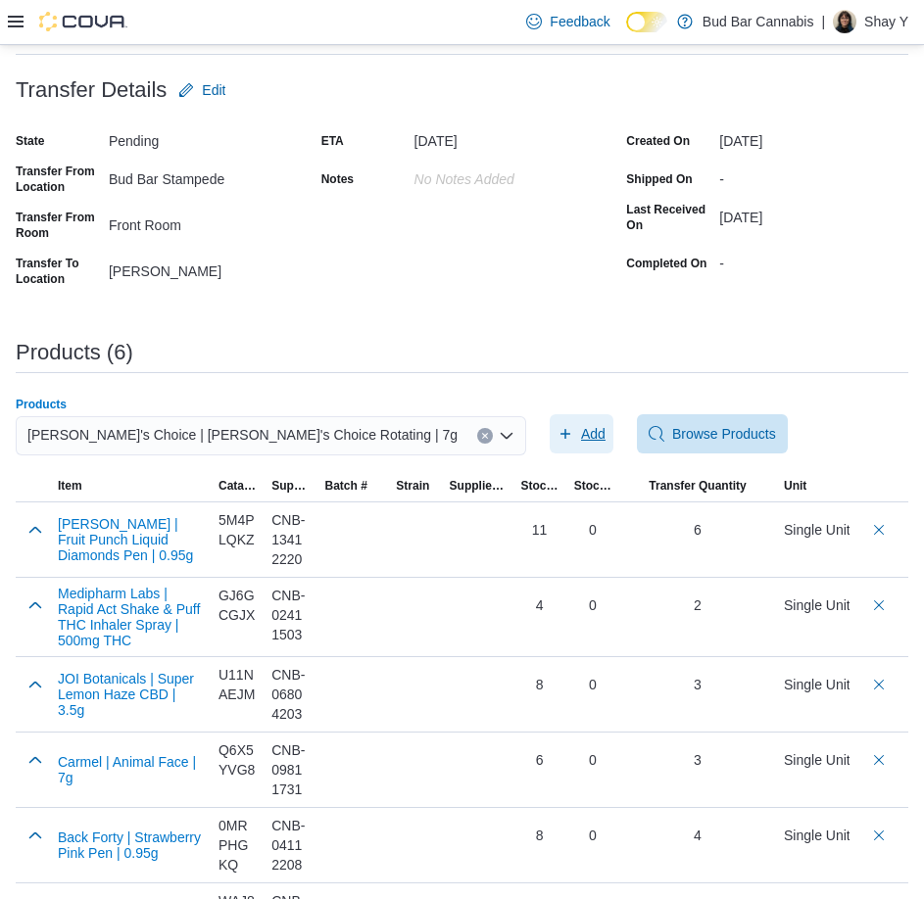
click at [581, 426] on span "Add" at bounding box center [593, 434] width 24 height 20
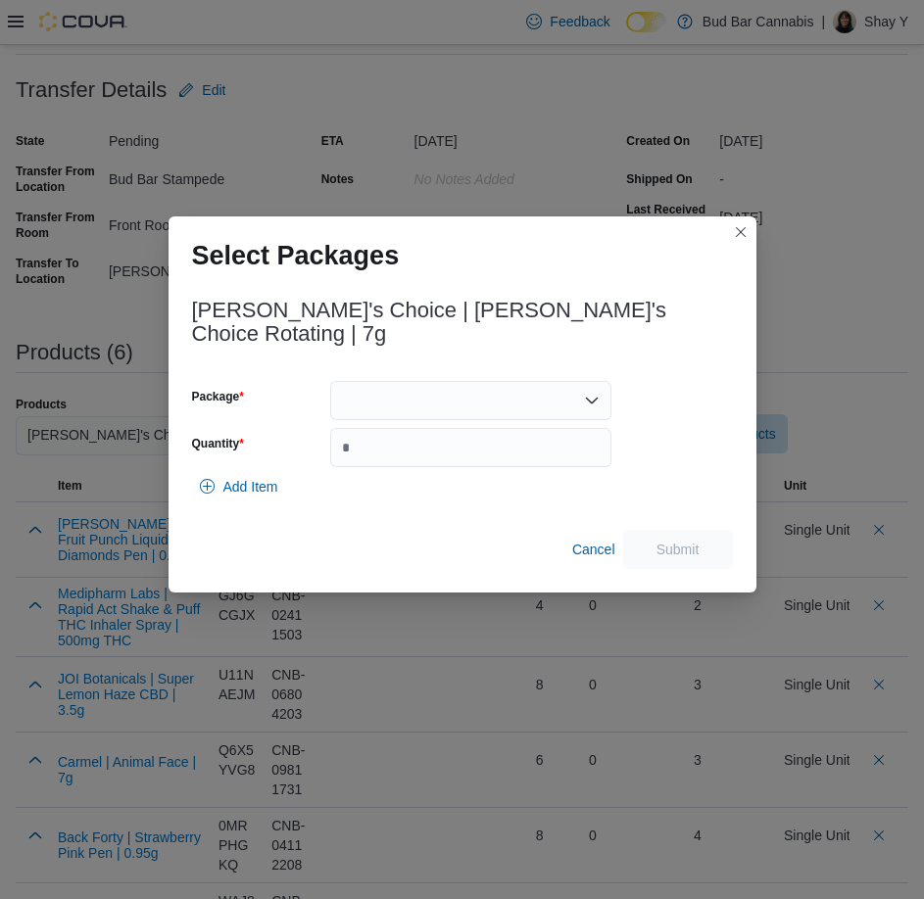
click at [435, 390] on div at bounding box center [470, 400] width 281 height 39
click at [407, 444] on span "T250058" at bounding box center [482, 451] width 234 height 20
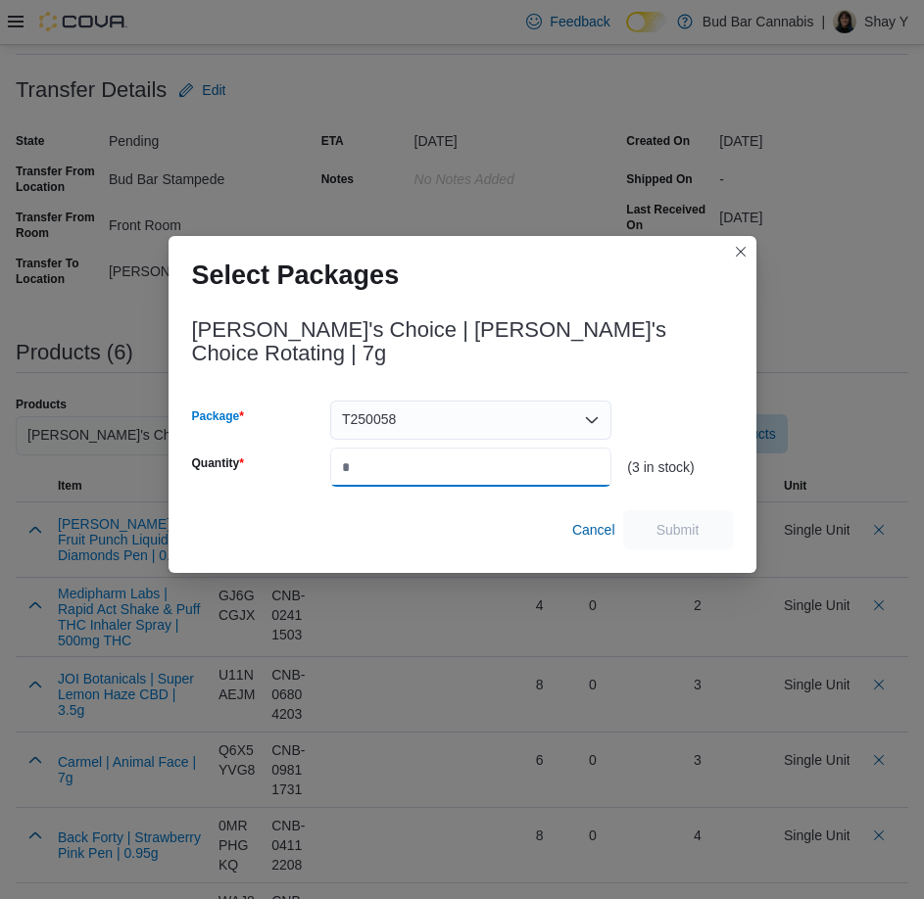
click at [407, 451] on input "Quantity" at bounding box center [470, 467] width 281 height 39
type input "*"
click at [688, 519] on span "Submit" at bounding box center [677, 529] width 43 height 20
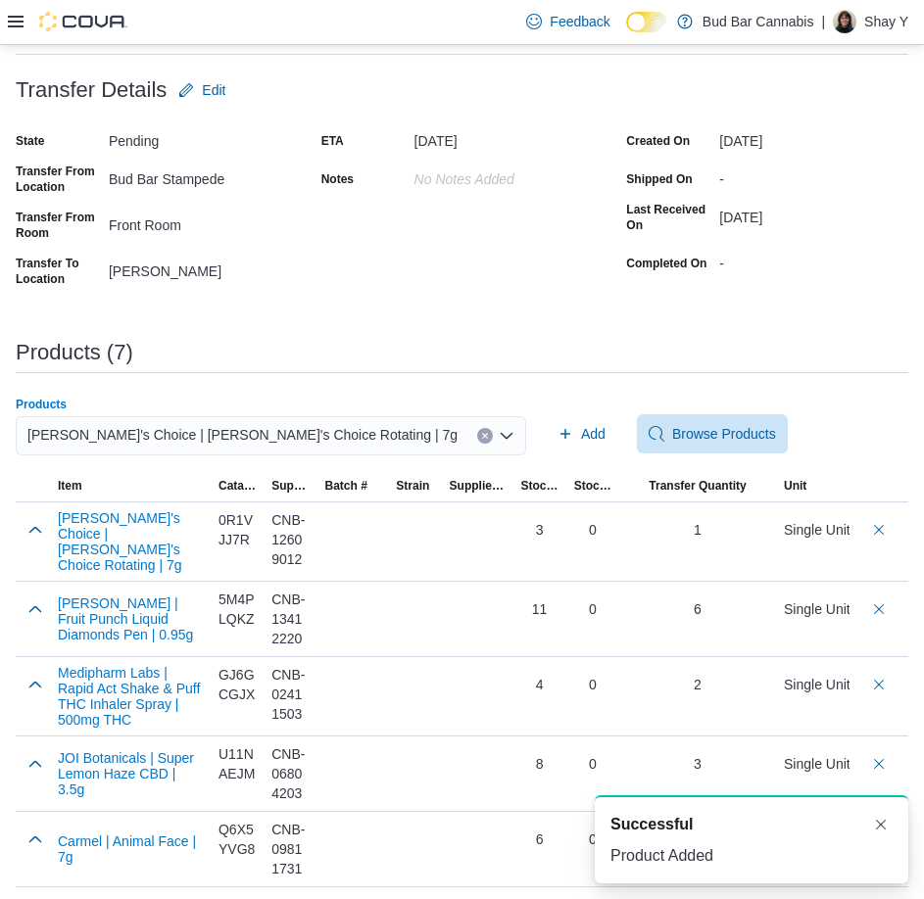
click at [482, 433] on icon "Clear input" at bounding box center [484, 435] width 5 height 5
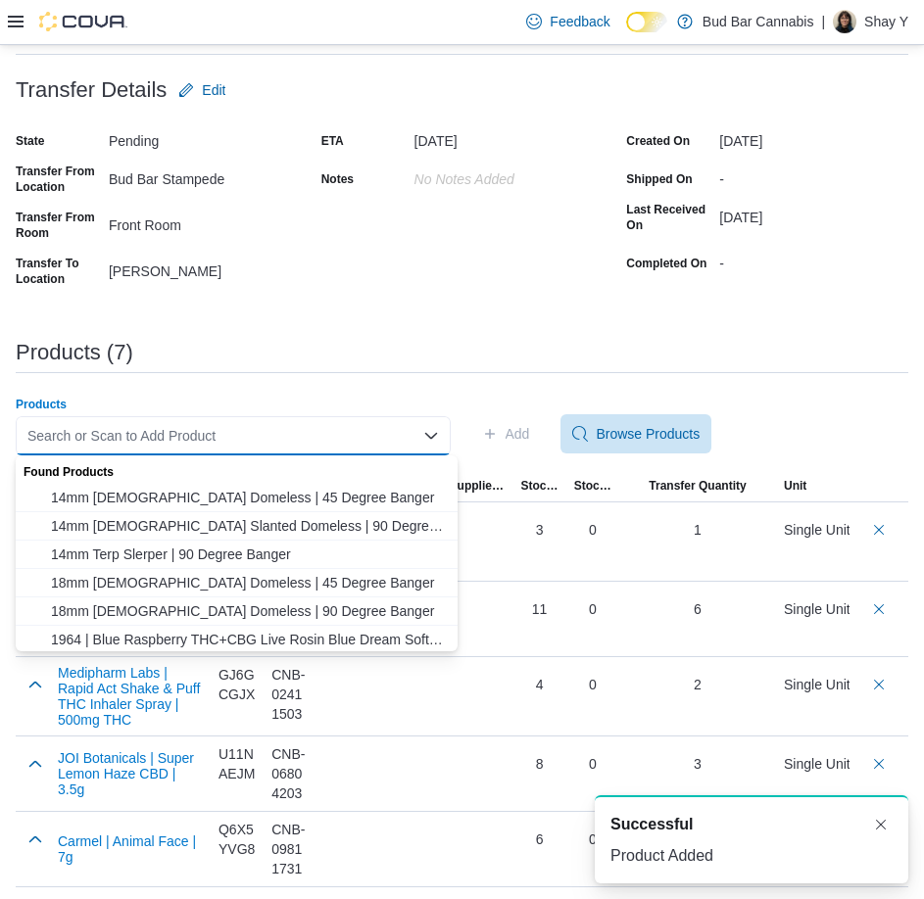
click at [290, 435] on div "Search or Scan to Add Product Combo box. Selected. Combo box input. Search or S…" at bounding box center [233, 435] width 435 height 39
type input "*"
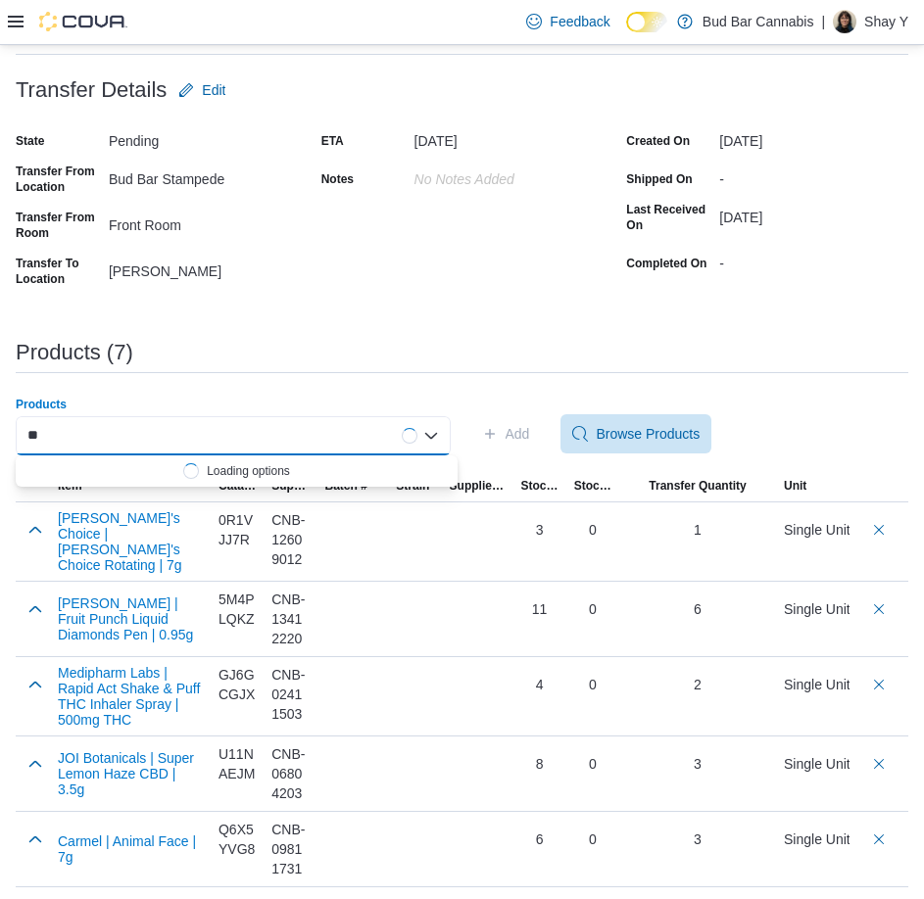
type input "*"
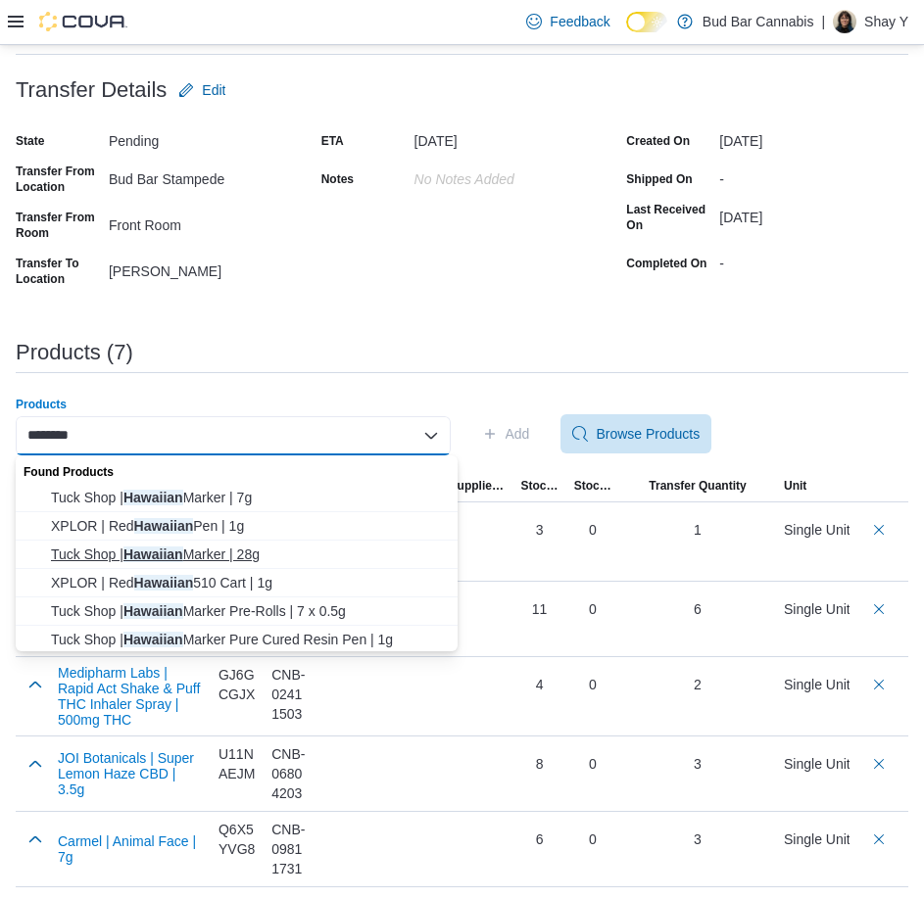
type input "********"
click at [208, 551] on span "Tuck Shop | Hawaiian Marker | 28g" at bounding box center [248, 555] width 395 height 20
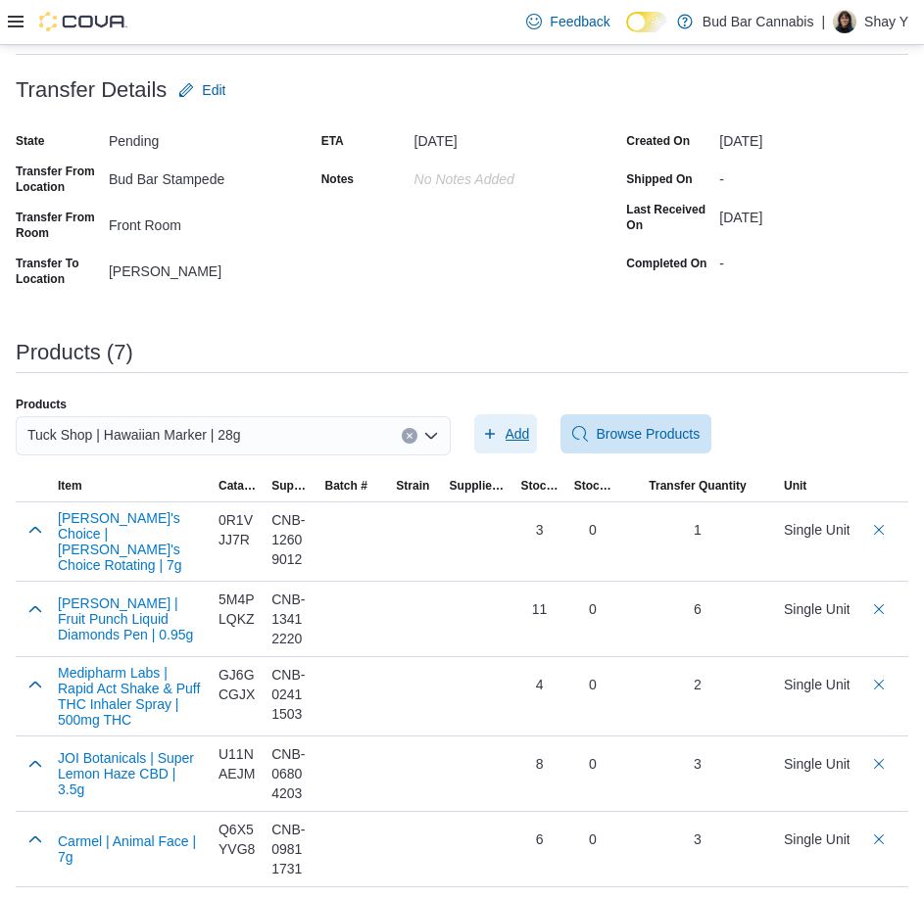
click at [508, 434] on span "Add" at bounding box center [506, 433] width 48 height 39
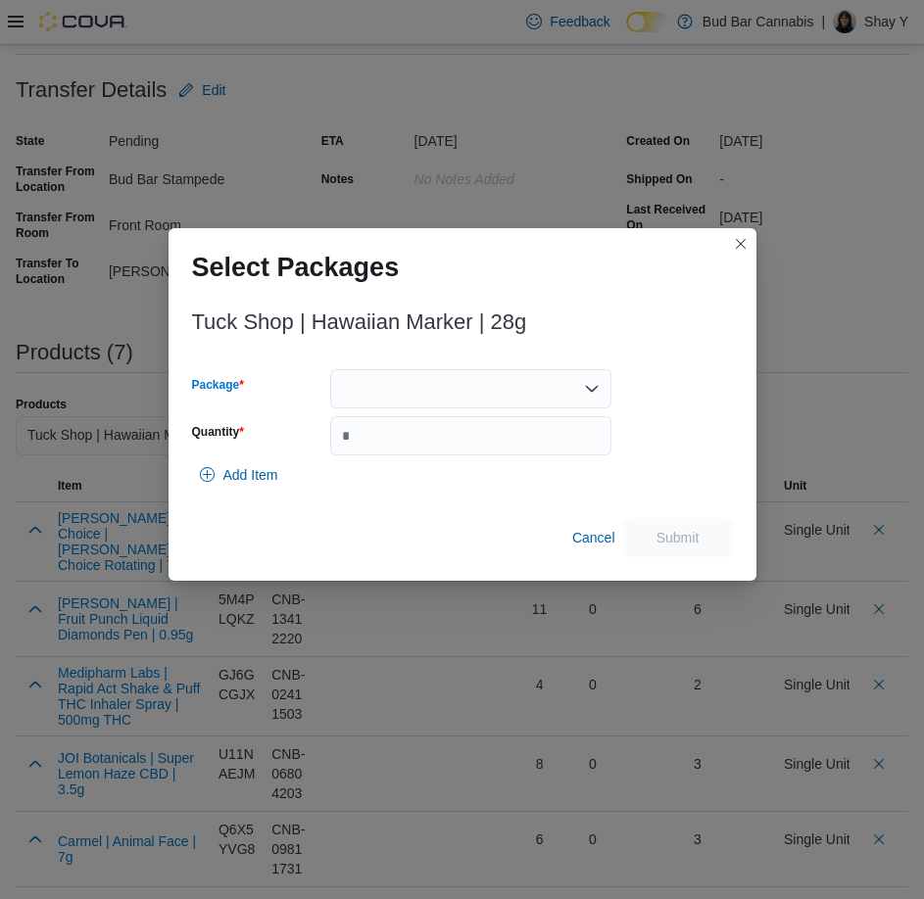
click at [391, 394] on div at bounding box center [470, 388] width 281 height 39
click at [389, 450] on span "HM4N1" at bounding box center [482, 451] width 234 height 20
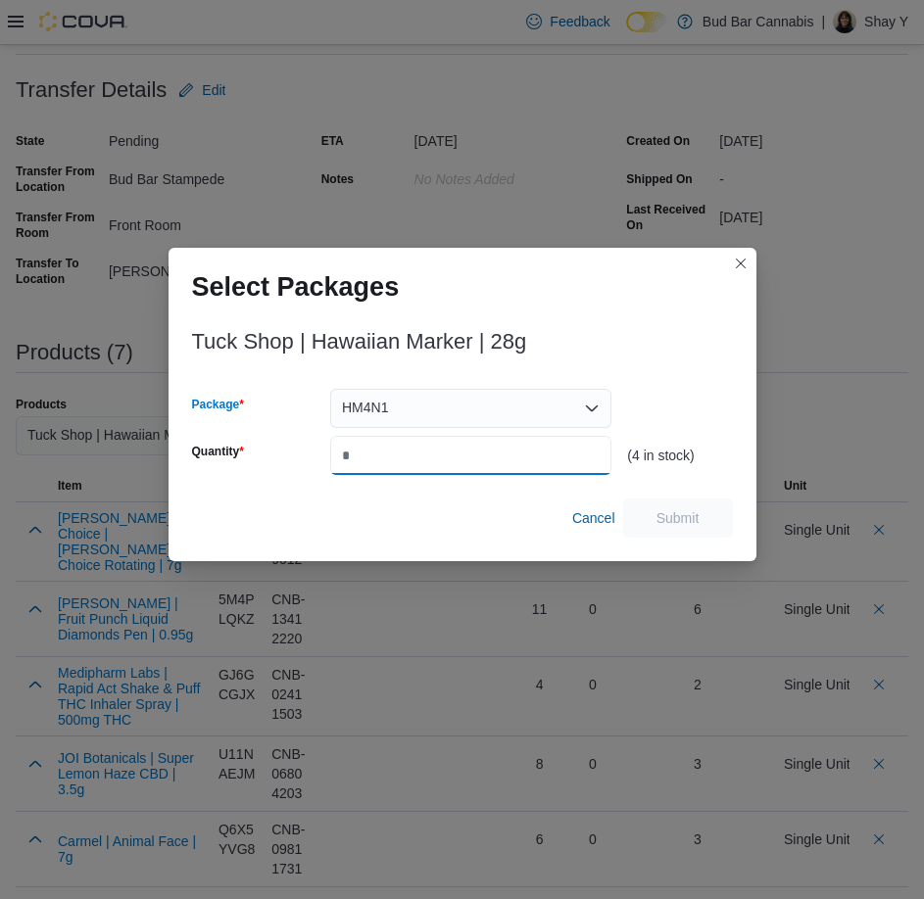
click at [392, 444] on input "Quantity" at bounding box center [470, 455] width 281 height 39
type input "*"
click at [669, 519] on span "Submit" at bounding box center [677, 517] width 43 height 20
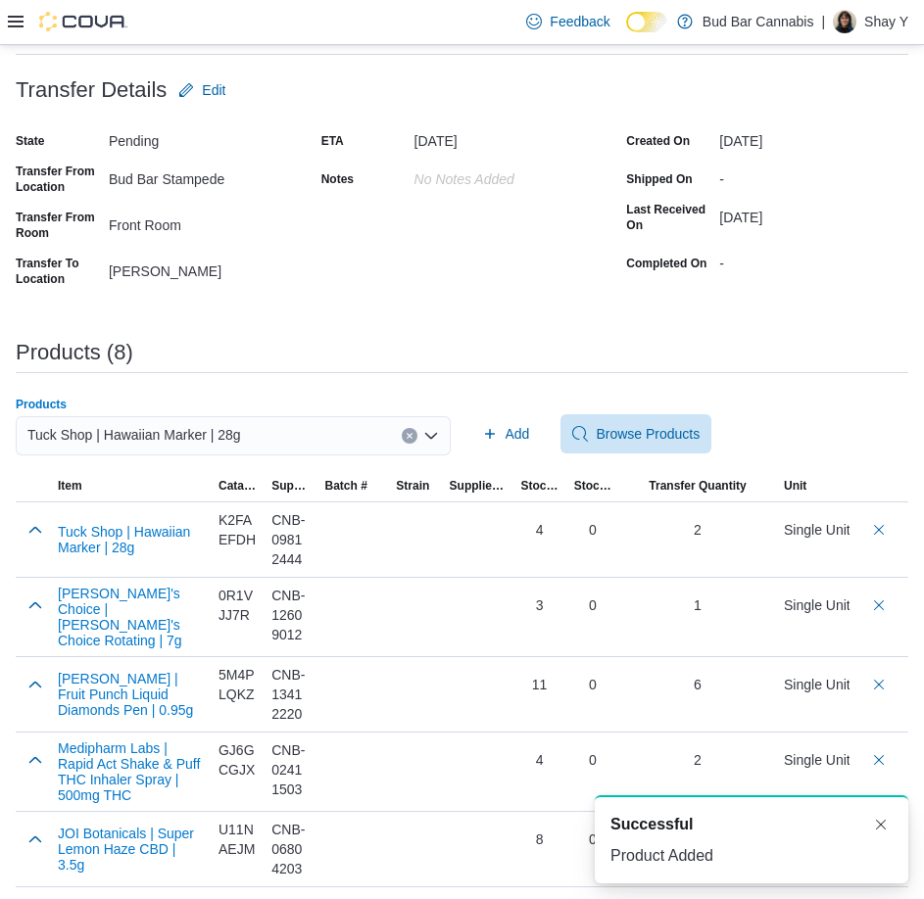
click at [413, 434] on icon "Clear input" at bounding box center [410, 436] width 8 height 8
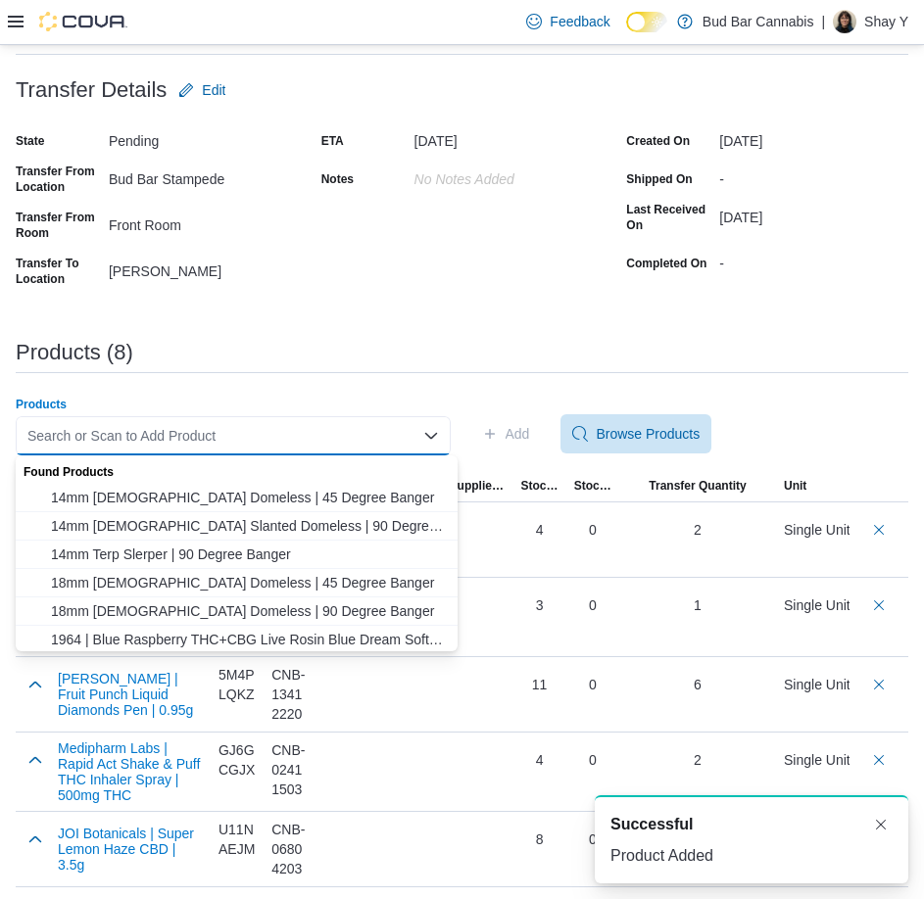
click at [284, 436] on div "Search or Scan to Add Product Combo box. Selected. Combo box input. Search or S…" at bounding box center [233, 435] width 435 height 39
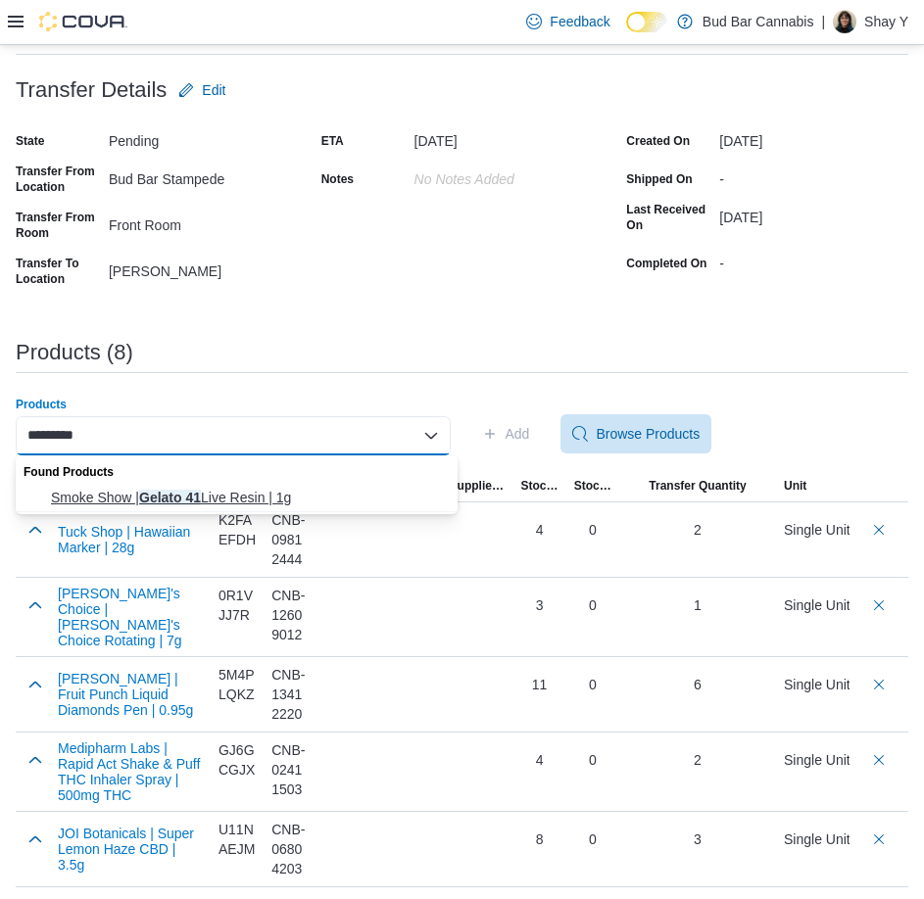
type input "*********"
click at [257, 489] on span "Smoke Show | Gelato 41 Live Resin | 1g" at bounding box center [248, 498] width 395 height 20
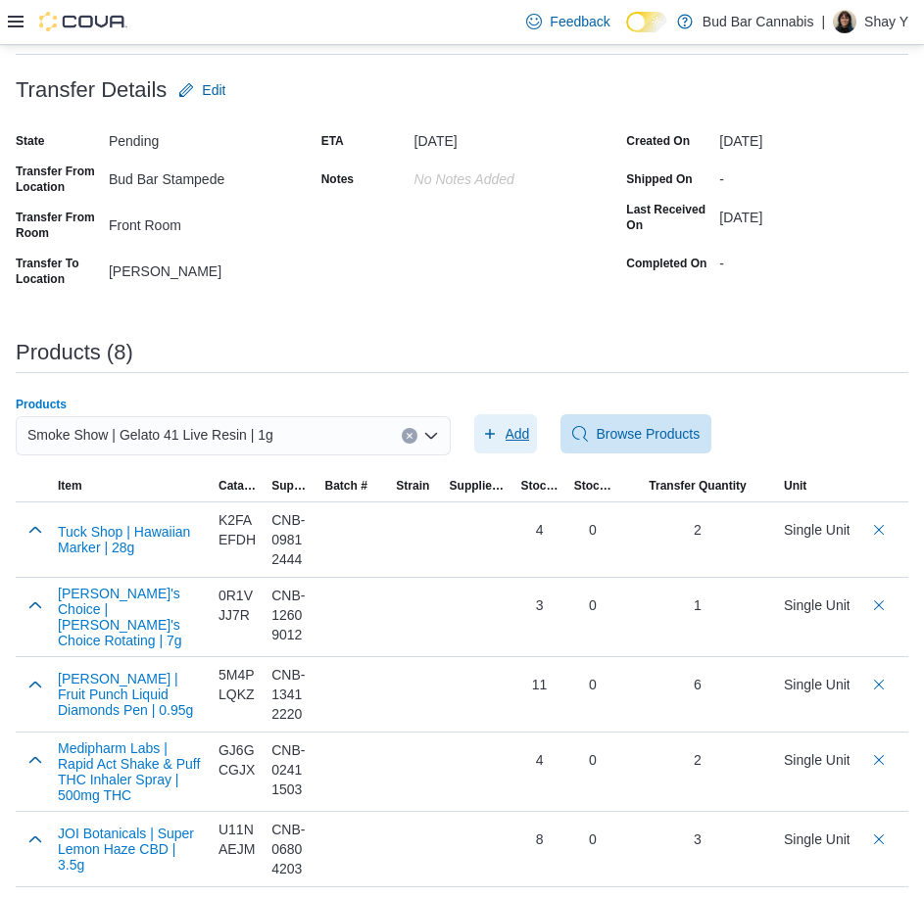
click at [513, 430] on span "Add" at bounding box center [517, 434] width 24 height 20
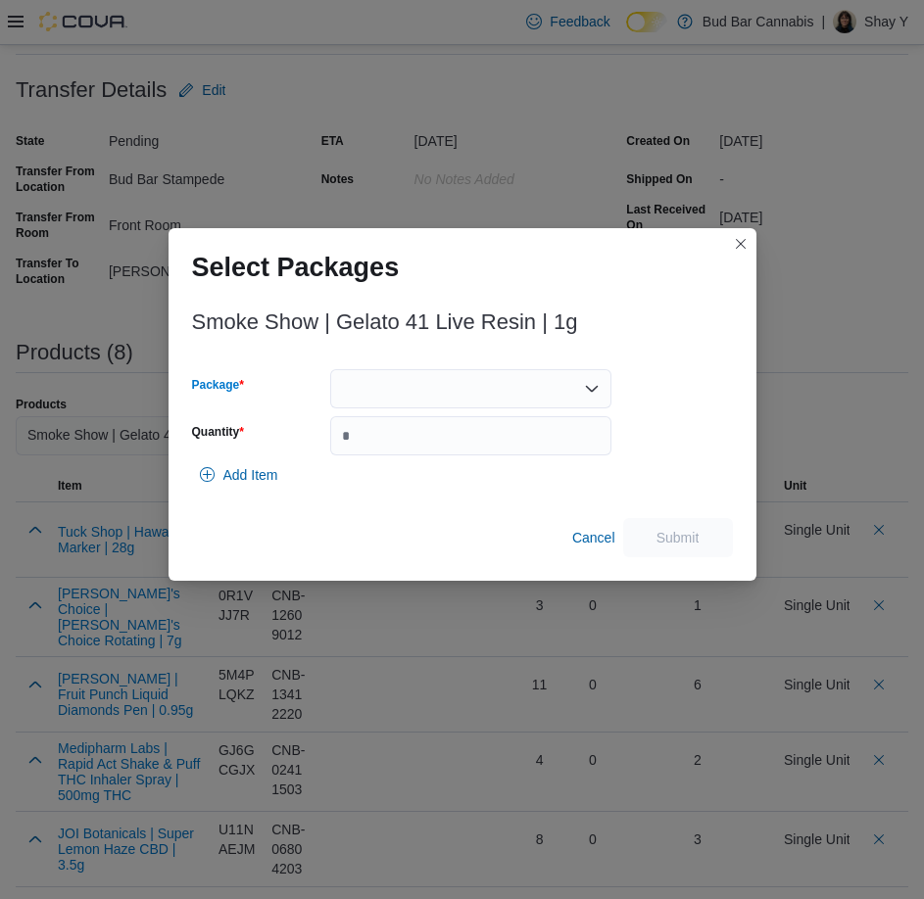
click at [393, 388] on div at bounding box center [470, 388] width 281 height 39
click at [386, 438] on button "SS25EX0001" at bounding box center [470, 451] width 281 height 28
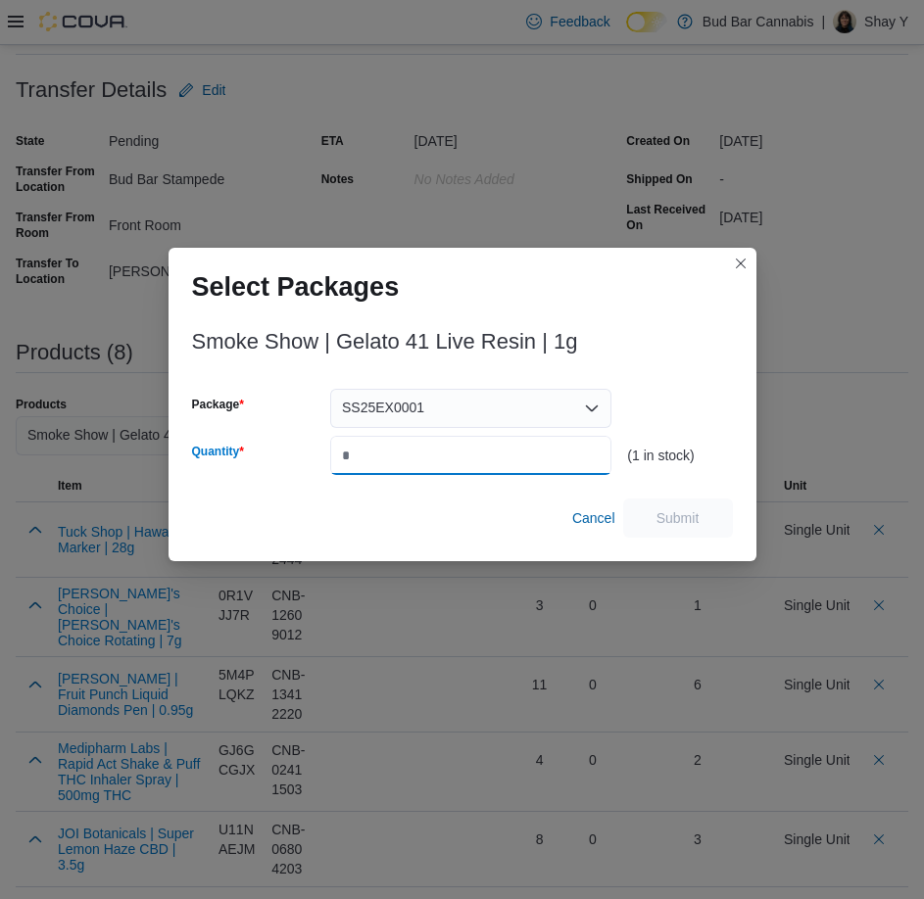
click at [383, 458] on input "Quantity" at bounding box center [470, 455] width 281 height 39
type input "*"
click at [660, 518] on span "Submit" at bounding box center [677, 517] width 43 height 20
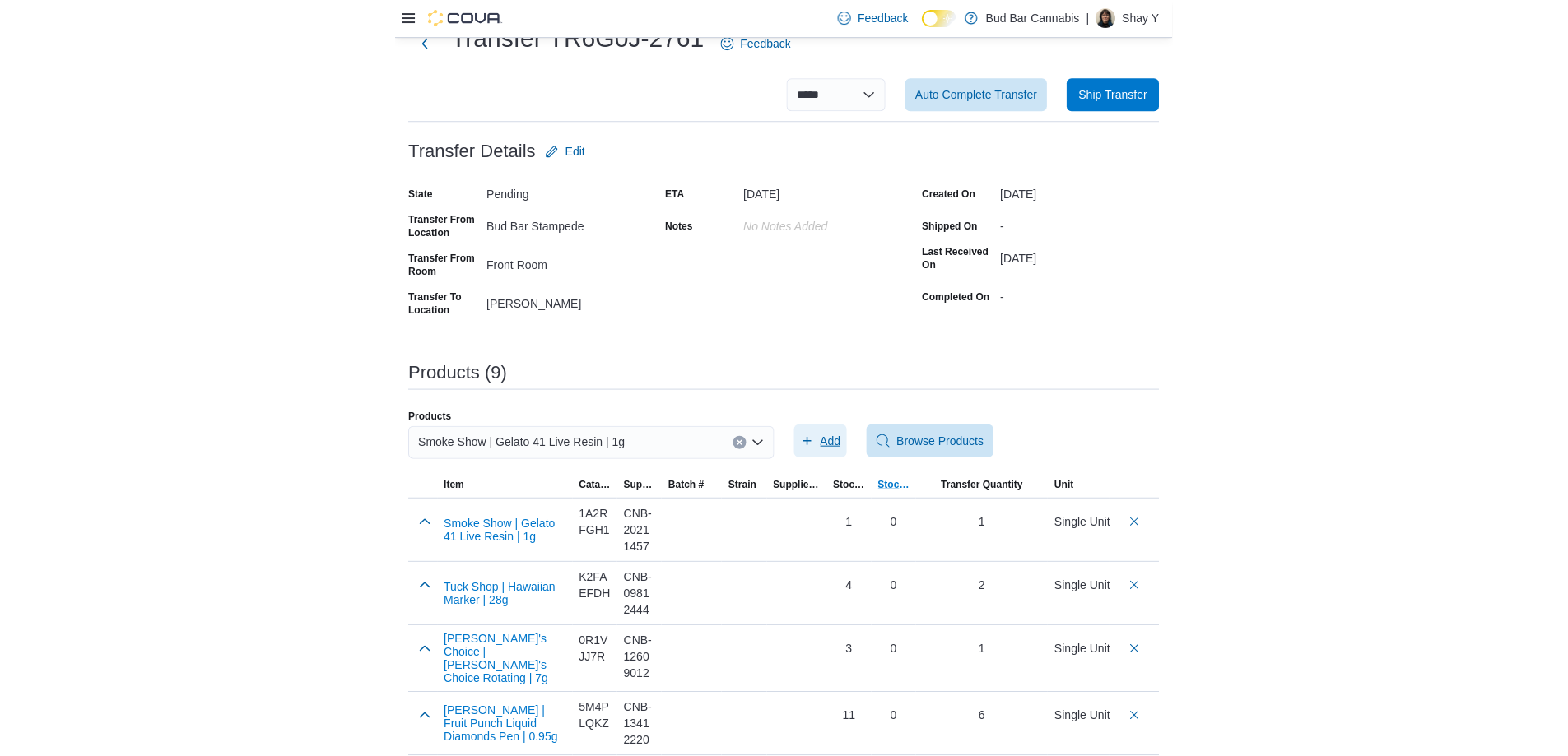
scroll to position [0, 0]
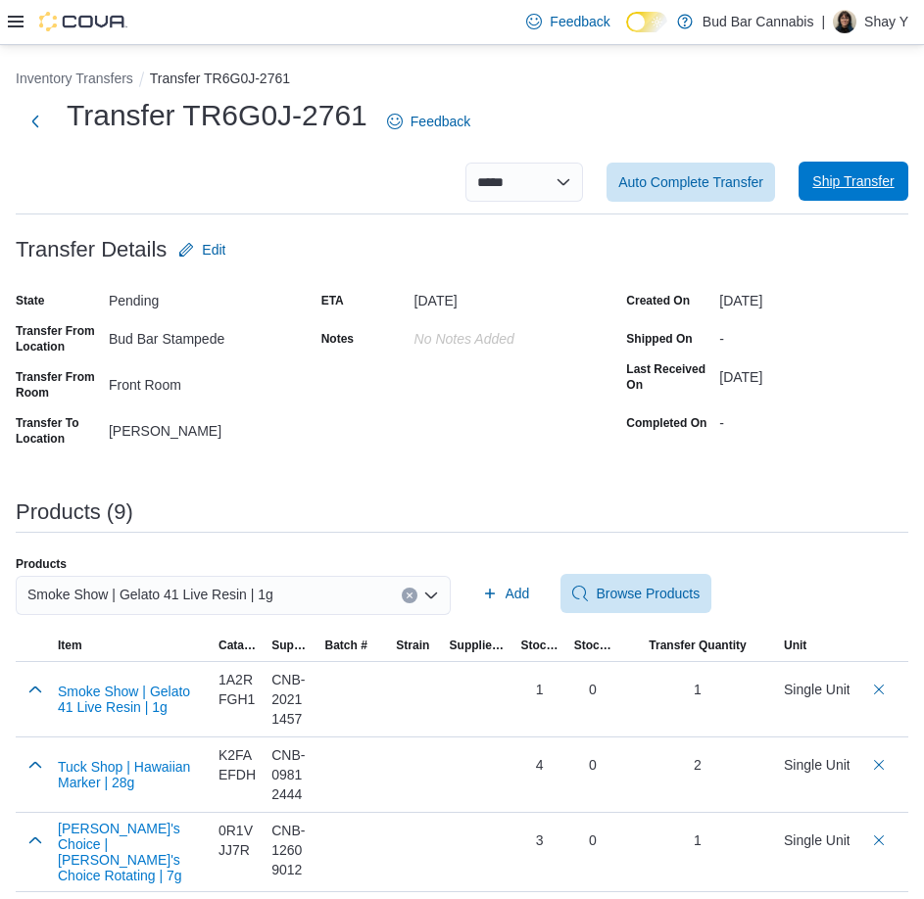
click at [888, 183] on span "Ship Transfer" at bounding box center [852, 181] width 81 height 20
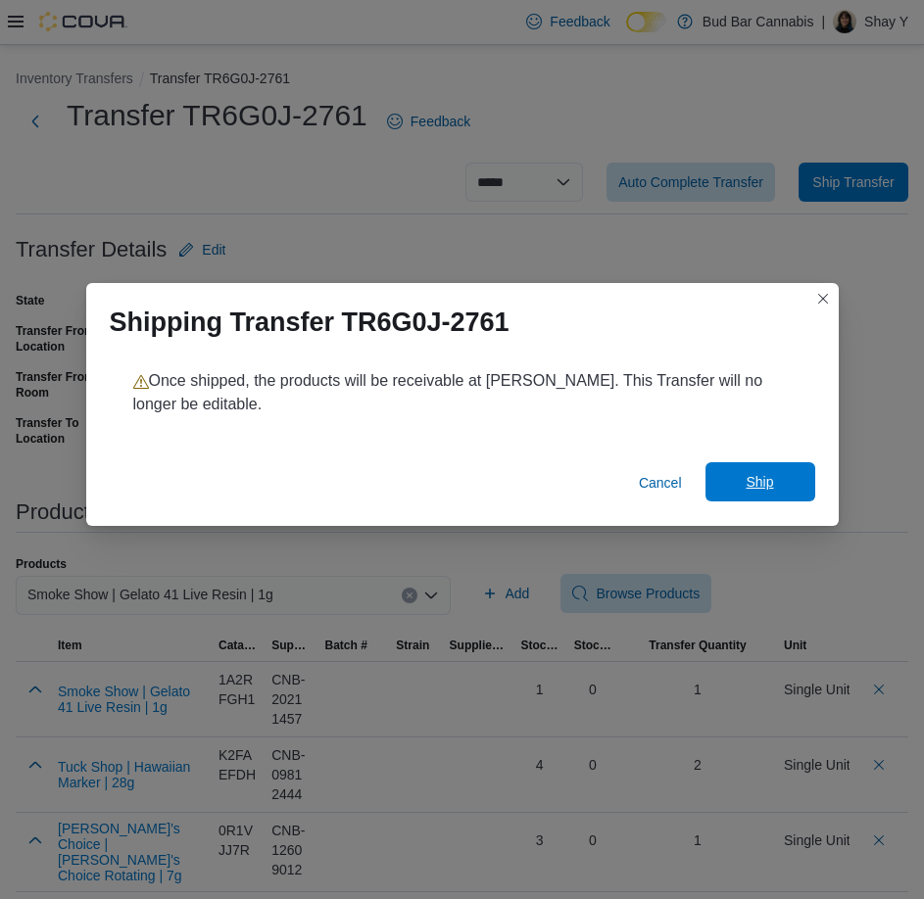
click at [752, 478] on span "Ship" at bounding box center [758, 482] width 27 height 20
